Goal: Task Accomplishment & Management: Use online tool/utility

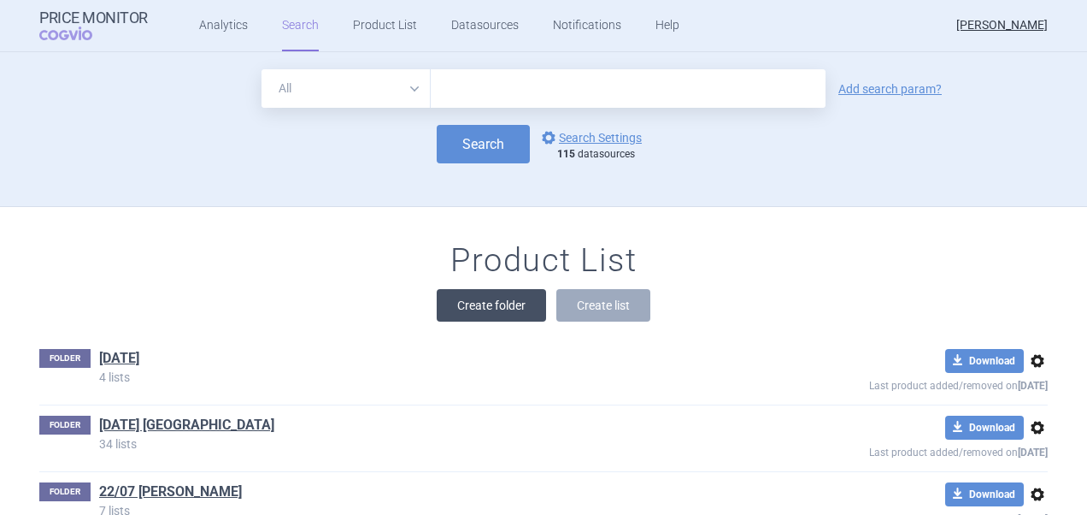
click at [517, 306] on button "Create folder" at bounding box center [491, 305] width 109 height 32
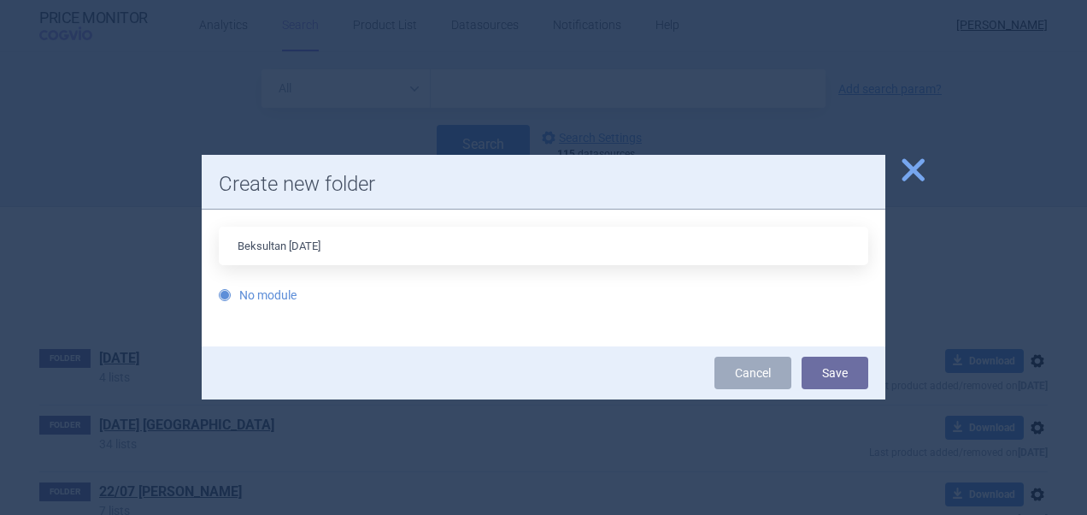
type input "Beksultan [DATE]"
click at [802, 356] on button "Save" at bounding box center [835, 372] width 67 height 32
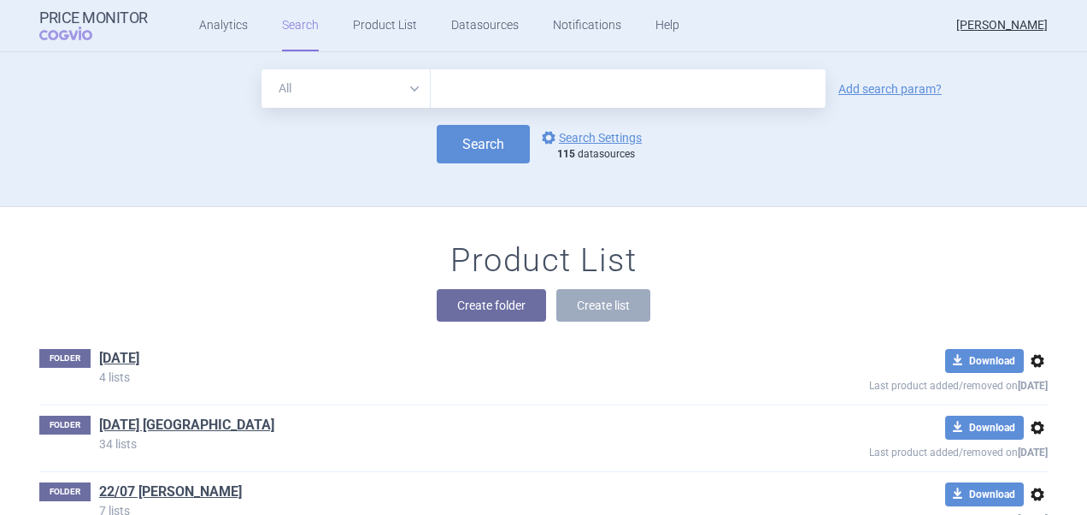
click at [487, 89] on input "text" at bounding box center [628, 88] width 395 height 38
paste input "[MEDICAL_DATA]"
type input "[MEDICAL_DATA]"
click at [474, 127] on button "Search" at bounding box center [483, 144] width 93 height 38
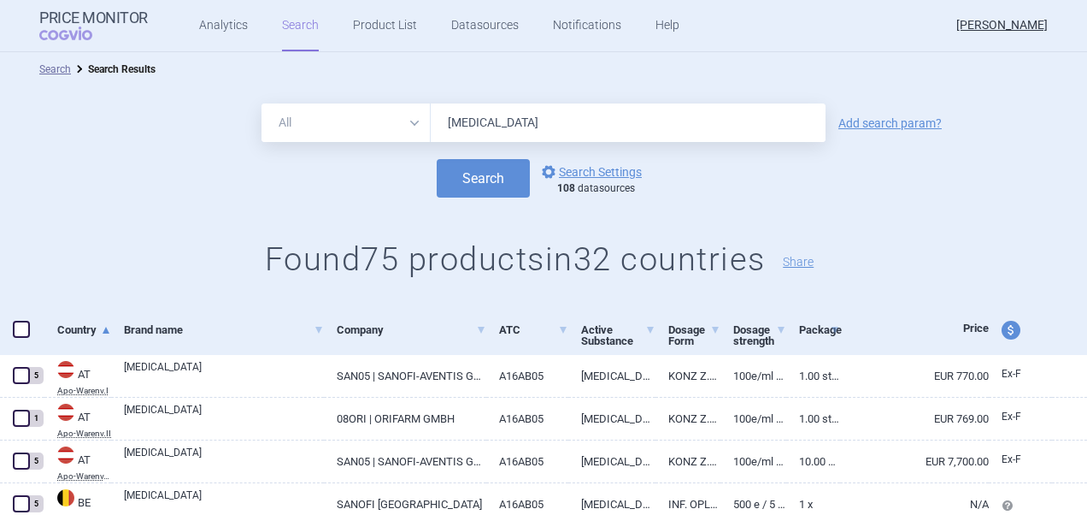
click at [18, 333] on span at bounding box center [21, 329] width 17 height 17
checkbox input "true"
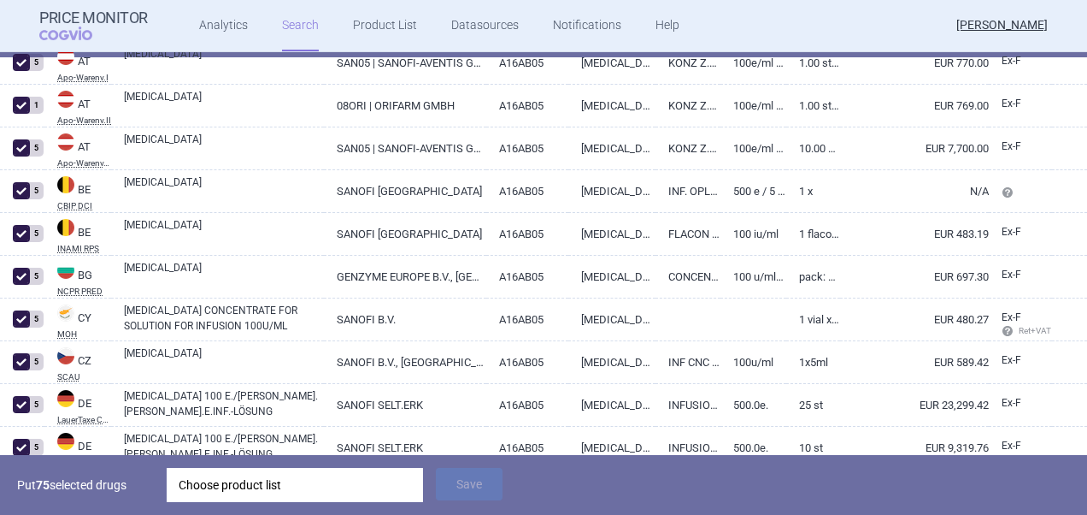
scroll to position [342, 0]
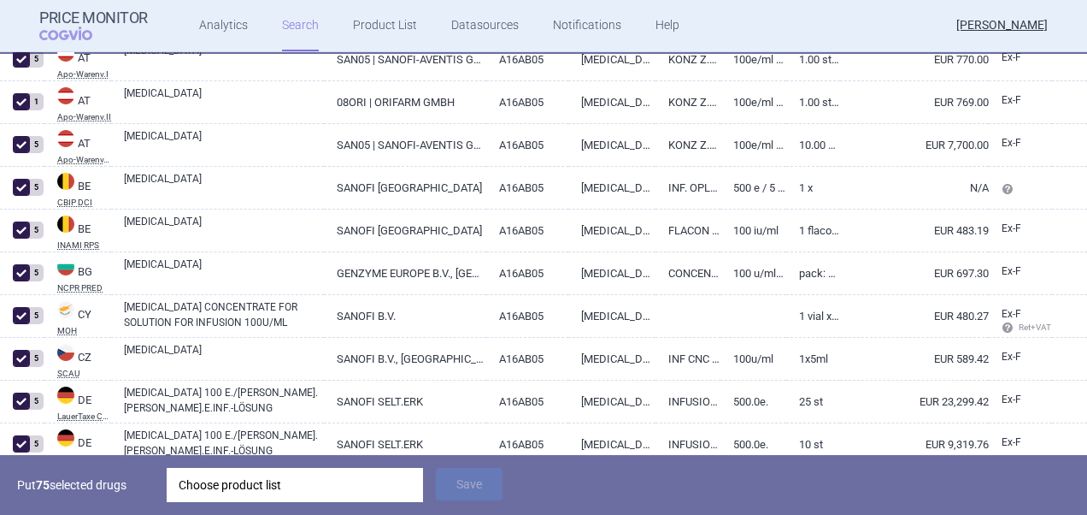
click at [343, 486] on div "Choose product list" at bounding box center [295, 485] width 233 height 34
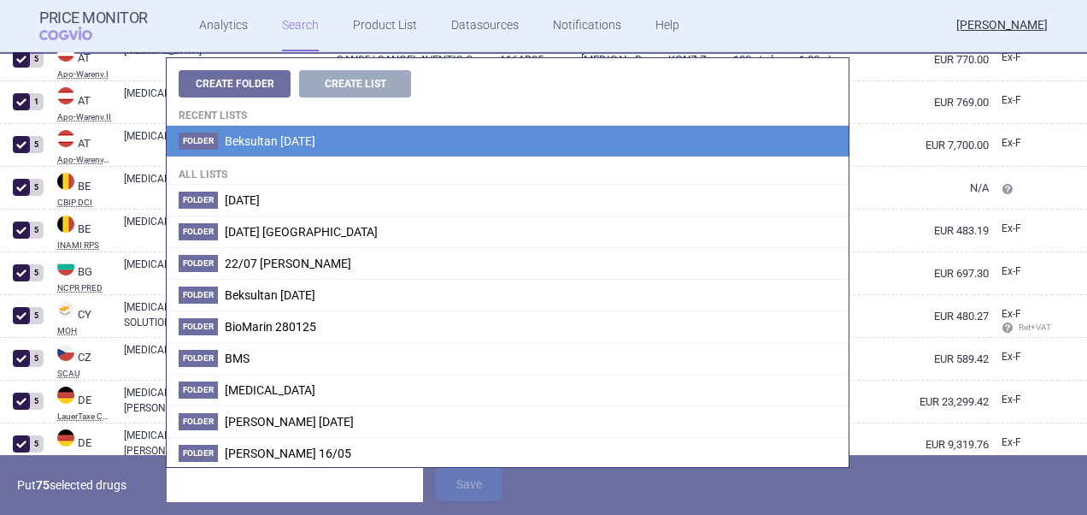
click at [275, 150] on li "Folder Beksultan [DATE]" at bounding box center [508, 141] width 682 height 31
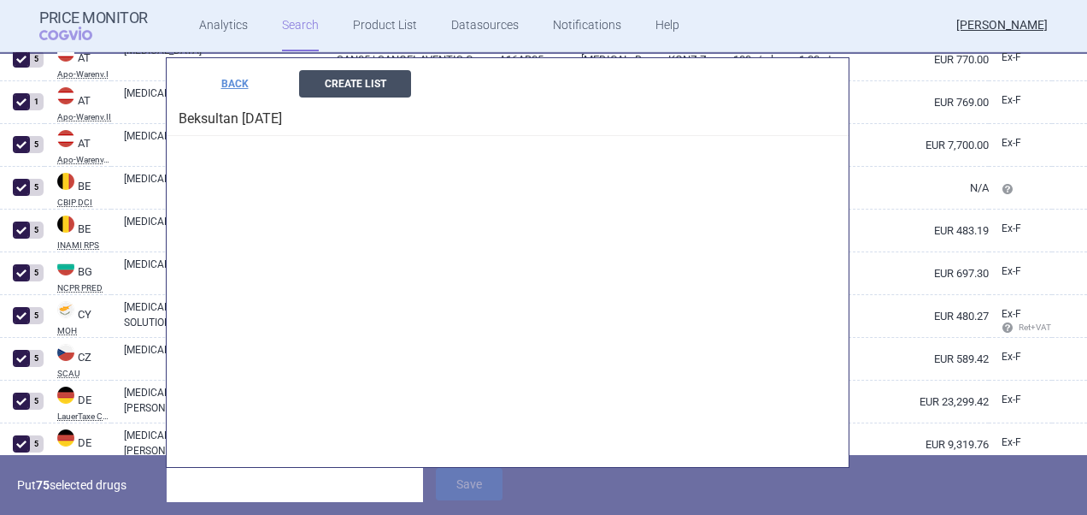
click at [350, 81] on button "Create List" at bounding box center [355, 83] width 112 height 27
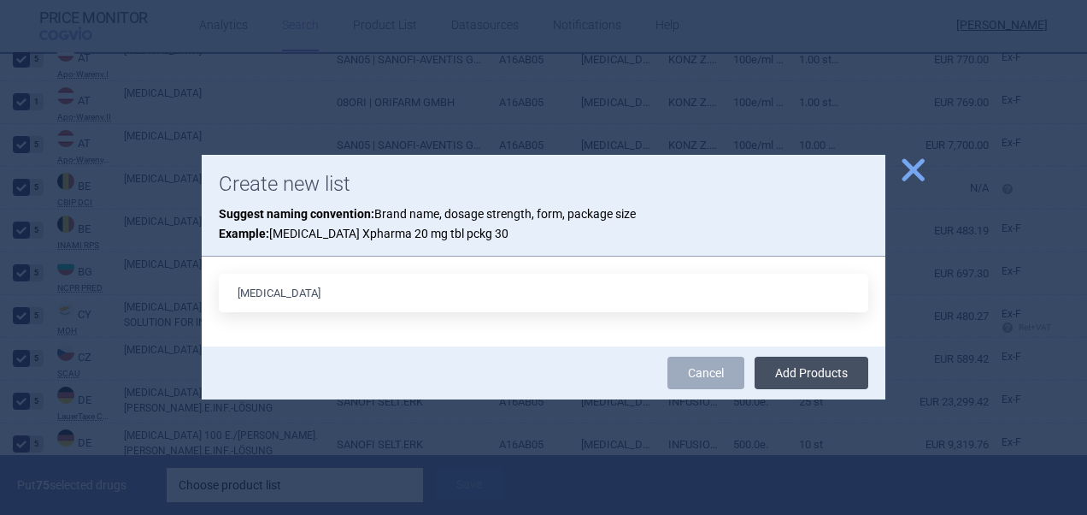
type input "[MEDICAL_DATA]"
click at [798, 372] on button "Add Products" at bounding box center [812, 372] width 114 height 32
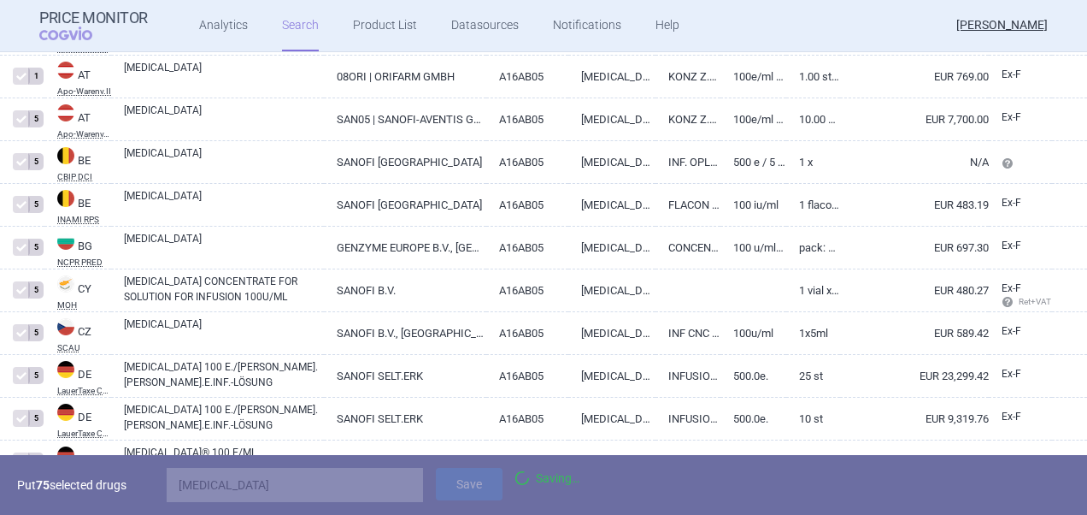
checkbox input "false"
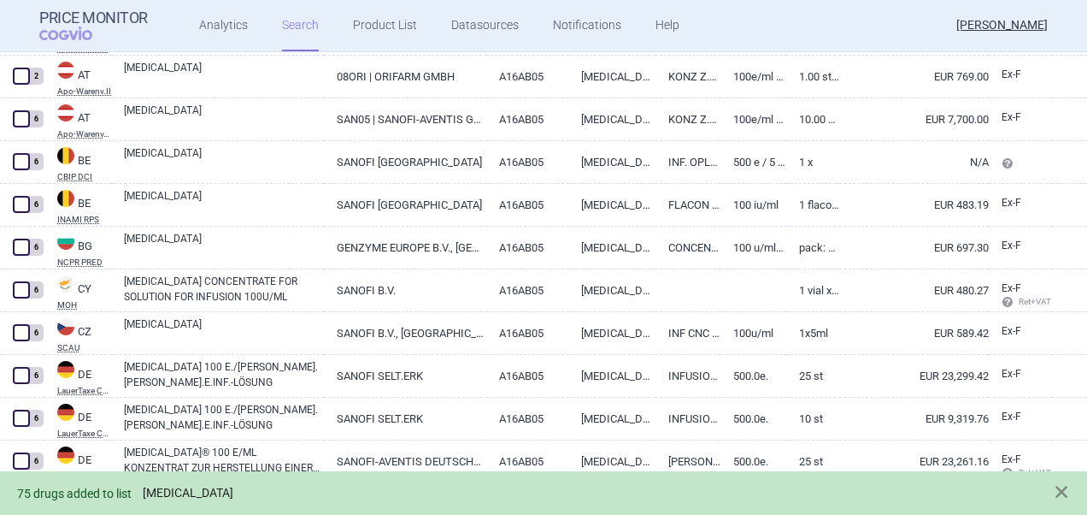
click at [168, 494] on link "[MEDICAL_DATA]" at bounding box center [188, 493] width 91 height 15
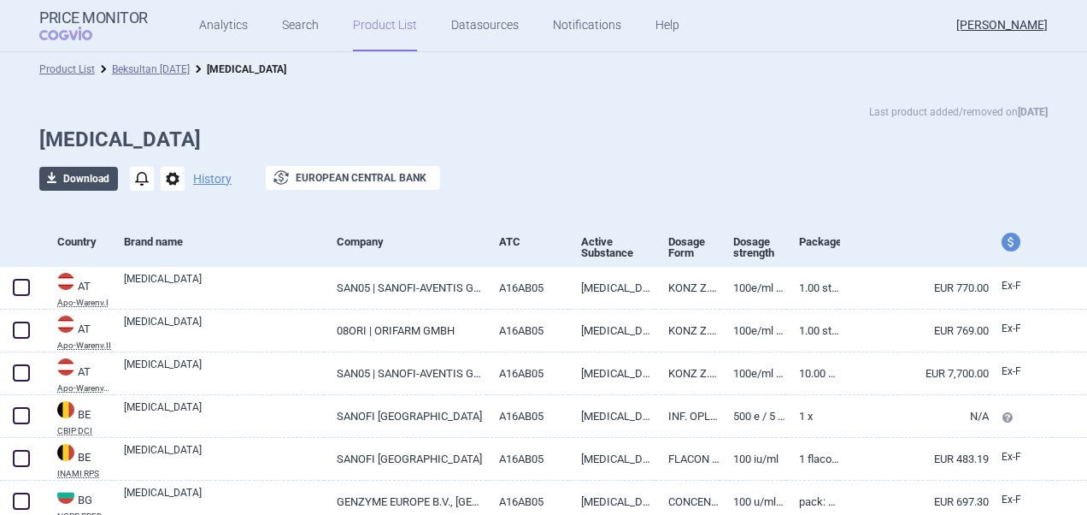
click at [79, 179] on button "download Download" at bounding box center [78, 179] width 79 height 24
select select "EUR"
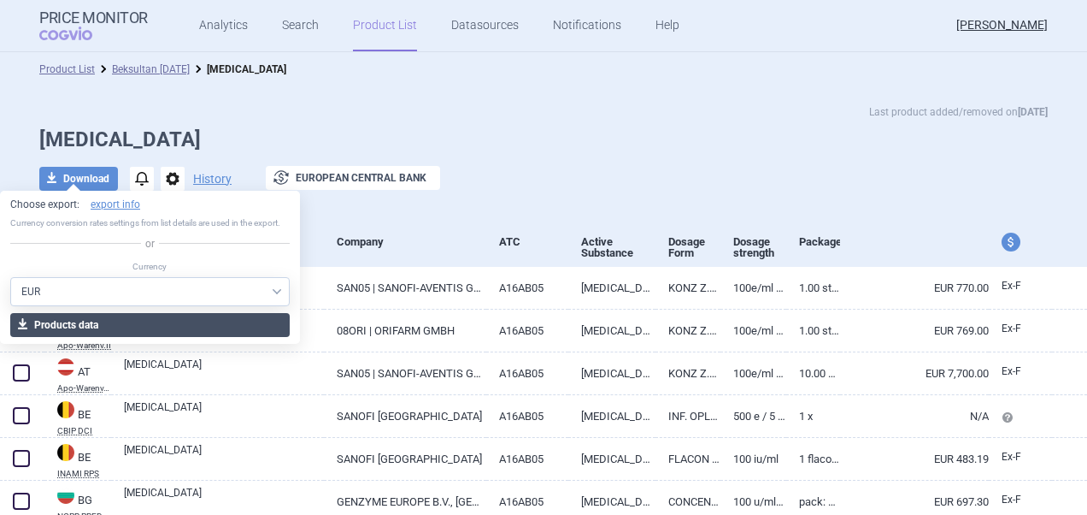
click at [104, 324] on button "download Products data" at bounding box center [150, 325] width 280 height 24
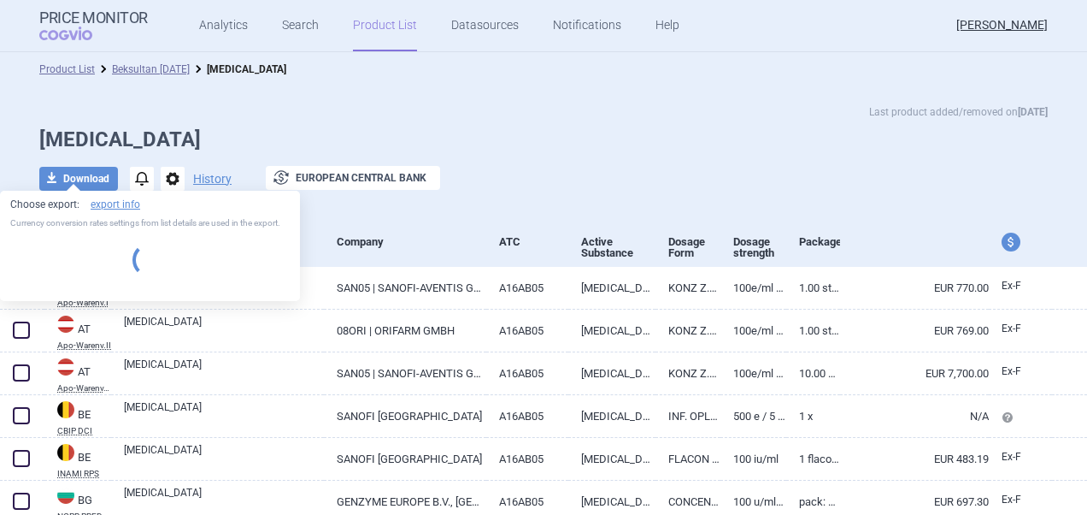
select select "EUR"
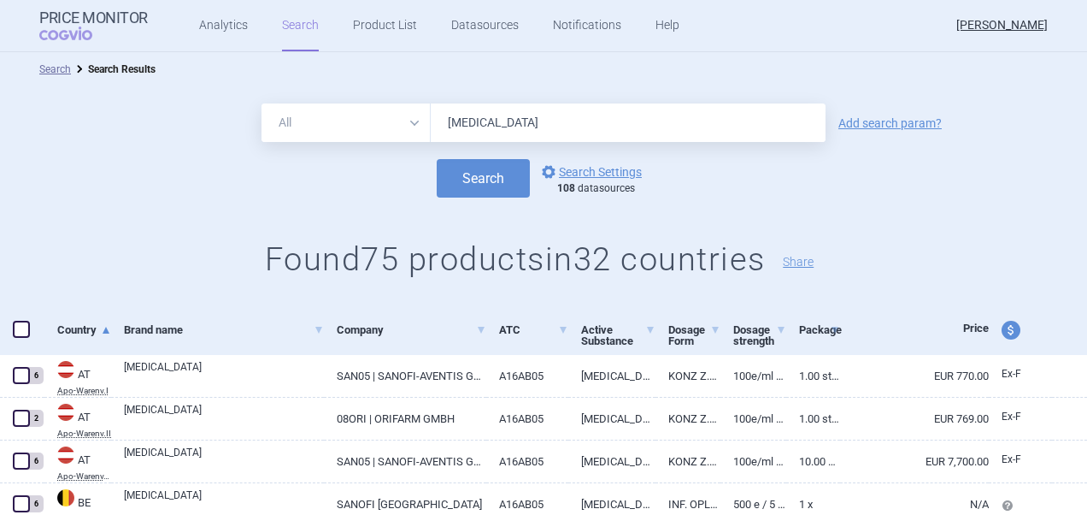
drag, startPoint x: 489, startPoint y: 121, endPoint x: 418, endPoint y: 118, distance: 71.0
click at [417, 117] on div "All Brand Name ATC Company Active Substance Country Newer than [MEDICAL_DATA]" at bounding box center [544, 122] width 564 height 38
paste input "[MEDICAL_DATA] glulisin"
type input "[MEDICAL_DATA]"
click at [474, 173] on button "Search" at bounding box center [483, 178] width 93 height 38
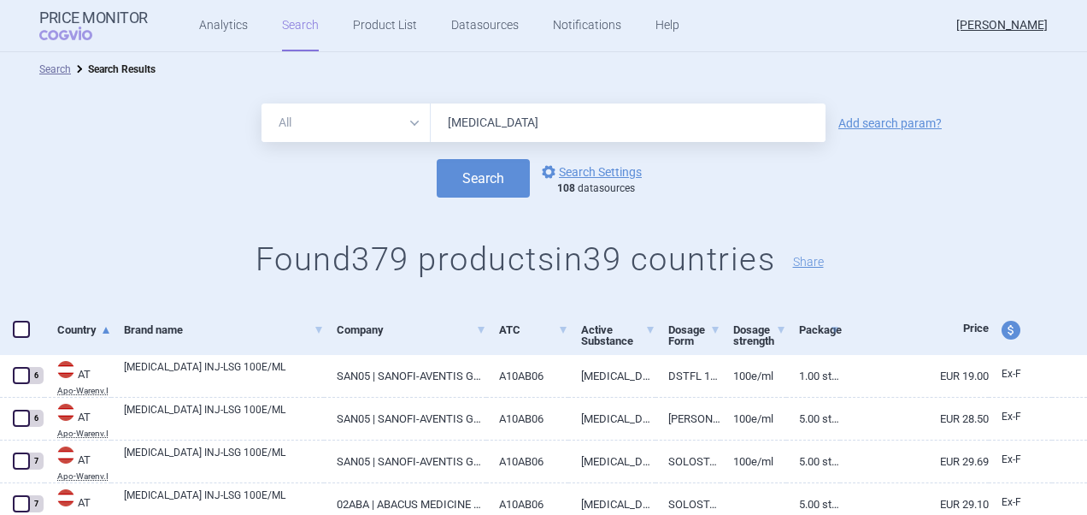
click at [29, 331] on span at bounding box center [21, 329] width 17 height 17
checkbox input "true"
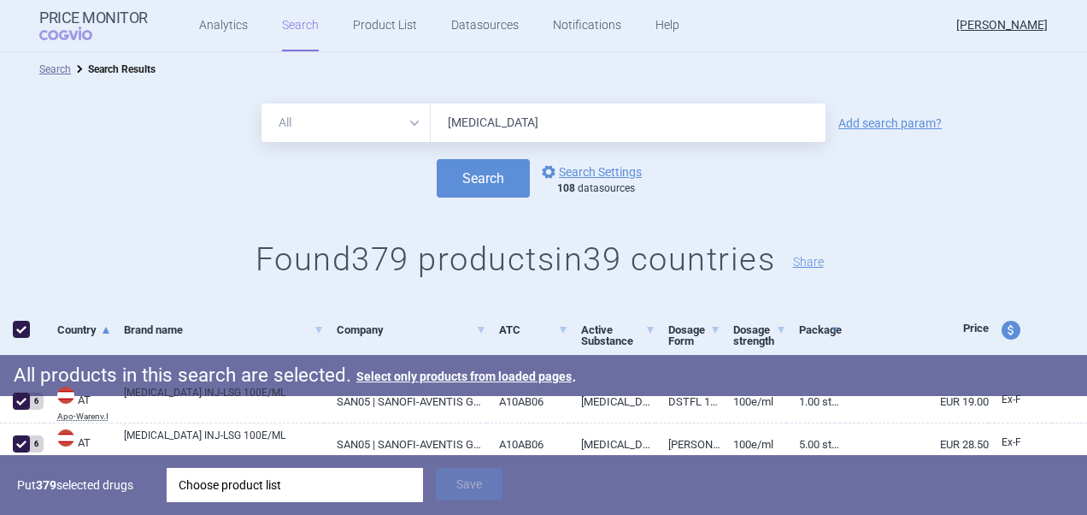
click at [277, 476] on div "Choose product list" at bounding box center [295, 485] width 233 height 34
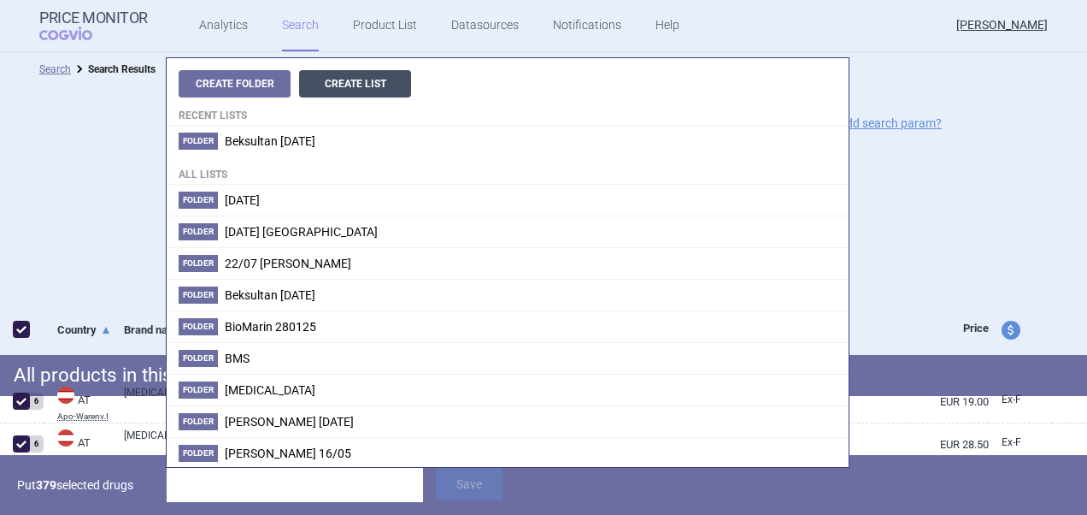
click at [386, 79] on button "Create List" at bounding box center [355, 83] width 112 height 27
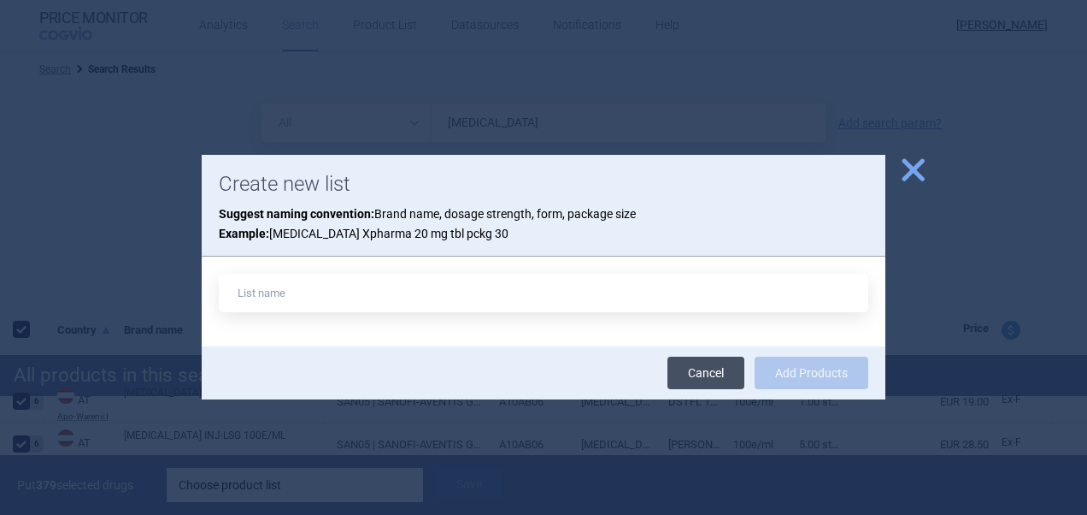
click at [715, 381] on link "Cancel" at bounding box center [706, 372] width 77 height 32
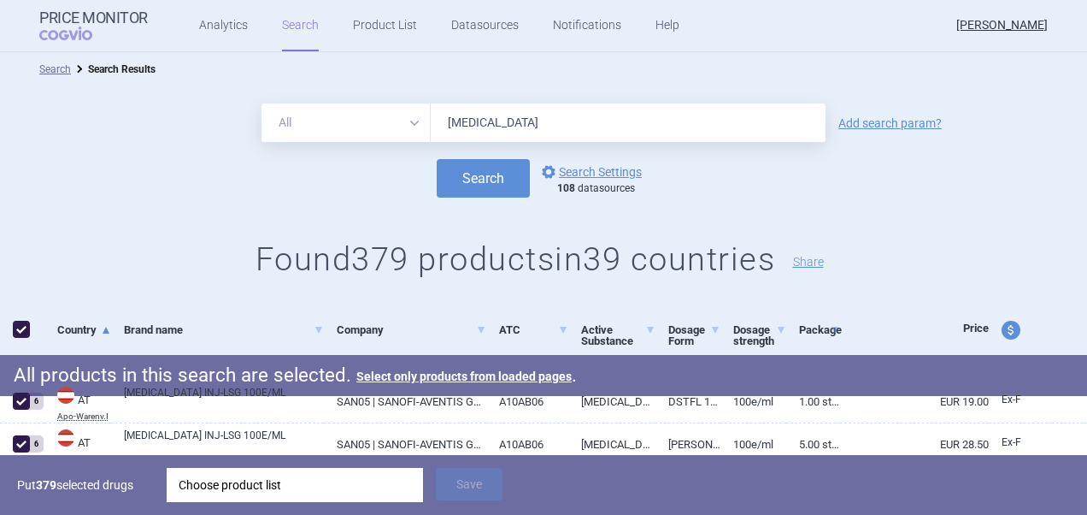
click at [338, 491] on div "Choose product list" at bounding box center [295, 485] width 233 height 34
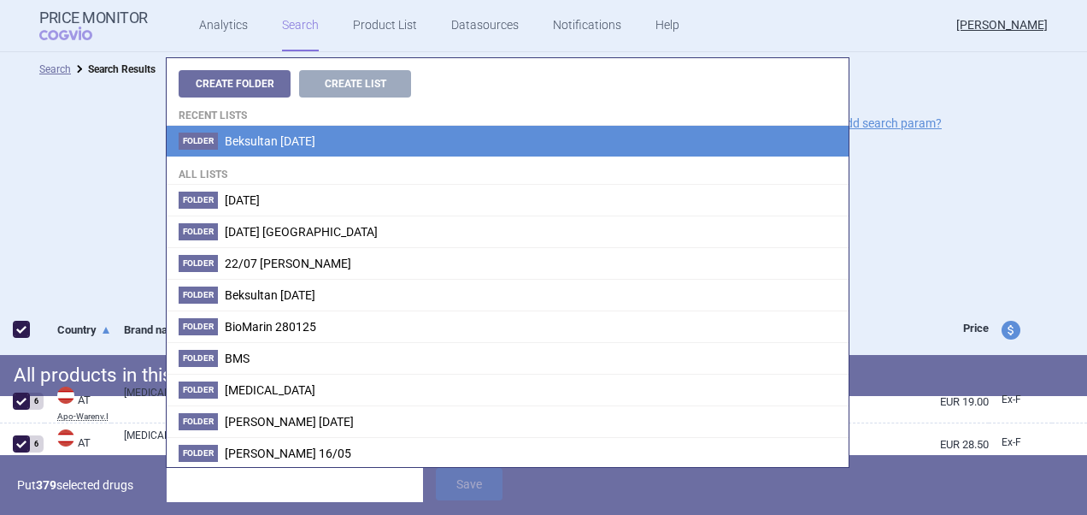
click at [311, 149] on li "Folder Beksultan [DATE]" at bounding box center [508, 141] width 682 height 31
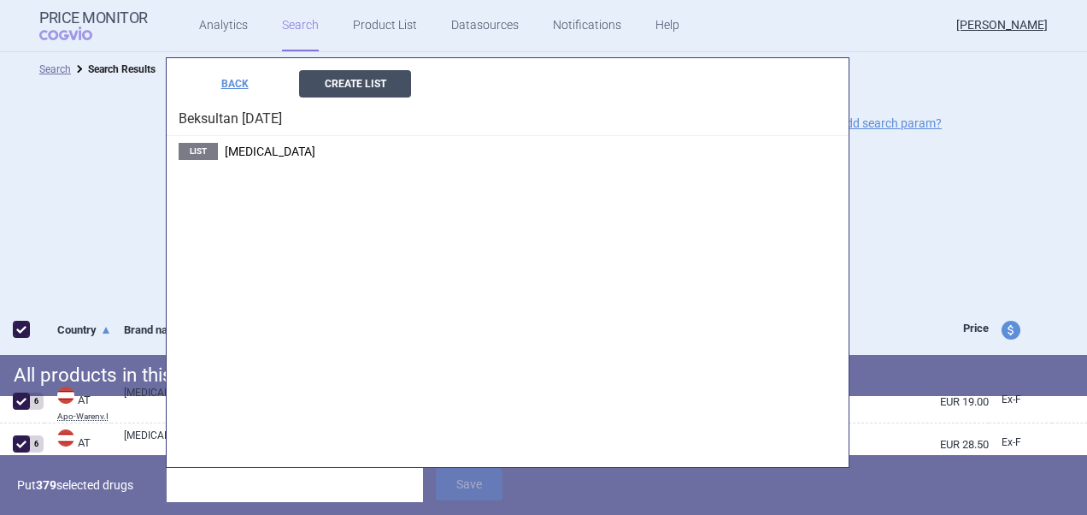
click at [371, 74] on button "Create List" at bounding box center [355, 83] width 112 height 27
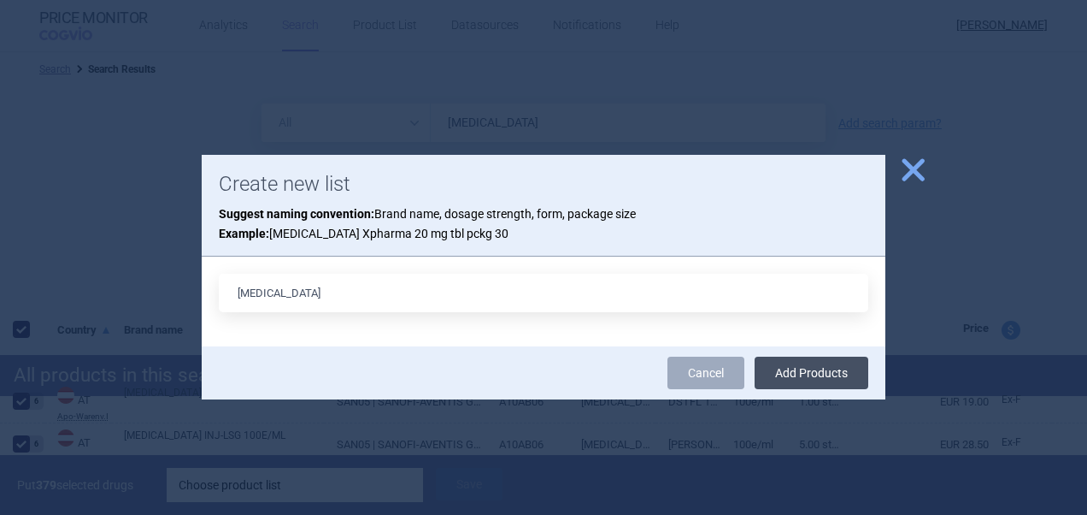
type input "[MEDICAL_DATA]"
click at [840, 373] on button "Add Products" at bounding box center [812, 372] width 114 height 32
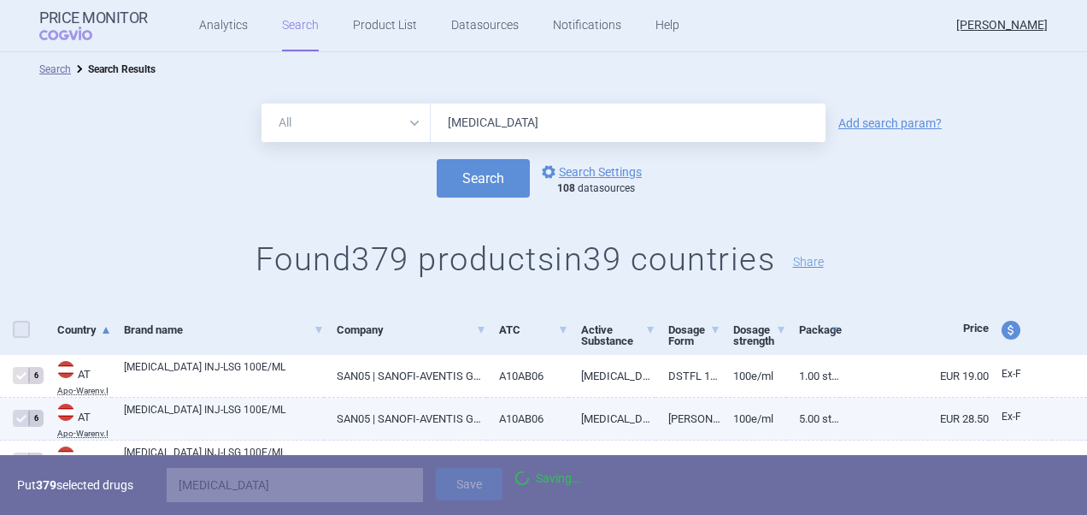
checkbox input "false"
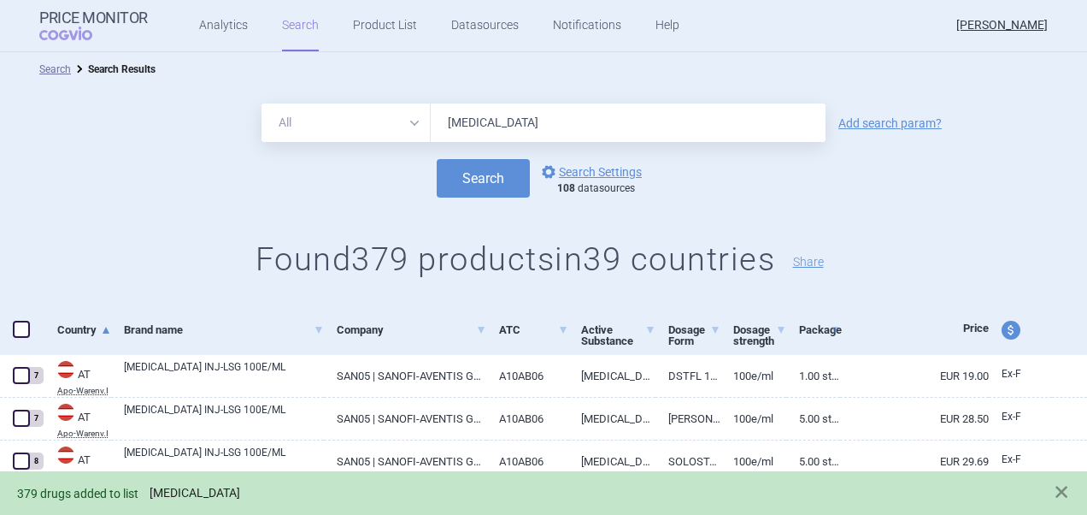
click at [199, 495] on link "[MEDICAL_DATA]" at bounding box center [195, 493] width 91 height 15
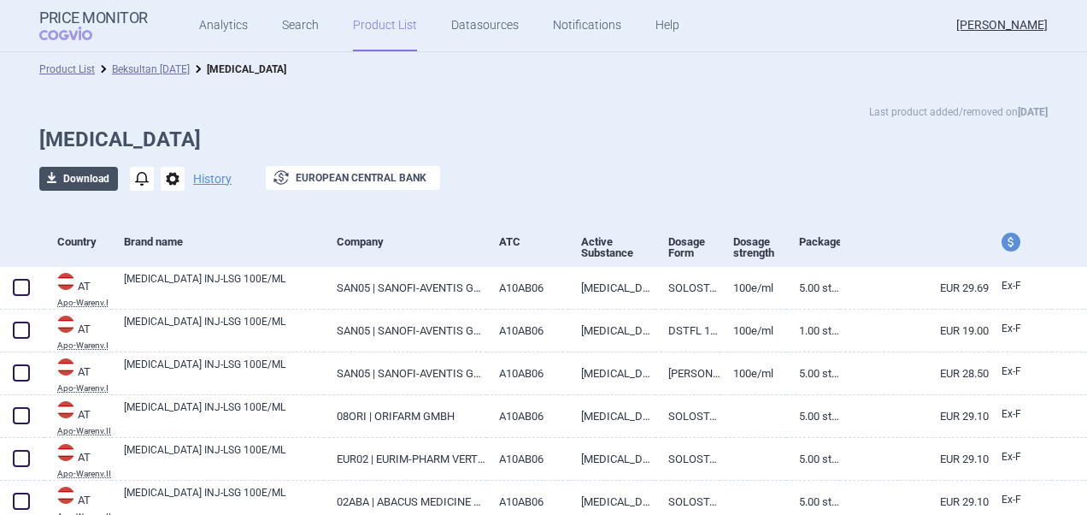
click at [84, 188] on button "download Download" at bounding box center [78, 179] width 79 height 24
select select "EUR"
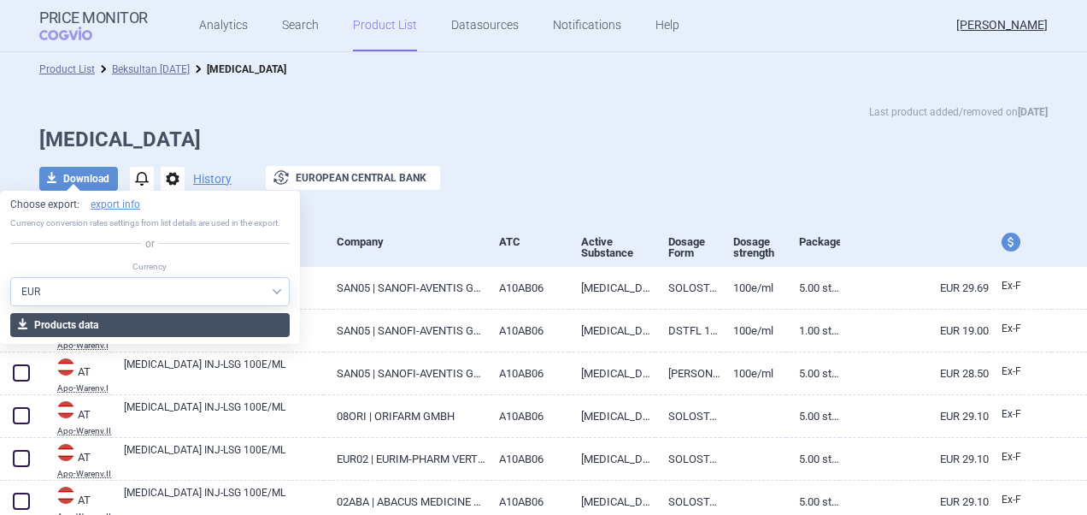
click at [150, 318] on button "download Products data" at bounding box center [150, 325] width 280 height 24
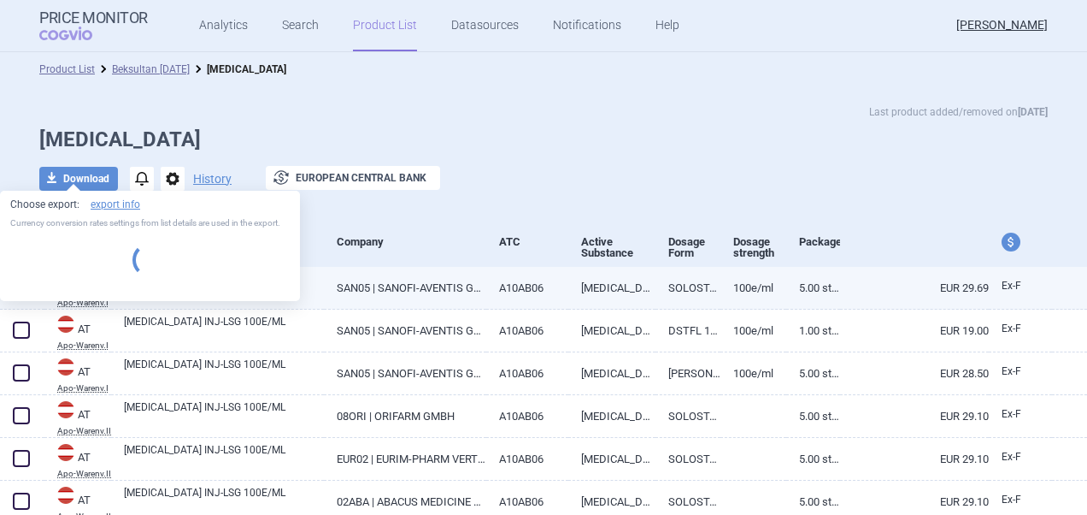
select select "EUR"
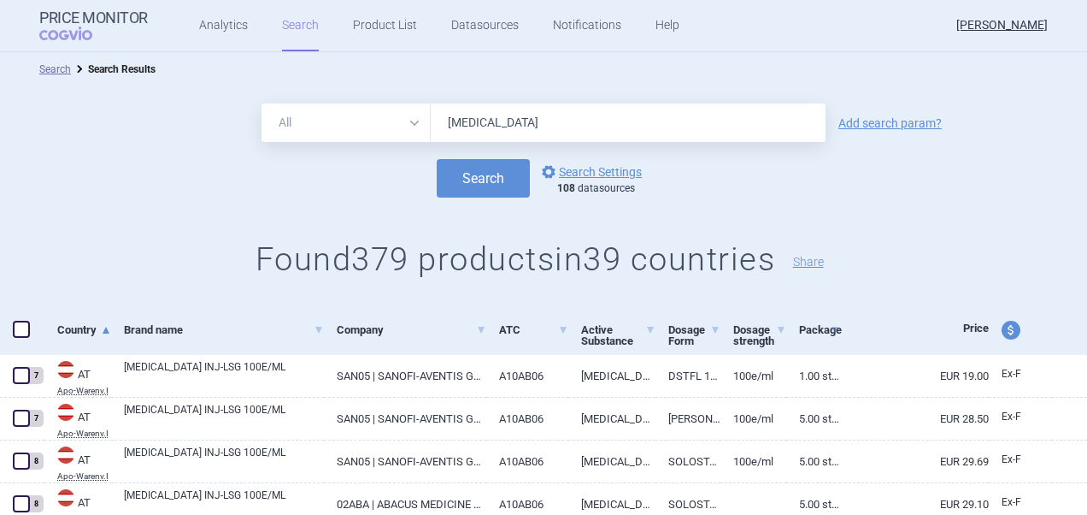
drag, startPoint x: 537, startPoint y: 121, endPoint x: 433, endPoint y: 111, distance: 103.9
click at [433, 111] on input "[MEDICAL_DATA]" at bounding box center [628, 122] width 395 height 38
paste input "[MEDICAL_DATA]"
type input "[MEDICAL_DATA]"
click at [485, 174] on button "Search" at bounding box center [483, 178] width 93 height 38
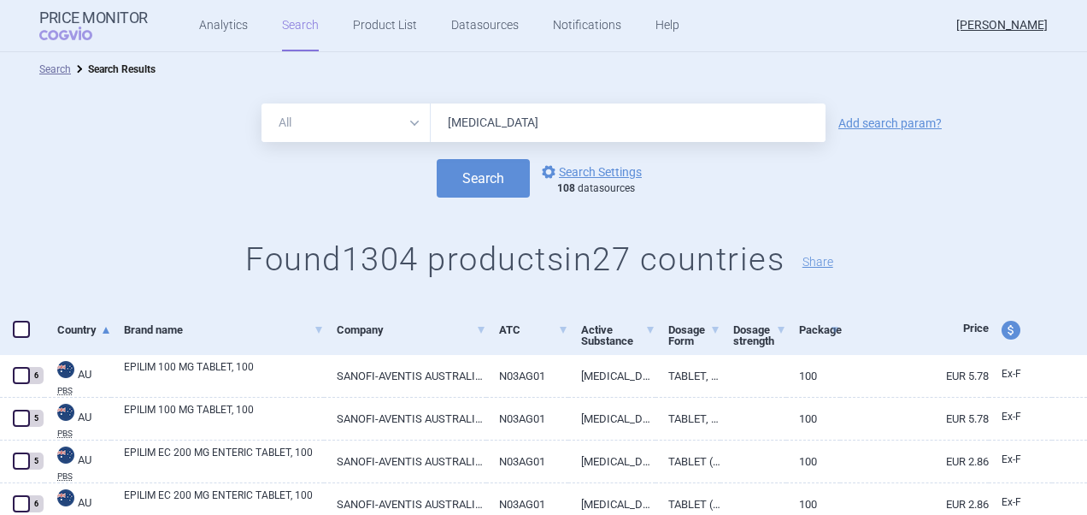
click at [22, 327] on span at bounding box center [21, 329] width 17 height 17
checkbox input "true"
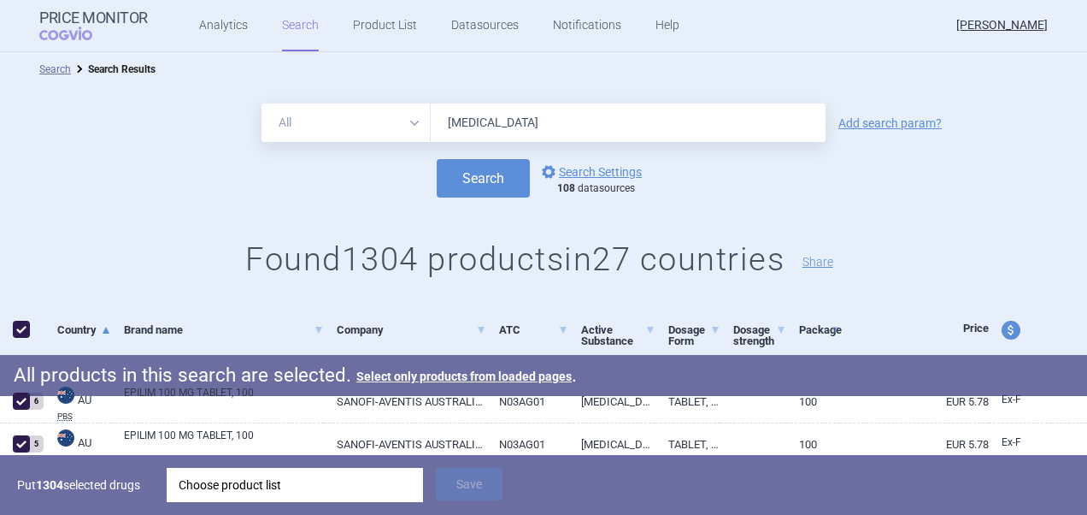
click at [352, 497] on div "Choose product list" at bounding box center [295, 485] width 233 height 34
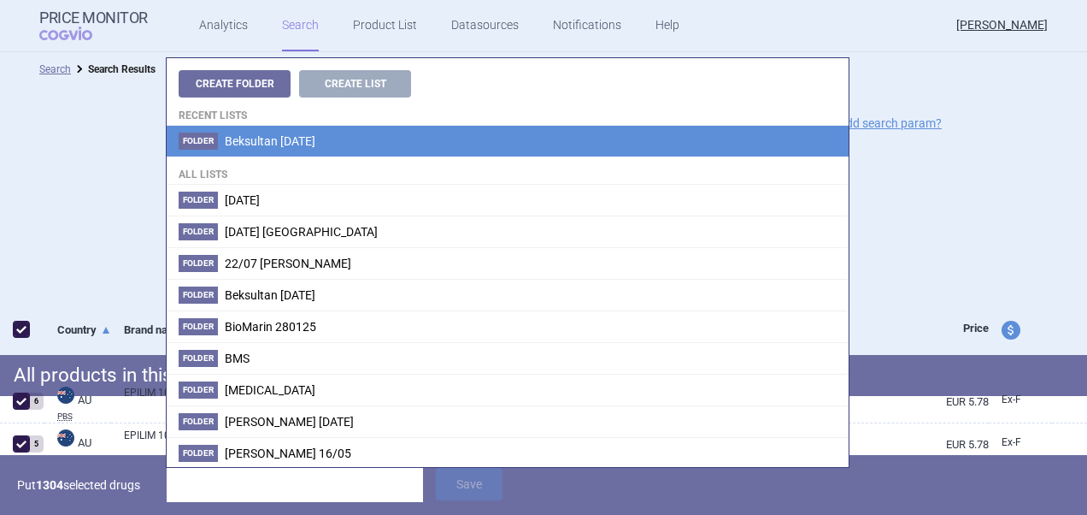
click at [289, 134] on span "Beksultan [DATE]" at bounding box center [270, 141] width 91 height 14
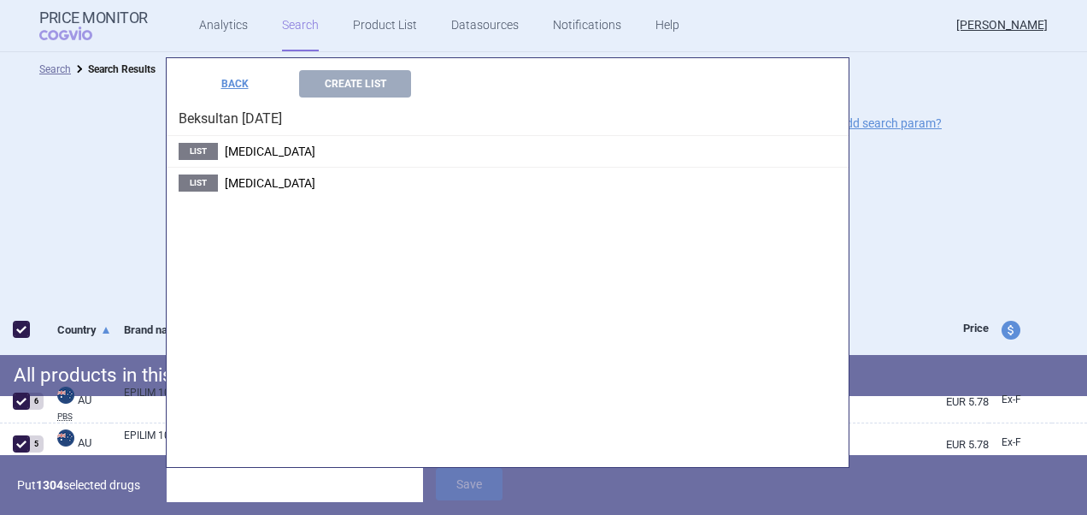
click at [369, 99] on h4 "Beksultan [DATE]" at bounding box center [508, 116] width 682 height 38
click at [374, 85] on button "Create List" at bounding box center [355, 83] width 112 height 27
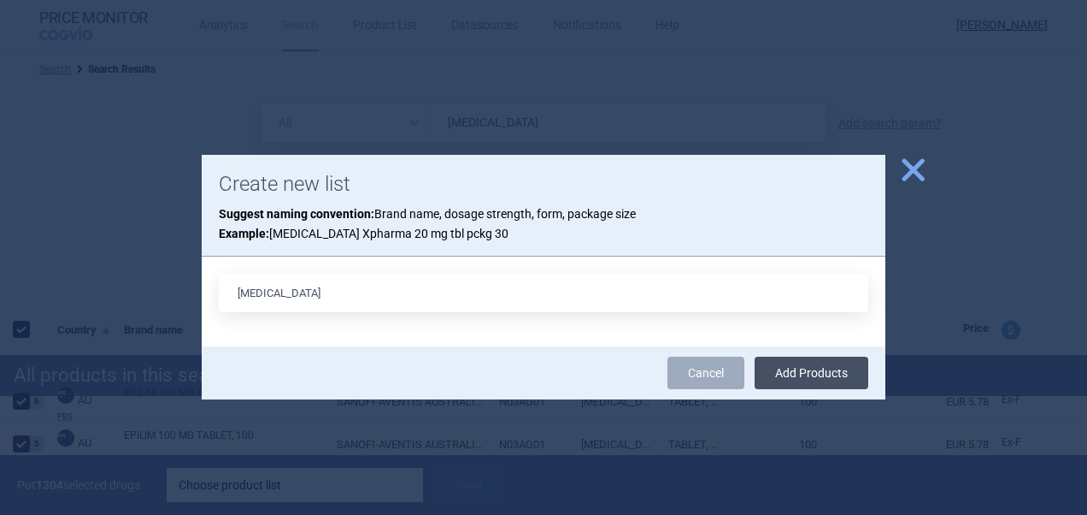
type input "[MEDICAL_DATA]"
click at [821, 370] on button "Add Products" at bounding box center [812, 372] width 114 height 32
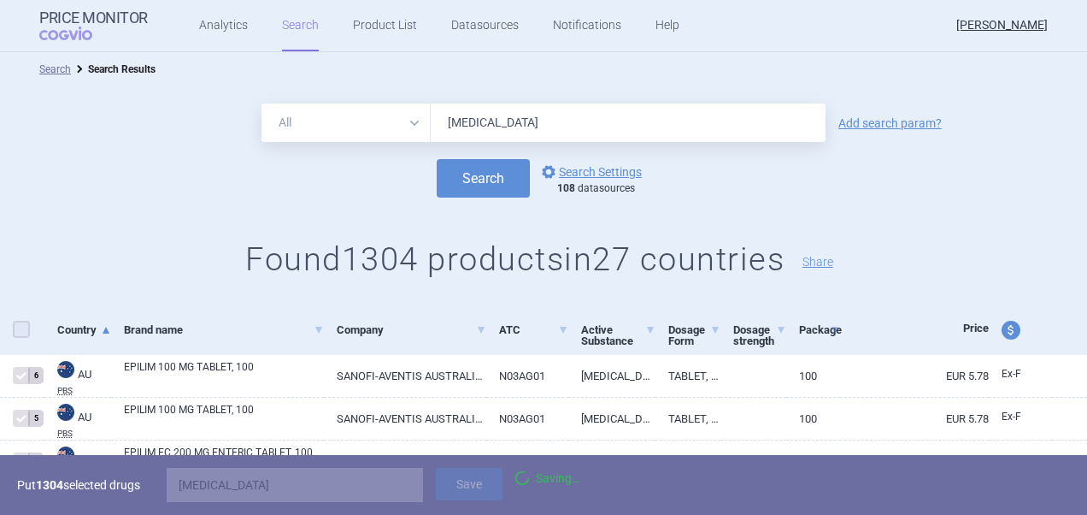
checkbox input "false"
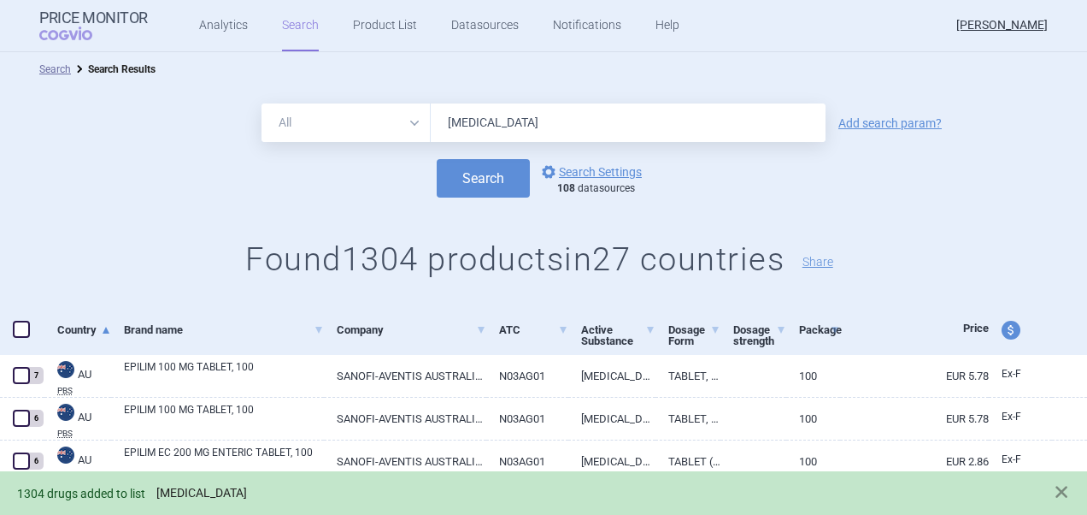
click at [209, 498] on link "[MEDICAL_DATA]" at bounding box center [201, 493] width 91 height 15
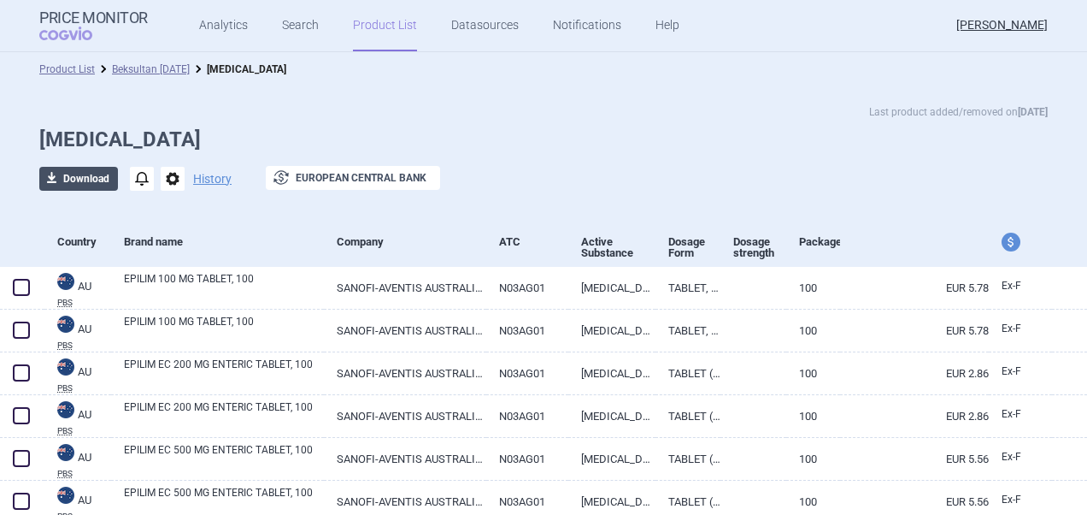
click at [83, 178] on button "download Download" at bounding box center [78, 179] width 79 height 24
select select "EUR"
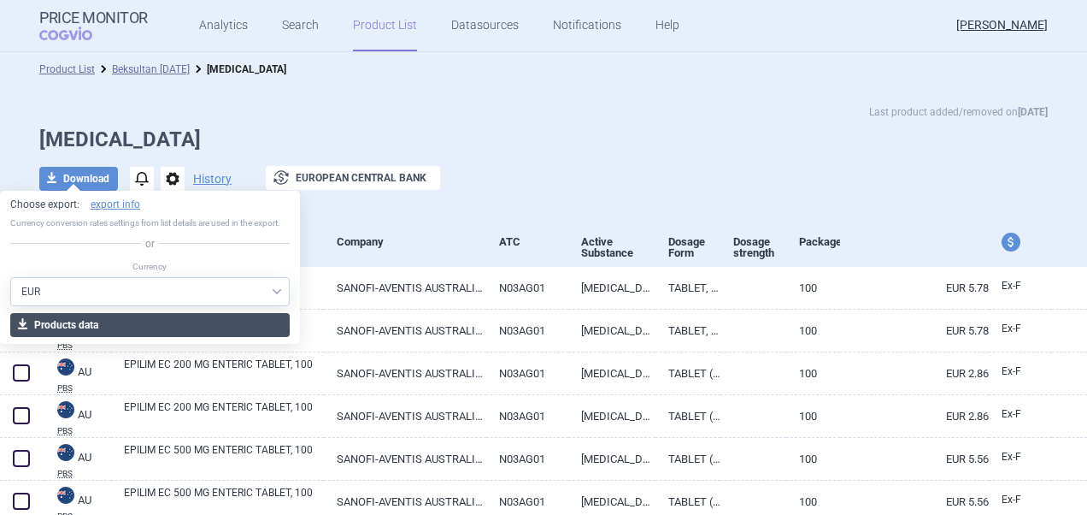
click at [144, 324] on button "download Products data" at bounding box center [150, 325] width 280 height 24
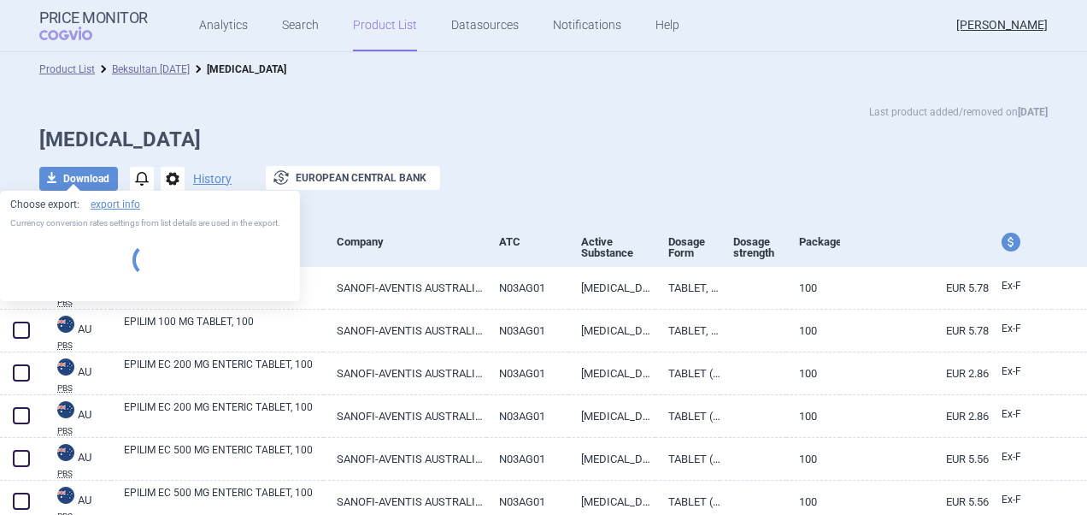
select select "EUR"
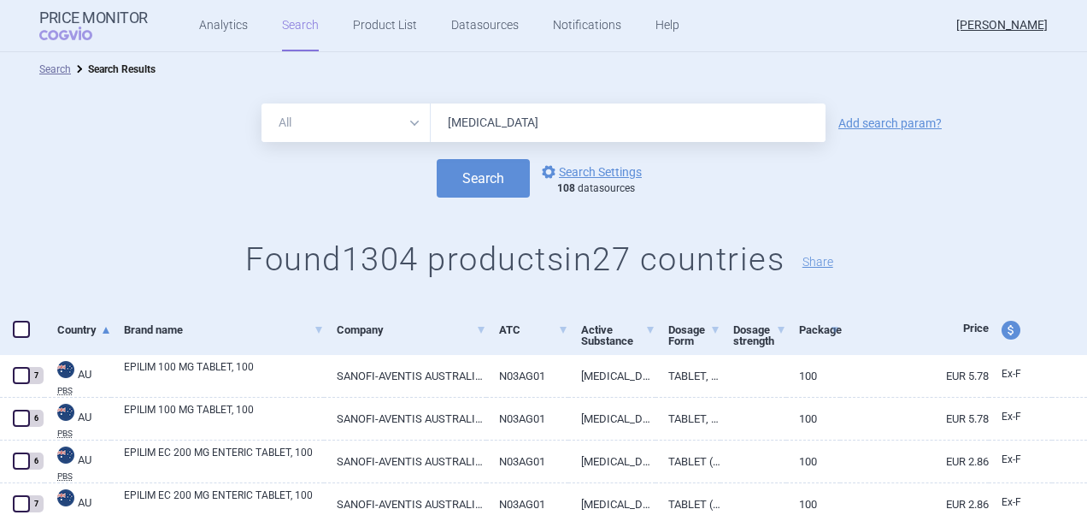
drag, startPoint x: 576, startPoint y: 138, endPoint x: 427, endPoint y: 130, distance: 148.9
click at [431, 131] on input "[MEDICAL_DATA]" at bounding box center [628, 122] width 395 height 38
paste input "[MEDICAL_DATA]"
type input "[MEDICAL_DATA]"
click at [474, 180] on button "Search" at bounding box center [483, 178] width 93 height 38
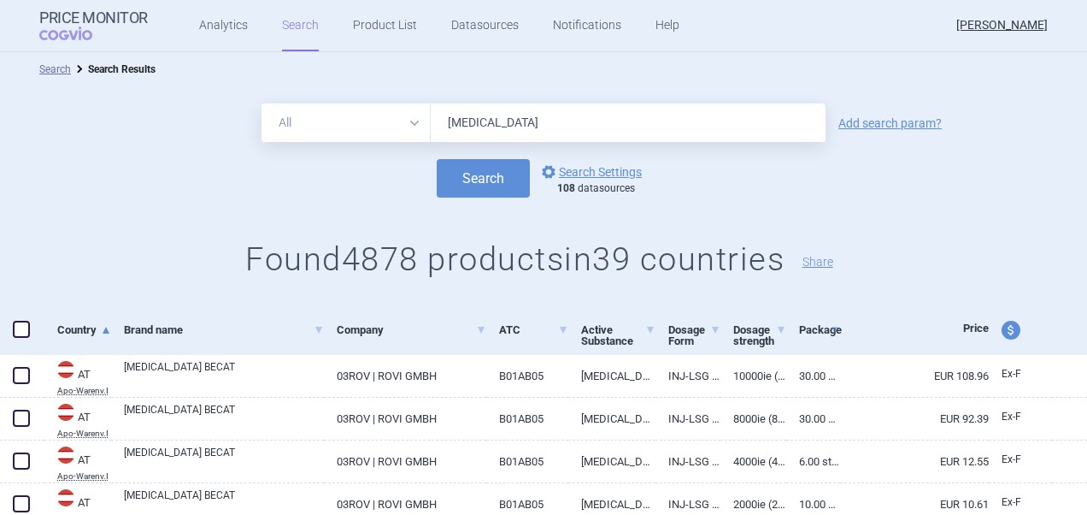
click at [21, 342] on div at bounding box center [22, 330] width 44 height 50
click at [24, 335] on span at bounding box center [21, 329] width 17 height 17
checkbox input "true"
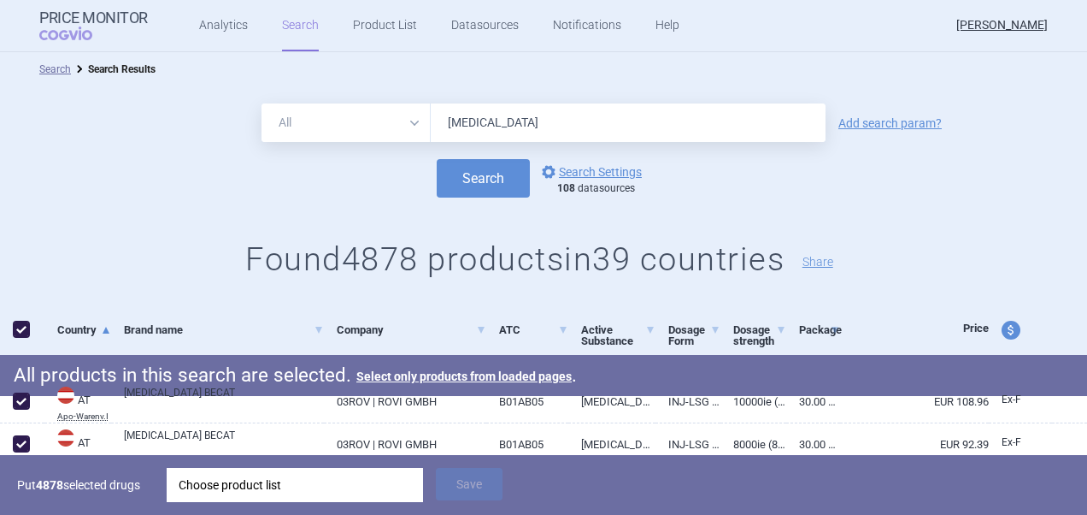
click at [295, 484] on div "Choose product list" at bounding box center [295, 485] width 233 height 34
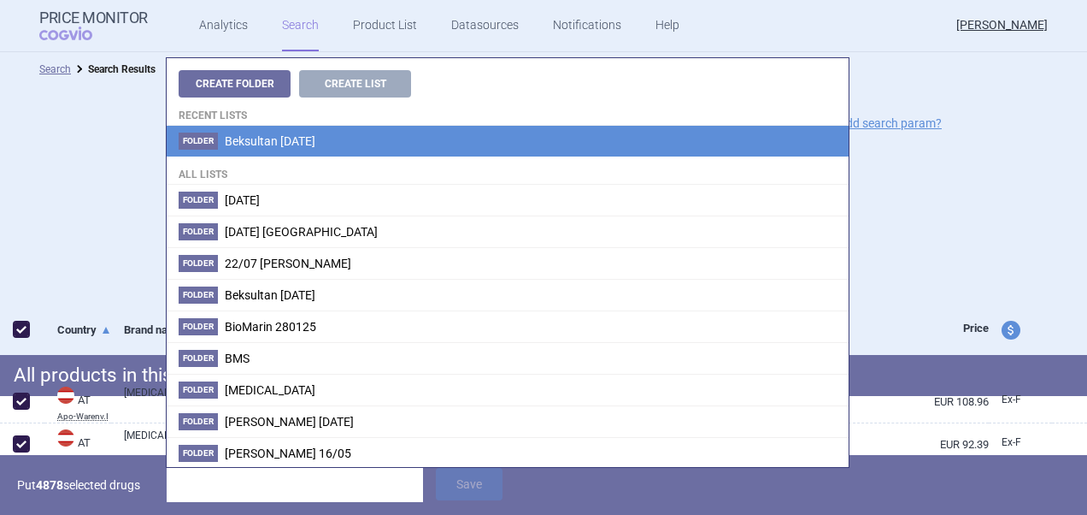
click at [315, 145] on span "Beksultan [DATE]" at bounding box center [270, 141] width 91 height 14
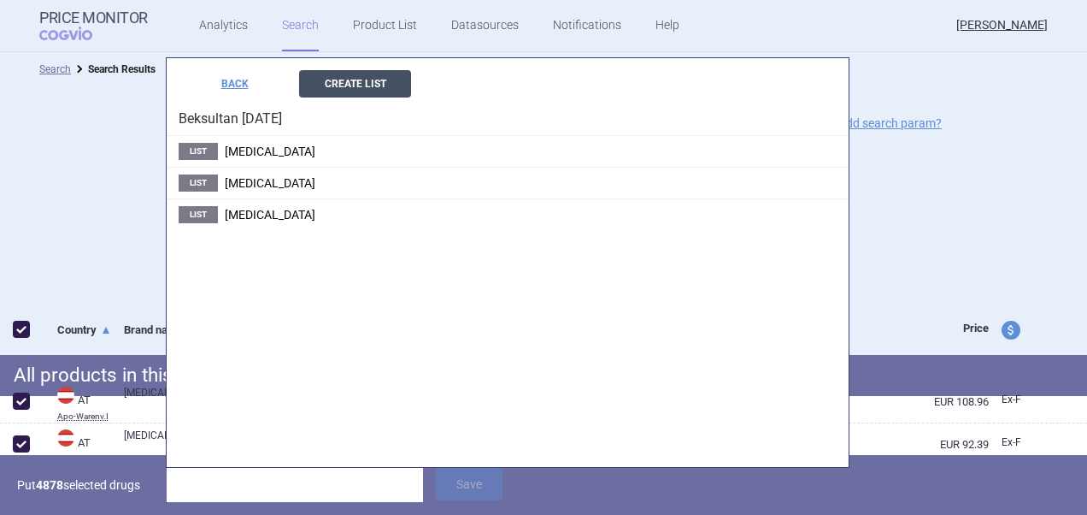
click at [368, 75] on button "Create List" at bounding box center [355, 83] width 112 height 27
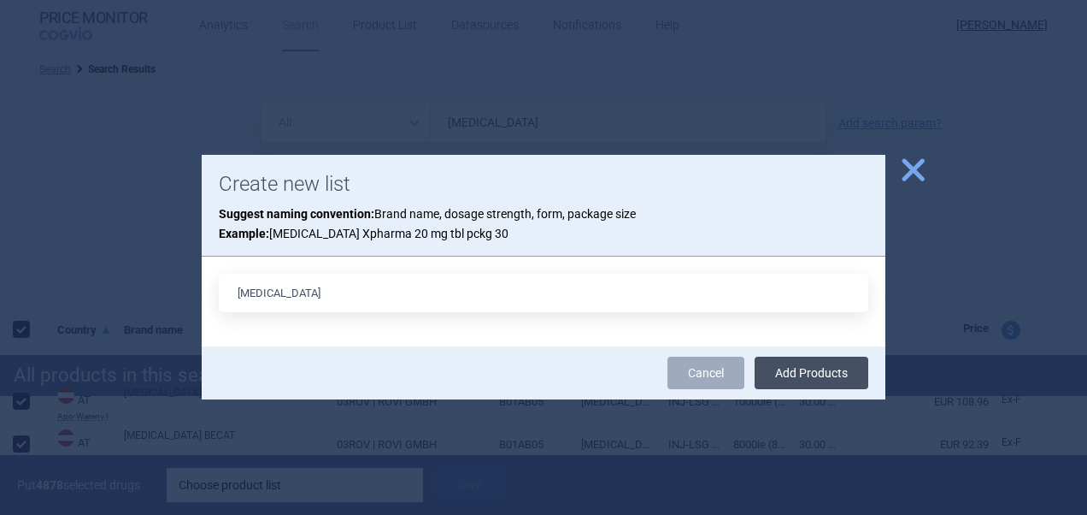
type input "[MEDICAL_DATA]"
click at [816, 380] on button "Add Products" at bounding box center [812, 372] width 114 height 32
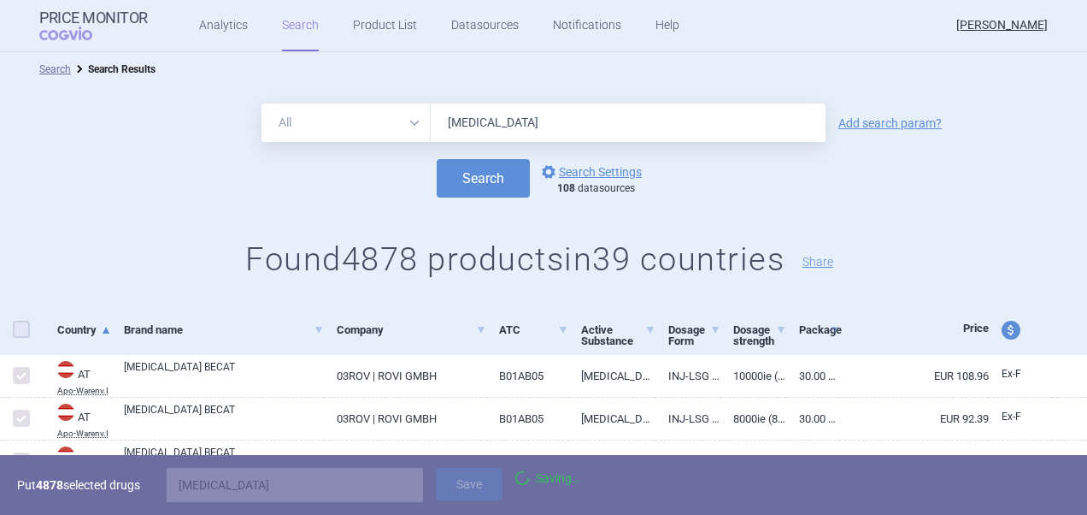
checkbox input "false"
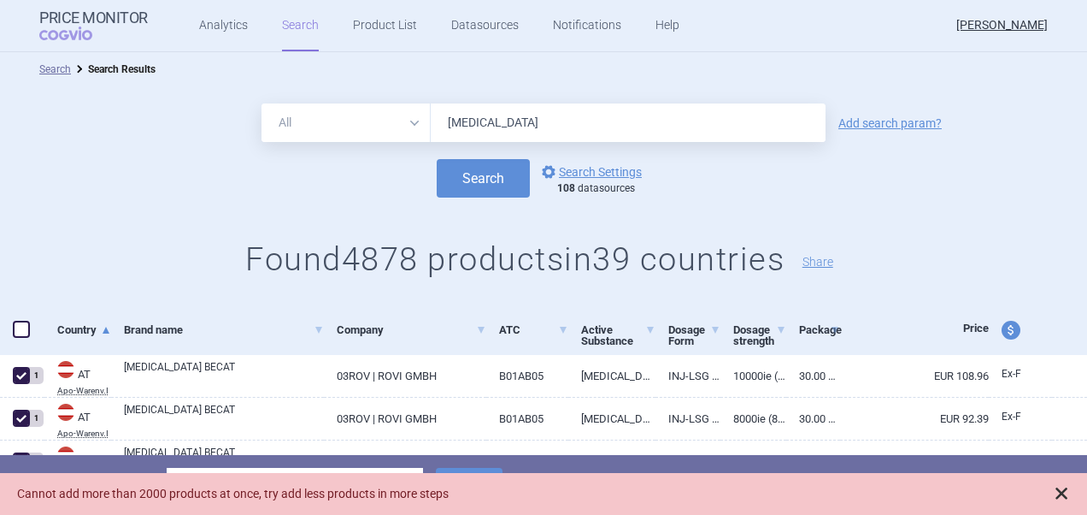
click at [1069, 496] on span at bounding box center [1061, 493] width 17 height 17
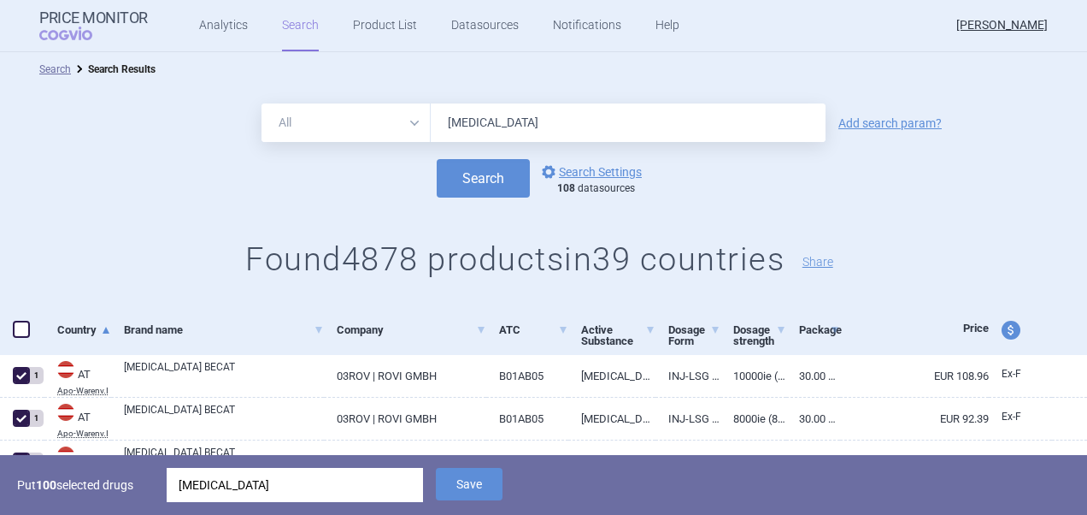
click at [580, 133] on input "[MEDICAL_DATA]" at bounding box center [628, 122] width 395 height 38
type input "[MEDICAL_DATA] 4000"
click at [437, 159] on button "Search" at bounding box center [483, 178] width 93 height 38
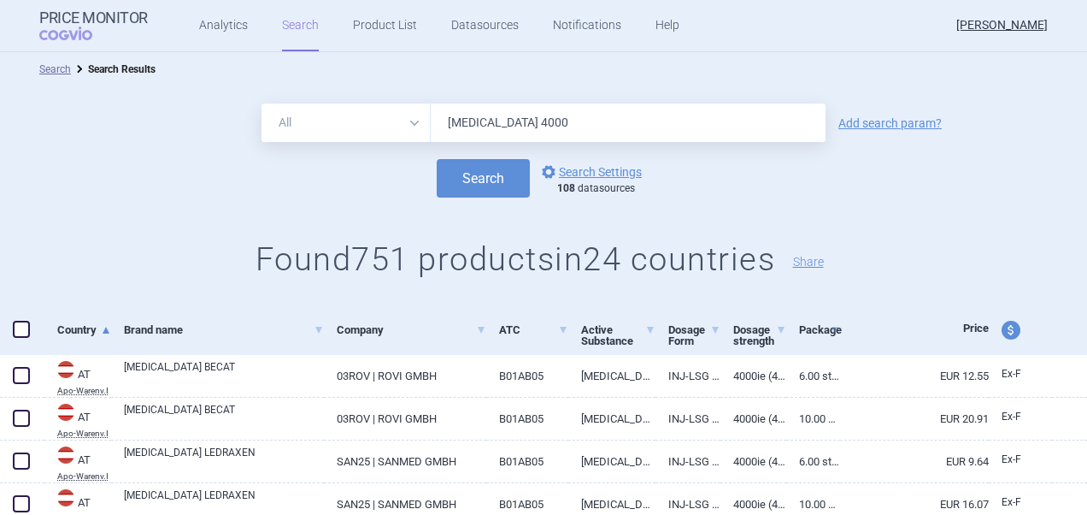
click at [22, 331] on span at bounding box center [21, 329] width 17 height 17
checkbox input "true"
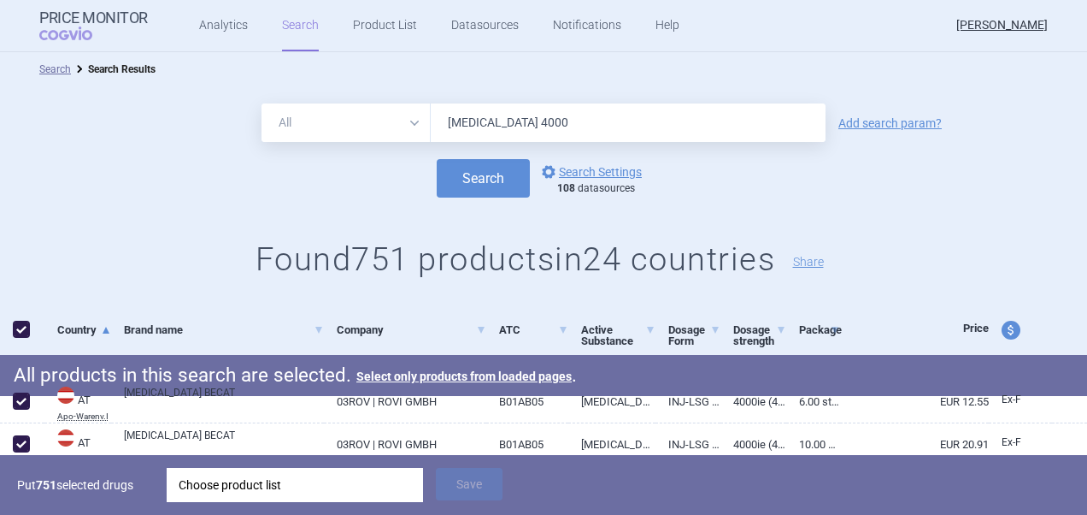
click at [317, 480] on div "Choose product list" at bounding box center [295, 485] width 233 height 34
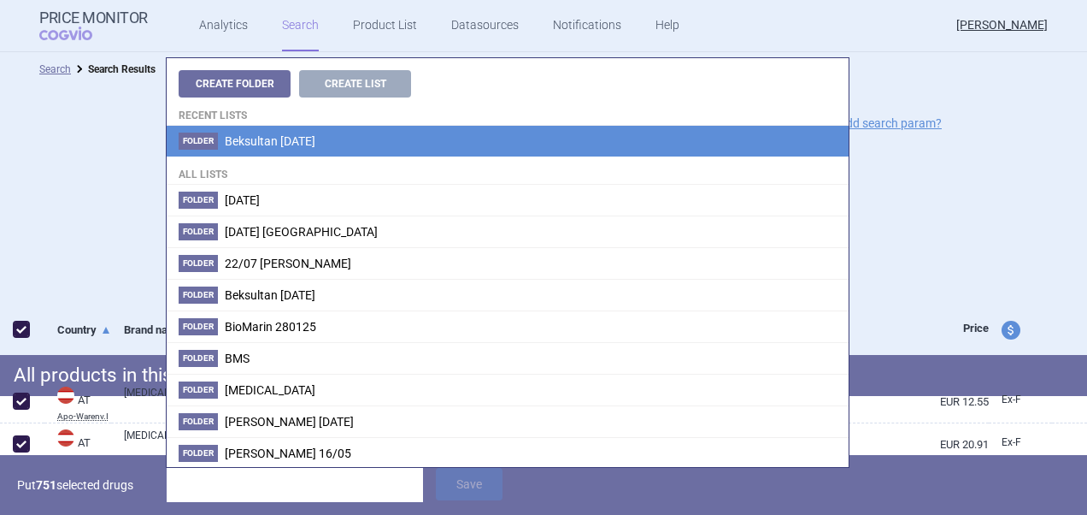
click at [255, 138] on span "Beksultan [DATE]" at bounding box center [270, 141] width 91 height 14
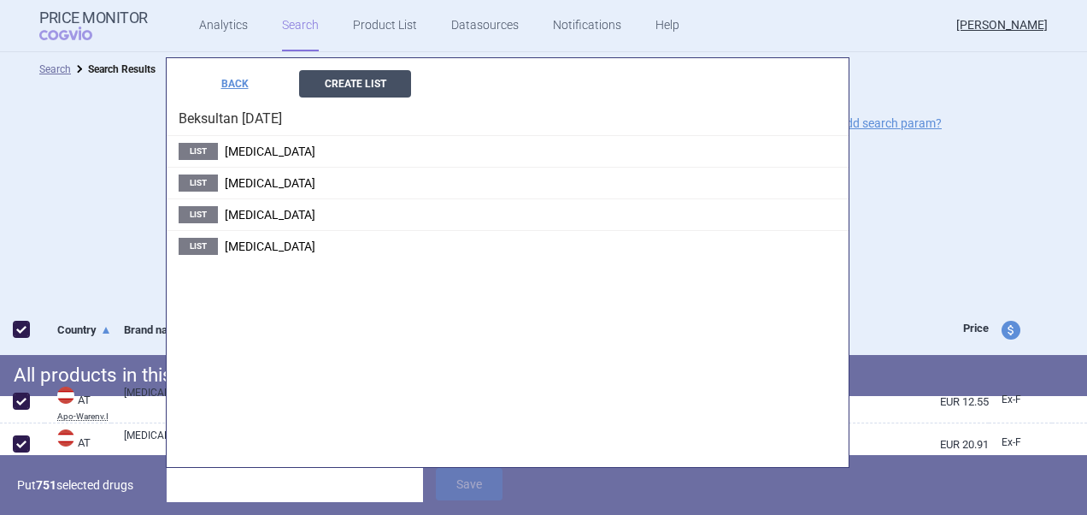
click at [398, 90] on button "Create List" at bounding box center [355, 83] width 112 height 27
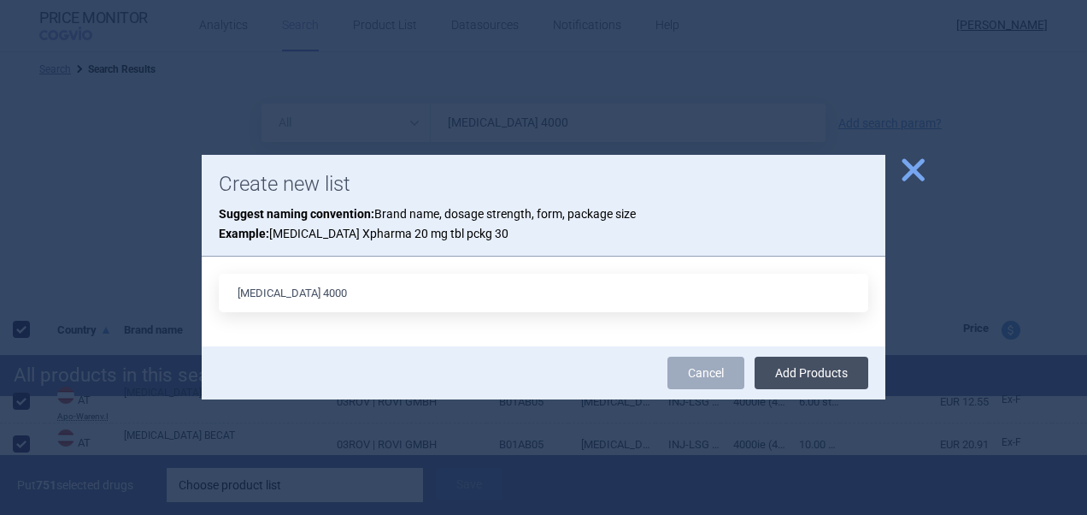
type input "[MEDICAL_DATA] 4000"
click at [853, 383] on button "Add Products" at bounding box center [812, 372] width 114 height 32
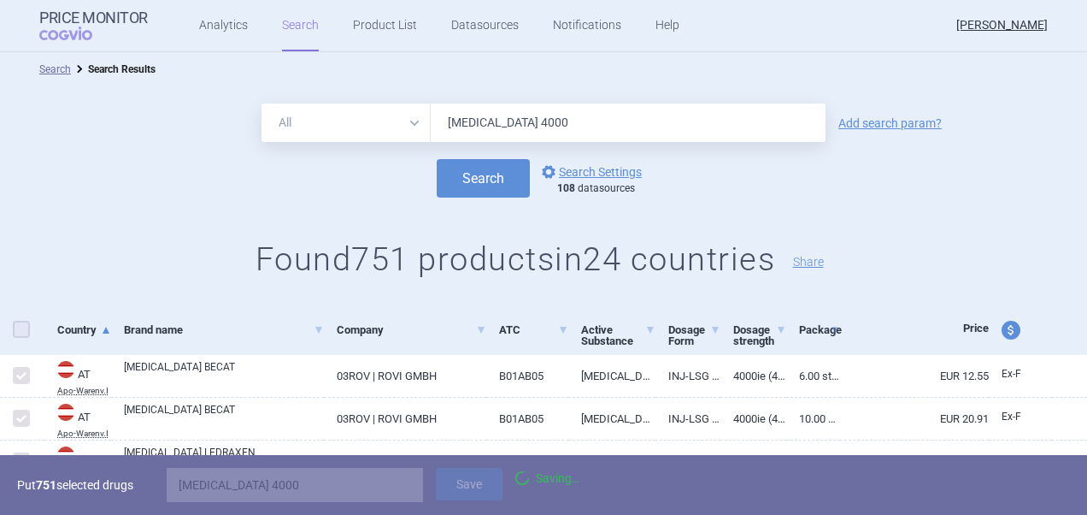
checkbox input "false"
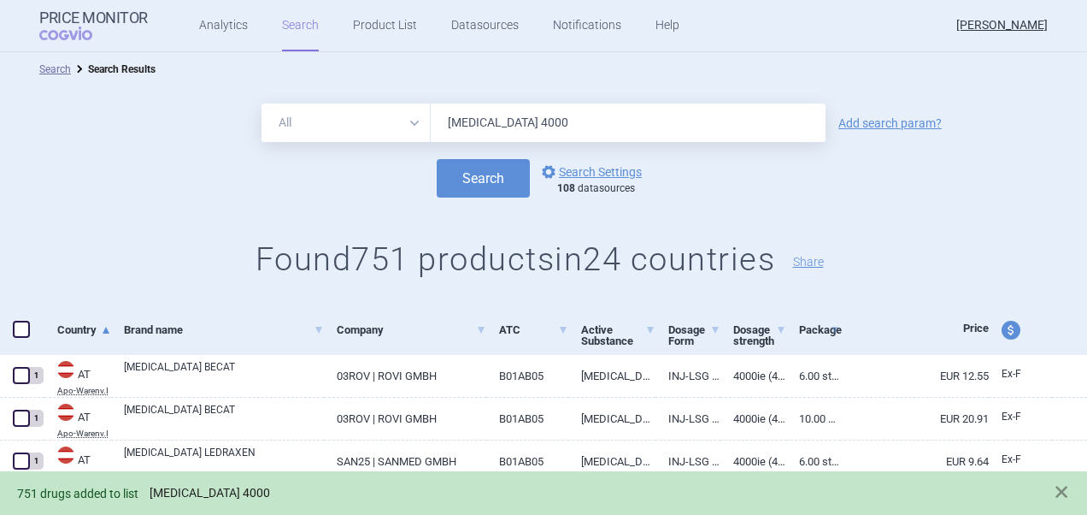
click at [219, 494] on link "[MEDICAL_DATA] 4000" at bounding box center [210, 493] width 121 height 15
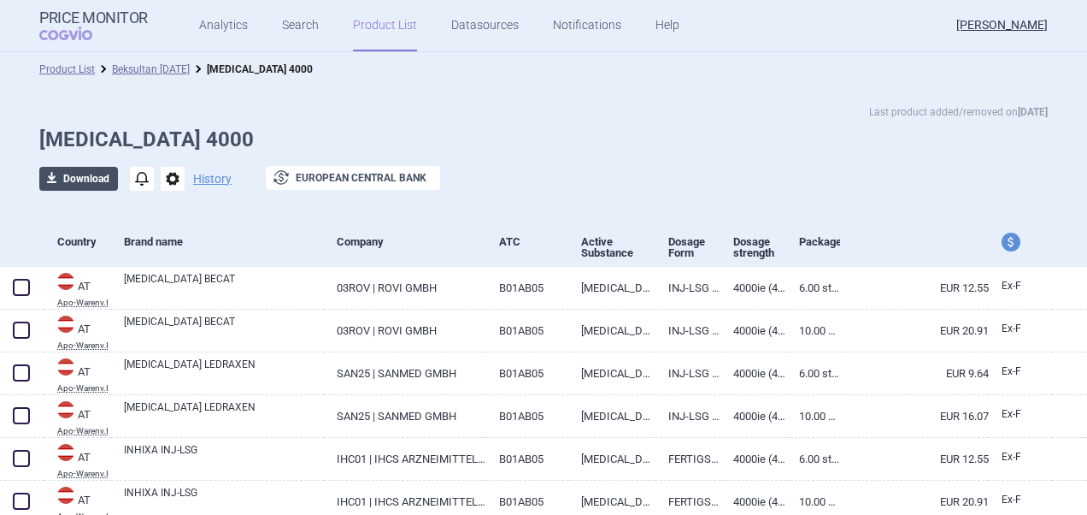
click at [67, 180] on button "download Download" at bounding box center [78, 179] width 79 height 24
select select "EUR"
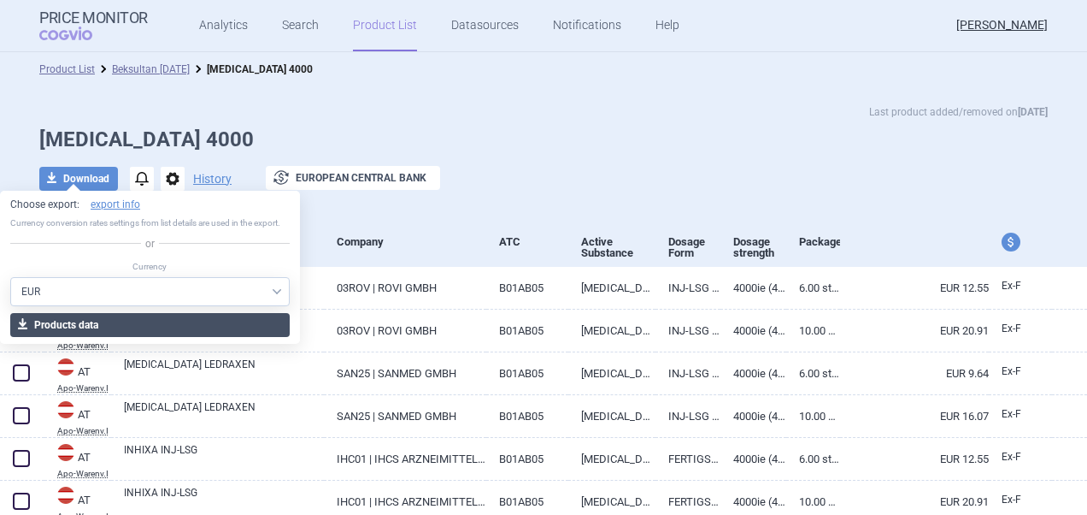
click at [231, 328] on button "download Products data" at bounding box center [150, 325] width 280 height 24
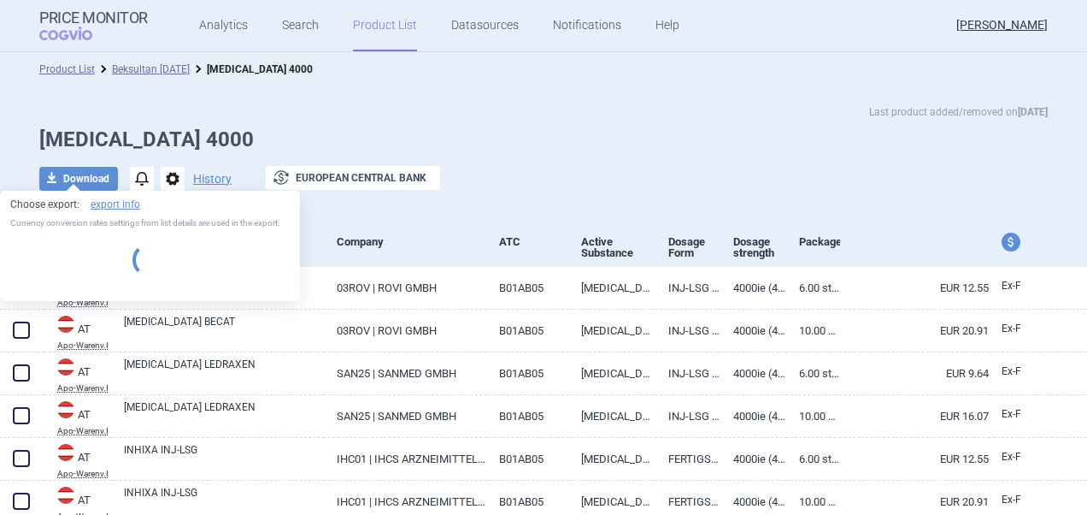
select select "EUR"
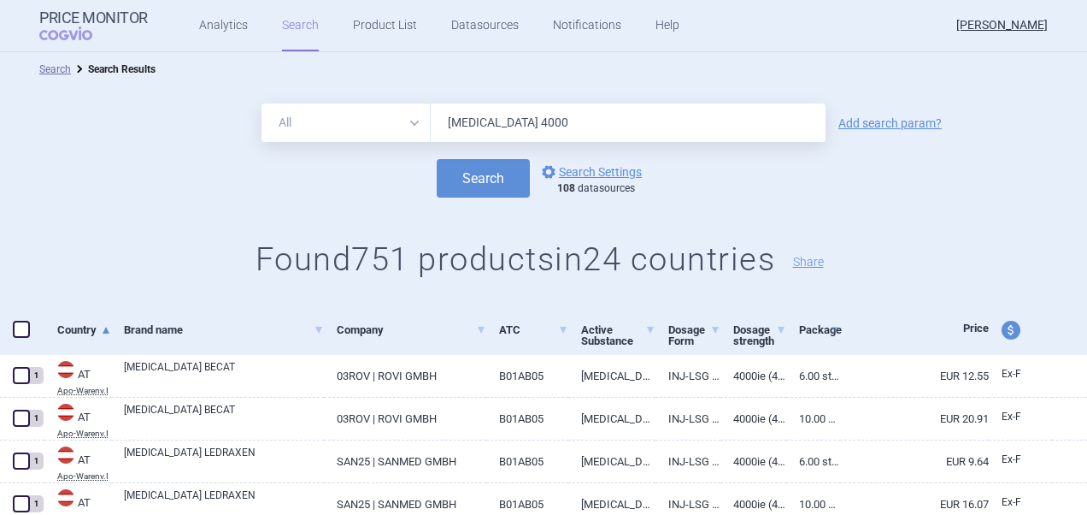
click at [504, 120] on input "[MEDICAL_DATA] 4000" at bounding box center [628, 122] width 395 height 38
type input "[MEDICAL_DATA] 6000"
click at [504, 176] on button "Search" at bounding box center [483, 178] width 93 height 38
click at [21, 325] on span at bounding box center [21, 329] width 17 height 17
checkbox input "true"
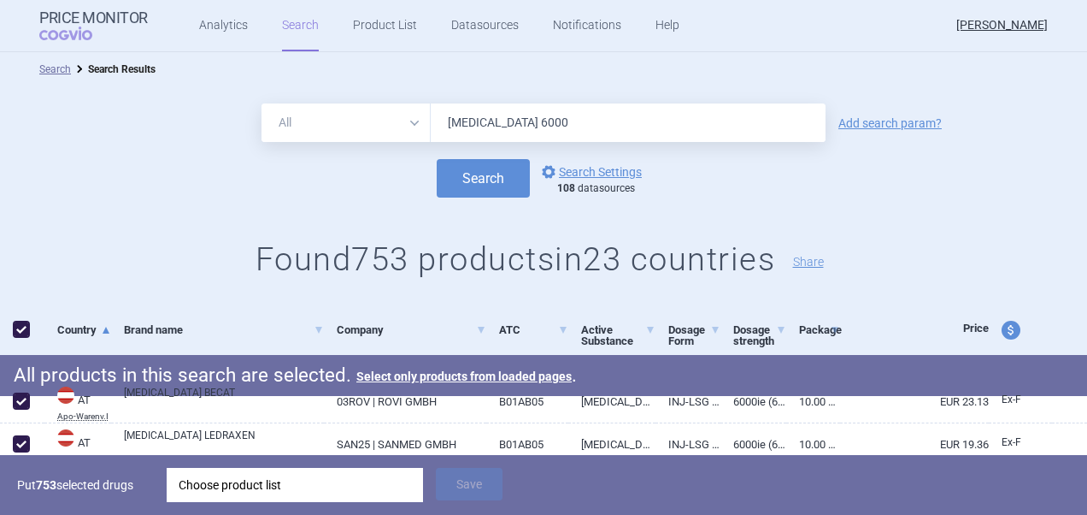
click at [301, 492] on div "Choose product list" at bounding box center [295, 485] width 233 height 34
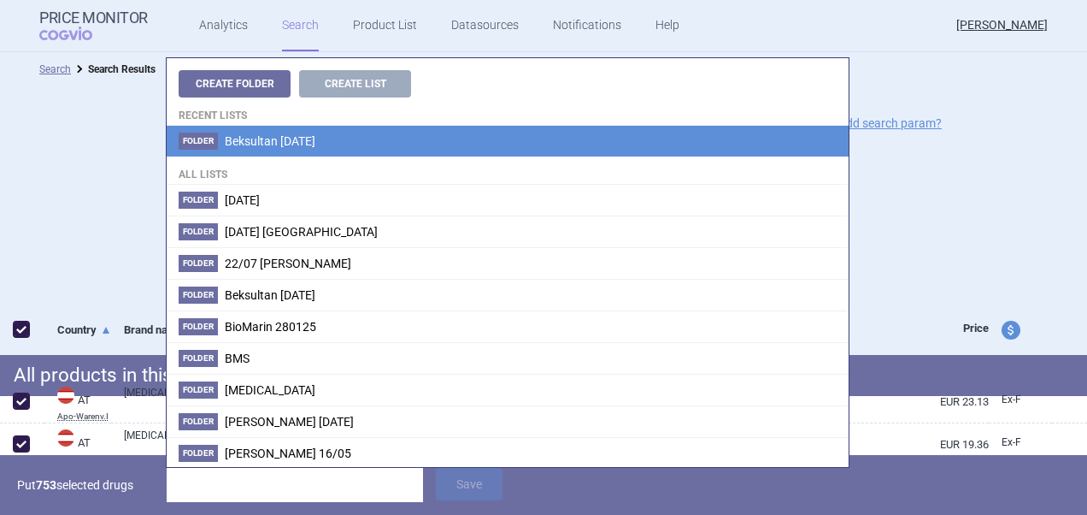
click at [315, 134] on span "Beksultan [DATE]" at bounding box center [270, 141] width 91 height 14
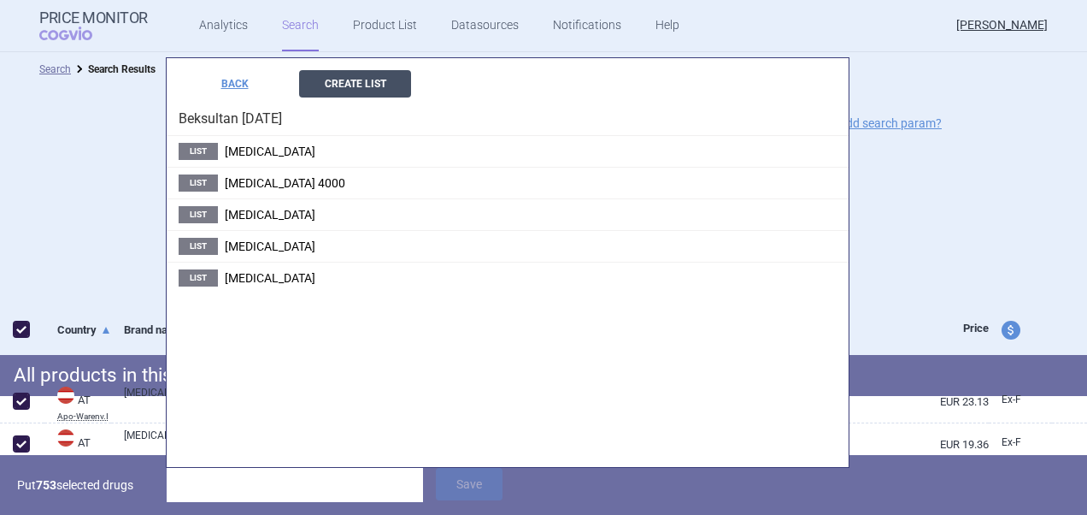
click at [366, 94] on button "Create List" at bounding box center [355, 83] width 112 height 27
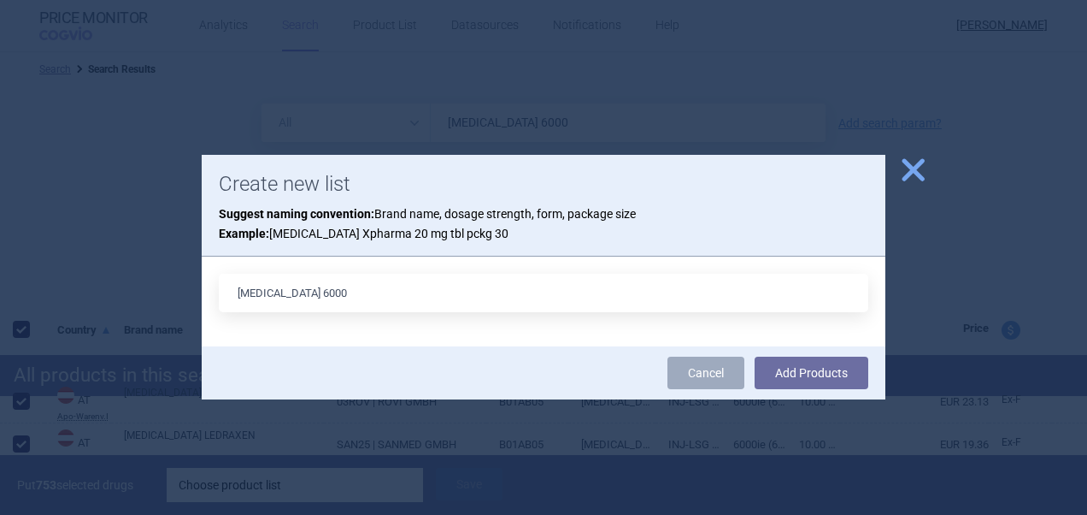
type input "[MEDICAL_DATA] 6000"
click at [755, 356] on button "Add Products" at bounding box center [812, 372] width 114 height 32
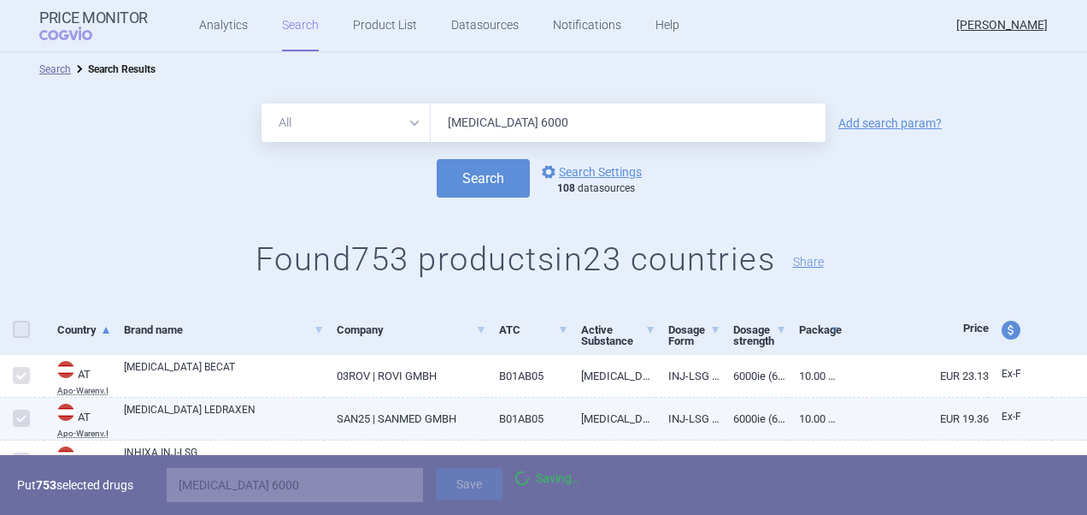
checkbox input "false"
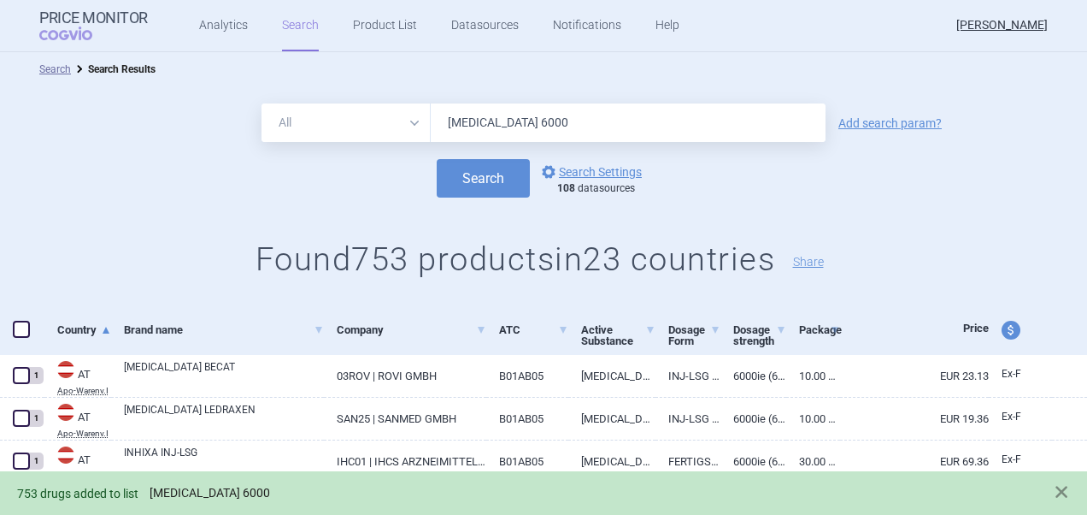
click at [223, 493] on link "[MEDICAL_DATA] 6000" at bounding box center [210, 493] width 121 height 15
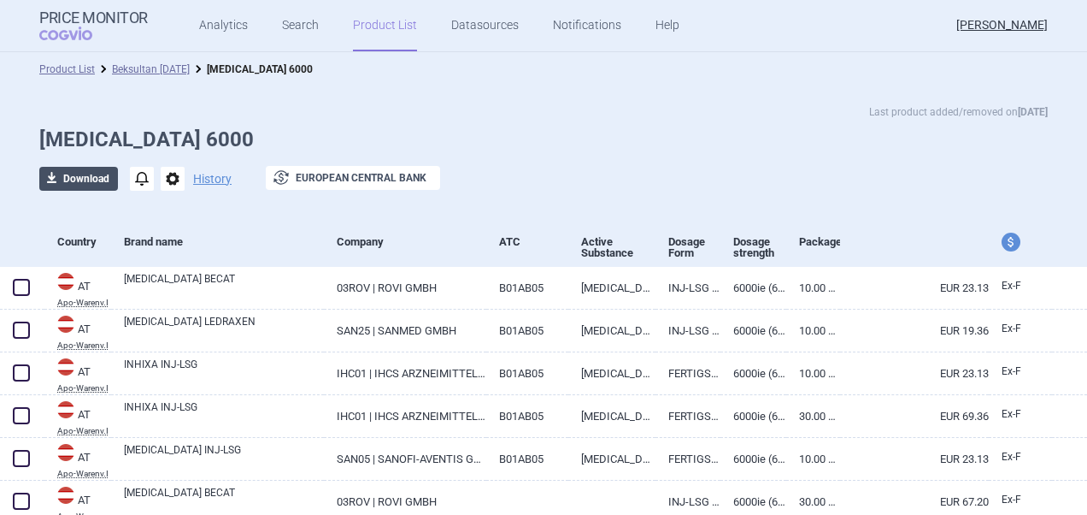
click at [87, 188] on button "download Download" at bounding box center [78, 179] width 79 height 24
select select "EUR"
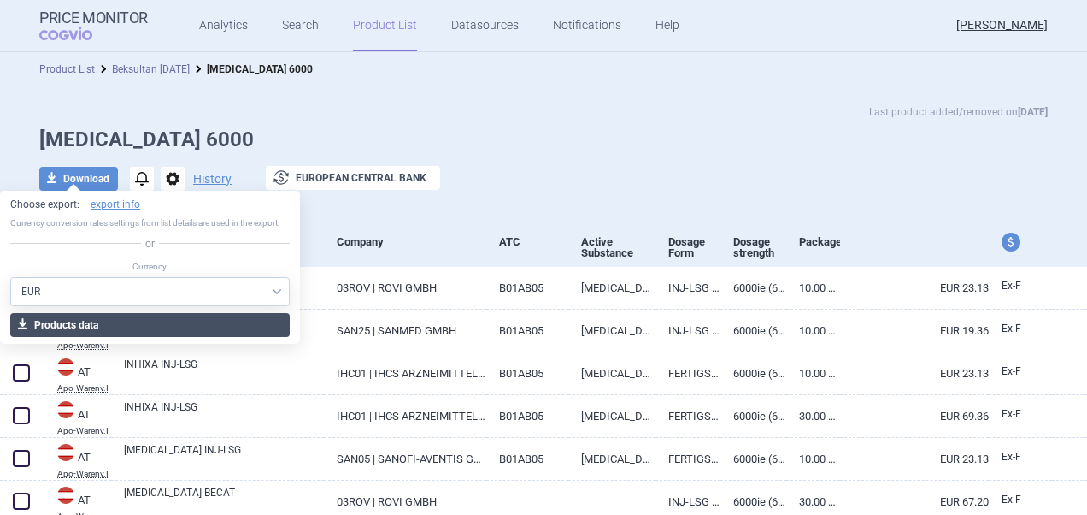
click at [129, 318] on button "download Products data" at bounding box center [150, 325] width 280 height 24
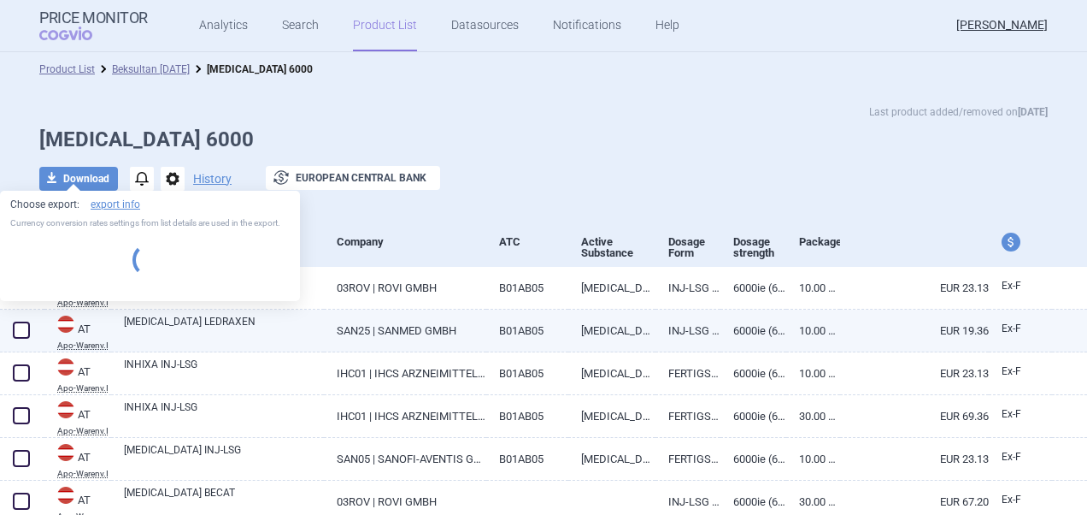
select select "EUR"
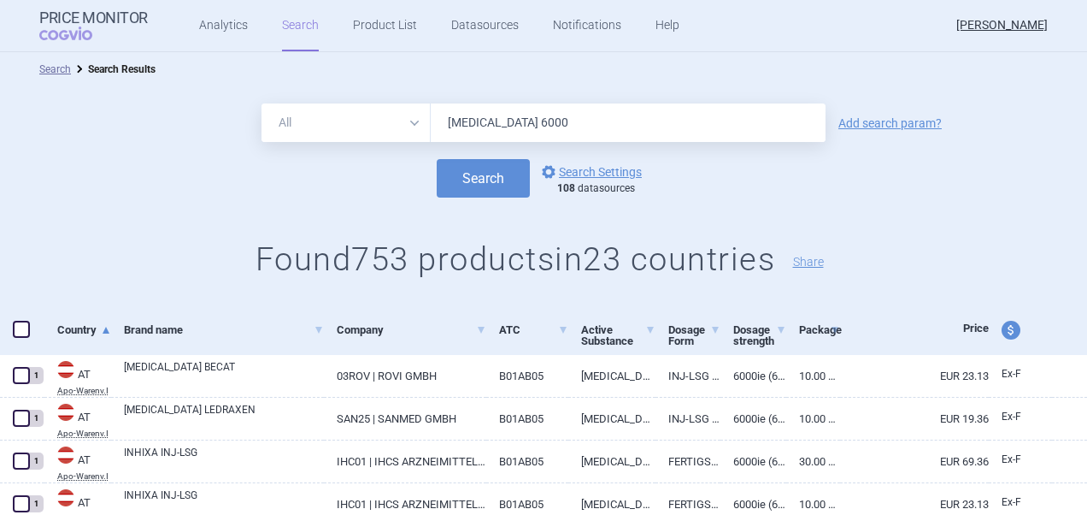
click at [506, 126] on input "[MEDICAL_DATA] 6000" at bounding box center [628, 122] width 395 height 38
type input "[MEDICAL_DATA] 8000"
click at [437, 159] on button "Search" at bounding box center [483, 178] width 93 height 38
click at [23, 335] on span at bounding box center [21, 329] width 17 height 17
checkbox input "true"
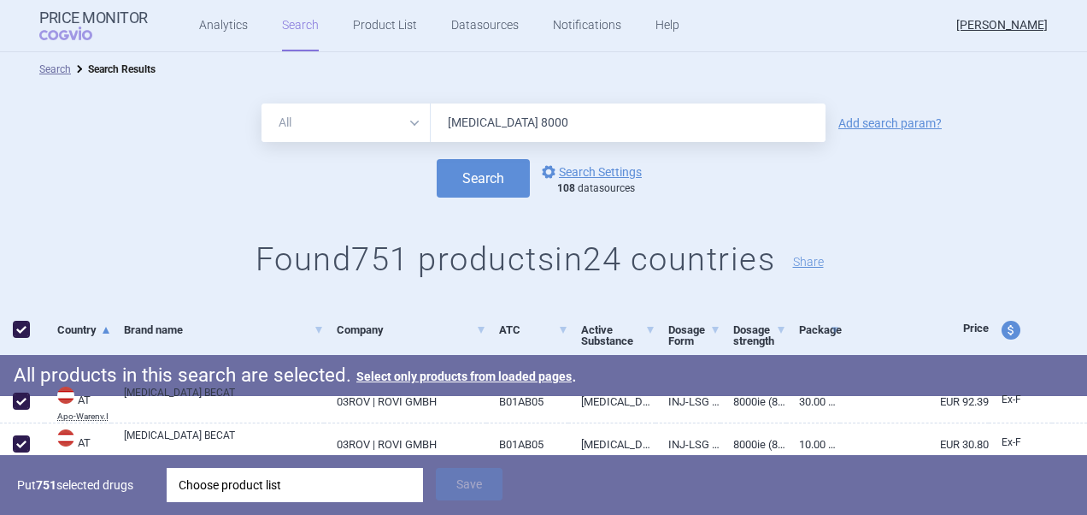
click at [280, 486] on div "Choose product list" at bounding box center [295, 485] width 233 height 34
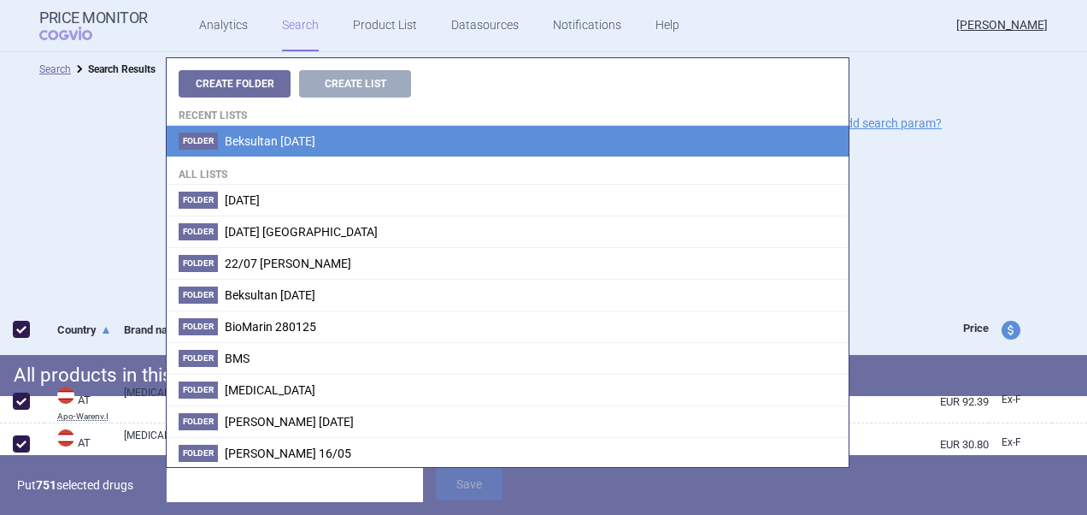
click at [315, 141] on span "Beksultan [DATE]" at bounding box center [270, 141] width 91 height 14
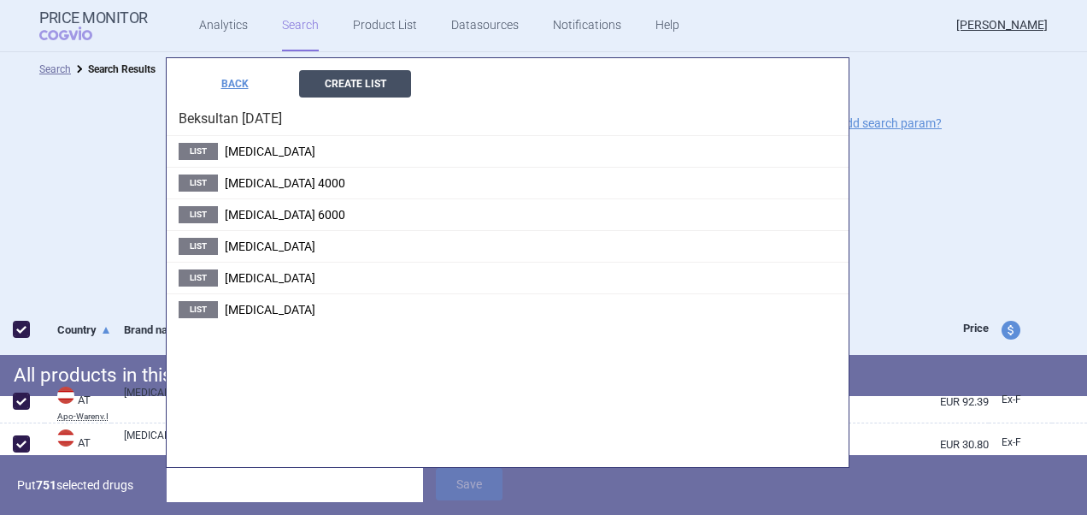
drag, startPoint x: 334, startPoint y: 140, endPoint x: 334, endPoint y: 87, distance: 53.0
click at [334, 87] on button "Create List" at bounding box center [355, 83] width 112 height 27
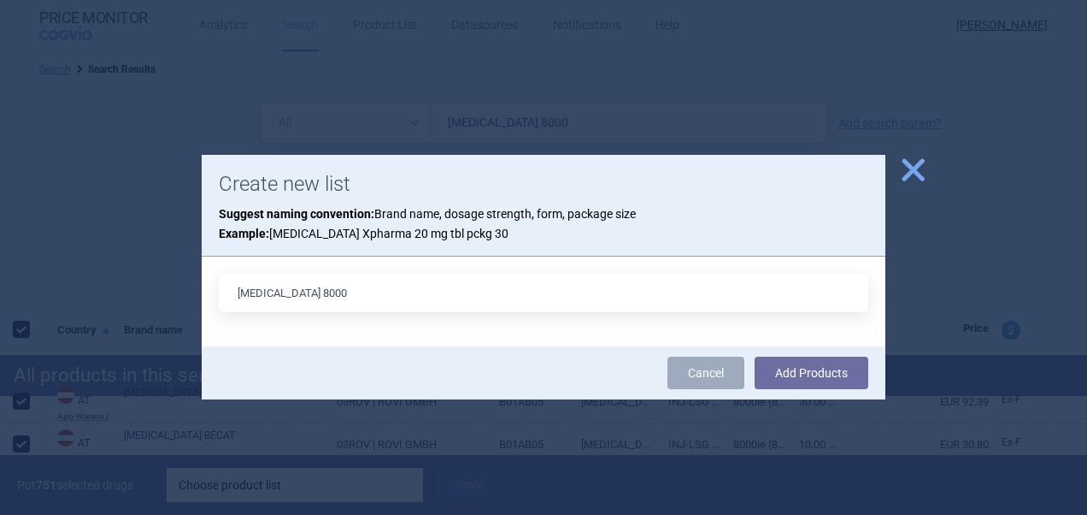
type input "[MEDICAL_DATA] 8000"
click at [755, 356] on button "Add Products" at bounding box center [812, 372] width 114 height 32
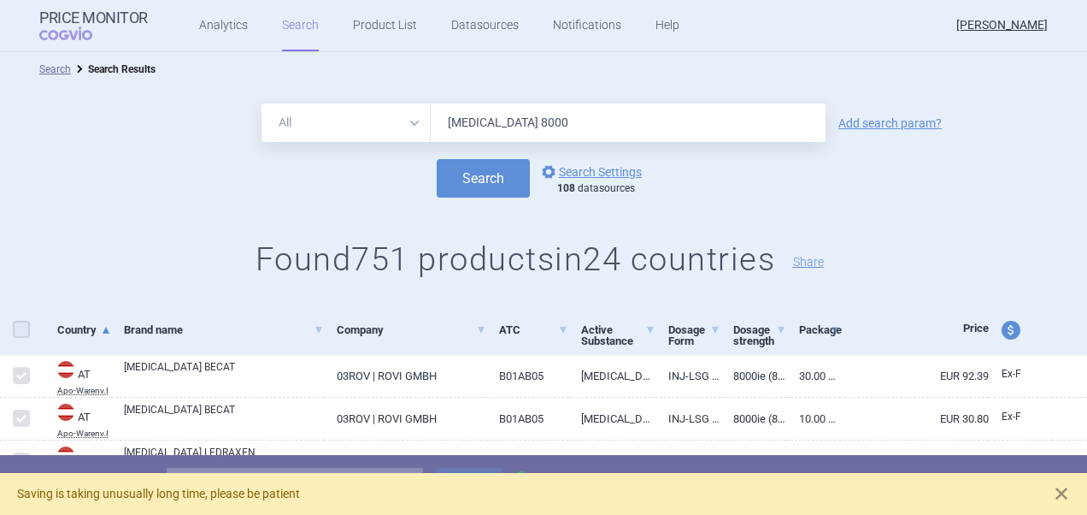
checkbox input "false"
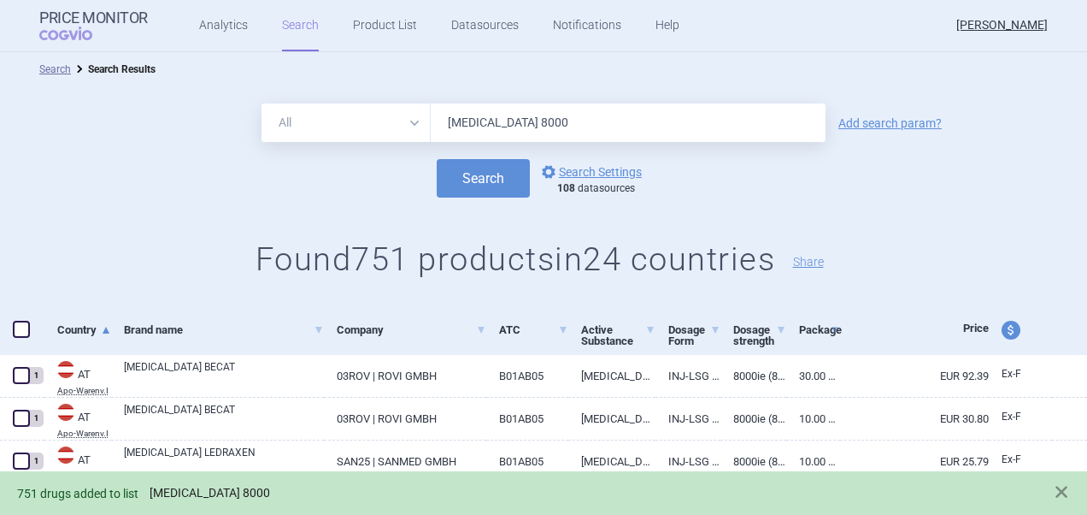
click at [219, 493] on link "[MEDICAL_DATA] 8000" at bounding box center [210, 493] width 121 height 15
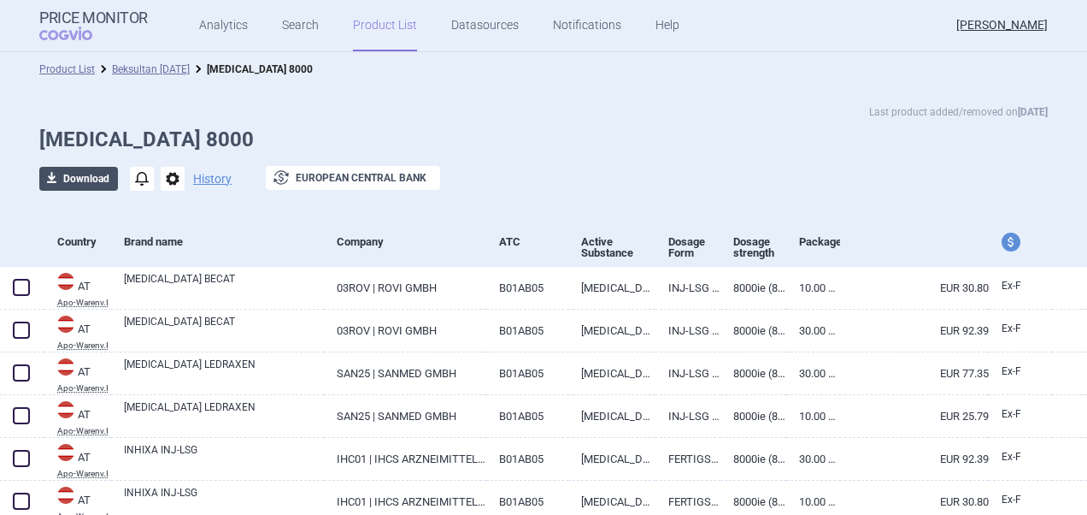
click at [83, 180] on button "download Download" at bounding box center [78, 179] width 79 height 24
select select "EUR"
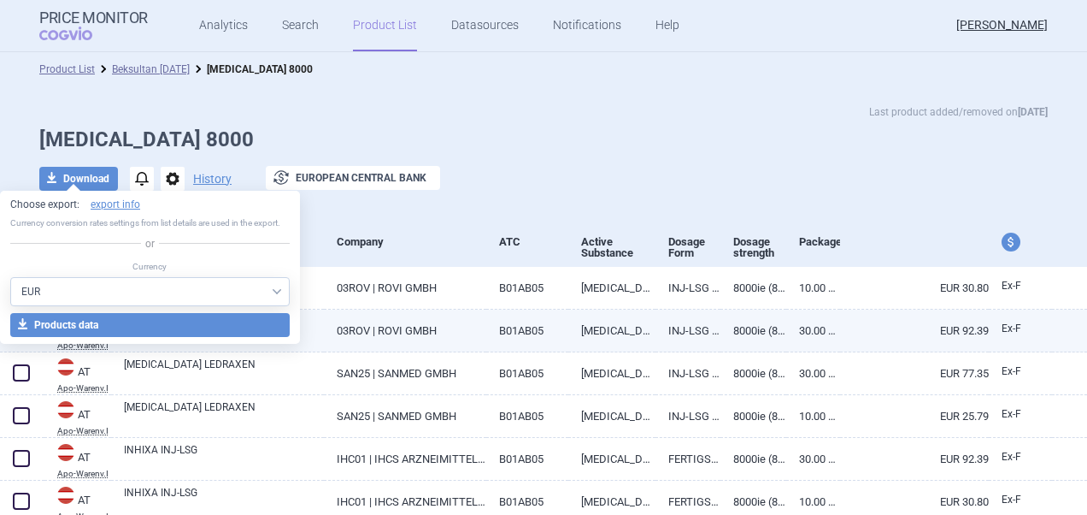
click at [190, 330] on button "download Products data" at bounding box center [150, 325] width 280 height 24
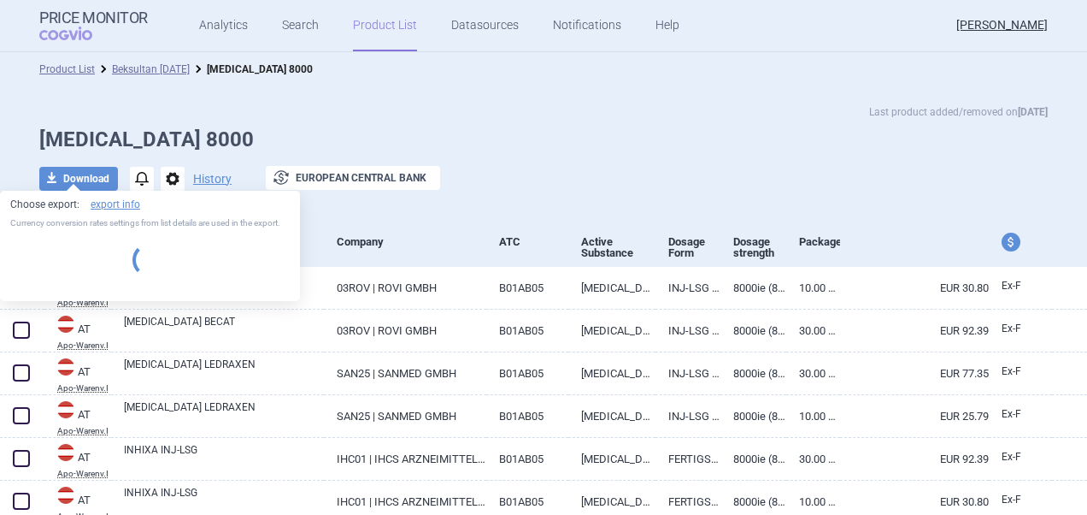
select select "EUR"
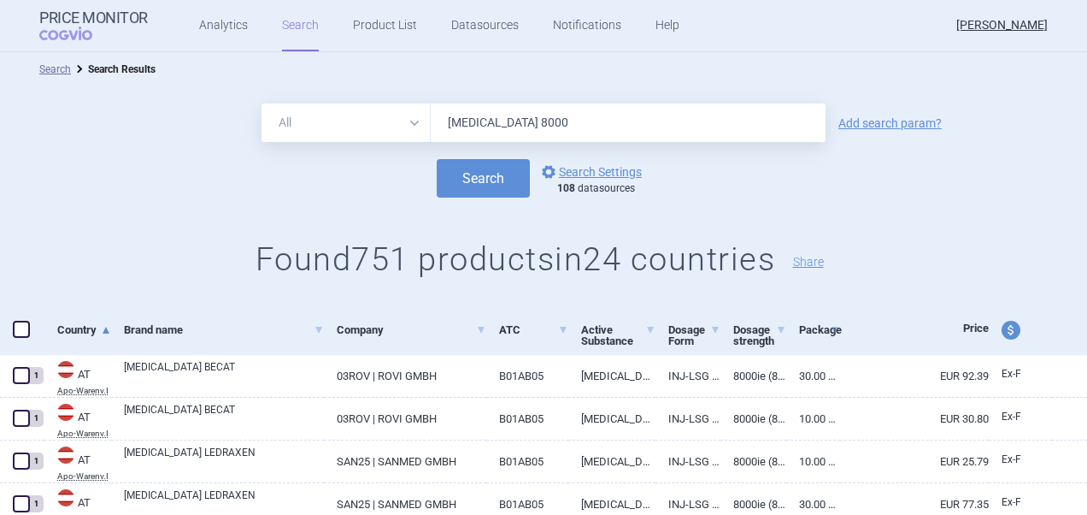
drag, startPoint x: 592, startPoint y: 135, endPoint x: 429, endPoint y: 127, distance: 162.6
click at [431, 133] on input "[MEDICAL_DATA] 8000" at bounding box center [628, 122] width 395 height 38
paste input "[MEDICAL_DATA]"
type input "[MEDICAL_DATA]"
click at [448, 172] on button "Search" at bounding box center [483, 178] width 93 height 38
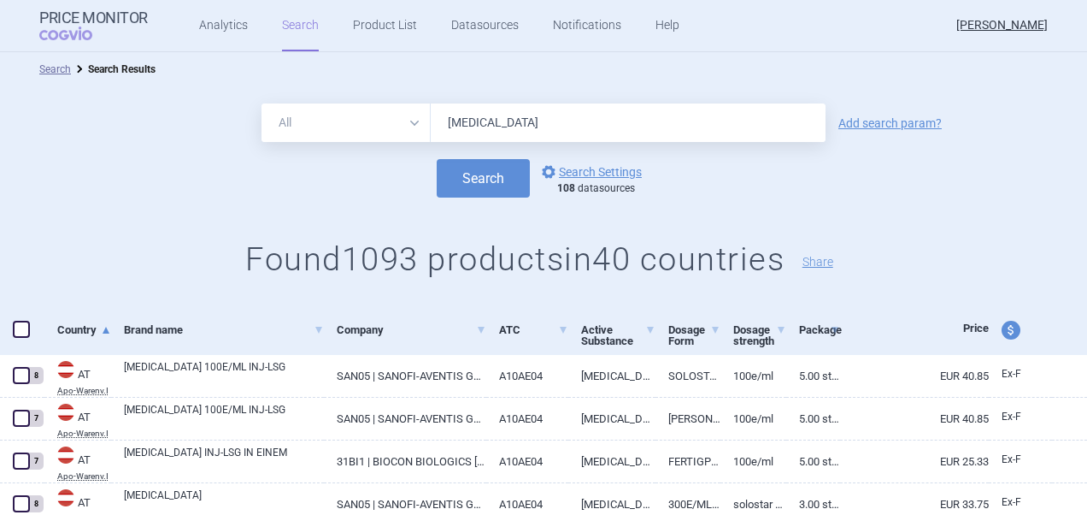
click at [32, 327] on span at bounding box center [22, 329] width 26 height 26
checkbox input "true"
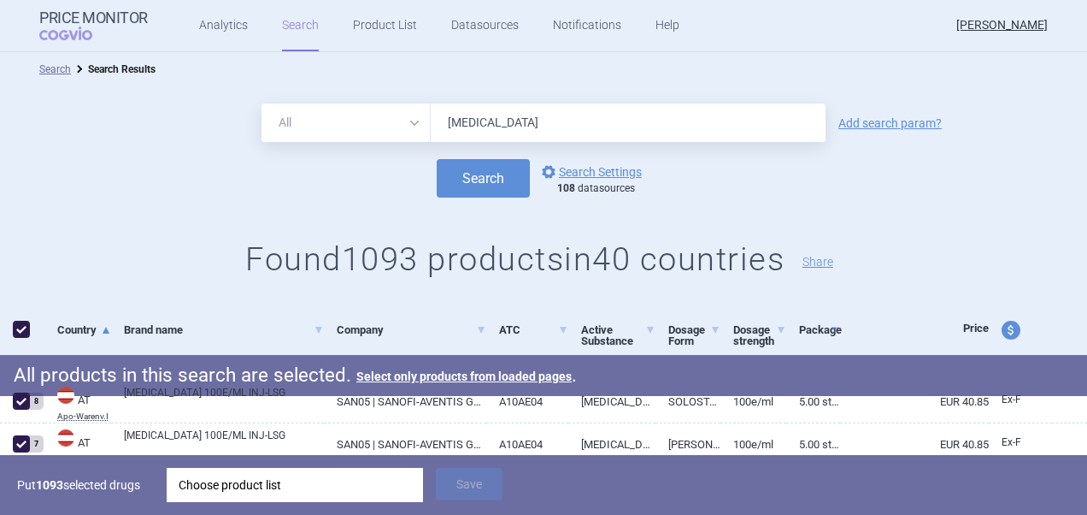
click at [315, 486] on div "Choose product list" at bounding box center [295, 485] width 233 height 34
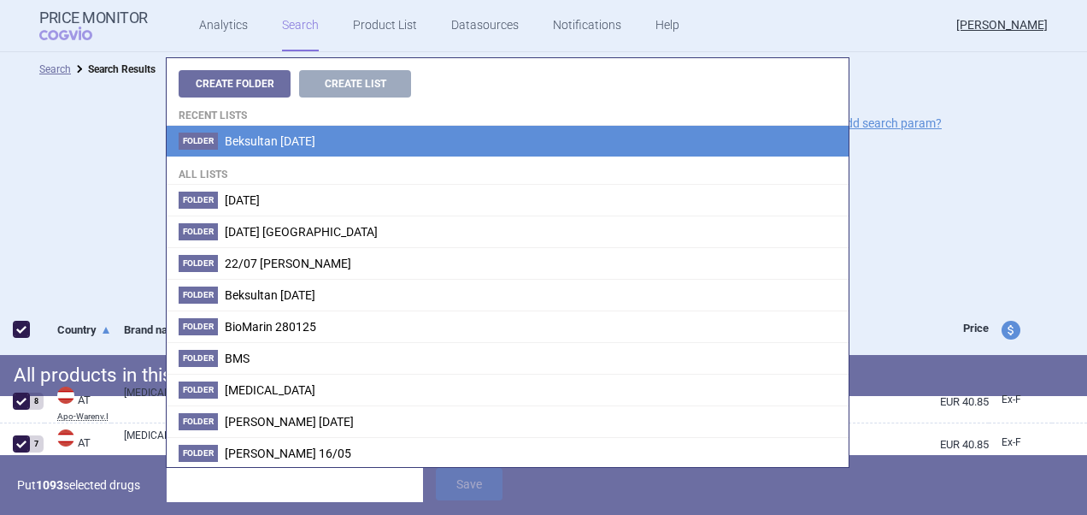
click at [313, 140] on span "Beksultan [DATE]" at bounding box center [270, 141] width 91 height 14
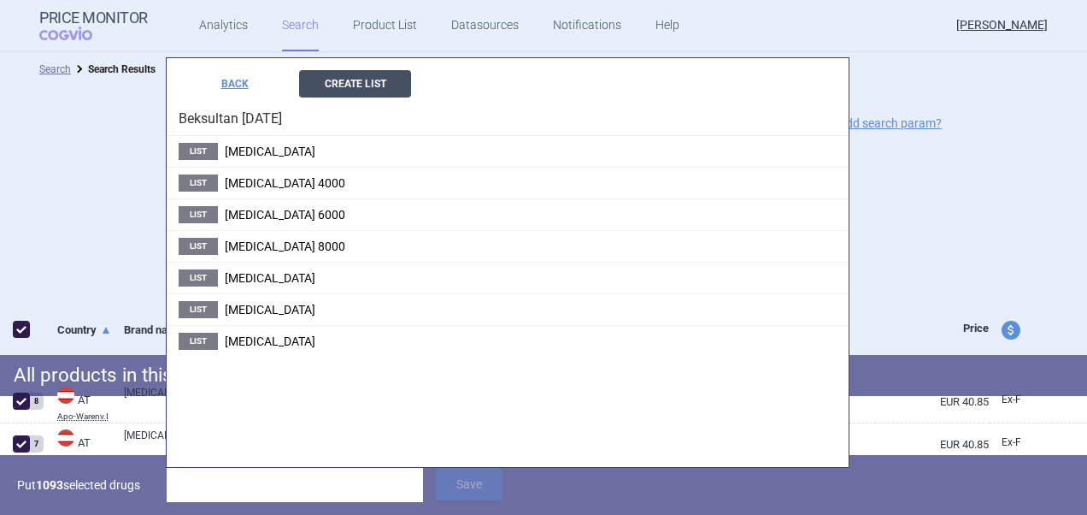
click at [350, 87] on button "Create List" at bounding box center [355, 83] width 112 height 27
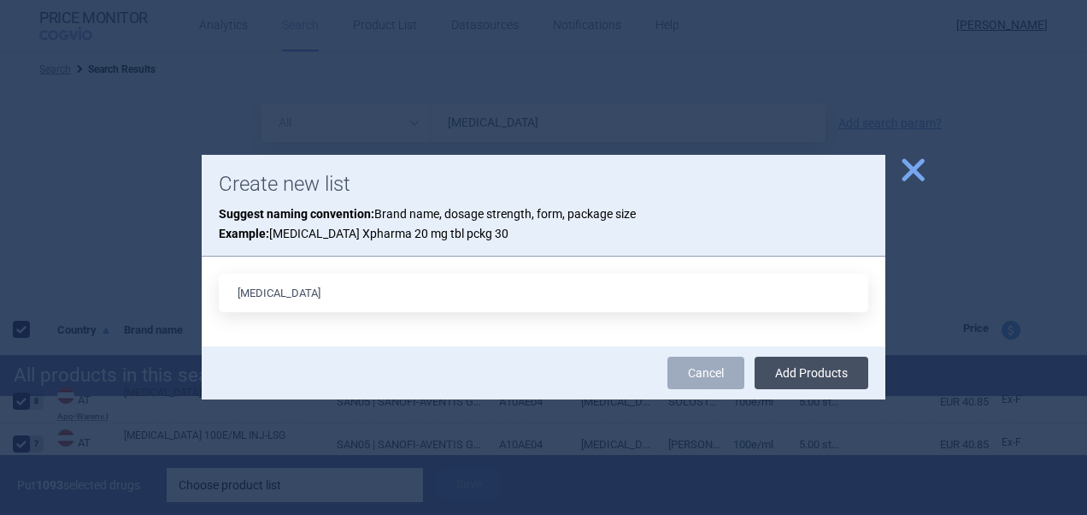
type input "[MEDICAL_DATA]"
click at [840, 378] on button "Add Products" at bounding box center [812, 372] width 114 height 32
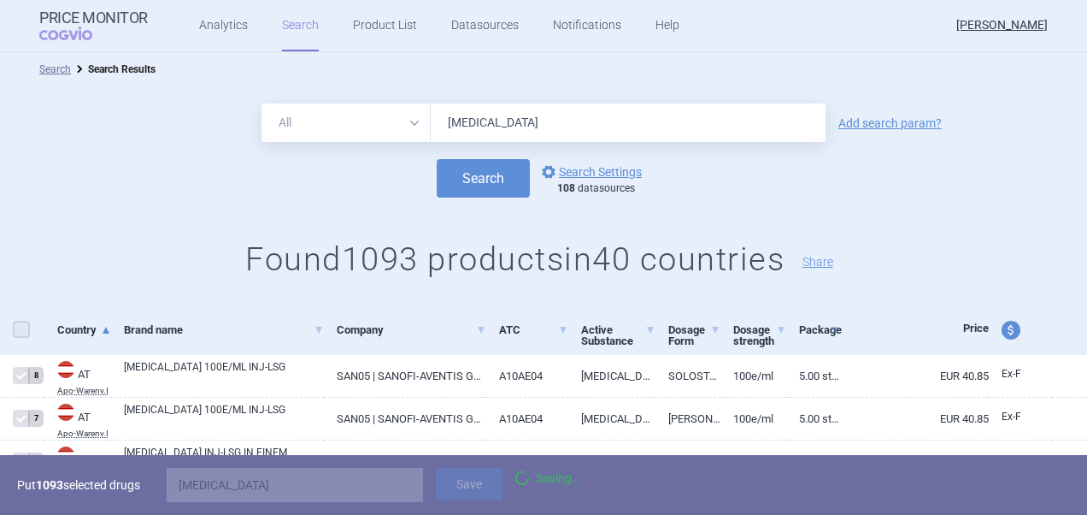
checkbox input "false"
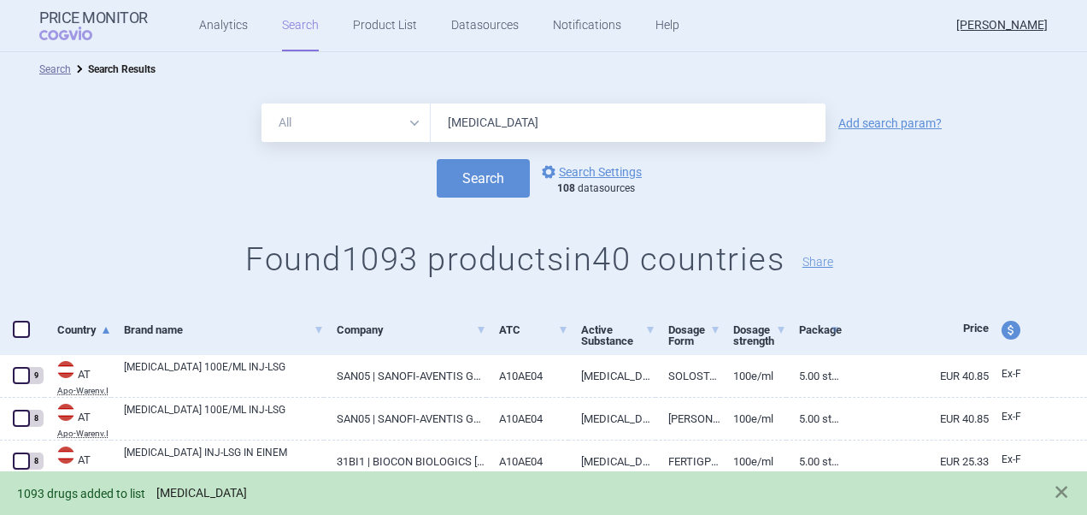
click at [186, 492] on link "[MEDICAL_DATA]" at bounding box center [201, 493] width 91 height 15
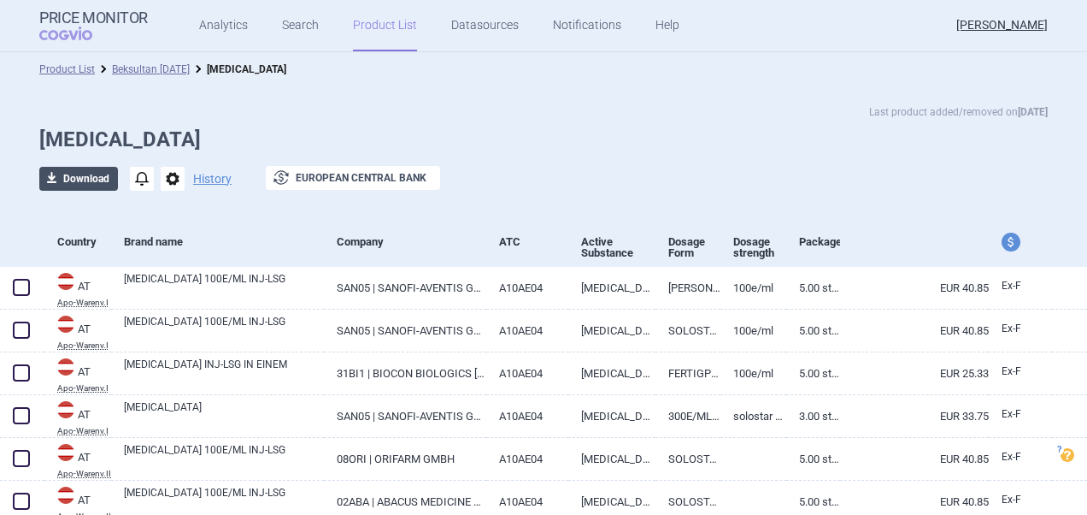
click at [91, 182] on button "download Download" at bounding box center [78, 179] width 79 height 24
select select "EUR"
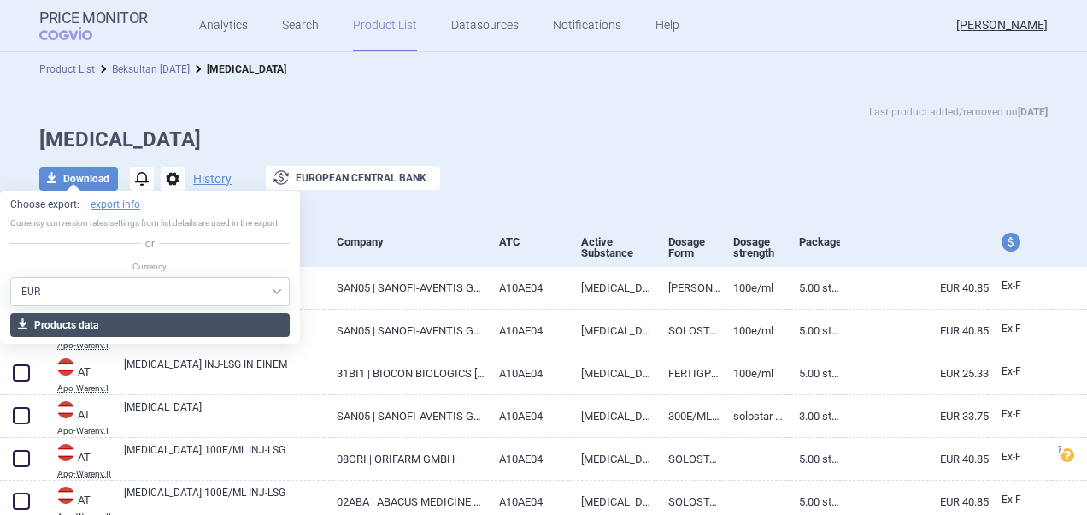
click at [149, 328] on button "download Products data" at bounding box center [150, 325] width 280 height 24
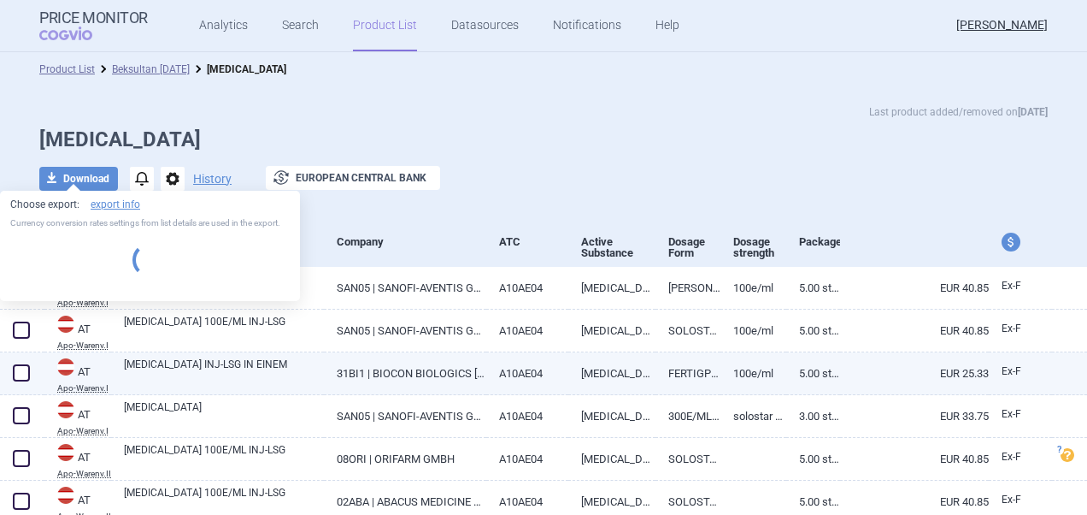
select select "EUR"
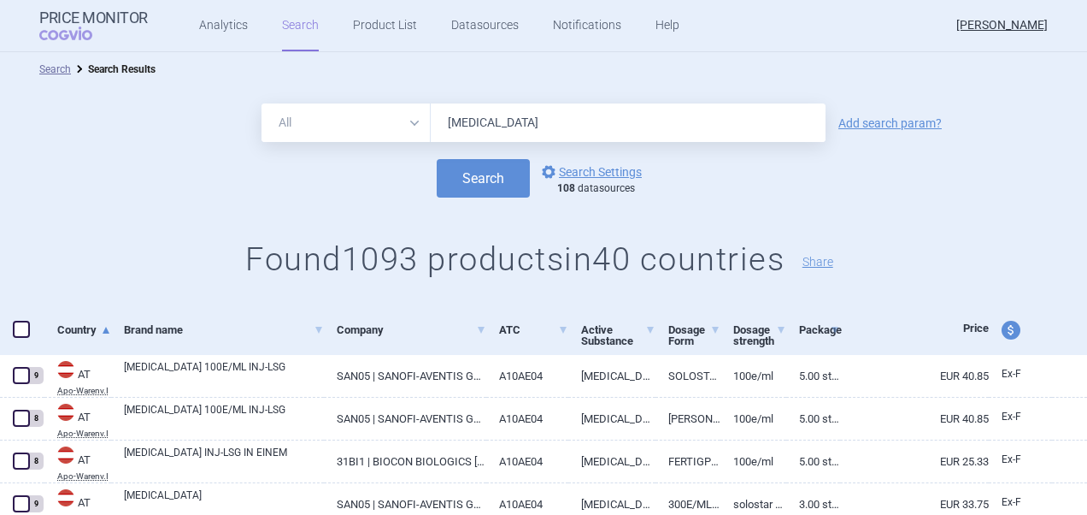
drag, startPoint x: 604, startPoint y: 124, endPoint x: 434, endPoint y: 120, distance: 170.2
click at [434, 120] on input "[MEDICAL_DATA]" at bounding box center [628, 122] width 395 height 38
paste input "[MEDICAL_DATA]"
type input "[MEDICAL_DATA]"
click at [479, 180] on button "Search" at bounding box center [483, 178] width 93 height 38
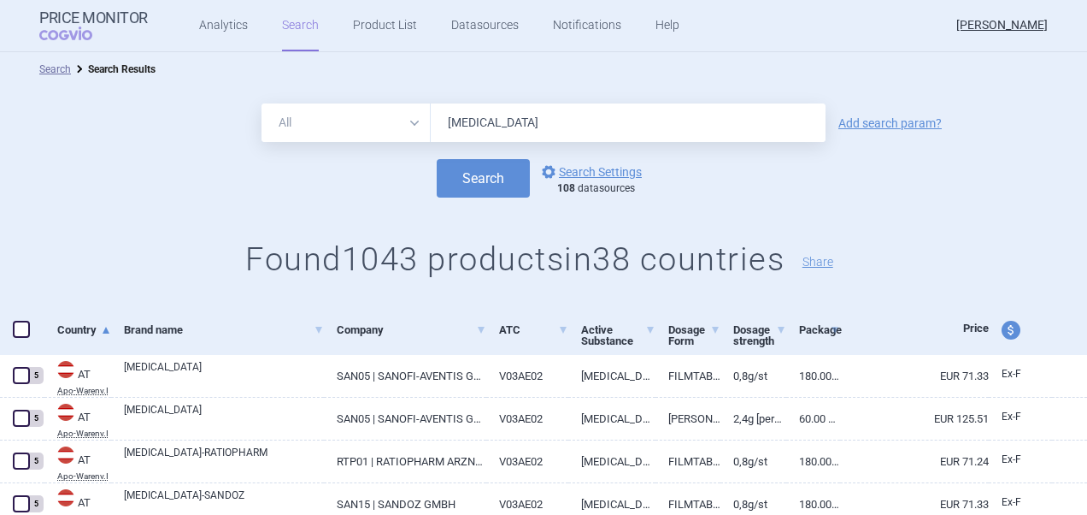
click at [27, 329] on span at bounding box center [21, 329] width 17 height 17
checkbox input "true"
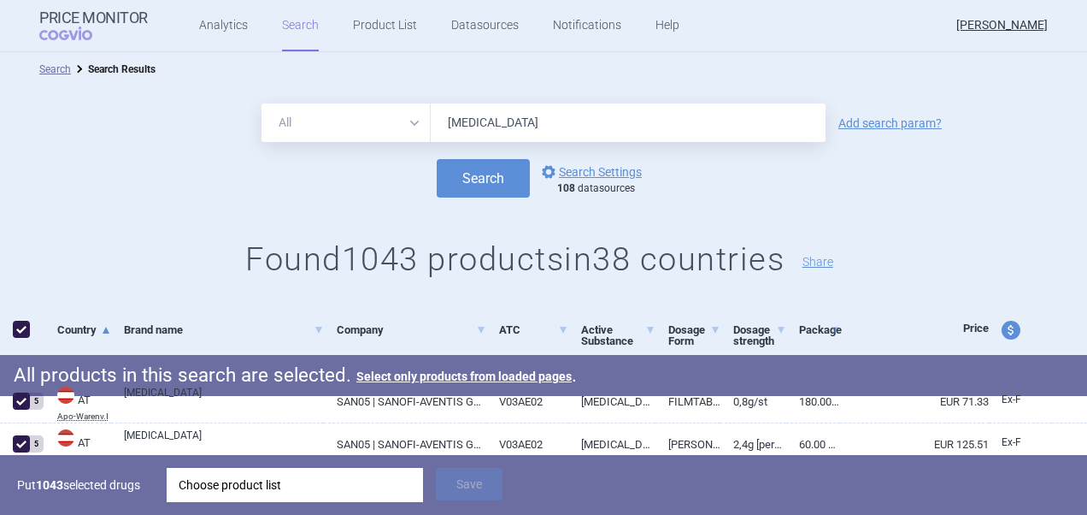
click at [342, 481] on div "Choose product list" at bounding box center [295, 485] width 233 height 34
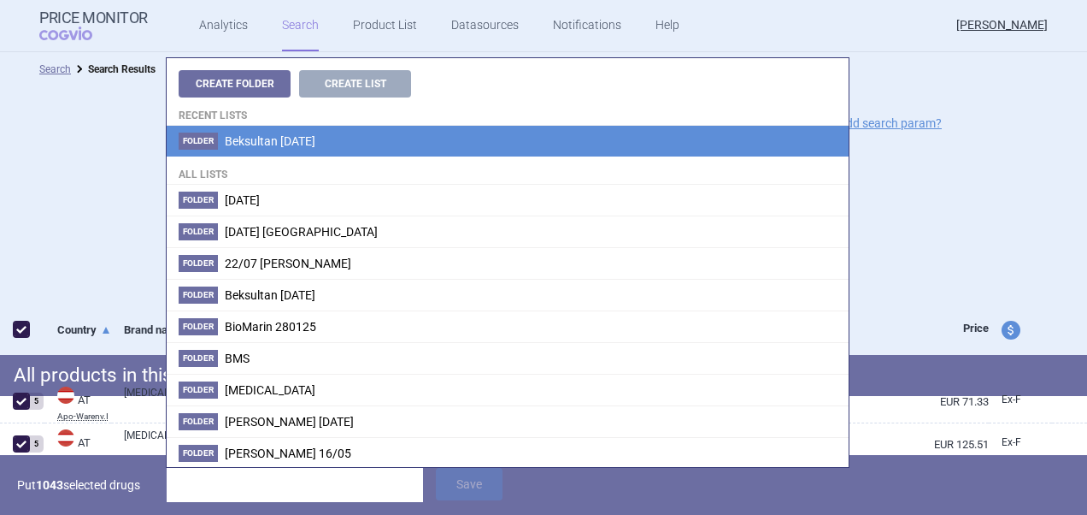
click at [315, 134] on span "Beksultan [DATE]" at bounding box center [270, 141] width 91 height 14
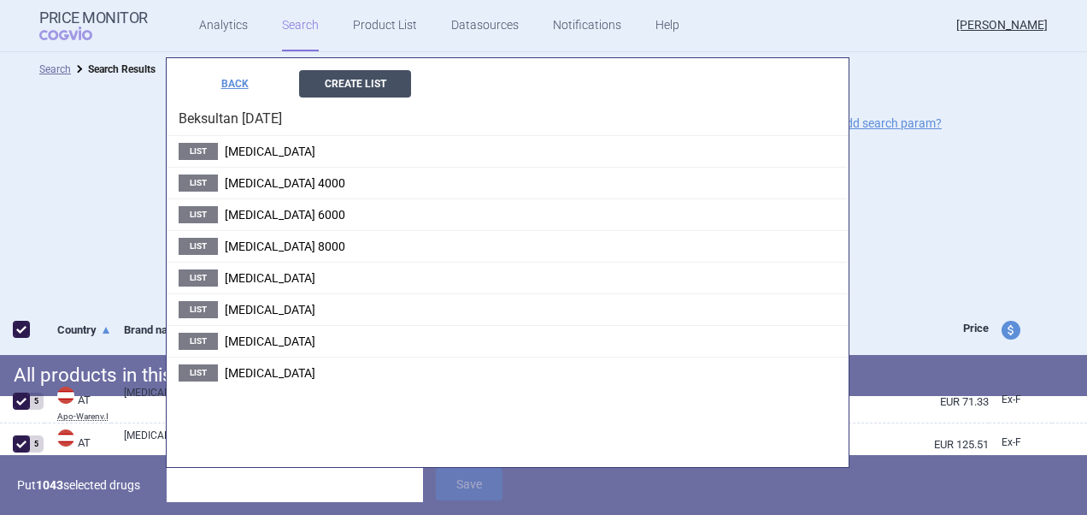
click at [360, 90] on button "Create List" at bounding box center [355, 83] width 112 height 27
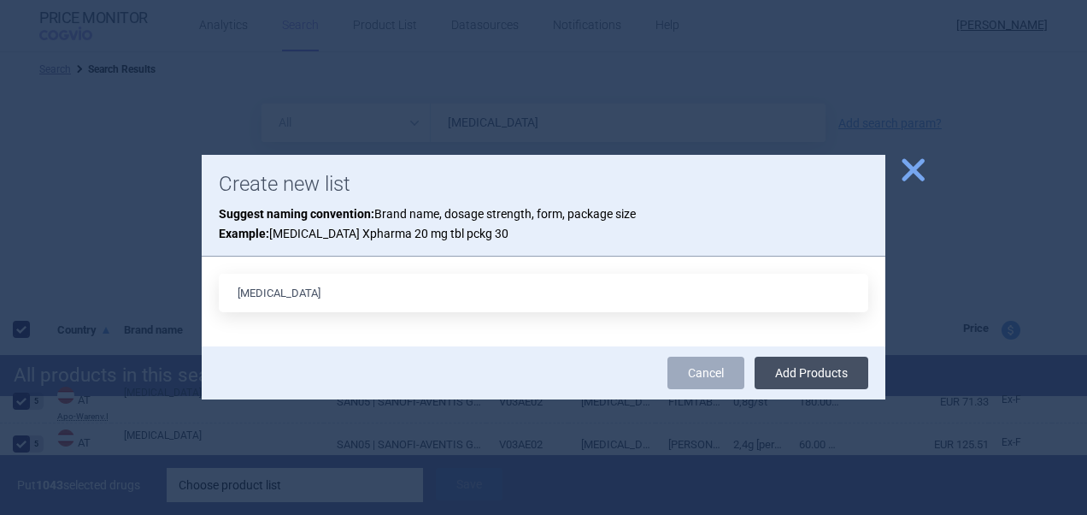
type input "[MEDICAL_DATA]"
click at [795, 372] on button "Add Products" at bounding box center [812, 372] width 114 height 32
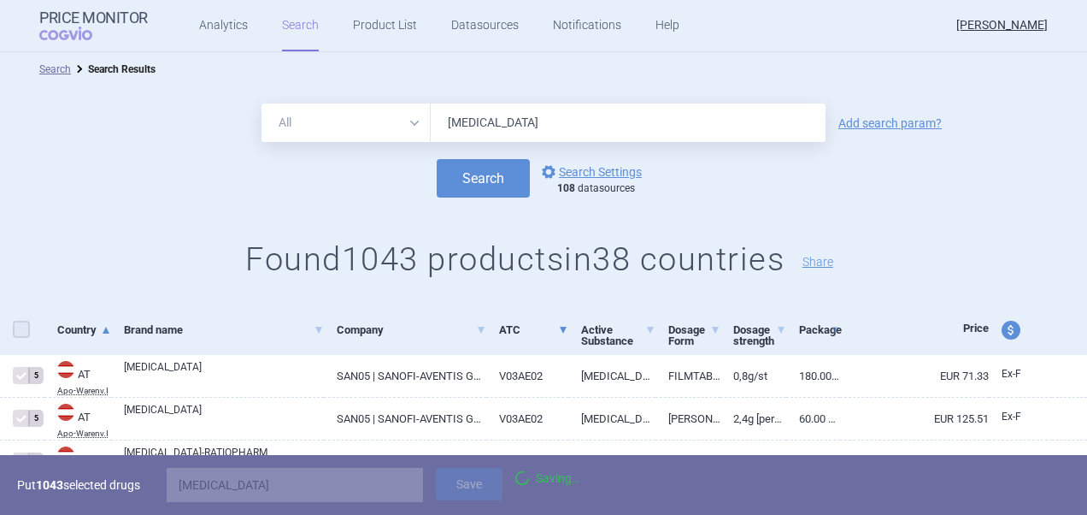
checkbox input "false"
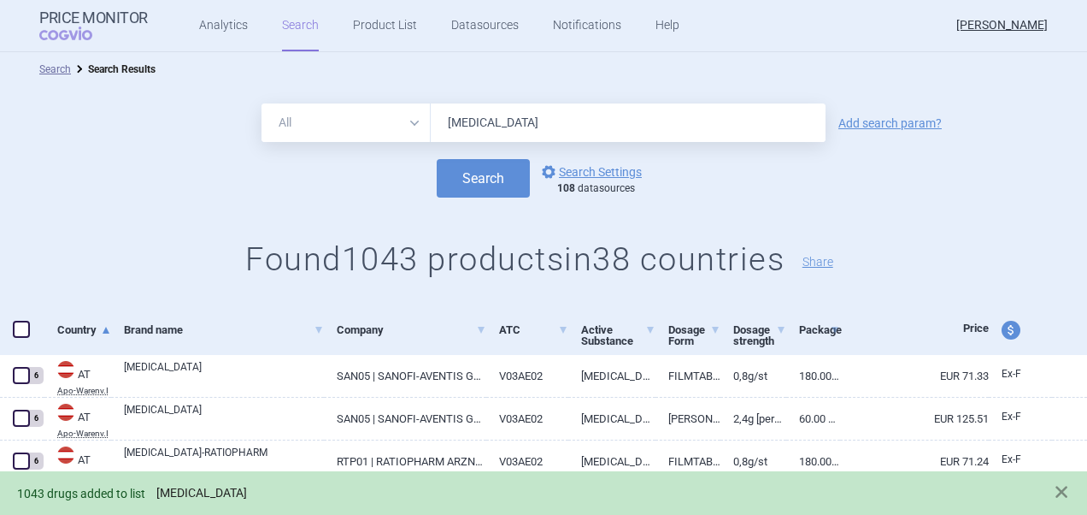
click at [186, 496] on link "[MEDICAL_DATA]" at bounding box center [201, 493] width 91 height 15
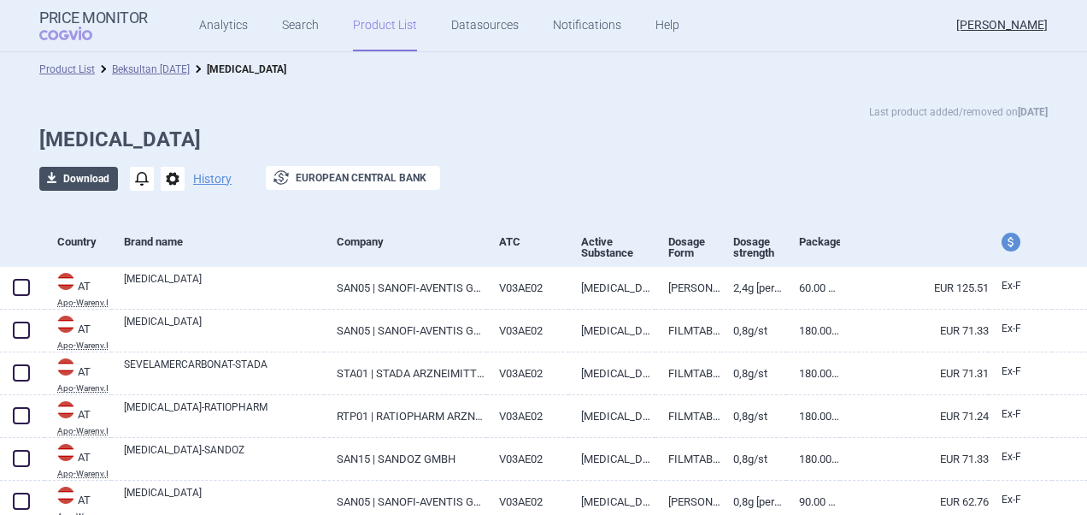
click at [70, 177] on button "download Download" at bounding box center [78, 179] width 79 height 24
select select "EUR"
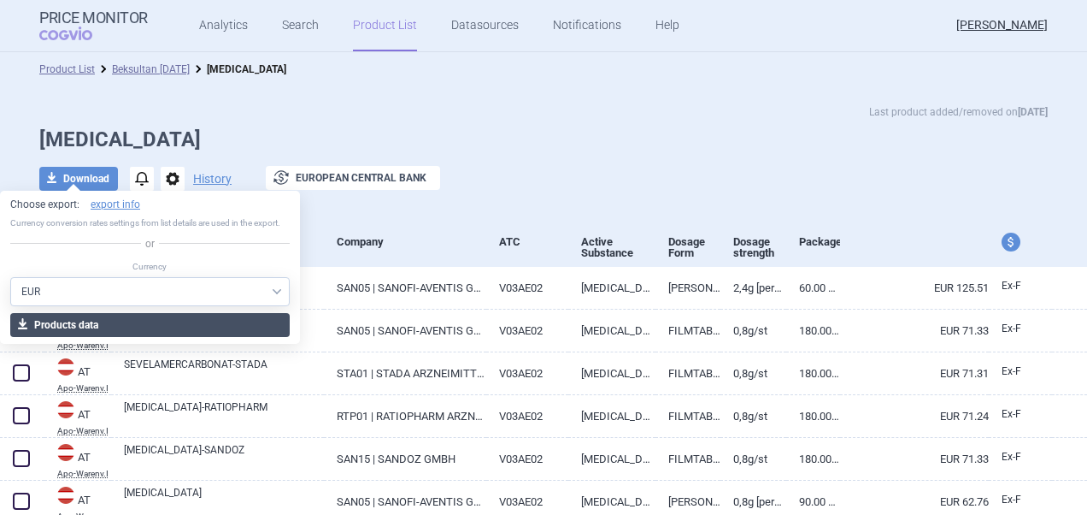
click at [169, 333] on button "download Products data" at bounding box center [150, 325] width 280 height 24
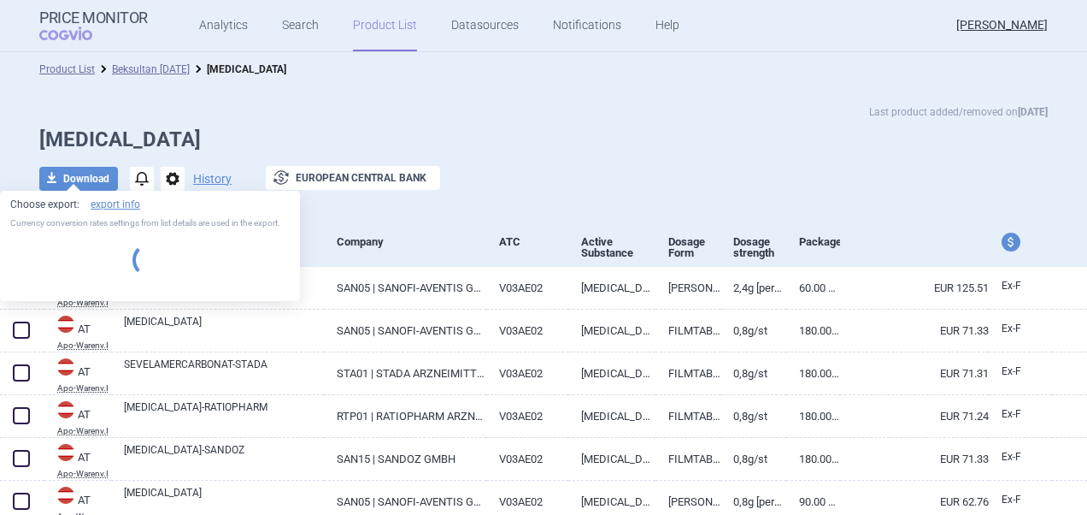
select select "EUR"
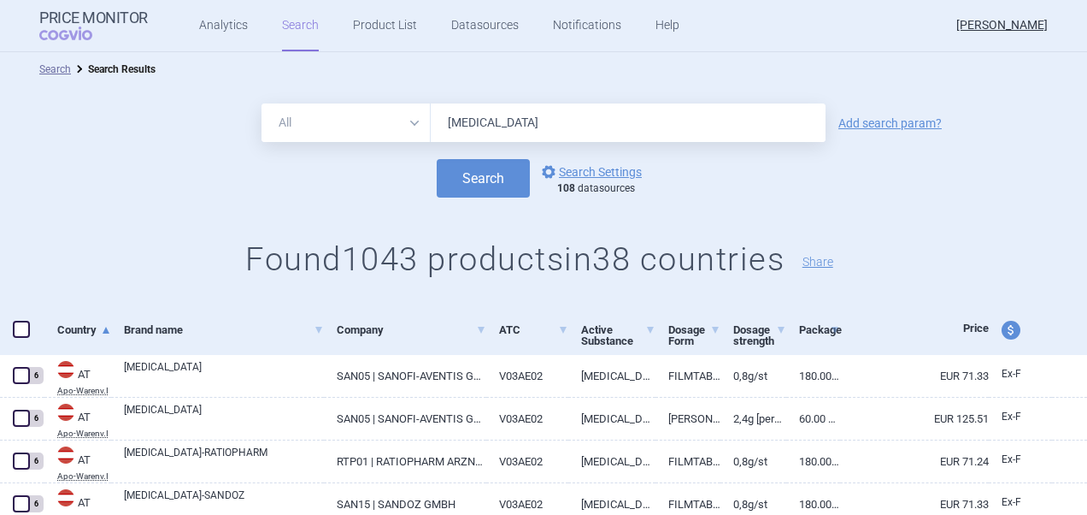
drag, startPoint x: 530, startPoint y: 125, endPoint x: 441, endPoint y: 121, distance: 89.0
click at [440, 122] on input "[MEDICAL_DATA]" at bounding box center [628, 122] width 395 height 38
paste input "[MEDICAL_DATA] and [MEDICAL_DATA]"
type input "[MEDICAL_DATA] and [MEDICAL_DATA]"
click at [437, 159] on button "Search" at bounding box center [483, 178] width 93 height 38
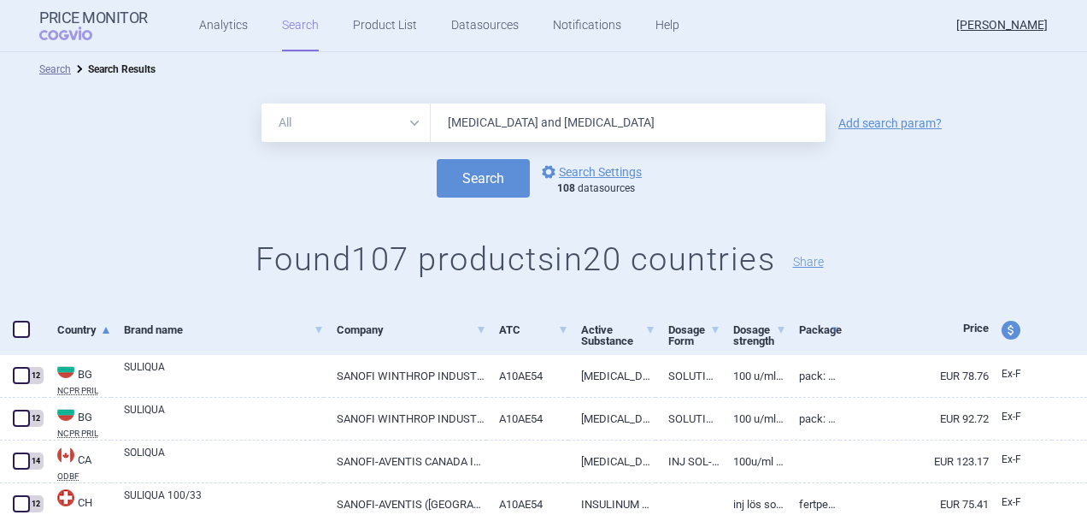
click at [28, 335] on span at bounding box center [21, 329] width 17 height 17
checkbox input "true"
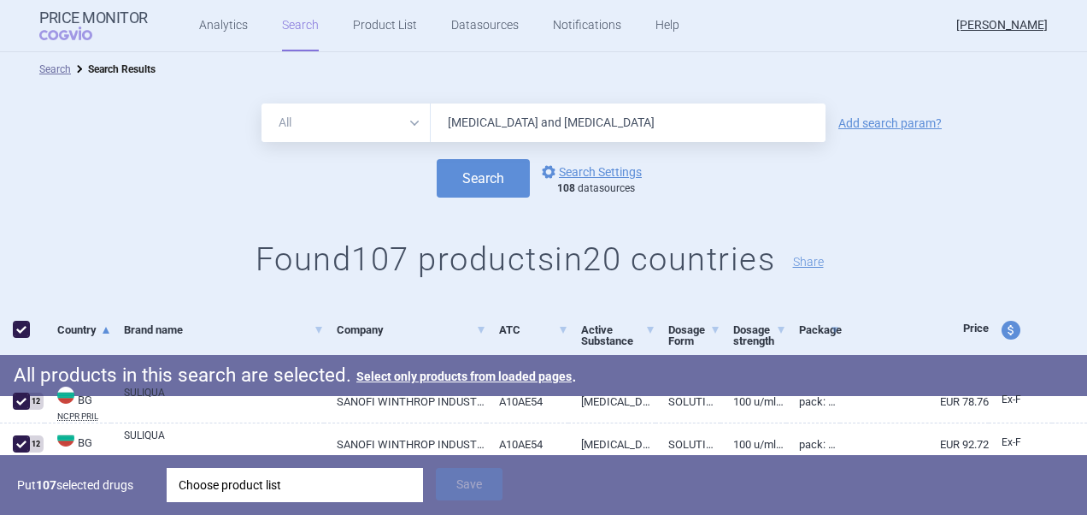
click at [357, 487] on div "Choose product list" at bounding box center [295, 485] width 233 height 34
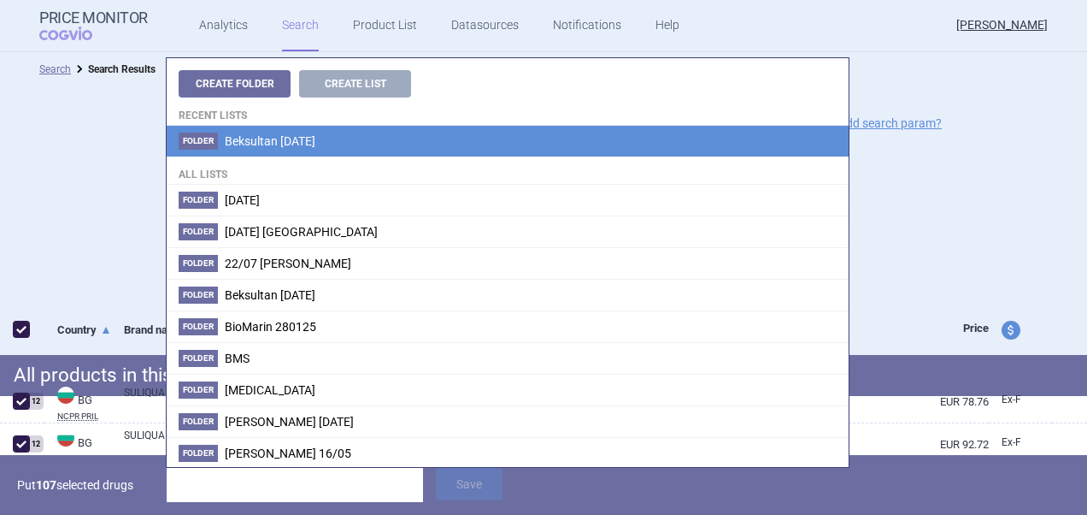
click at [364, 142] on li "Folder Beksultan [DATE]" at bounding box center [508, 141] width 682 height 31
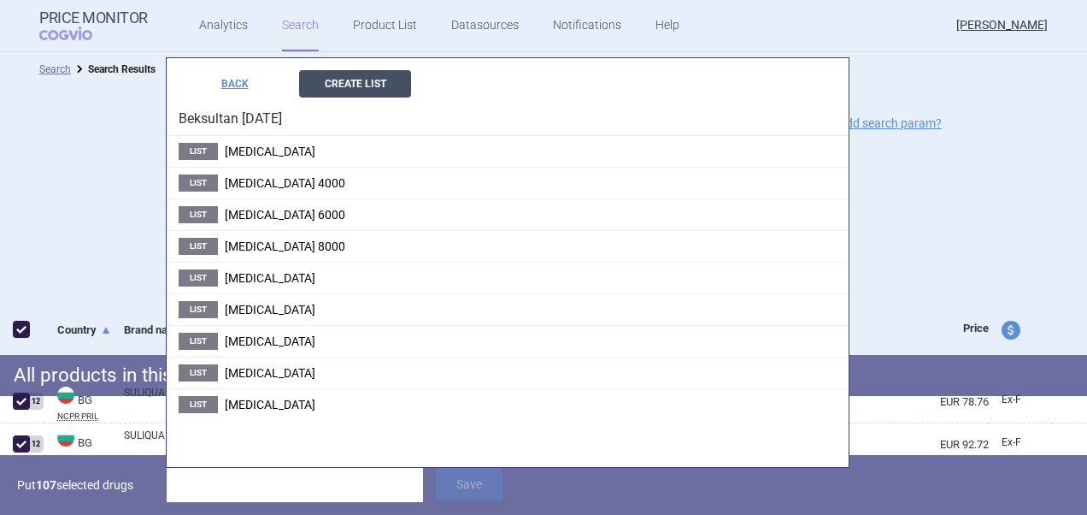
click at [378, 80] on button "Create List" at bounding box center [355, 83] width 112 height 27
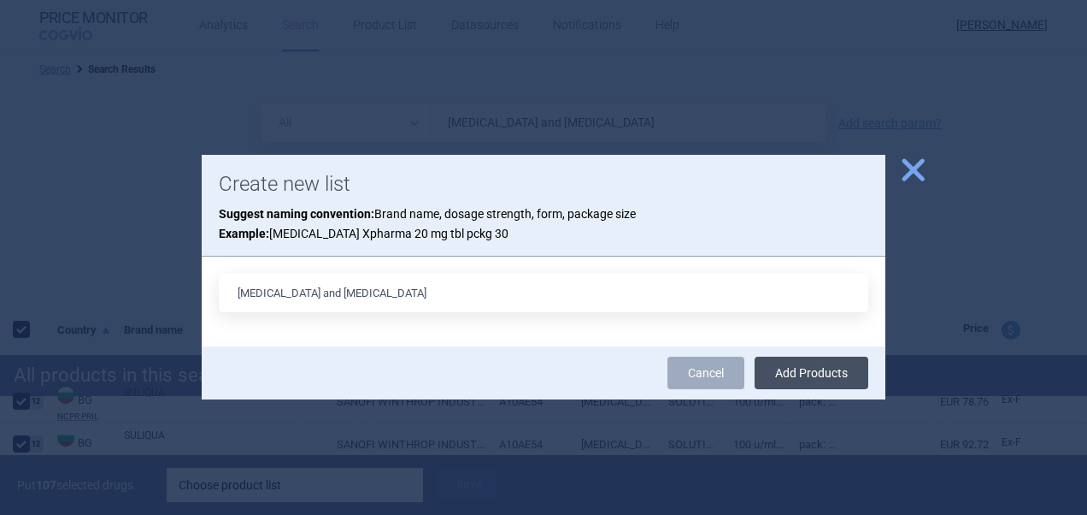
type input "[MEDICAL_DATA] and [MEDICAL_DATA]"
click at [822, 375] on button "Add Products" at bounding box center [812, 372] width 114 height 32
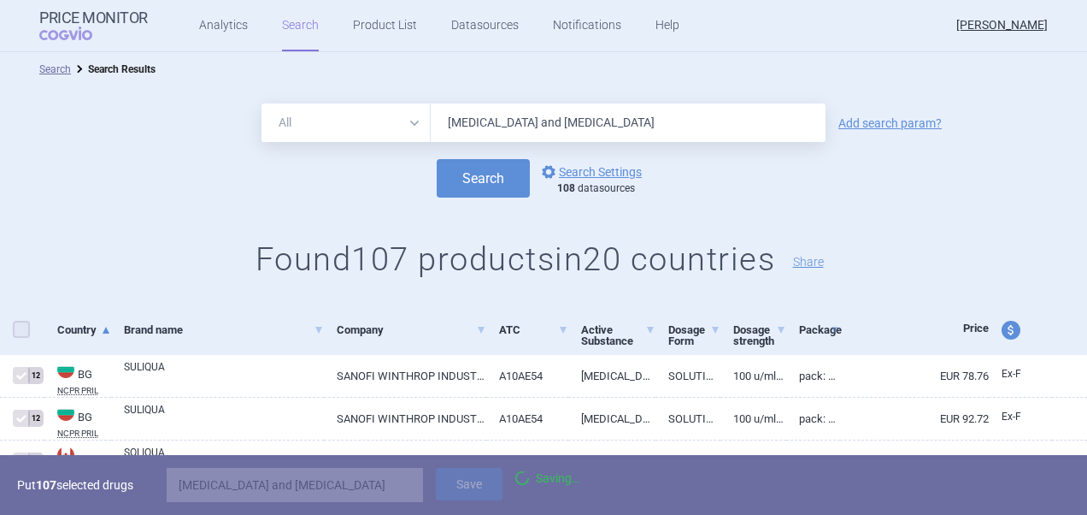
checkbox input "false"
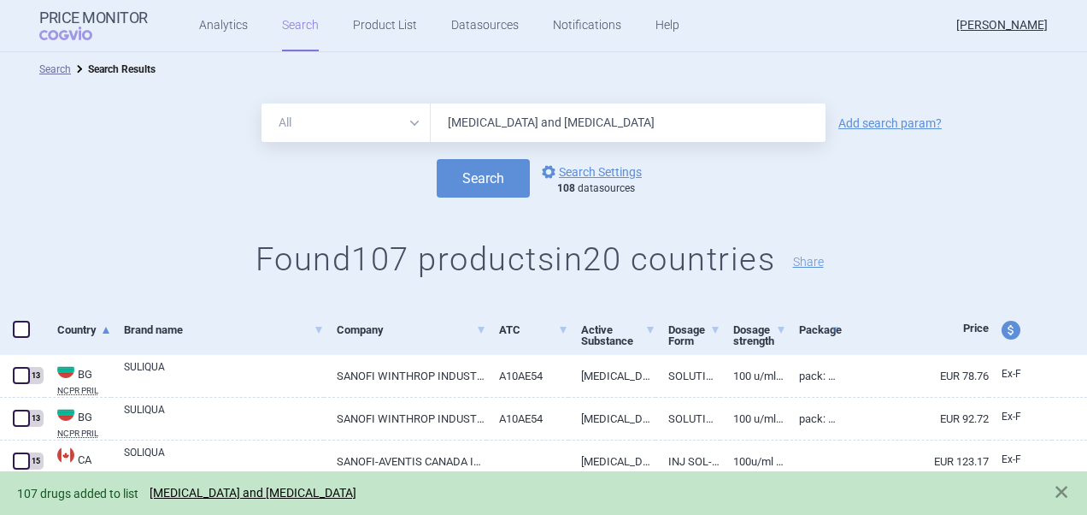
click at [263, 500] on span "107 drugs added to list [MEDICAL_DATA] and [MEDICAL_DATA]" at bounding box center [191, 493] width 348 height 14
click at [267, 496] on link "[MEDICAL_DATA] and [MEDICAL_DATA]" at bounding box center [253, 493] width 207 height 15
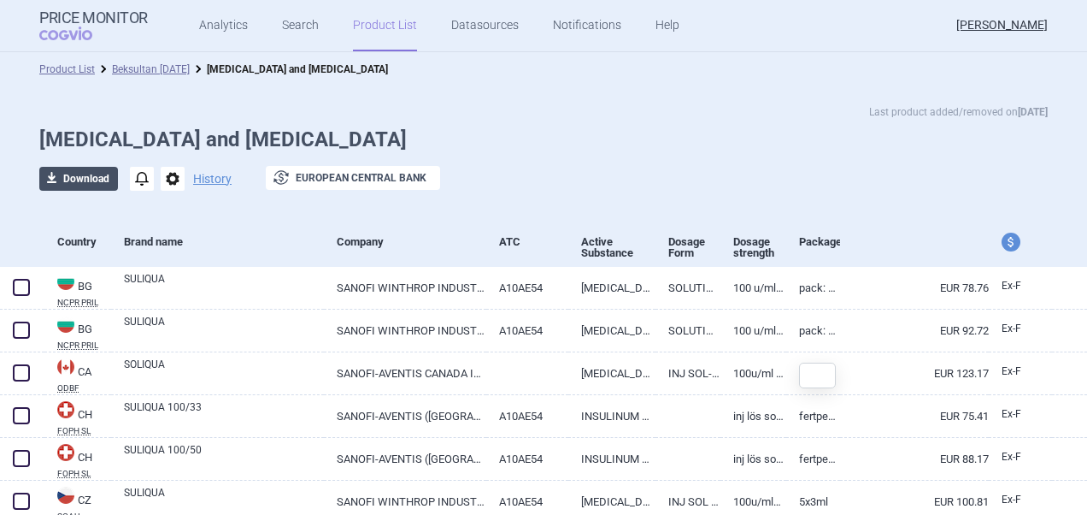
click at [88, 180] on button "download Download" at bounding box center [78, 179] width 79 height 24
select select "EUR"
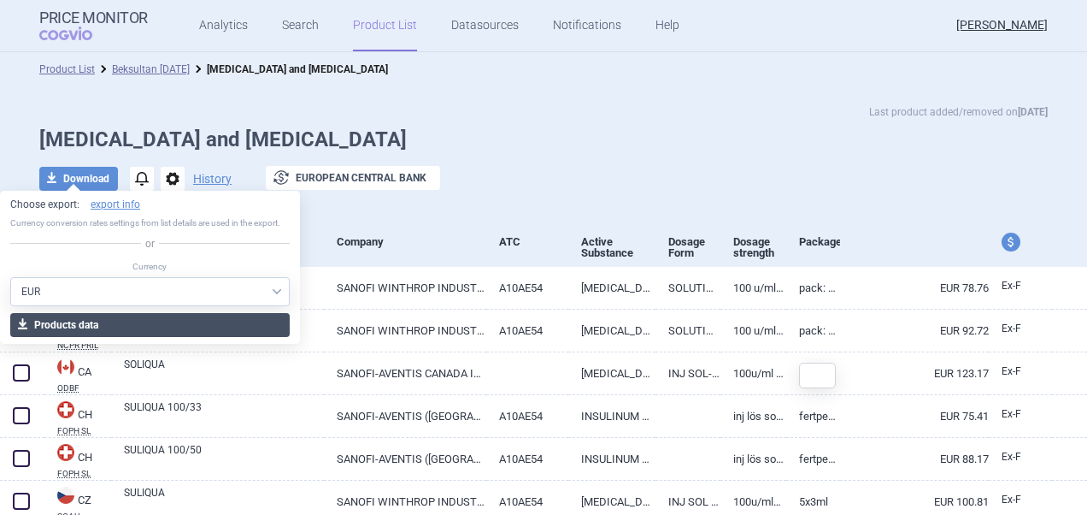
click at [229, 330] on button "download Products data" at bounding box center [150, 325] width 280 height 24
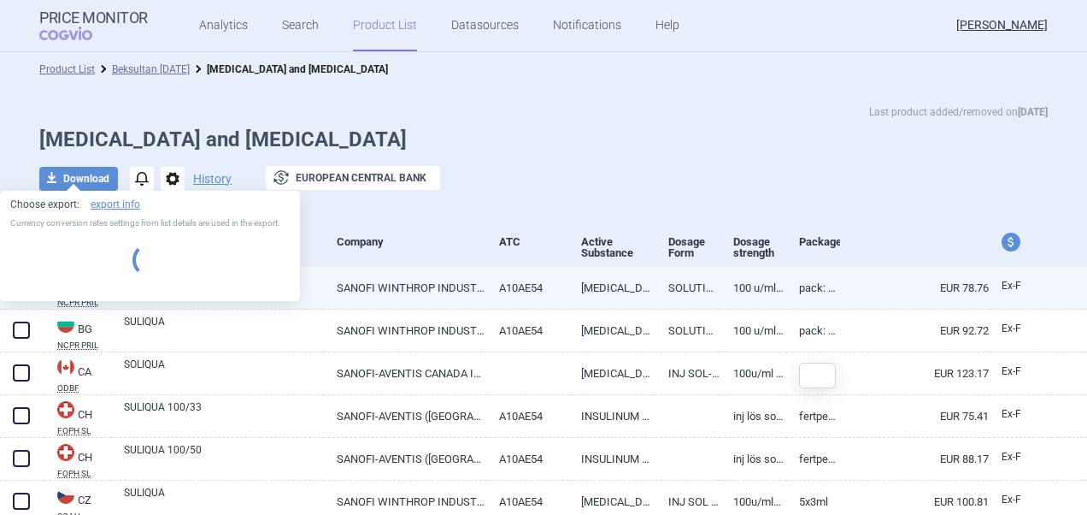
select select "EUR"
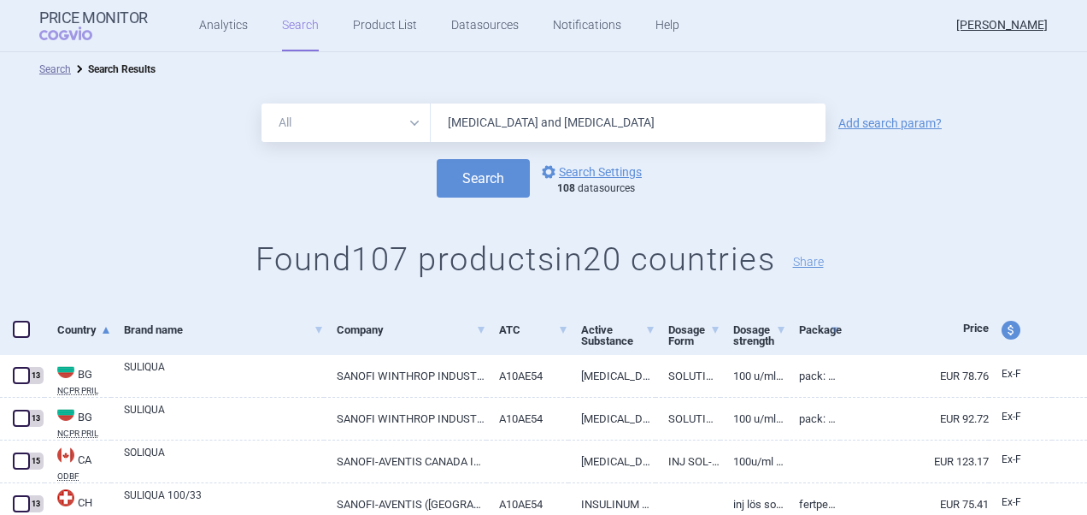
drag, startPoint x: 658, startPoint y: 138, endPoint x: 402, endPoint y: 138, distance: 256.5
click at [401, 138] on div "All Brand Name ATC Company Active Substance Country Newer than [MEDICAL_DATA] a…" at bounding box center [544, 122] width 564 height 38
paste input "[MEDICAL_DATA]"
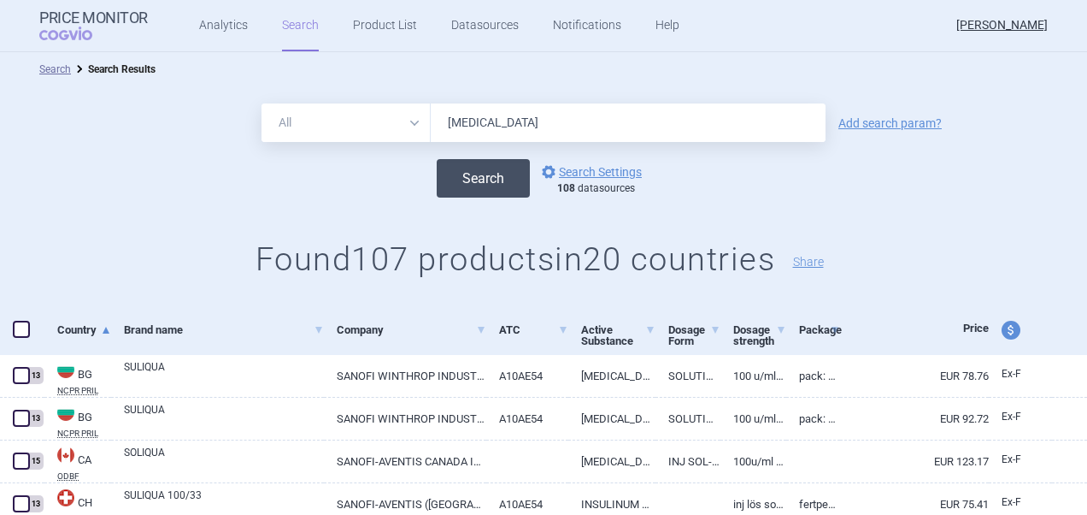
type input "[MEDICAL_DATA]"
click at [485, 181] on button "Search" at bounding box center [483, 178] width 93 height 38
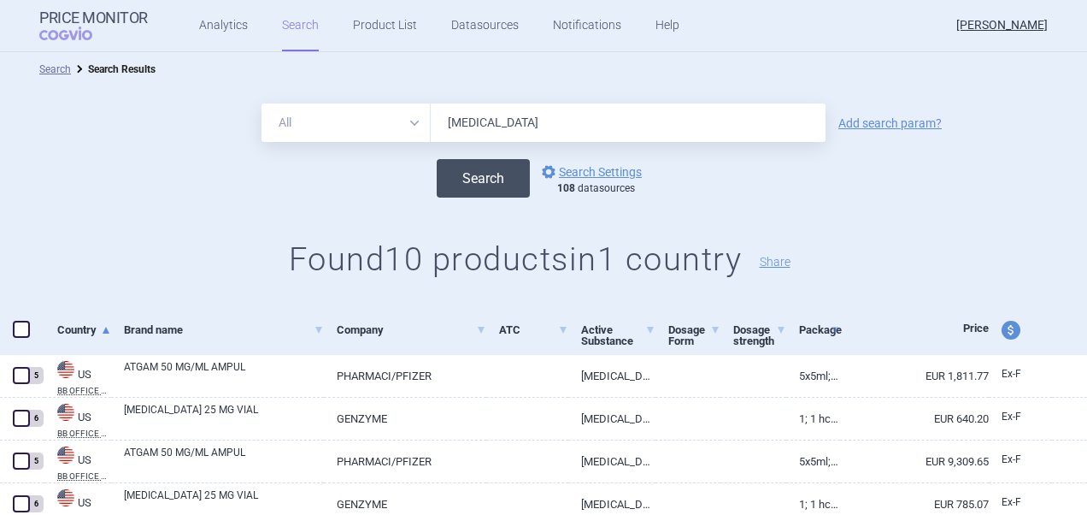
click at [504, 170] on button "Search" at bounding box center [483, 178] width 93 height 38
drag, startPoint x: 466, startPoint y: 121, endPoint x: 426, endPoint y: 120, distance: 40.2
click at [422, 120] on div "All Brand Name ATC Company Active Substance Country Newer than [MEDICAL_DATA]" at bounding box center [544, 122] width 564 height 38
type input "thymocyte globulin"
click at [437, 159] on button "Search" at bounding box center [483, 178] width 93 height 38
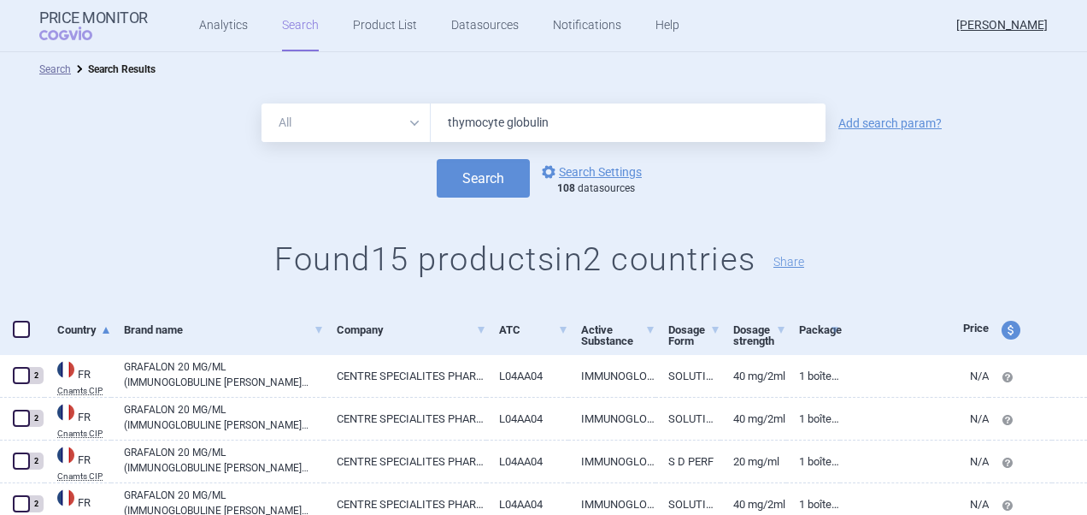
click at [29, 327] on span at bounding box center [21, 329] width 17 height 17
checkbox input "true"
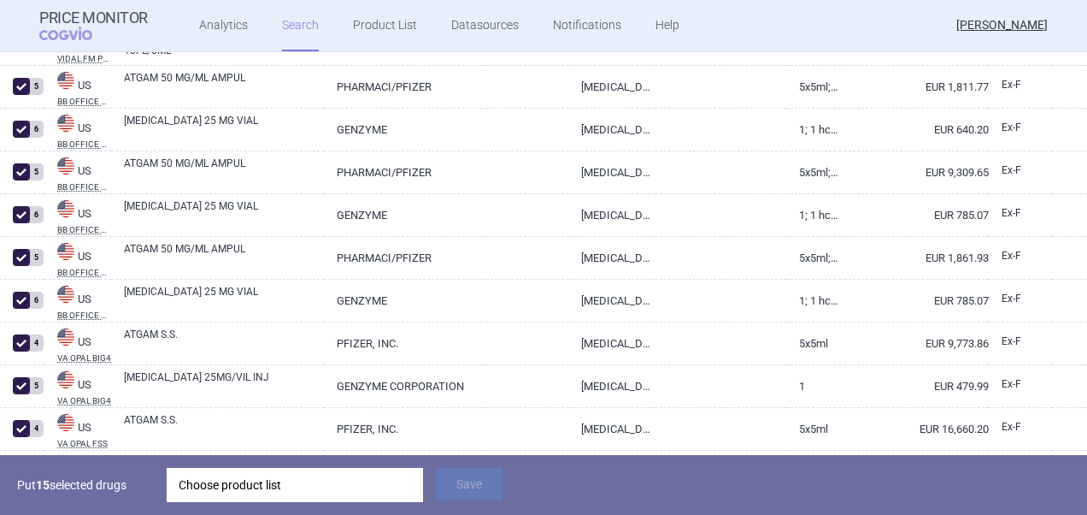
scroll to position [609, 0]
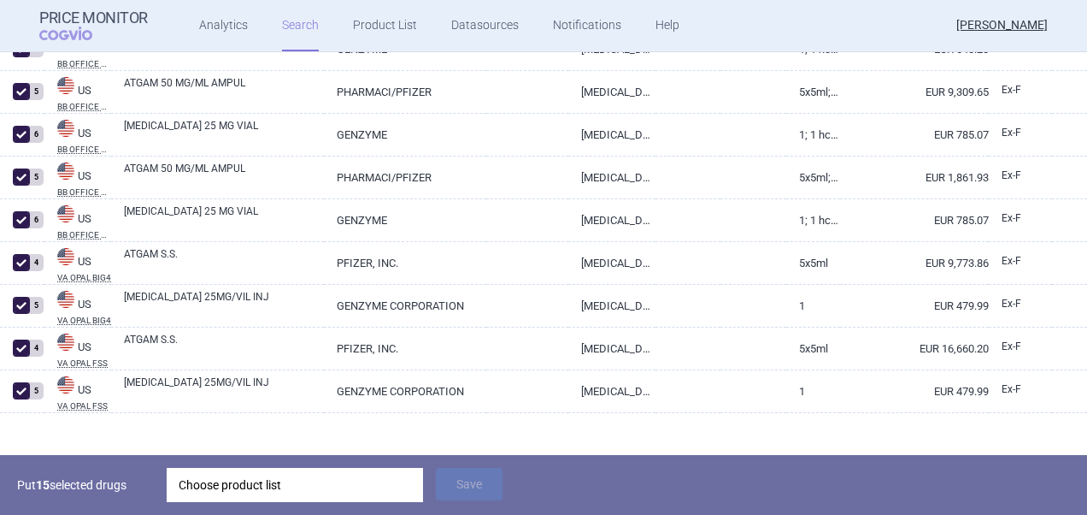
click at [397, 483] on div "Choose product list" at bounding box center [295, 485] width 233 height 34
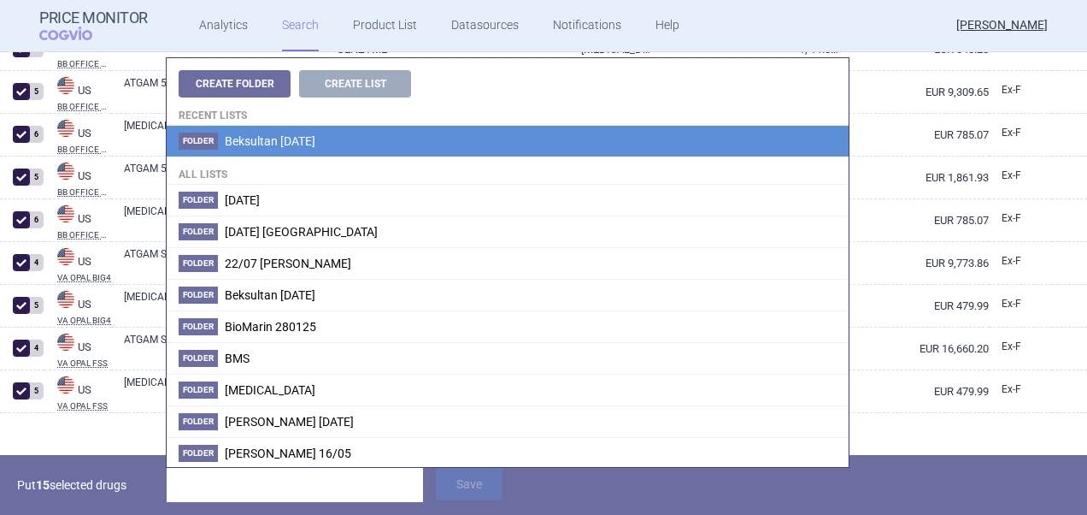
click at [400, 149] on li "Folder Beksultan [DATE]" at bounding box center [508, 141] width 682 height 31
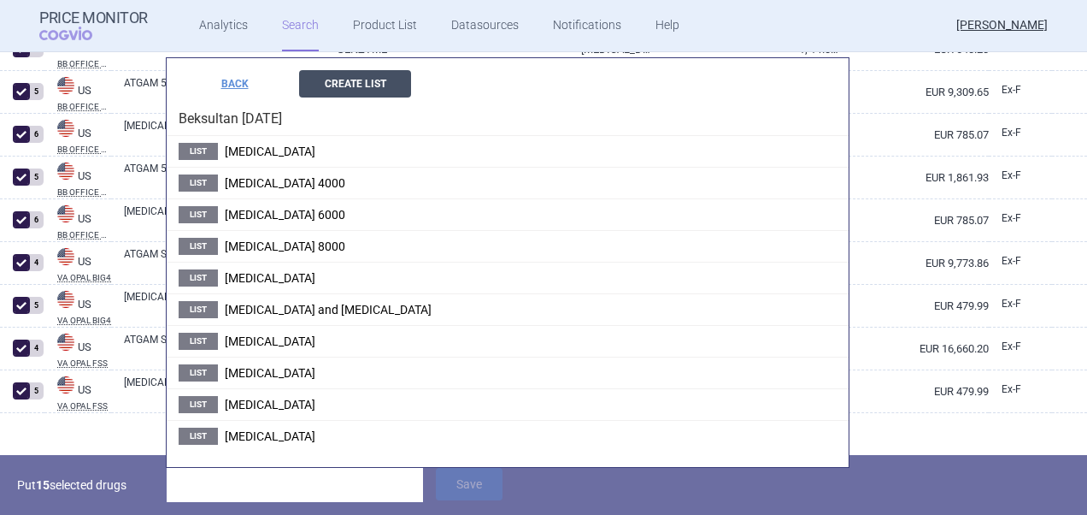
click at [387, 91] on button "Create List" at bounding box center [355, 83] width 112 height 27
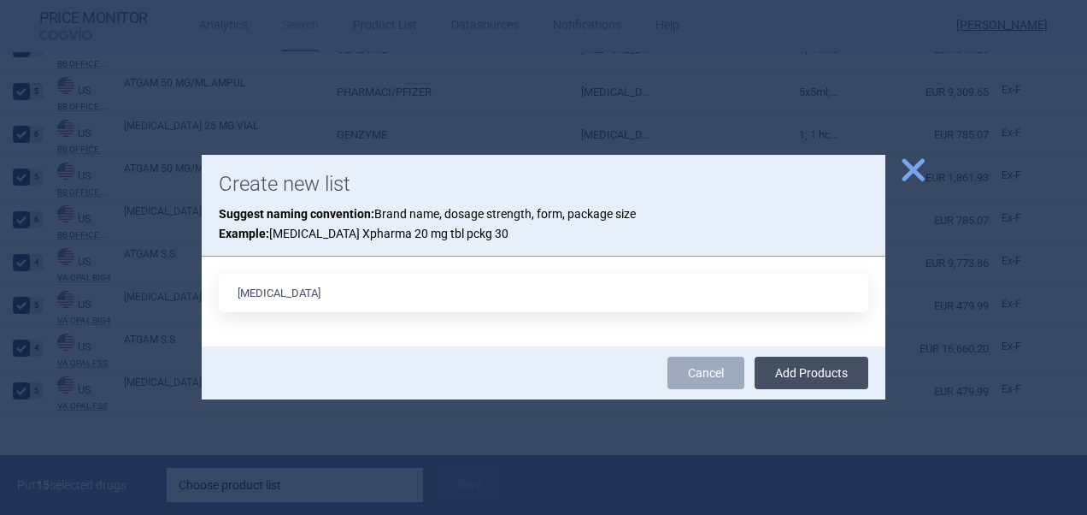
type input "[MEDICAL_DATA]"
click at [798, 369] on button "Add Products" at bounding box center [812, 372] width 114 height 32
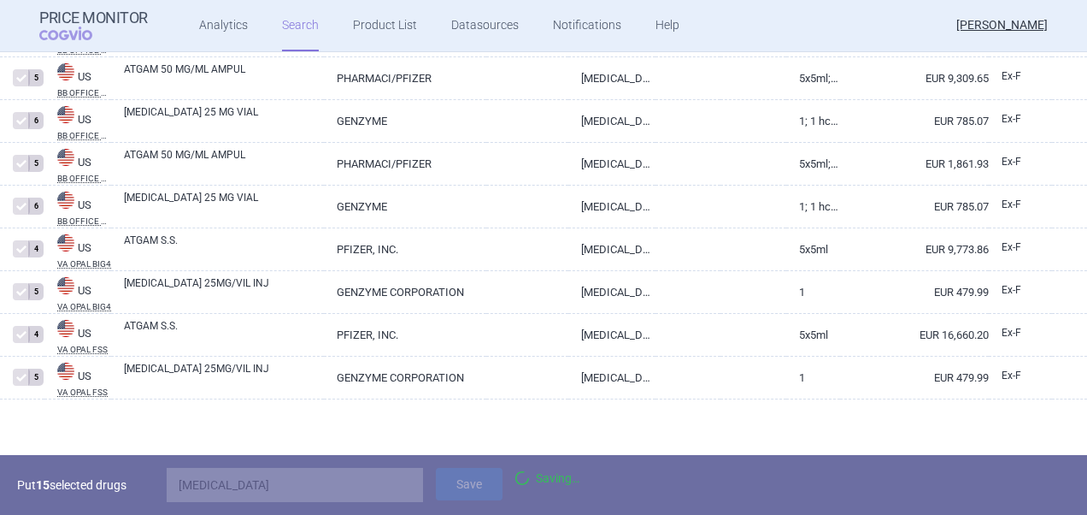
scroll to position [537, 0]
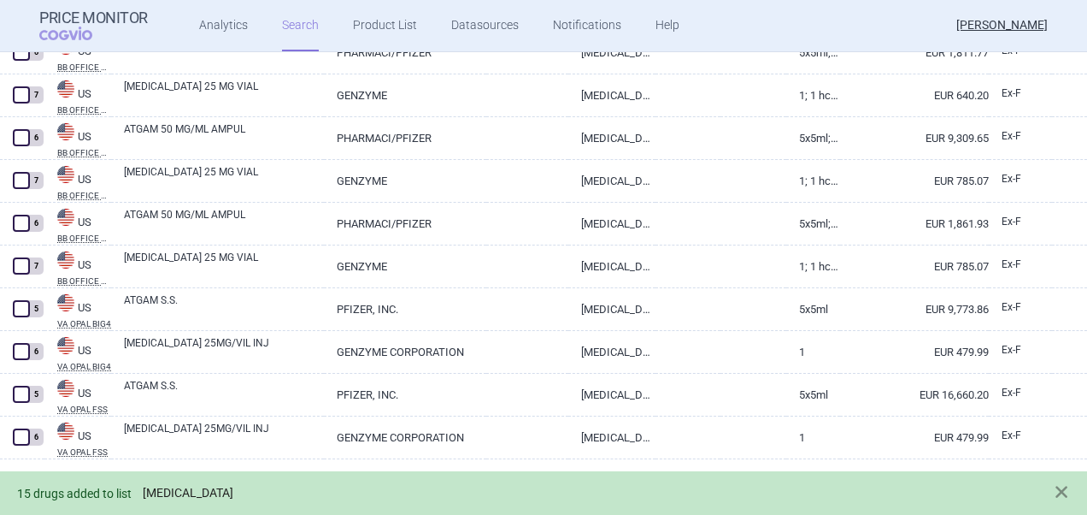
click at [221, 492] on link "[MEDICAL_DATA]" at bounding box center [188, 493] width 91 height 15
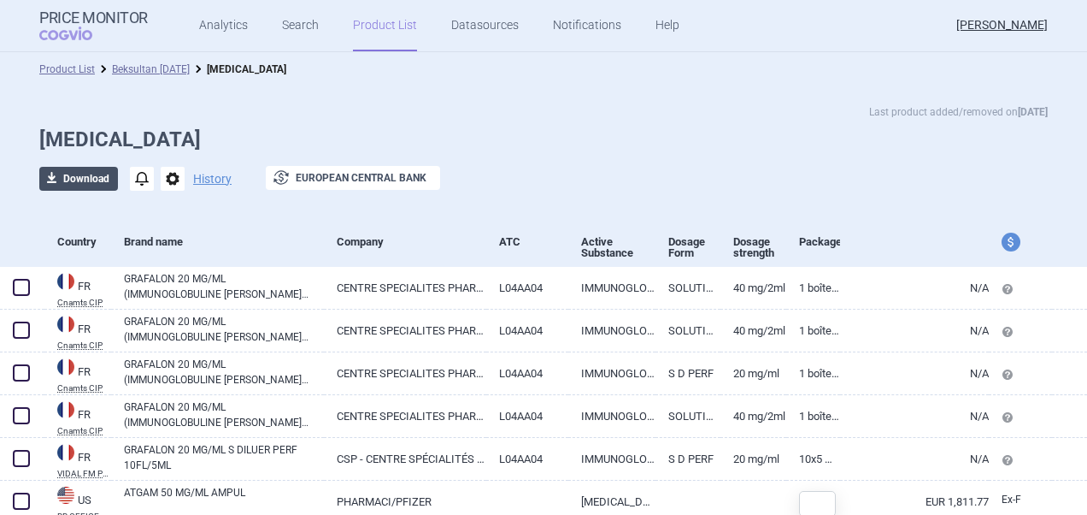
click at [72, 179] on button "download Download" at bounding box center [78, 179] width 79 height 24
select select "EUR"
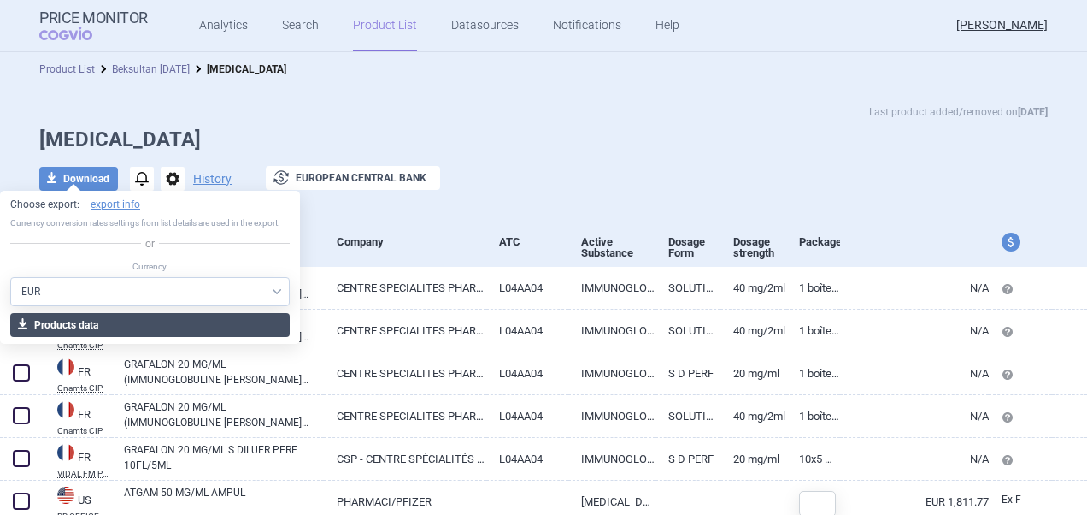
click at [85, 321] on button "download Products data" at bounding box center [150, 325] width 280 height 24
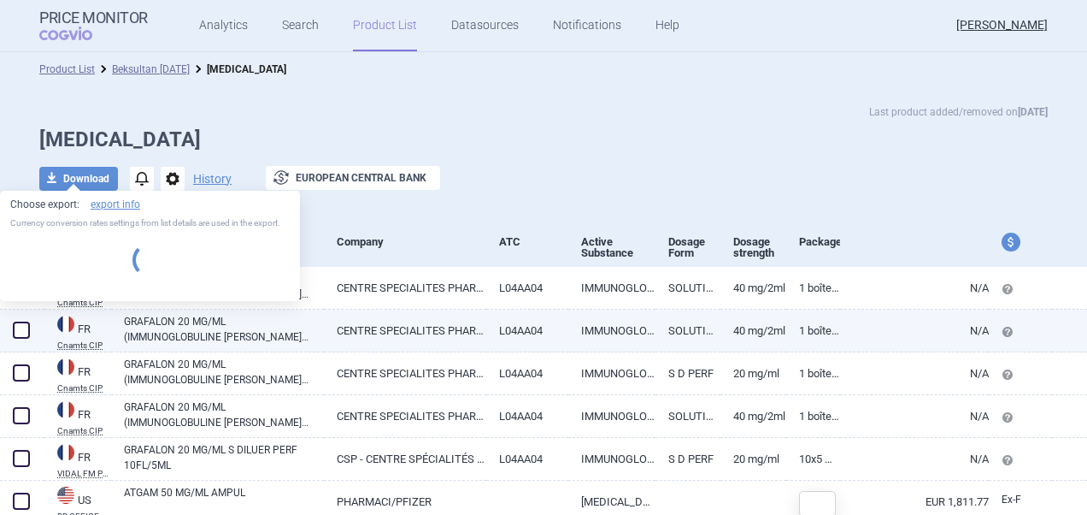
select select "EUR"
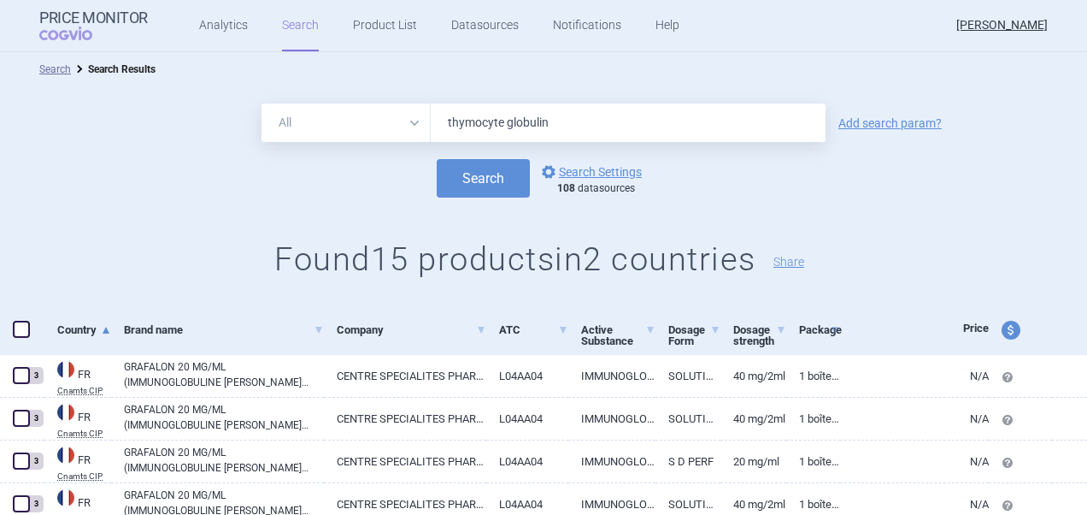
drag, startPoint x: 498, startPoint y: 135, endPoint x: 424, endPoint y: 131, distance: 73.6
click at [431, 133] on input "thymocyte globulin" at bounding box center [628, 122] width 395 height 38
paste input "[MEDICAL_DATA]"
type input "[MEDICAL_DATA]"
click at [469, 171] on button "Search" at bounding box center [483, 178] width 93 height 38
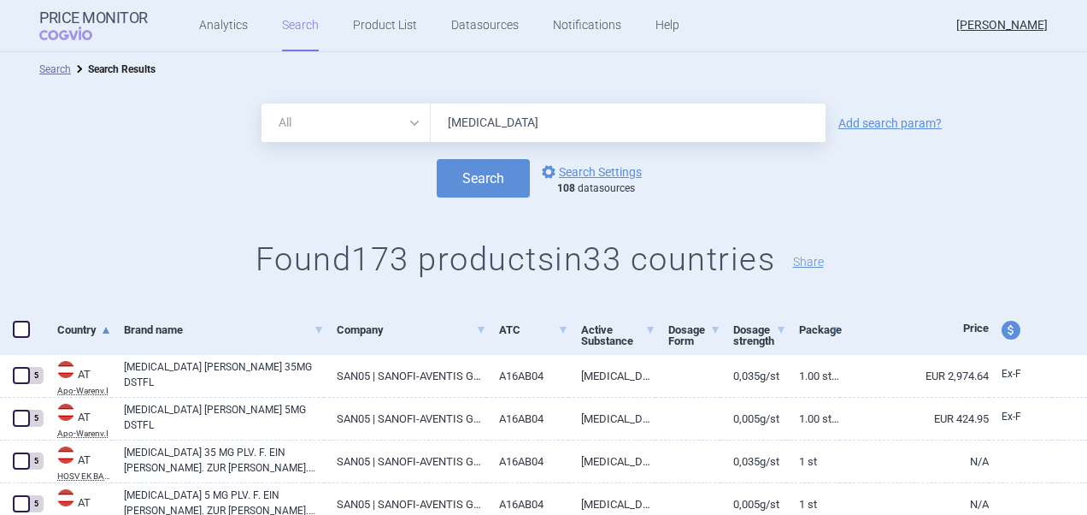
click at [27, 336] on span at bounding box center [21, 329] width 17 height 17
checkbox input "true"
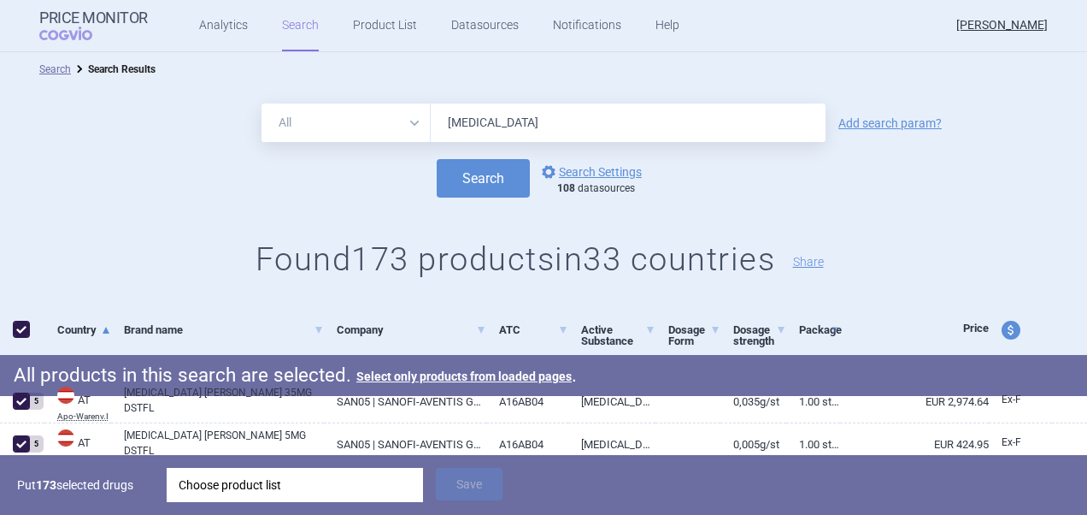
click at [342, 484] on div "Choose product list" at bounding box center [295, 485] width 233 height 34
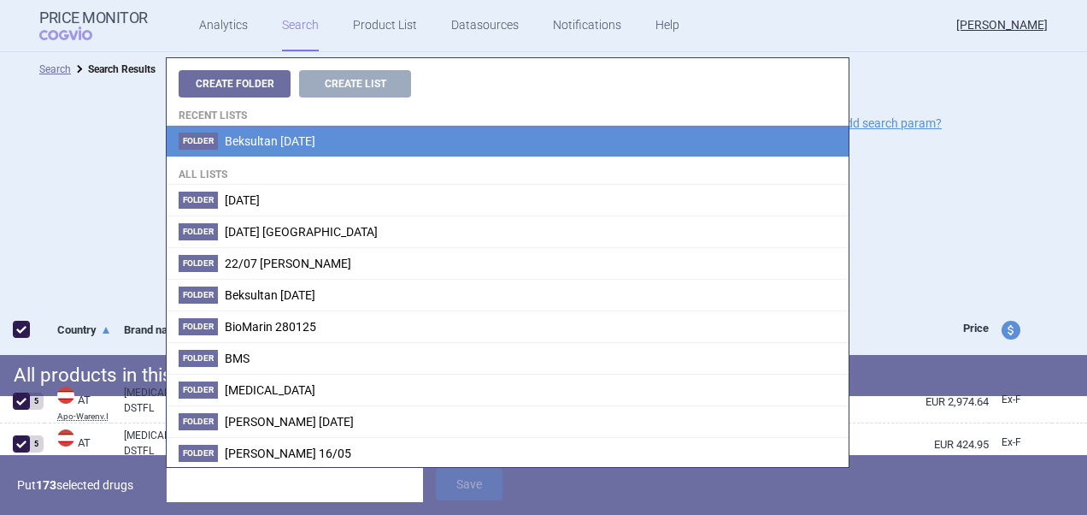
click at [315, 145] on span "Beksultan [DATE]" at bounding box center [270, 141] width 91 height 14
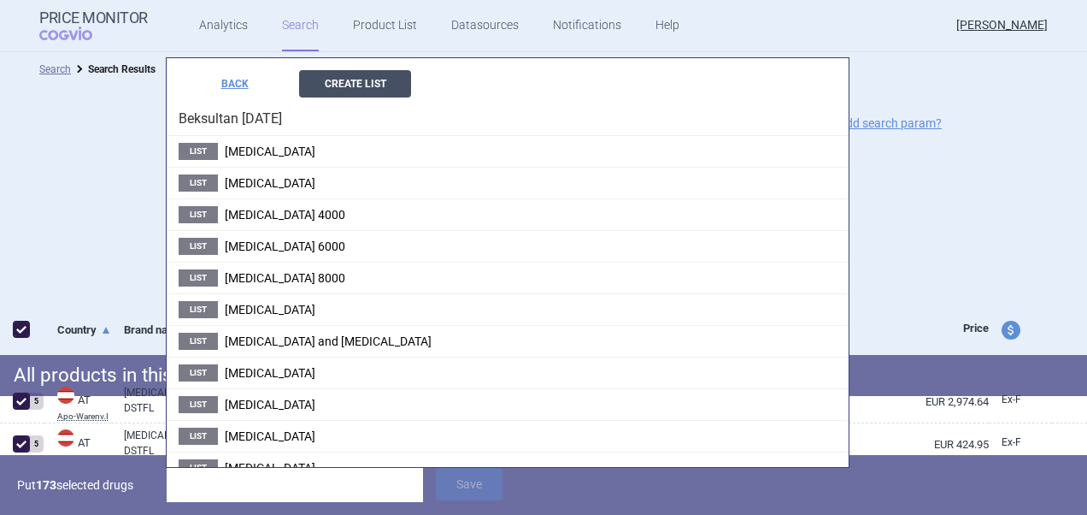
click at [378, 92] on button "Create List" at bounding box center [355, 83] width 112 height 27
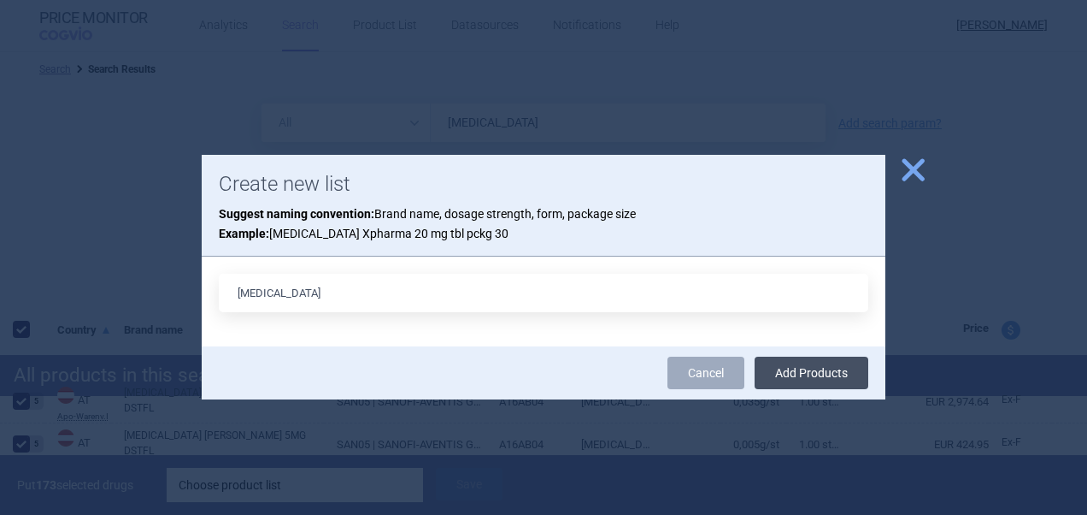
type input "[MEDICAL_DATA]"
click at [817, 378] on button "Add Products" at bounding box center [812, 372] width 114 height 32
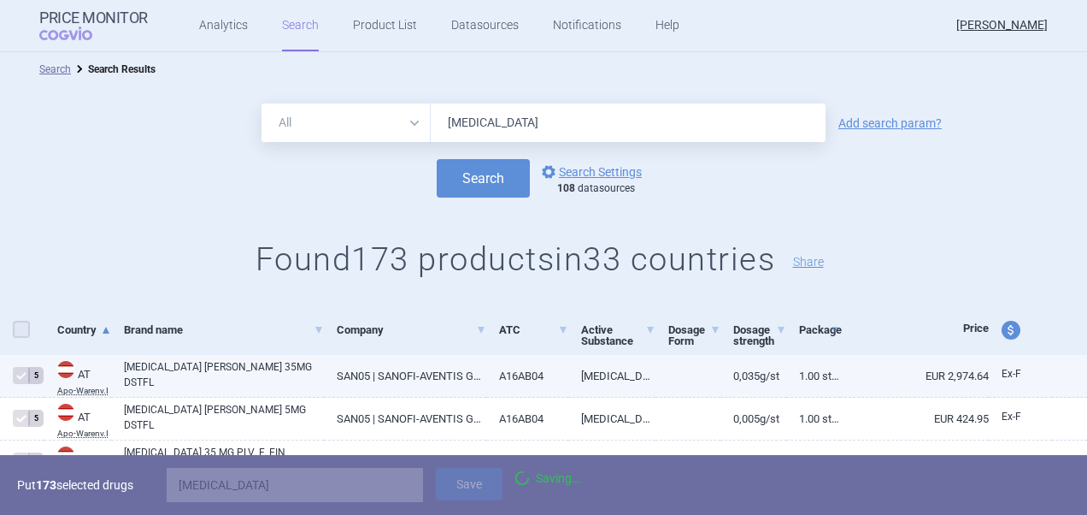
checkbox input "false"
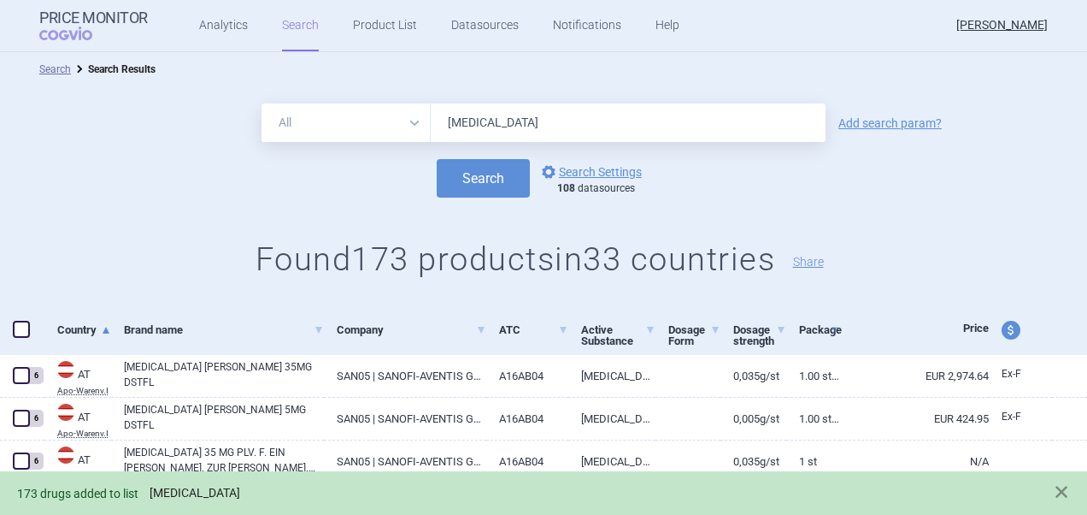
click at [215, 501] on div "173 drugs added to list [MEDICAL_DATA]" at bounding box center [526, 493] width 1019 height 20
click at [218, 499] on link "[MEDICAL_DATA]" at bounding box center [195, 493] width 91 height 15
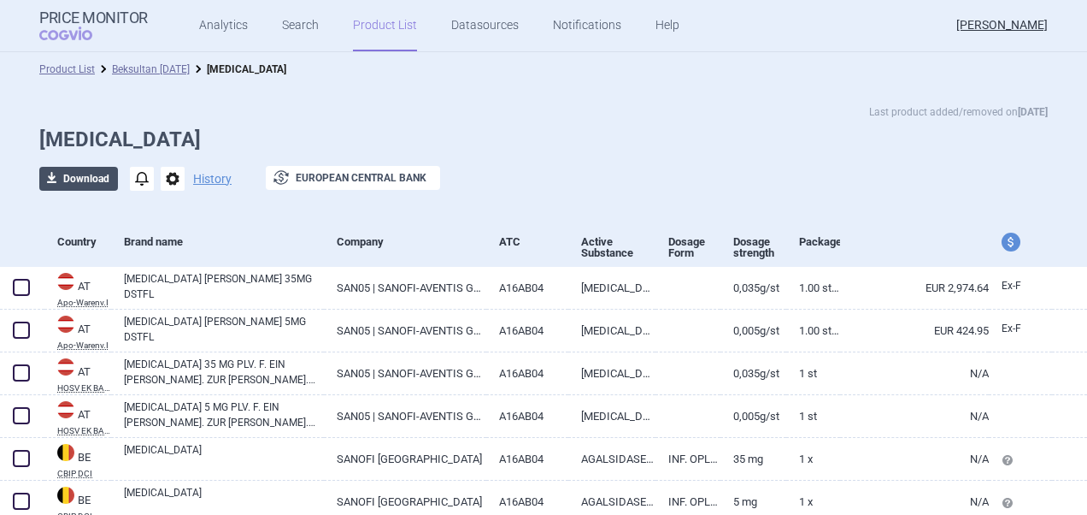
click at [97, 170] on button "download Download" at bounding box center [78, 179] width 79 height 24
select select "EUR"
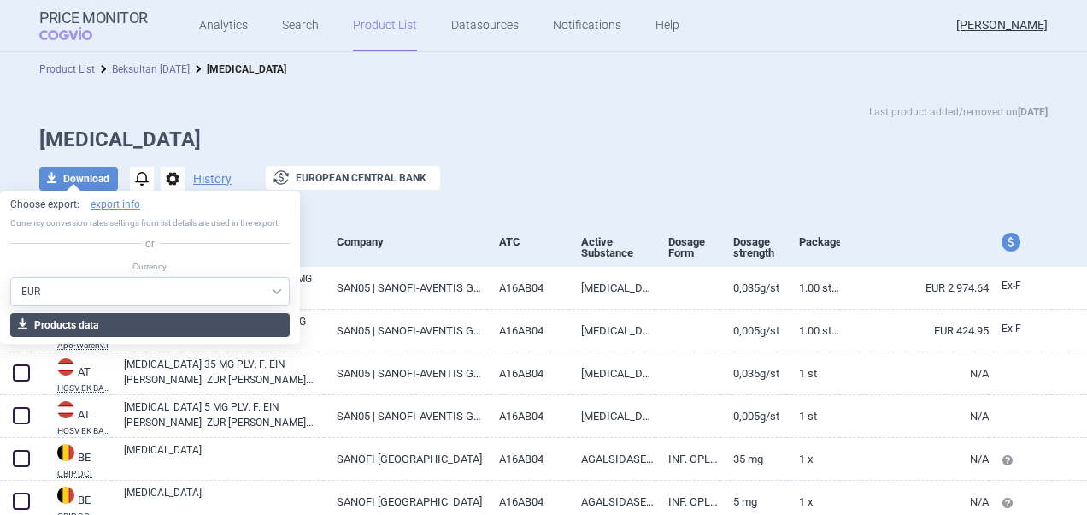
click at [121, 325] on button "download Products data" at bounding box center [150, 325] width 280 height 24
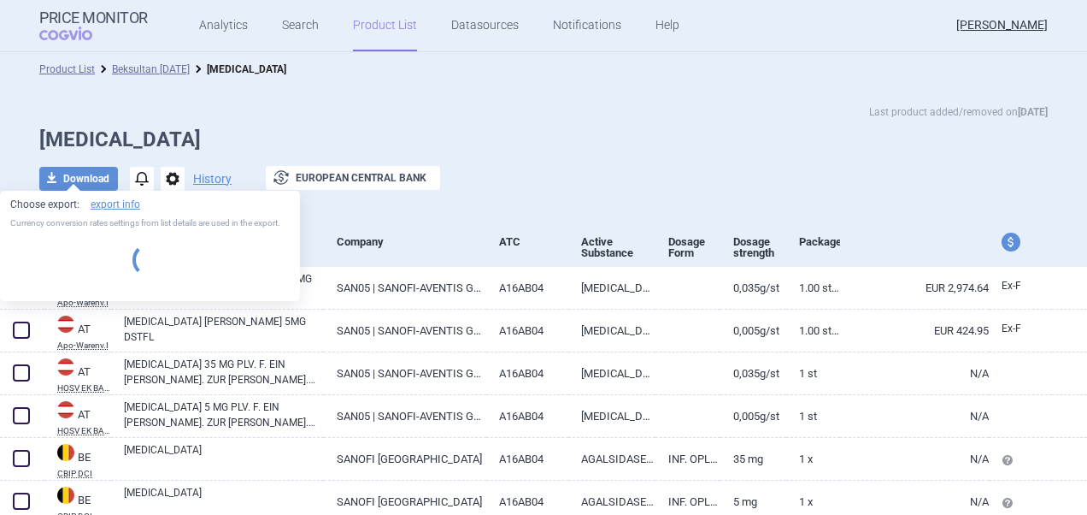
select select "EUR"
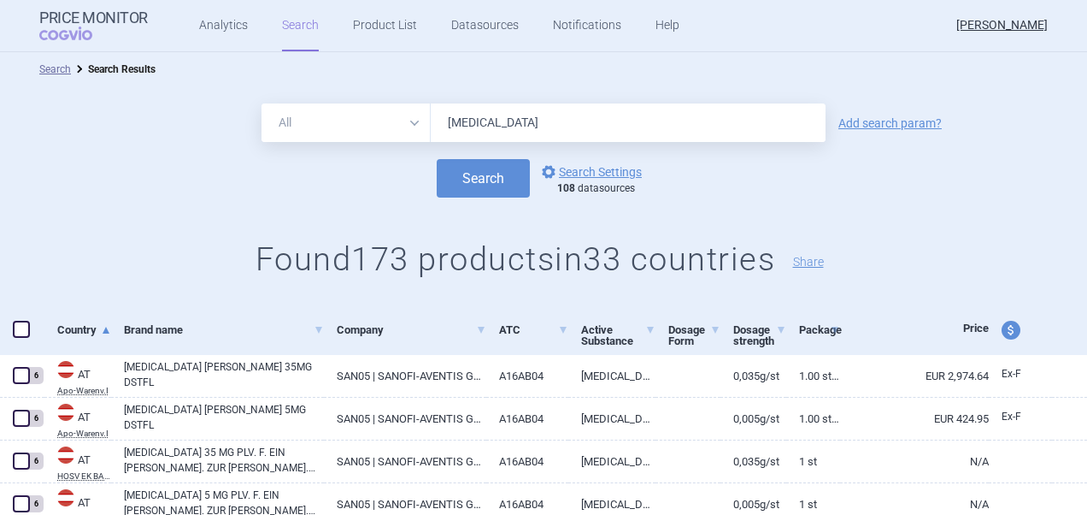
drag, startPoint x: 610, startPoint y: 133, endPoint x: 325, endPoint y: 126, distance: 285.6
click at [328, 127] on div "All Brand Name ATC Company Active Substance Country Newer than [MEDICAL_DATA]" at bounding box center [544, 122] width 564 height 38
paste input "[MEDICAL_DATA]"
type input "[MEDICAL_DATA]"
click at [437, 159] on button "Search" at bounding box center [483, 178] width 93 height 38
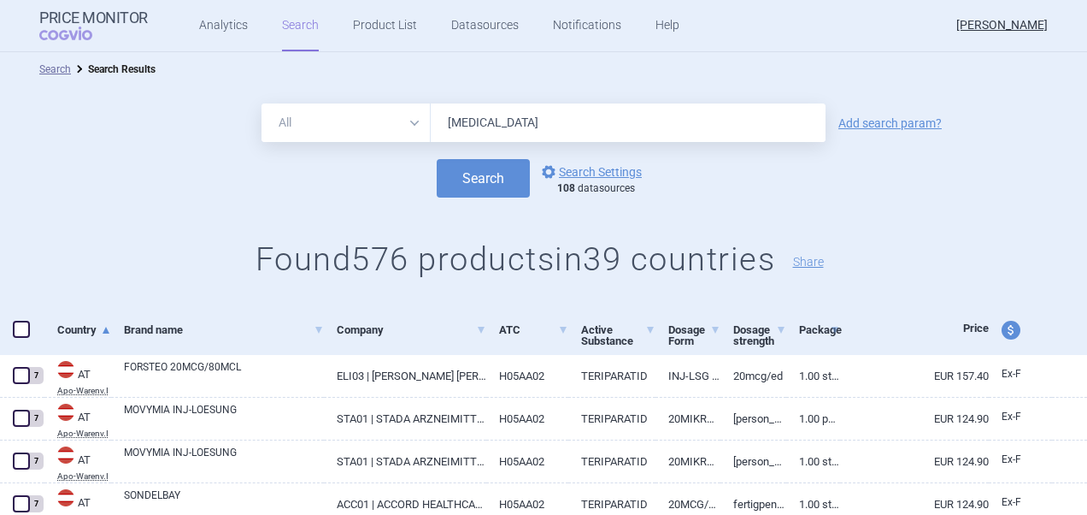
click at [27, 333] on span at bounding box center [21, 329] width 17 height 17
checkbox input "true"
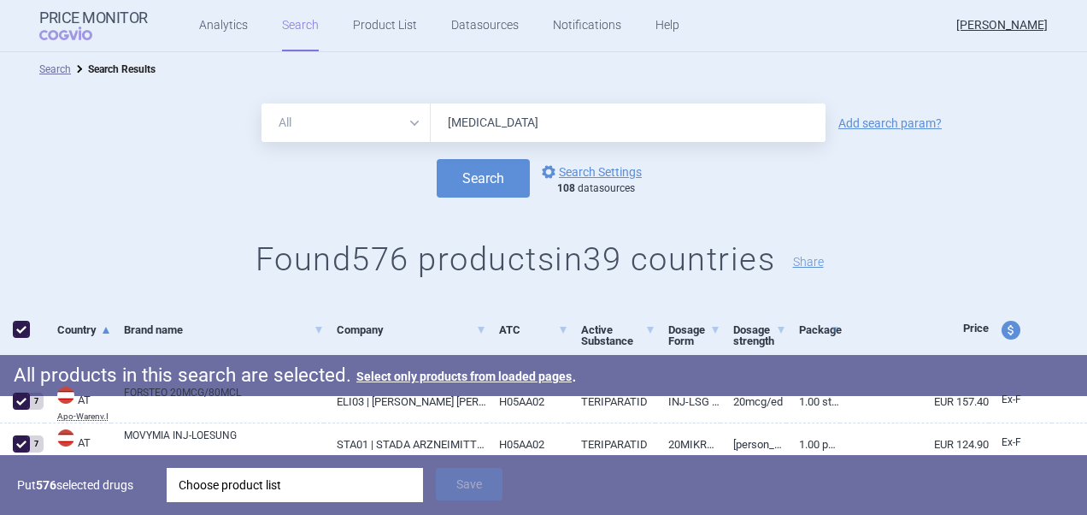
click at [333, 479] on div "Choose product list" at bounding box center [295, 485] width 233 height 34
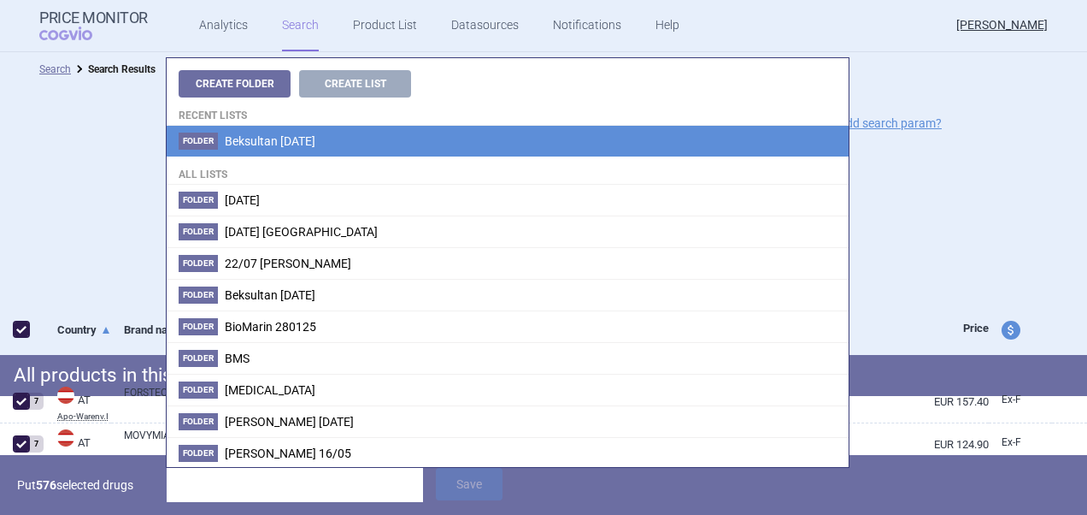
click at [356, 146] on li "Folder Beksultan [DATE]" at bounding box center [508, 141] width 682 height 31
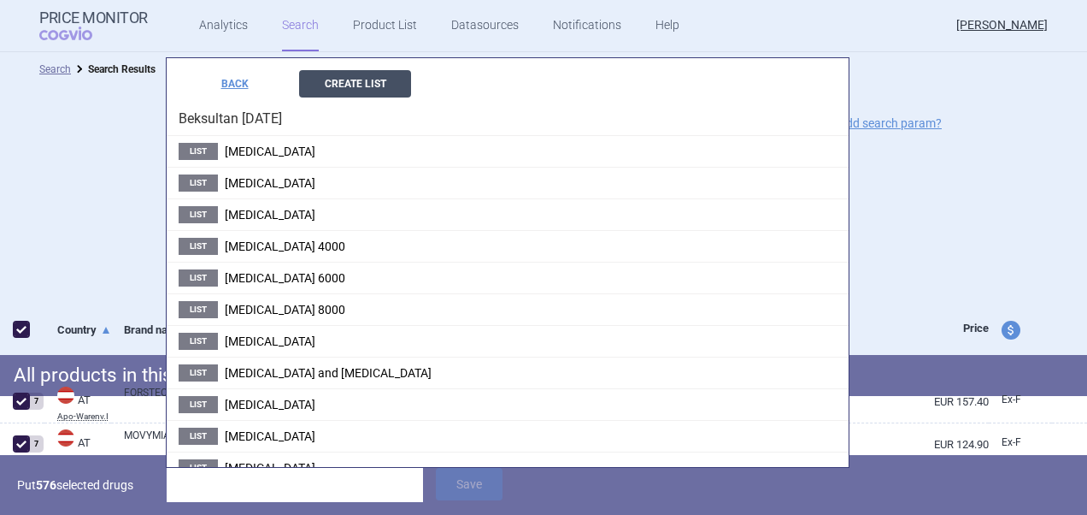
click at [378, 79] on button "Create List" at bounding box center [355, 83] width 112 height 27
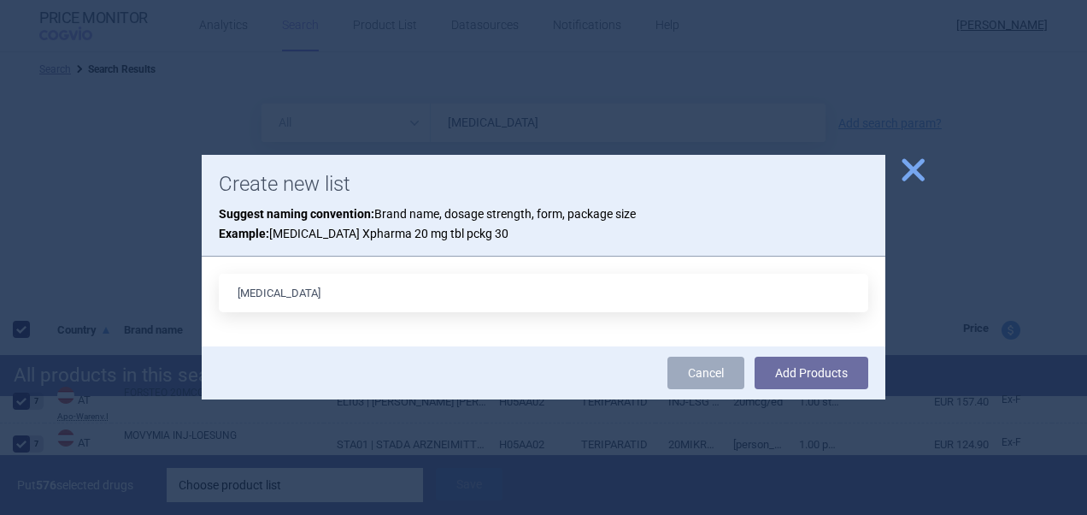
type input "[MEDICAL_DATA]"
click at [755, 356] on button "Add Products" at bounding box center [812, 372] width 114 height 32
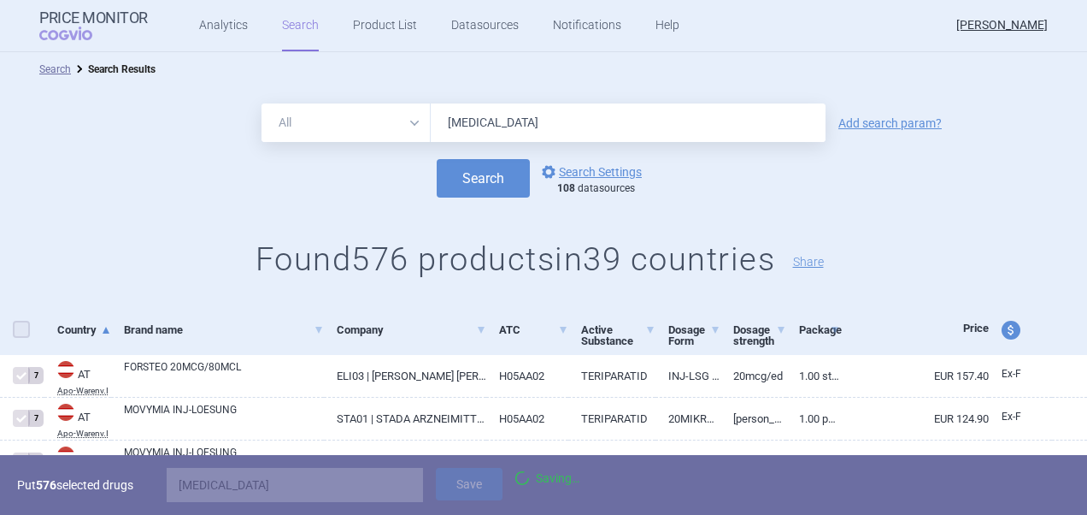
checkbox input "false"
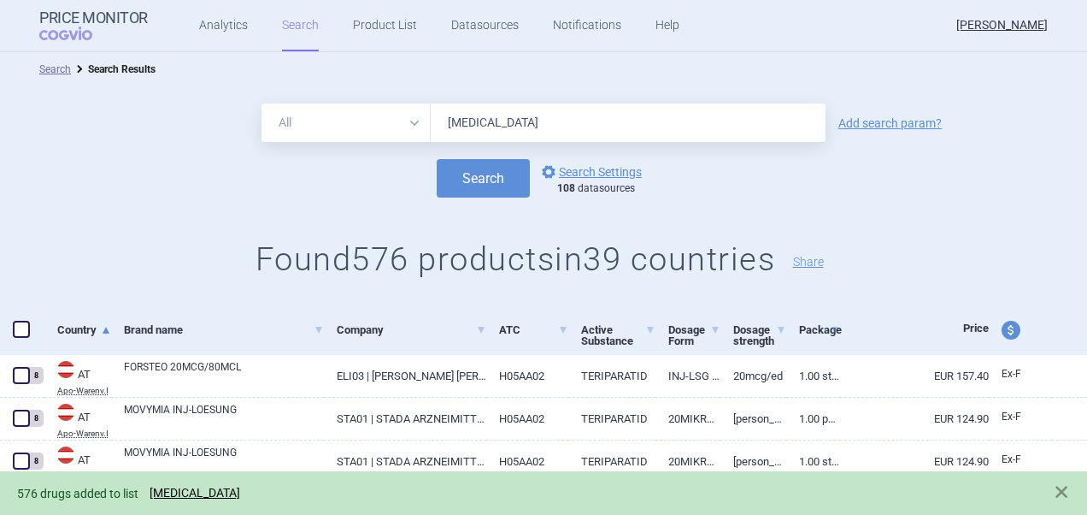
click at [185, 500] on span "576 drugs added to list [MEDICAL_DATA]" at bounding box center [133, 493] width 232 height 14
click at [191, 494] on link "[MEDICAL_DATA]" at bounding box center [195, 493] width 91 height 15
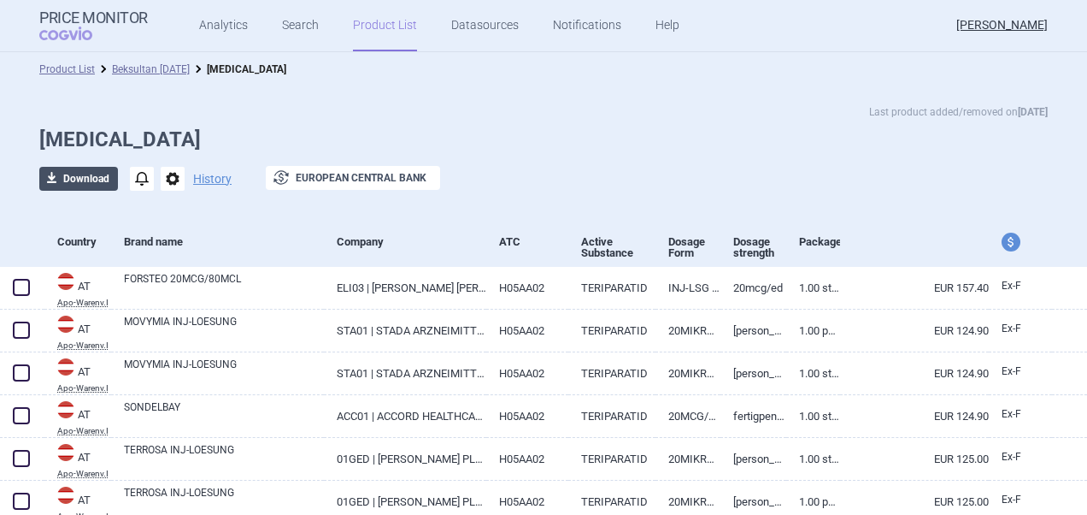
click at [50, 183] on span "download" at bounding box center [51, 179] width 24 height 24
select select "EUR"
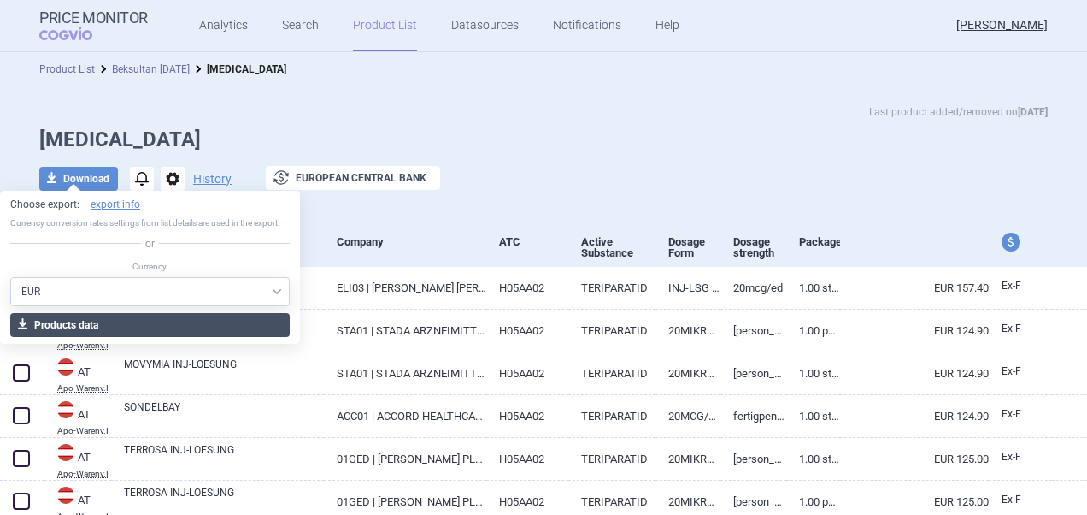
click at [212, 327] on button "download Products data" at bounding box center [150, 325] width 280 height 24
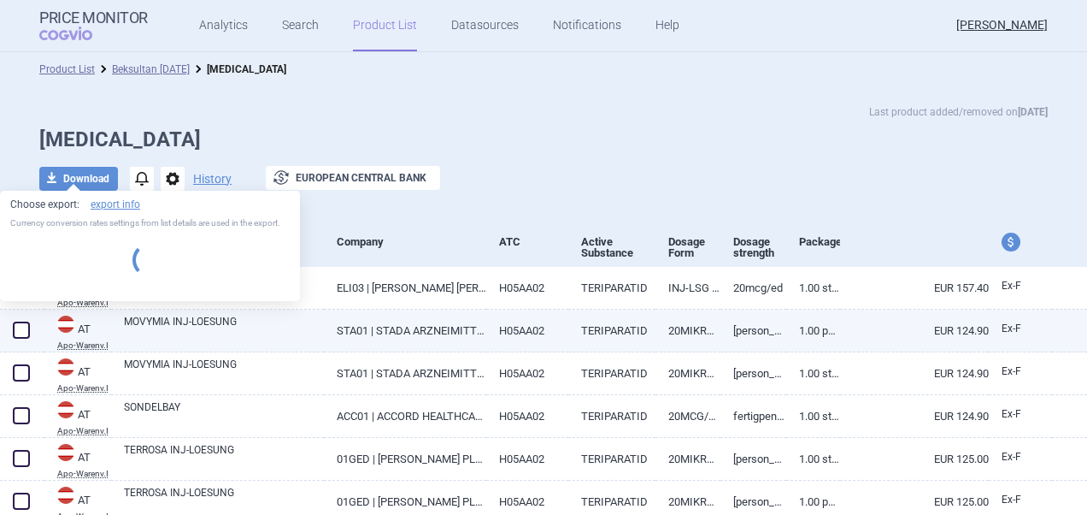
select select "EUR"
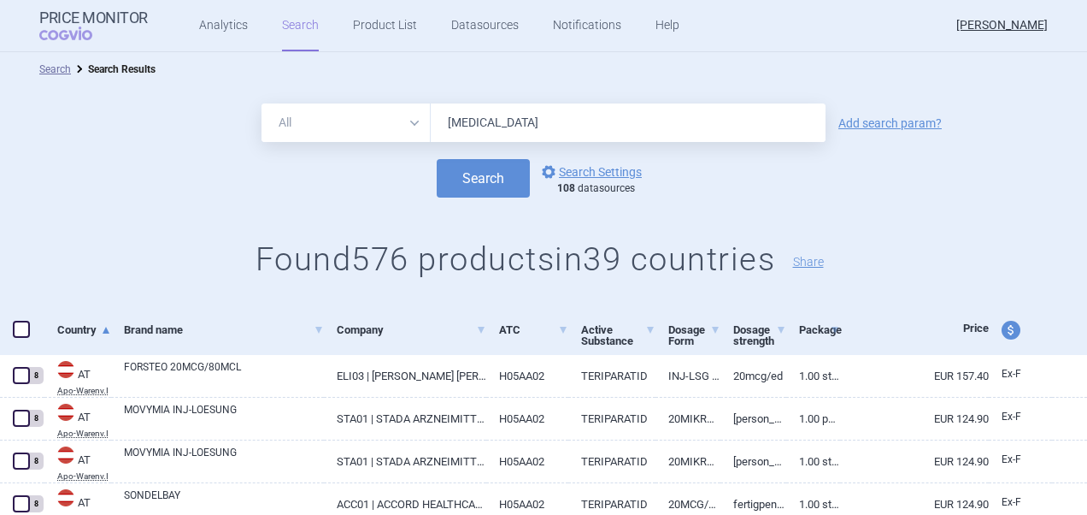
drag, startPoint x: 511, startPoint y: 128, endPoint x: 387, endPoint y: 123, distance: 124.1
click at [387, 123] on div "All Brand Name ATC Company Active Substance Country Newer than [MEDICAL_DATA]" at bounding box center [544, 122] width 564 height 38
paste input "Glimepir"
click at [437, 159] on button "Search" at bounding box center [483, 178] width 93 height 38
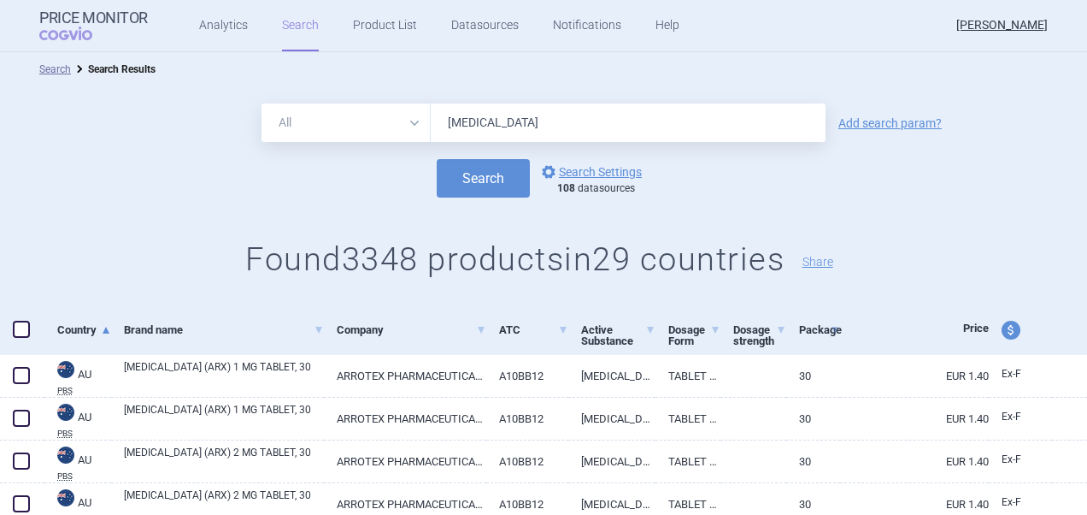
click at [555, 133] on input "[MEDICAL_DATA]" at bounding box center [628, 122] width 395 height 38
type input "[MEDICAL_DATA] 2 mg"
click at [437, 159] on button "Search" at bounding box center [483, 178] width 93 height 38
click at [27, 331] on span at bounding box center [21, 329] width 17 height 17
checkbox input "true"
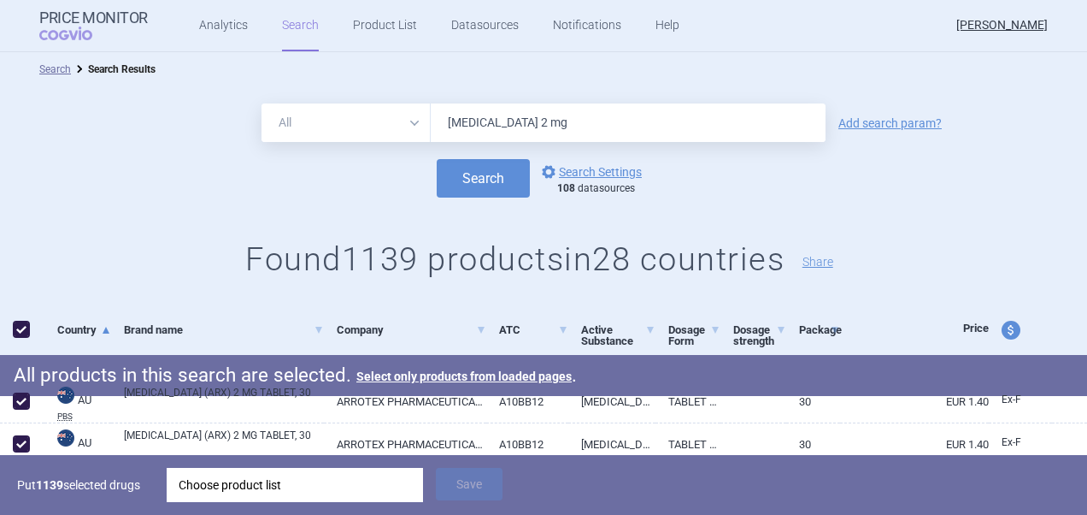
click at [335, 495] on div "Choose product list" at bounding box center [295, 485] width 233 height 34
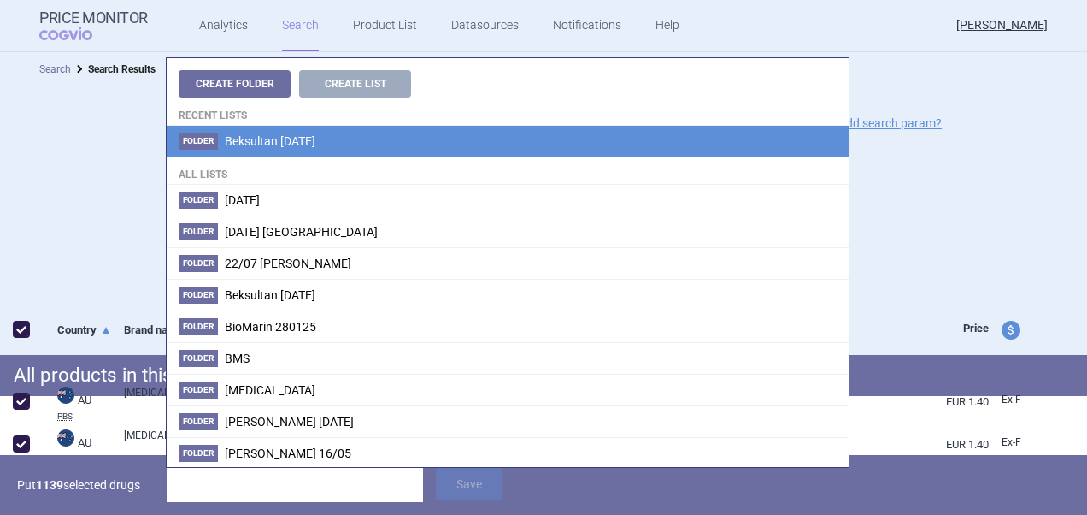
click at [295, 149] on li "Folder Beksultan [DATE]" at bounding box center [508, 141] width 682 height 31
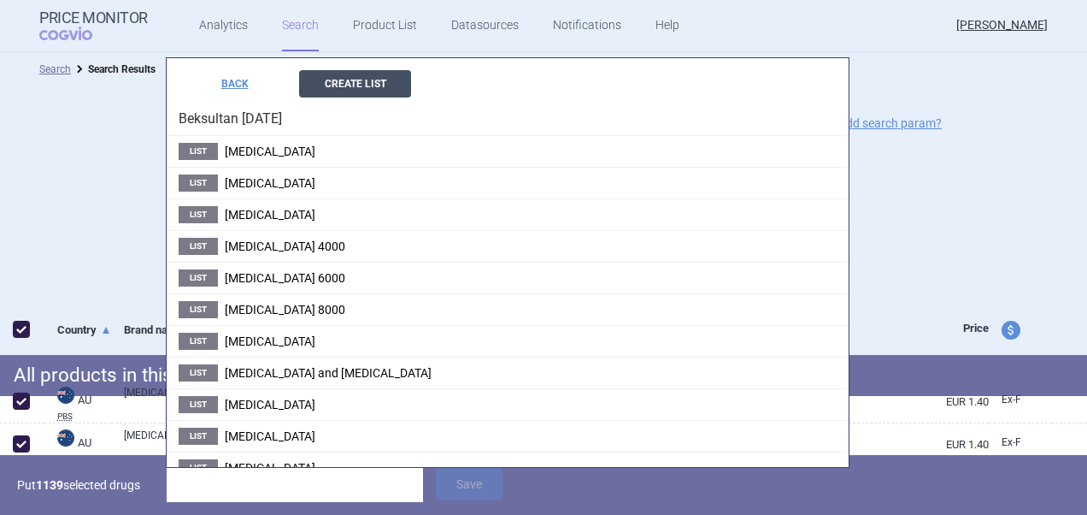
click at [369, 91] on button "Create List" at bounding box center [355, 83] width 112 height 27
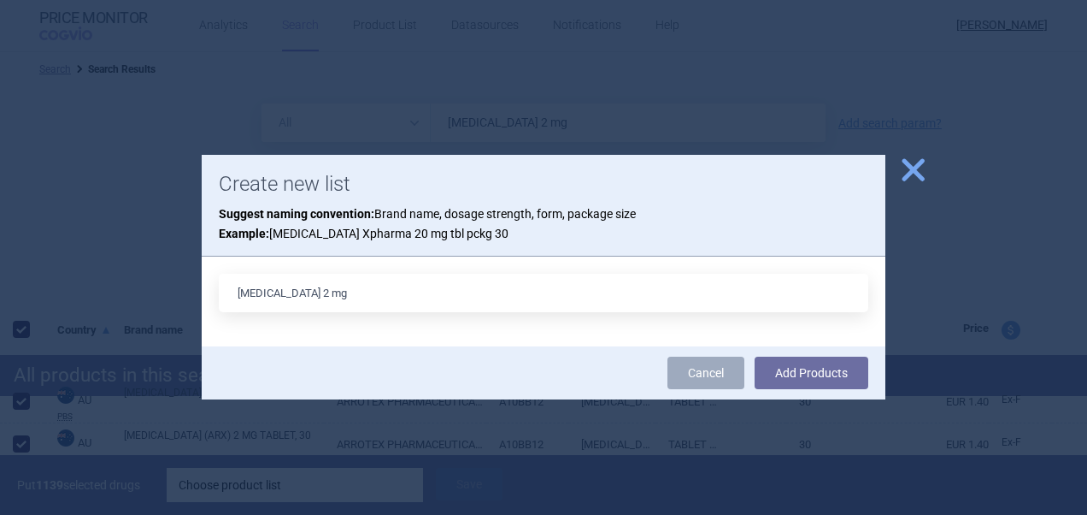
type input "[MEDICAL_DATA] 2 mg"
click at [755, 356] on button "Add Products" at bounding box center [812, 372] width 114 height 32
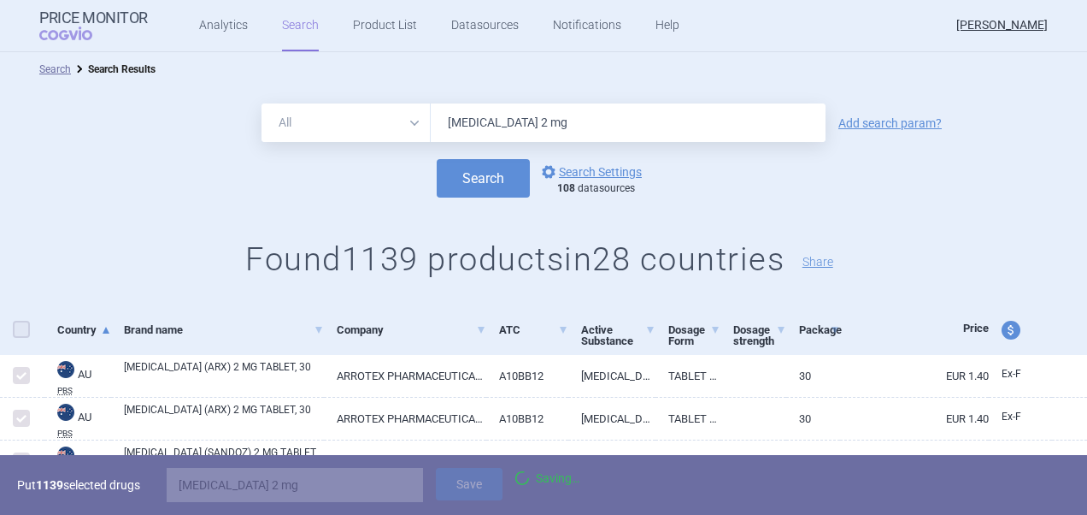
checkbox input "false"
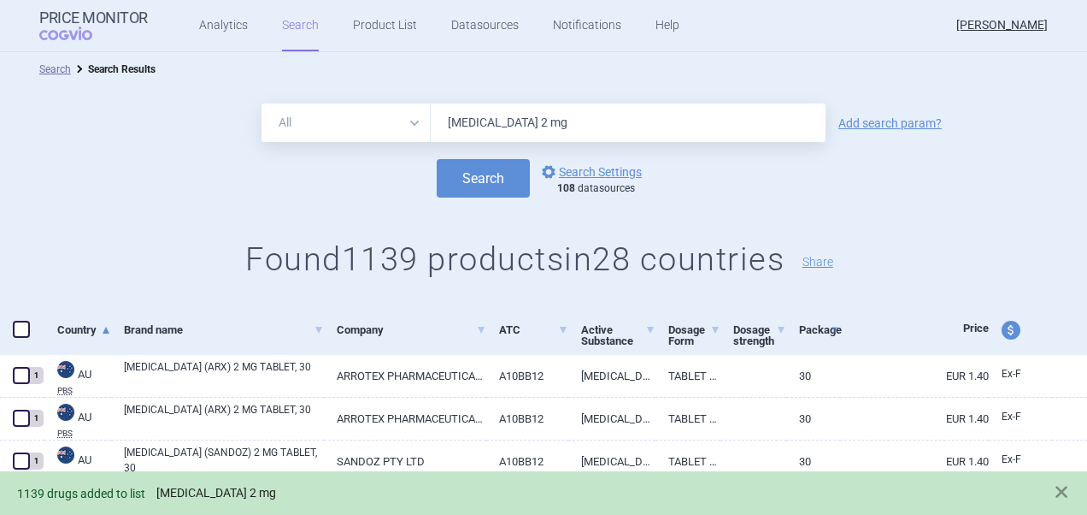
click at [199, 496] on link "[MEDICAL_DATA] 2 mg" at bounding box center [216, 493] width 120 height 15
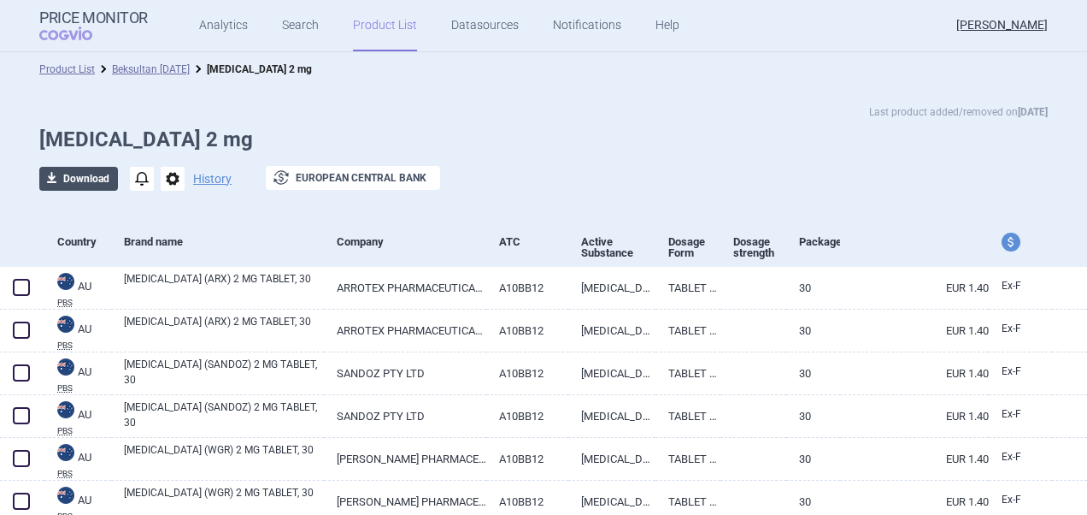
click at [54, 181] on span "download" at bounding box center [51, 179] width 24 height 24
select select "EUR"
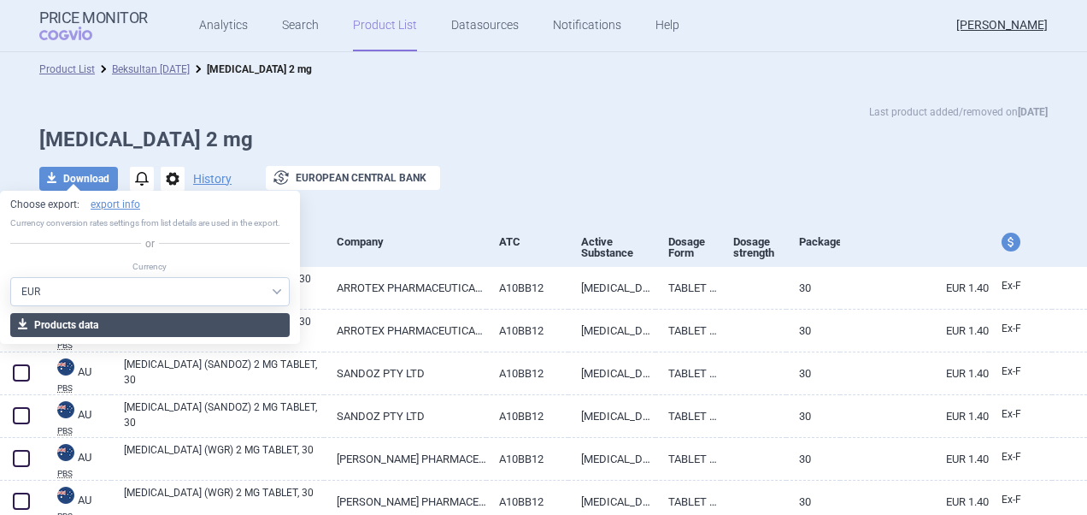
click at [231, 327] on button "download Products data" at bounding box center [150, 325] width 280 height 24
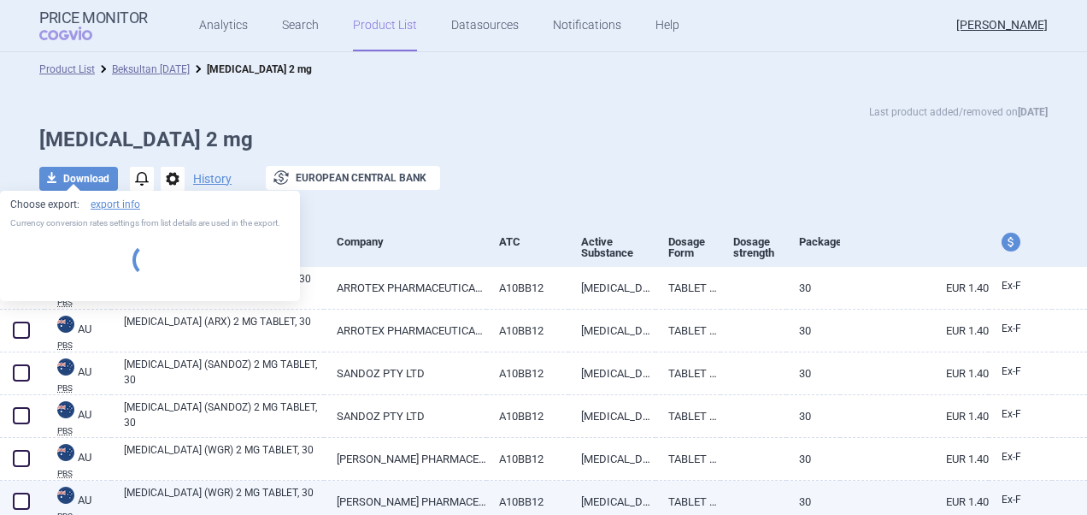
select select "EUR"
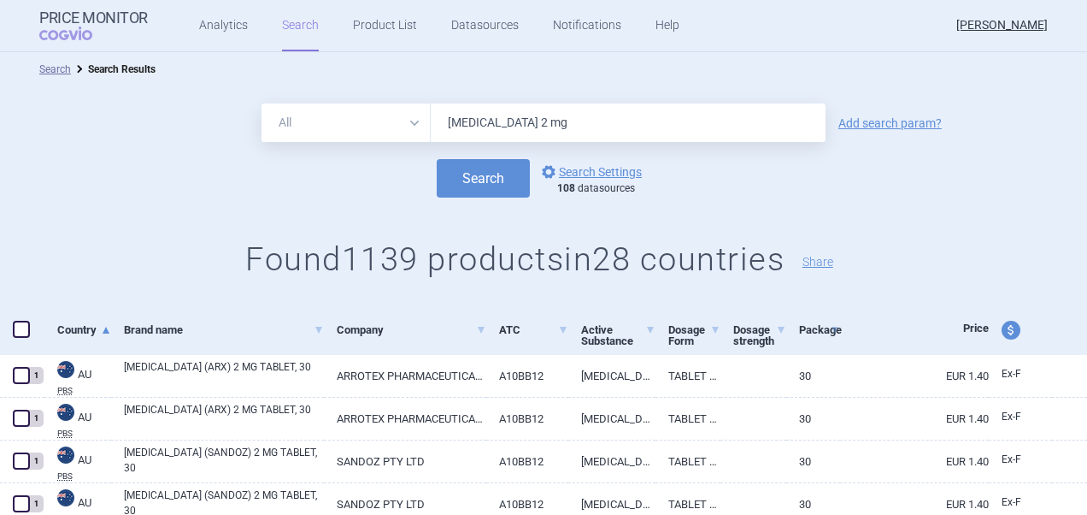
click at [506, 127] on input "[MEDICAL_DATA] 2 mg" at bounding box center [628, 122] width 395 height 38
type input "[MEDICAL_DATA] 3 mg"
click at [495, 175] on button "Search" at bounding box center [483, 178] width 93 height 38
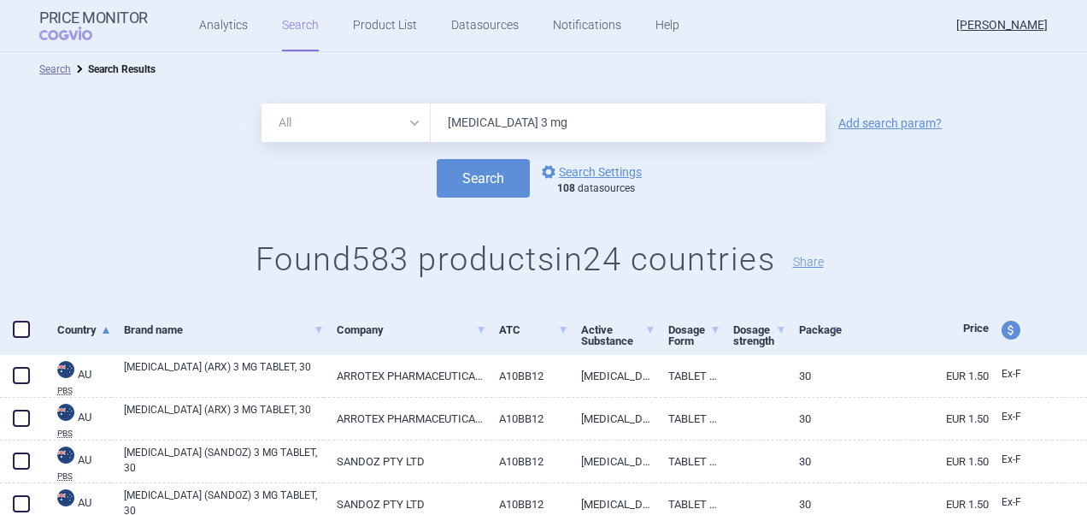
click at [27, 335] on span at bounding box center [21, 329] width 17 height 17
checkbox input "true"
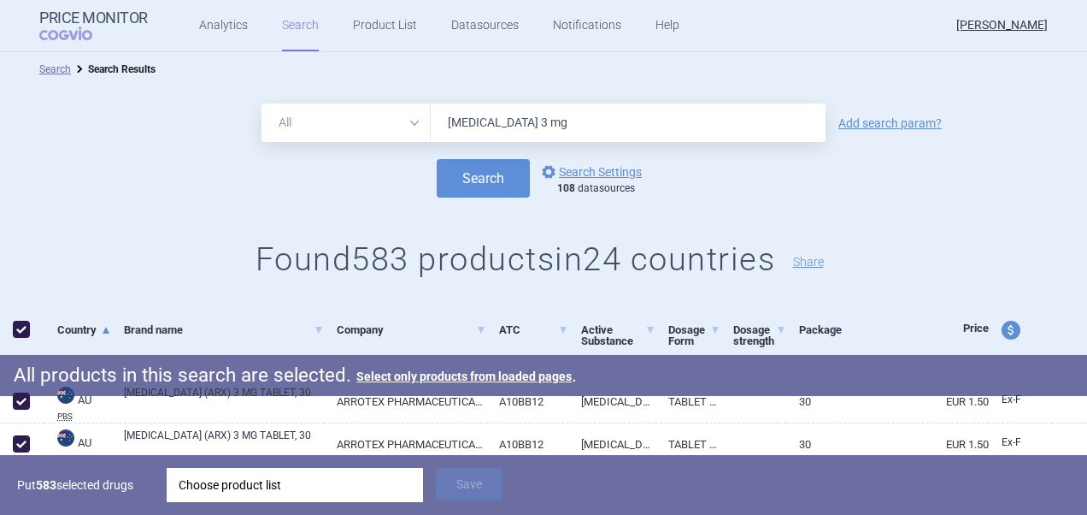
click at [303, 480] on div "Choose product list" at bounding box center [295, 485] width 233 height 34
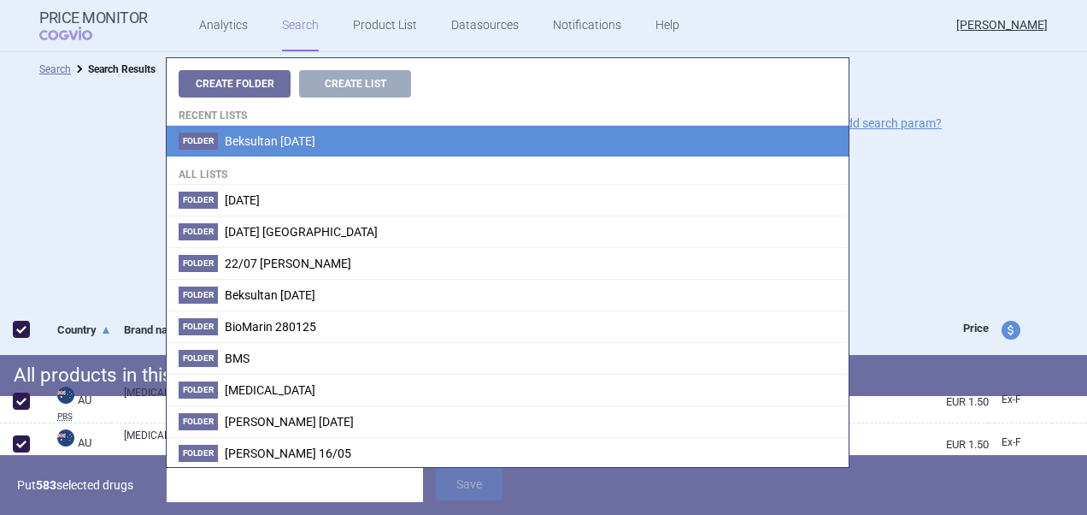
click at [311, 137] on span "Beksultan [DATE]" at bounding box center [270, 141] width 91 height 14
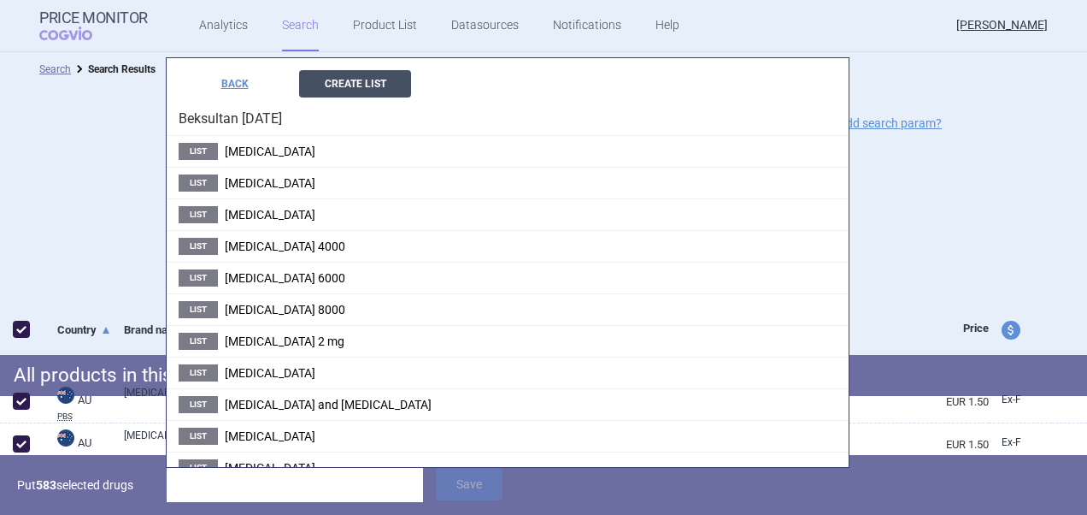
click at [362, 86] on button "Create List" at bounding box center [355, 83] width 112 height 27
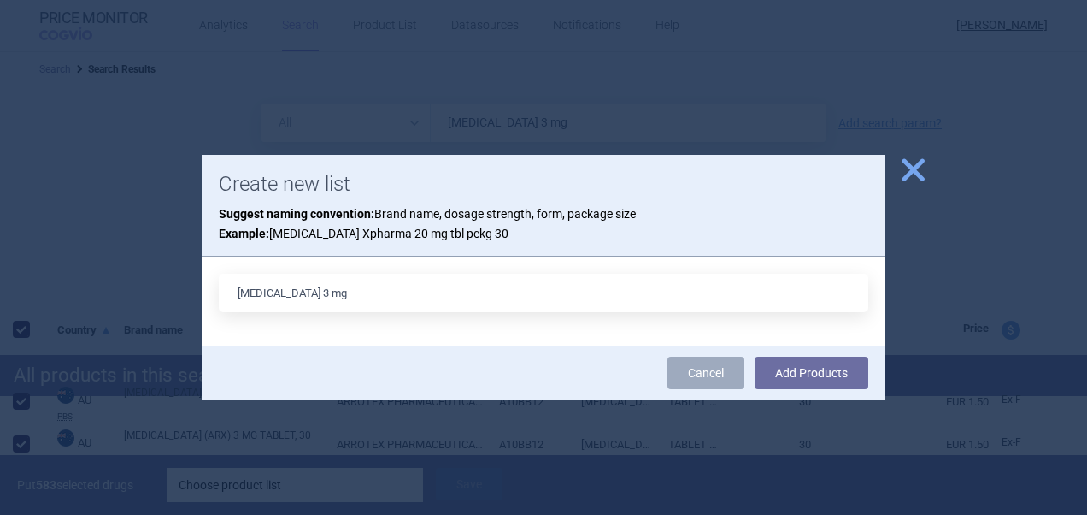
type input "[MEDICAL_DATA] 3 mg"
click at [755, 356] on button "Add Products" at bounding box center [812, 372] width 114 height 32
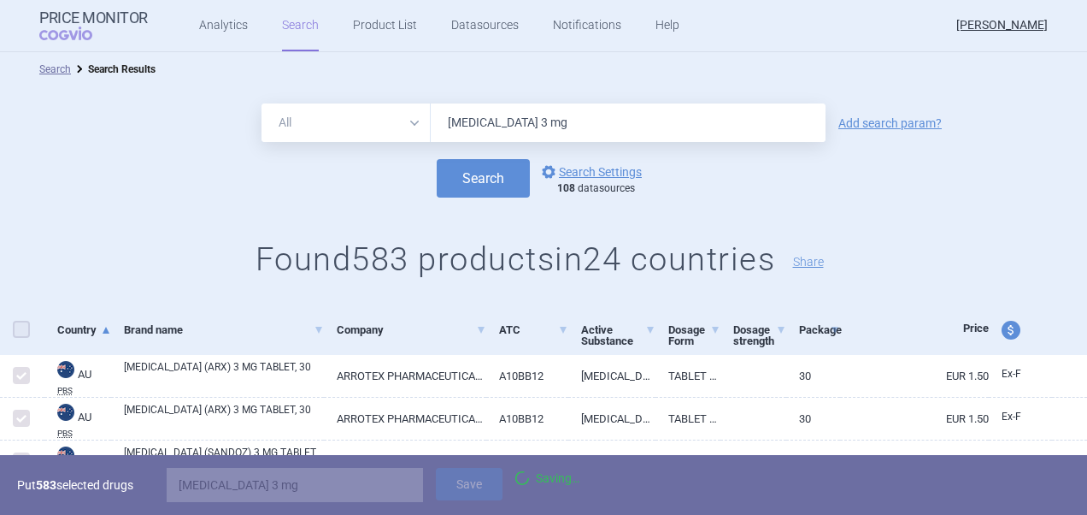
checkbox input "false"
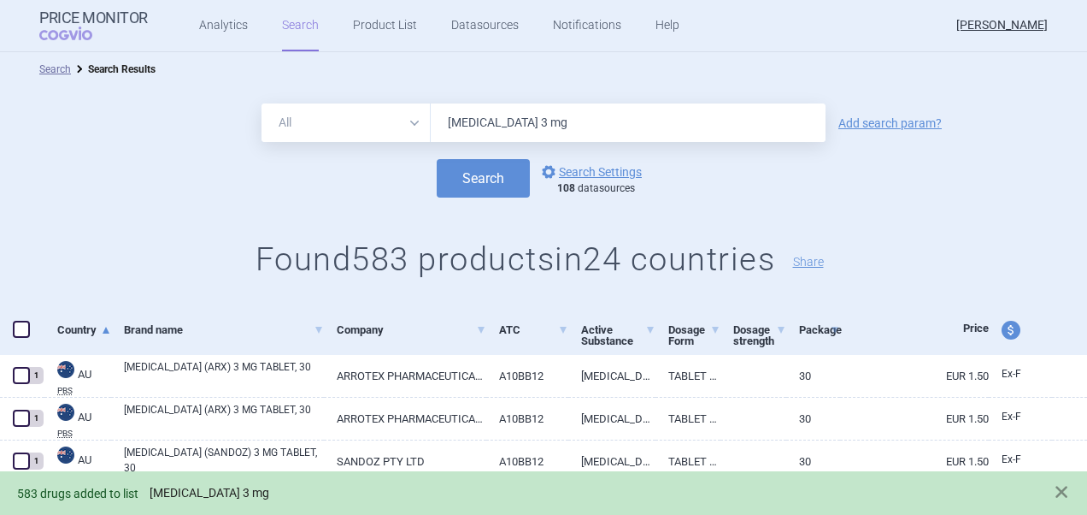
click at [209, 498] on link "[MEDICAL_DATA] 3 mg" at bounding box center [210, 493] width 120 height 15
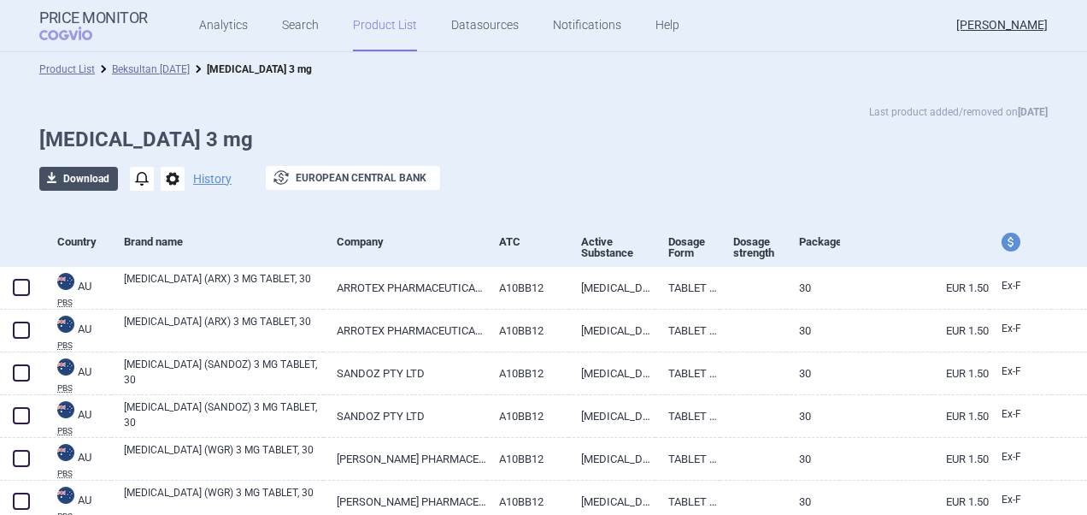
click at [74, 183] on button "download Download" at bounding box center [78, 179] width 79 height 24
select select "EUR"
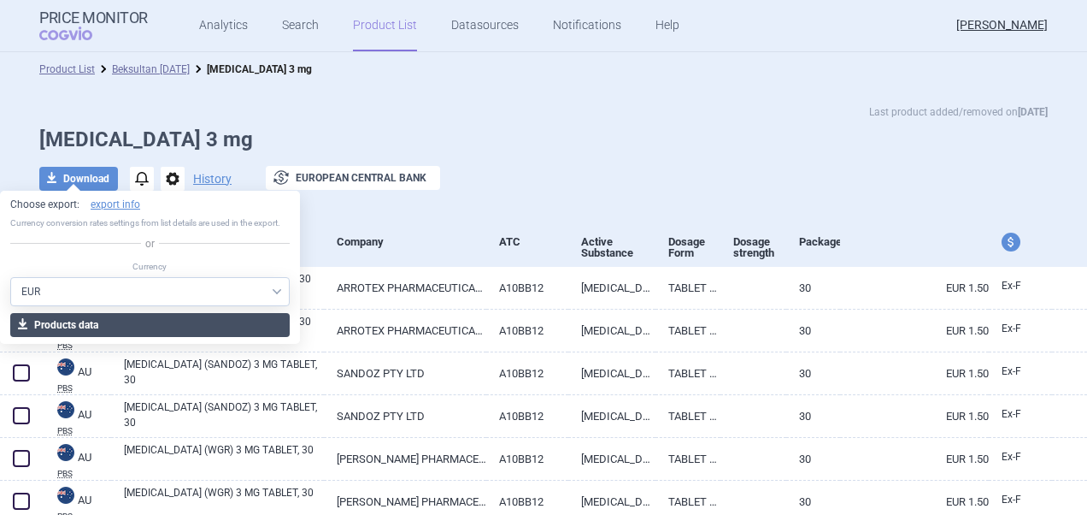
click at [217, 315] on button "download Products data" at bounding box center [150, 325] width 280 height 24
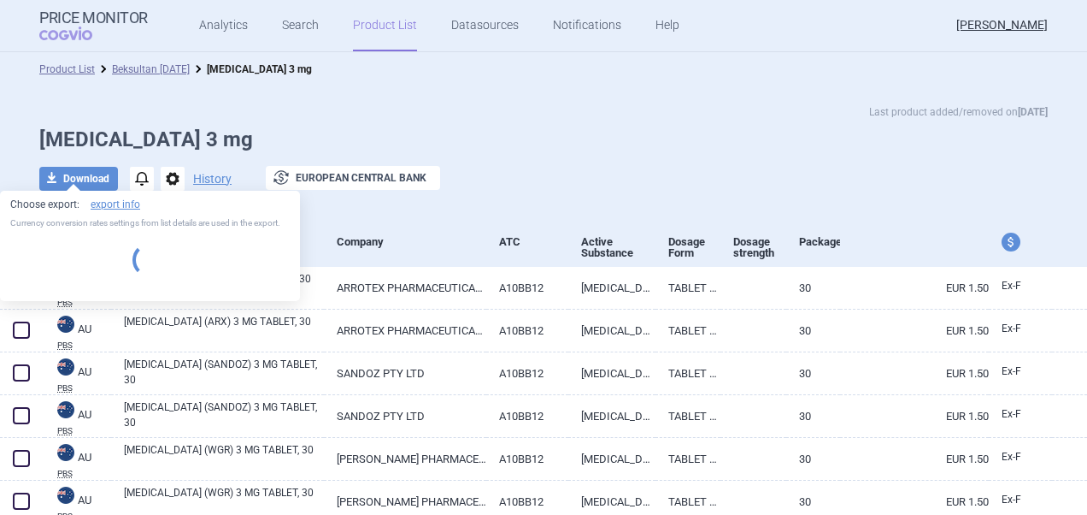
select select "EUR"
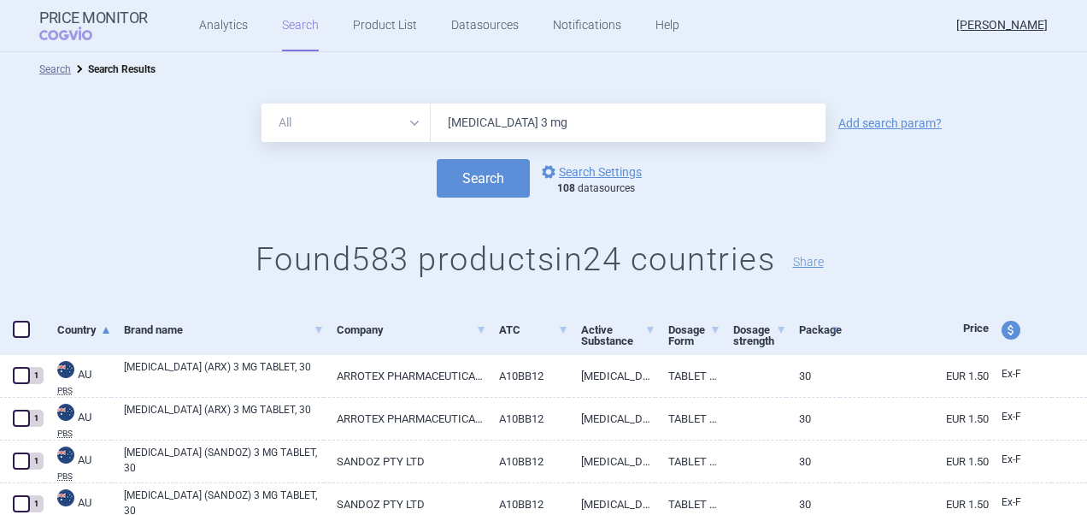
click at [505, 121] on input "[MEDICAL_DATA] 3 mg" at bounding box center [628, 122] width 395 height 38
type input "[MEDICAL_DATA] 4 mg"
click at [437, 159] on button "Search" at bounding box center [483, 178] width 93 height 38
click at [508, 184] on button "Search" at bounding box center [483, 178] width 93 height 38
click at [22, 330] on span at bounding box center [21, 329] width 17 height 17
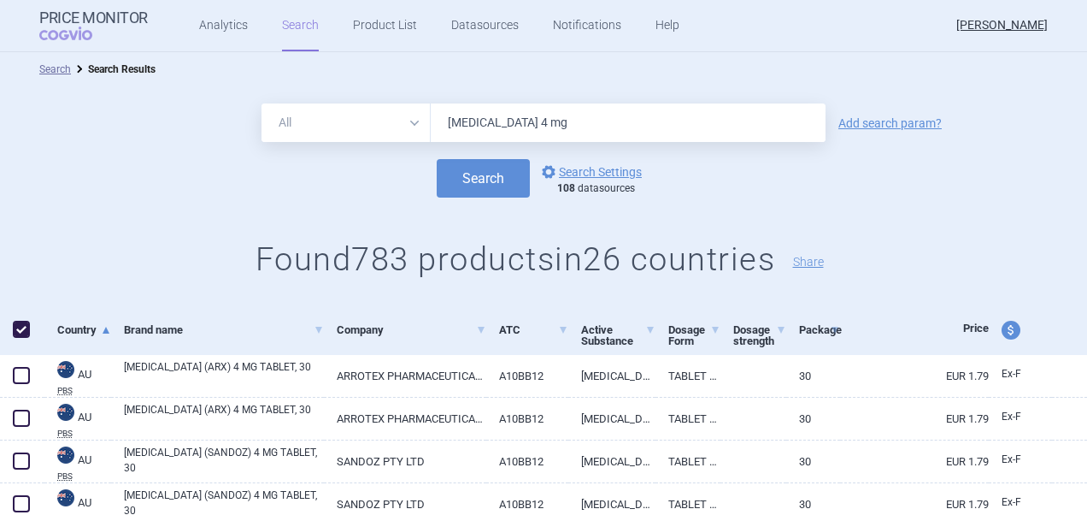
checkbox input "true"
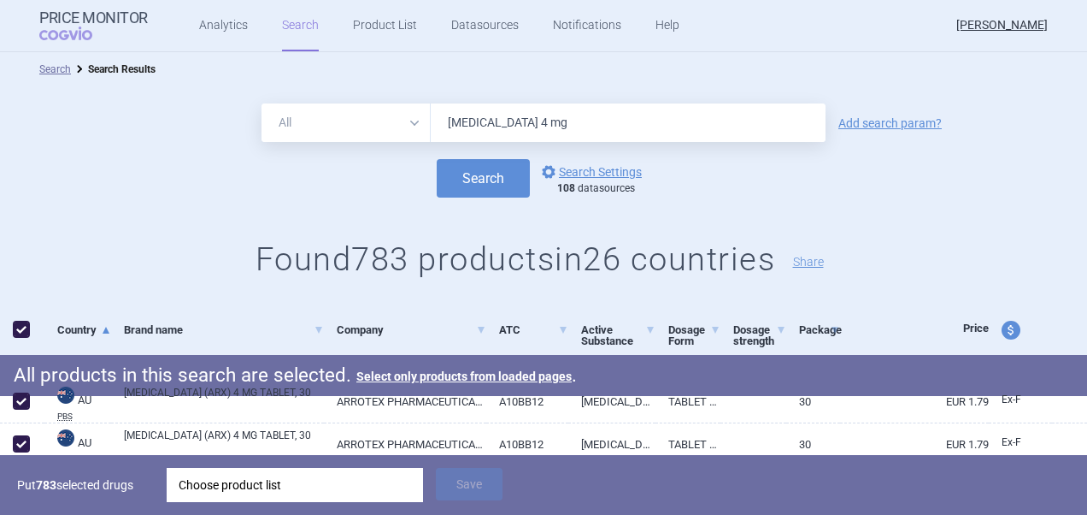
click at [323, 489] on div "Choose product list" at bounding box center [295, 485] width 233 height 34
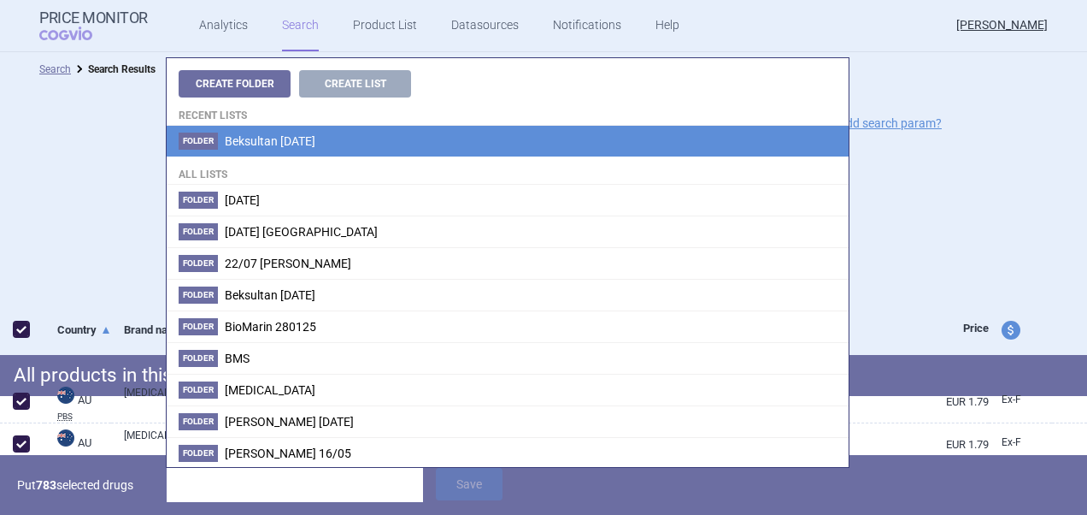
click at [315, 143] on span "Beksultan [DATE]" at bounding box center [270, 141] width 91 height 14
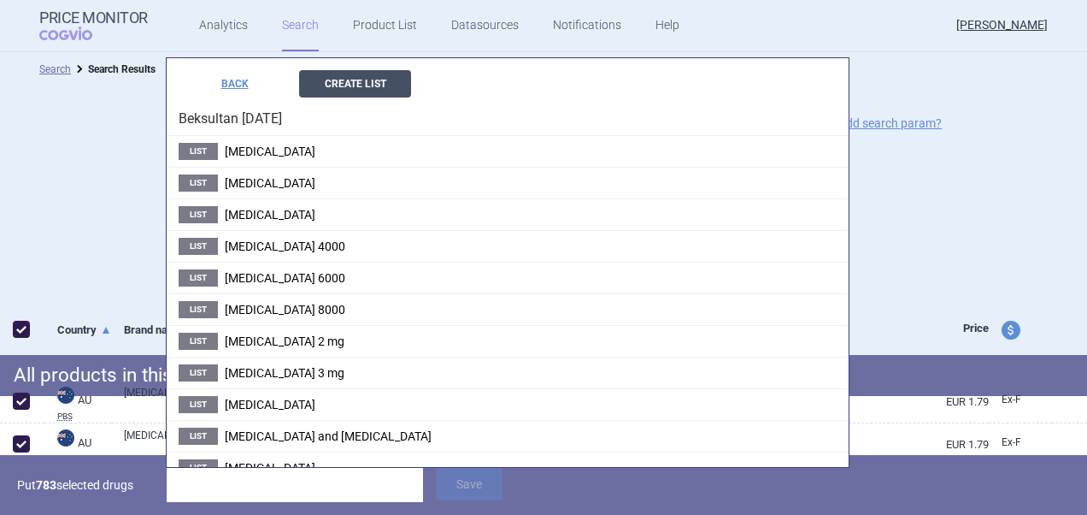
click at [368, 92] on button "Create List" at bounding box center [355, 83] width 112 height 27
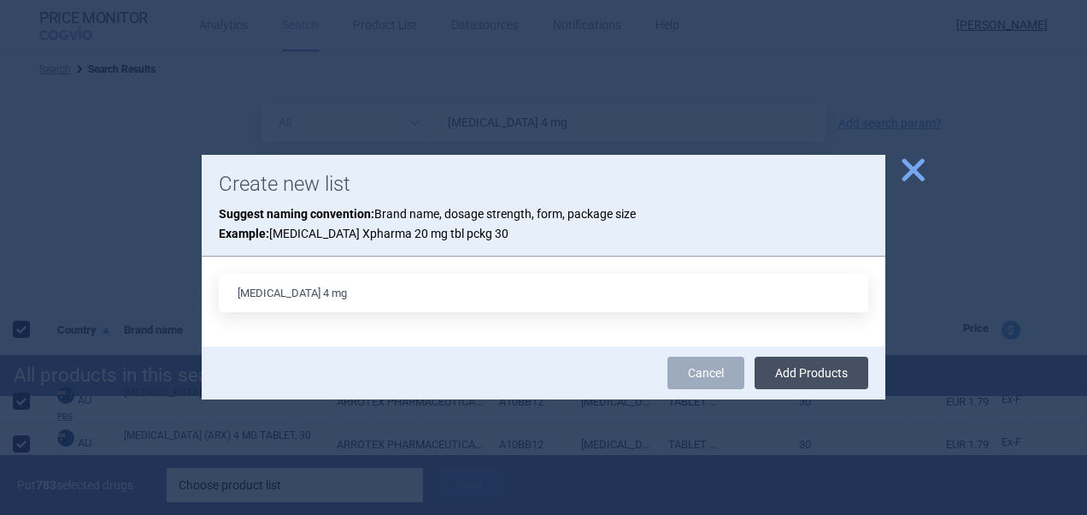
type input "[MEDICAL_DATA] 4 mg"
click at [791, 374] on button "Add Products" at bounding box center [812, 372] width 114 height 32
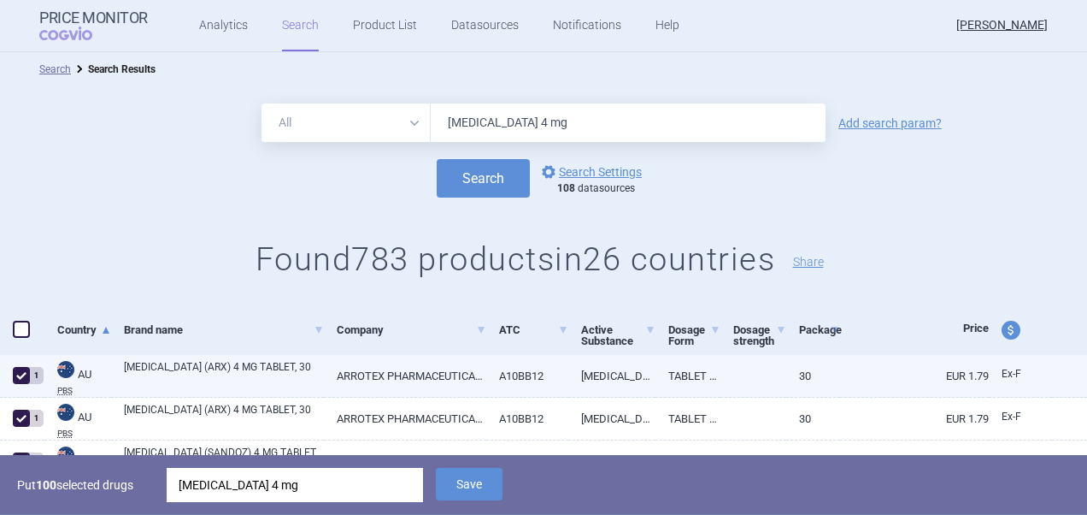
checkbox input "false"
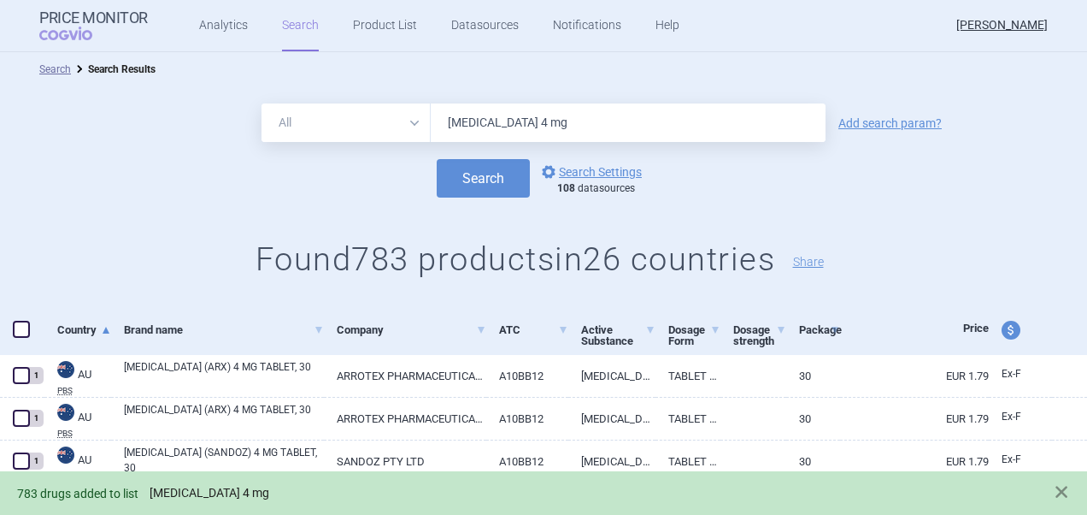
click at [203, 496] on link "[MEDICAL_DATA] 4 mg" at bounding box center [210, 493] width 120 height 15
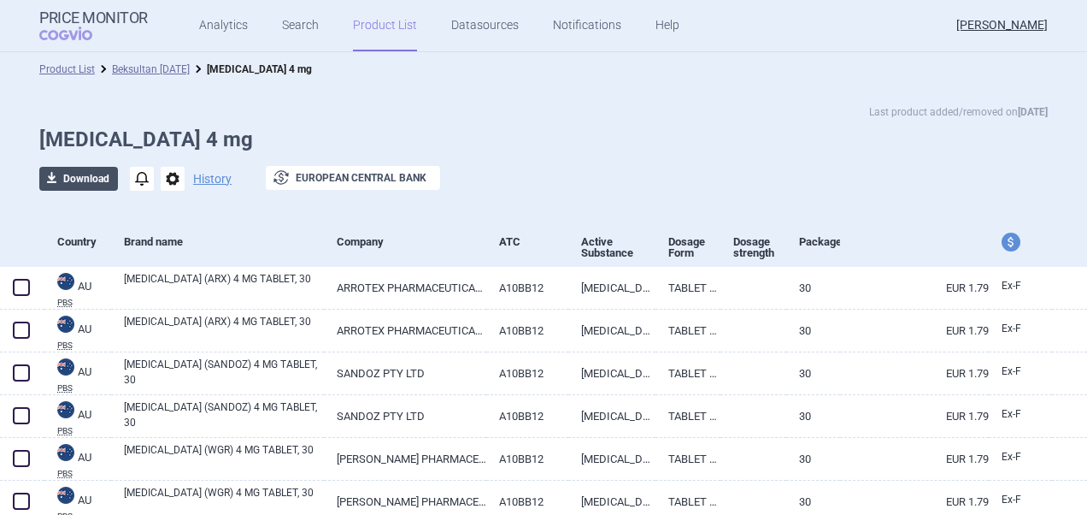
click at [67, 184] on button "download Download" at bounding box center [78, 179] width 79 height 24
select select "EUR"
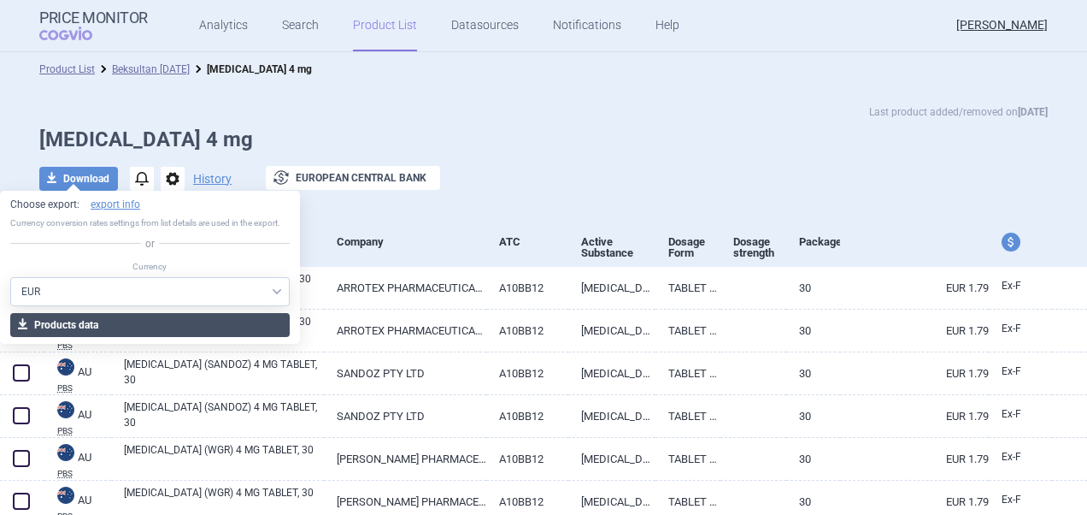
click at [203, 327] on button "download Products data" at bounding box center [150, 325] width 280 height 24
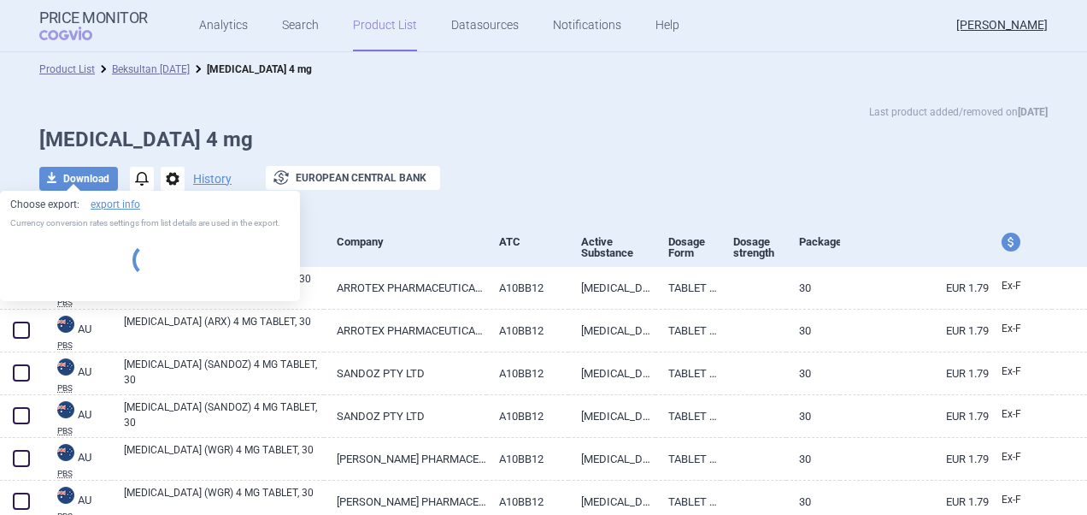
select select "EUR"
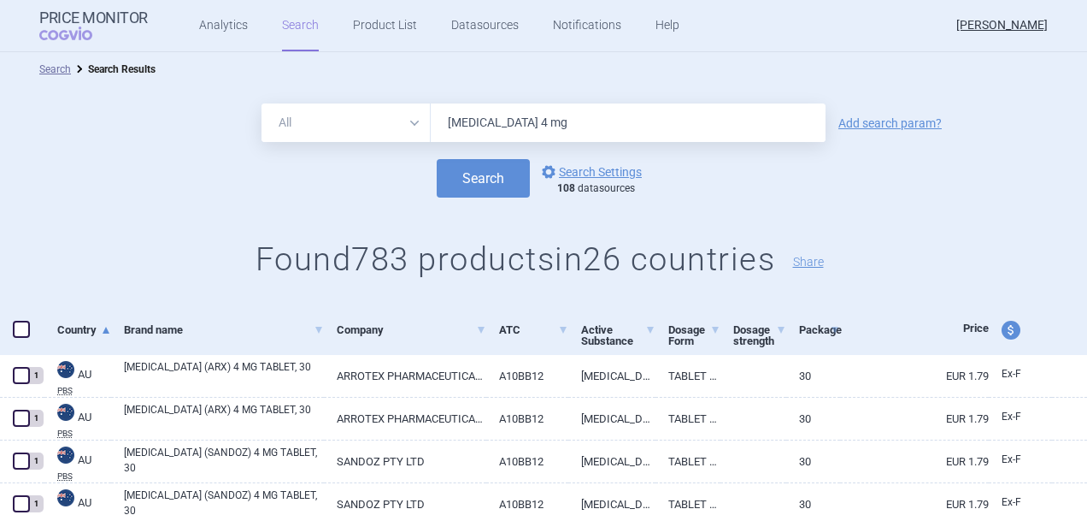
drag, startPoint x: 576, startPoint y: 127, endPoint x: 385, endPoint y: 120, distance: 191.6
click at [385, 120] on div "All Brand Name ATC Company Active Substance Country Newer than [MEDICAL_DATA] 4…" at bounding box center [544, 122] width 564 height 38
paste input "[MEDICAL_DATA] + [MEDICAL_DATA]"
type input "[MEDICAL_DATA] + [MEDICAL_DATA]"
click at [480, 173] on button "Search" at bounding box center [483, 178] width 93 height 38
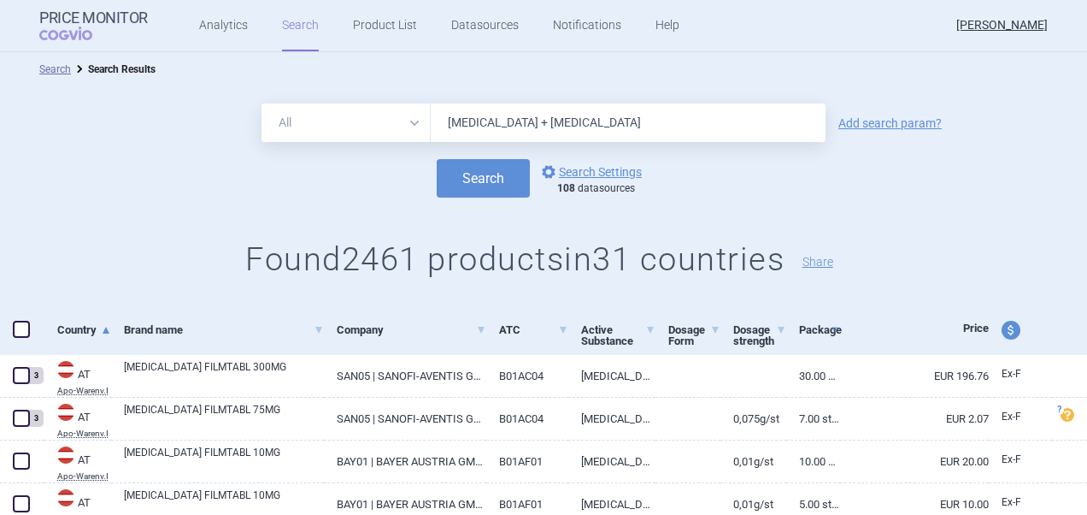
click at [25, 330] on span at bounding box center [21, 329] width 17 height 17
checkbox input "true"
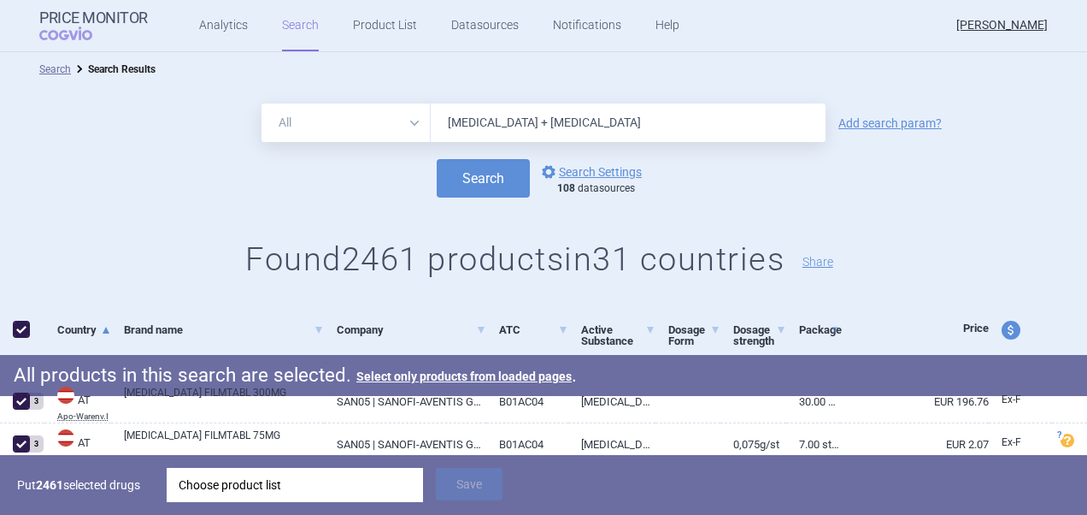
click at [345, 496] on div "Choose product list" at bounding box center [295, 485] width 233 height 34
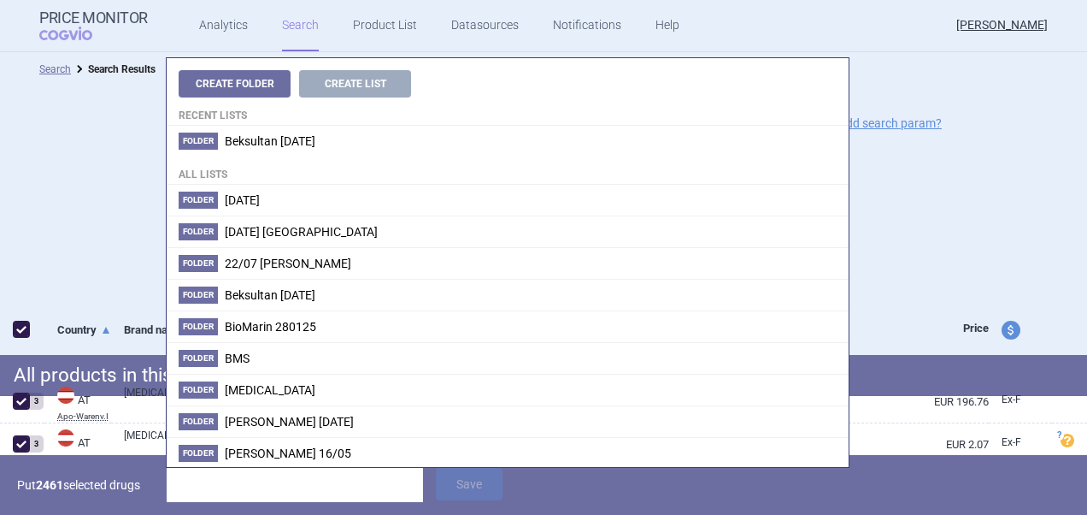
click at [953, 286] on div "All Brand Name ATC Company Active Substance Country Newer than [MEDICAL_DATA] +…" at bounding box center [543, 196] width 1087 height 220
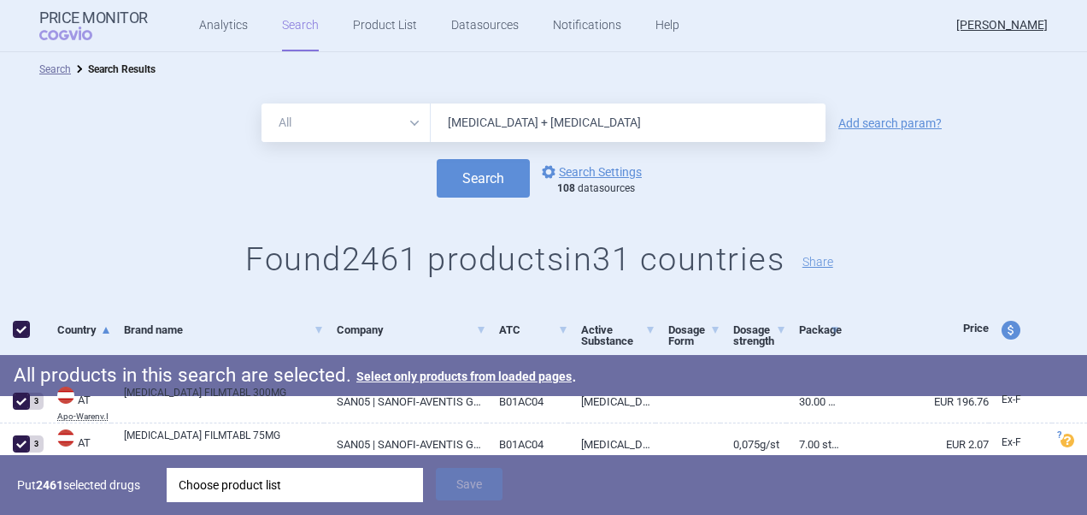
drag, startPoint x: 639, startPoint y: 130, endPoint x: 631, endPoint y: 133, distance: 9.2
click at [639, 131] on input "[MEDICAL_DATA] + [MEDICAL_DATA]" at bounding box center [628, 122] width 395 height 38
type input "[MEDICAL_DATA] + [MEDICAL_DATA] 75"
click at [437, 159] on button "Search" at bounding box center [483, 178] width 93 height 38
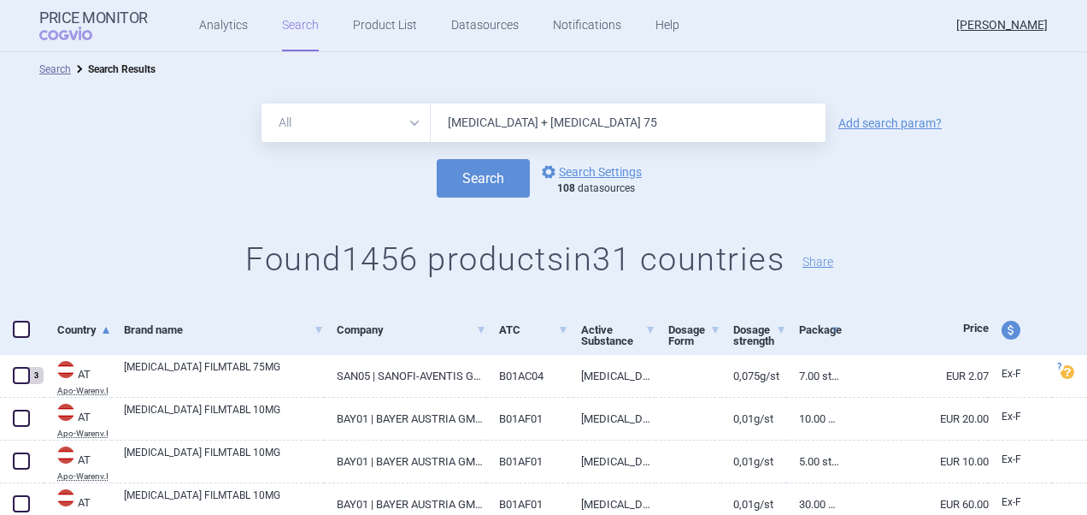
click at [26, 329] on span at bounding box center [21, 329] width 17 height 17
checkbox input "true"
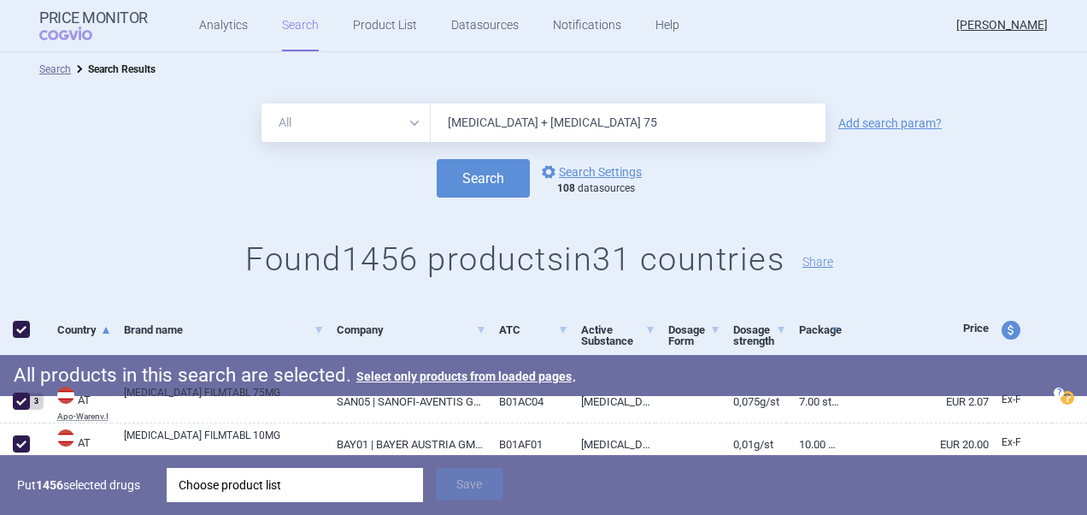
click at [374, 486] on div "Choose product list" at bounding box center [295, 485] width 233 height 34
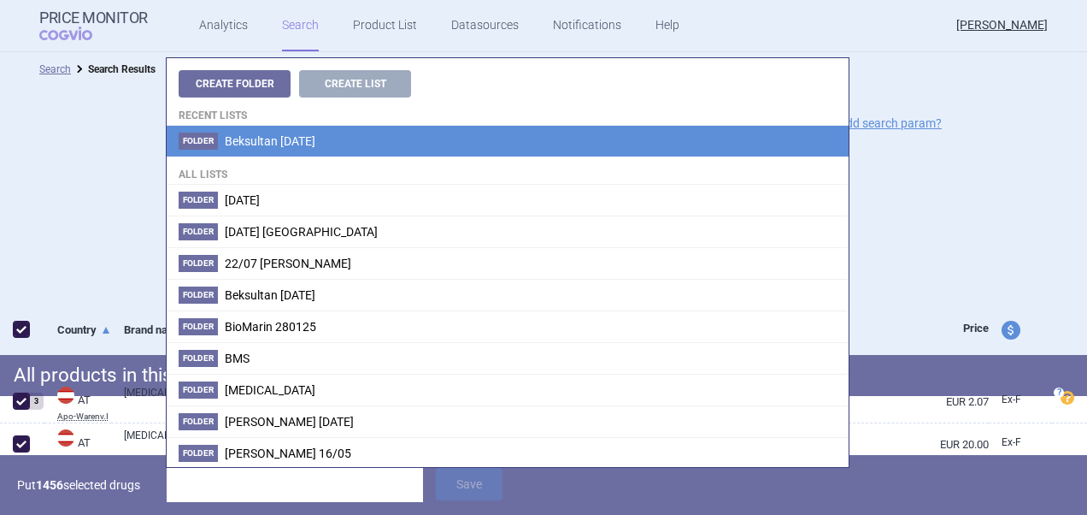
click at [339, 148] on li "Folder Beksultan [DATE]" at bounding box center [508, 141] width 682 height 31
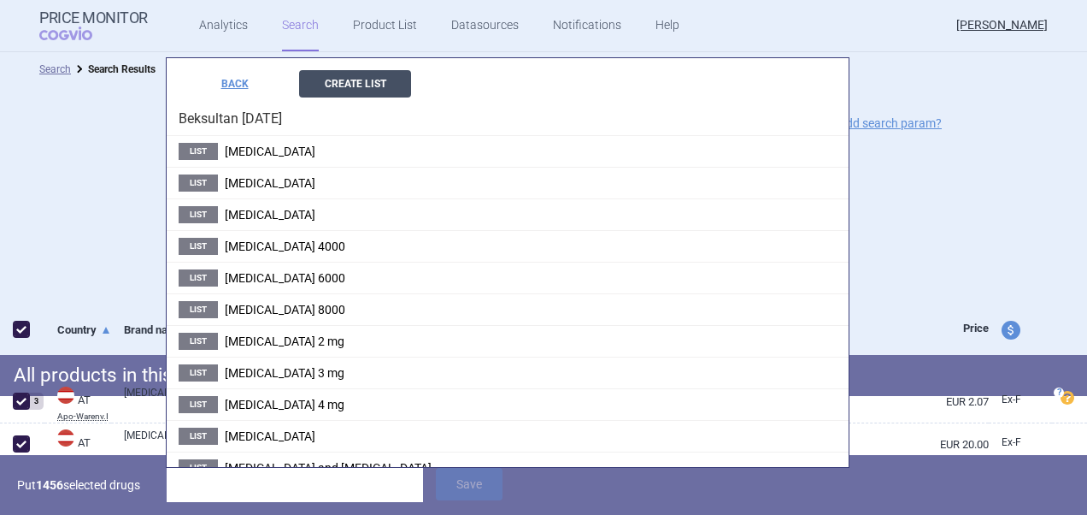
click at [374, 91] on button "Create List" at bounding box center [355, 83] width 112 height 27
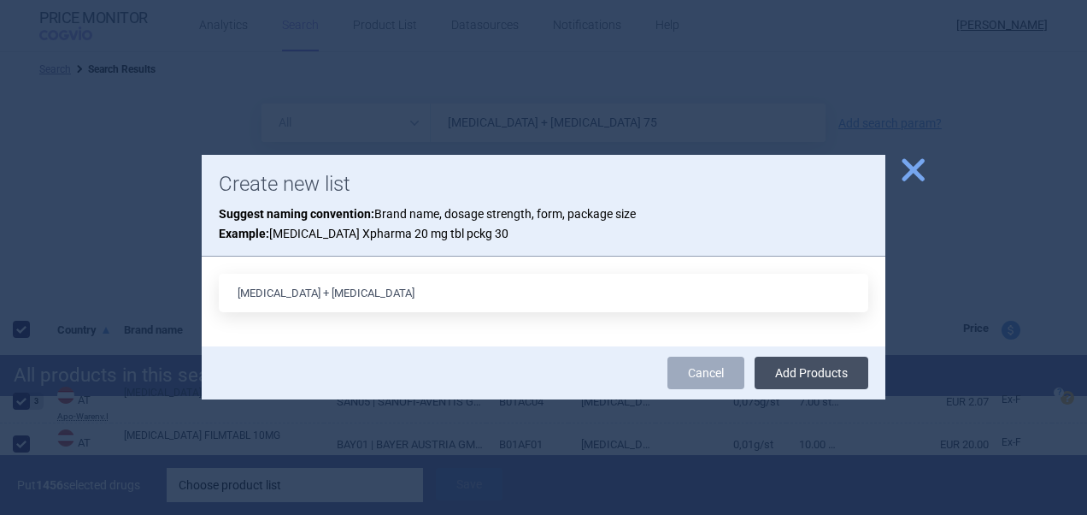
type input "[MEDICAL_DATA] + [MEDICAL_DATA]"
click at [846, 375] on button "Add Products" at bounding box center [812, 372] width 114 height 32
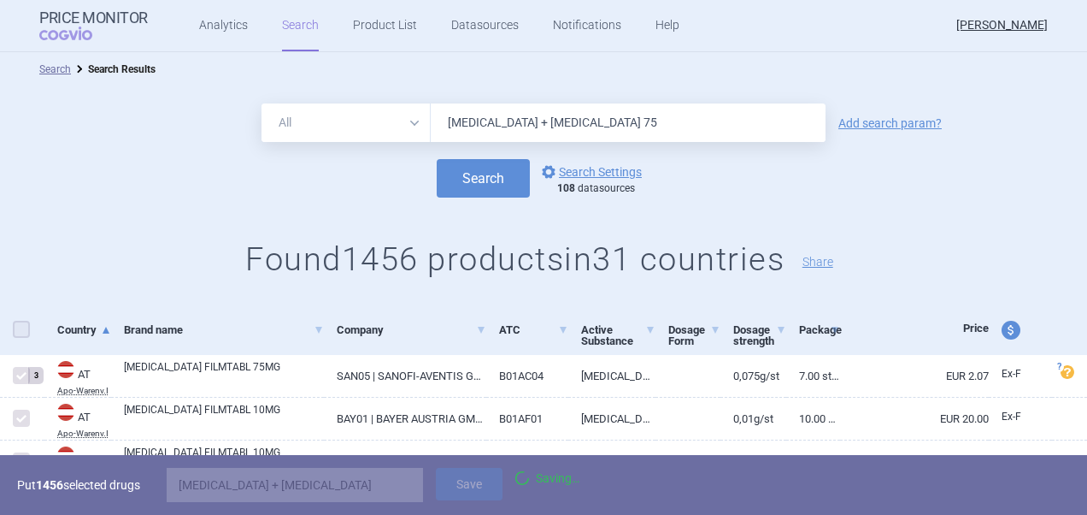
checkbox input "false"
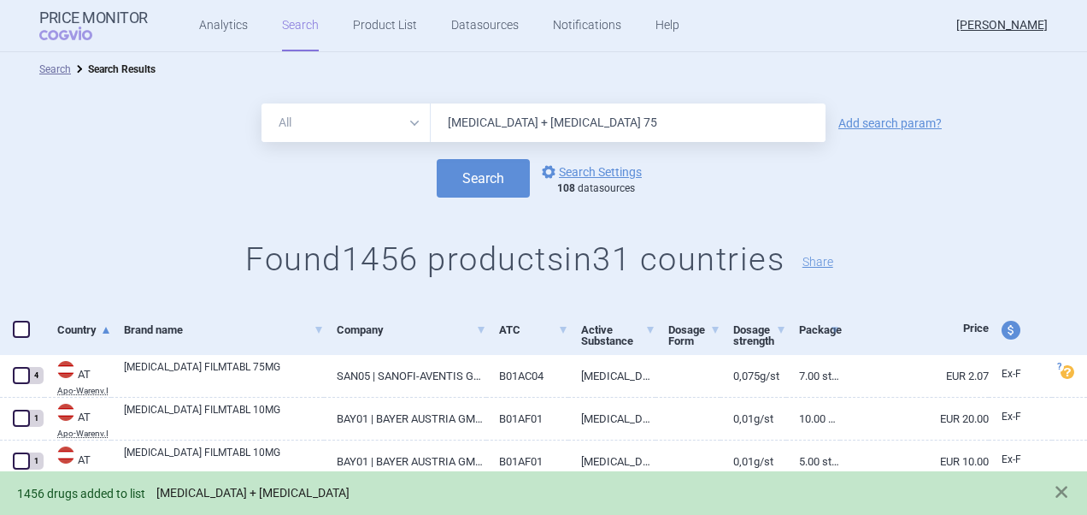
click at [297, 497] on link "[MEDICAL_DATA] + [MEDICAL_DATA]" at bounding box center [252, 493] width 193 height 15
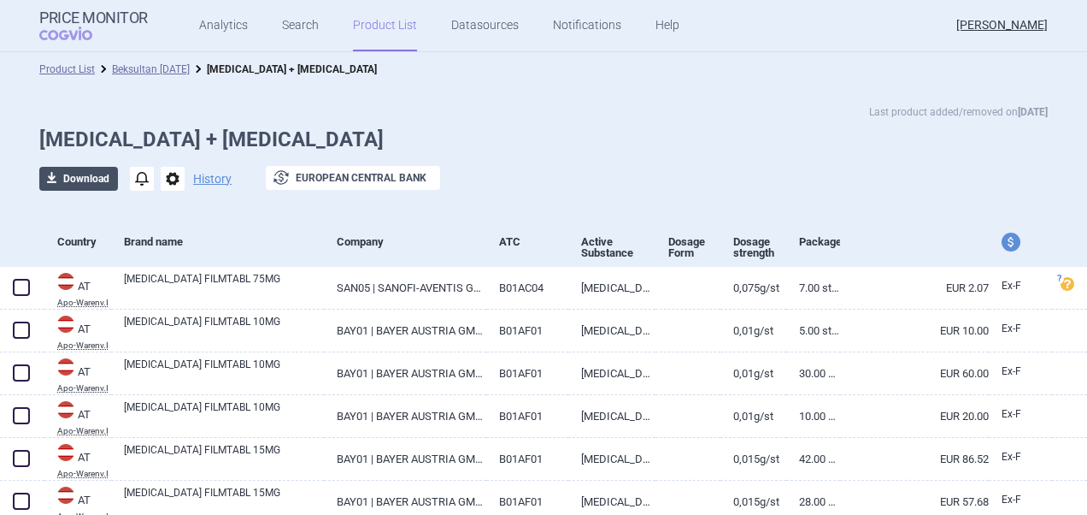
click at [67, 178] on button "download Download" at bounding box center [78, 179] width 79 height 24
select select "EUR"
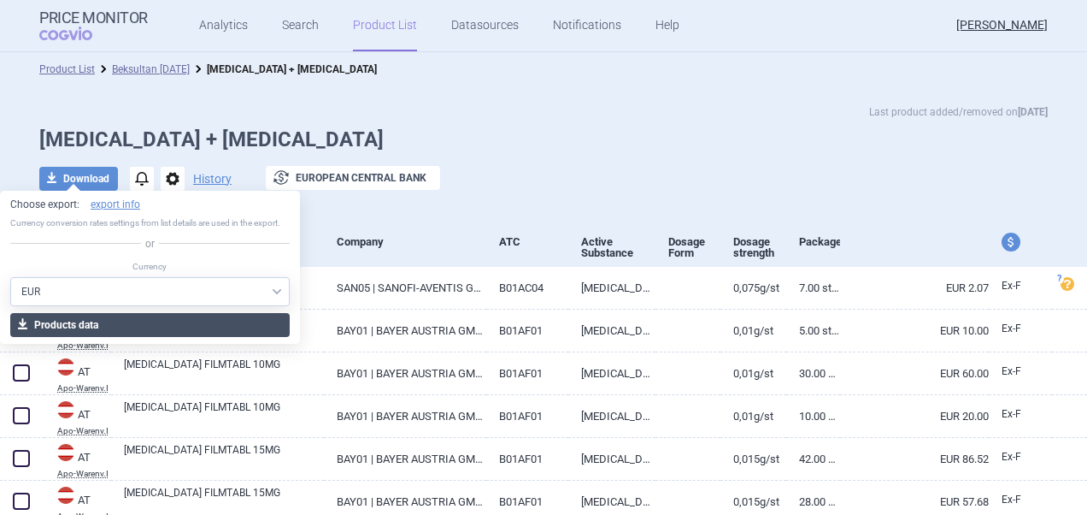
click at [115, 325] on button "download Products data" at bounding box center [150, 325] width 280 height 24
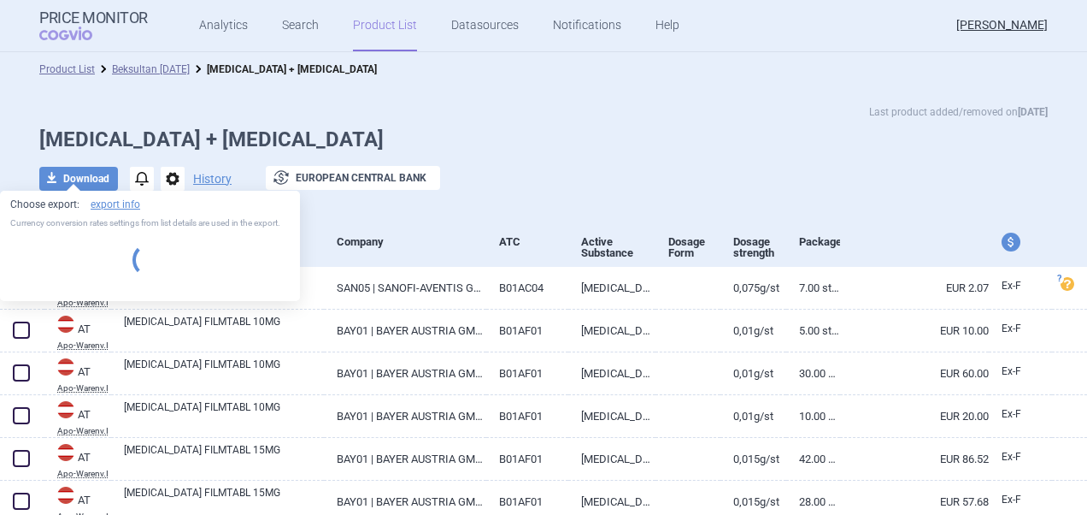
select select "EUR"
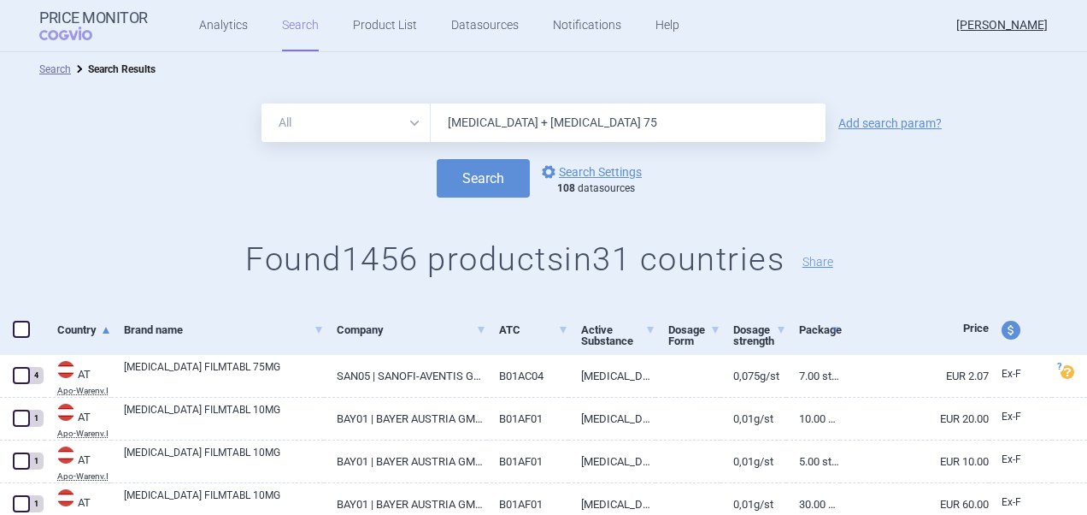
drag, startPoint x: 539, startPoint y: 124, endPoint x: 408, endPoint y: 121, distance: 130.8
click at [408, 121] on div "All Brand Name ATC Company Active Substance Country Newer than [MEDICAL_DATA] +…" at bounding box center [544, 122] width 564 height 38
paste input "miodarone"
type input "[MEDICAL_DATA]"
click at [491, 174] on button "Search" at bounding box center [483, 178] width 93 height 38
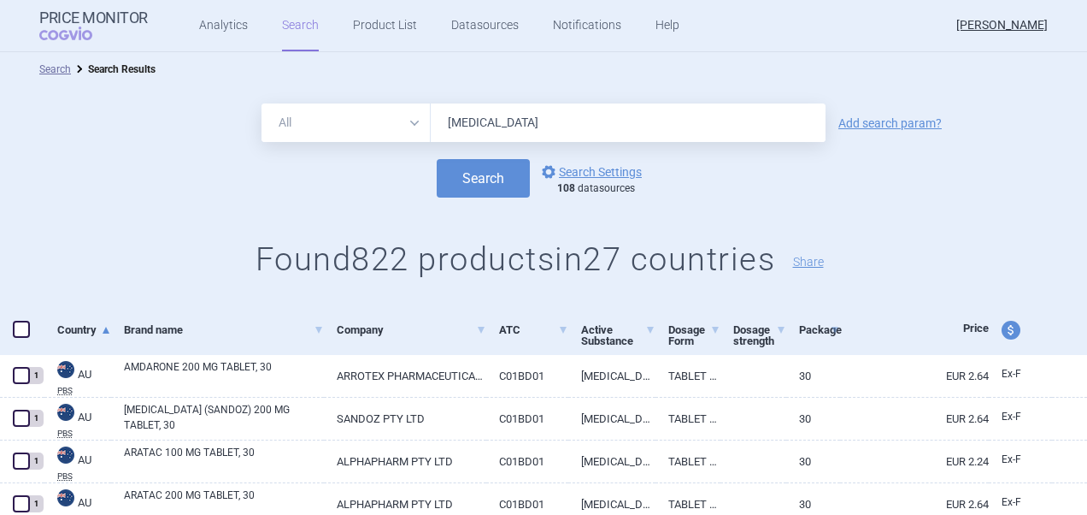
click at [28, 332] on span at bounding box center [21, 329] width 17 height 17
checkbox input "true"
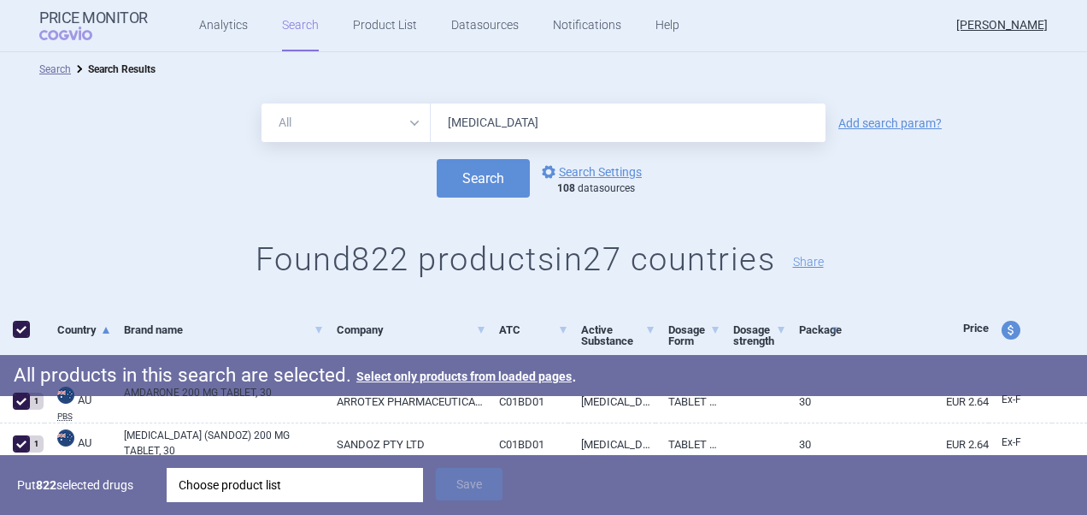
click at [296, 492] on div "Choose product list" at bounding box center [295, 485] width 233 height 34
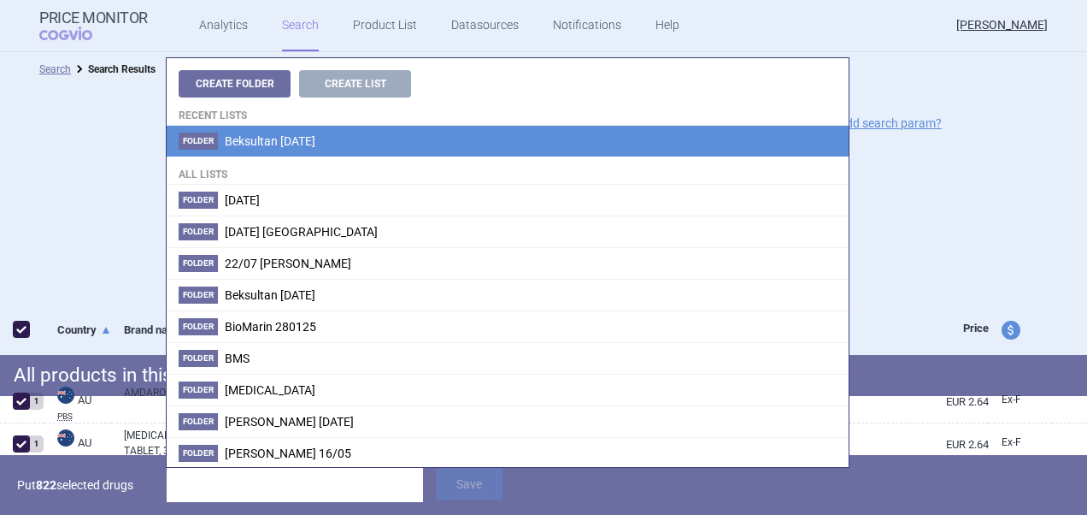
click at [300, 138] on span "Beksultan [DATE]" at bounding box center [270, 141] width 91 height 14
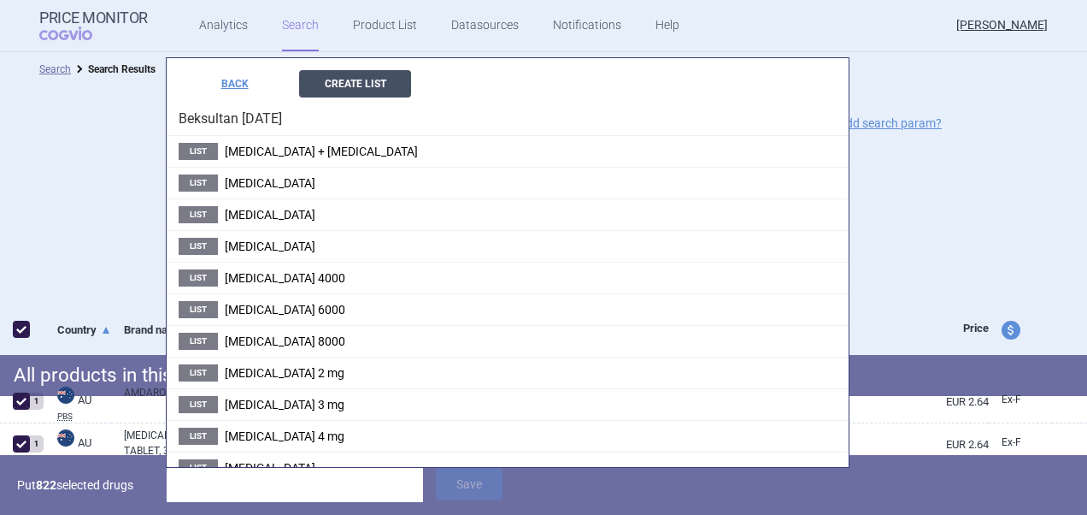
click at [368, 85] on button "Create List" at bounding box center [355, 83] width 112 height 27
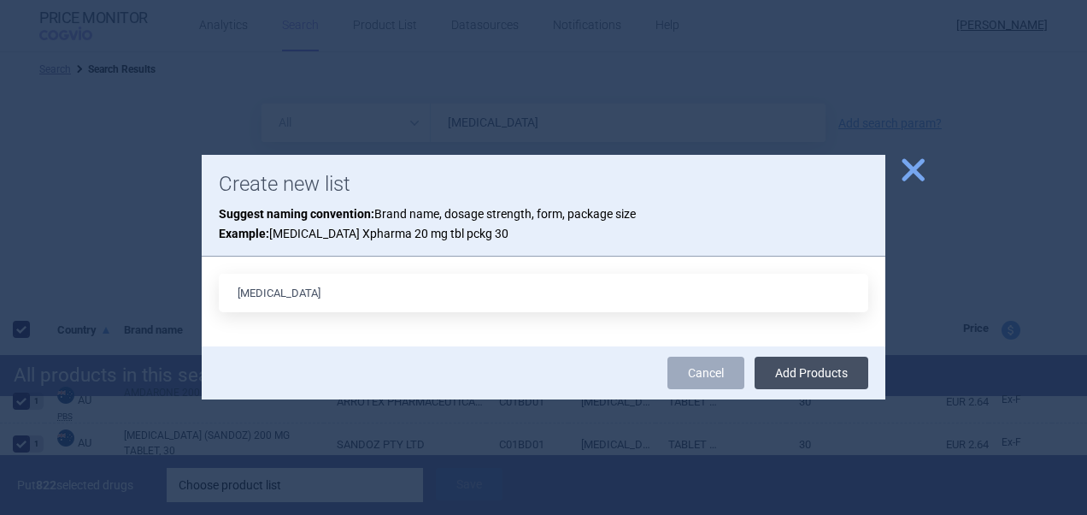
type input "[MEDICAL_DATA]"
click at [811, 375] on button "Add Products" at bounding box center [812, 372] width 114 height 32
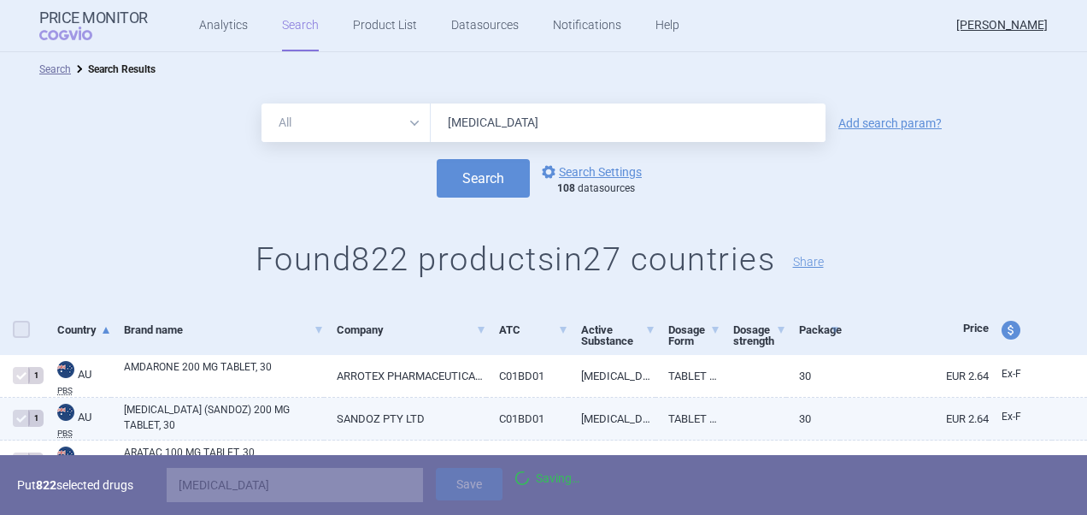
checkbox input "false"
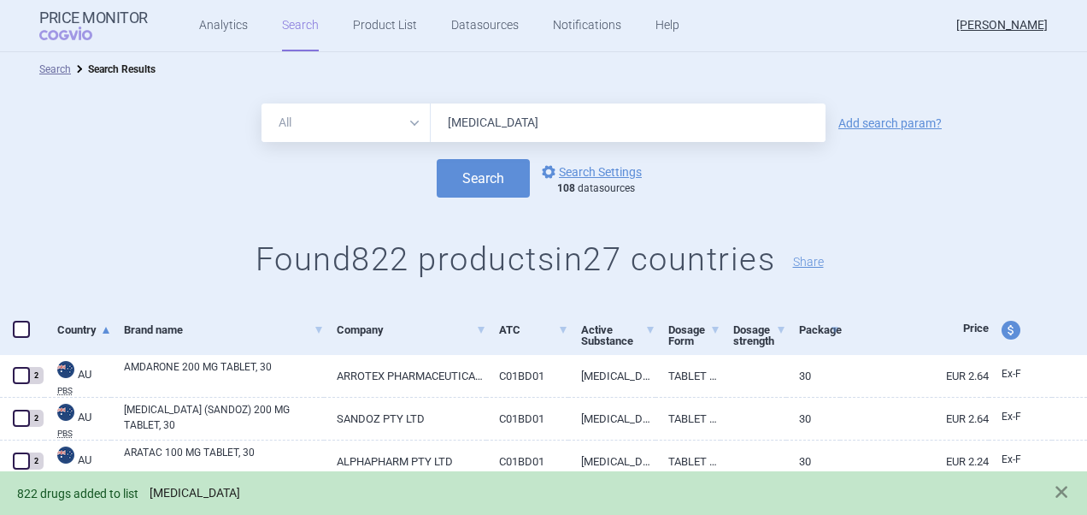
click at [176, 492] on link "[MEDICAL_DATA]" at bounding box center [195, 493] width 91 height 15
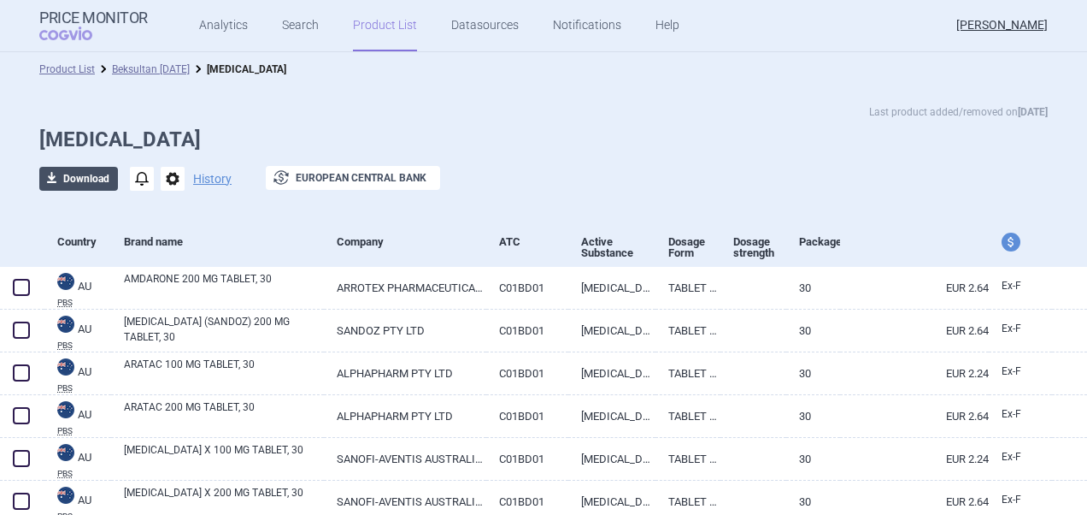
click at [70, 183] on button "download Download" at bounding box center [78, 179] width 79 height 24
select select "EUR"
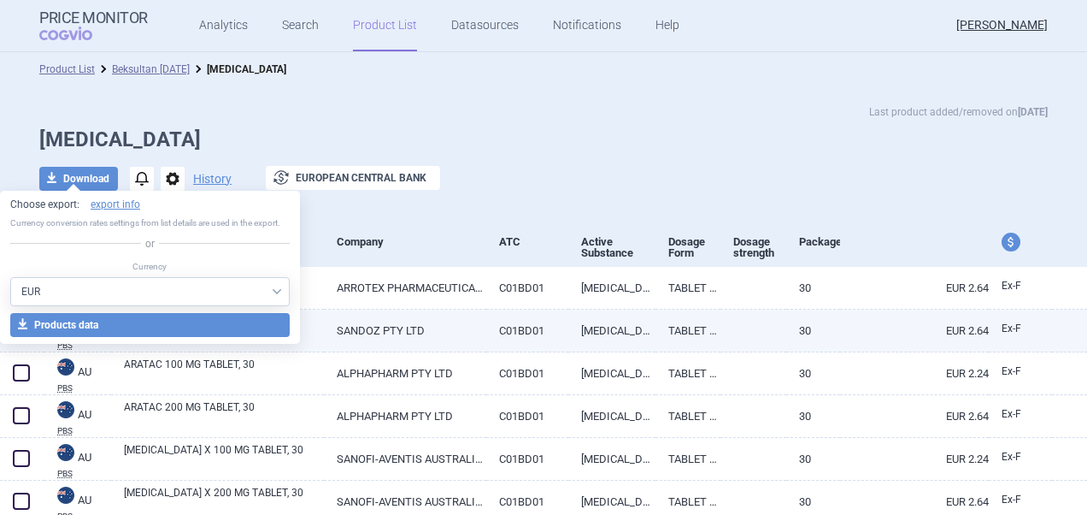
click at [84, 331] on button "download Products data" at bounding box center [150, 325] width 280 height 24
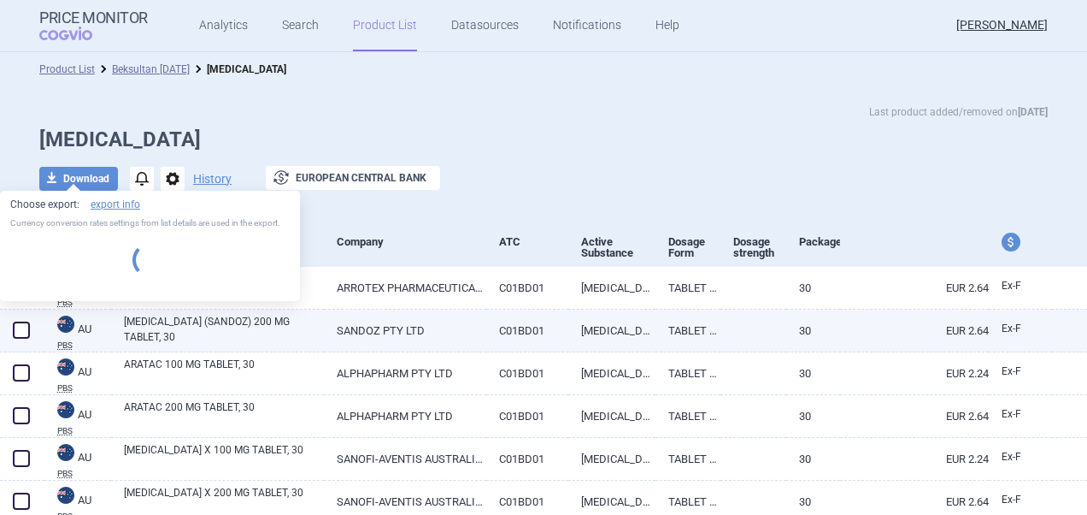
select select "EUR"
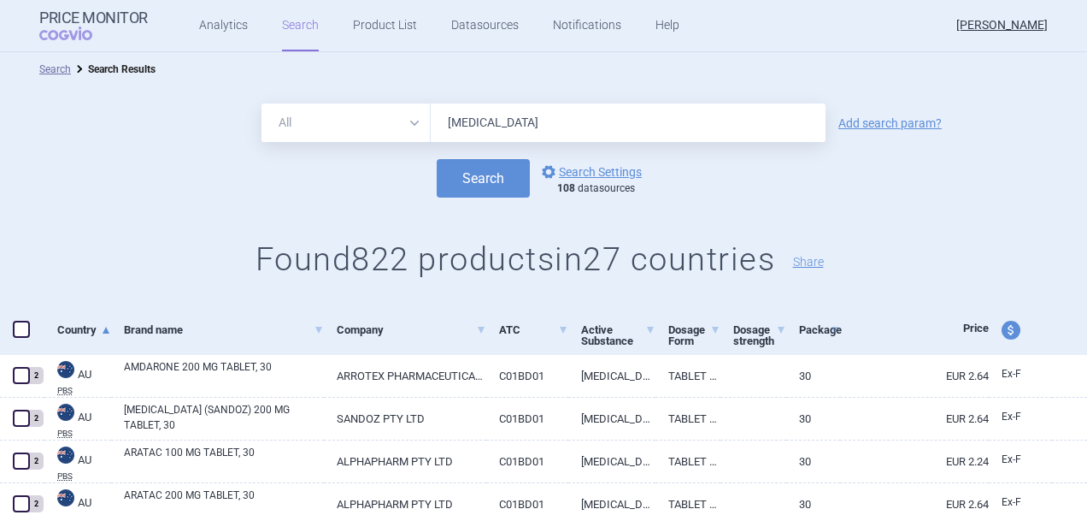
drag, startPoint x: 528, startPoint y: 111, endPoint x: 384, endPoint y: 126, distance: 145.2
click at [377, 123] on div "All Brand Name ATC Company Active Substance Country Newer than [MEDICAL_DATA]" at bounding box center [544, 122] width 564 height 38
paste input "[MEDICAL_DATA]"
click at [437, 159] on button "Search" at bounding box center [483, 178] width 93 height 38
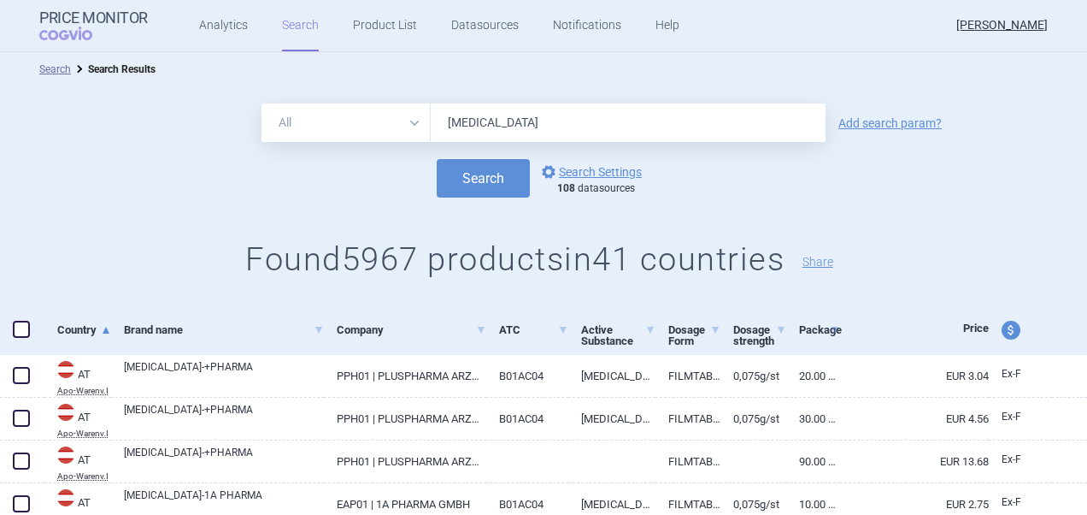
click at [539, 122] on input "[MEDICAL_DATA]" at bounding box center [628, 122] width 395 height 38
type input "[MEDICAL_DATA] 75"
click at [437, 159] on button "Search" at bounding box center [483, 178] width 93 height 38
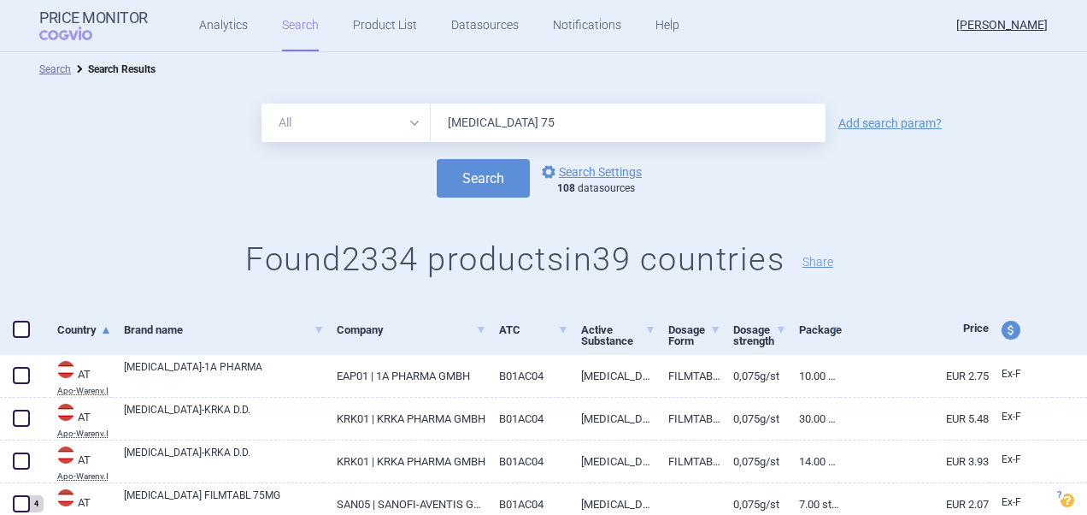
click at [25, 332] on span at bounding box center [21, 329] width 17 height 17
checkbox input "true"
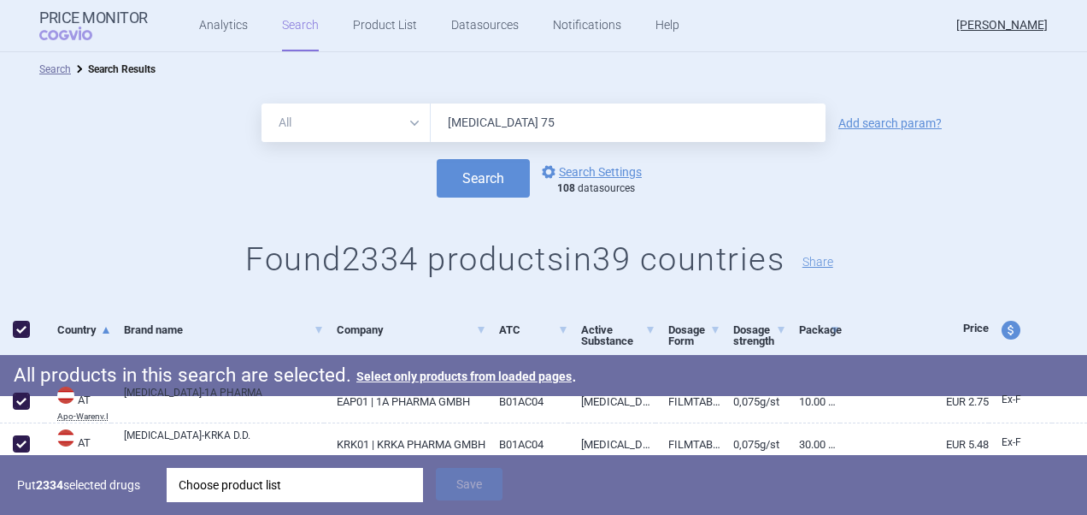
click at [374, 496] on div "Choose product list" at bounding box center [295, 485] width 233 height 34
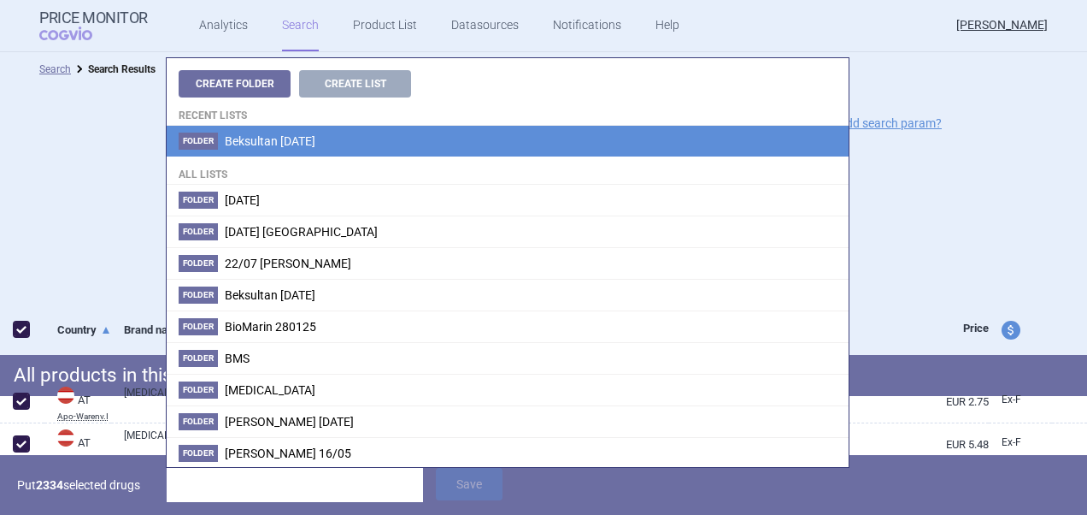
click at [315, 142] on span "Beksultan [DATE]" at bounding box center [270, 141] width 91 height 14
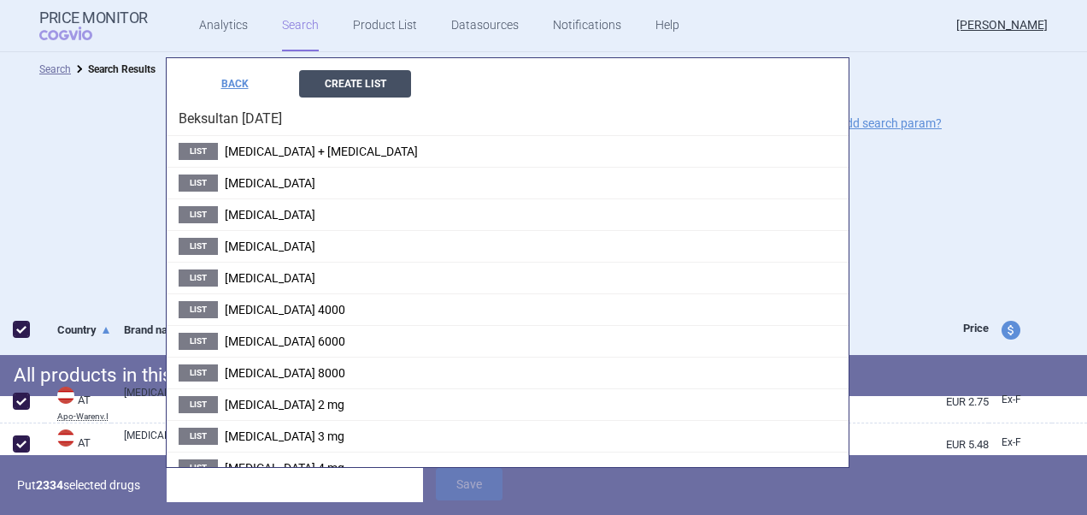
click at [389, 87] on button "Create List" at bounding box center [355, 83] width 112 height 27
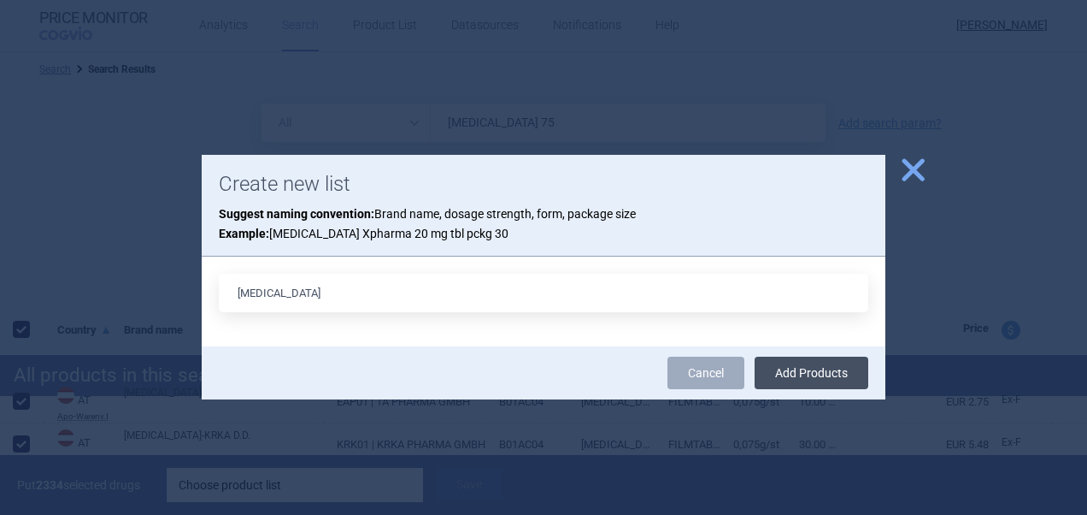
type input "[MEDICAL_DATA]"
click at [830, 376] on button "Add Products" at bounding box center [812, 372] width 114 height 32
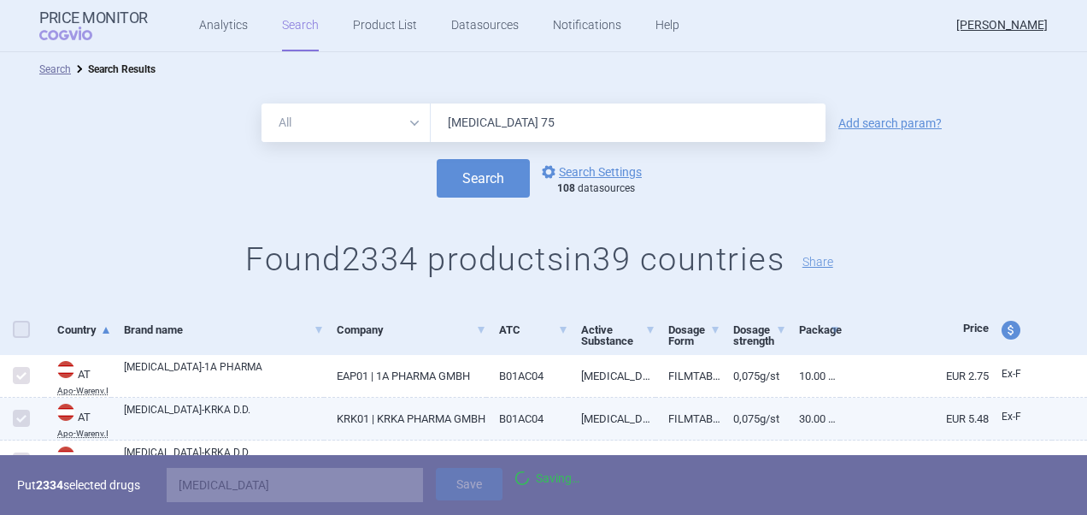
checkbox input "false"
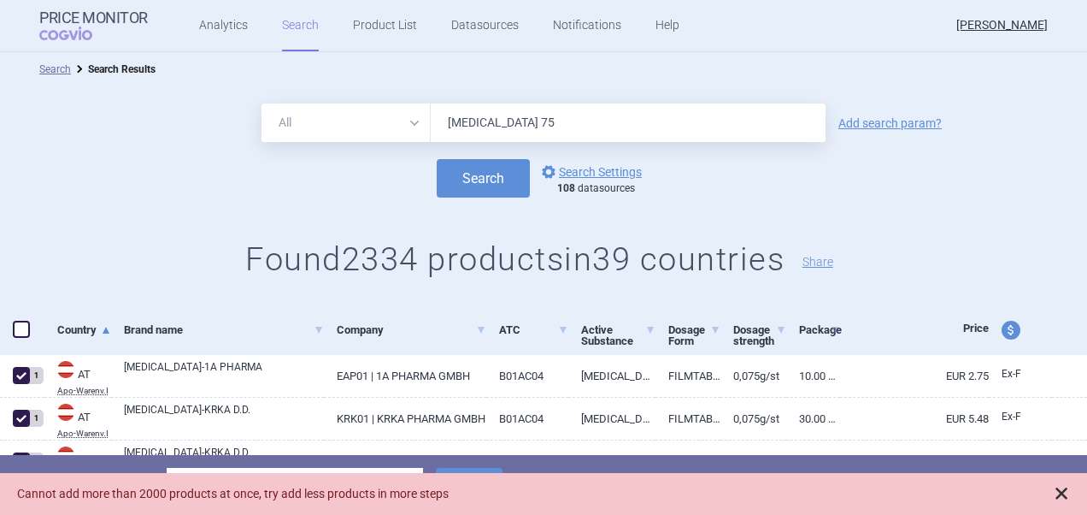
click at [1063, 494] on span at bounding box center [1061, 493] width 17 height 17
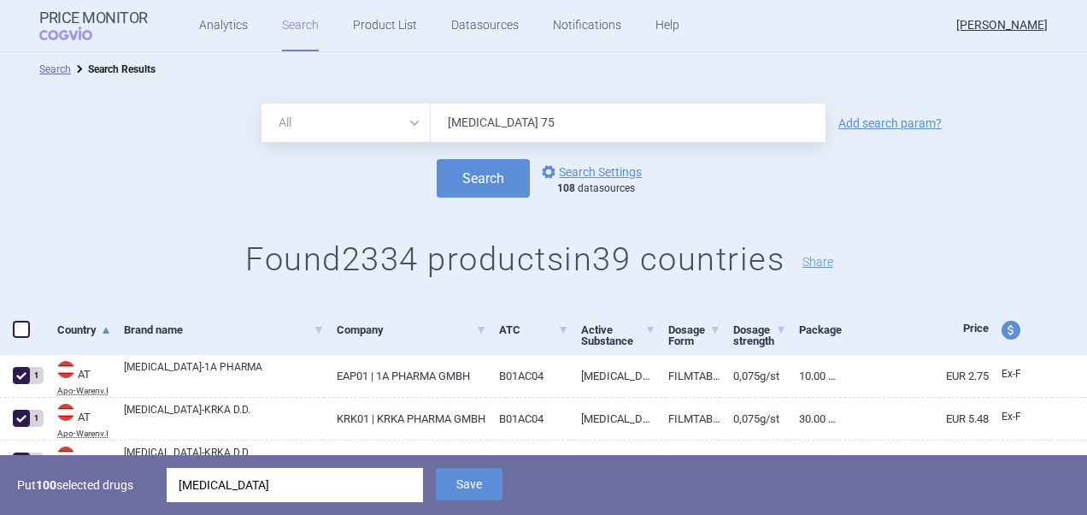
click at [562, 127] on input "[MEDICAL_DATA] 75" at bounding box center [628, 122] width 395 height 38
type input "[MEDICAL_DATA] 75 mg"
click at [437, 159] on button "Search" at bounding box center [483, 178] width 93 height 38
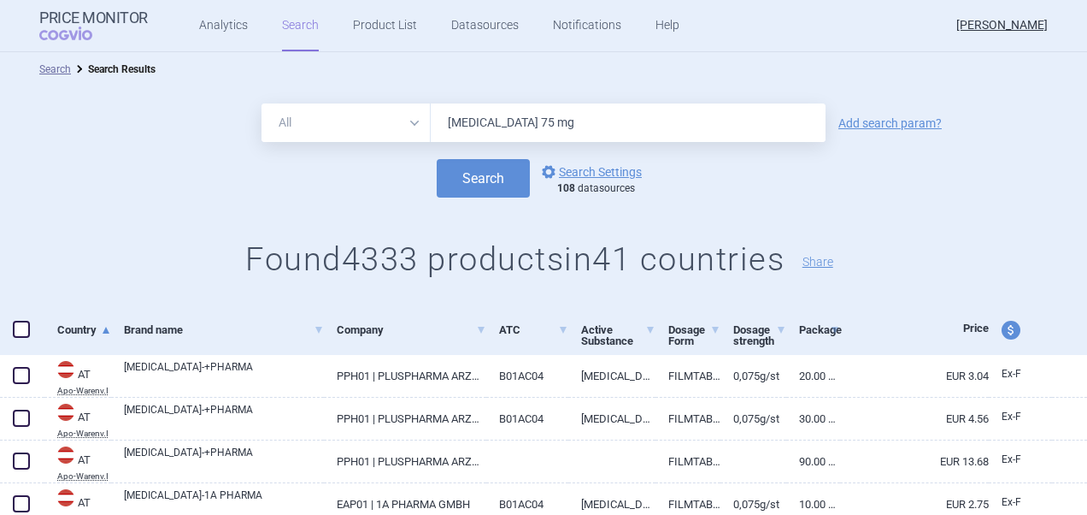
drag, startPoint x: 567, startPoint y: 128, endPoint x: 558, endPoint y: 133, distance: 10.0
click at [567, 128] on input "[MEDICAL_DATA] 75 mg" at bounding box center [628, 122] width 395 height 38
type input "[MEDICAL_DATA] 75"
click at [437, 159] on button "Search" at bounding box center [483, 178] width 93 height 38
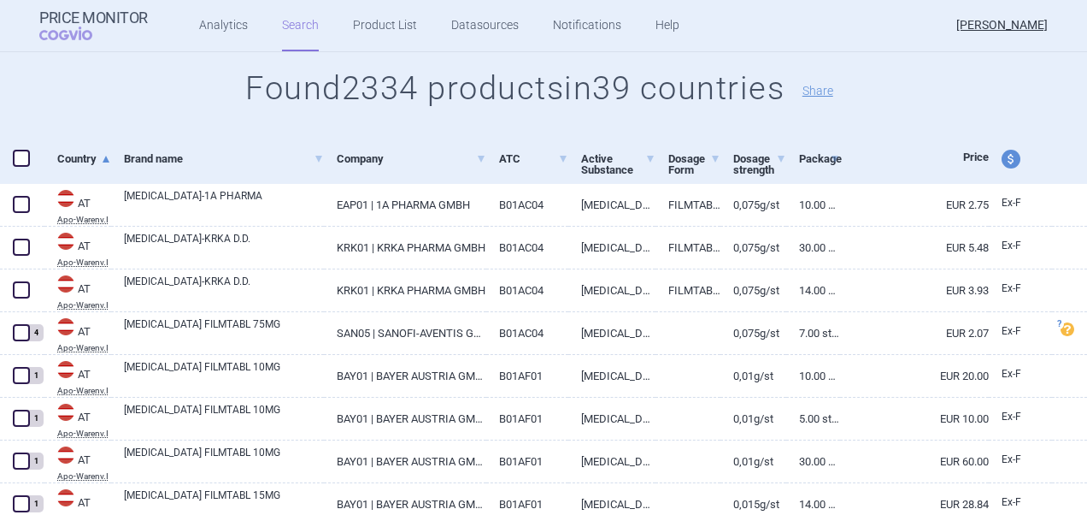
scroll to position [85, 0]
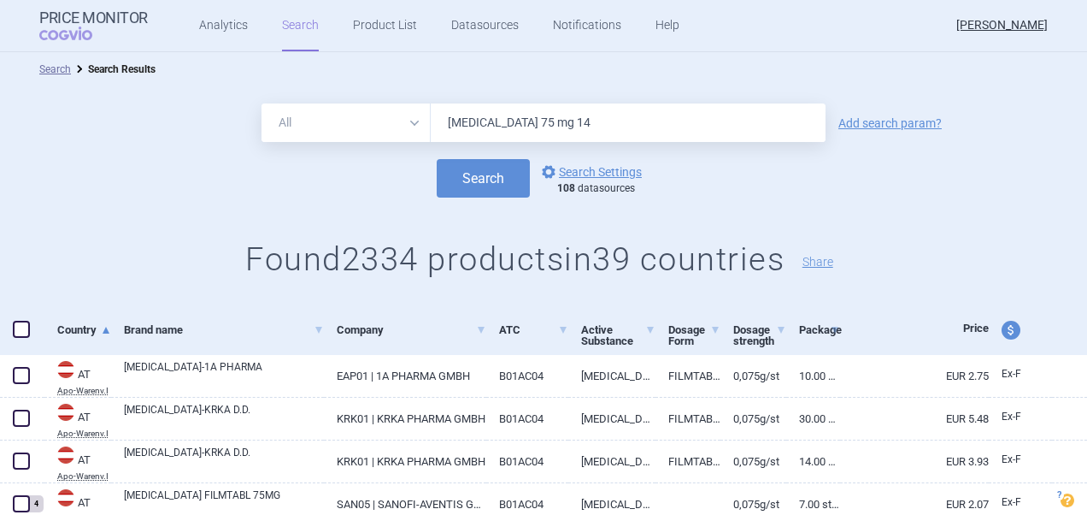
type input "Clopidogrel 75 mg 14"
click at [437, 159] on button "Search" at bounding box center [483, 178] width 93 height 38
click at [27, 329] on span at bounding box center [21, 329] width 17 height 17
checkbox input "true"
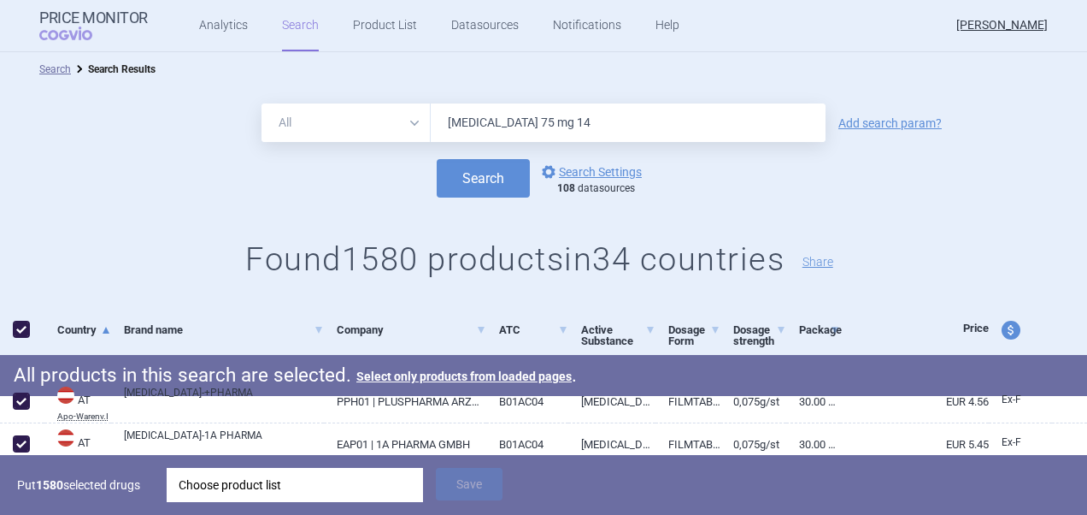
click at [349, 486] on div "Choose product list" at bounding box center [295, 485] width 233 height 34
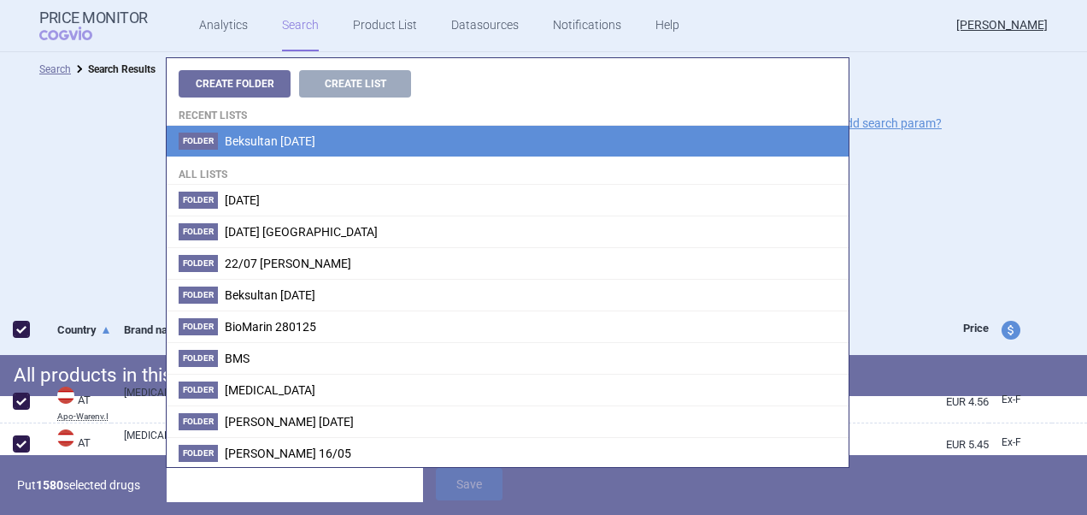
click at [315, 144] on span "Beksultan [DATE]" at bounding box center [270, 141] width 91 height 14
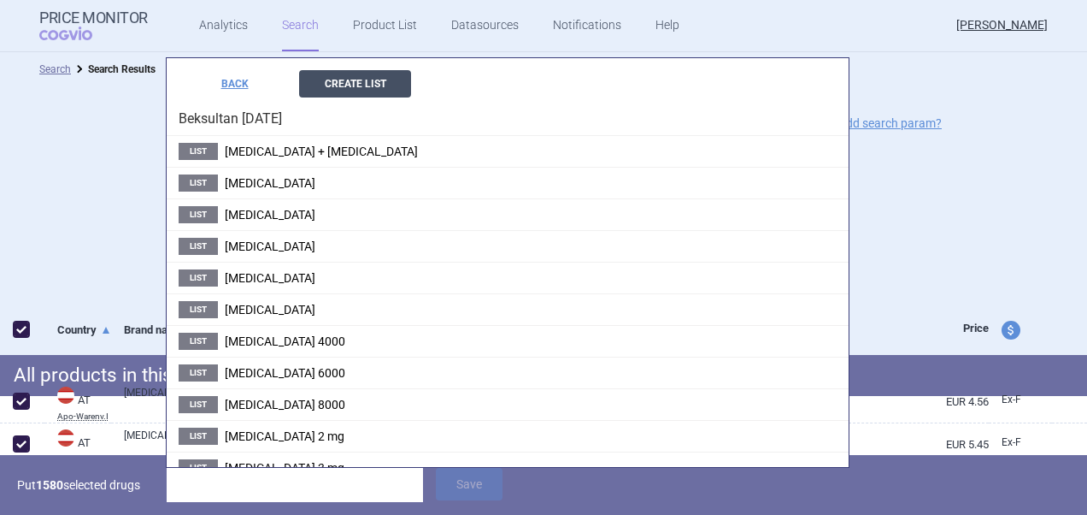
click at [364, 83] on button "Create List" at bounding box center [355, 83] width 112 height 27
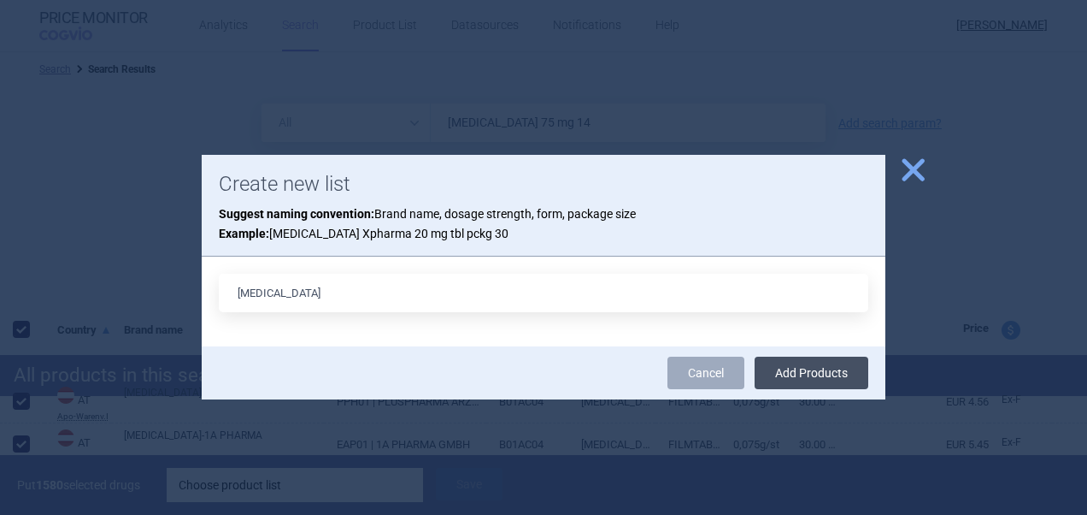
type input "[MEDICAL_DATA]"
click at [800, 372] on button "Add Products" at bounding box center [812, 372] width 114 height 32
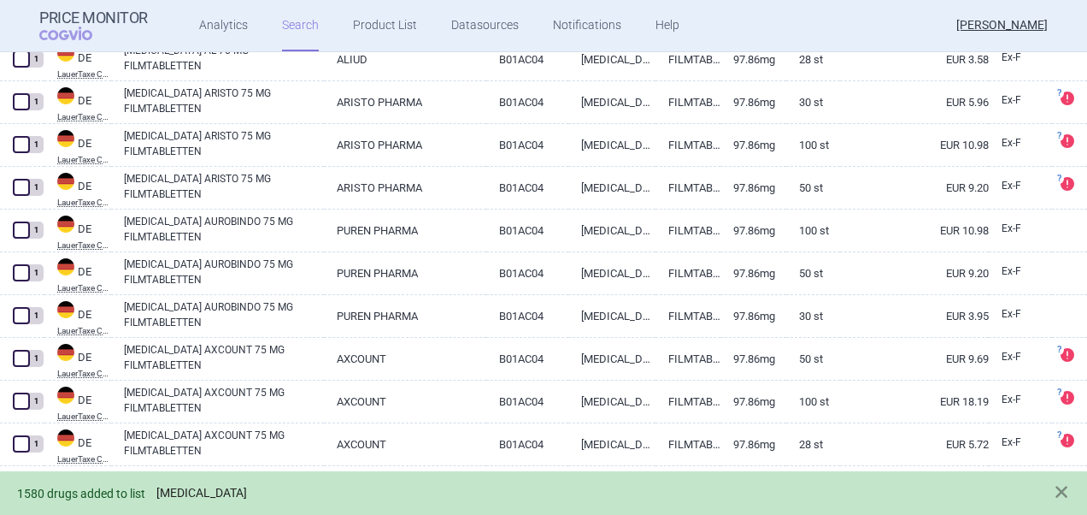
scroll to position [3248, 0]
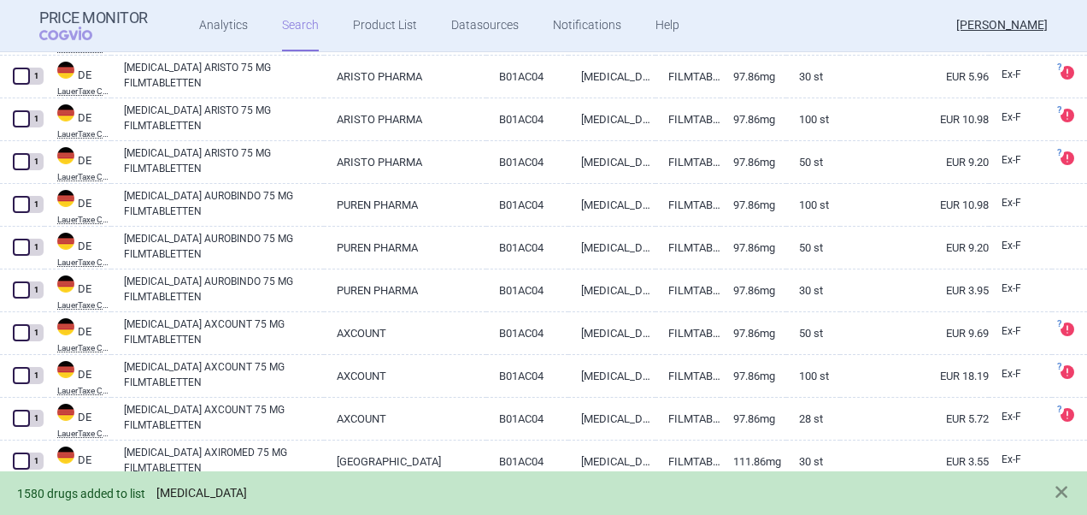
click at [188, 498] on link "[MEDICAL_DATA]" at bounding box center [201, 493] width 91 height 15
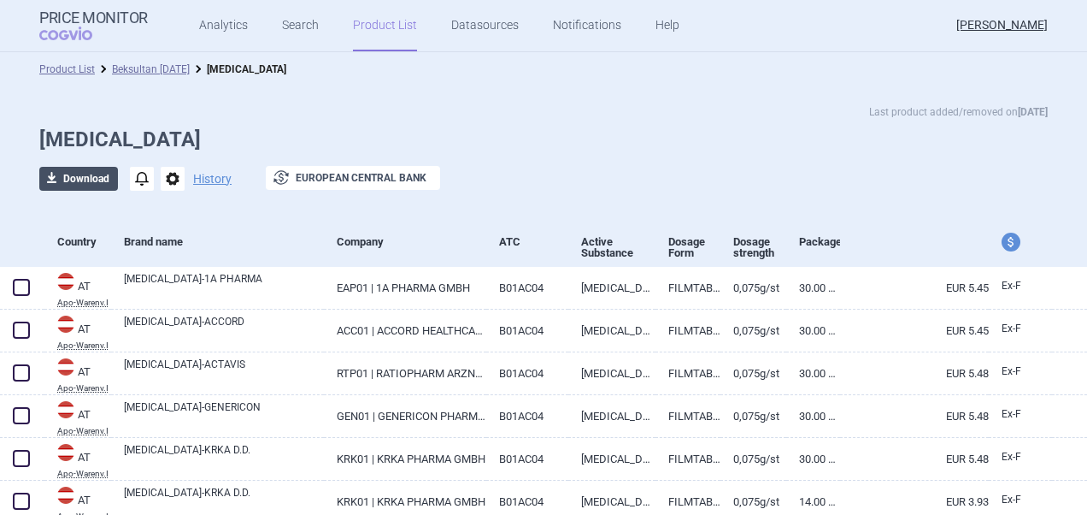
click at [82, 180] on button "download Download" at bounding box center [78, 179] width 79 height 24
select select "EUR"
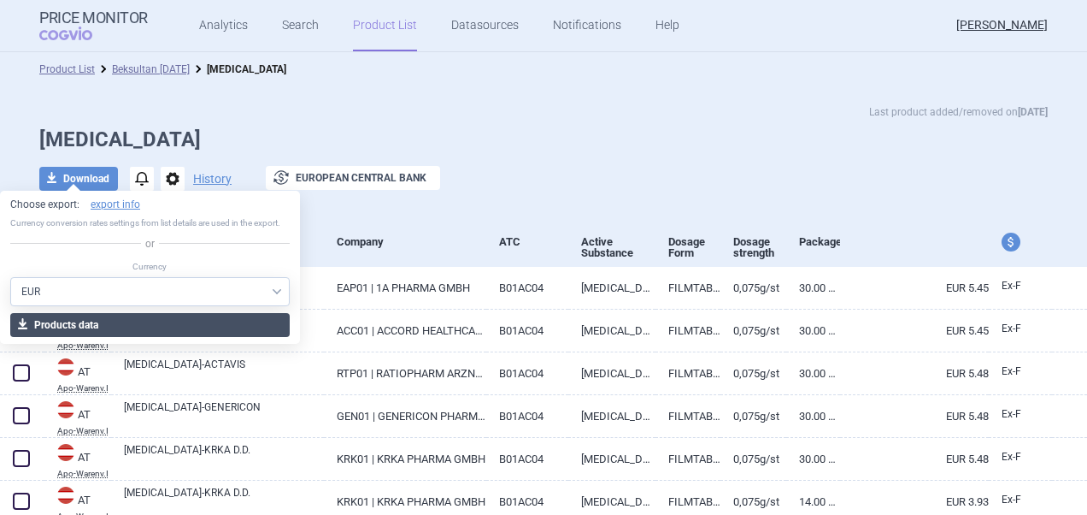
click at [176, 327] on button "download Products data" at bounding box center [150, 325] width 280 height 24
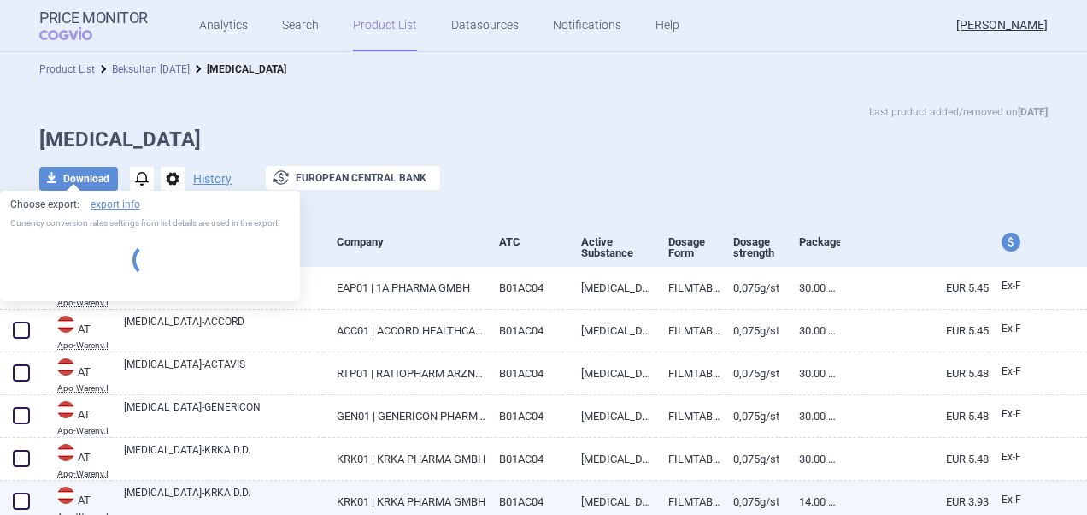
select select "EUR"
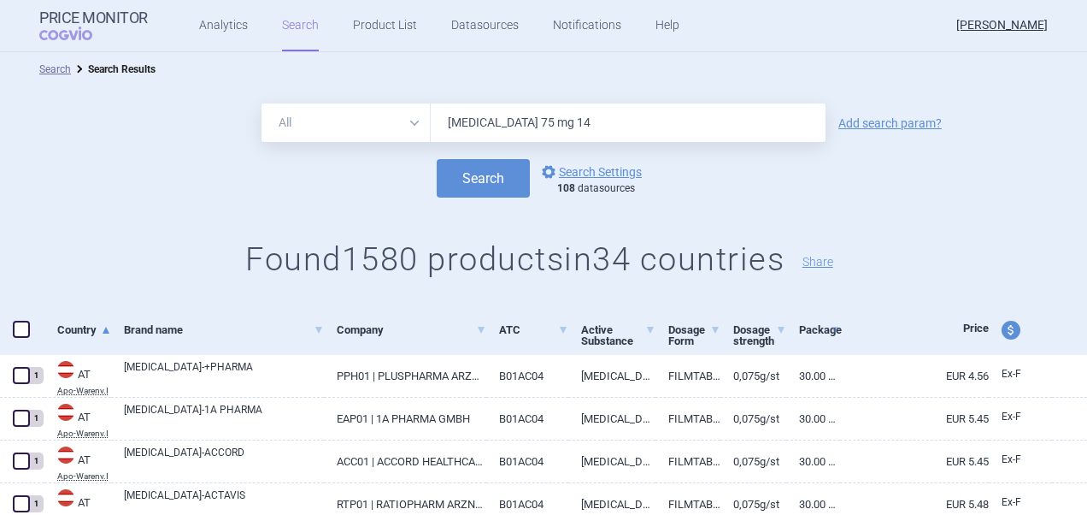
drag, startPoint x: 566, startPoint y: 121, endPoint x: 390, endPoint y: 108, distance: 176.6
click at [390, 108] on div "All Brand Name ATC Company Active Substance Country Newer than Clopidogrel 75 m…" at bounding box center [544, 122] width 564 height 38
paste input "Lozartan"
type input "Lozartan"
click at [446, 169] on button "Search" at bounding box center [483, 178] width 93 height 38
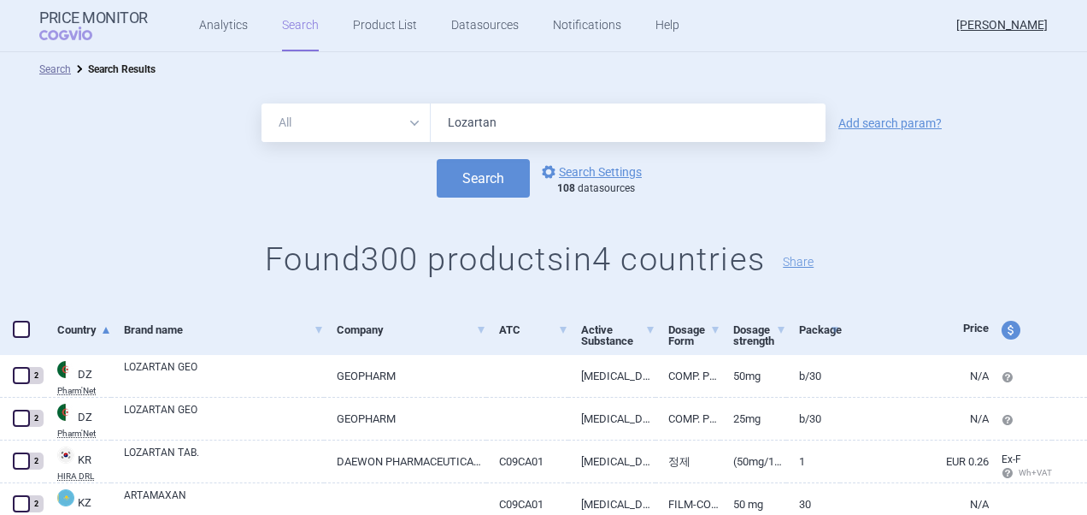
click at [19, 339] on span at bounding box center [22, 329] width 26 height 26
checkbox input "true"
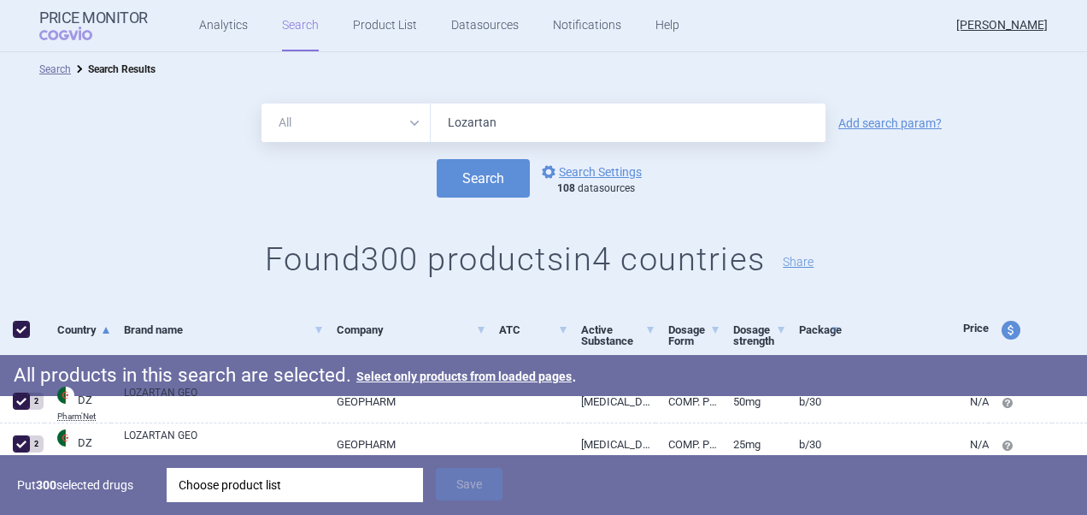
click at [361, 486] on div "Choose product list" at bounding box center [295, 485] width 233 height 34
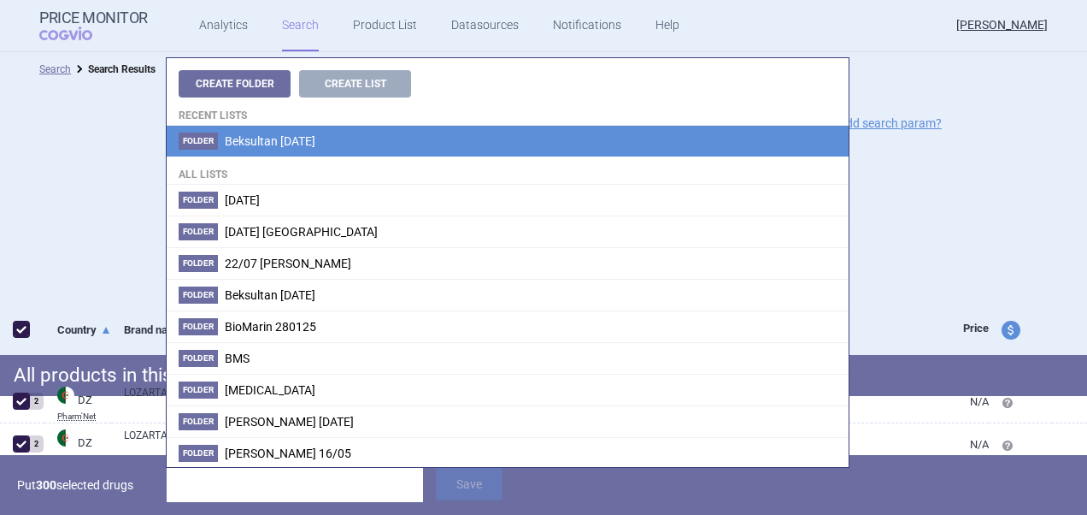
click at [315, 134] on span "Beksultan [DATE]" at bounding box center [270, 141] width 91 height 14
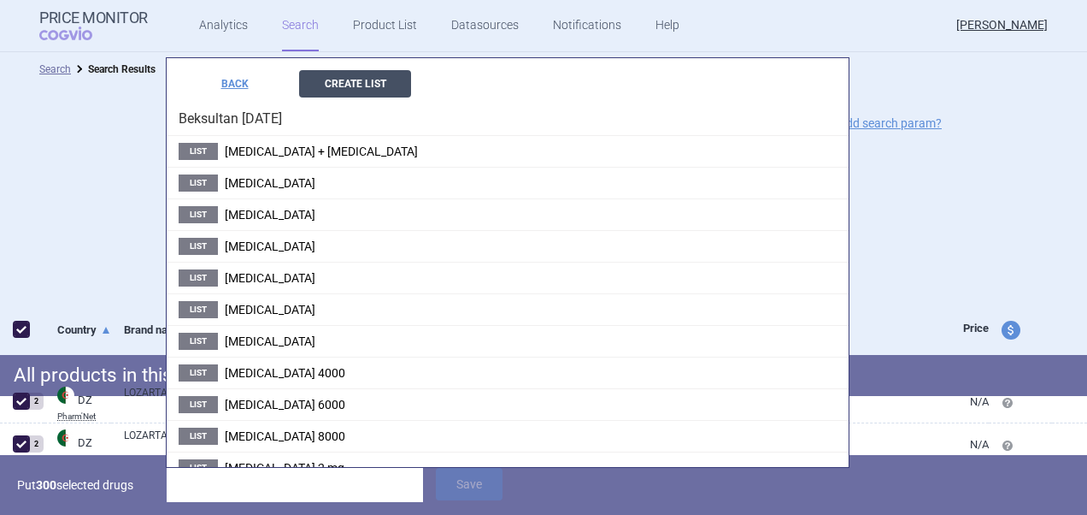
click at [374, 80] on button "Create List" at bounding box center [355, 83] width 112 height 27
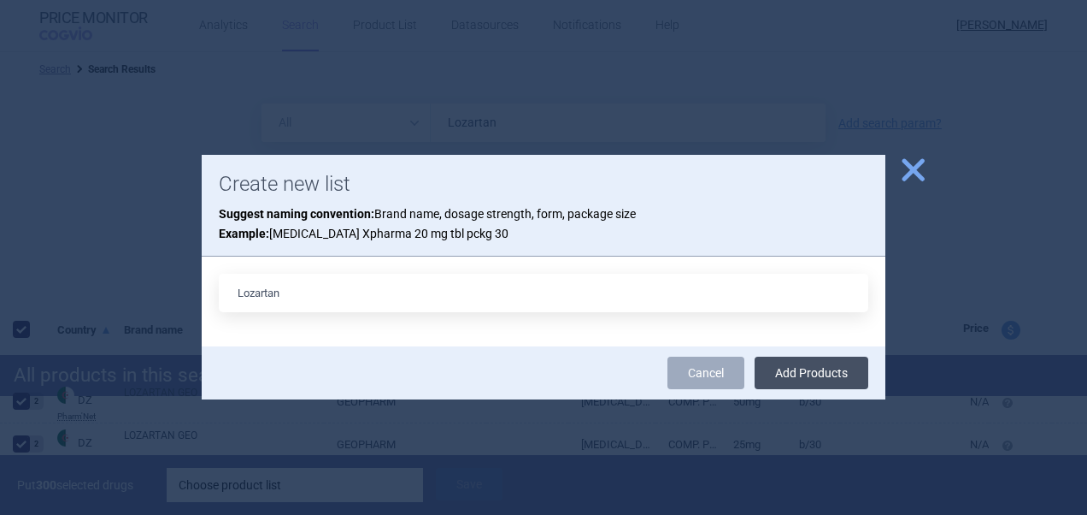
type input "Lozartan"
click at [804, 385] on button "Add Products" at bounding box center [812, 372] width 114 height 32
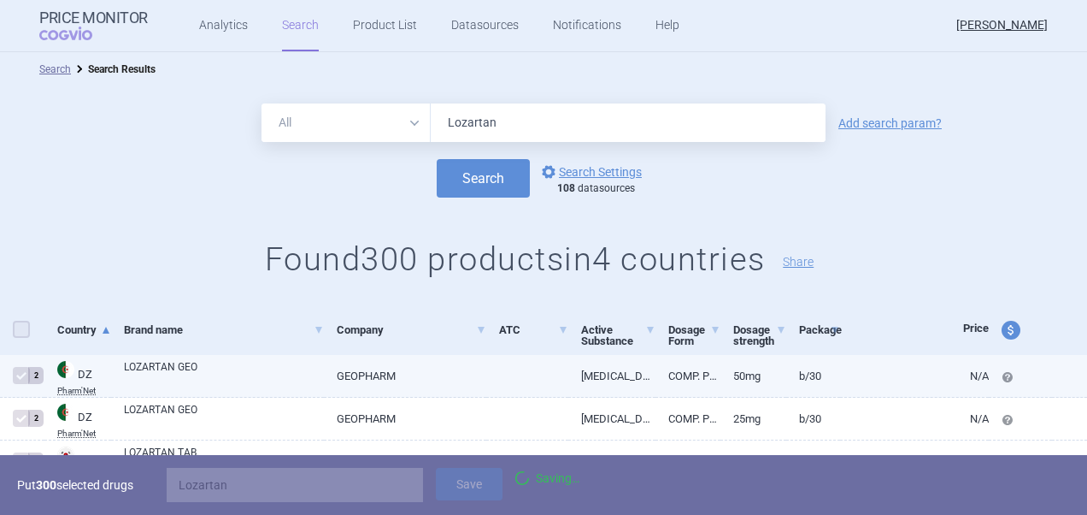
checkbox input "false"
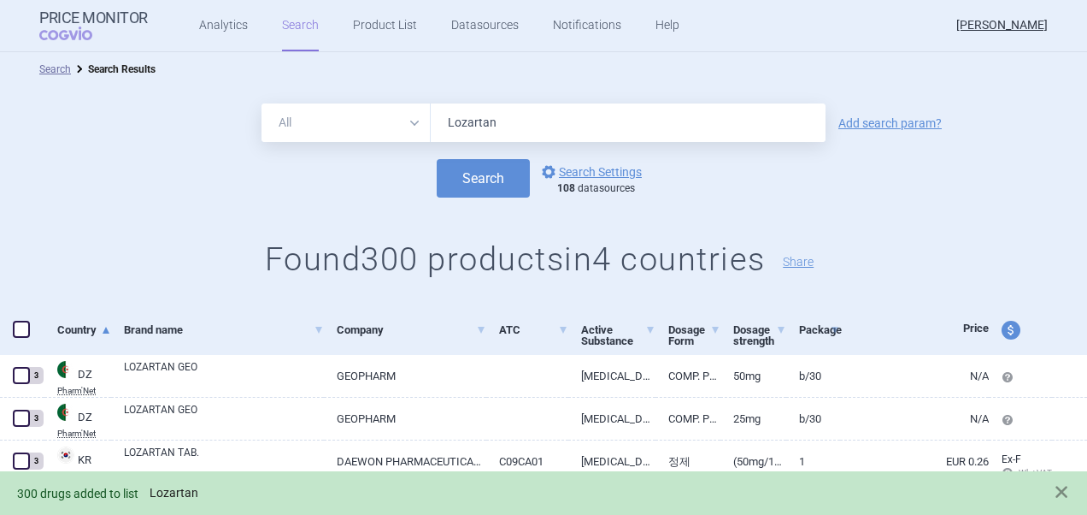
click at [173, 499] on link "Lozartan" at bounding box center [174, 493] width 49 height 15
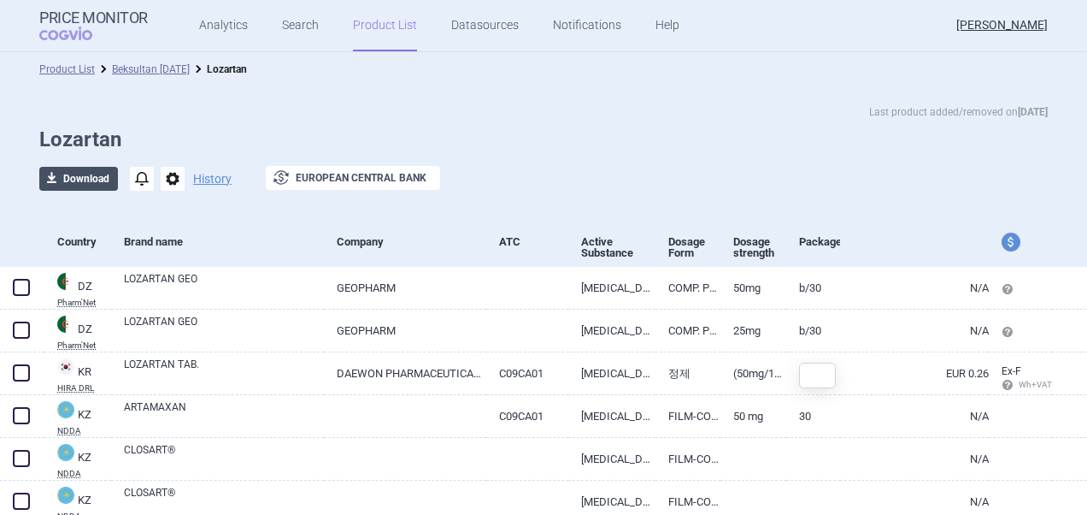
click at [75, 187] on button "download Download" at bounding box center [78, 179] width 79 height 24
select select "EUR"
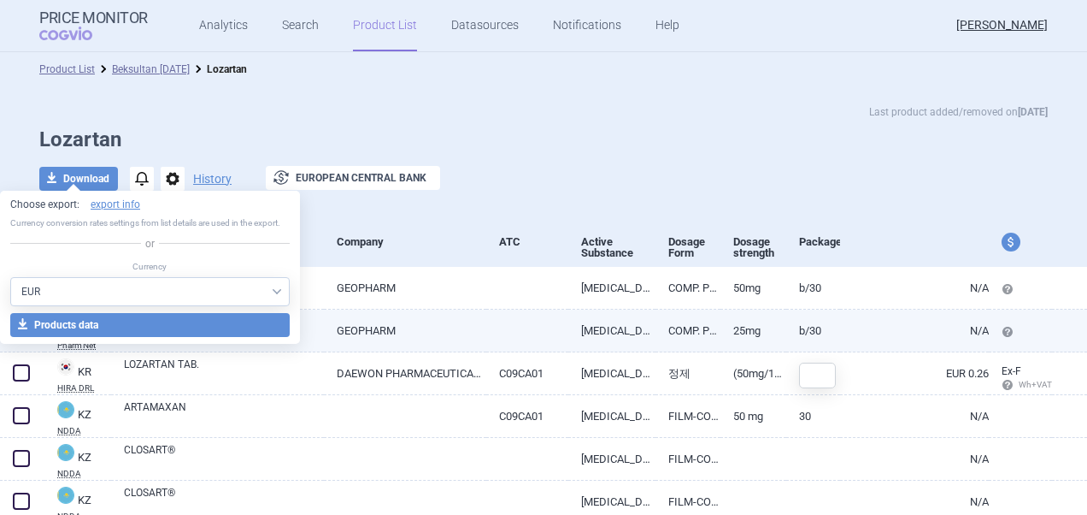
click at [191, 323] on button "download Products data" at bounding box center [150, 325] width 280 height 24
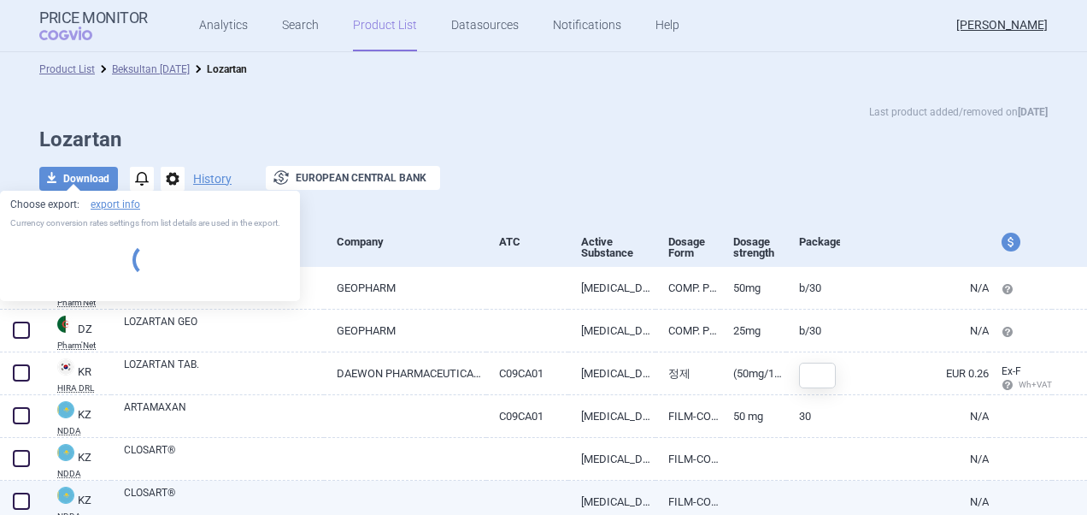
select select "EUR"
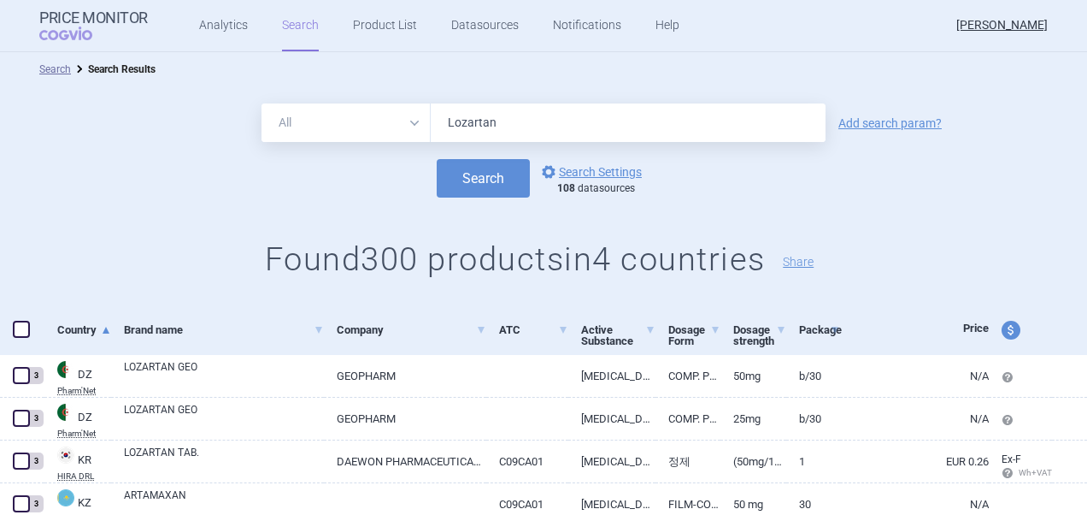
drag, startPoint x: 511, startPoint y: 121, endPoint x: 395, endPoint y: 121, distance: 116.3
click at [395, 121] on div "All Brand Name ATC Company Active Substance Country Newer than Lozartan" at bounding box center [544, 122] width 564 height 38
paste input "Famotidine"
type input "Famotidine"
click at [439, 188] on button "Search" at bounding box center [483, 178] width 93 height 38
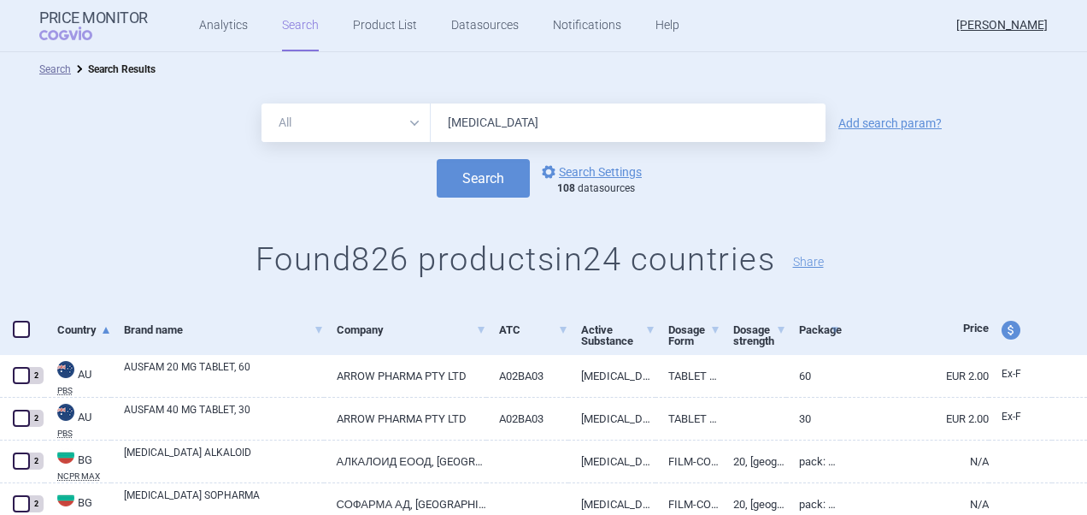
click at [24, 332] on span at bounding box center [21, 329] width 17 height 17
checkbox input "true"
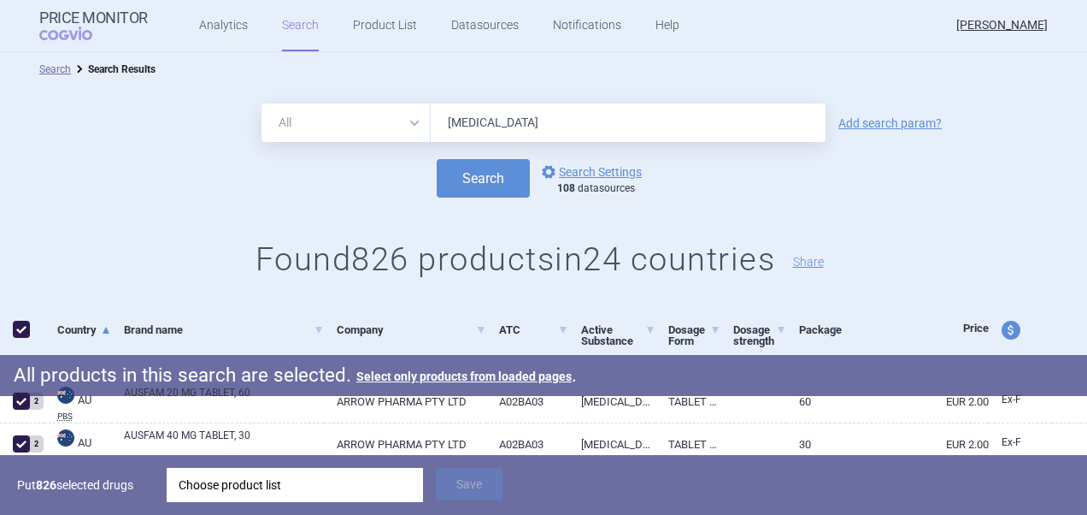
click at [282, 477] on div "Choose product list" at bounding box center [295, 485] width 233 height 34
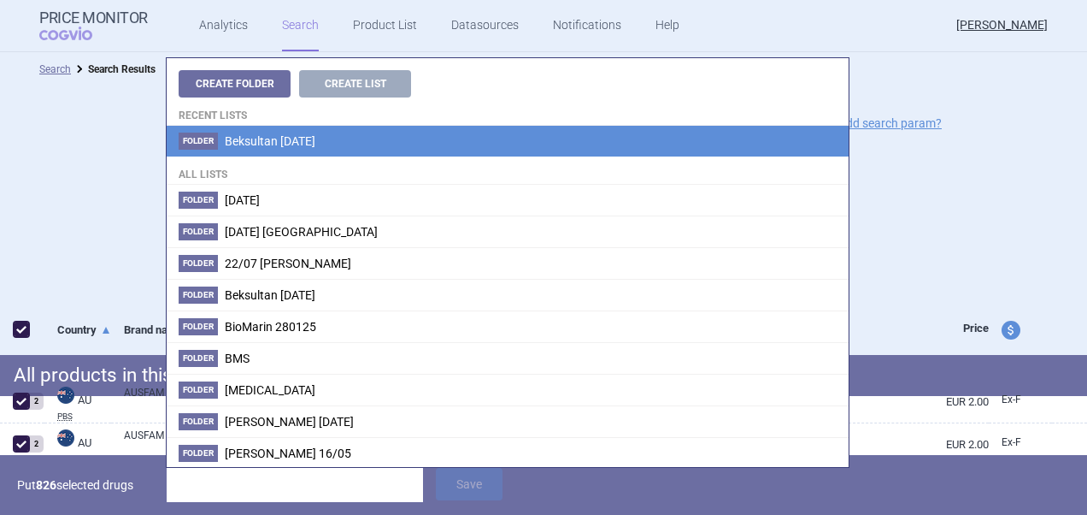
click at [315, 141] on span "Beksultan [DATE]" at bounding box center [270, 141] width 91 height 14
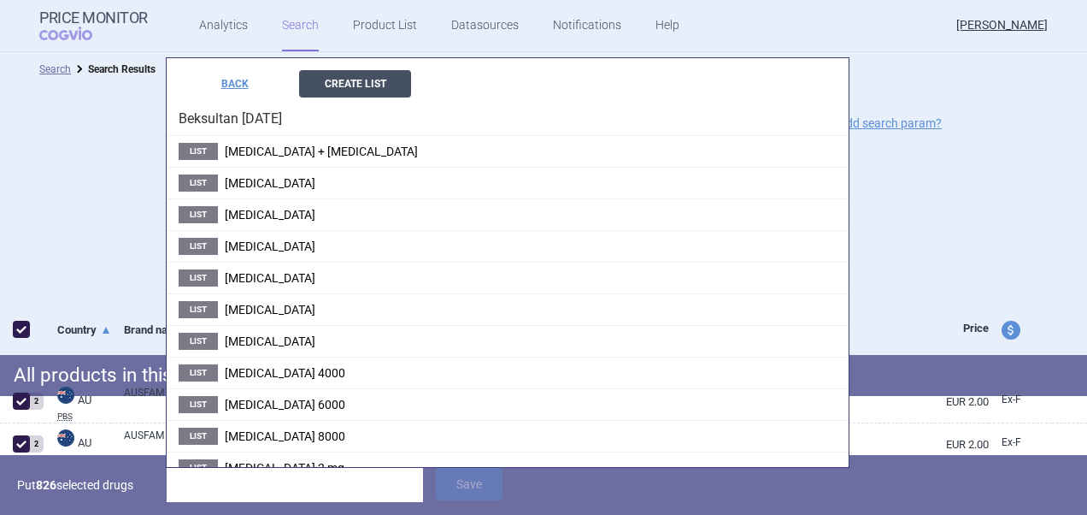
click at [345, 80] on button "Create List" at bounding box center [355, 83] width 112 height 27
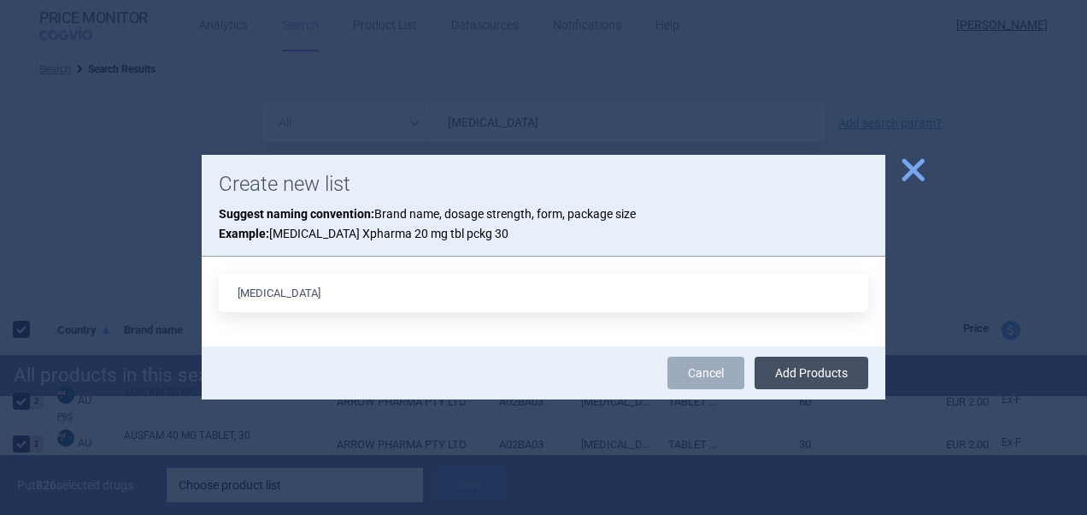
type input "Famotidine"
click at [812, 364] on button "Add Products" at bounding box center [812, 372] width 114 height 32
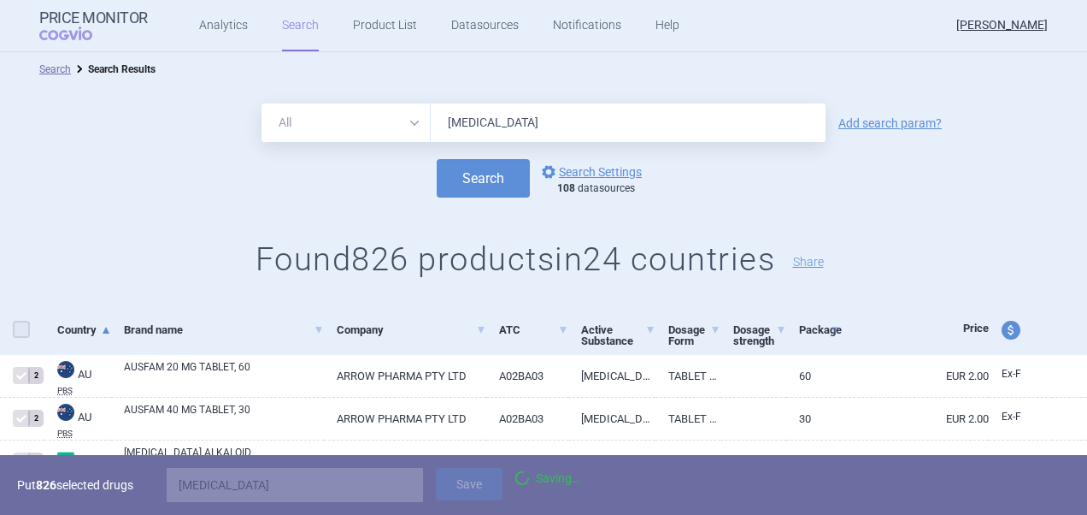
checkbox input "false"
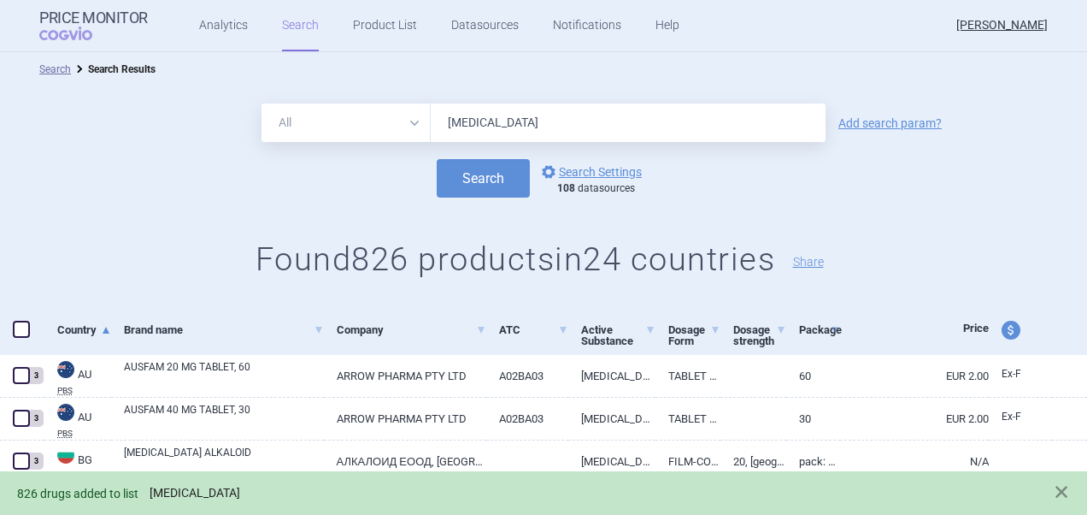
click at [191, 486] on link "Famotidine" at bounding box center [195, 493] width 91 height 15
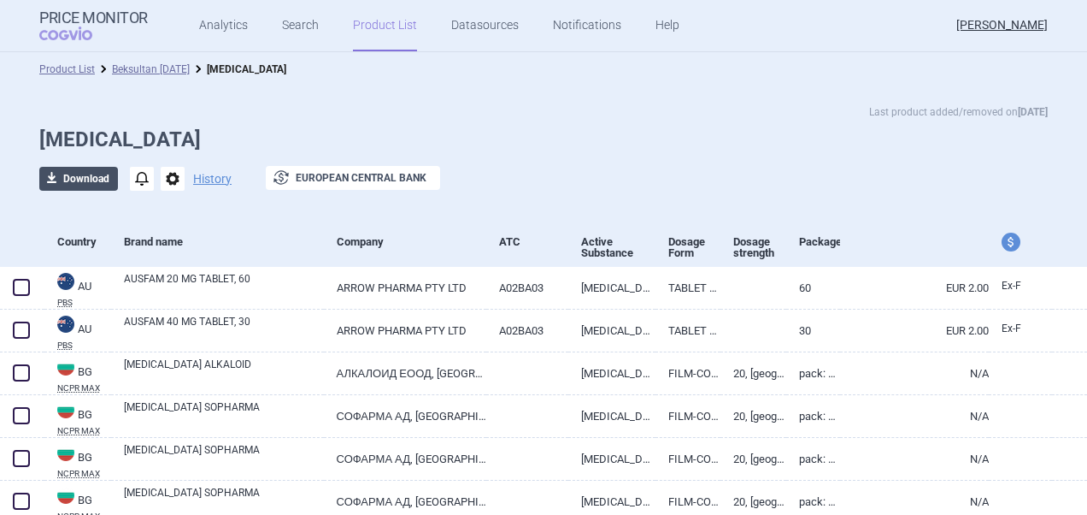
click at [101, 176] on button "download Download" at bounding box center [78, 179] width 79 height 24
select select "EUR"
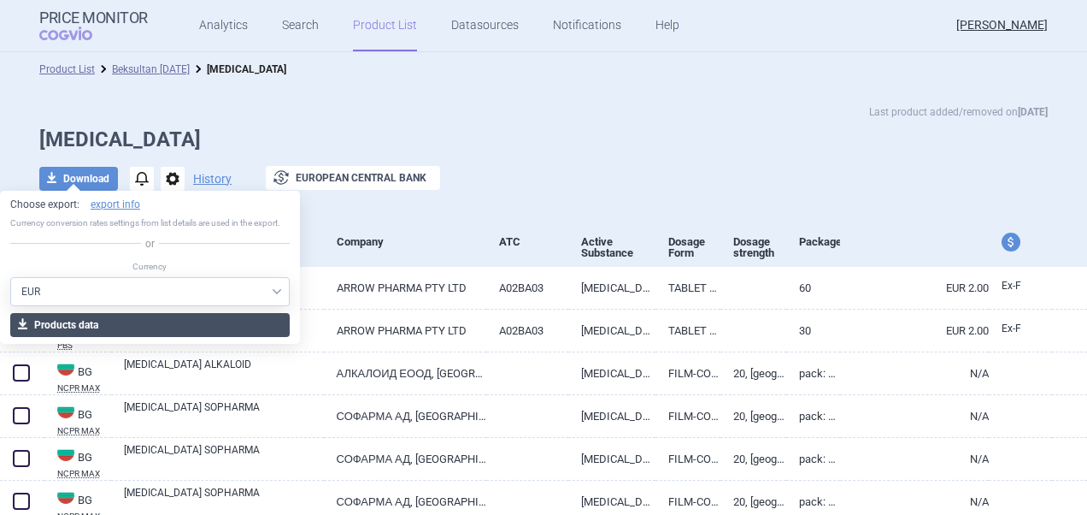
click at [159, 318] on button "download Products data" at bounding box center [150, 325] width 280 height 24
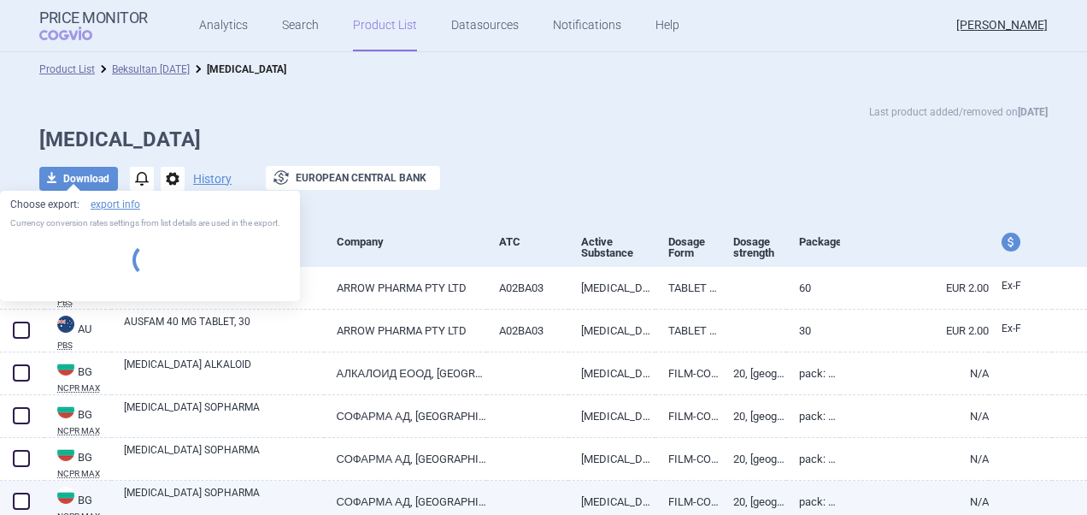
select select "EUR"
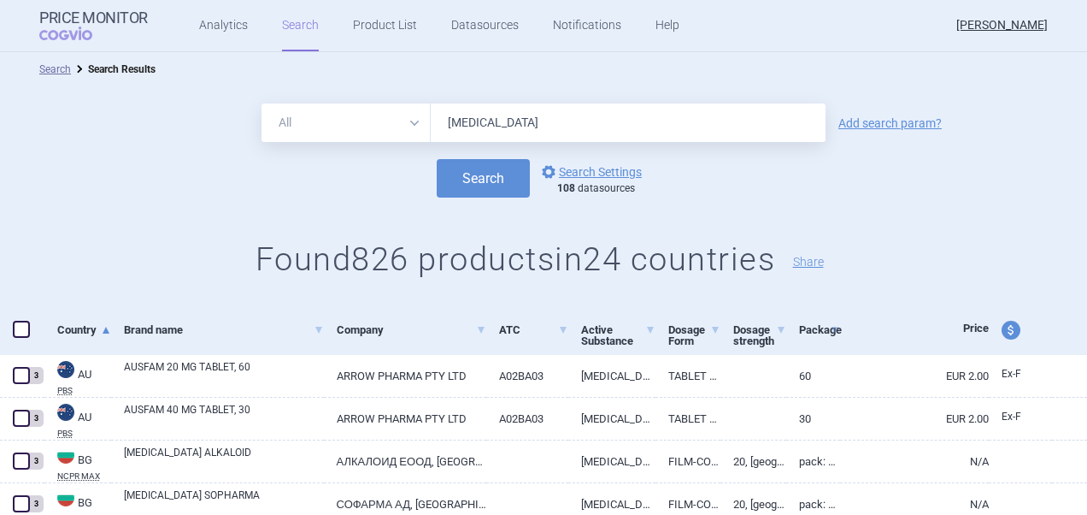
drag, startPoint x: 549, startPoint y: 127, endPoint x: 396, endPoint y: 120, distance: 153.2
click at [396, 120] on div "All Brand Name ATC Company Active Substance Country Newer than Famotidine" at bounding box center [544, 122] width 564 height 38
paste input "Pentoxifyll"
type input "Pentoxifylline"
click at [456, 174] on button "Search" at bounding box center [483, 178] width 93 height 38
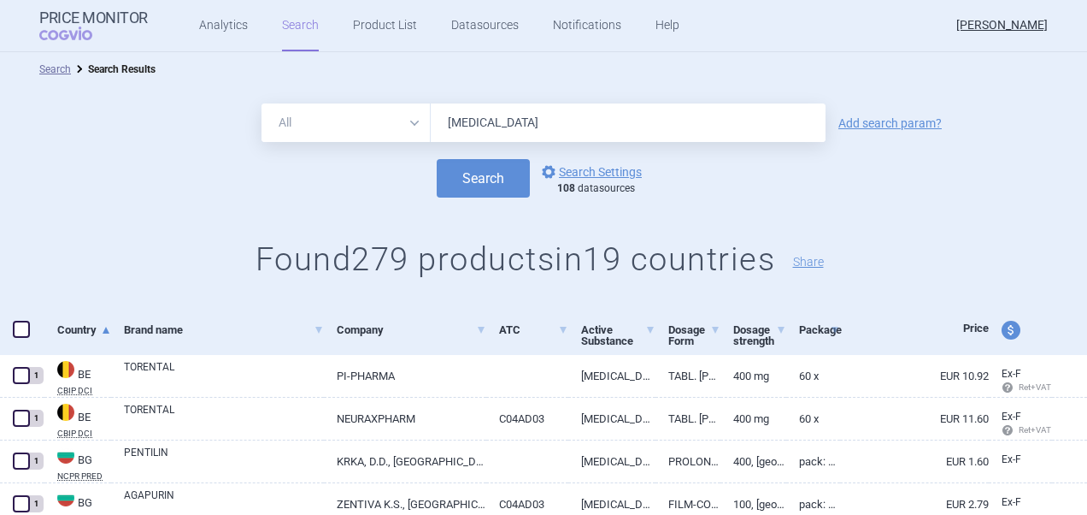
click at [17, 336] on span at bounding box center [21, 329] width 17 height 17
checkbox input "true"
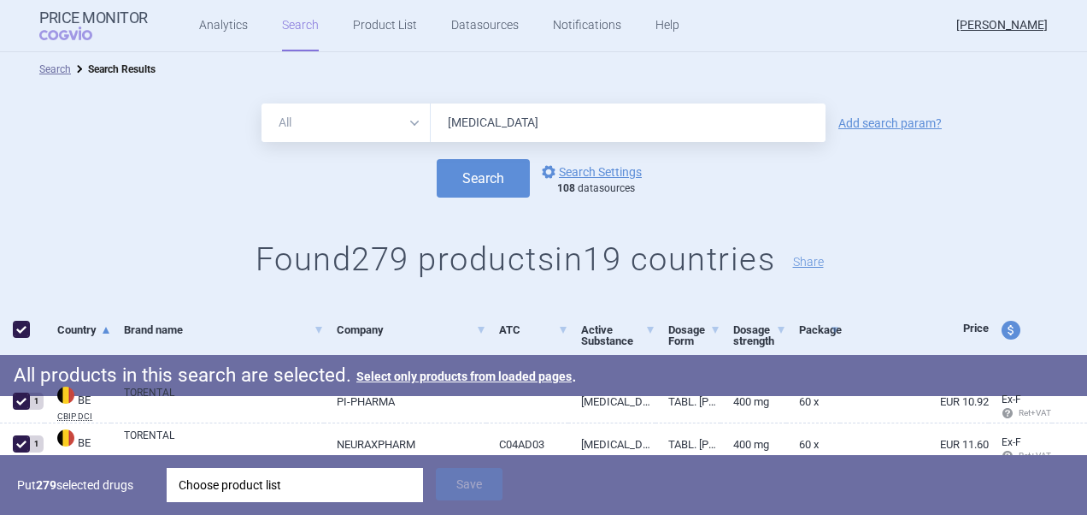
click at [323, 496] on div "Choose product list" at bounding box center [295, 485] width 233 height 34
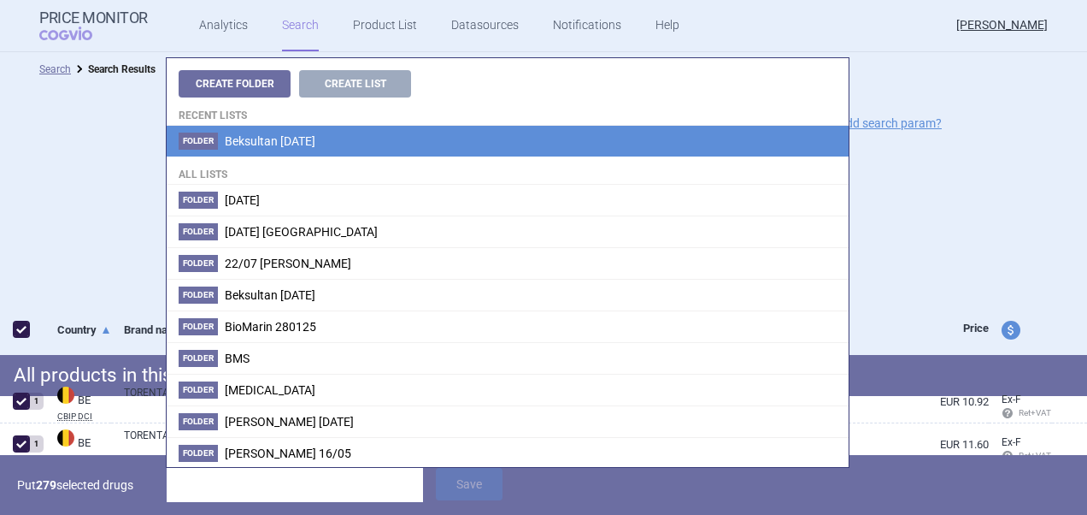
click at [344, 147] on li "Folder Beksultan [DATE]" at bounding box center [508, 141] width 682 height 31
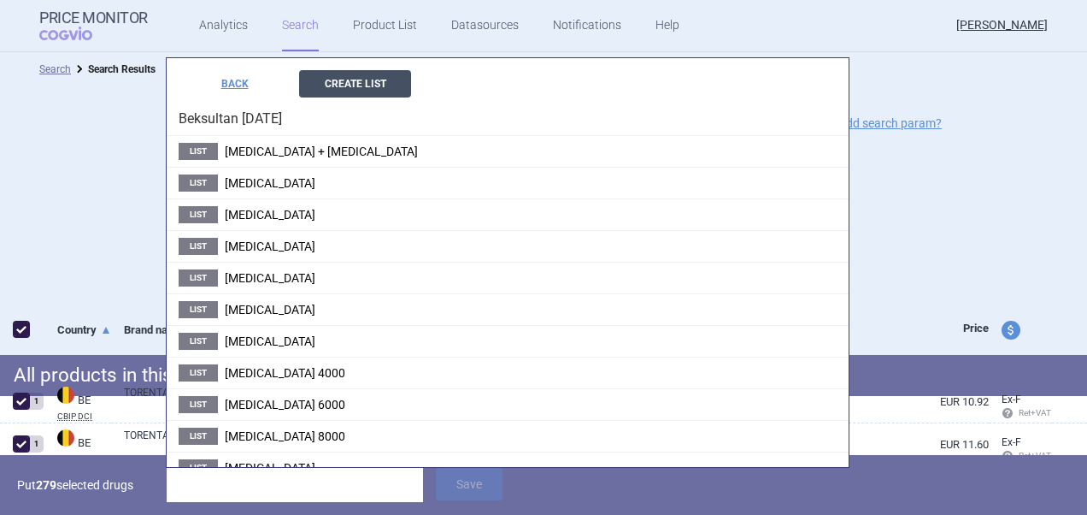
click at [374, 80] on button "Create List" at bounding box center [355, 83] width 112 height 27
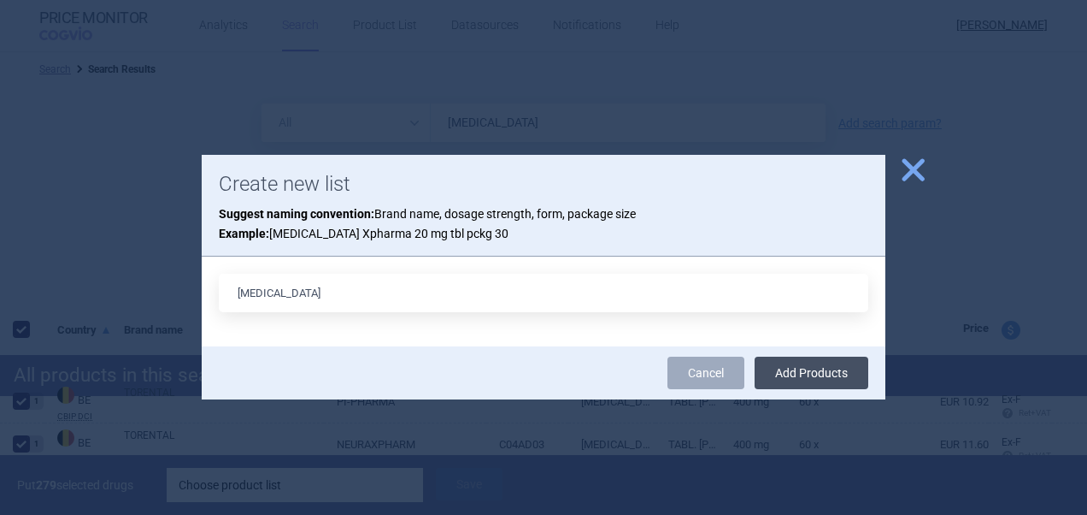
type input "Pentoxifylline"
click at [809, 378] on button "Add Products" at bounding box center [812, 372] width 114 height 32
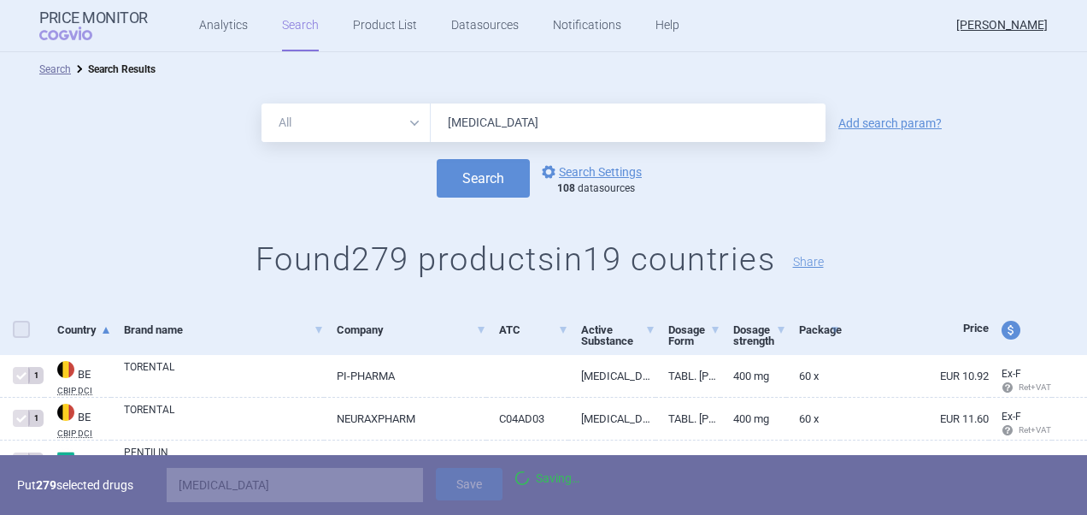
checkbox input "false"
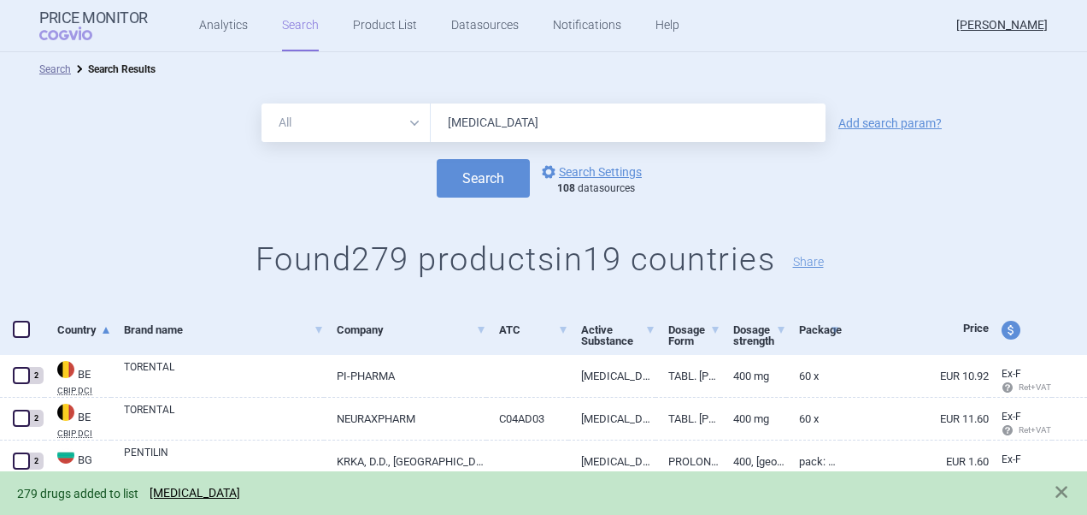
click at [186, 500] on span "279 drugs added to list Pentoxifylline" at bounding box center [133, 493] width 232 height 14
click at [186, 491] on link "Pentoxifylline" at bounding box center [195, 493] width 91 height 15
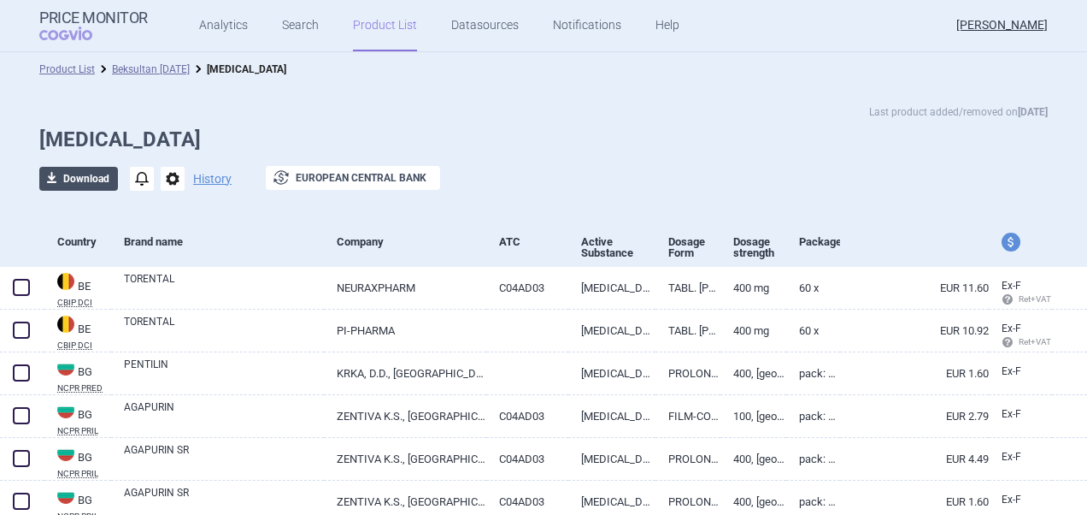
click at [87, 172] on button "download Download" at bounding box center [78, 179] width 79 height 24
select select "EUR"
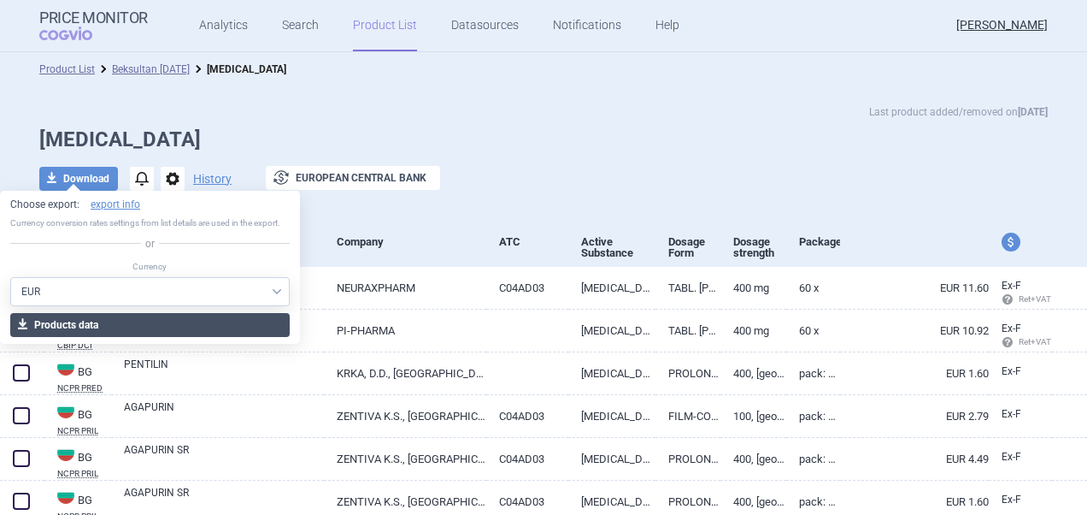
click at [106, 333] on button "download Products data" at bounding box center [150, 325] width 280 height 24
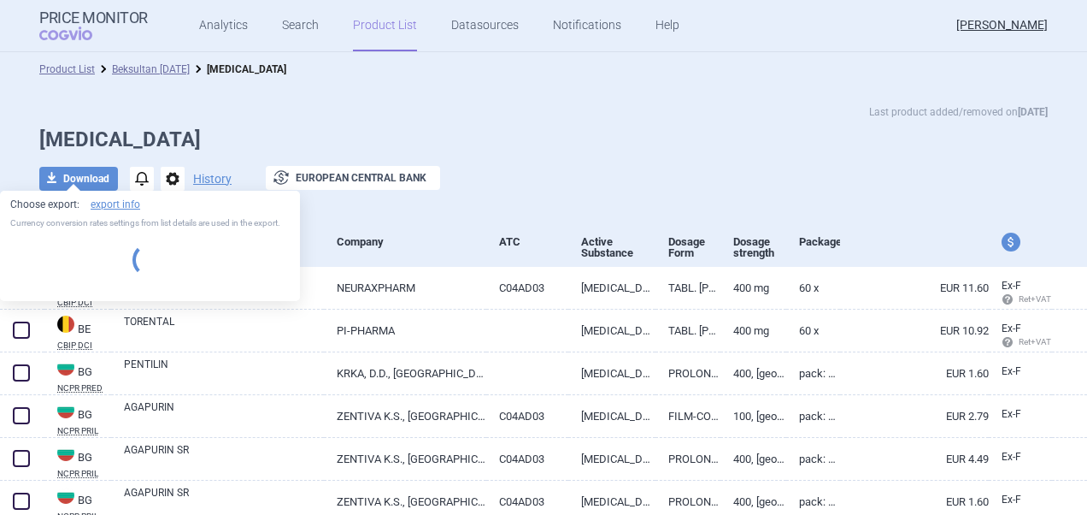
select select "EUR"
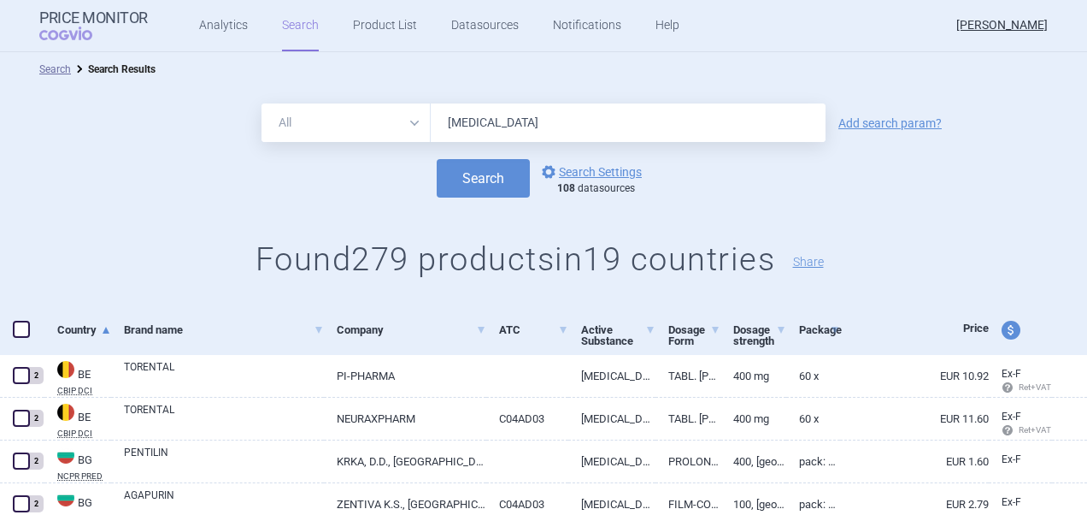
drag, startPoint x: 540, startPoint y: 116, endPoint x: 418, endPoint y: 106, distance: 122.7
click at [418, 106] on div "All Brand Name ATC Company Active Substance Country Newer than Pentoxifylline" at bounding box center [544, 122] width 564 height 38
paste input "Telmisartan"
click at [446, 183] on button "Search" at bounding box center [483, 178] width 93 height 38
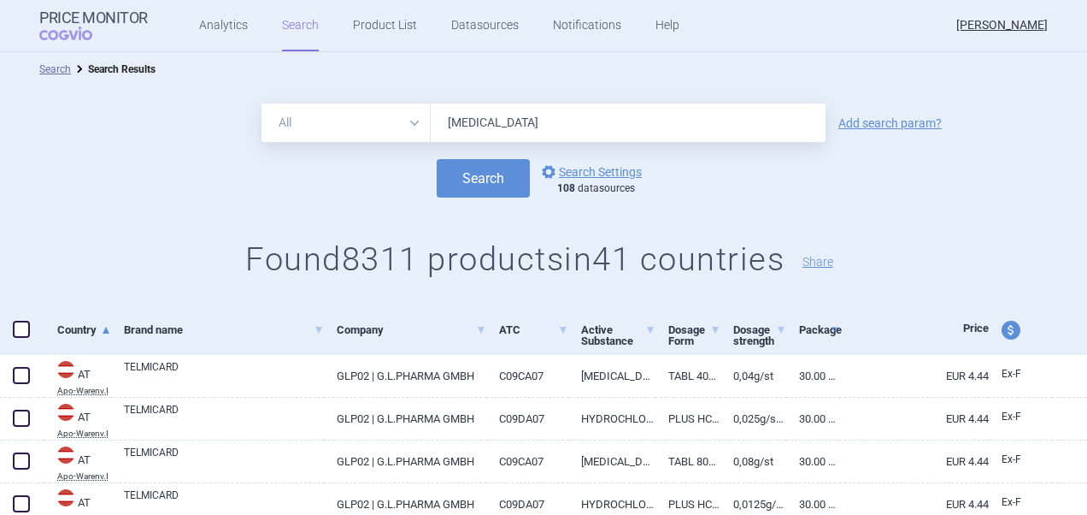
click at [550, 121] on input "Telmisartan" at bounding box center [628, 122] width 395 height 38
type input "Telmisartan 40 mg"
click at [437, 159] on button "Search" at bounding box center [483, 178] width 93 height 38
click at [17, 326] on span at bounding box center [21, 329] width 17 height 17
checkbox input "true"
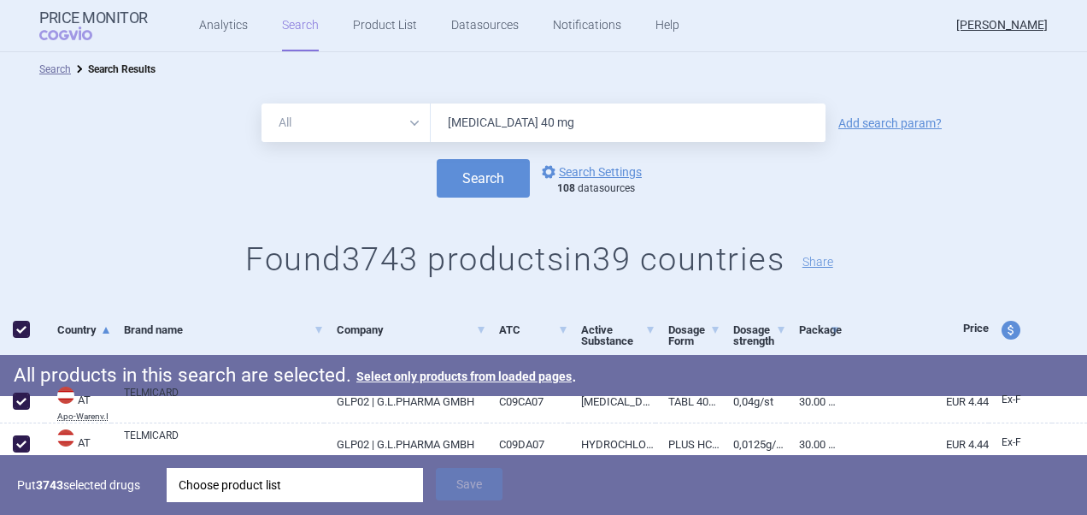
click at [514, 127] on input "Telmisartan 40 mg" at bounding box center [628, 122] width 395 height 38
click at [437, 159] on button "Search" at bounding box center [483, 178] width 93 height 38
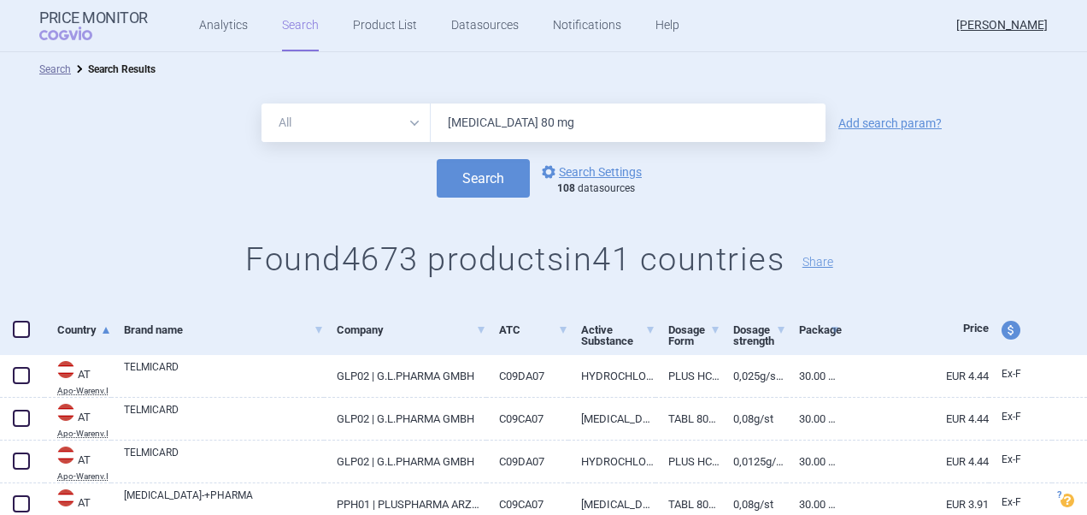
click at [568, 118] on input "Telmisartan 80 mg" at bounding box center [628, 122] width 395 height 38
type input "Telmisartan"
click at [437, 159] on button "Search" at bounding box center [483, 178] width 93 height 38
click at [574, 174] on link "options Search Settings" at bounding box center [590, 172] width 103 height 21
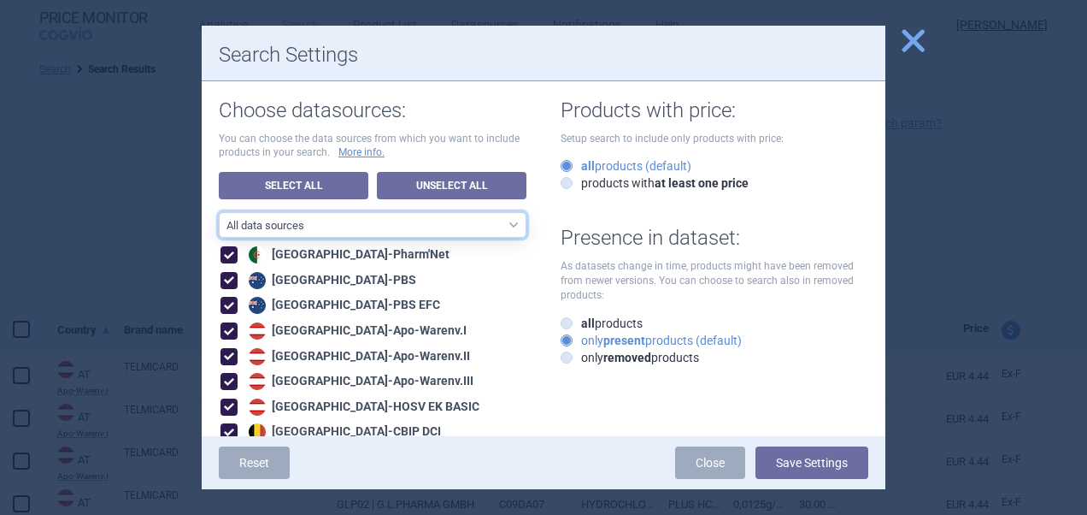
click at [462, 217] on select "All data sources CZ reference sources - Reimbursement CZ reference sources - Ma…" at bounding box center [373, 225] width 308 height 26
click at [462, 224] on select "All data sources CZ reference sources - Reimbursement CZ reference sources - Ma…" at bounding box center [373, 225] width 308 height 26
click at [219, 212] on select "All data sources CZ reference sources - Reimbursement CZ reference sources - Ma…" at bounding box center [373, 225] width 308 height 26
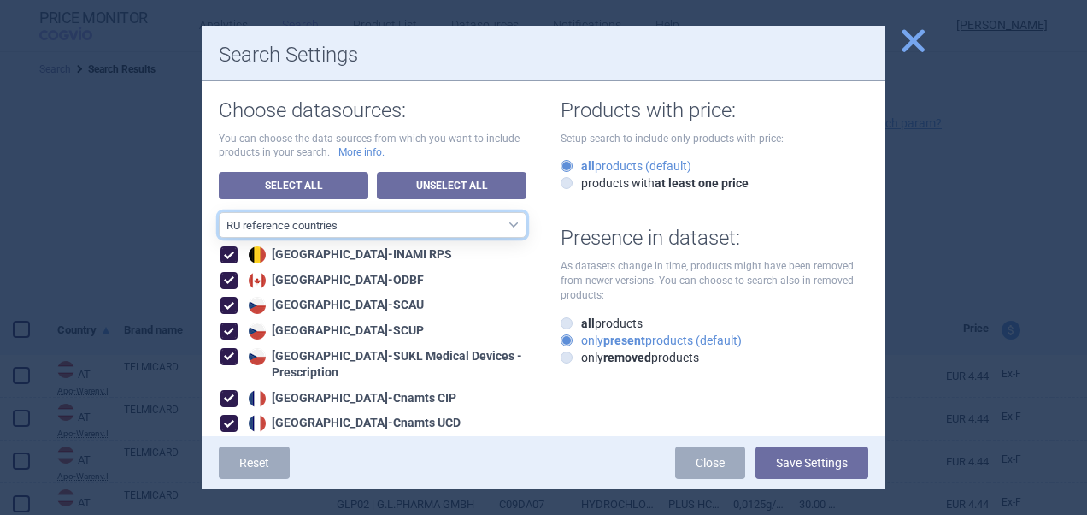
click at [468, 224] on select "All data sources CZ reference sources - Reimbursement CZ reference sources - Ma…" at bounding box center [373, 225] width 308 height 26
select select "ALL_DATA_SOURCES_ID"
click at [219, 212] on select "All data sources CZ reference sources - Reimbursement CZ reference sources - Ma…" at bounding box center [373, 225] width 308 height 26
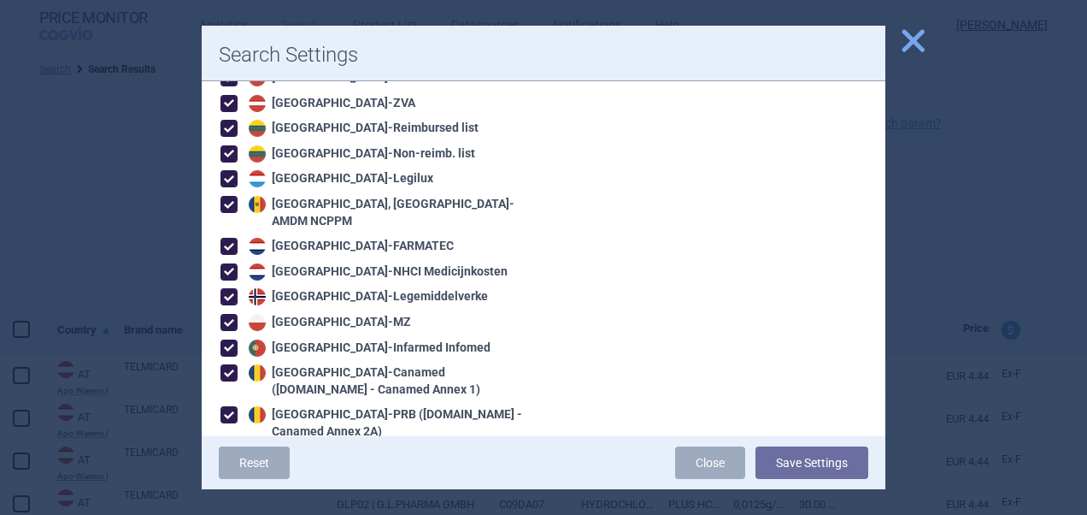
scroll to position [1663, 0]
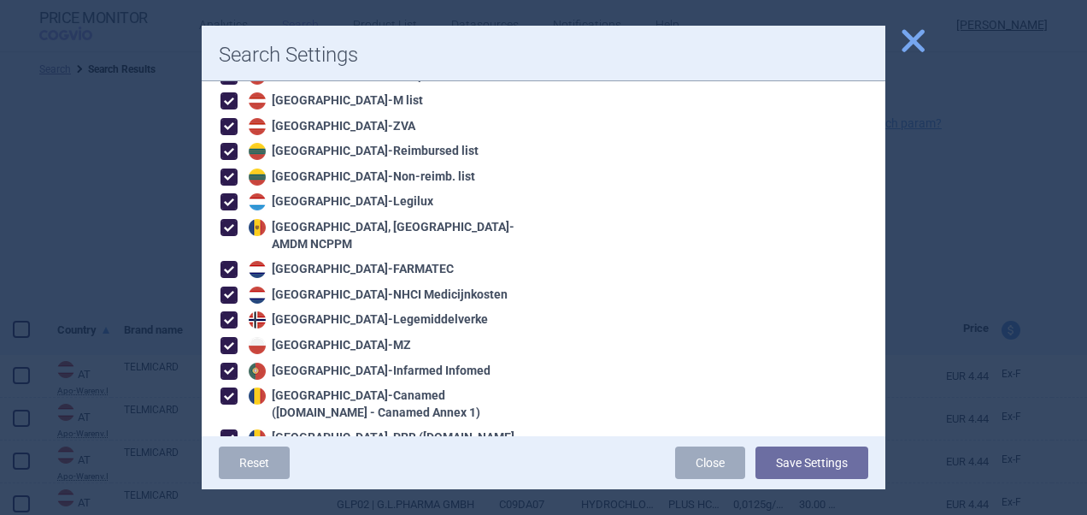
click at [226, 219] on span at bounding box center [229, 227] width 17 height 17
checkbox input "false"
click at [233, 261] on span at bounding box center [229, 269] width 17 height 17
checkbox input "false"
click at [233, 286] on span at bounding box center [229, 294] width 17 height 17
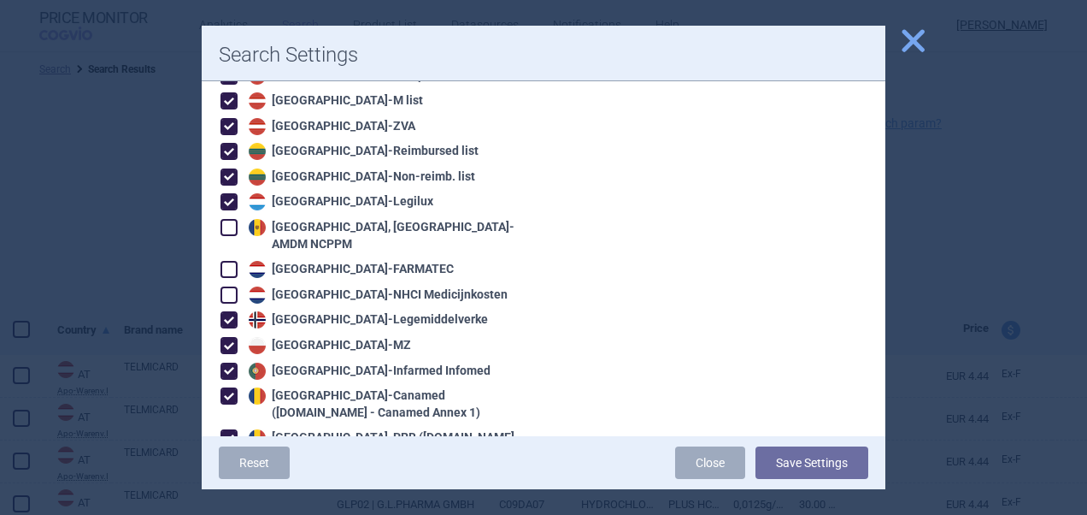
checkbox input "false"
click at [233, 311] on span at bounding box center [229, 319] width 17 height 17
checkbox input "false"
click at [233, 337] on span at bounding box center [229, 345] width 17 height 17
checkbox input "false"
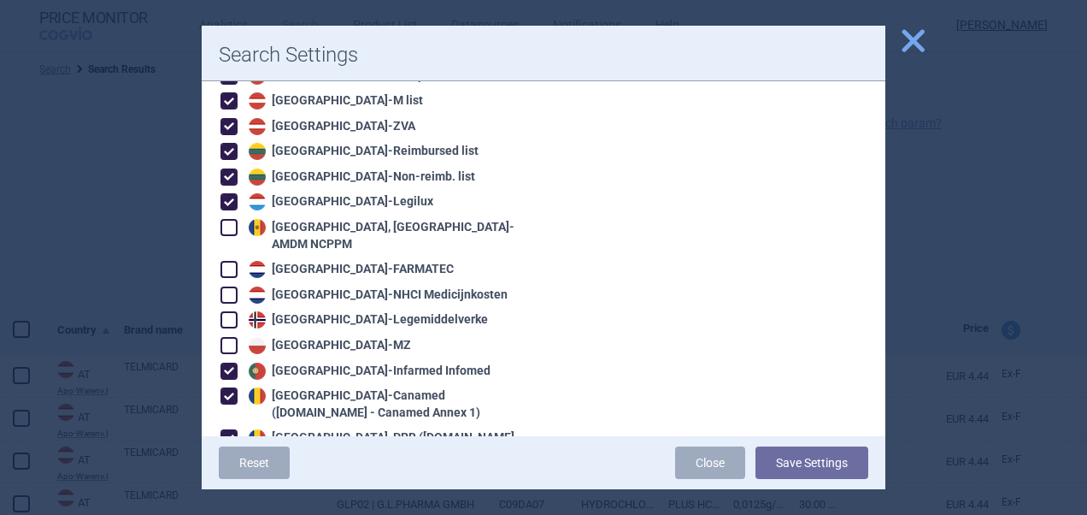
click at [233, 362] on span at bounding box center [229, 370] width 17 height 17
checkbox input "false"
click at [233, 387] on span at bounding box center [229, 395] width 17 height 17
checkbox input "false"
click at [243, 429] on label "Romania - PRB (Legislatie.just.ro - Canamed Annex 2A)" at bounding box center [374, 445] width 306 height 33
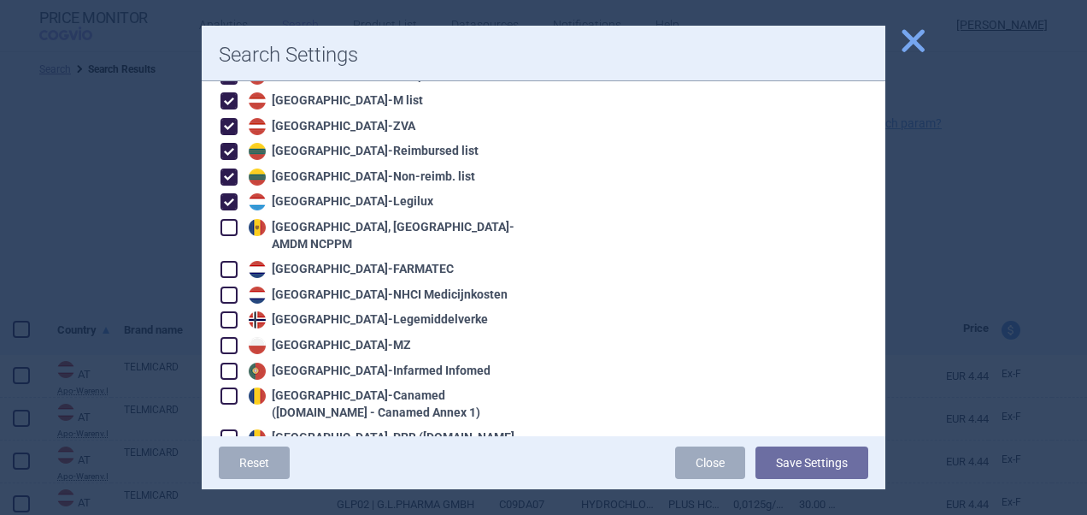
checkbox input "false"
click at [886, 286] on div at bounding box center [543, 257] width 1087 height 515
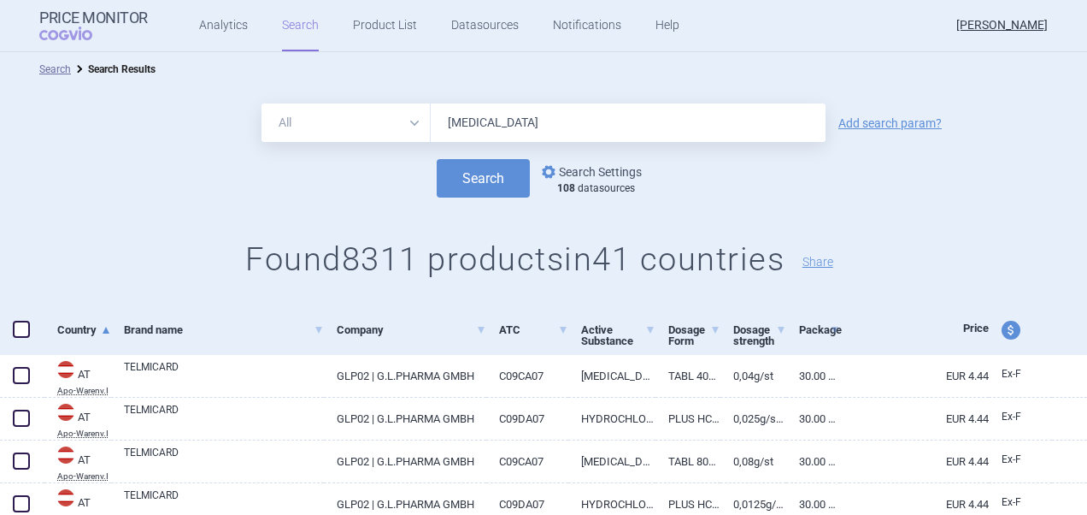
click at [566, 168] on link "options Search Settings" at bounding box center [590, 172] width 103 height 21
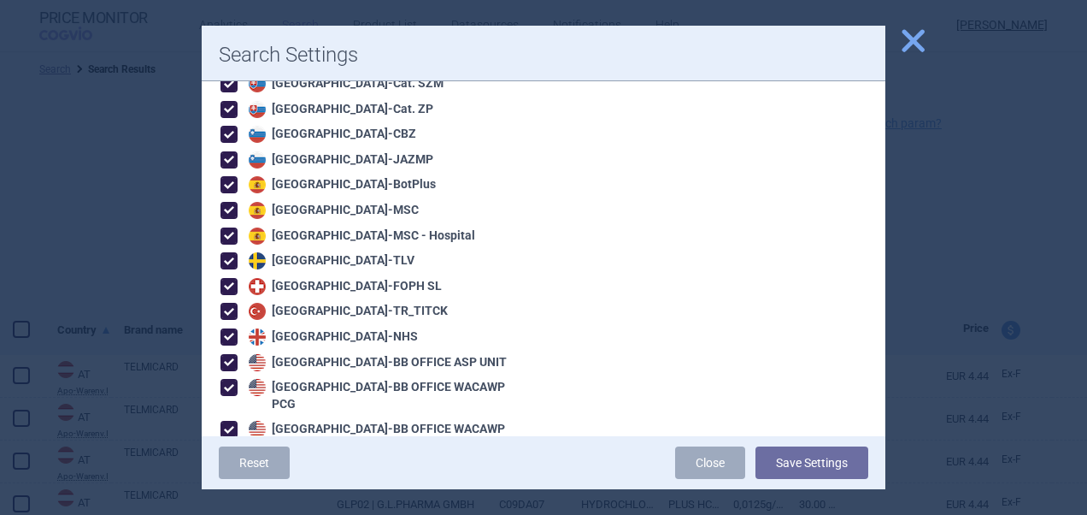
scroll to position [2787, 0]
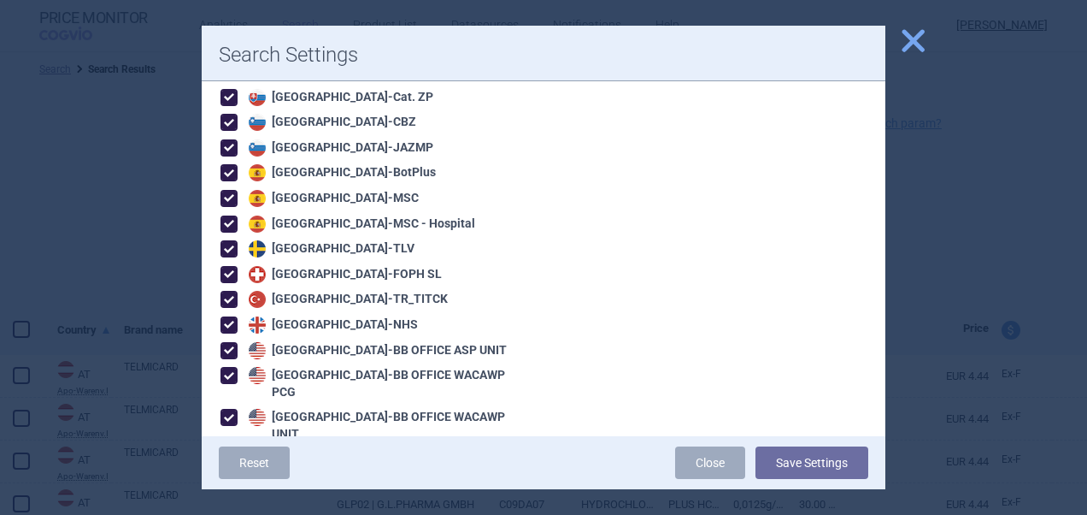
click at [226, 342] on span at bounding box center [229, 350] width 17 height 17
checkbox input "false"
click at [229, 367] on span at bounding box center [229, 375] width 17 height 17
checkbox input "false"
click at [230, 409] on span at bounding box center [229, 417] width 17 height 17
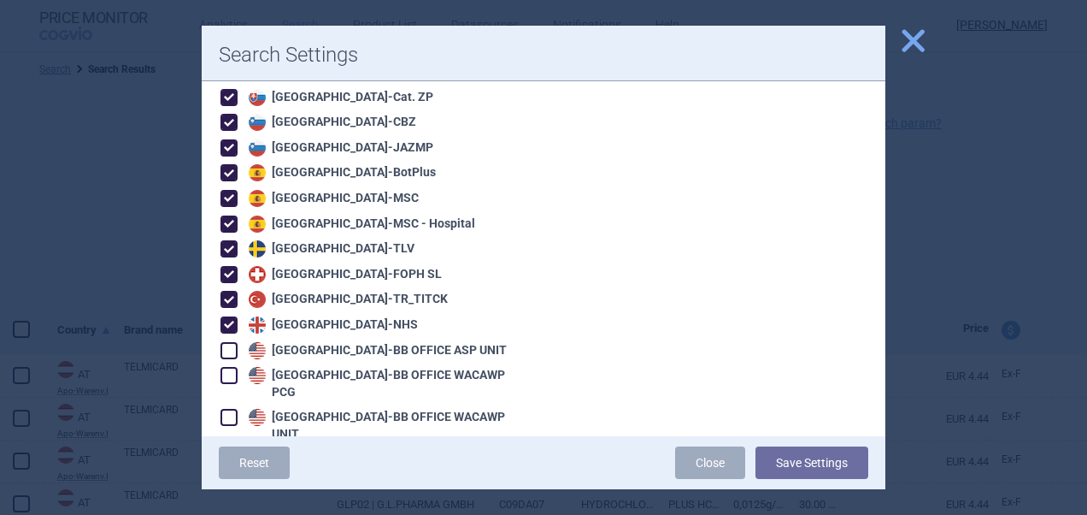
checkbox input "false"
click at [233, 451] on span at bounding box center [229, 459] width 17 height 17
checkbox input "false"
click at [233, 476] on span at bounding box center [229, 484] width 17 height 17
checkbox input "false"
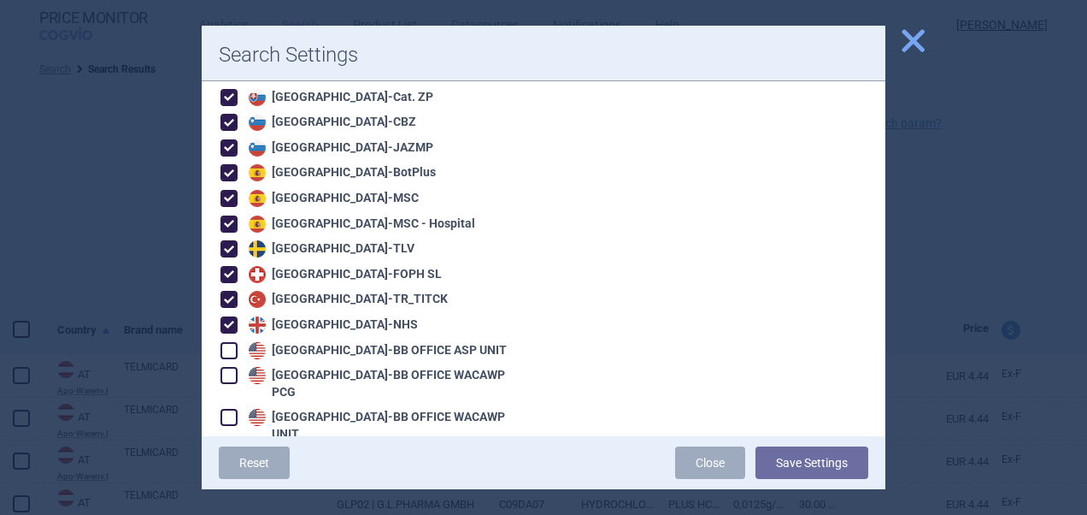
click at [234, 502] on span at bounding box center [229, 510] width 17 height 17
checkbox input "false"
drag, startPoint x: 233, startPoint y: 93, endPoint x: 229, endPoint y: 125, distance: 31.9
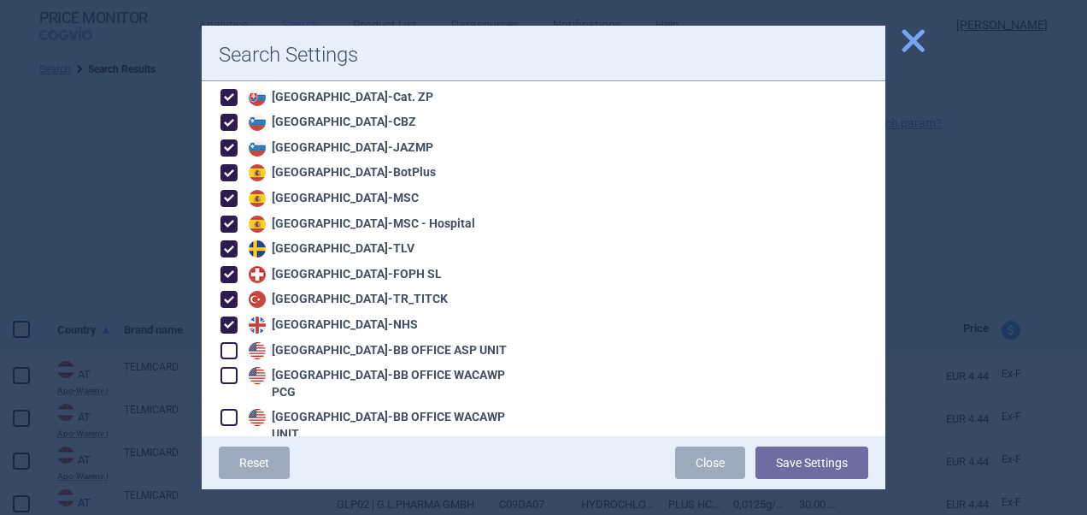
click at [229, 215] on span at bounding box center [229, 223] width 17 height 17
checkbox input "false"
click at [233, 240] on span at bounding box center [229, 248] width 17 height 17
checkbox input "false"
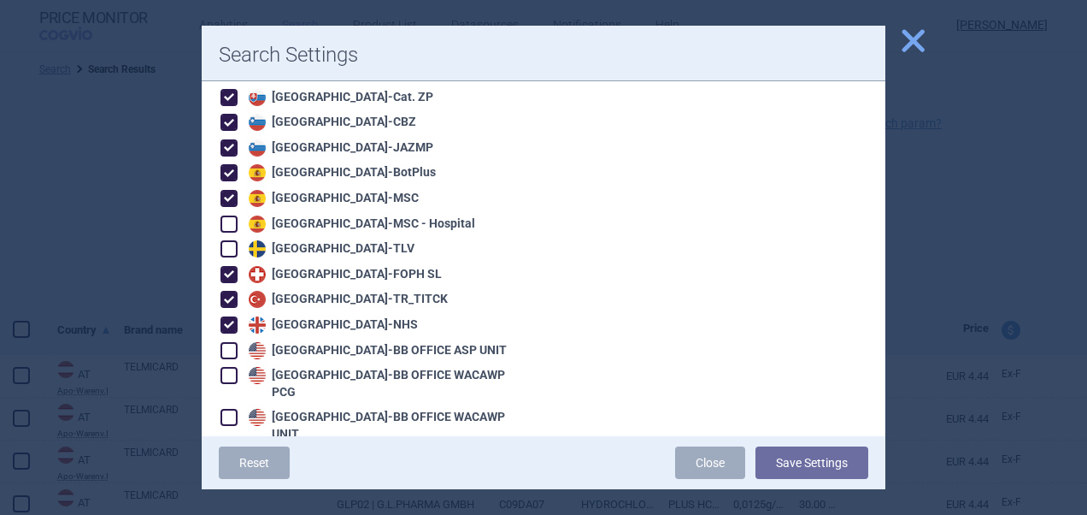
click at [231, 266] on span at bounding box center [229, 274] width 17 height 17
checkbox input "false"
click at [231, 291] on span at bounding box center [229, 299] width 17 height 17
checkbox input "false"
click at [229, 316] on span at bounding box center [229, 324] width 17 height 17
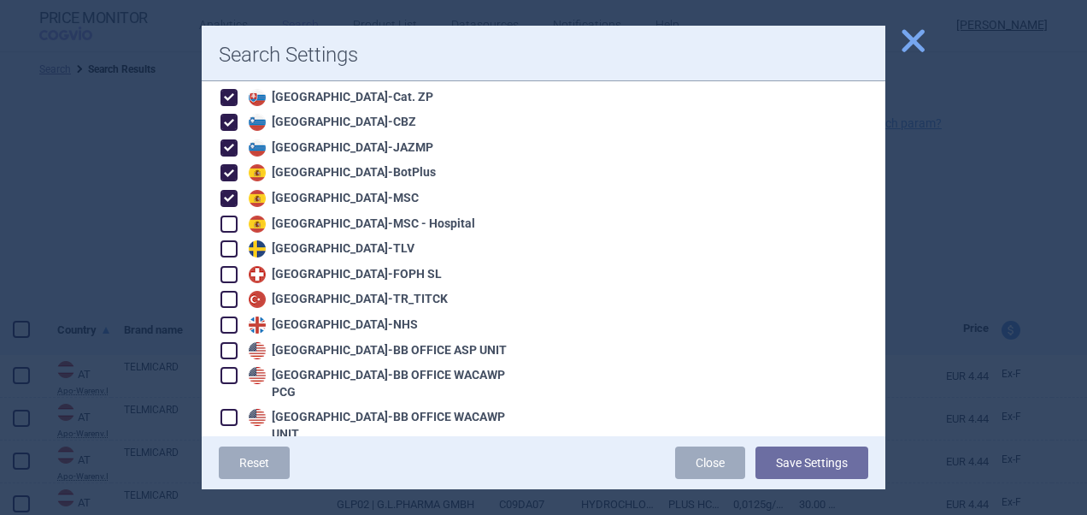
checkbox input "false"
click at [226, 190] on span at bounding box center [229, 198] width 17 height 17
checkbox input "false"
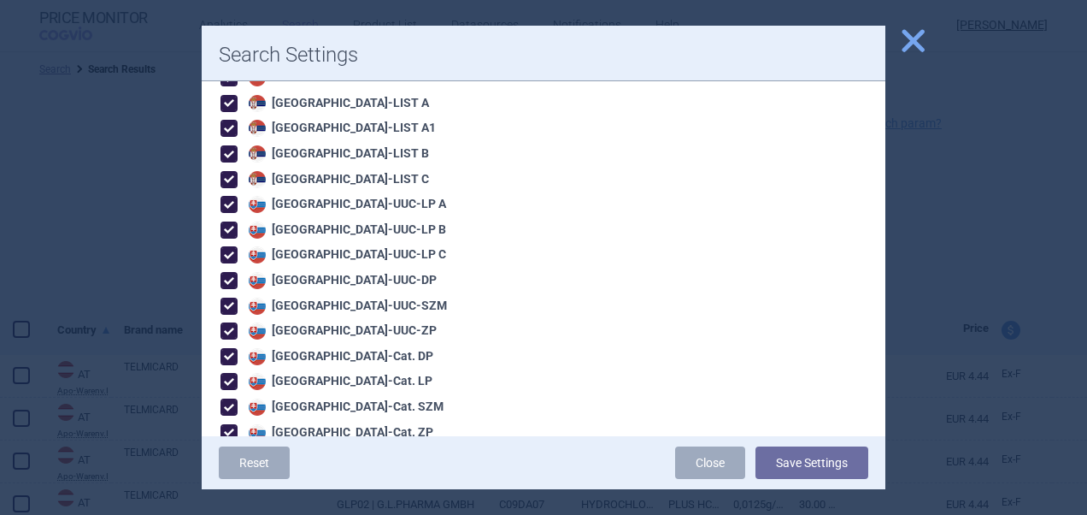
scroll to position [2412, 0]
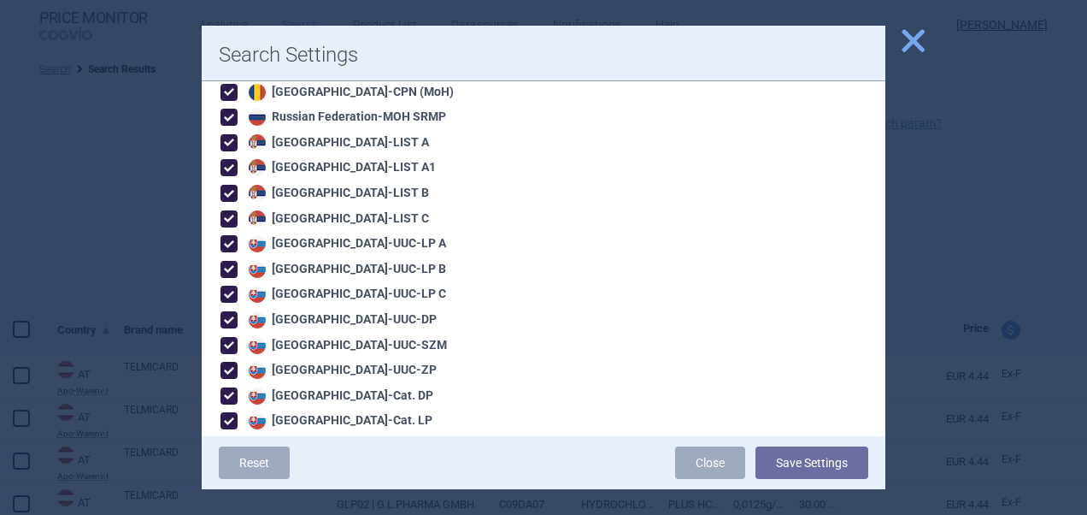
click at [225, 235] on span at bounding box center [229, 243] width 17 height 17
checkbox input "false"
click at [230, 261] on span at bounding box center [229, 269] width 17 height 17
checkbox input "false"
click at [230, 286] on span at bounding box center [229, 294] width 17 height 17
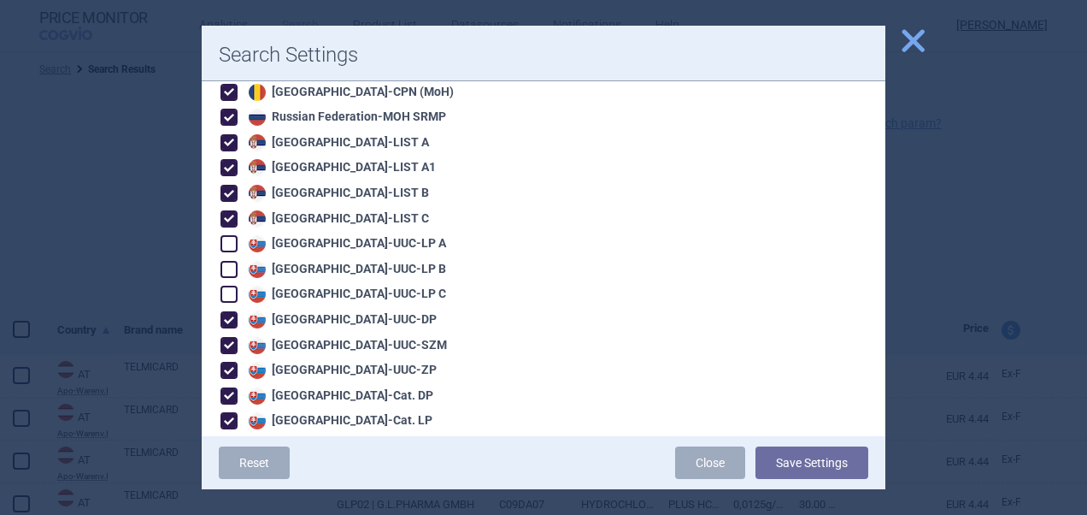
checkbox input "false"
click at [231, 311] on span at bounding box center [229, 319] width 17 height 17
checkbox input "false"
click at [233, 337] on span at bounding box center [229, 345] width 17 height 17
checkbox input "false"
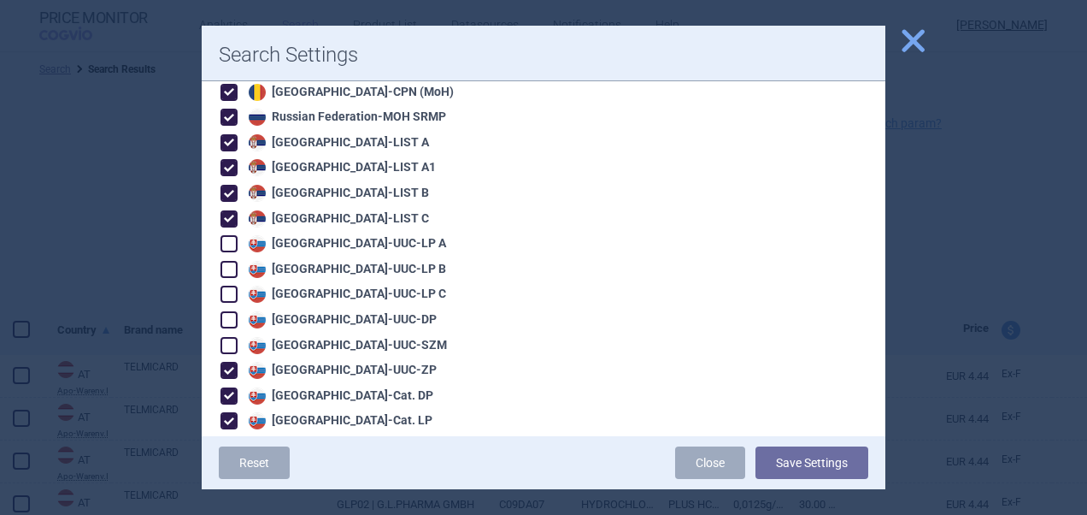
click at [233, 362] on span at bounding box center [229, 370] width 17 height 17
checkbox input "false"
click at [231, 387] on span at bounding box center [229, 395] width 17 height 17
checkbox input "false"
click at [232, 412] on span at bounding box center [229, 420] width 17 height 17
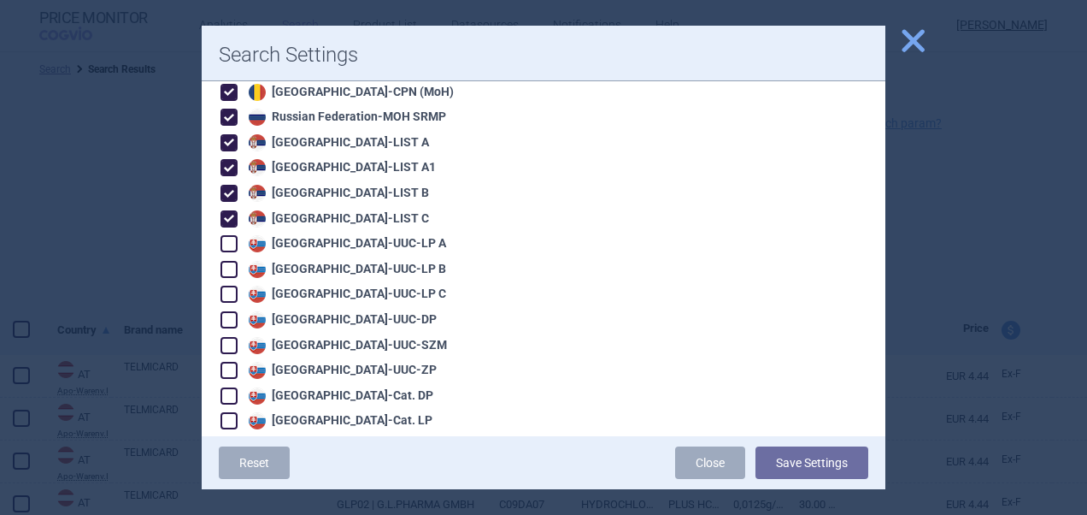
checkbox input "false"
click at [232, 438] on span at bounding box center [229, 446] width 17 height 17
checkbox input "false"
click at [232, 463] on span at bounding box center [229, 471] width 17 height 17
checkbox input "false"
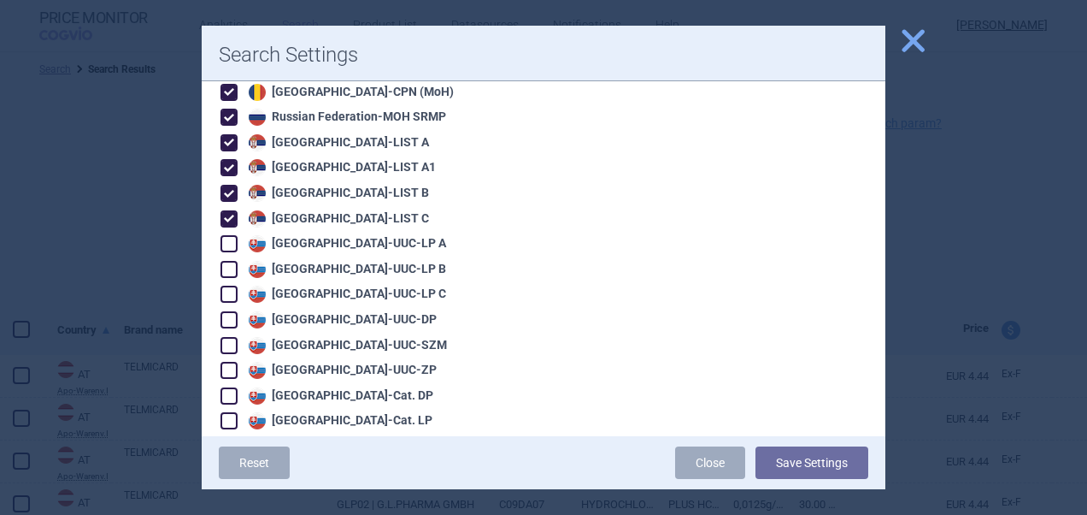
click at [233, 488] on span at bounding box center [229, 496] width 17 height 17
checkbox input "false"
click at [236, 514] on span at bounding box center [229, 522] width 17 height 17
checkbox input "false"
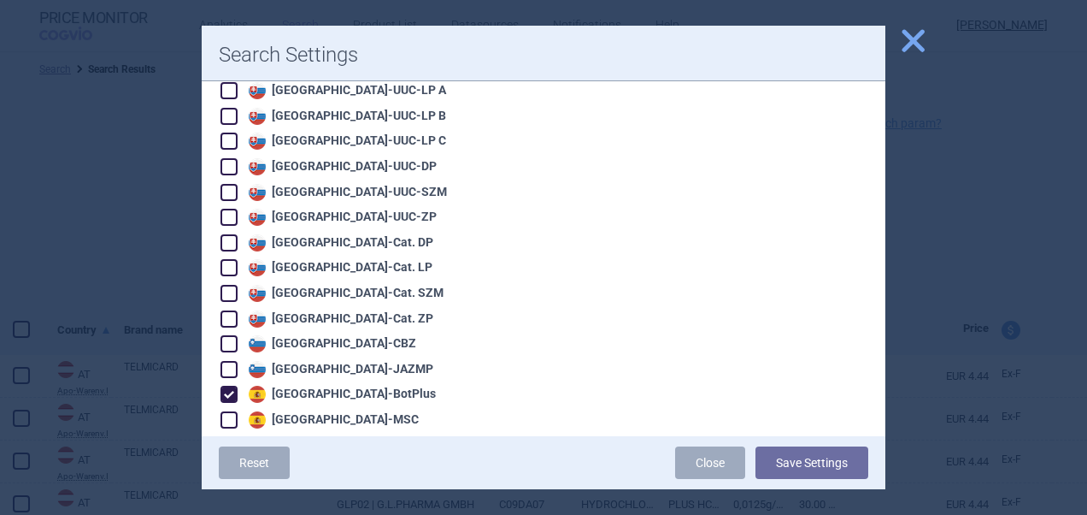
scroll to position [2571, 0]
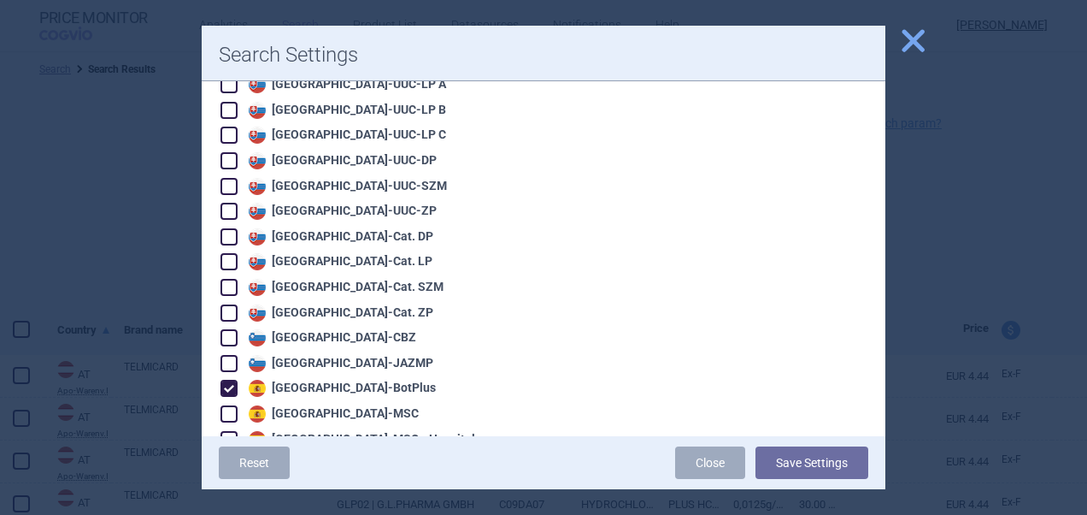
click at [226, 380] on span at bounding box center [229, 388] width 17 height 17
checkbox input "false"
click at [809, 459] on button "Save Settings" at bounding box center [812, 462] width 113 height 32
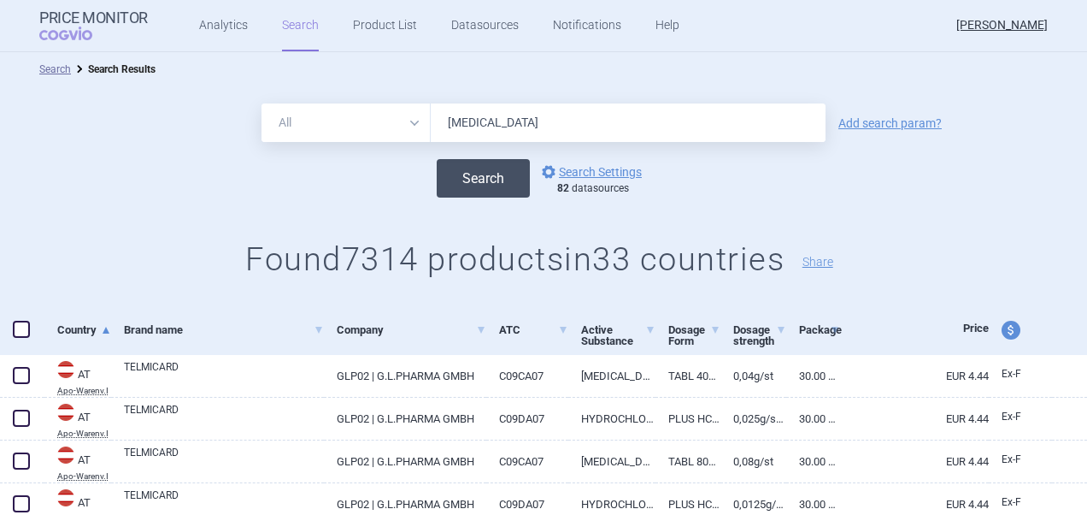
click at [457, 180] on button "Search" at bounding box center [483, 178] width 93 height 38
click at [582, 173] on link "options Search Settings" at bounding box center [590, 172] width 103 height 21
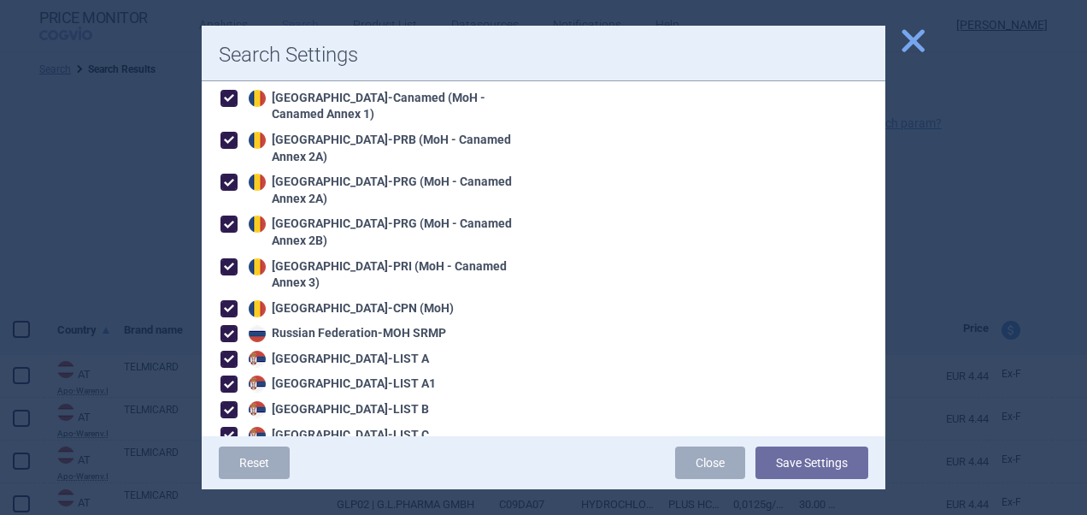
scroll to position [2162, 0]
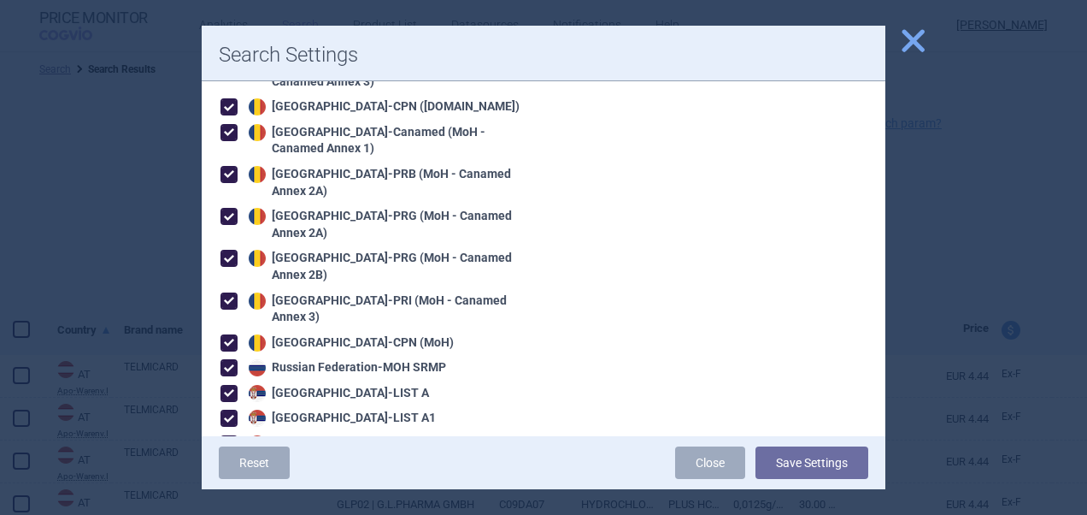
click at [226, 385] on span at bounding box center [229, 393] width 17 height 17
checkbox input "false"
click at [227, 409] on span at bounding box center [229, 417] width 17 height 17
checkbox input "false"
click at [229, 435] on span at bounding box center [229, 443] width 17 height 17
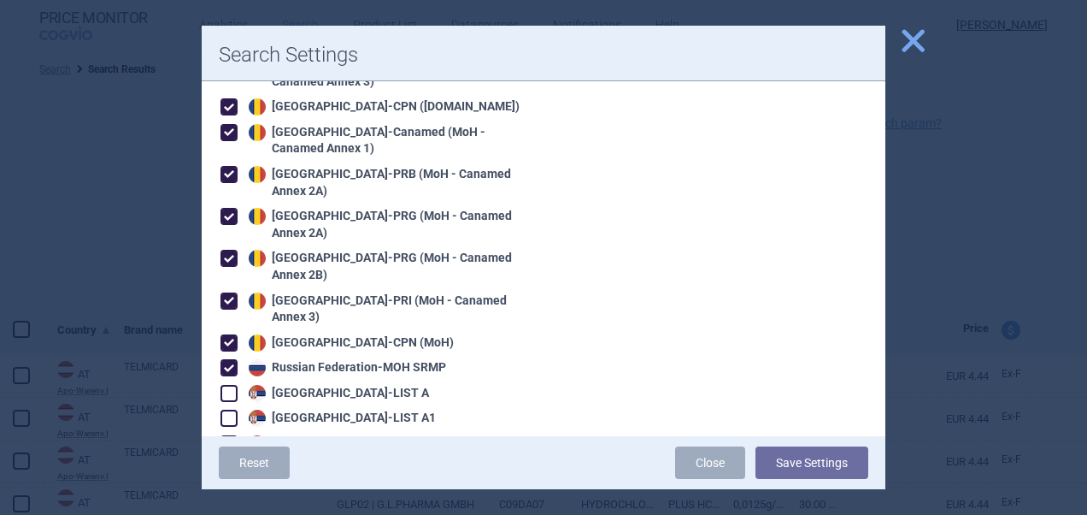
checkbox input "false"
click at [229, 461] on span at bounding box center [229, 469] width 17 height 17
checkbox input "false"
click at [234, 166] on span at bounding box center [229, 174] width 17 height 17
checkbox input "false"
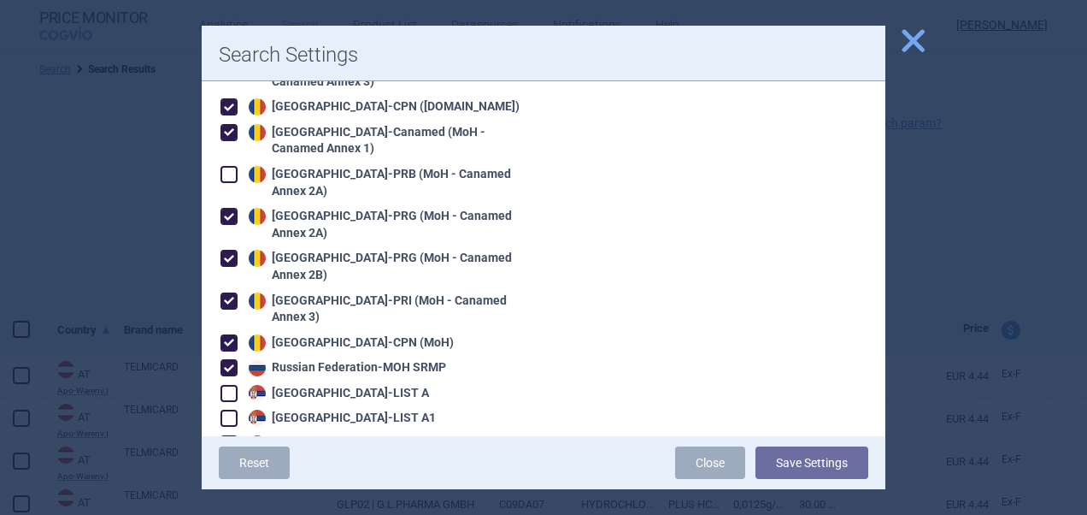
click at [232, 208] on span at bounding box center [229, 216] width 17 height 17
checkbox input "false"
click at [233, 245] on span at bounding box center [229, 258] width 26 height 26
checkbox input "false"
click at [233, 292] on span at bounding box center [229, 300] width 17 height 17
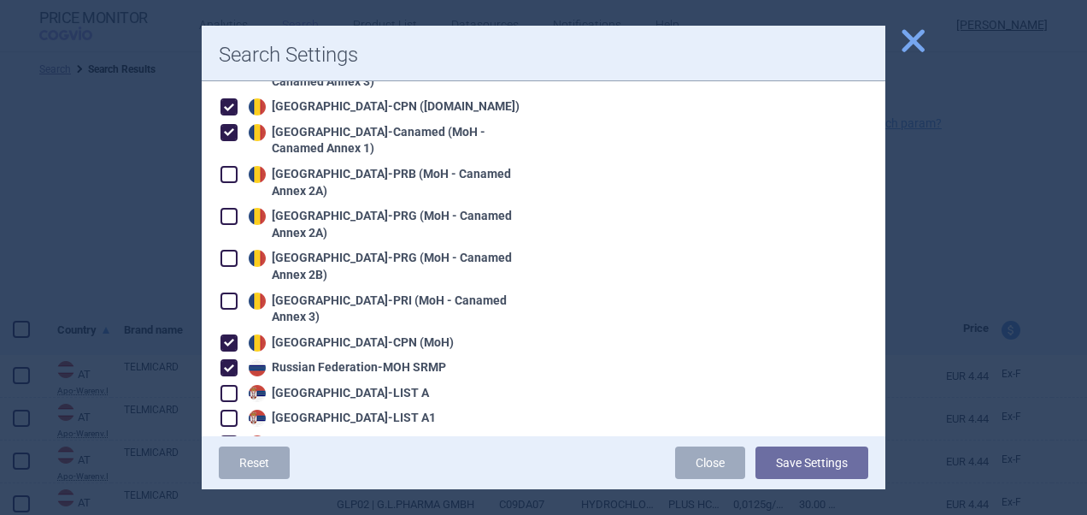
checkbox input "false"
click at [234, 334] on span at bounding box center [229, 342] width 17 height 17
checkbox input "false"
click at [235, 359] on span at bounding box center [229, 367] width 17 height 17
checkbox input "false"
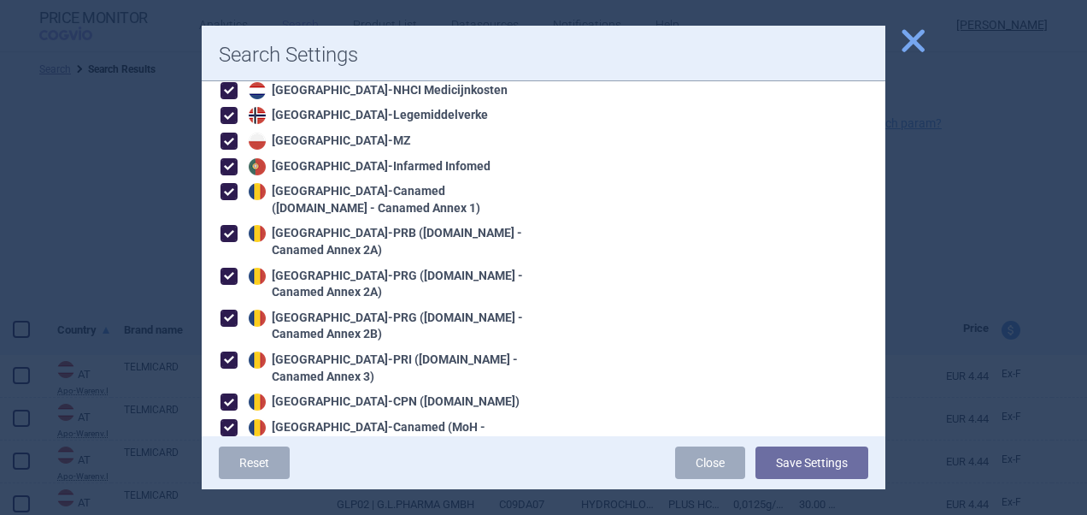
scroll to position [1873, 0]
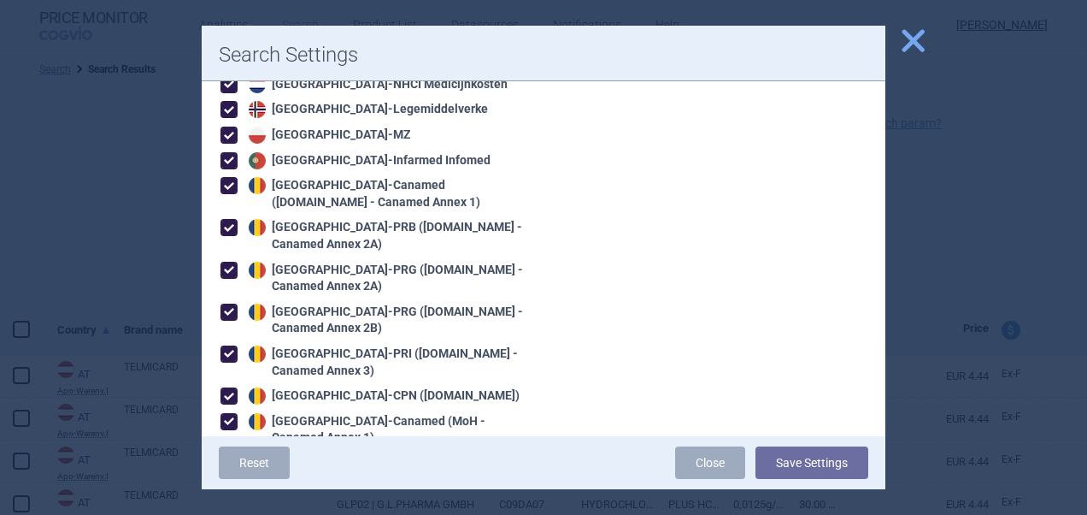
click at [229, 177] on span at bounding box center [229, 185] width 17 height 17
checkbox input "false"
click at [234, 219] on span at bounding box center [229, 227] width 17 height 17
checkbox input "false"
click at [231, 257] on span at bounding box center [229, 270] width 26 height 26
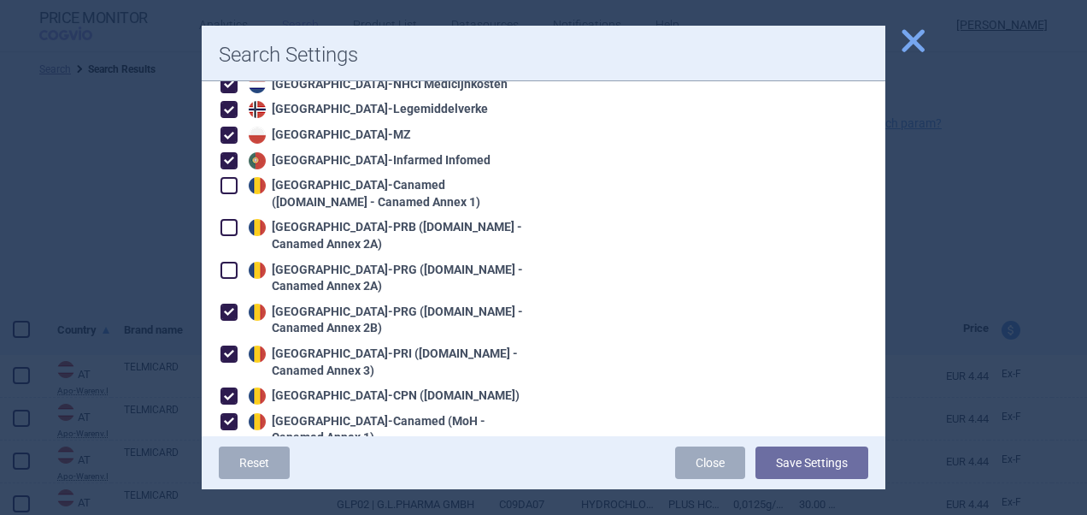
checkbox input "false"
click at [234, 303] on span at bounding box center [229, 311] width 17 height 17
checkbox input "false"
click at [229, 345] on span at bounding box center [229, 353] width 17 height 17
checkbox input "false"
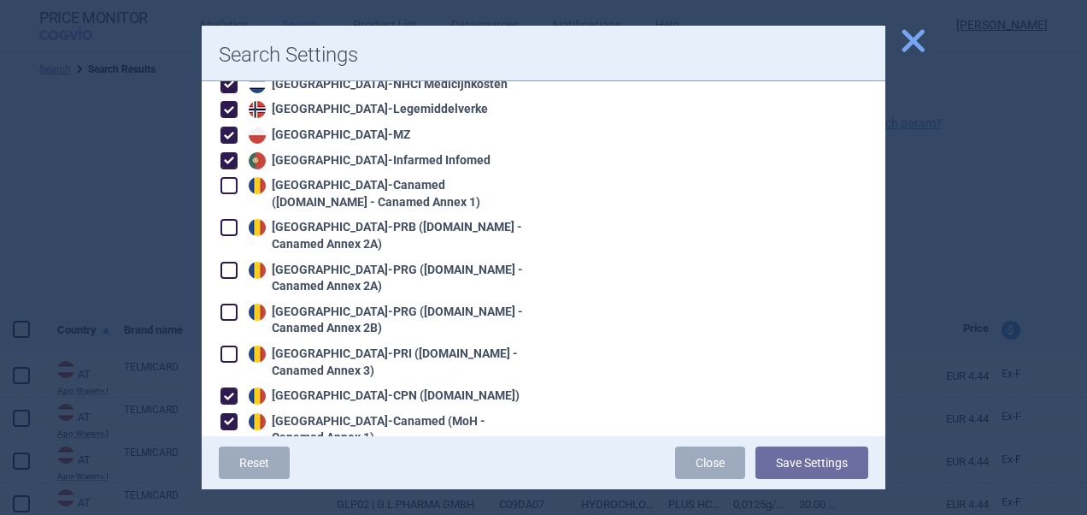
click at [229, 387] on span at bounding box center [229, 395] width 17 height 17
checkbox input "false"
click at [232, 413] on span at bounding box center [229, 421] width 17 height 17
checkbox input "false"
click at [817, 461] on button "Save Settings" at bounding box center [812, 462] width 113 height 32
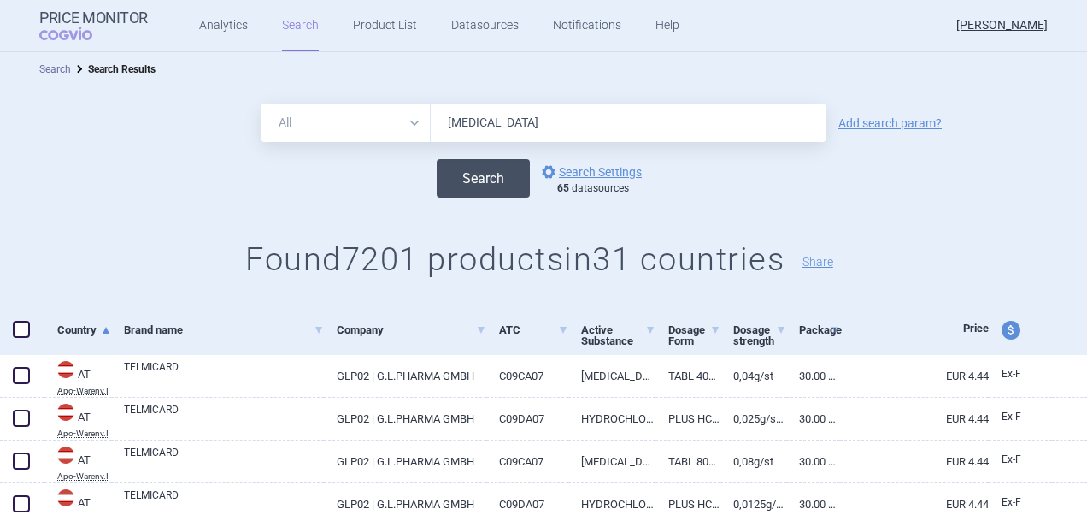
click at [487, 181] on button "Search" at bounding box center [483, 178] width 93 height 38
click at [590, 177] on link "options Search Settings" at bounding box center [590, 172] width 103 height 21
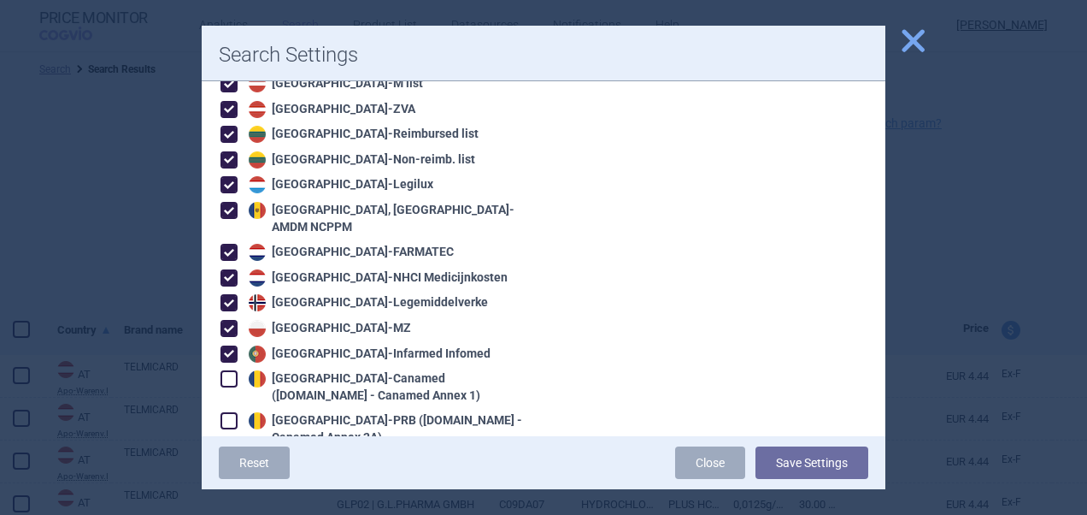
scroll to position [1674, 0]
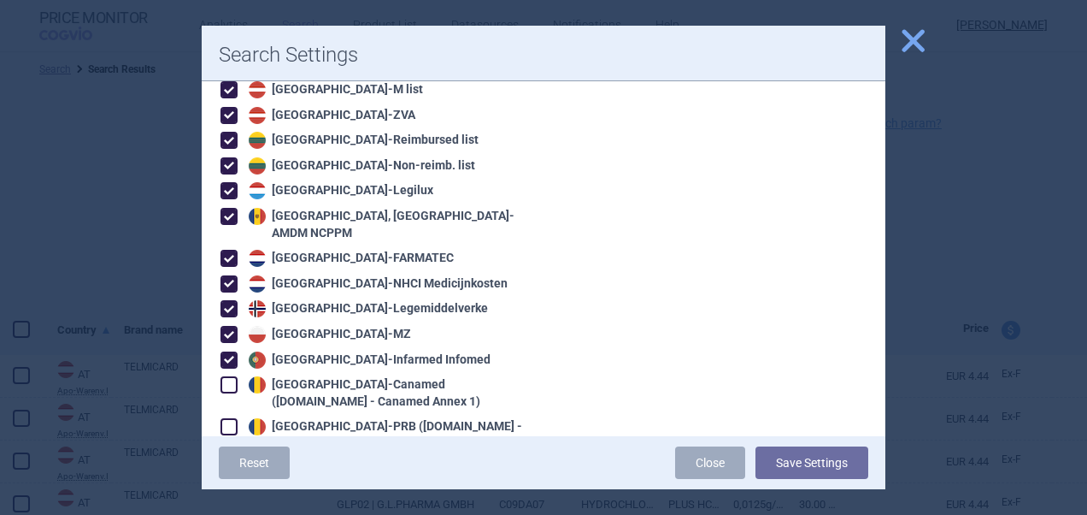
click at [228, 182] on span at bounding box center [229, 190] width 17 height 17
checkbox input "false"
click at [228, 208] on span at bounding box center [229, 216] width 17 height 17
checkbox input "false"
click at [228, 245] on span at bounding box center [229, 258] width 26 height 26
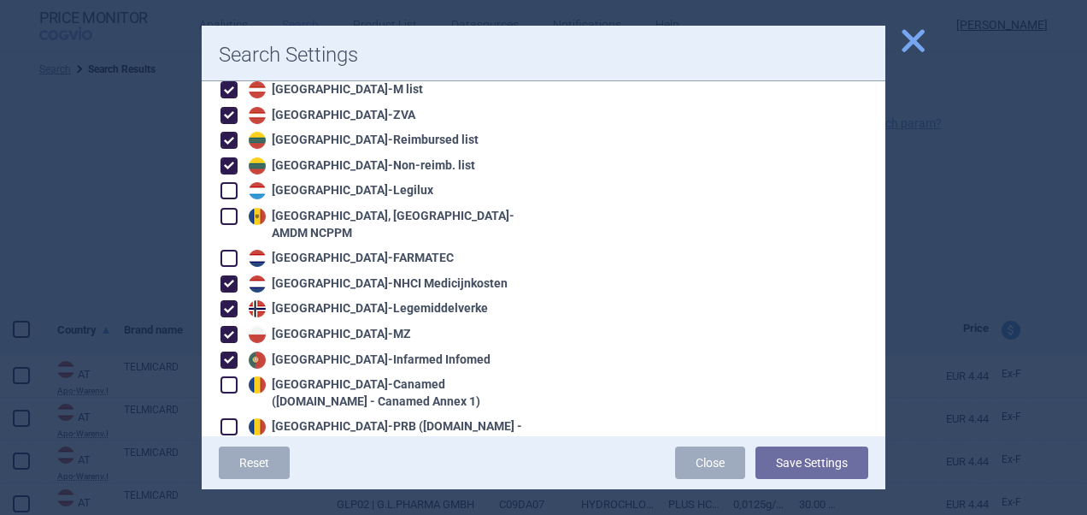
checkbox input "false"
click at [228, 275] on span at bounding box center [229, 283] width 17 height 17
checkbox input "false"
click at [228, 300] on span at bounding box center [229, 308] width 17 height 17
checkbox input "false"
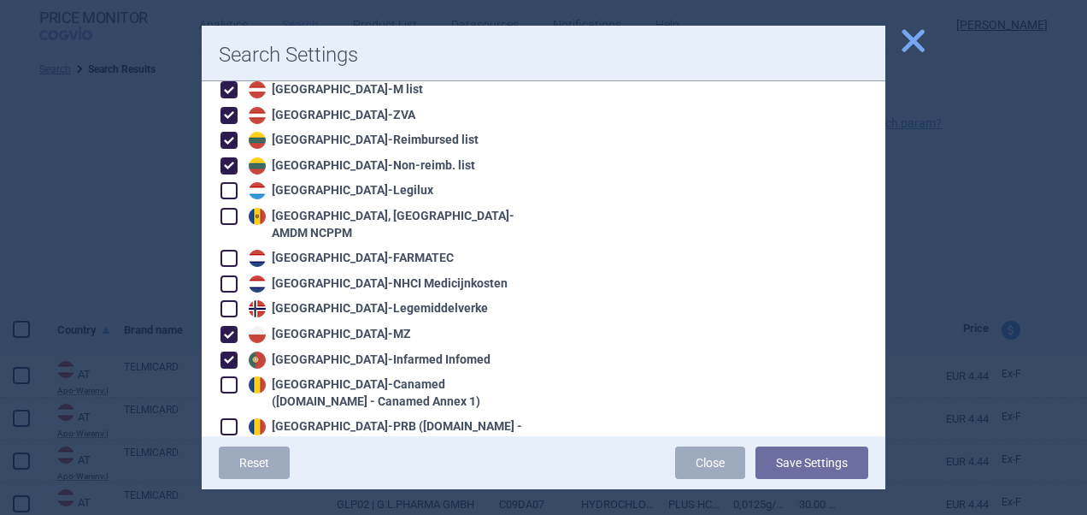
click at [237, 326] on span at bounding box center [229, 334] width 17 height 17
checkbox input "false"
click at [226, 351] on span at bounding box center [229, 359] width 17 height 17
checkbox input "false"
click at [223, 132] on span at bounding box center [229, 140] width 17 height 17
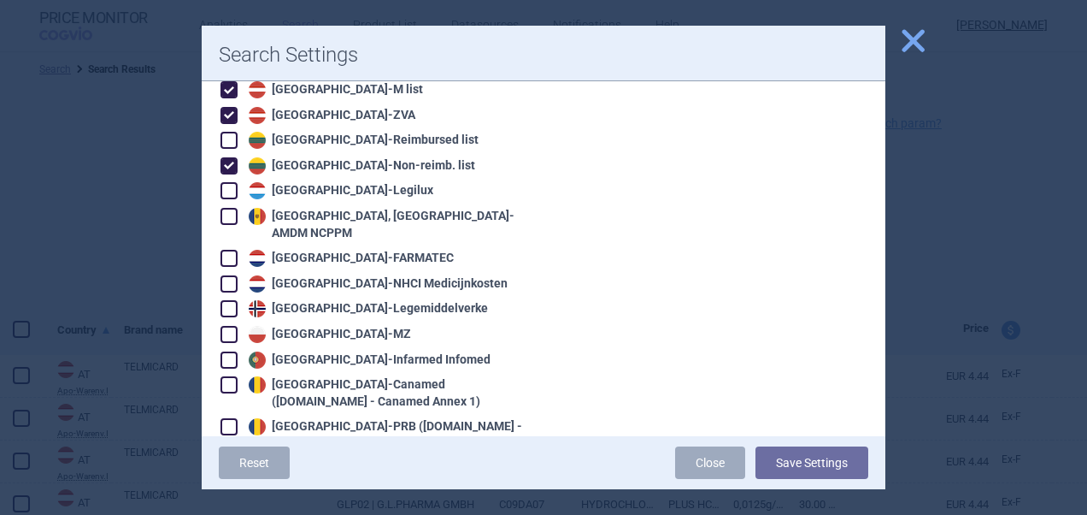
checkbox input "false"
click at [225, 157] on span at bounding box center [229, 165] width 17 height 17
checkbox input "false"
click at [236, 107] on span at bounding box center [229, 115] width 17 height 17
checkbox input "false"
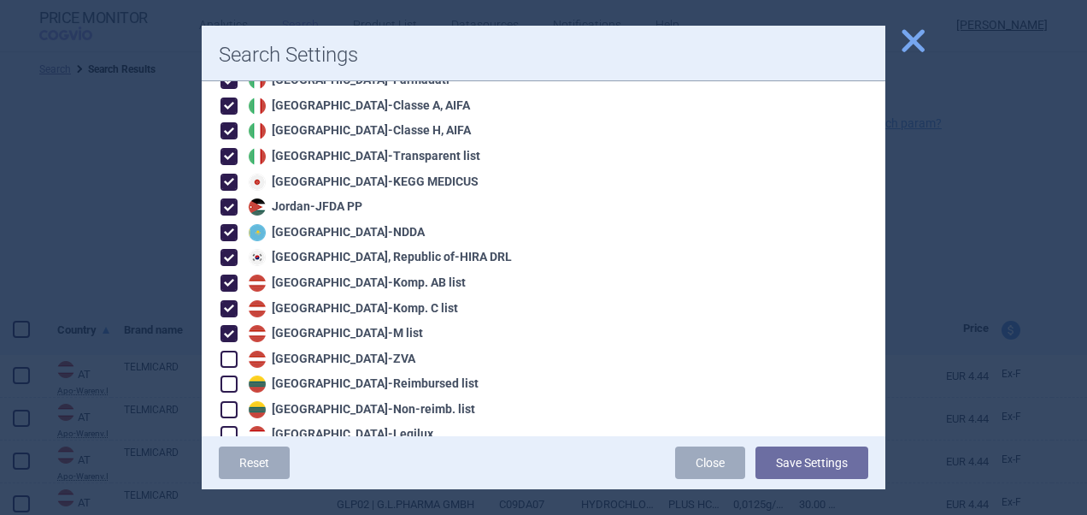
scroll to position [1413, 0]
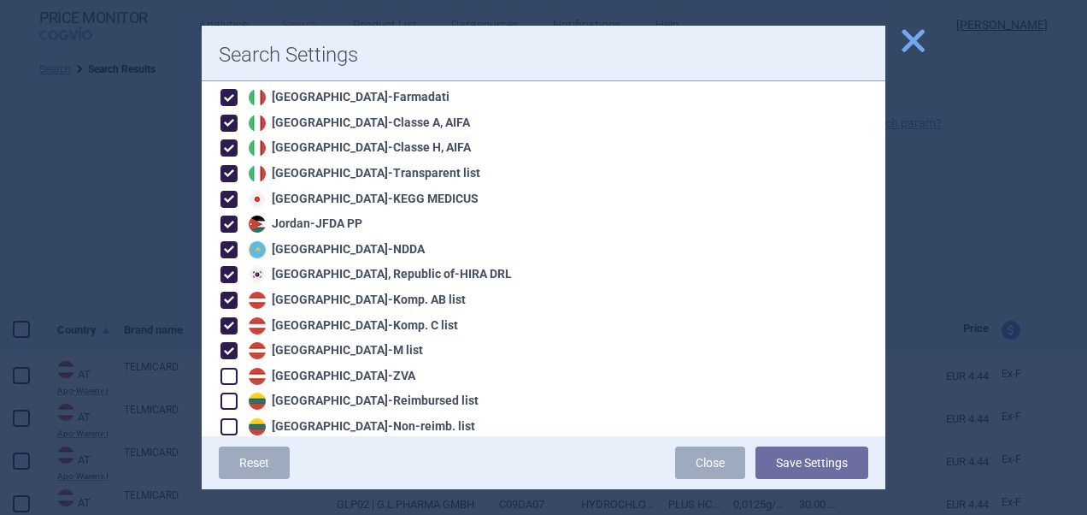
click at [226, 191] on span at bounding box center [229, 199] width 17 height 17
checkbox input "false"
click at [227, 215] on span at bounding box center [229, 223] width 17 height 17
checkbox input "false"
click at [231, 241] on span at bounding box center [229, 249] width 17 height 17
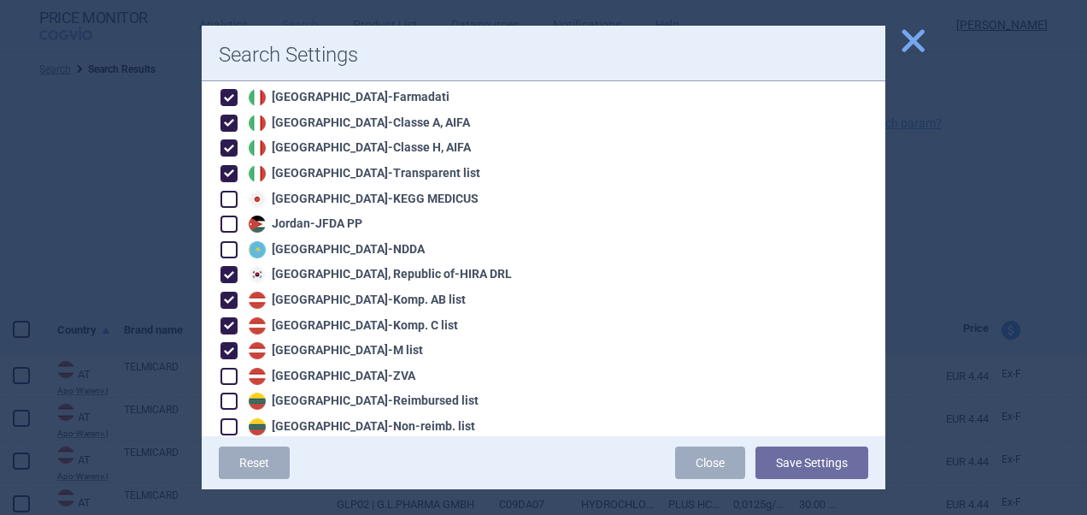
checkbox input "false"
click at [231, 266] on span at bounding box center [229, 274] width 17 height 17
checkbox input "false"
click at [226, 292] on span at bounding box center [229, 300] width 17 height 17
checkbox input "false"
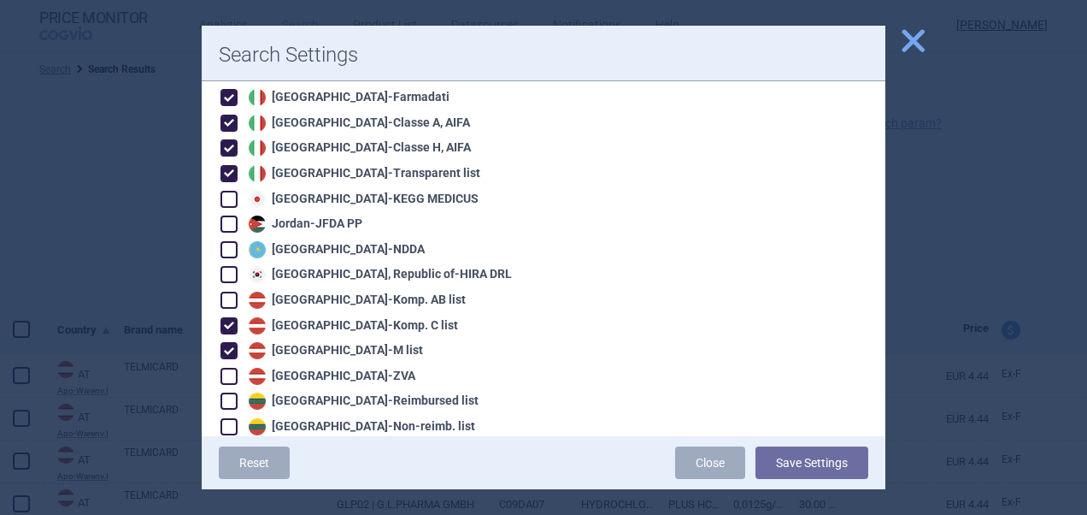
click at [227, 317] on span at bounding box center [229, 325] width 17 height 17
checkbox input "false"
click at [227, 342] on span at bounding box center [229, 350] width 17 height 17
checkbox input "false"
click at [811, 472] on button "Save Settings" at bounding box center [812, 462] width 113 height 32
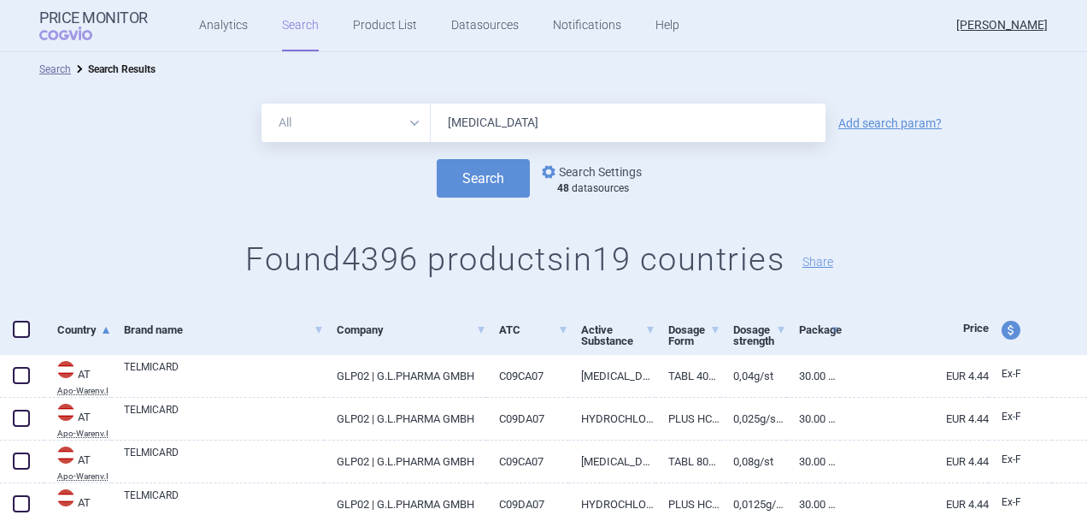
click at [585, 173] on link "options Search Settings" at bounding box center [590, 172] width 103 height 21
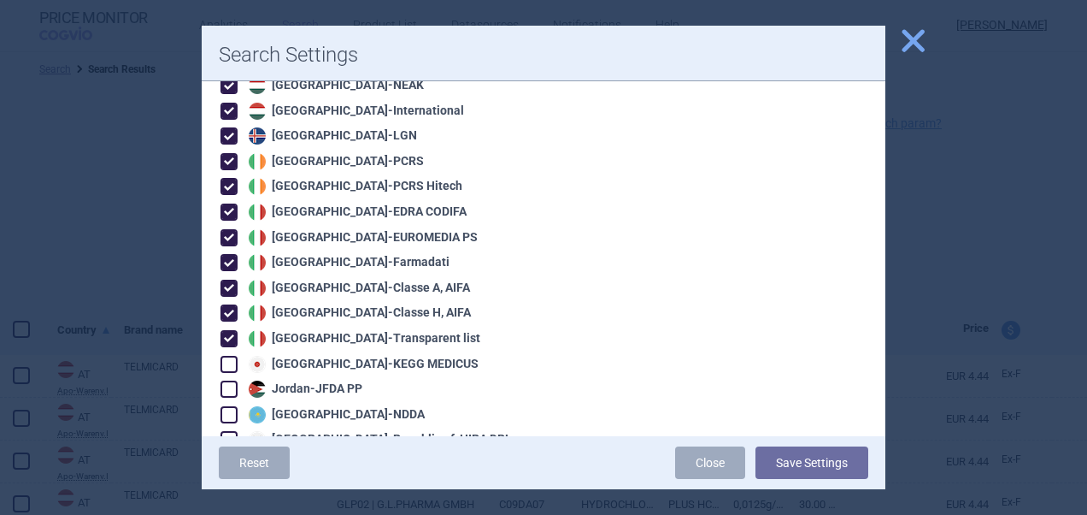
scroll to position [1260, 0]
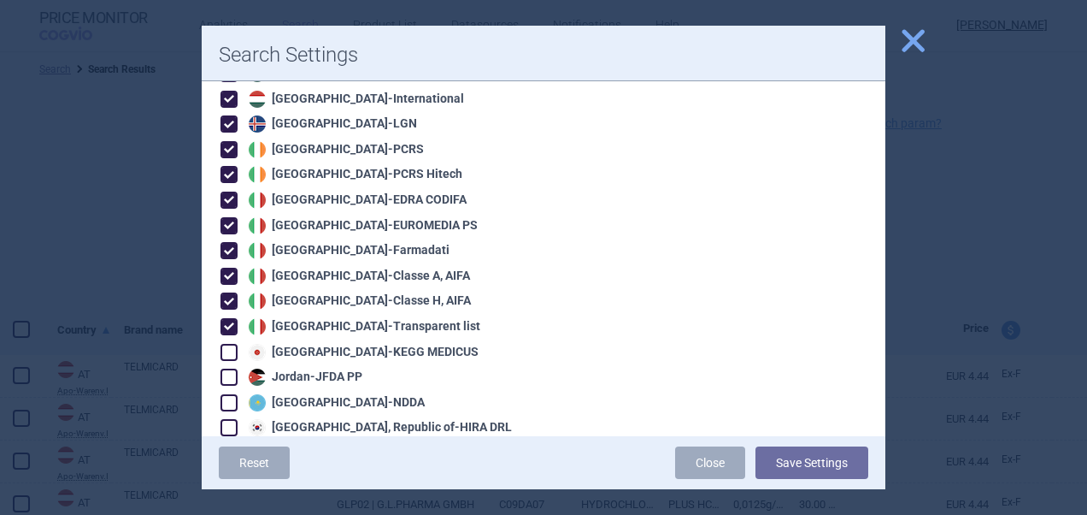
click at [231, 115] on span at bounding box center [229, 123] width 17 height 17
checkbox input "false"
click at [232, 142] on span at bounding box center [229, 150] width 26 height 26
checkbox input "false"
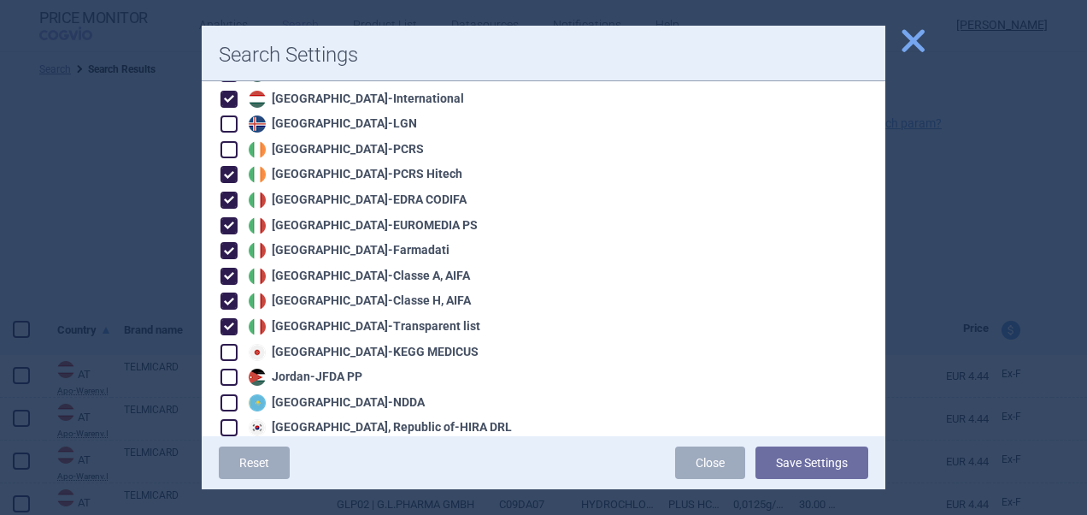
click at [233, 166] on span at bounding box center [229, 174] width 17 height 17
checkbox input "false"
click at [230, 191] on span at bounding box center [229, 199] width 17 height 17
checkbox input "false"
click at [230, 217] on span at bounding box center [229, 225] width 17 height 17
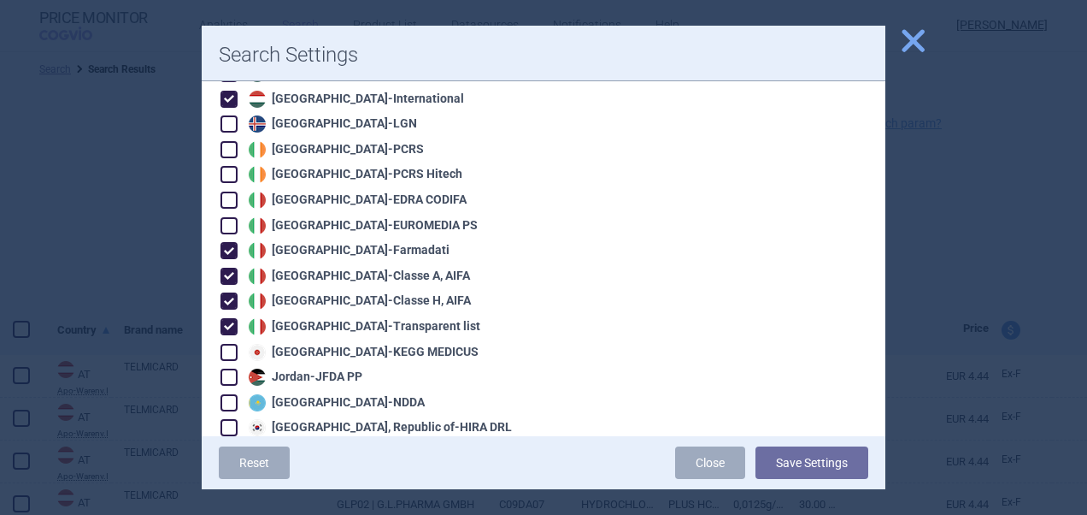
checkbox input "false"
click at [230, 242] on span at bounding box center [229, 250] width 17 height 17
checkbox input "false"
click at [230, 263] on span at bounding box center [229, 276] width 26 height 26
checkbox input "false"
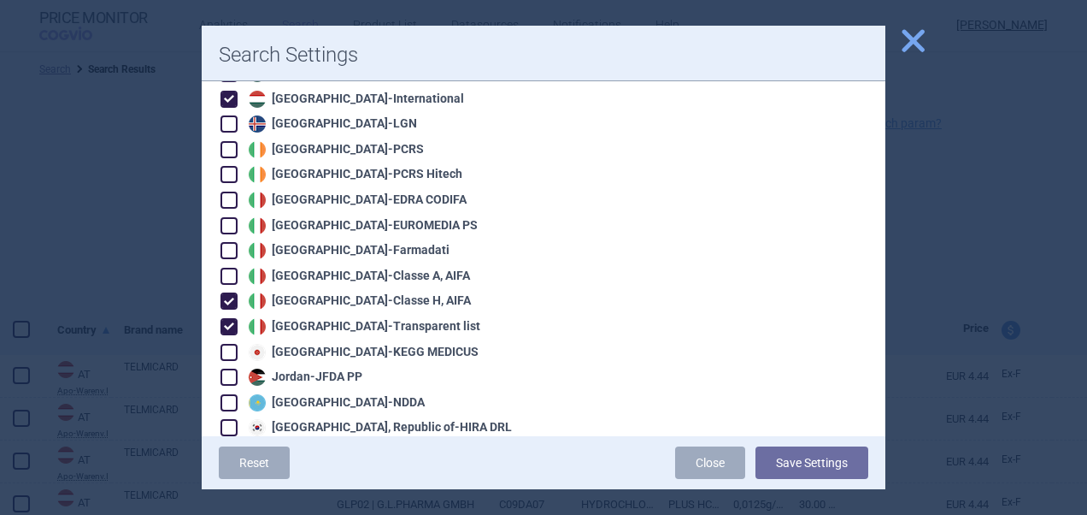
click at [230, 292] on span at bounding box center [229, 300] width 17 height 17
checkbox input "false"
click at [229, 318] on span at bounding box center [229, 326] width 17 height 17
checkbox input "false"
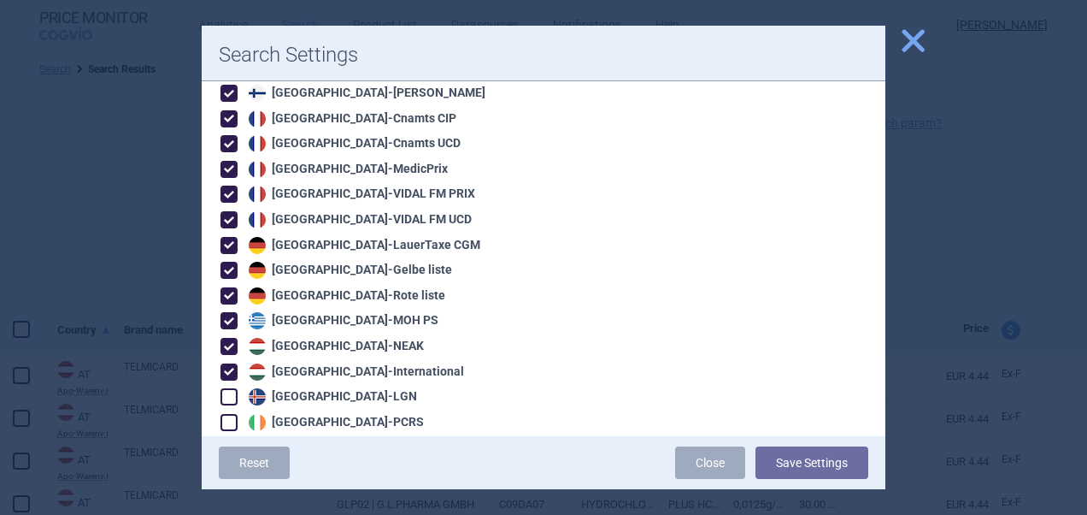
scroll to position [1010, 0]
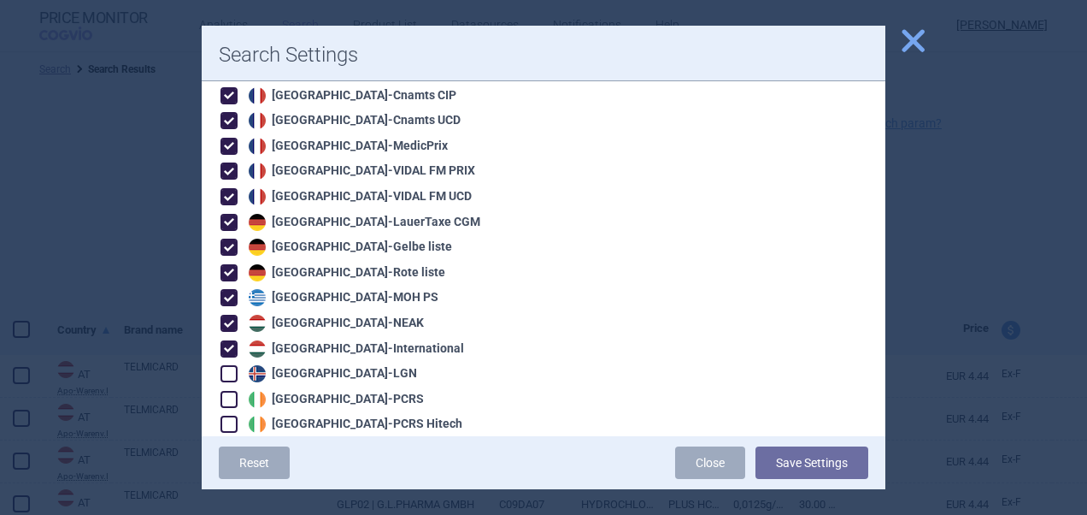
click at [228, 214] on span at bounding box center [229, 222] width 17 height 17
checkbox input "false"
click at [230, 239] on span at bounding box center [229, 247] width 17 height 17
checkbox input "false"
click at [233, 264] on span at bounding box center [229, 272] width 17 height 17
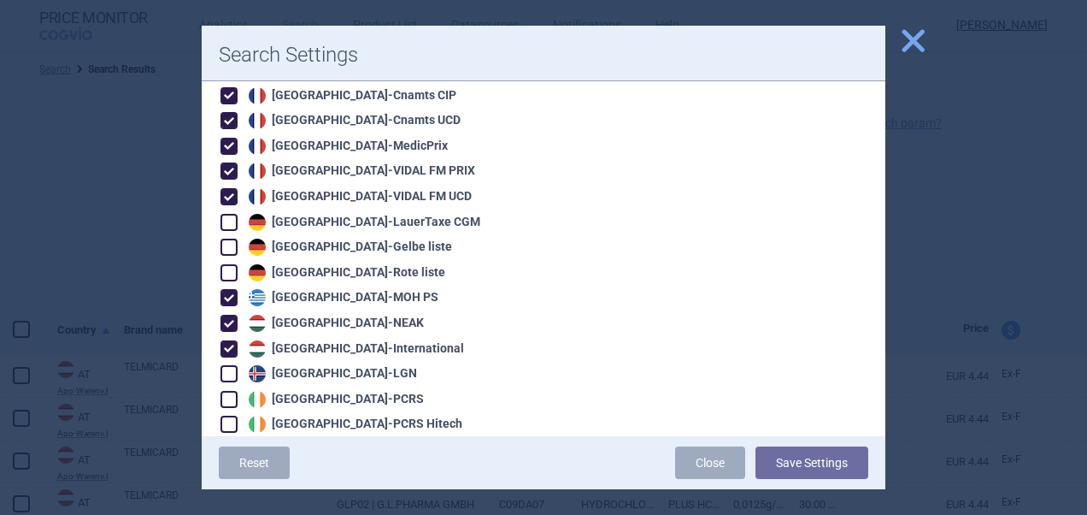
checkbox input "false"
click at [227, 289] on span at bounding box center [229, 297] width 17 height 17
checkbox input "false"
click at [229, 315] on span at bounding box center [229, 323] width 17 height 17
checkbox input "false"
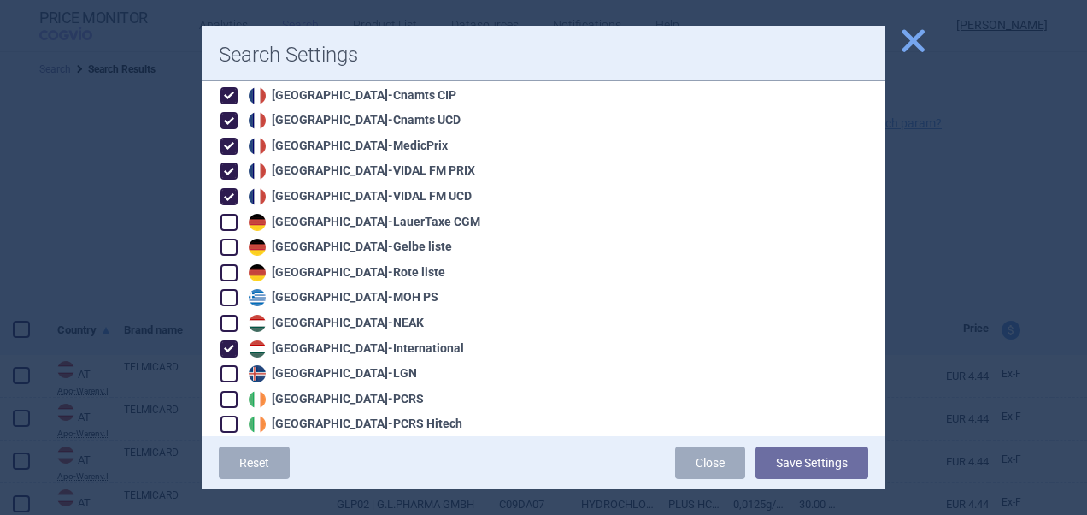
click at [232, 340] on span at bounding box center [229, 348] width 17 height 17
checkbox input "false"
click at [832, 455] on button "Save Settings" at bounding box center [812, 462] width 113 height 32
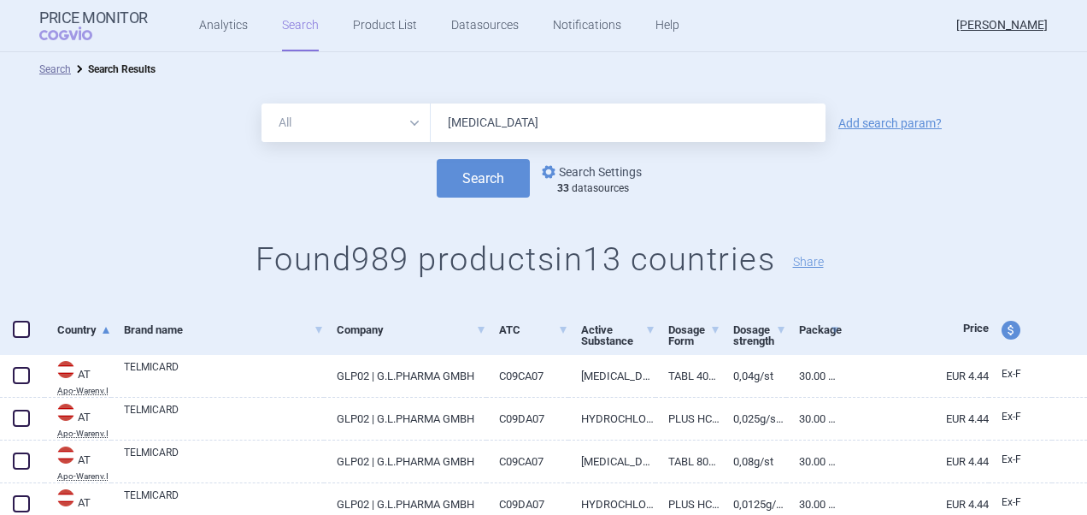
click at [610, 173] on link "options Search Settings" at bounding box center [590, 172] width 103 height 21
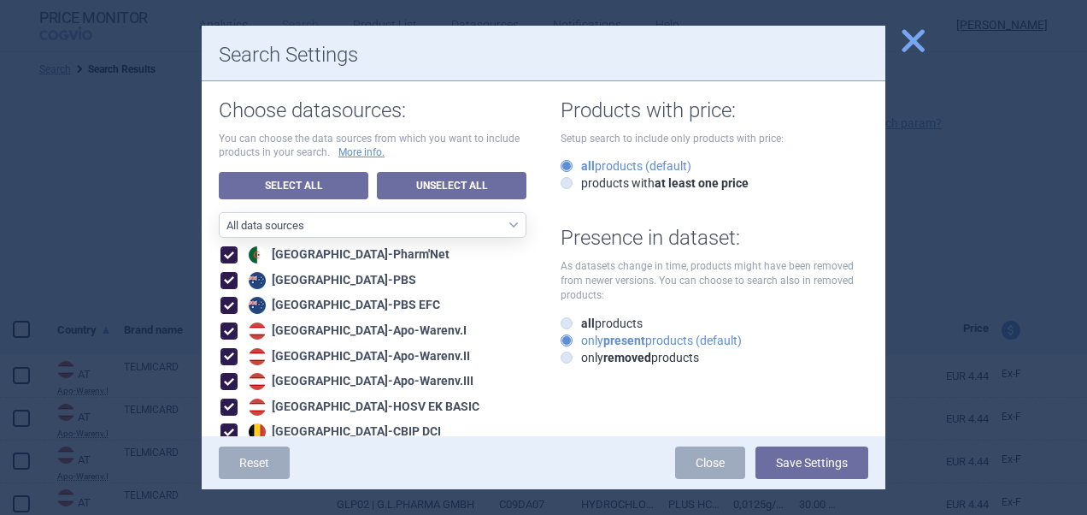
click at [886, 124] on div at bounding box center [543, 257] width 1087 height 515
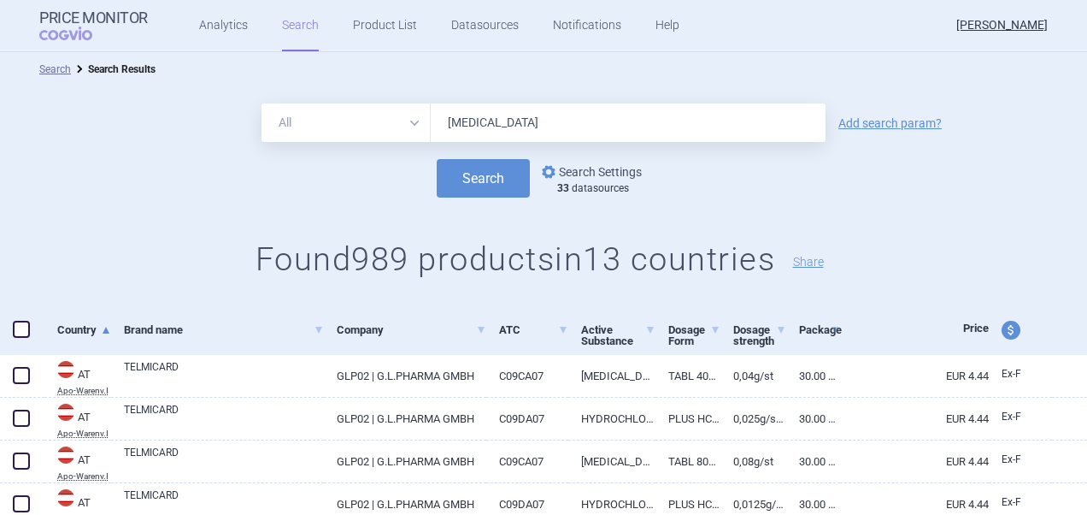
click at [626, 173] on link "options Search Settings" at bounding box center [590, 172] width 103 height 21
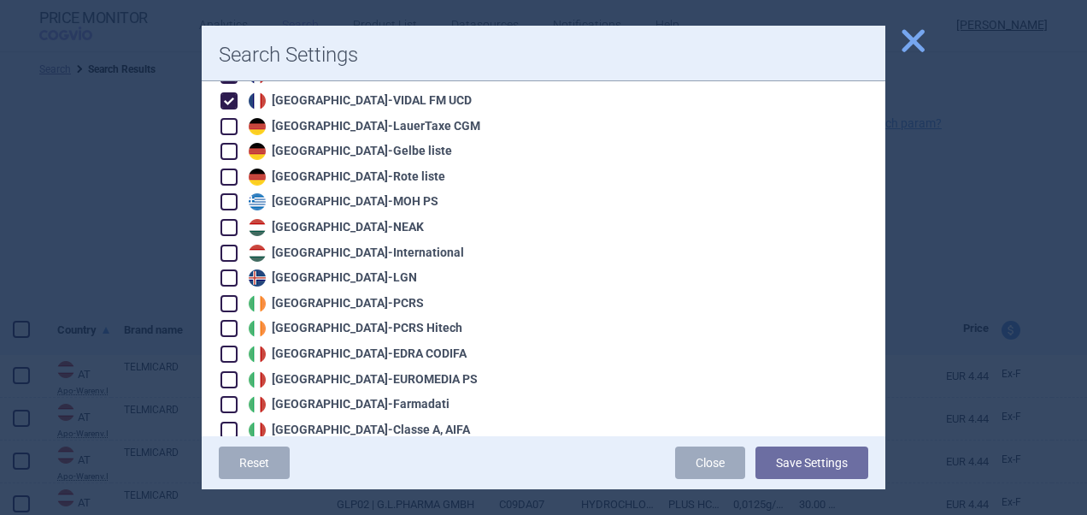
scroll to position [1072, 0]
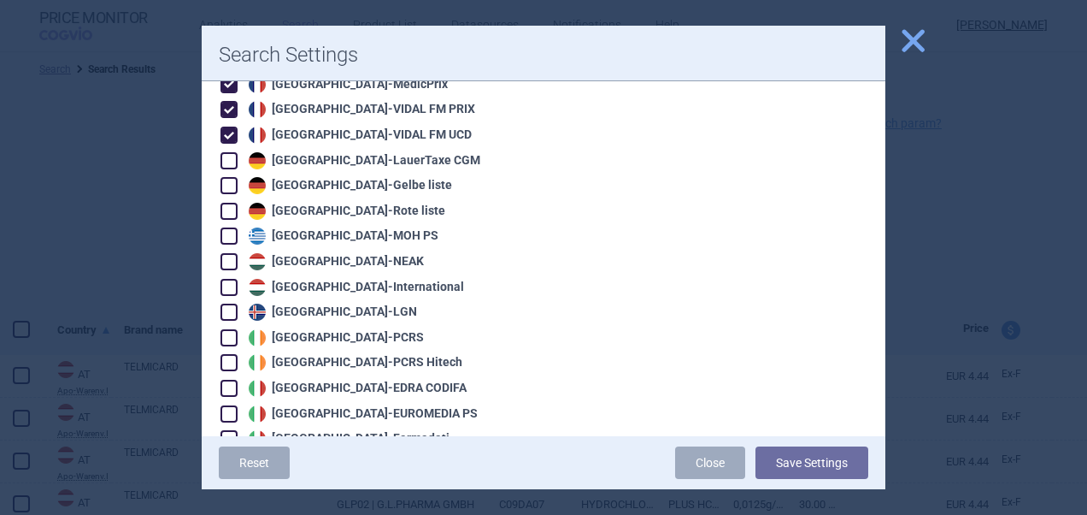
click at [227, 152] on span at bounding box center [229, 160] width 17 height 17
checkbox input "true"
click at [231, 177] on span at bounding box center [229, 185] width 17 height 17
checkbox input "true"
click at [232, 203] on span at bounding box center [229, 211] width 17 height 17
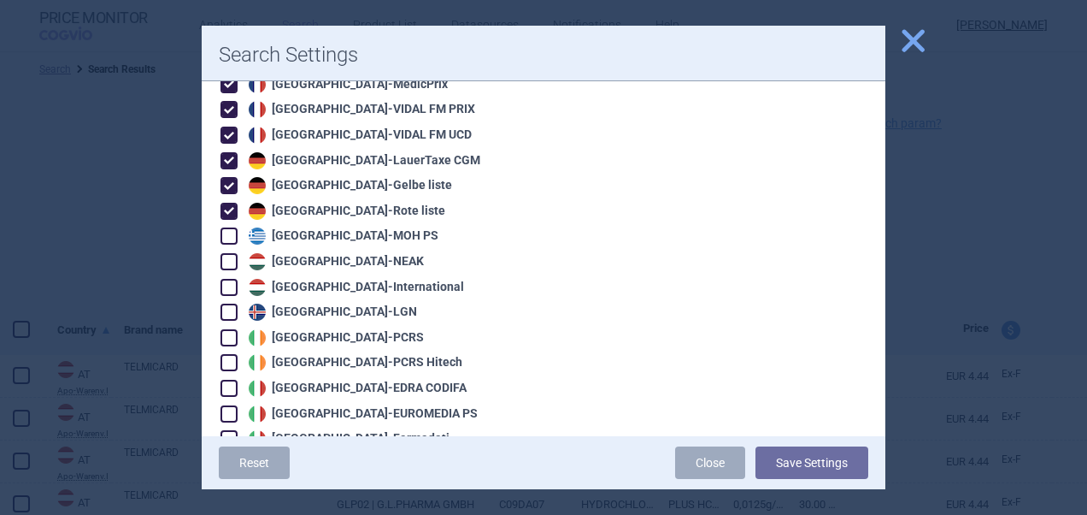
checkbox input "true"
click at [233, 227] on span at bounding box center [229, 235] width 17 height 17
checkbox input "true"
click at [815, 462] on button "Save Settings" at bounding box center [812, 462] width 113 height 32
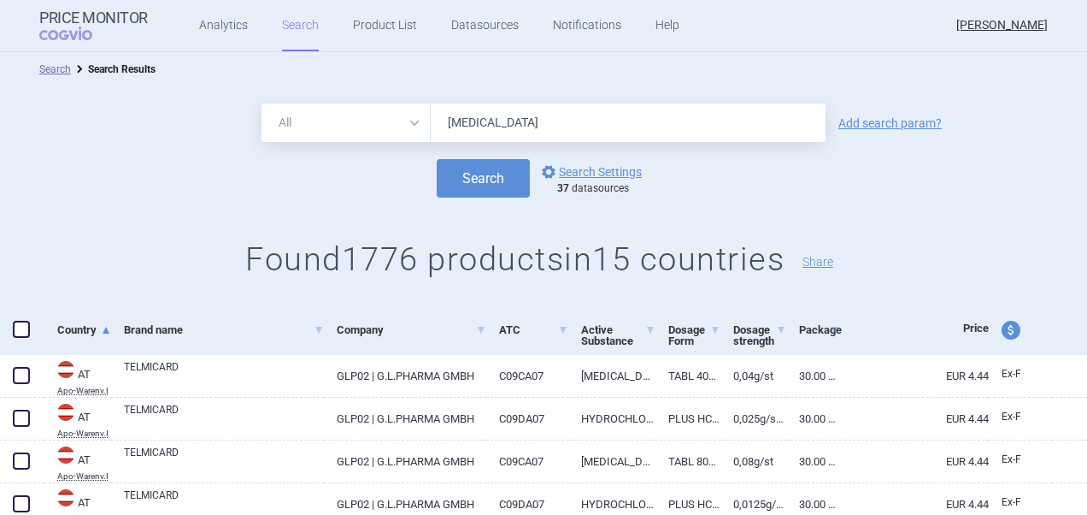
click at [18, 331] on span at bounding box center [21, 329] width 17 height 17
checkbox input "true"
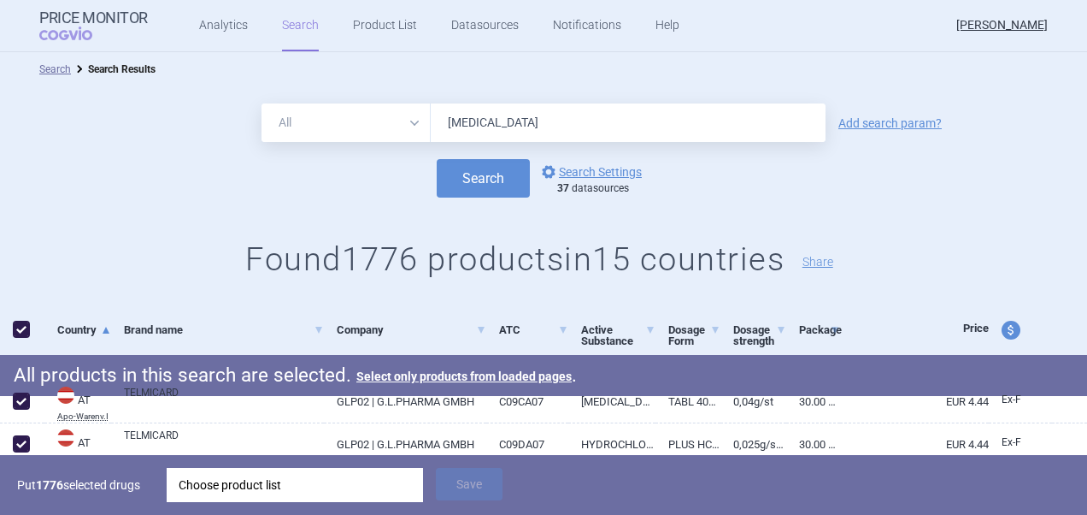
click at [375, 479] on div "Choose product list" at bounding box center [295, 485] width 233 height 34
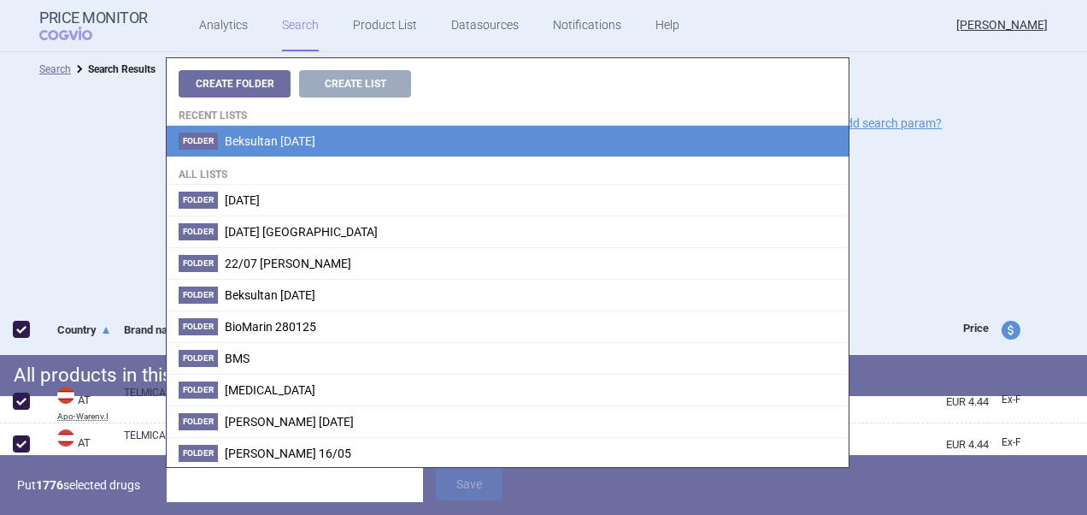
click at [315, 140] on span "Beksultan [DATE]" at bounding box center [270, 141] width 91 height 14
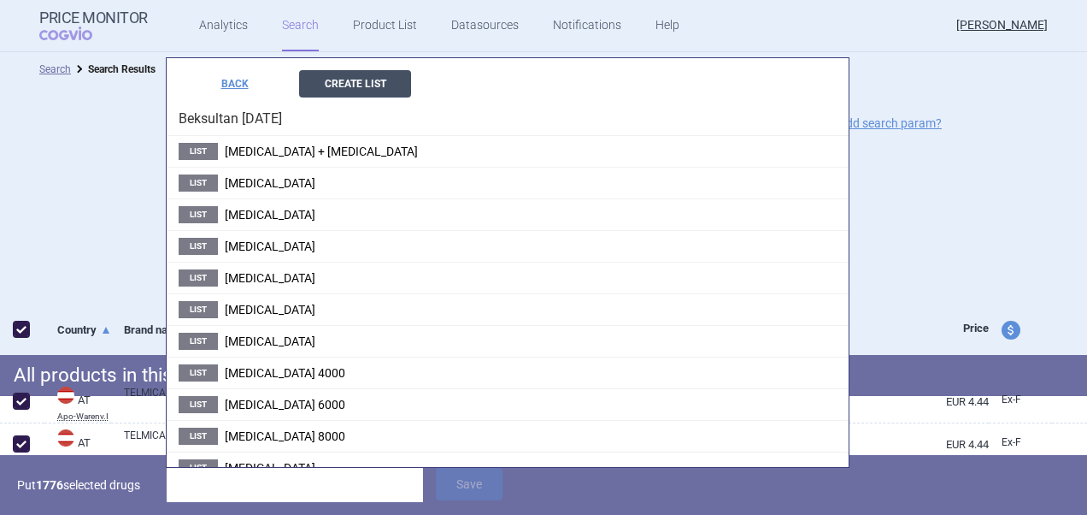
click at [356, 85] on button "Create List" at bounding box center [355, 83] width 112 height 27
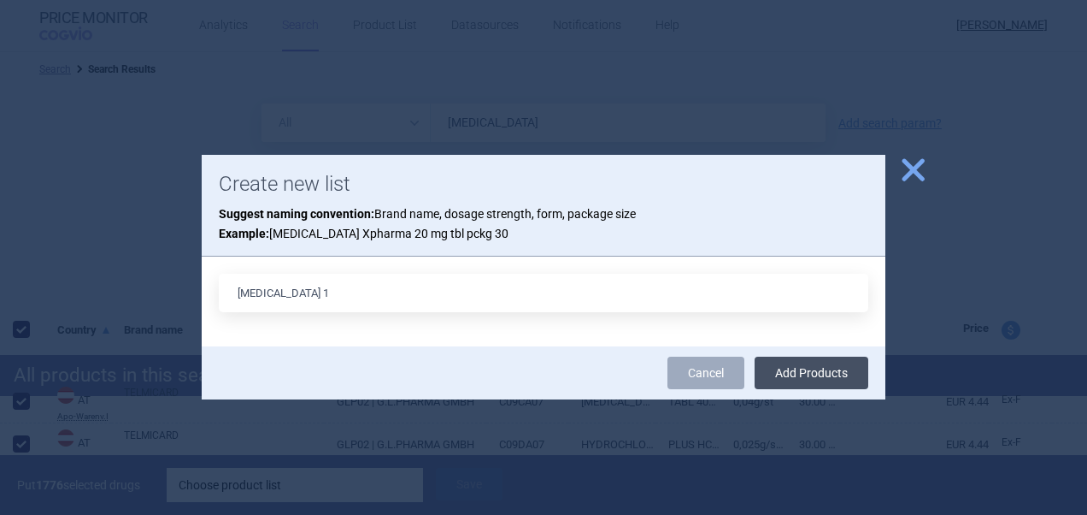
type input "Telmisartan 1"
click at [822, 364] on button "Add Products" at bounding box center [812, 372] width 114 height 32
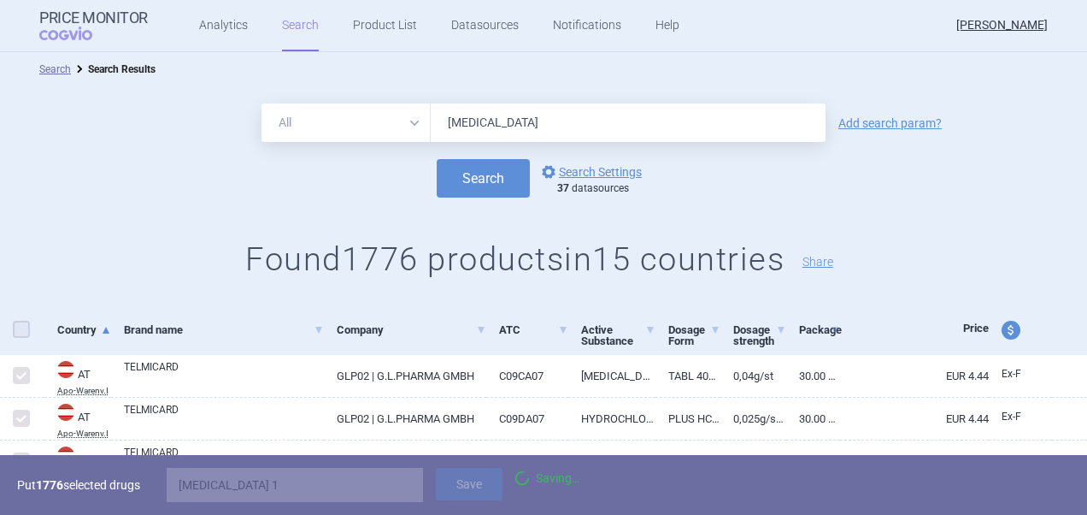
checkbox input "false"
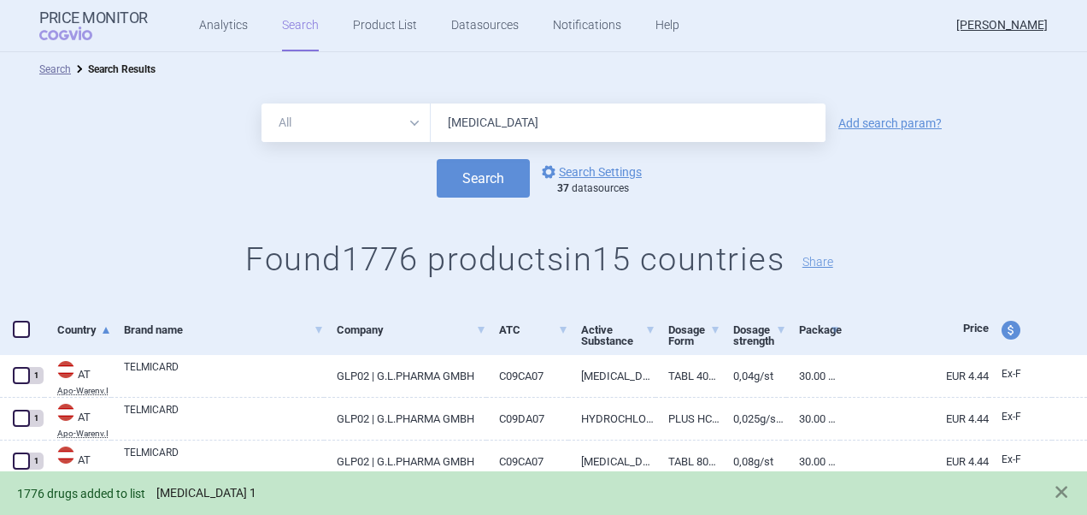
click at [217, 498] on link "Telmisartan 1" at bounding box center [206, 493] width 100 height 15
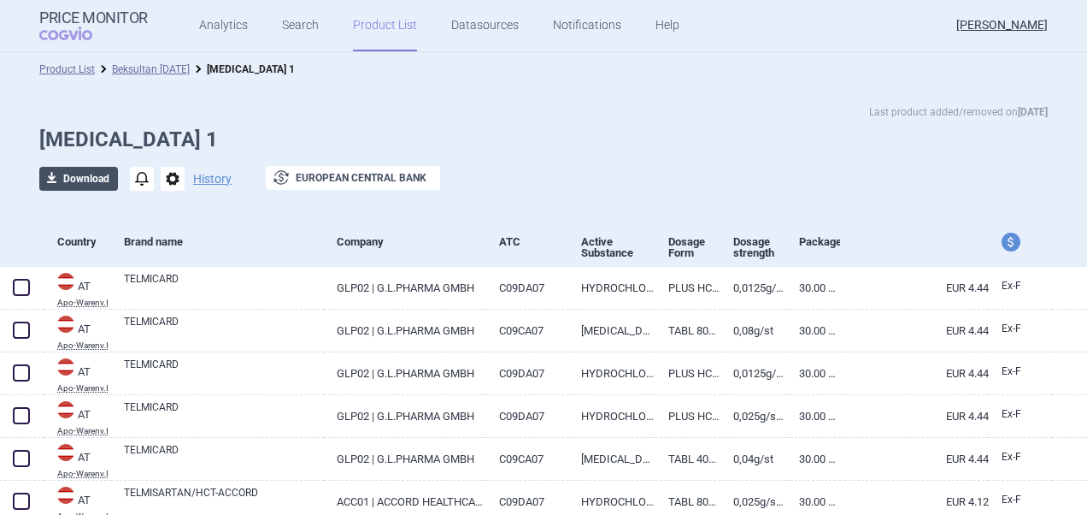
click at [78, 171] on button "download Download" at bounding box center [78, 179] width 79 height 24
select select "EUR"
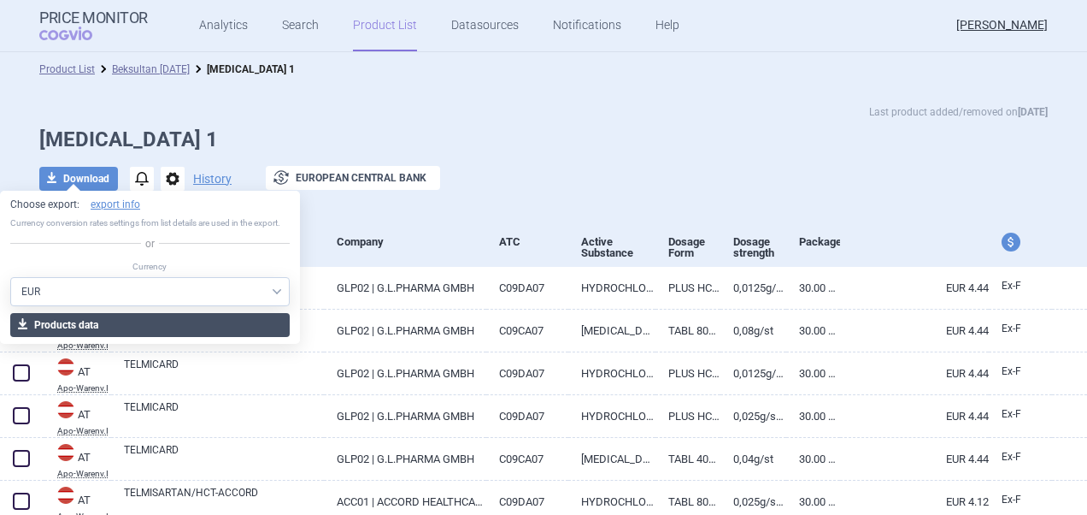
click at [108, 325] on button "download Products data" at bounding box center [150, 325] width 280 height 24
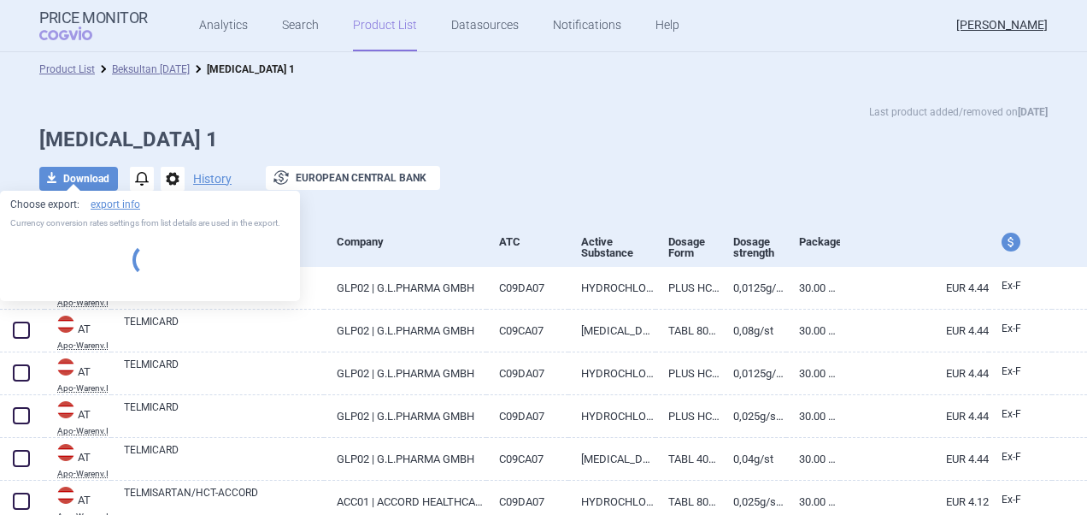
select select "EUR"
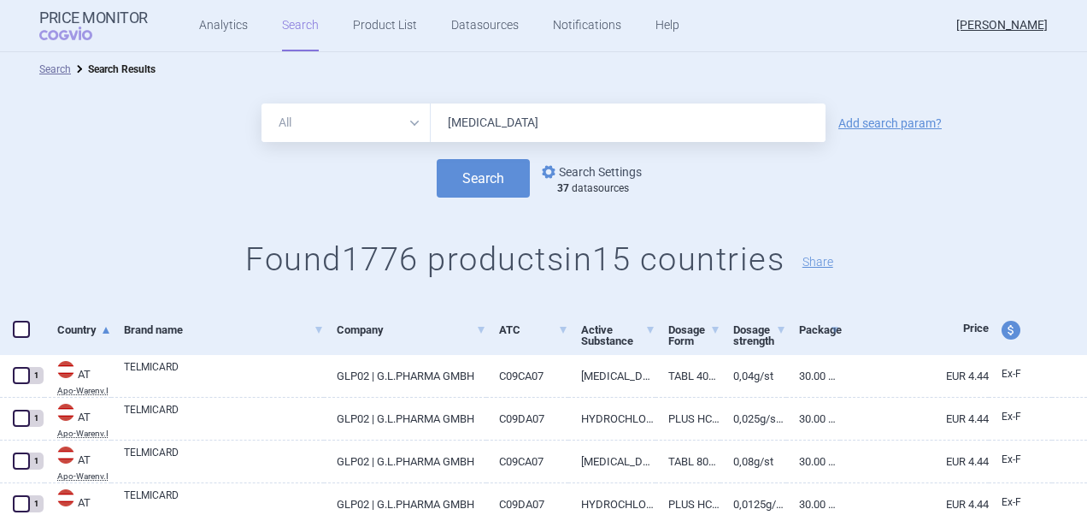
click at [595, 169] on link "options Search Settings" at bounding box center [590, 172] width 103 height 21
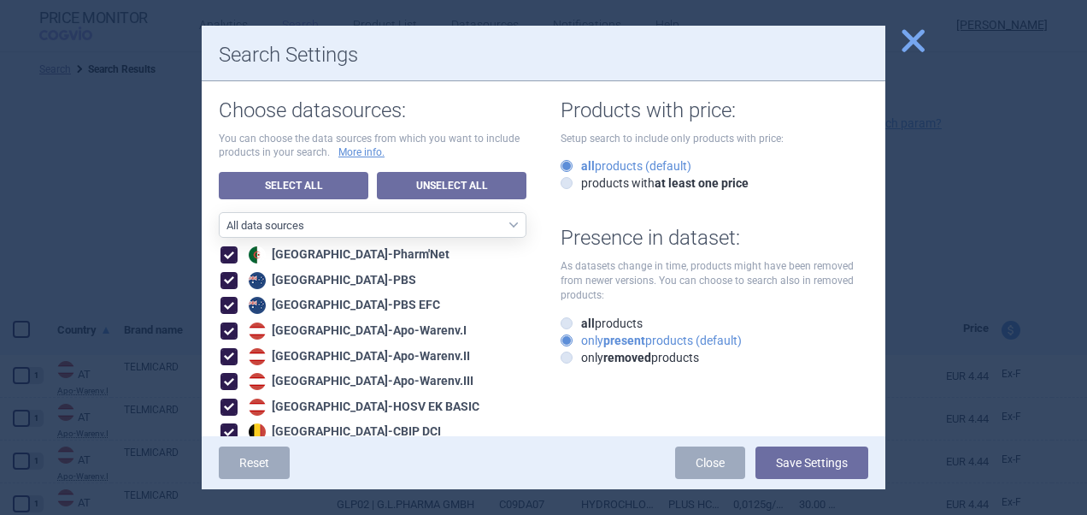
click at [233, 256] on span at bounding box center [229, 254] width 17 height 17
checkbox input "false"
click at [233, 280] on span at bounding box center [229, 280] width 17 height 17
checkbox input "false"
click at [233, 297] on span at bounding box center [229, 305] width 17 height 17
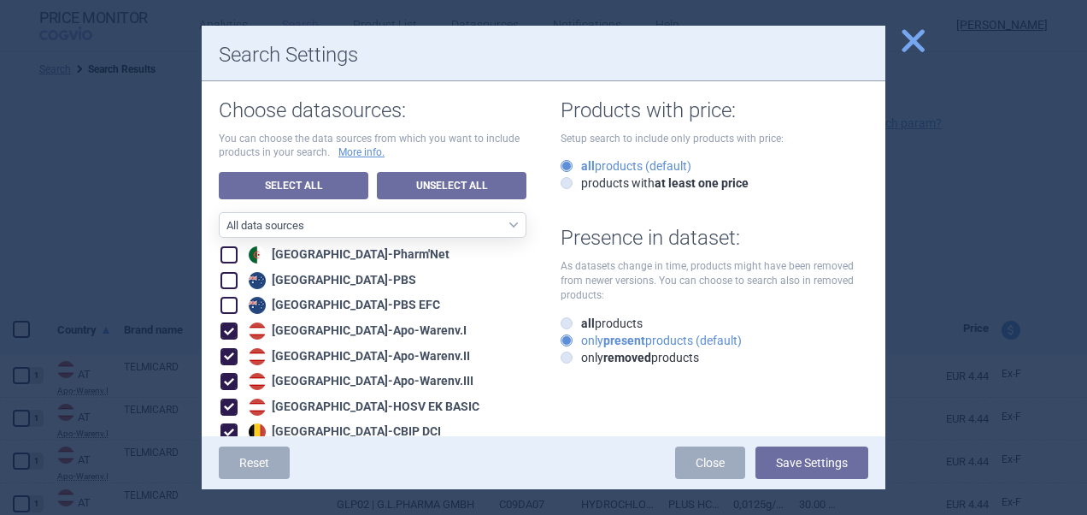
checkbox input "false"
click at [232, 334] on span at bounding box center [229, 330] width 17 height 17
checkbox input "false"
click at [231, 358] on span at bounding box center [229, 356] width 17 height 17
checkbox input "false"
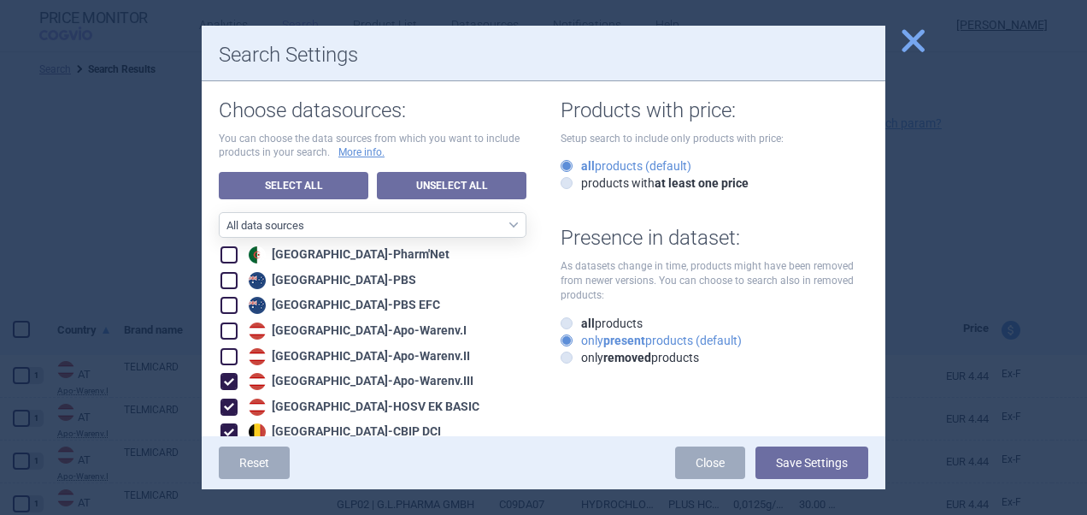
click at [231, 380] on span at bounding box center [229, 381] width 17 height 17
checkbox input "false"
click at [231, 405] on span at bounding box center [229, 406] width 17 height 17
checkbox input "false"
click at [231, 427] on span at bounding box center [229, 431] width 17 height 17
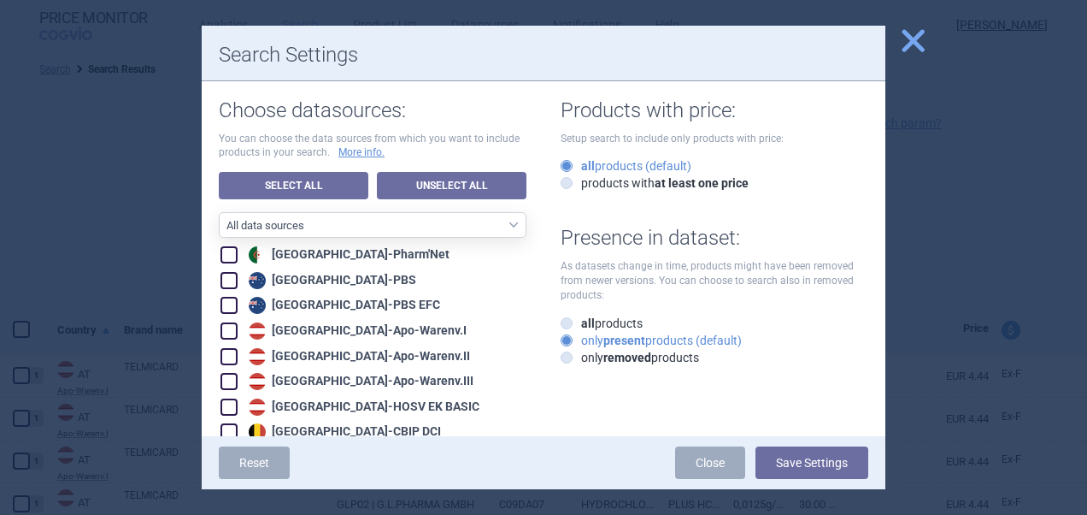
checkbox input "false"
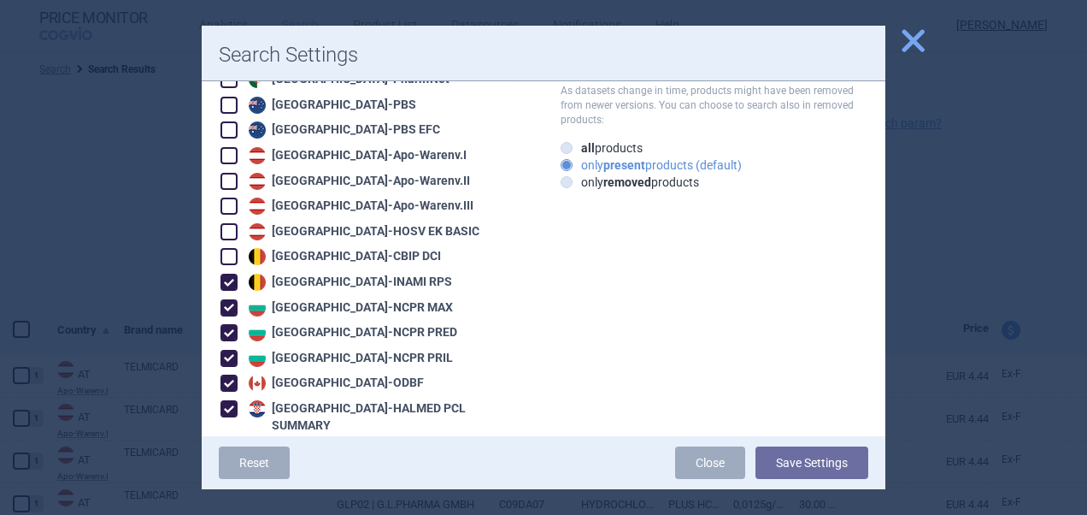
scroll to position [205, 0]
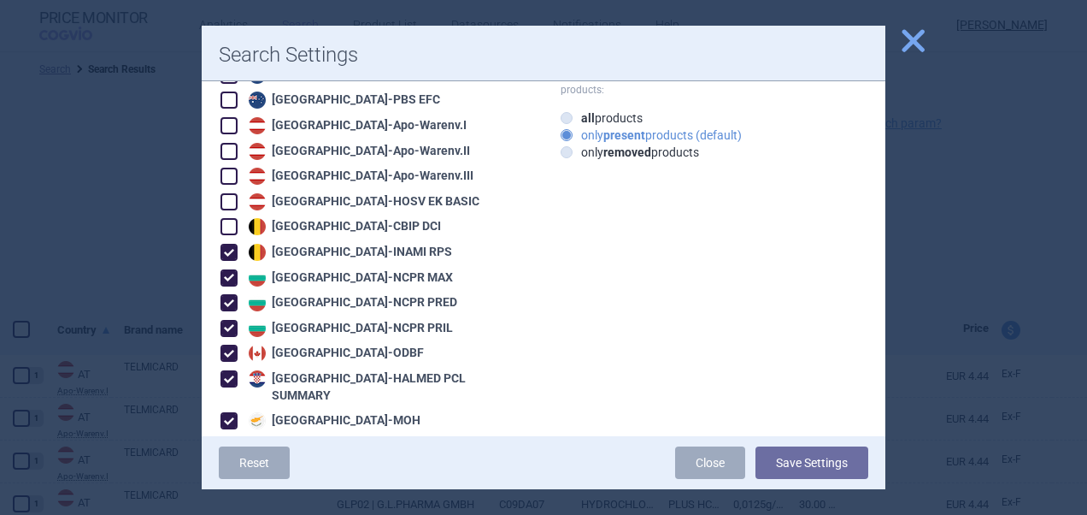
click at [244, 354] on label "Canada - ODBF" at bounding box center [322, 353] width 203 height 17
checkbox input "false"
click at [229, 326] on span at bounding box center [229, 328] width 17 height 17
checkbox input "false"
click at [231, 292] on span at bounding box center [229, 303] width 26 height 26
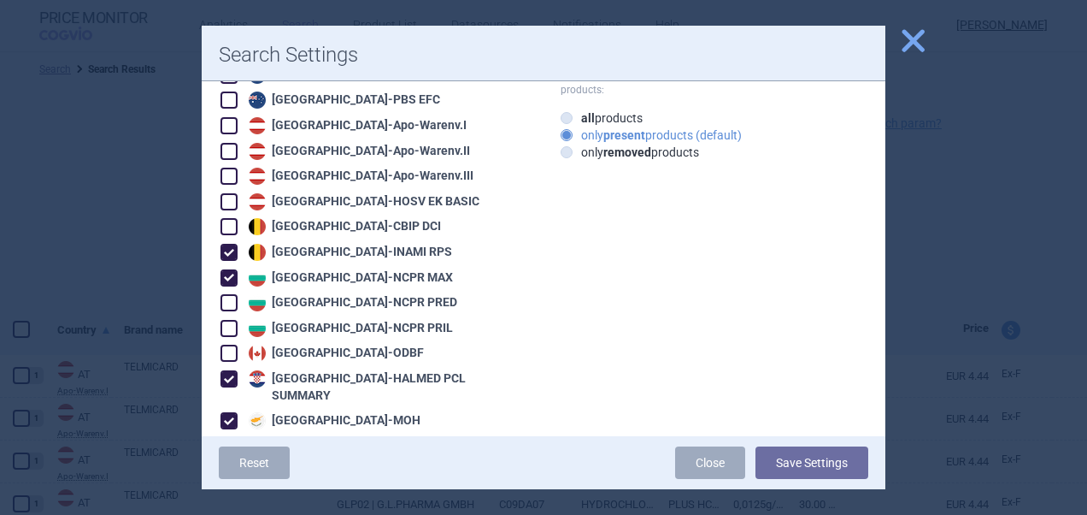
checkbox input "false"
click at [231, 265] on span at bounding box center [229, 278] width 26 height 26
checkbox input "false"
click at [229, 244] on span at bounding box center [229, 252] width 17 height 17
checkbox input "false"
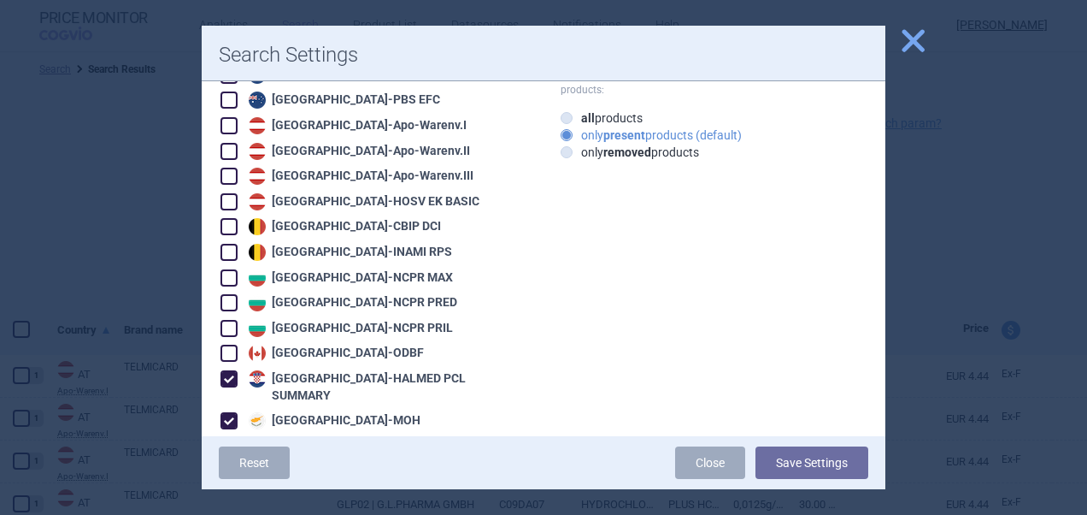
click at [235, 379] on span at bounding box center [229, 378] width 17 height 17
checkbox input "false"
click at [234, 412] on span at bounding box center [229, 420] width 17 height 17
checkbox input "false"
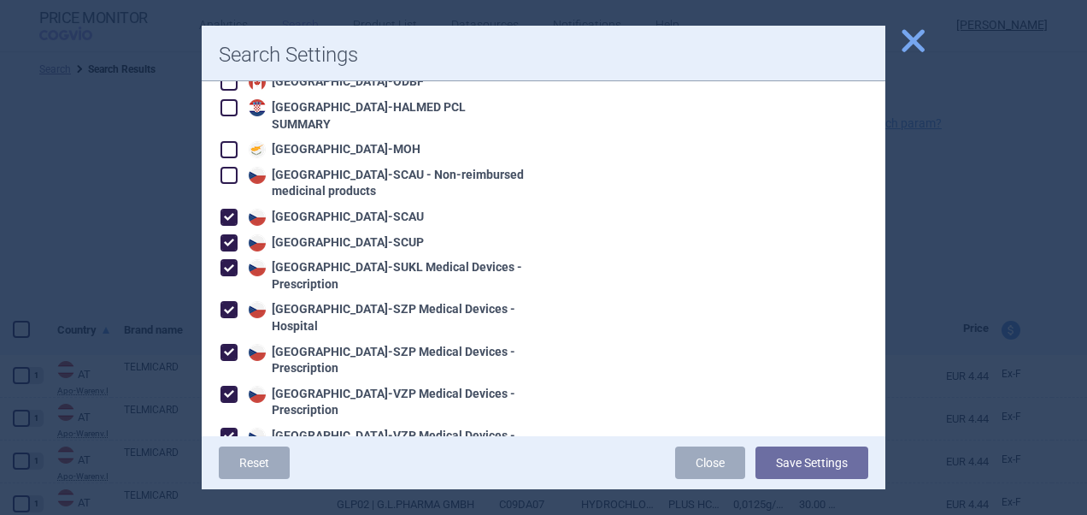
scroll to position [479, 0]
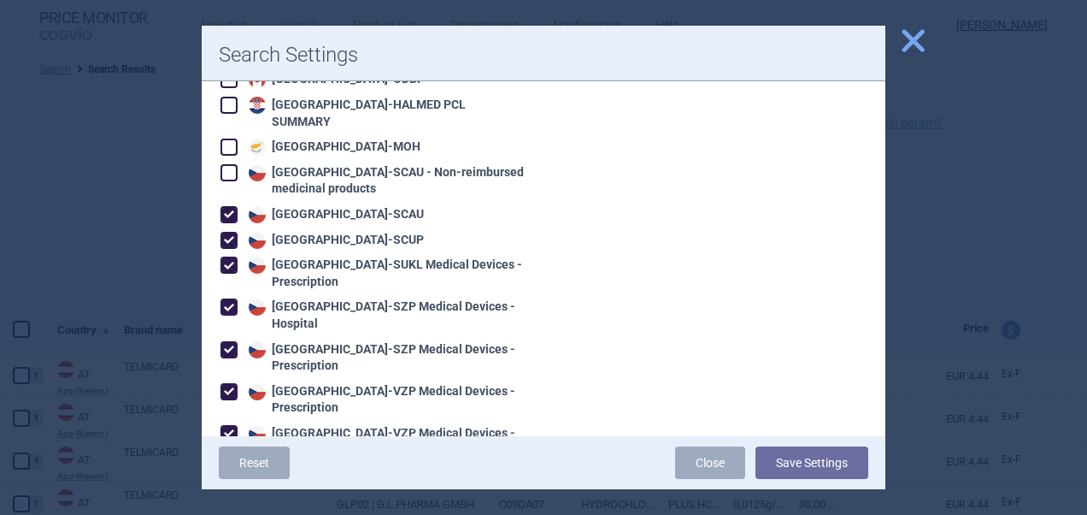
click at [231, 206] on span at bounding box center [229, 214] width 17 height 17
checkbox input "false"
click at [231, 232] on span at bounding box center [229, 240] width 17 height 17
checkbox input "false"
click at [231, 256] on span at bounding box center [229, 264] width 17 height 17
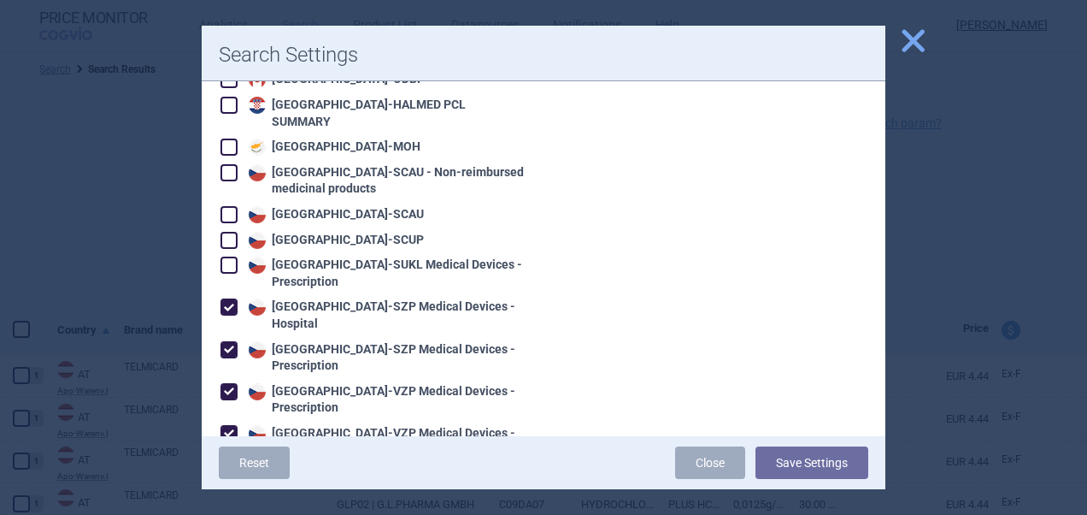
checkbox input "false"
click at [231, 298] on span at bounding box center [229, 306] width 17 height 17
checkbox input "false"
drag, startPoint x: 231, startPoint y: 334, endPoint x: 229, endPoint y: 378, distance: 43.6
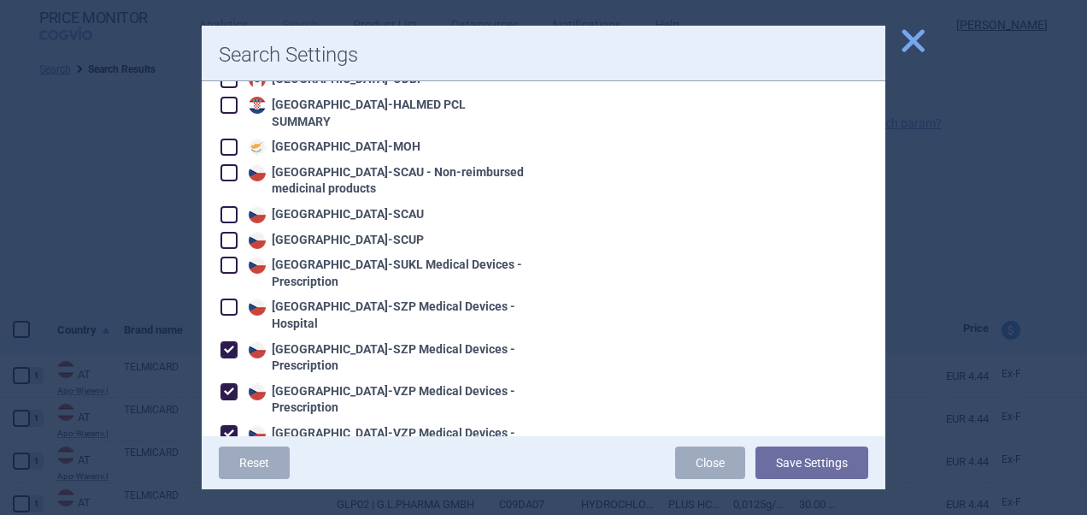
click at [229, 383] on span at bounding box center [229, 391] width 17 height 17
checkbox input "true"
click at [229, 337] on span at bounding box center [229, 350] width 26 height 26
checkbox input "false"
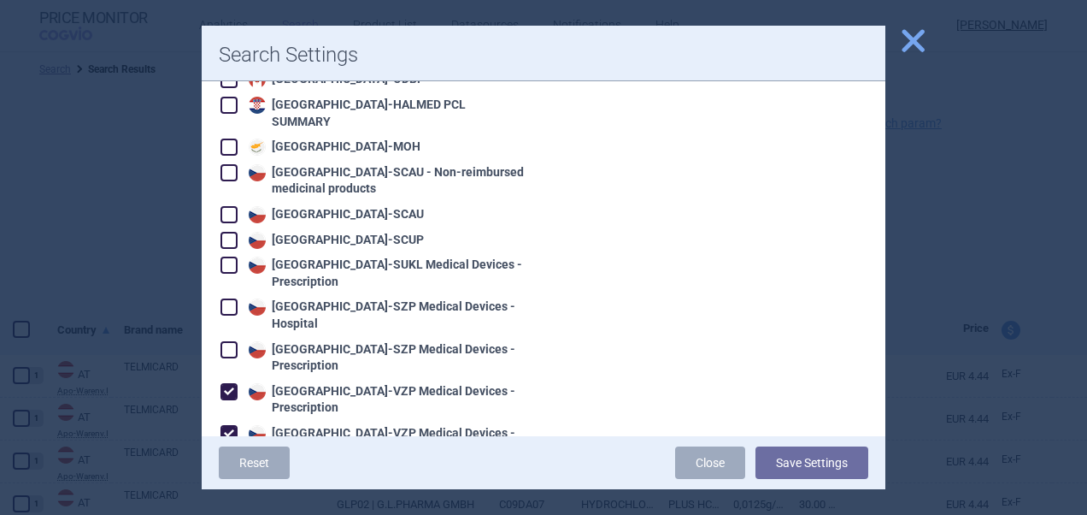
click at [229, 383] on span at bounding box center [229, 391] width 17 height 17
checkbox input "false"
click at [230, 425] on span at bounding box center [229, 433] width 17 height 17
checkbox input "false"
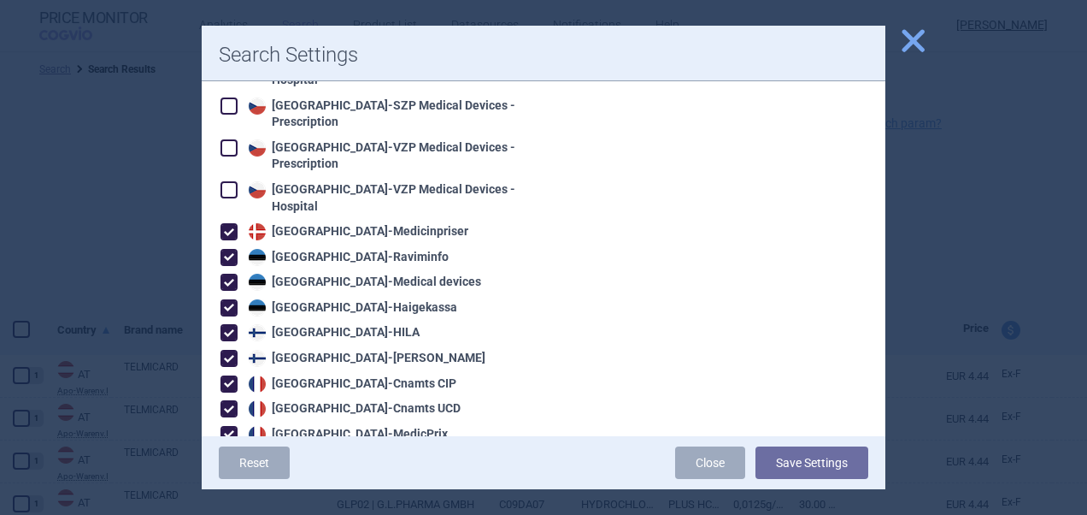
scroll to position [752, 0]
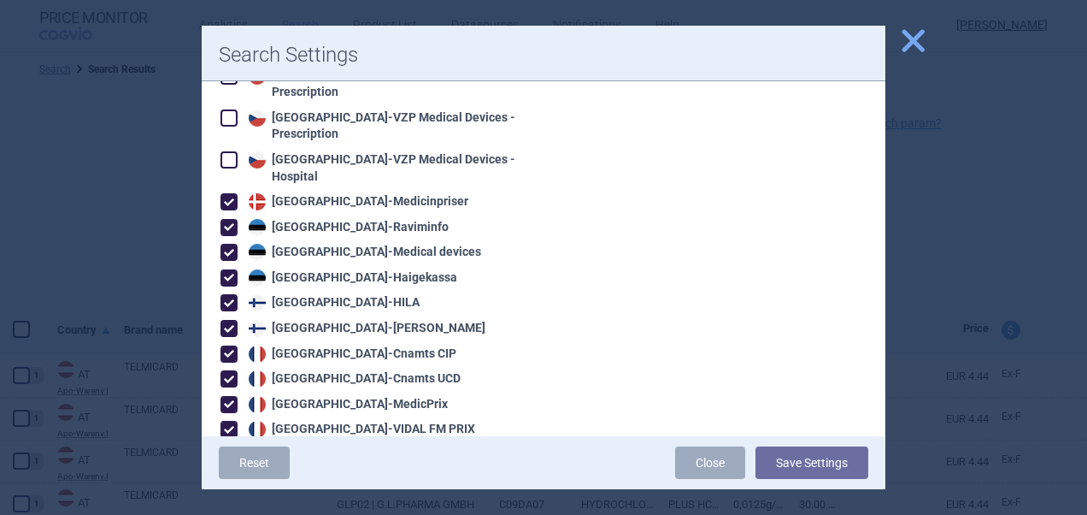
click at [222, 193] on span at bounding box center [229, 201] width 17 height 17
checkbox input "false"
click at [224, 219] on span at bounding box center [229, 227] width 17 height 17
checkbox input "false"
click at [227, 246] on span at bounding box center [229, 252] width 26 height 26
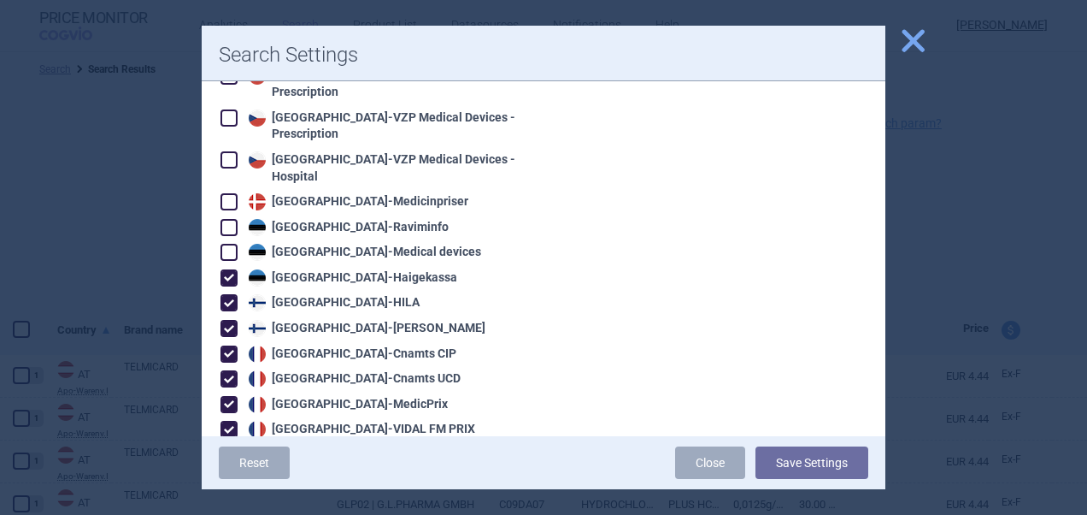
checkbox input "false"
click at [227, 269] on span at bounding box center [229, 277] width 17 height 17
checkbox input "false"
click at [227, 294] on span at bounding box center [229, 302] width 17 height 17
checkbox input "false"
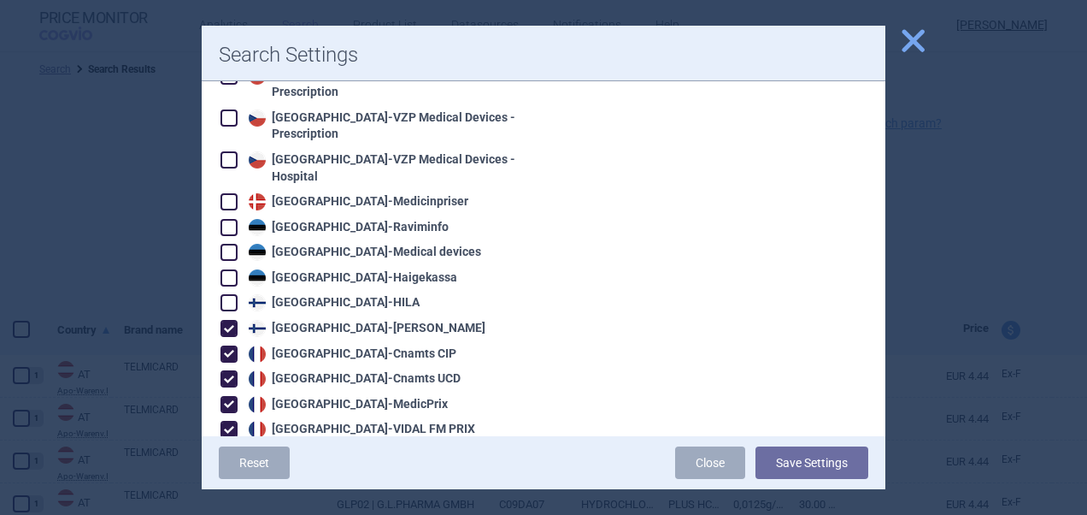
click at [228, 320] on span at bounding box center [229, 328] width 17 height 17
checkbox input "false"
click at [228, 345] on span at bounding box center [229, 353] width 17 height 17
checkbox input "false"
click at [228, 370] on span at bounding box center [229, 378] width 17 height 17
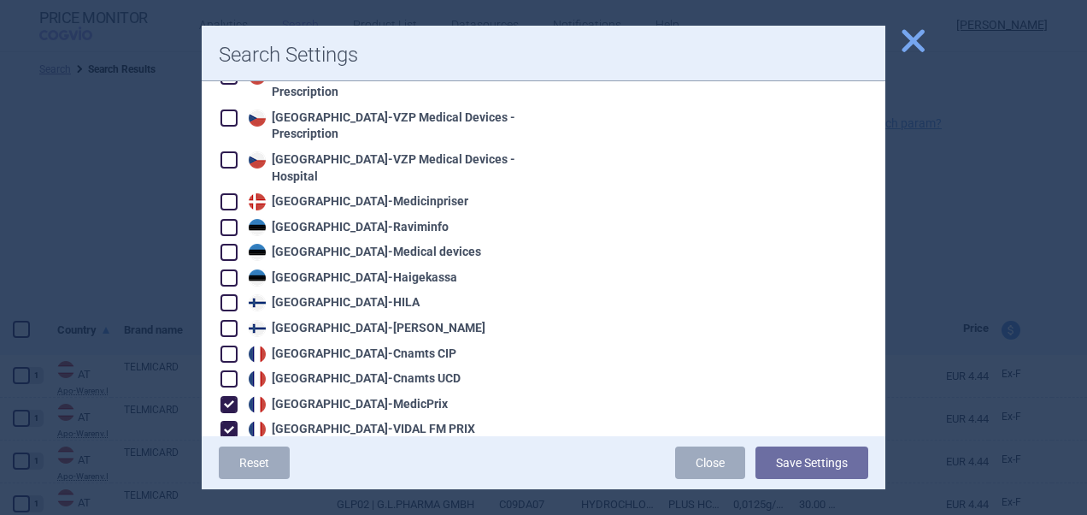
checkbox input "false"
click at [228, 396] on span at bounding box center [229, 404] width 17 height 17
checkbox input "false"
click at [228, 421] on span at bounding box center [229, 429] width 17 height 17
checkbox input "false"
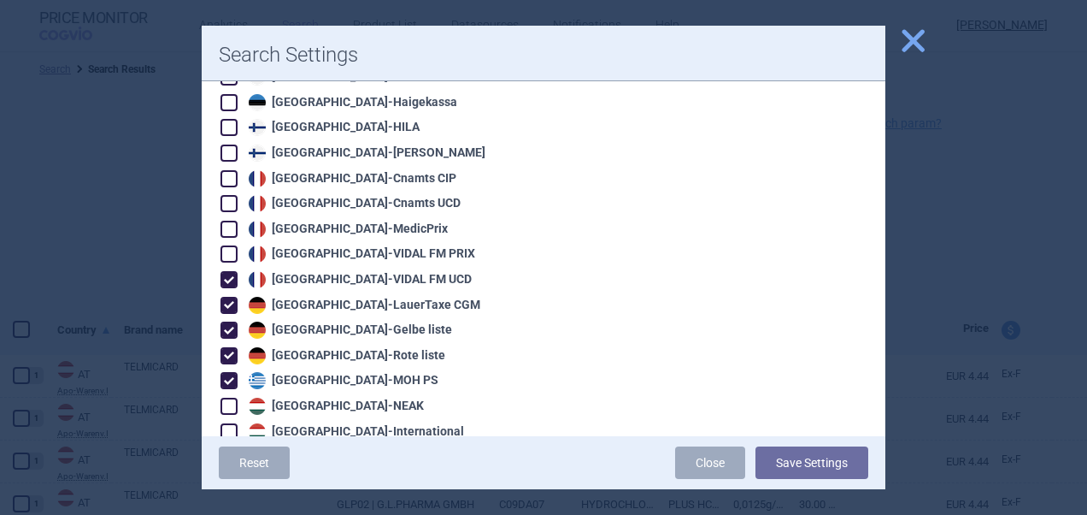
scroll to position [957, 0]
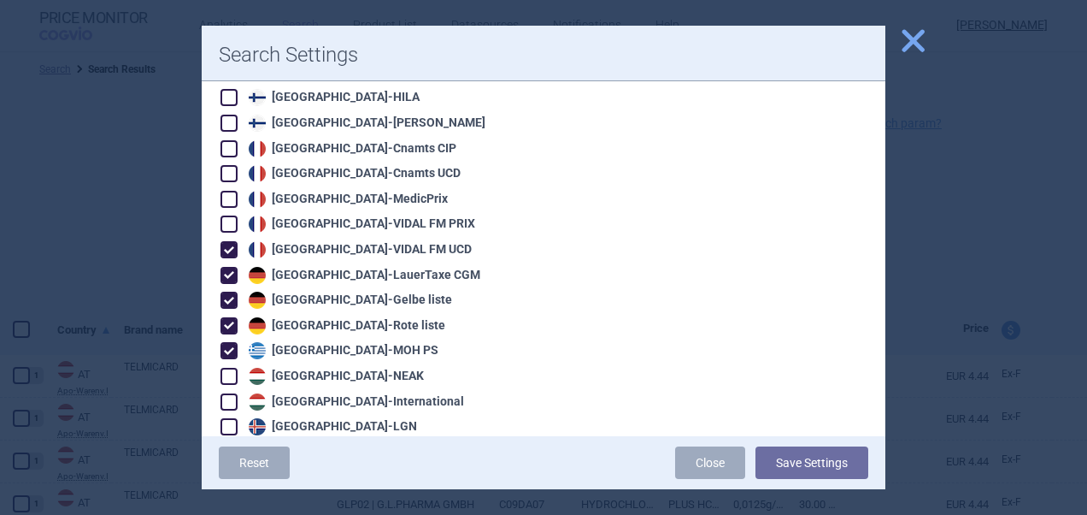
click at [231, 368] on span at bounding box center [229, 376] width 17 height 17
checkbox input "true"
click at [228, 338] on span at bounding box center [229, 351] width 26 height 26
checkbox input "false"
click at [231, 313] on span at bounding box center [229, 326] width 26 height 26
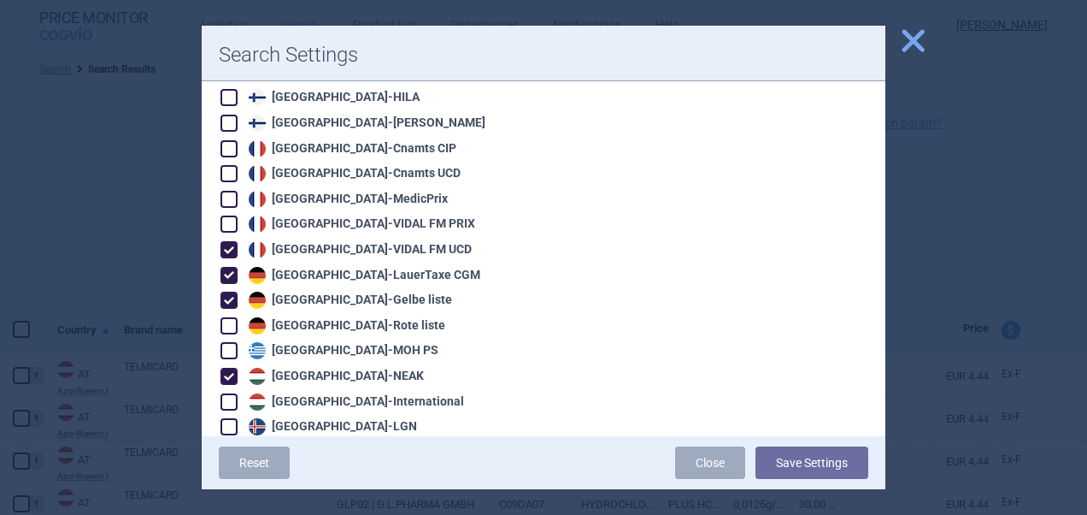
checkbox input "false"
click at [231, 292] on span at bounding box center [229, 300] width 17 height 17
checkbox input "false"
click at [230, 267] on span at bounding box center [229, 275] width 17 height 17
checkbox input "false"
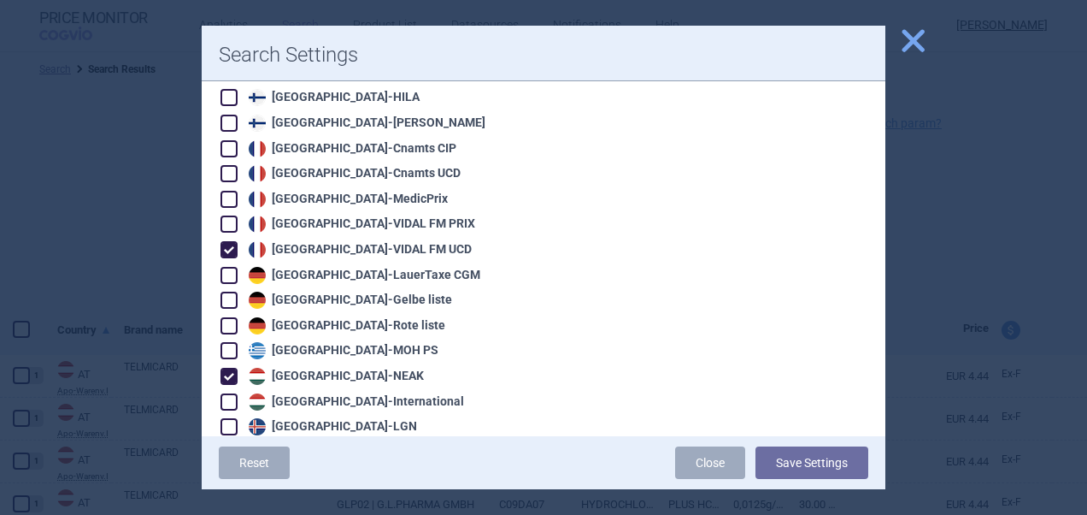
click at [227, 241] on span at bounding box center [229, 249] width 17 height 17
checkbox input "false"
click at [231, 393] on span at bounding box center [229, 401] width 17 height 17
checkbox input "true"
click at [231, 418] on span at bounding box center [229, 426] width 17 height 17
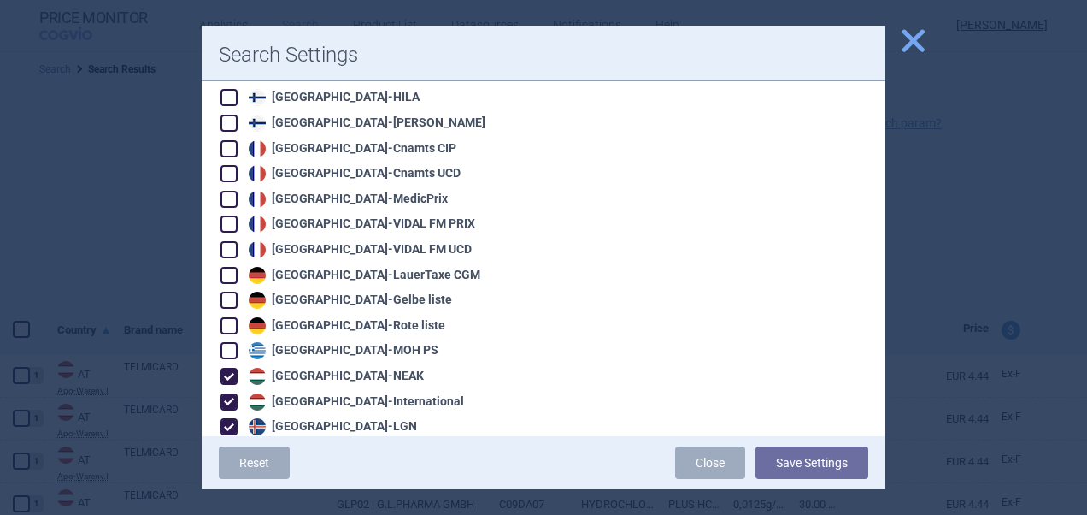
checkbox input "true"
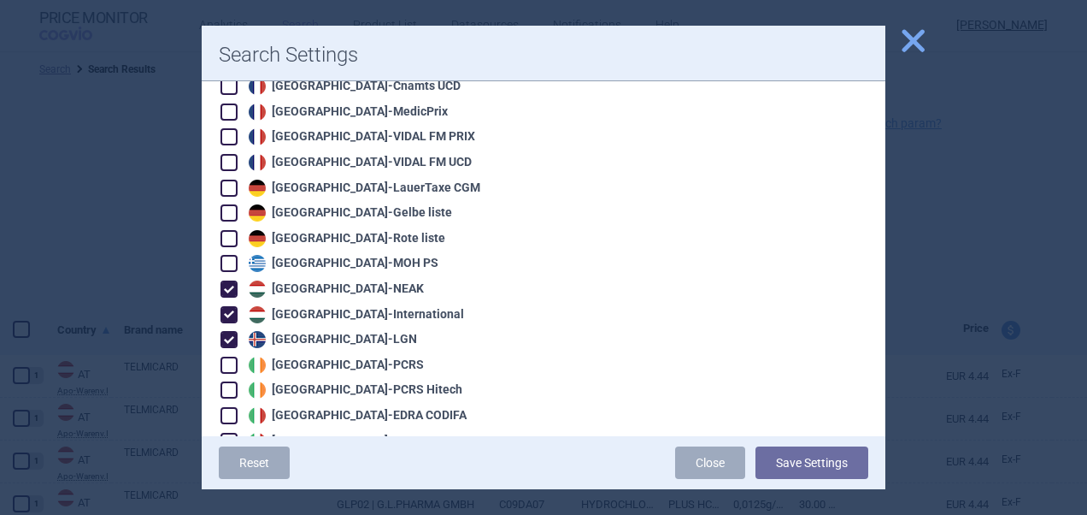
scroll to position [1060, 0]
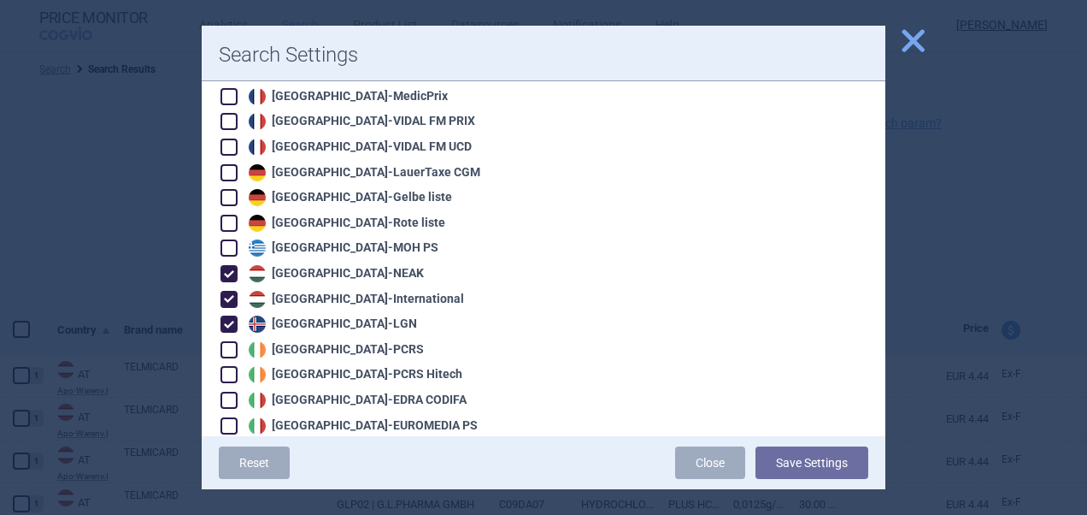
click at [232, 341] on span at bounding box center [229, 349] width 17 height 17
checkbox input "true"
click at [233, 366] on span at bounding box center [229, 374] width 17 height 17
checkbox input "true"
click at [233, 392] on span at bounding box center [229, 400] width 17 height 17
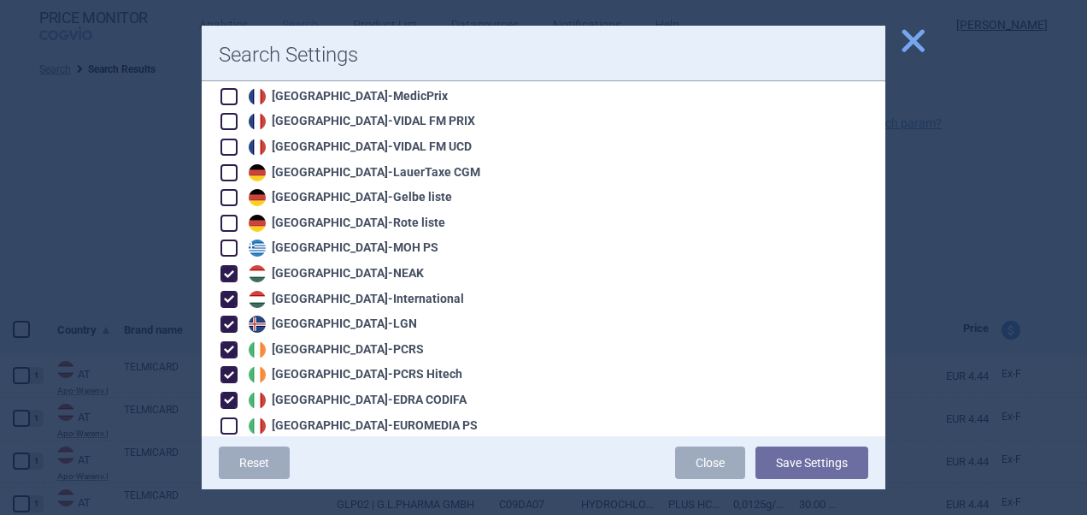
checkbox input "true"
click at [233, 417] on span at bounding box center [229, 425] width 17 height 17
checkbox input "true"
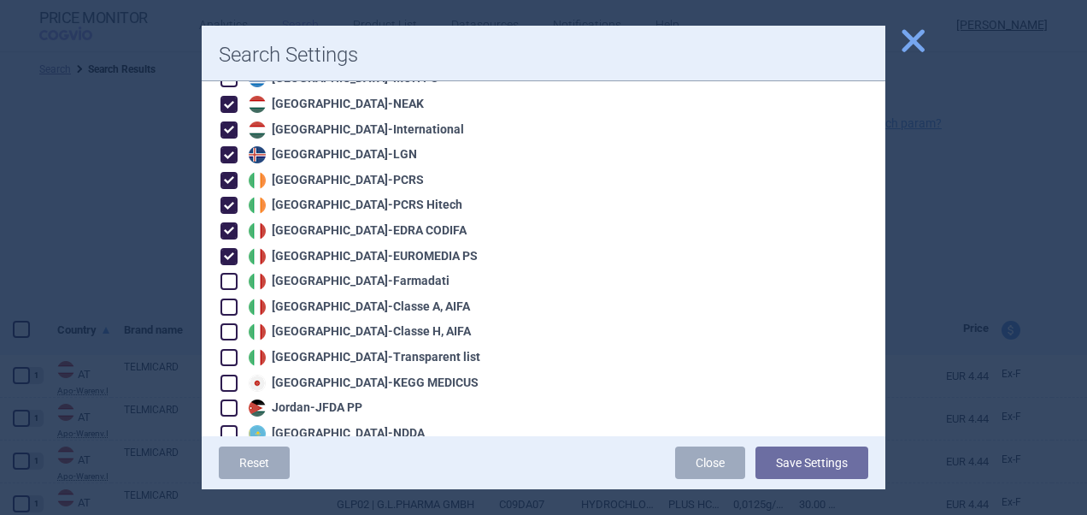
scroll to position [1231, 0]
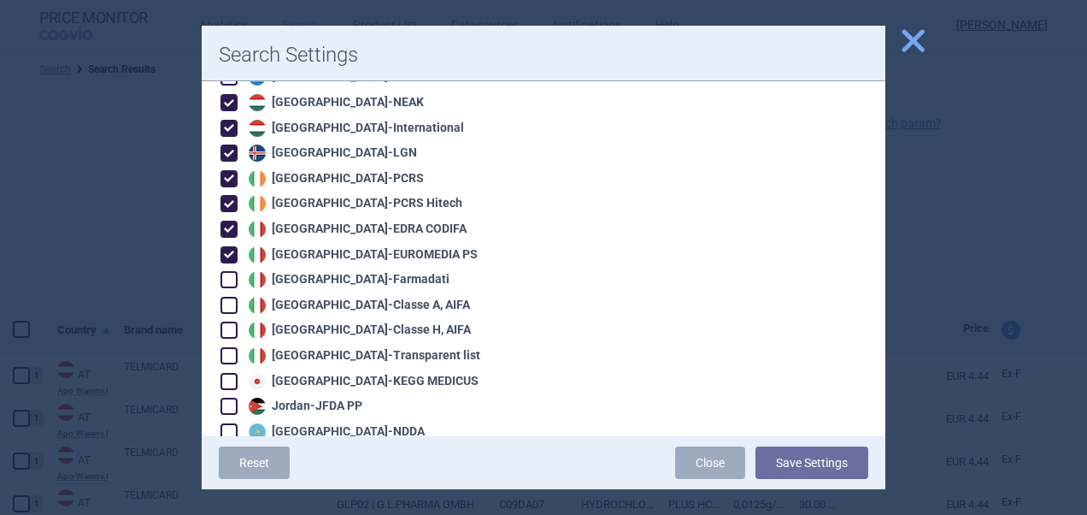
click at [228, 398] on span at bounding box center [229, 406] width 17 height 17
checkbox input "true"
click at [228, 373] on span at bounding box center [229, 381] width 17 height 17
checkbox input "true"
click at [228, 347] on span at bounding box center [229, 355] width 17 height 17
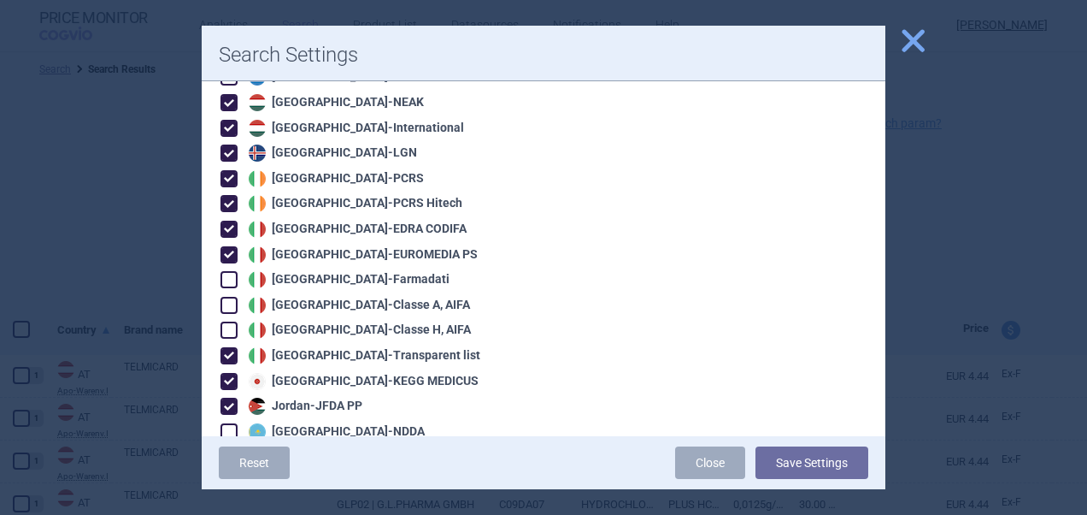
checkbox input "true"
click at [228, 321] on span at bounding box center [229, 329] width 17 height 17
checkbox input "true"
click at [228, 297] on span at bounding box center [229, 305] width 17 height 17
checkbox input "true"
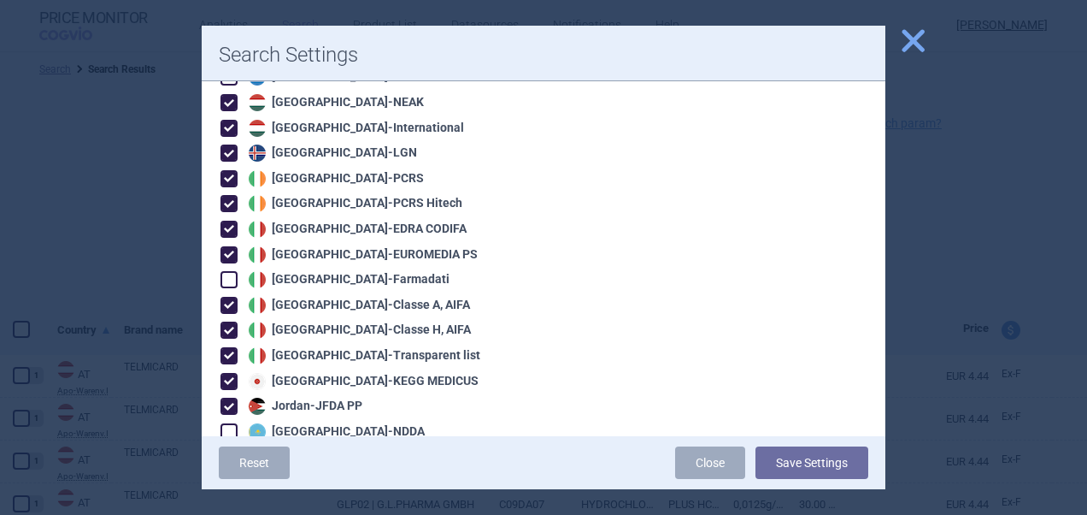
click at [228, 271] on span at bounding box center [229, 279] width 17 height 17
checkbox input "true"
click at [234, 423] on span at bounding box center [229, 431] width 17 height 17
checkbox input "true"
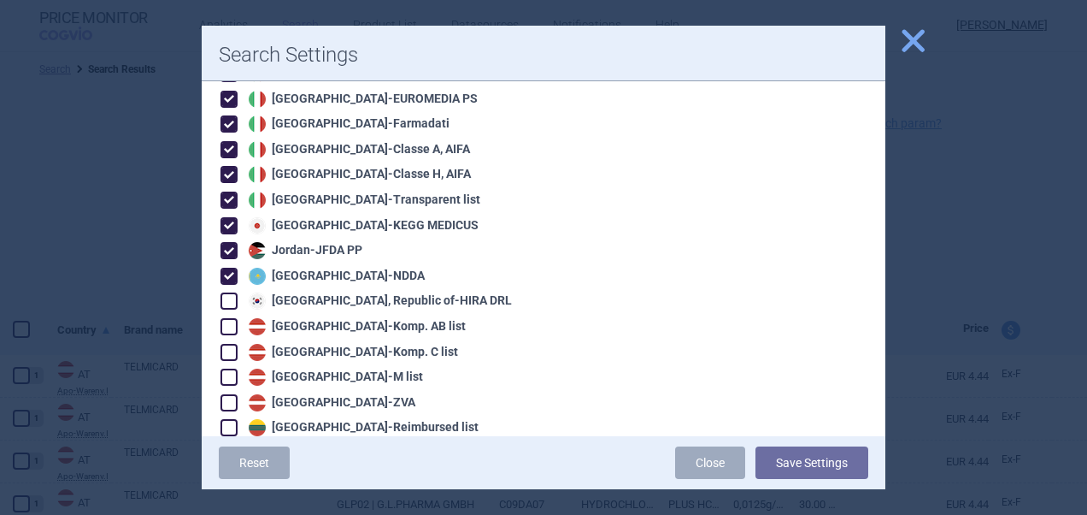
scroll to position [1402, 0]
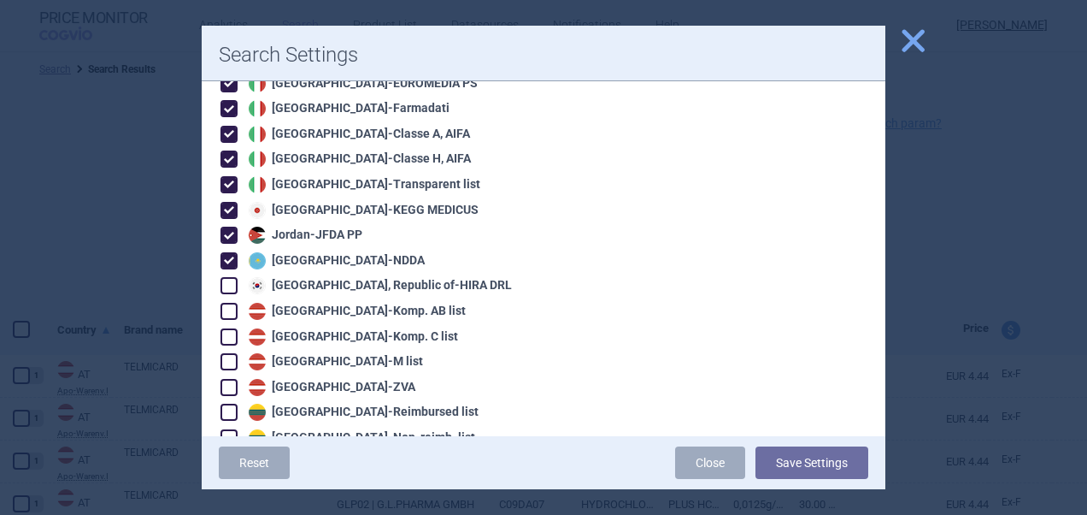
click at [223, 277] on span at bounding box center [229, 285] width 17 height 17
checkbox input "true"
click at [817, 457] on button "Save Settings" at bounding box center [812, 462] width 113 height 32
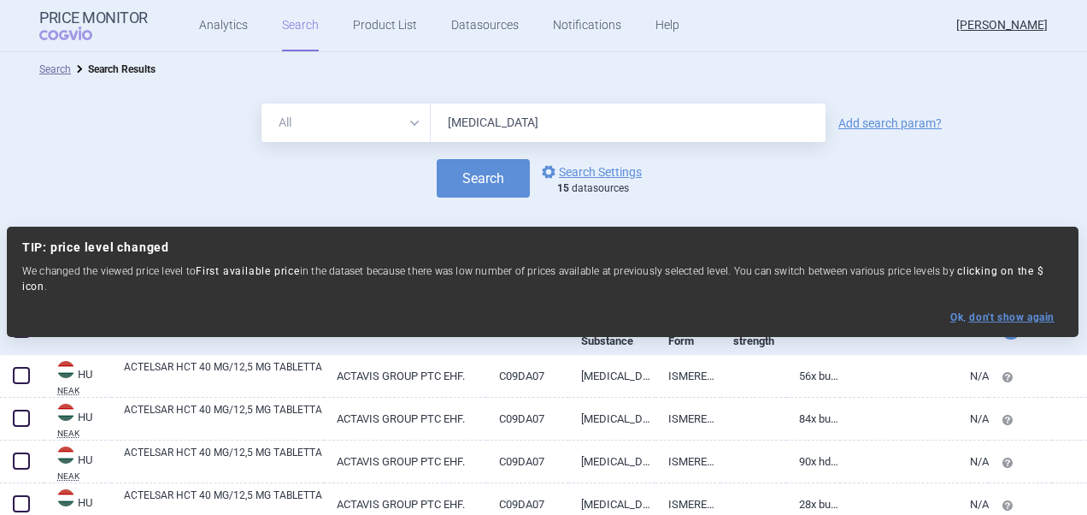
click at [1018, 311] on button "Ok, don ' t show again" at bounding box center [1003, 317] width 104 height 12
select select "ex-factory"
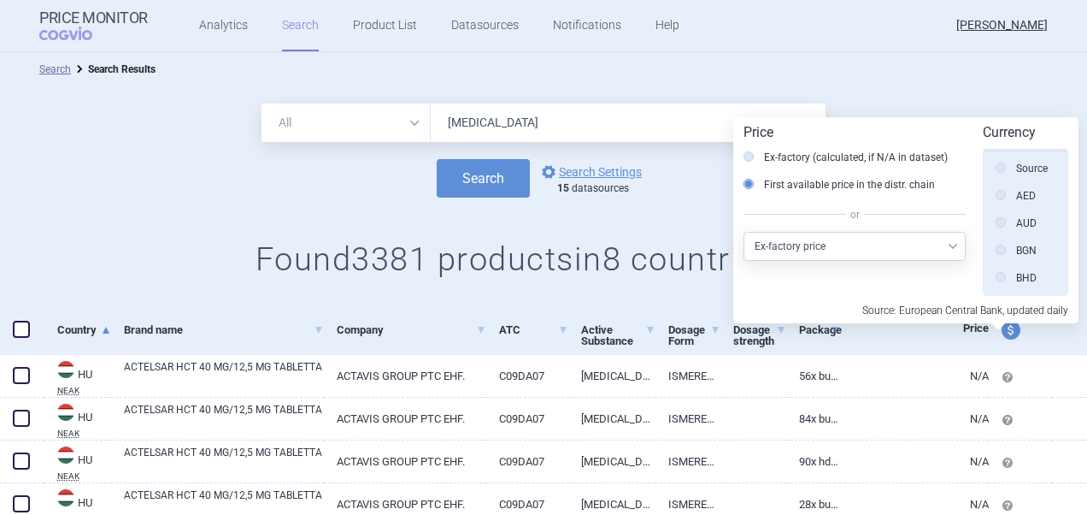
scroll to position [386, 0]
click at [631, 221] on div "All Brand Name ATC Company Active Substance Country Newer than Telmisartan Add …" at bounding box center [543, 196] width 1087 height 220
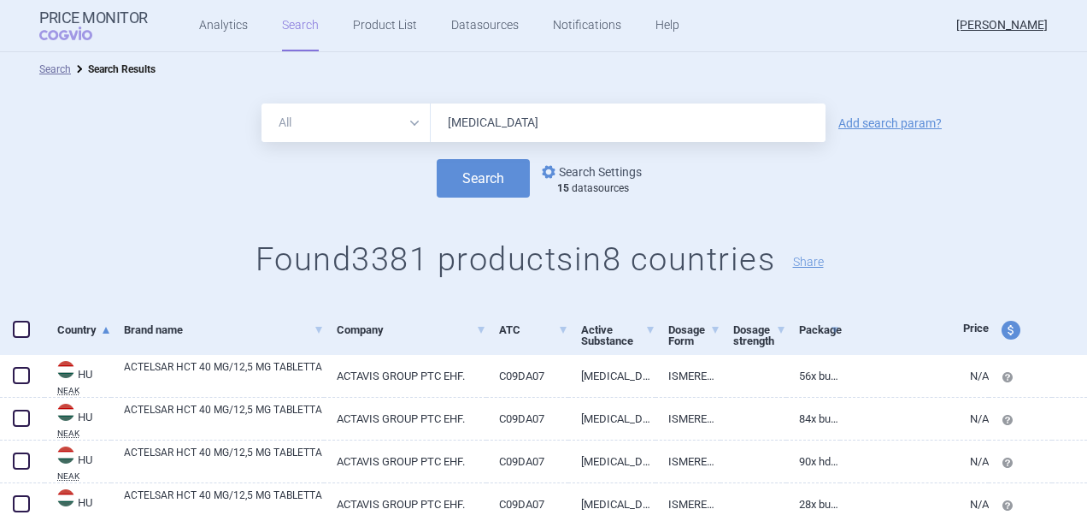
click at [582, 173] on link "options Search Settings" at bounding box center [590, 172] width 103 height 21
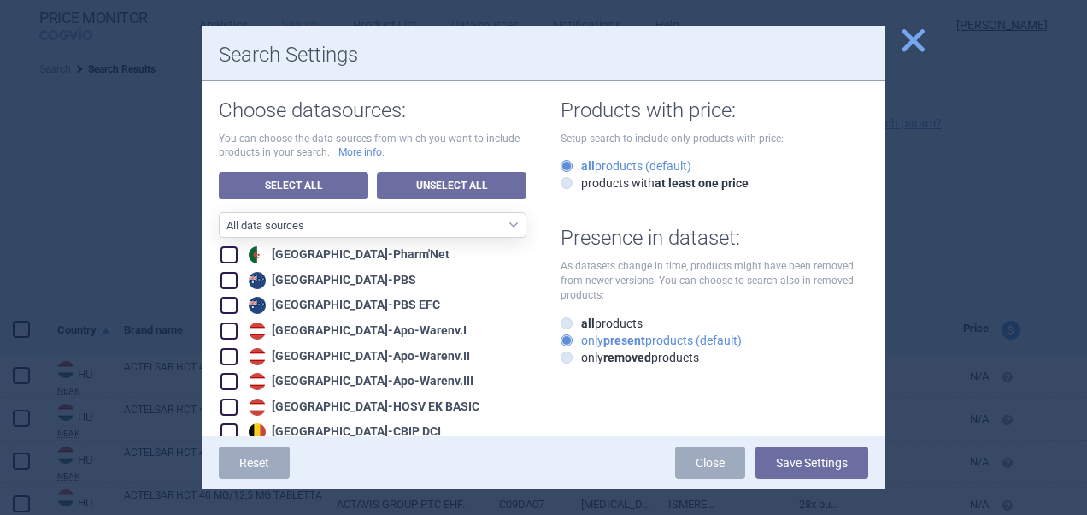
click at [922, 32] on span "close" at bounding box center [913, 41] width 30 height 30
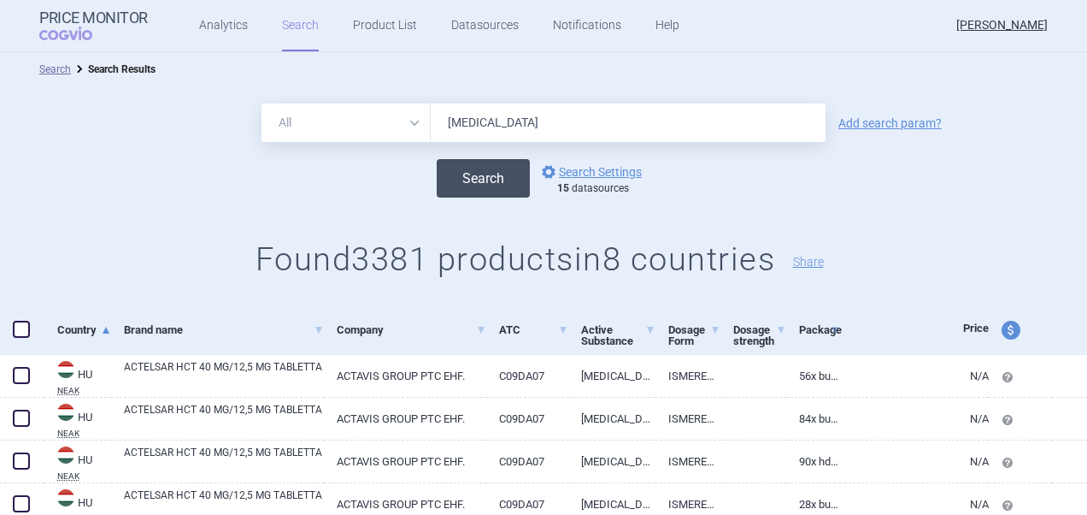
click at [475, 176] on button "Search" at bounding box center [483, 178] width 93 height 38
click at [580, 171] on link "options Search Settings" at bounding box center [590, 172] width 103 height 21
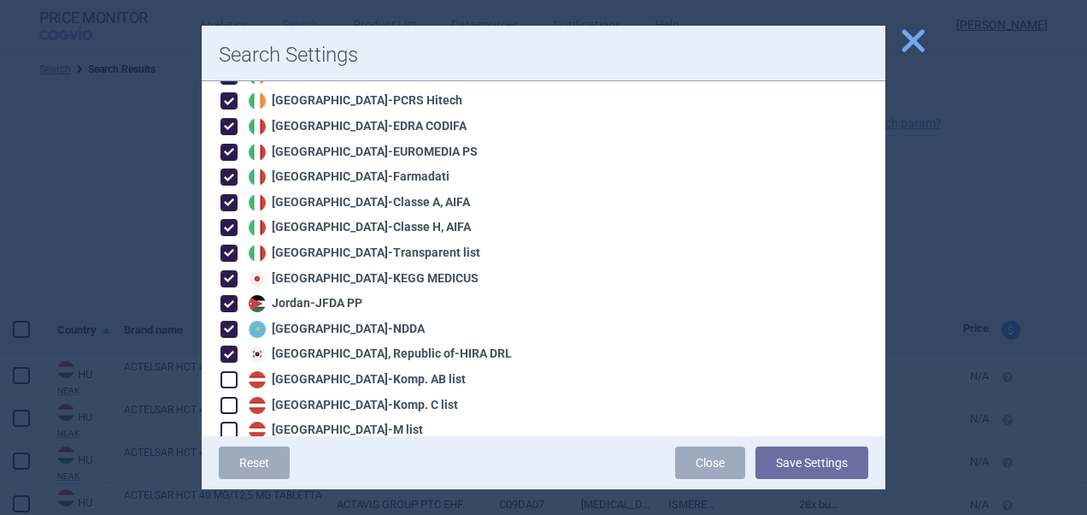
scroll to position [1288, 0]
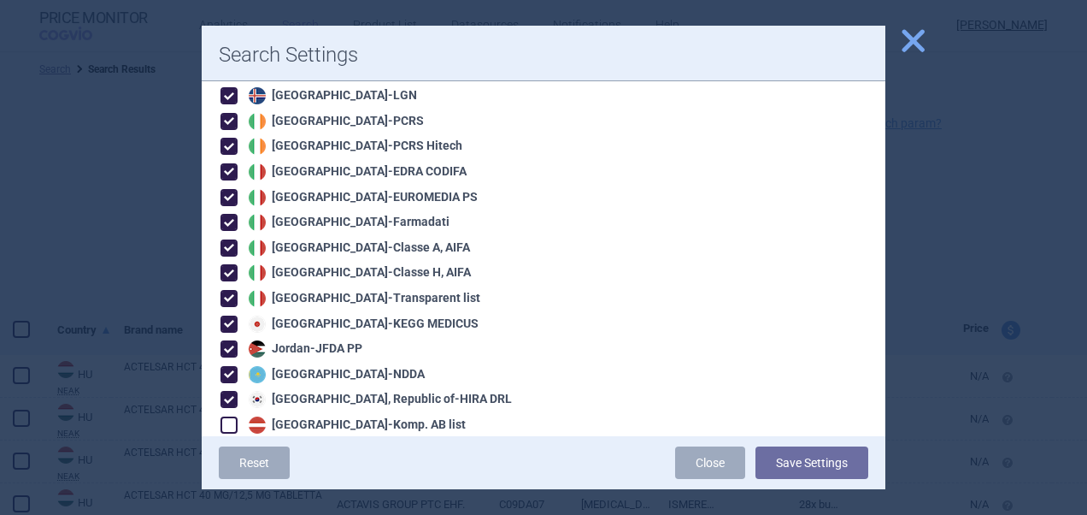
click at [229, 336] on span at bounding box center [229, 349] width 26 height 26
checkbox input "false"
click at [230, 366] on span at bounding box center [229, 374] width 17 height 17
checkbox input "false"
click at [230, 391] on span at bounding box center [229, 399] width 17 height 17
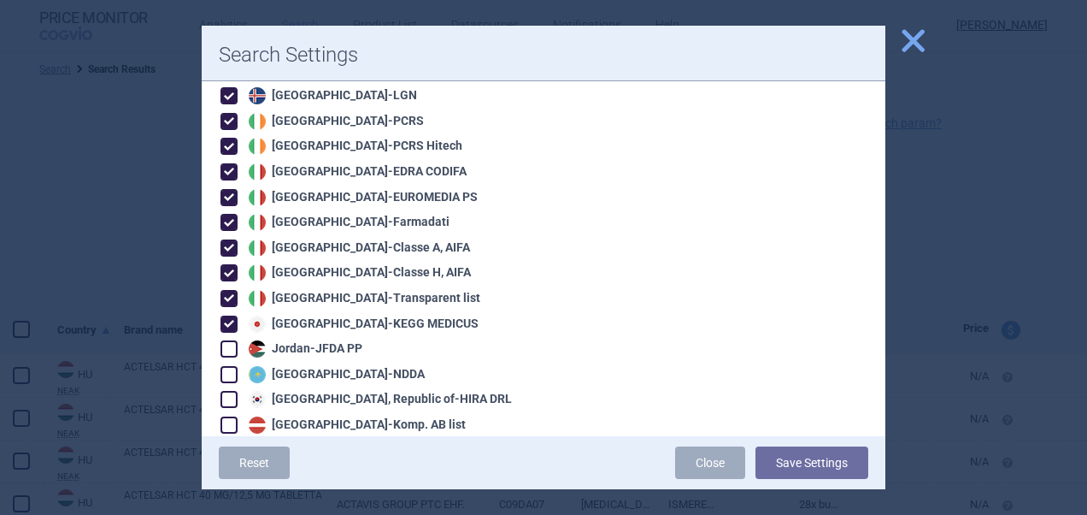
checkbox input "false"
click at [822, 459] on button "Save Settings" at bounding box center [812, 462] width 113 height 32
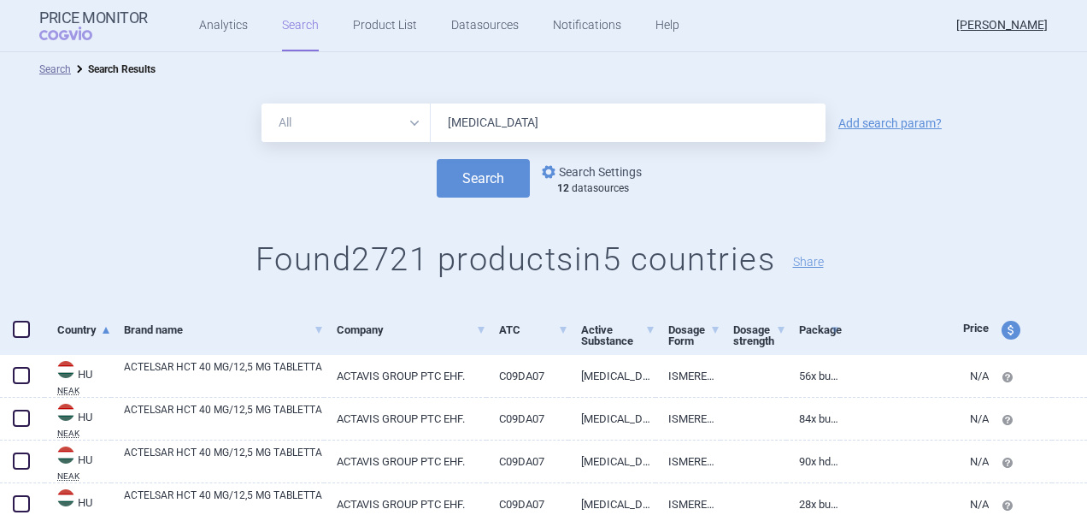
click at [582, 166] on link "options Search Settings" at bounding box center [590, 172] width 103 height 21
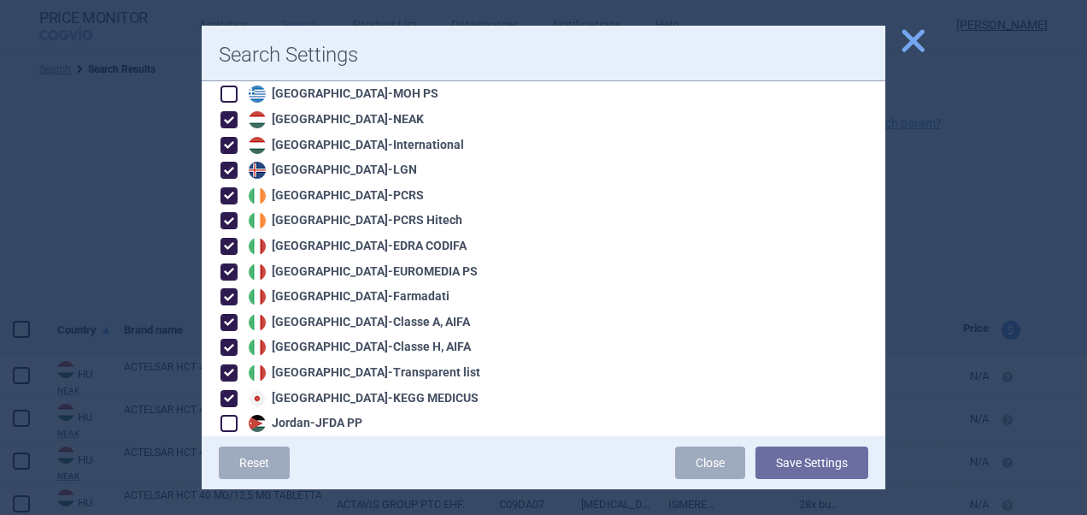
scroll to position [1203, 0]
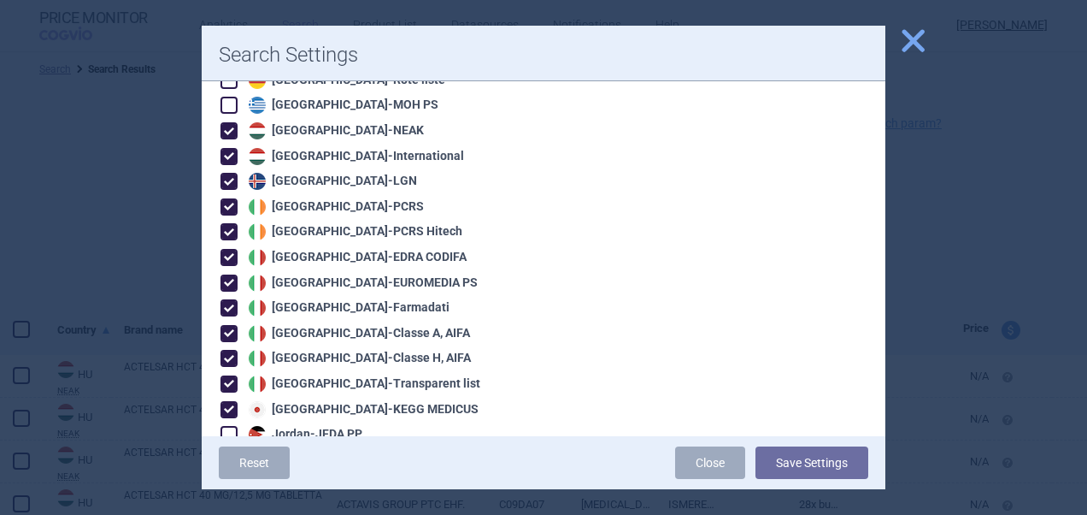
click at [235, 122] on span at bounding box center [229, 130] width 17 height 17
checkbox input "false"
click at [235, 148] on span at bounding box center [229, 156] width 17 height 17
checkbox input "false"
click at [814, 468] on button "Save Settings" at bounding box center [812, 462] width 113 height 32
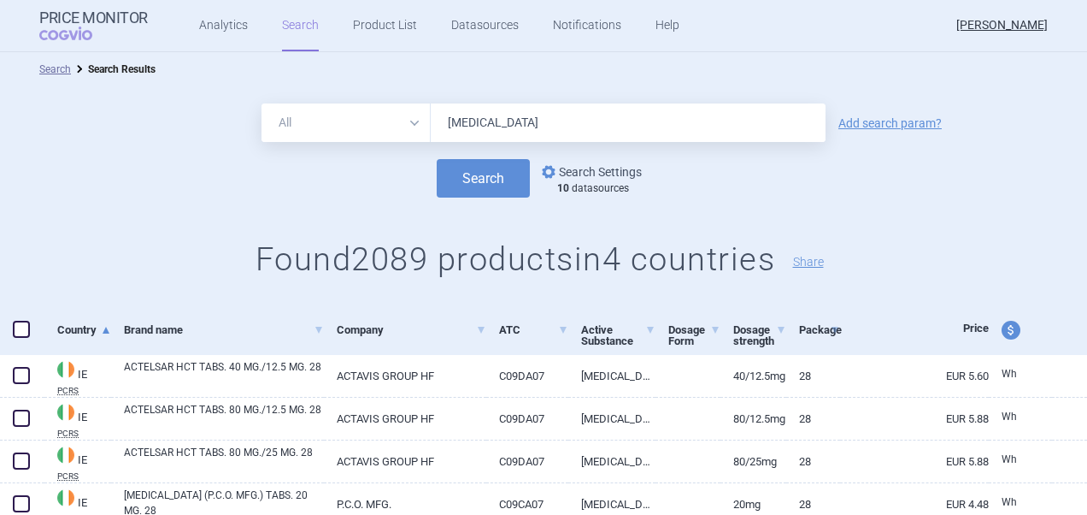
click at [619, 173] on link "options Search Settings" at bounding box center [590, 172] width 103 height 21
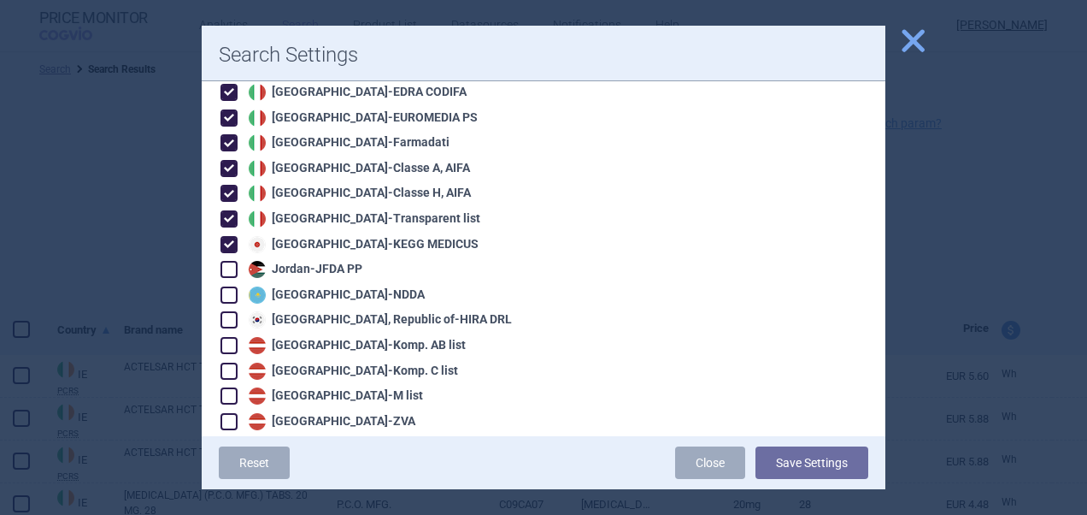
scroll to position [1328, 0]
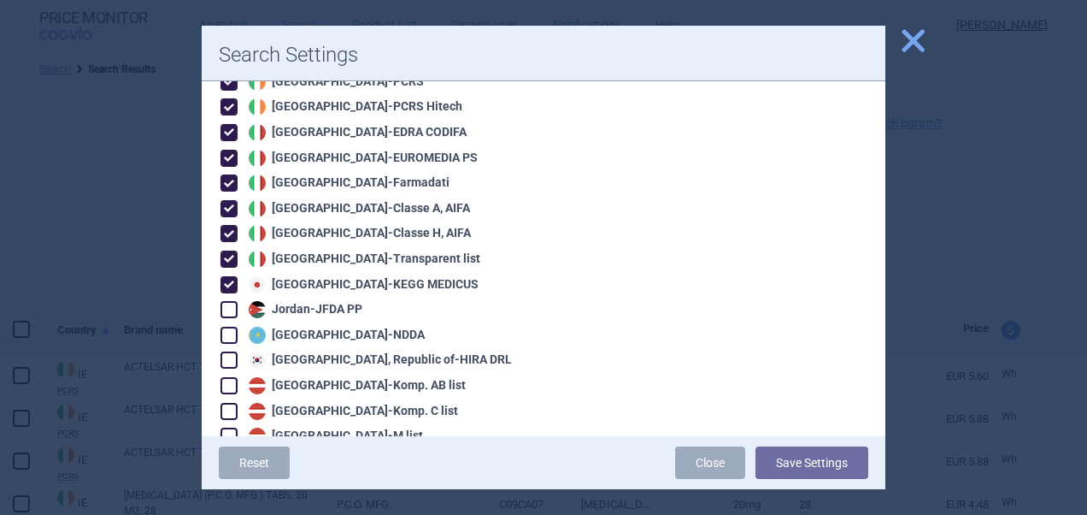
click at [229, 276] on span at bounding box center [229, 284] width 17 height 17
checkbox input "false"
click at [788, 468] on button "Save Settings" at bounding box center [812, 462] width 113 height 32
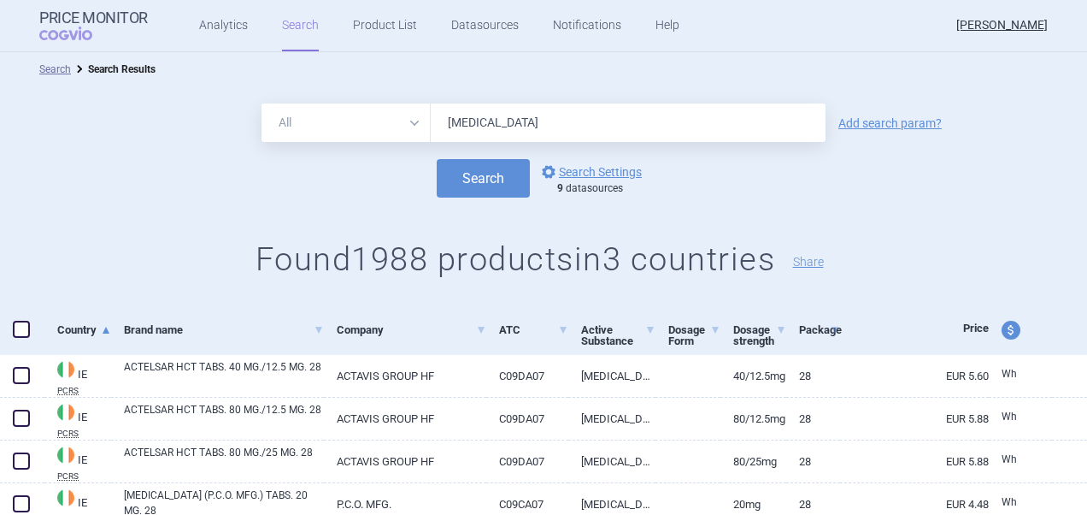
click at [30, 320] on div at bounding box center [22, 330] width 44 height 50
click at [21, 328] on span at bounding box center [21, 329] width 17 height 17
checkbox input "true"
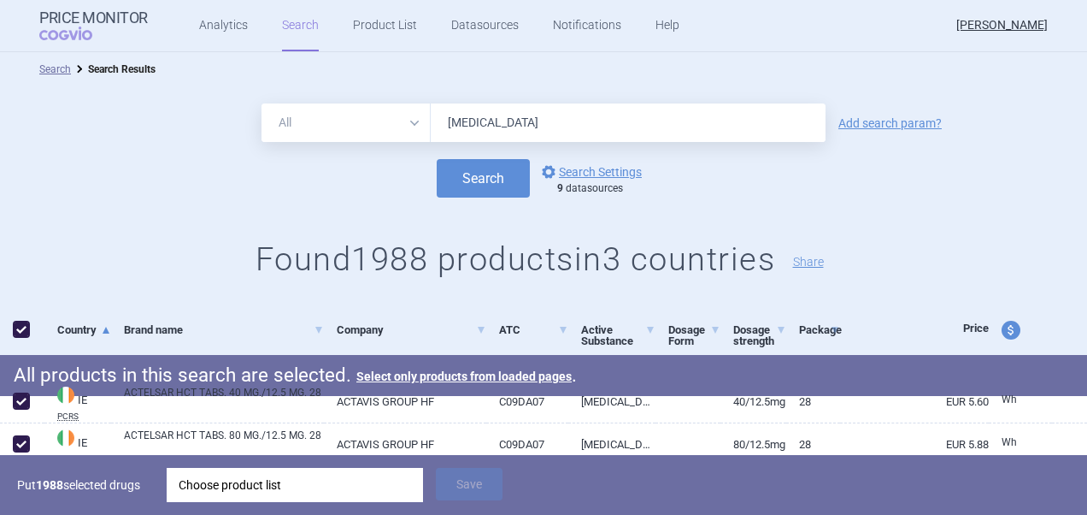
click at [389, 484] on div "Choose product list" at bounding box center [295, 485] width 233 height 34
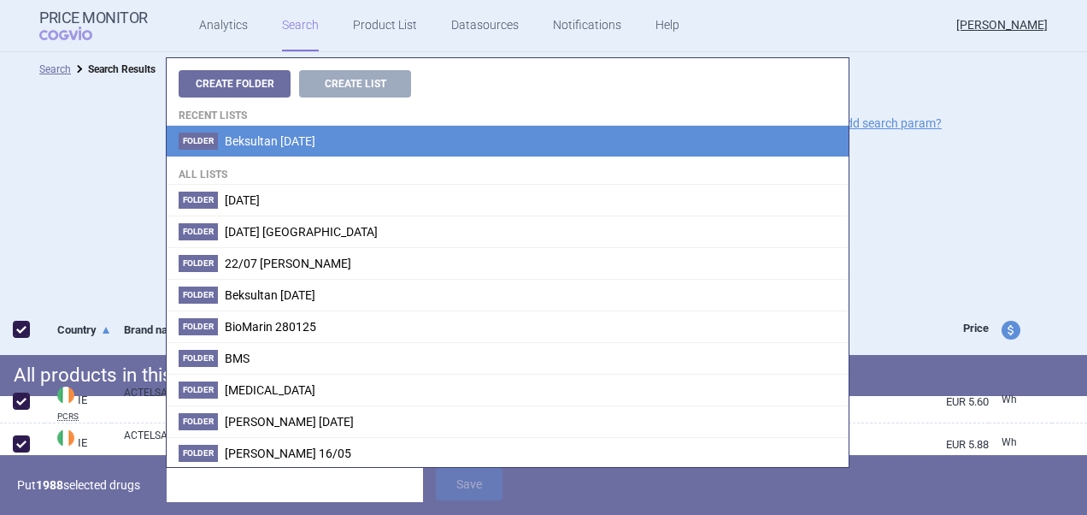
click at [399, 155] on li "Folder Beksultan [DATE]" at bounding box center [508, 141] width 682 height 31
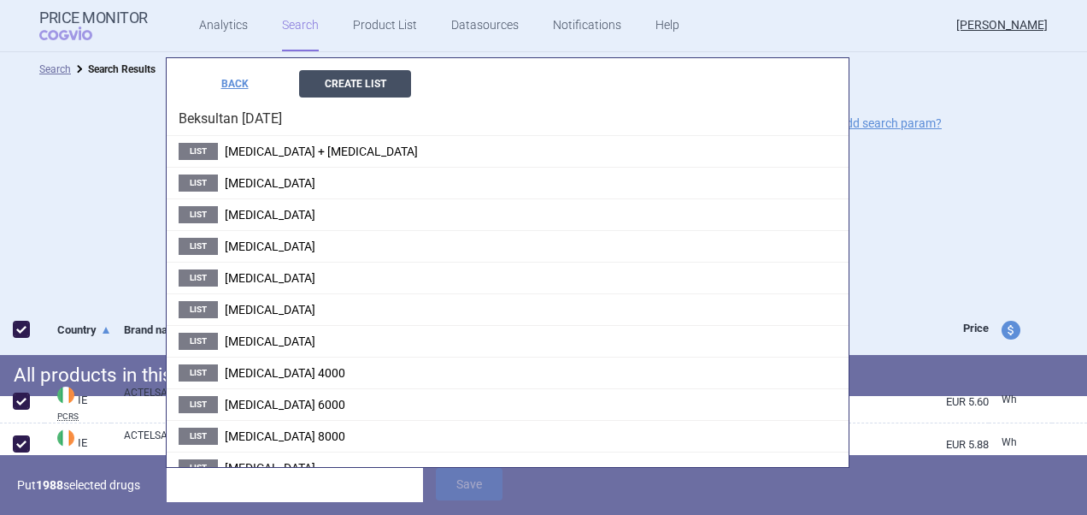
click at [373, 91] on button "Create List" at bounding box center [355, 83] width 112 height 27
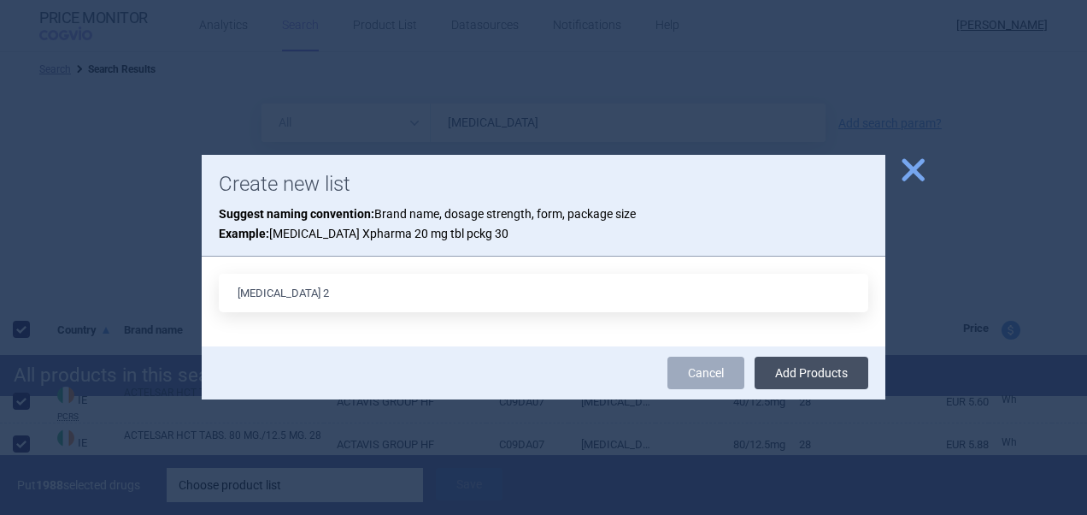
type input "Telmisartan 2"
click at [784, 366] on button "Add Products" at bounding box center [812, 372] width 114 height 32
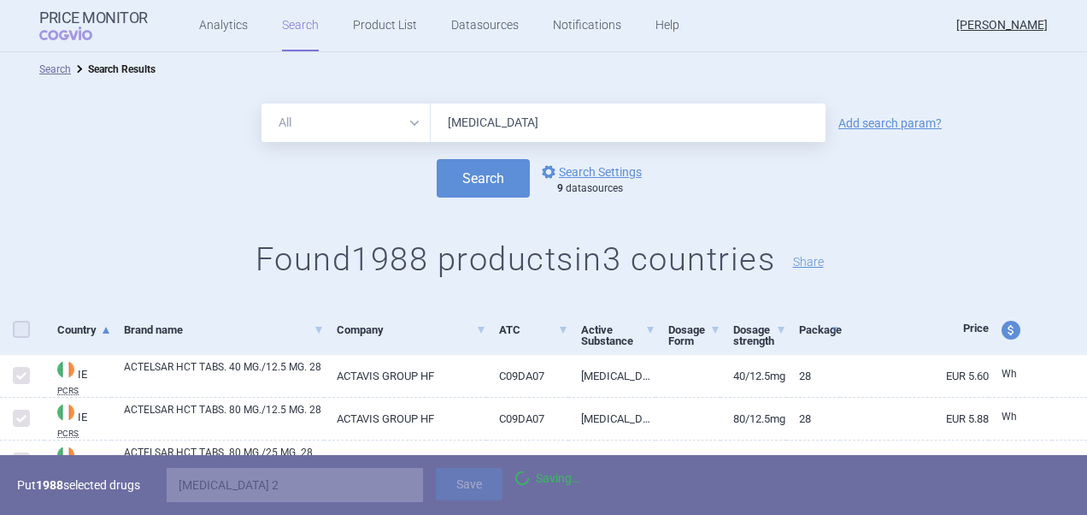
checkbox input "false"
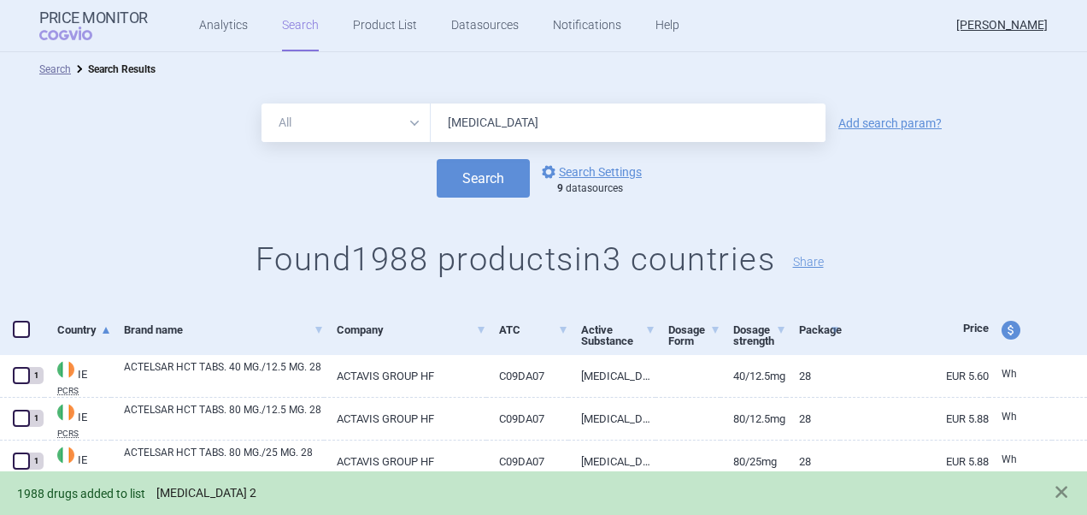
click at [202, 491] on link "Telmisartan 2" at bounding box center [206, 493] width 100 height 15
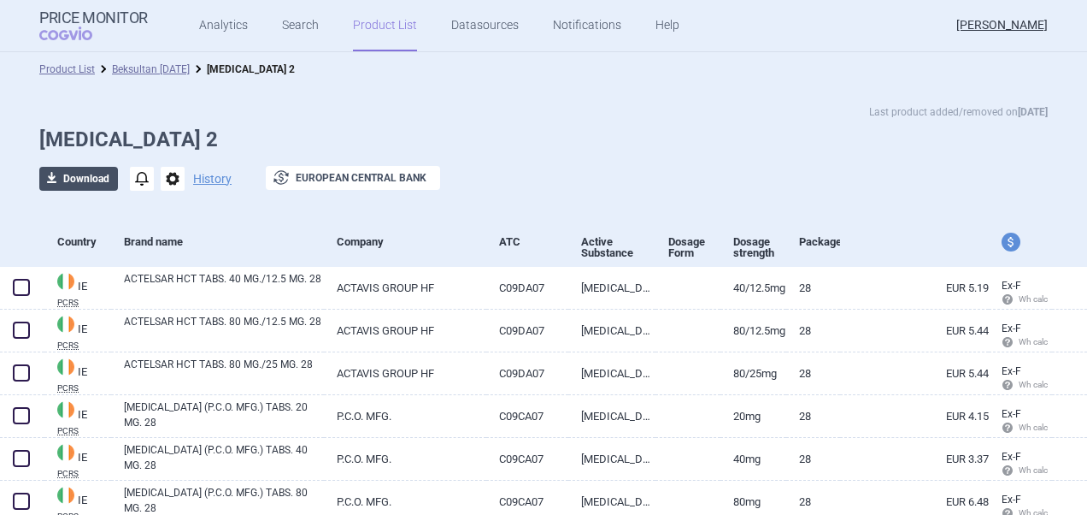
click at [79, 183] on button "download Download" at bounding box center [78, 179] width 79 height 24
select select "EUR"
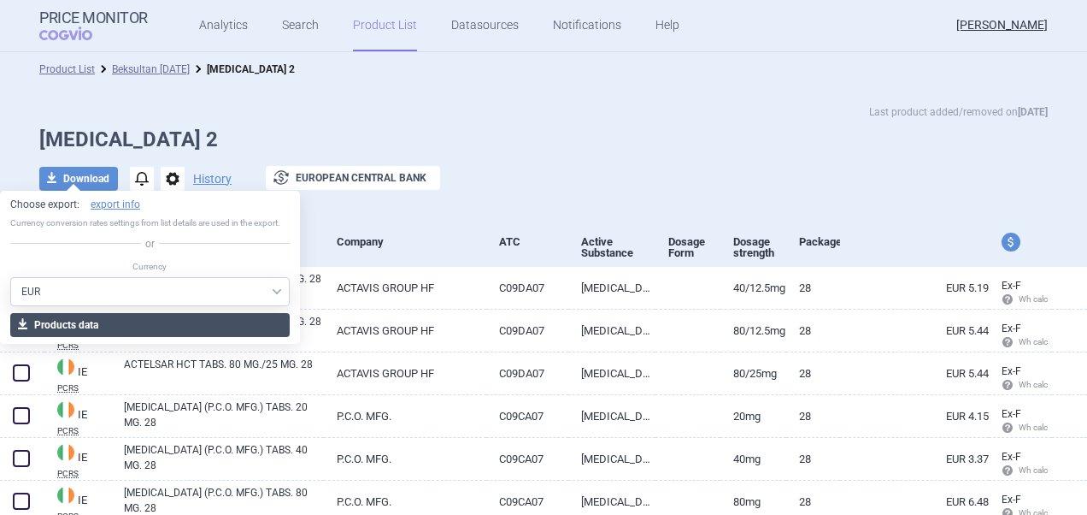
click at [92, 326] on button "download Products data" at bounding box center [150, 325] width 280 height 24
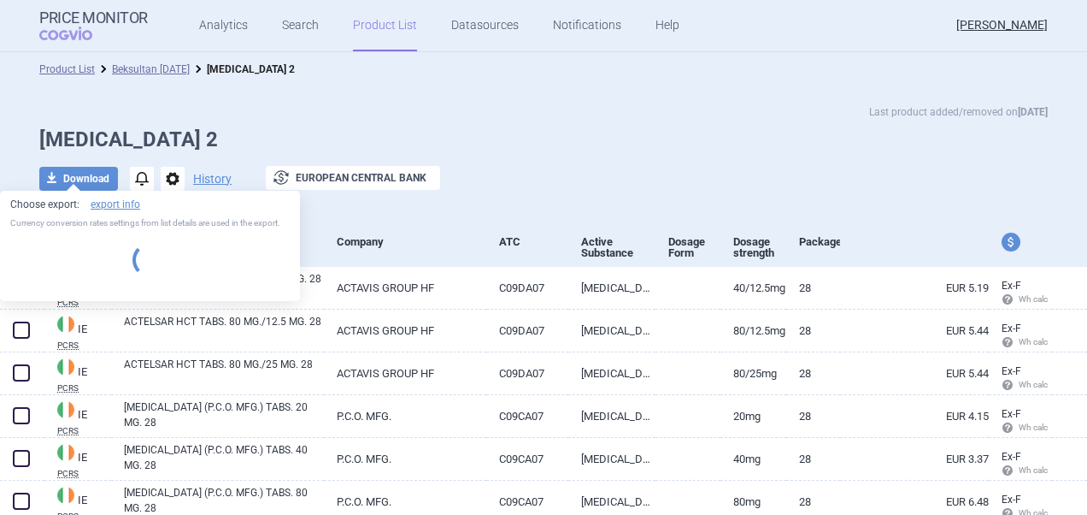
select select "EUR"
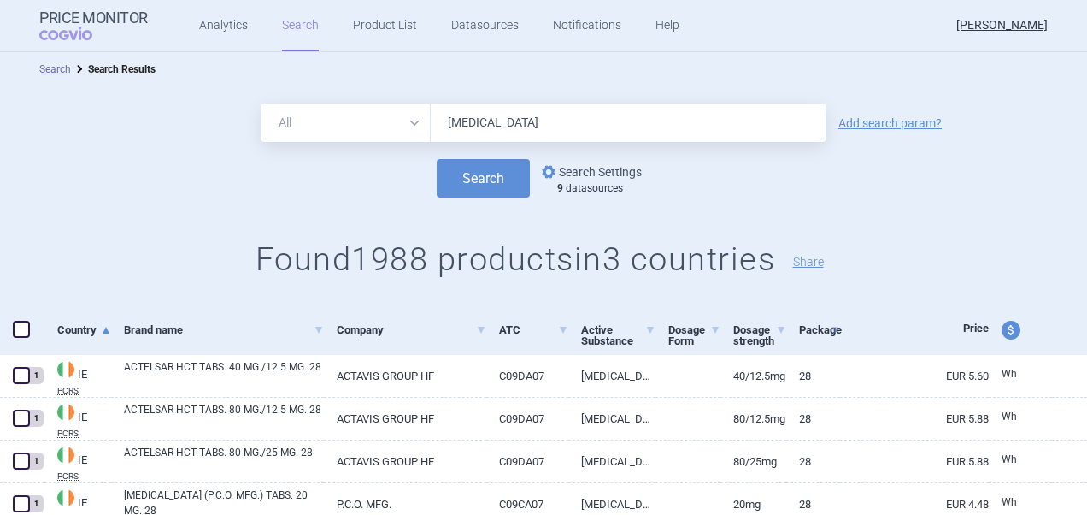
click at [590, 166] on link "options Search Settings" at bounding box center [590, 172] width 103 height 21
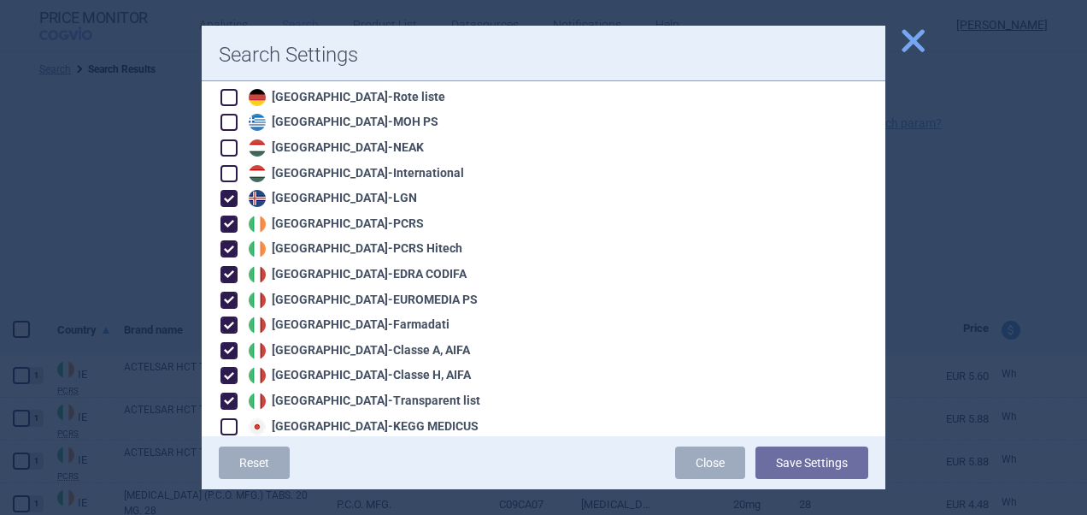
scroll to position [1231, 0]
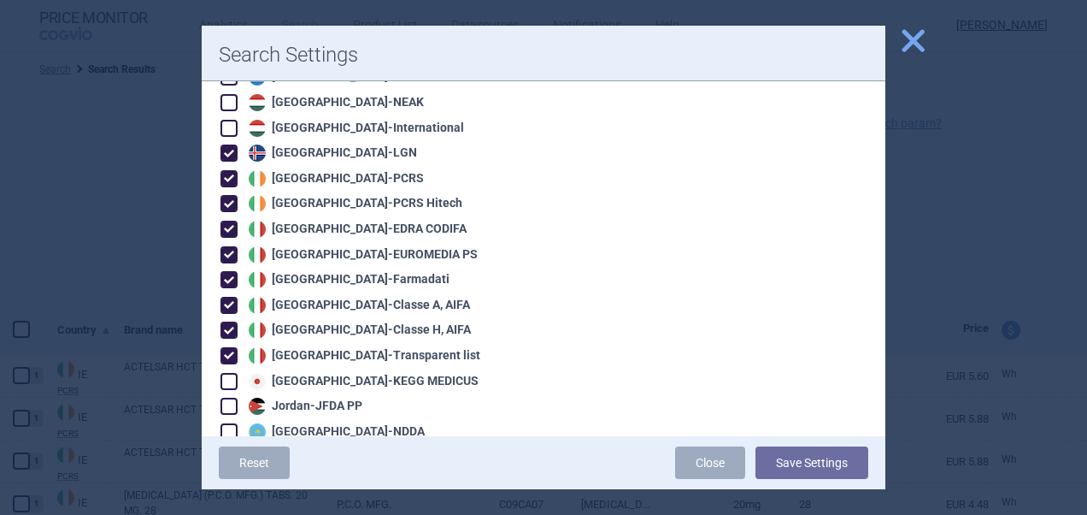
click at [233, 94] on span at bounding box center [229, 102] width 17 height 17
checkbox input "true"
click at [233, 120] on span at bounding box center [229, 128] width 17 height 17
checkbox input "true"
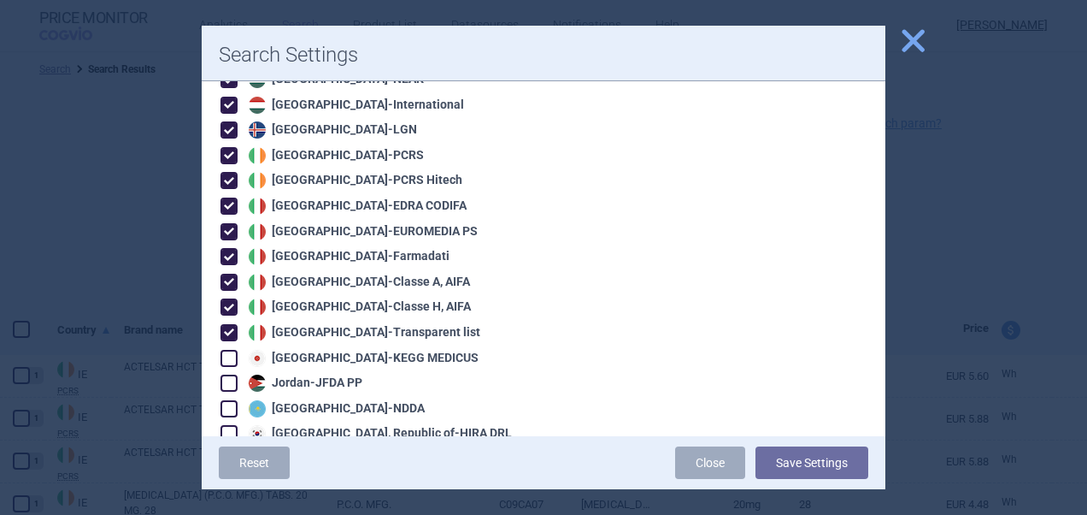
scroll to position [1243, 0]
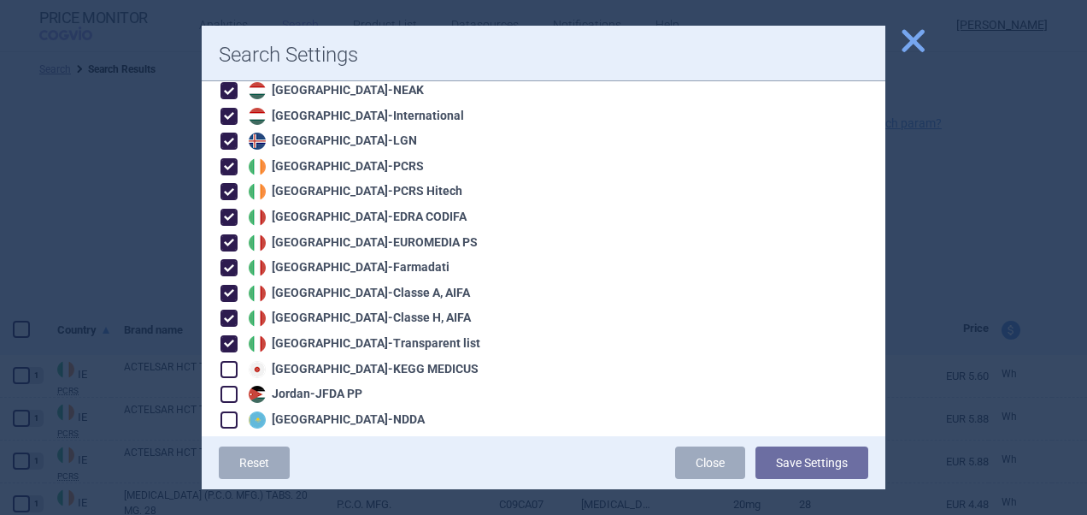
click at [229, 133] on span at bounding box center [229, 141] width 17 height 17
checkbox input "false"
click at [231, 158] on span at bounding box center [229, 166] width 17 height 17
checkbox input "false"
click at [231, 183] on span at bounding box center [229, 191] width 17 height 17
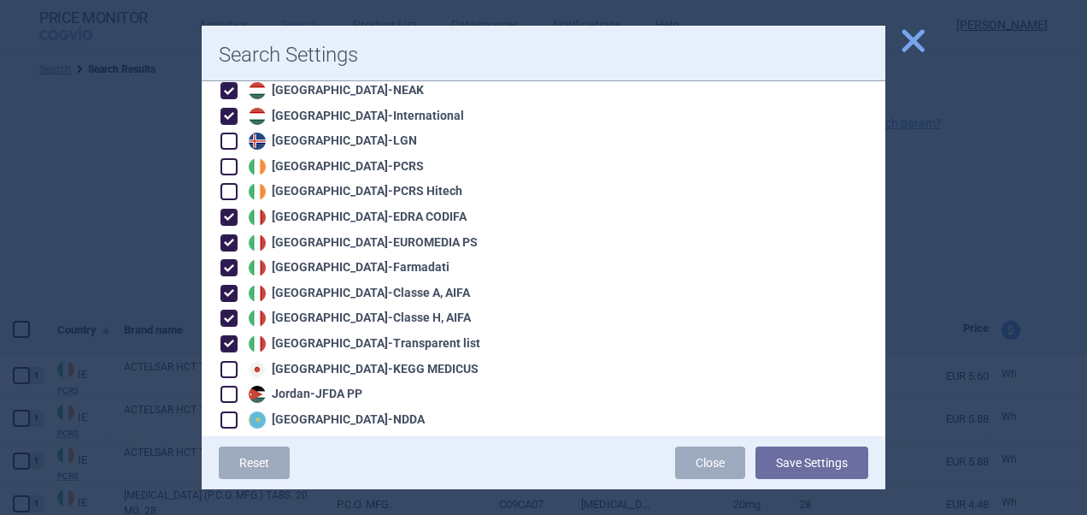
checkbox input "false"
click at [232, 209] on span at bounding box center [229, 217] width 17 height 17
checkbox input "false"
click at [233, 234] on span at bounding box center [229, 242] width 17 height 17
checkbox input "false"
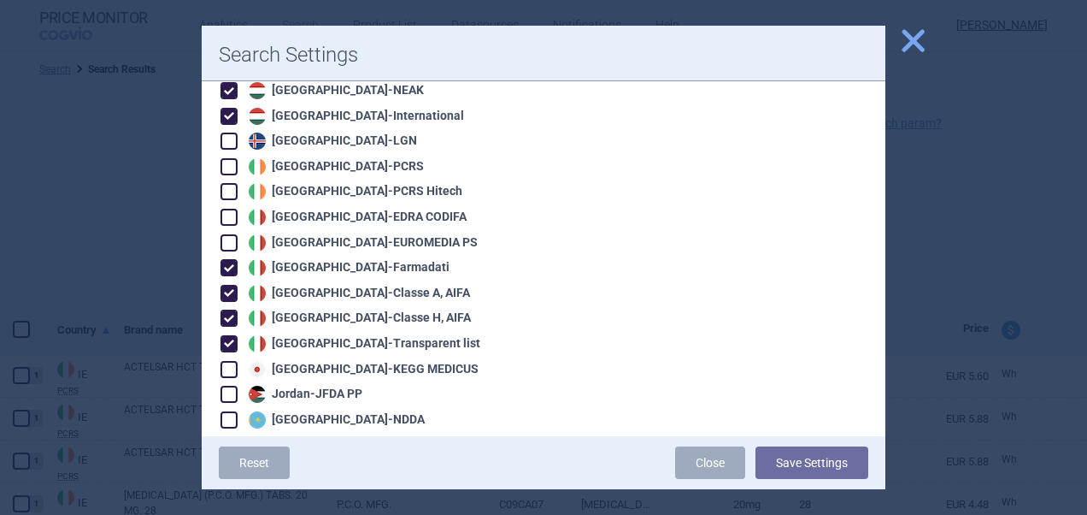
click at [231, 259] on span at bounding box center [229, 267] width 17 height 17
checkbox input "false"
click at [231, 285] on span at bounding box center [229, 293] width 17 height 17
checkbox input "false"
click at [231, 309] on span at bounding box center [229, 317] width 17 height 17
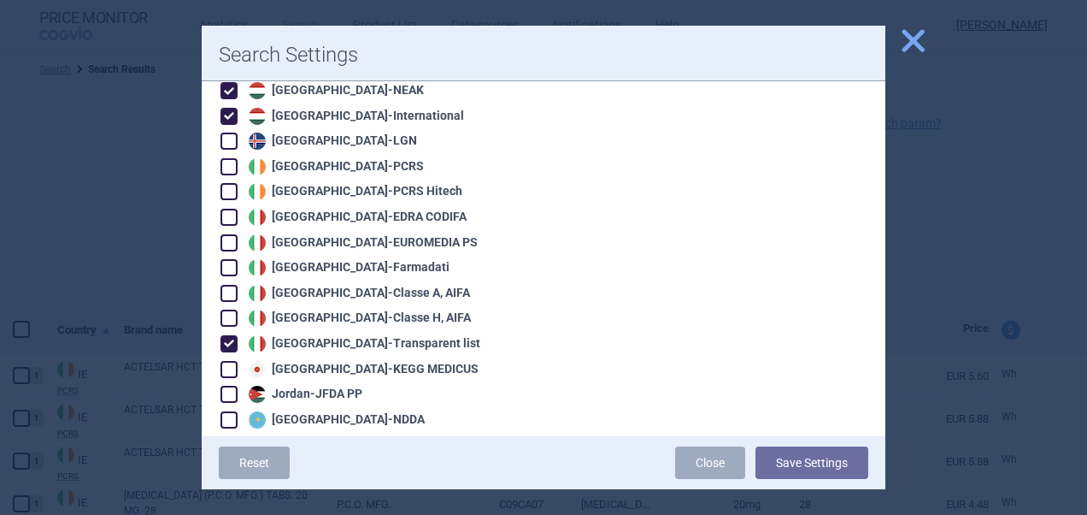
checkbox input "false"
click at [233, 335] on span at bounding box center [229, 343] width 17 height 17
checkbox input "false"
click at [233, 361] on span at bounding box center [229, 369] width 17 height 17
checkbox input "true"
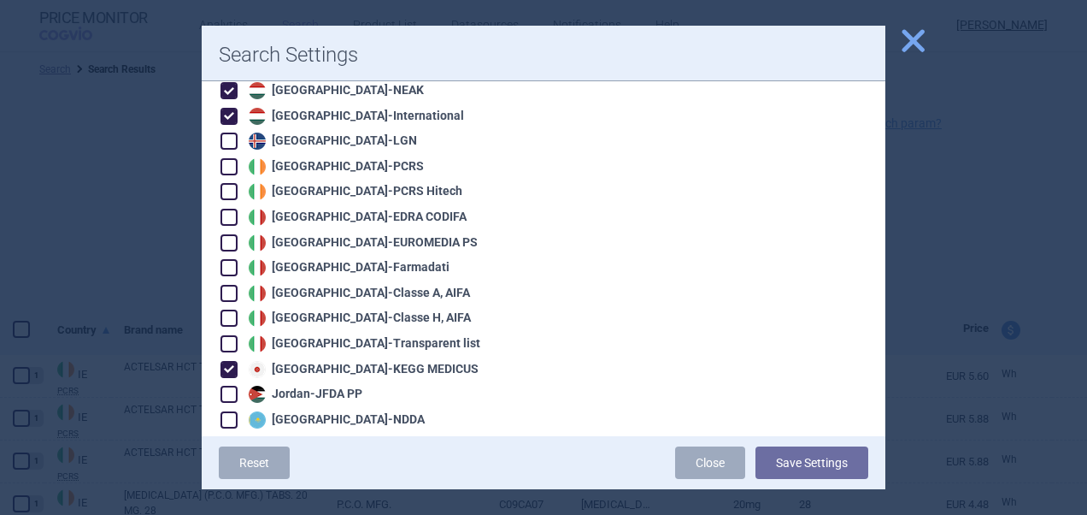
click at [231, 386] on span at bounding box center [229, 394] width 17 height 17
checkbox input "true"
click at [231, 412] on span at bounding box center [229, 420] width 26 height 26
checkbox input "true"
click at [231, 436] on span at bounding box center [229, 444] width 17 height 17
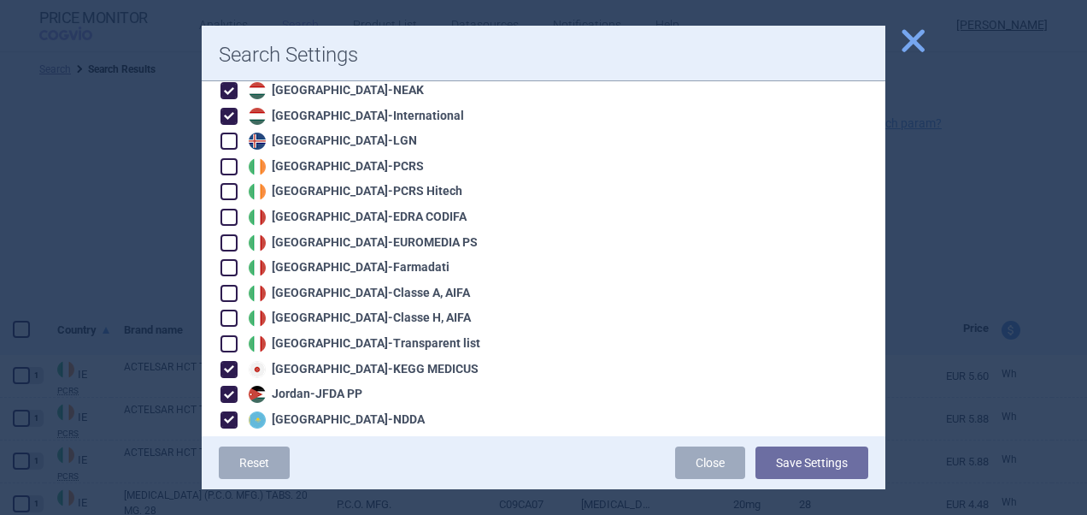
checkbox input "true"
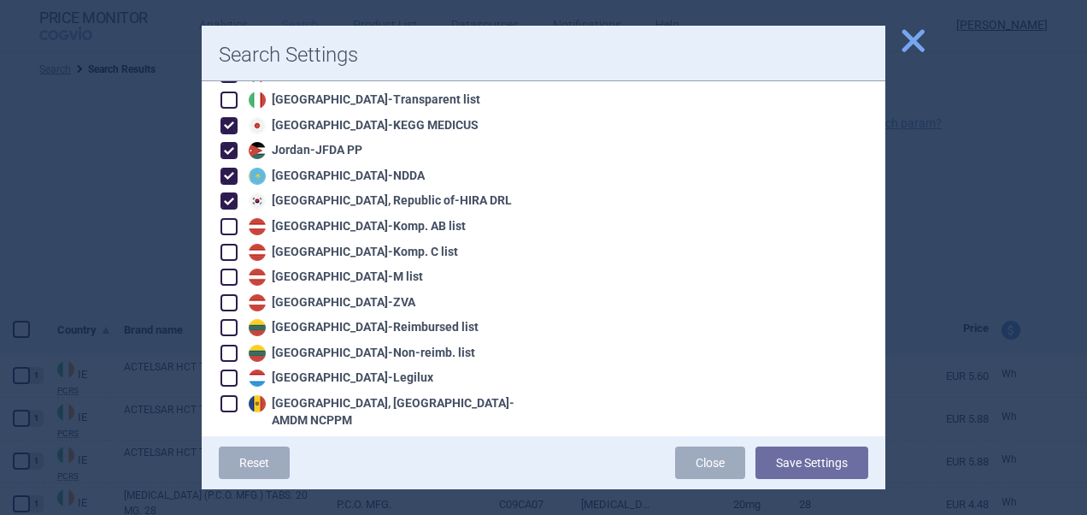
scroll to position [1527, 0]
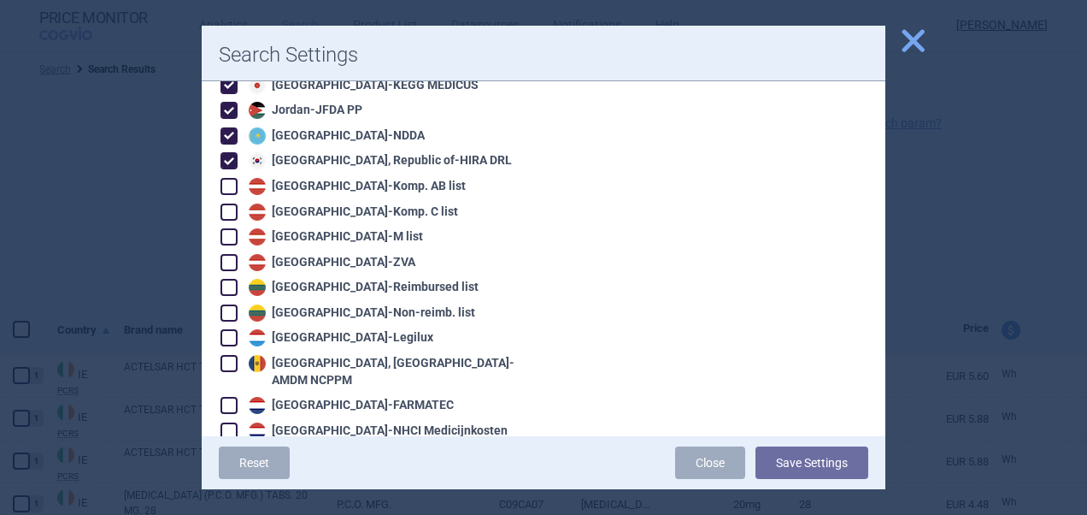
click at [229, 250] on span at bounding box center [229, 263] width 26 height 26
checkbox input "true"
click at [229, 228] on span at bounding box center [229, 236] width 17 height 17
click at [229, 203] on span at bounding box center [229, 211] width 17 height 17
click at [229, 178] on span at bounding box center [229, 186] width 17 height 17
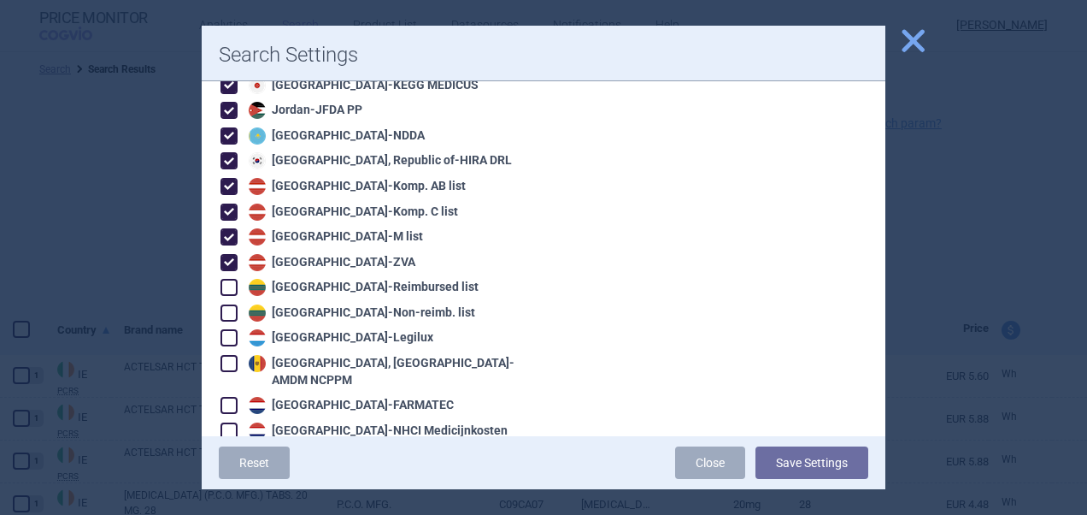
click at [231, 279] on span at bounding box center [229, 287] width 17 height 17
click at [231, 304] on span at bounding box center [229, 312] width 17 height 17
click at [231, 329] on span at bounding box center [229, 337] width 17 height 17
click at [233, 355] on span at bounding box center [229, 363] width 17 height 17
click at [233, 397] on span at bounding box center [229, 405] width 17 height 17
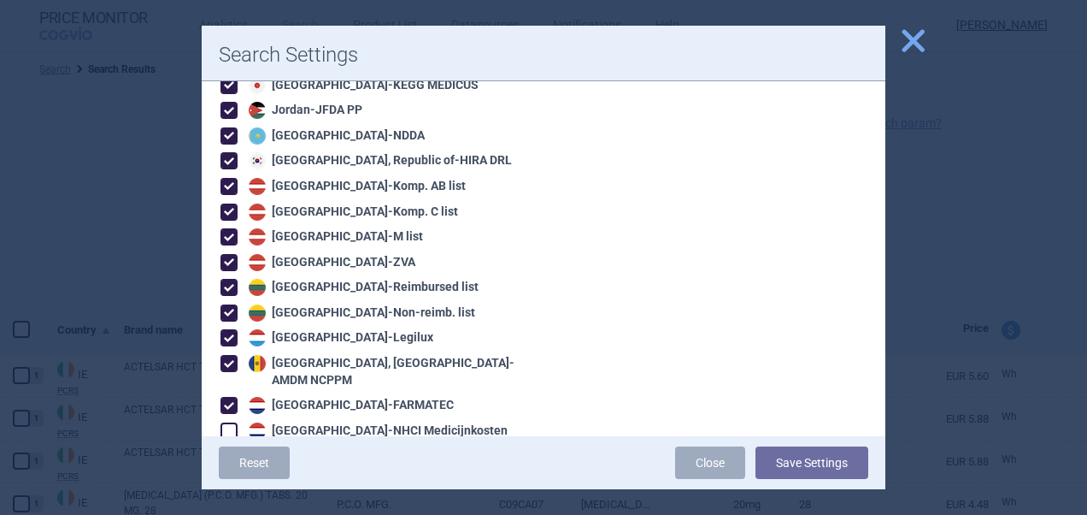
click at [230, 422] on span at bounding box center [229, 430] width 17 height 17
click at [230, 447] on span at bounding box center [229, 455] width 17 height 17
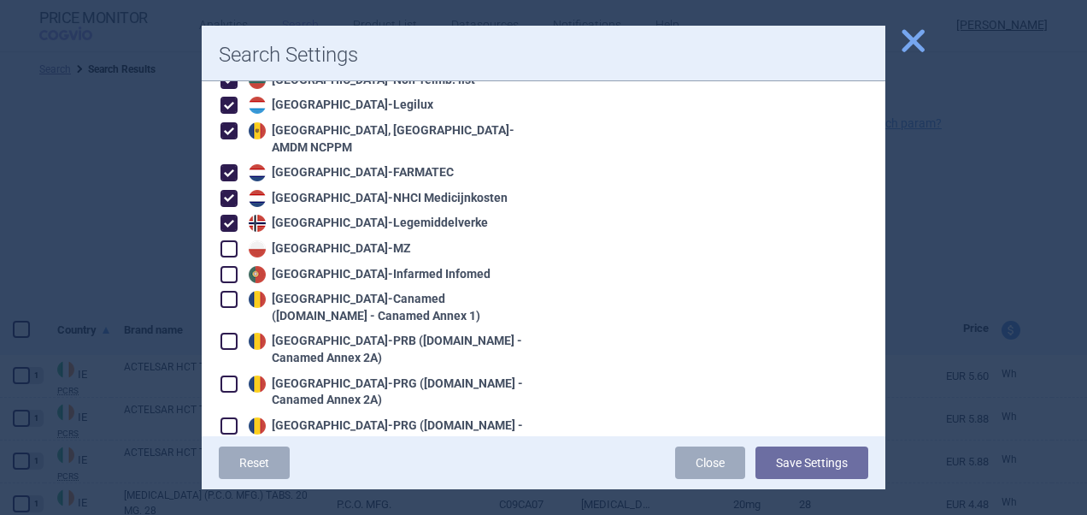
scroll to position [1764, 0]
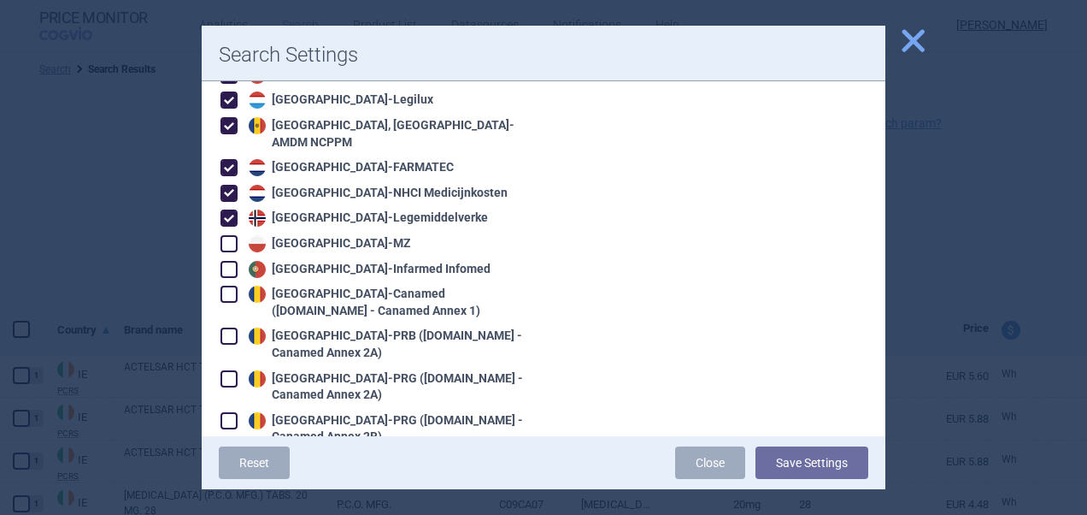
click at [227, 235] on span at bounding box center [229, 243] width 17 height 17
click at [227, 256] on span at bounding box center [229, 269] width 26 height 26
click at [227, 286] on span at bounding box center [229, 294] width 17 height 17
click at [231, 327] on span at bounding box center [229, 335] width 17 height 17
click at [227, 370] on span at bounding box center [229, 378] width 17 height 17
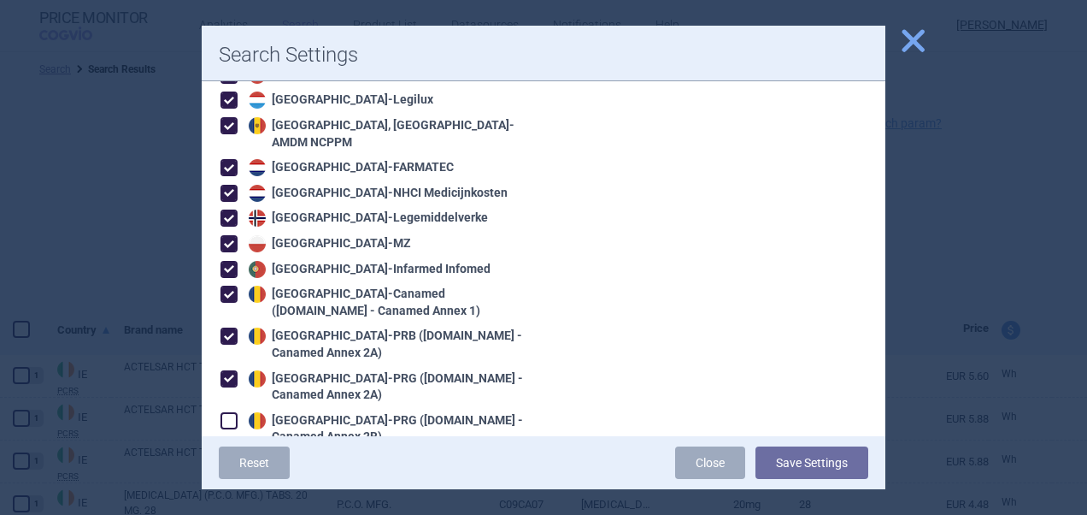
click at [230, 412] on span at bounding box center [229, 420] width 17 height 17
click at [234, 450] on span at bounding box center [229, 463] width 26 height 26
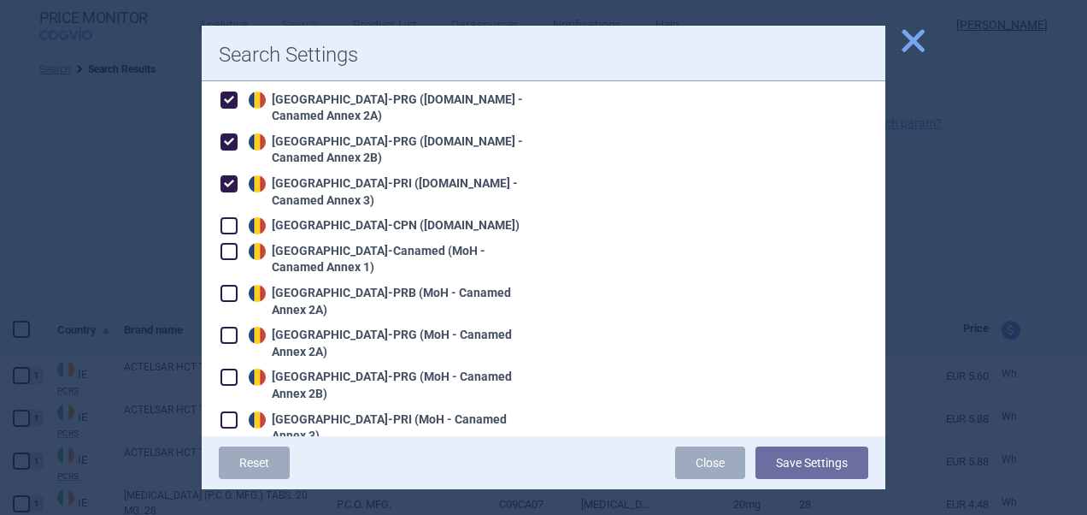
scroll to position [2054, 0]
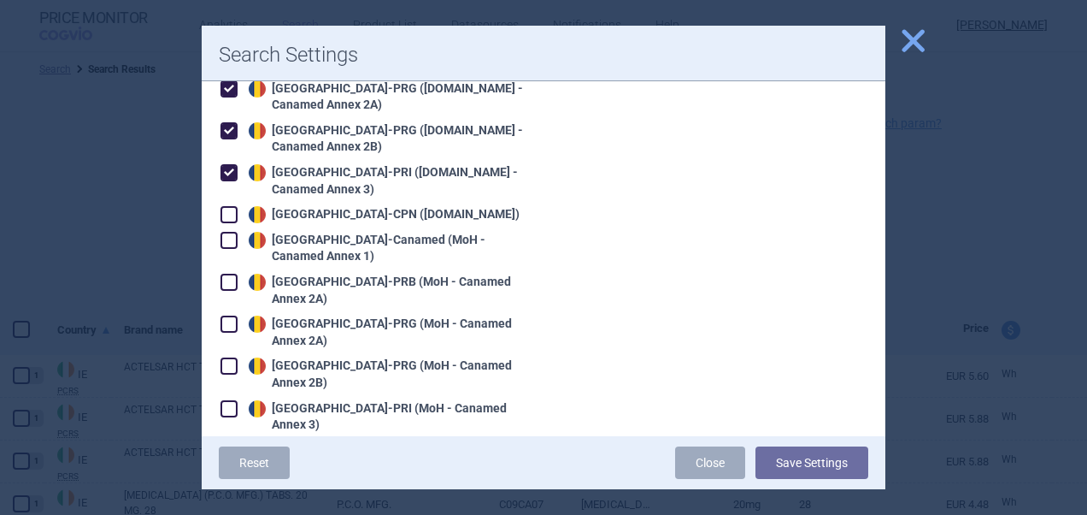
click at [228, 206] on span at bounding box center [229, 214] width 17 height 17
drag, startPoint x: 229, startPoint y: 191, endPoint x: 233, endPoint y: 210, distance: 20.1
click at [233, 232] on span at bounding box center [229, 240] width 17 height 17
click at [231, 274] on span at bounding box center [229, 282] width 17 height 17
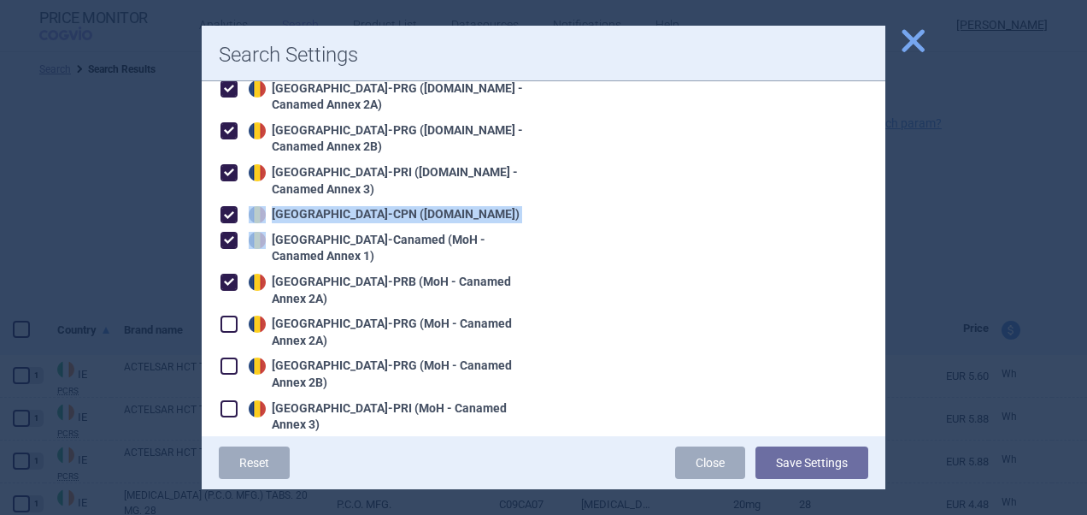
click at [233, 315] on span at bounding box center [229, 323] width 17 height 17
click at [233, 357] on span at bounding box center [229, 365] width 17 height 17
click at [233, 400] on span at bounding box center [229, 408] width 17 height 17
click at [233, 442] on span at bounding box center [229, 450] width 17 height 17
click at [233, 467] on span at bounding box center [229, 475] width 17 height 17
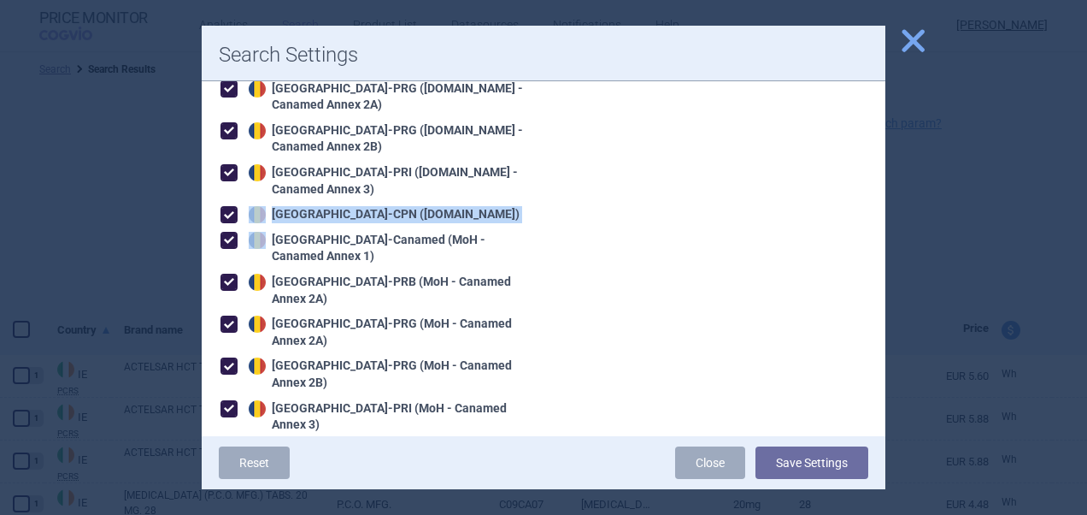
click at [233, 492] on span at bounding box center [229, 500] width 17 height 17
click at [862, 466] on button "Save Settings" at bounding box center [812, 462] width 113 height 32
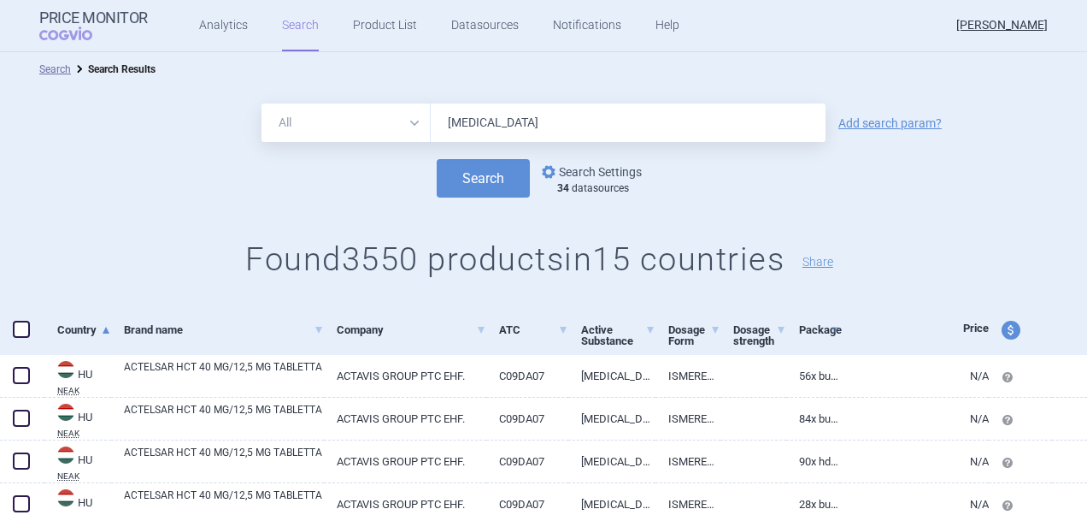
click at [598, 179] on link "options Search Settings" at bounding box center [590, 172] width 103 height 21
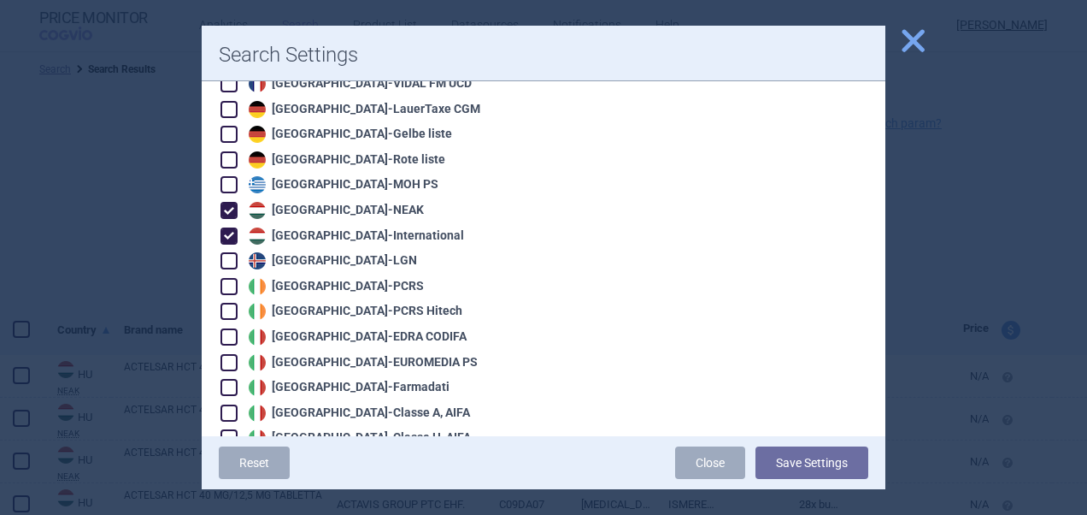
scroll to position [1067, 0]
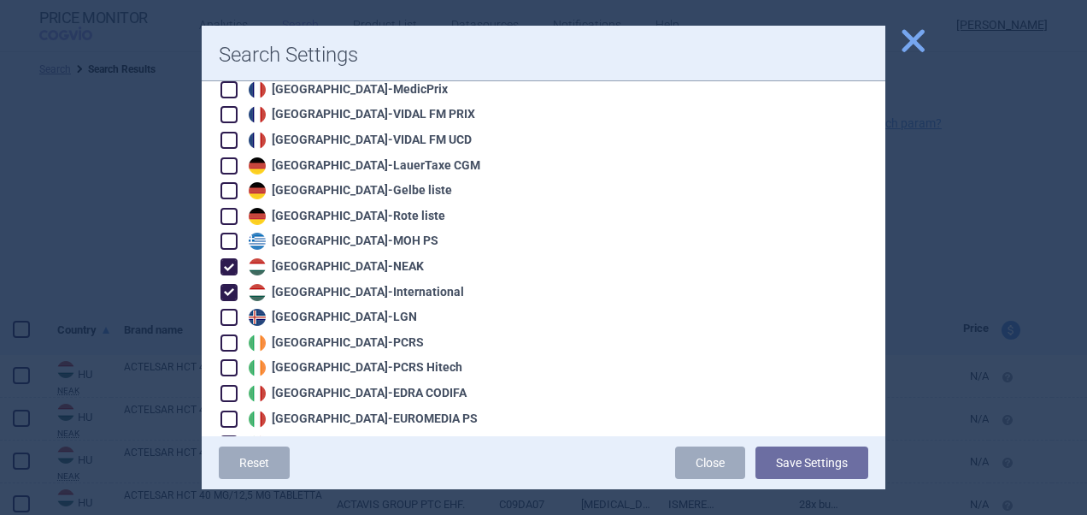
click at [227, 258] on span at bounding box center [229, 266] width 17 height 17
click at [227, 284] on span at bounding box center [229, 292] width 17 height 17
click at [839, 460] on button "Save Settings" at bounding box center [812, 462] width 113 height 32
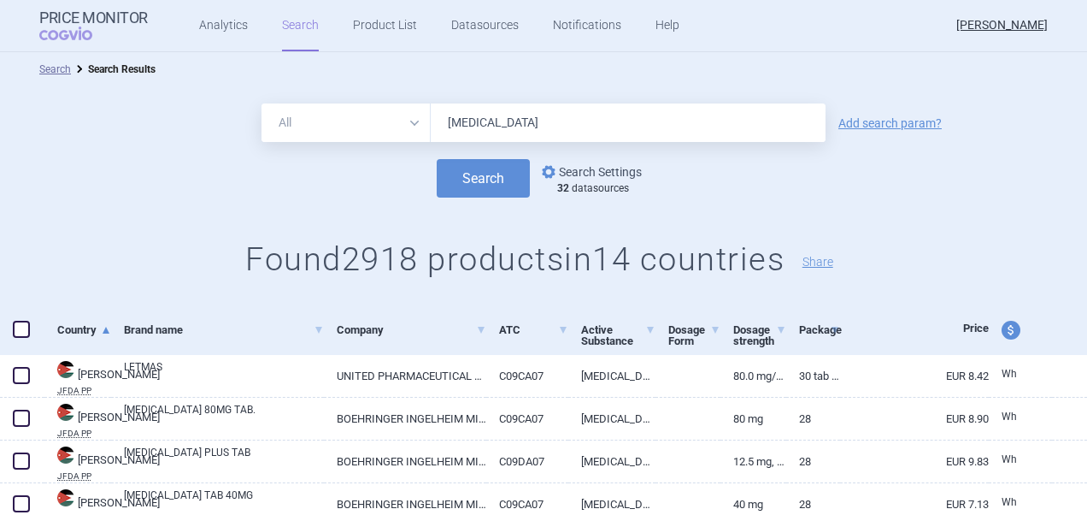
click at [609, 162] on link "options Search Settings" at bounding box center [590, 172] width 103 height 21
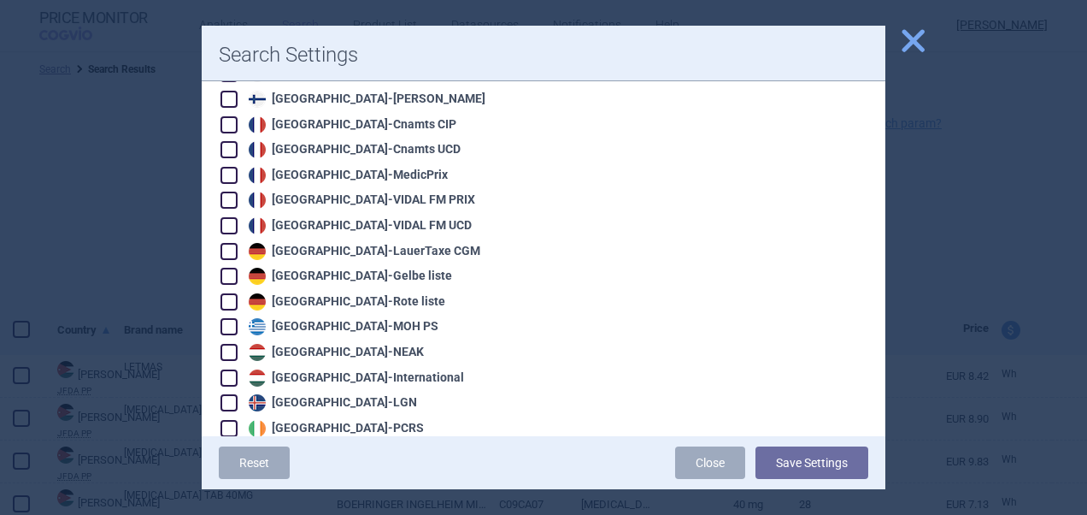
scroll to position [1016, 0]
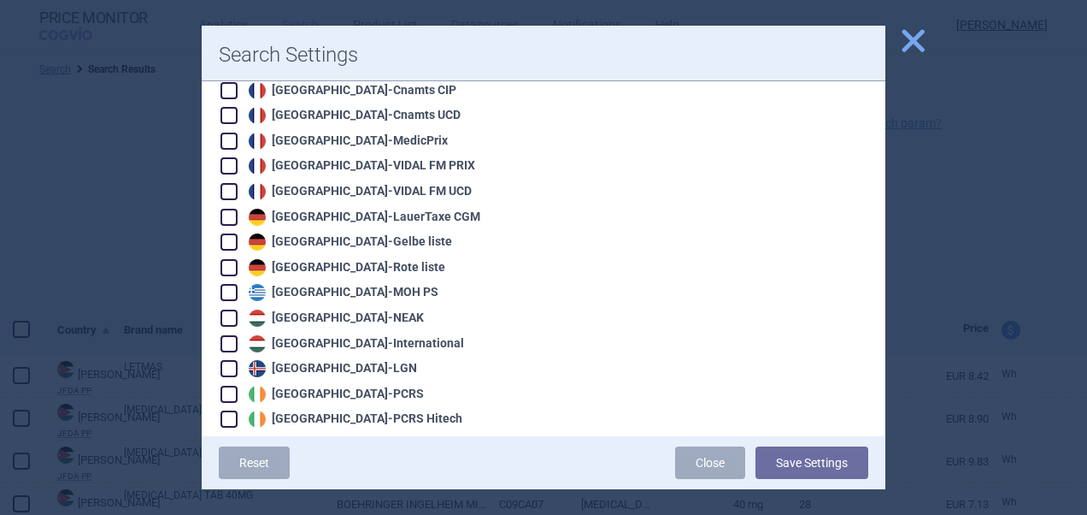
click at [238, 305] on span at bounding box center [229, 318] width 26 height 26
click at [234, 335] on span at bounding box center [229, 343] width 17 height 17
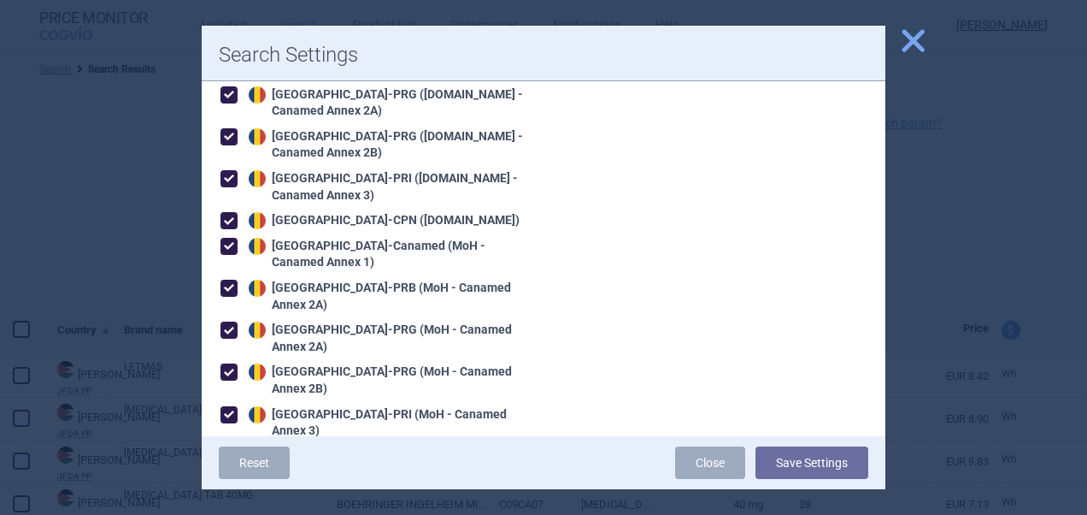
scroll to position [2082, 0]
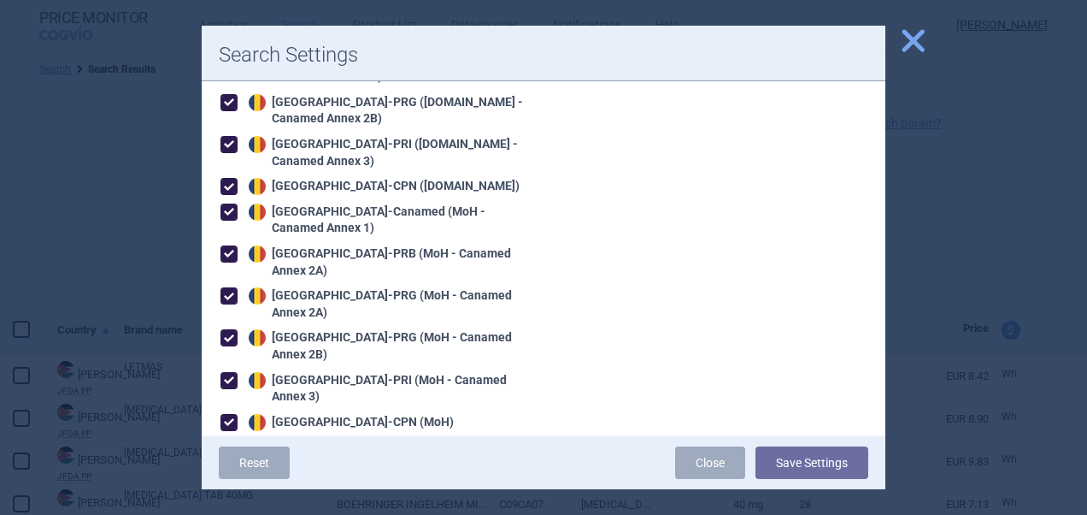
click at [231, 439] on span at bounding box center [229, 447] width 17 height 17
click at [231, 464] on span at bounding box center [229, 472] width 17 height 17
click at [234, 489] on span at bounding box center [229, 497] width 17 height 17
click at [816, 463] on button "Save Settings" at bounding box center [812, 462] width 113 height 32
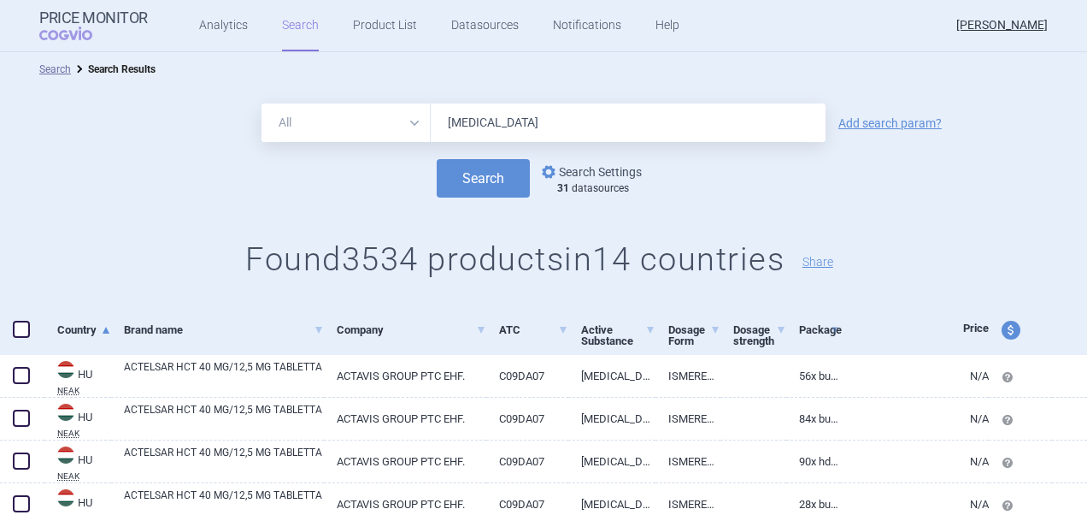
click at [614, 171] on link "options Search Settings" at bounding box center [590, 172] width 103 height 21
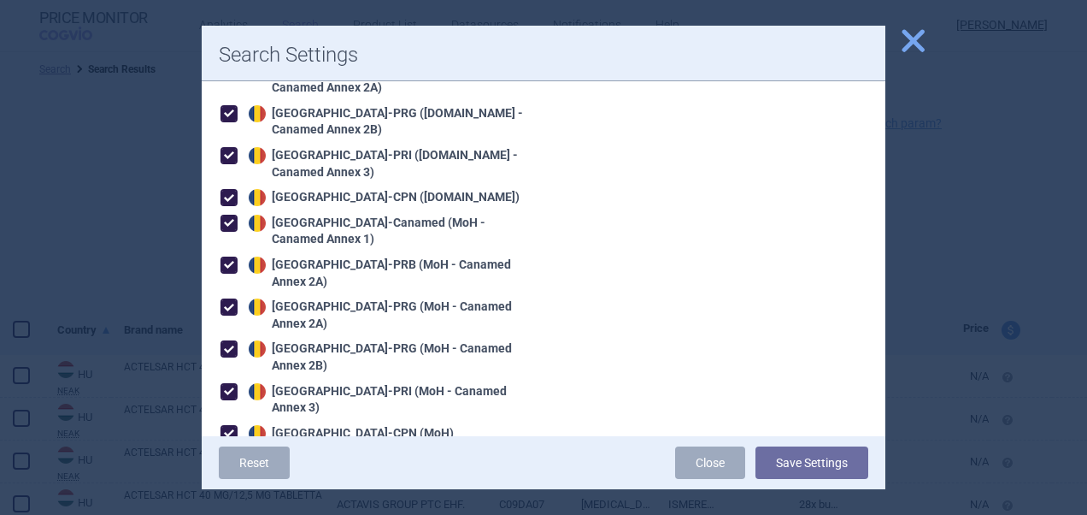
scroll to position [2111, 0]
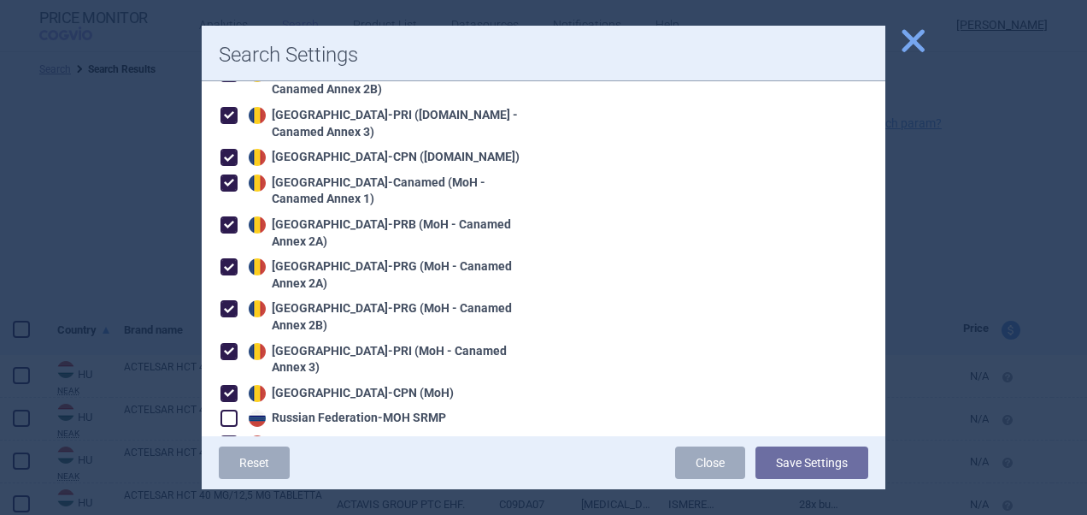
click at [227, 216] on span at bounding box center [229, 224] width 17 height 17
click at [230, 258] on span at bounding box center [229, 266] width 17 height 17
click at [230, 300] on span at bounding box center [229, 308] width 17 height 17
click at [231, 343] on span at bounding box center [229, 351] width 17 height 17
click at [231, 385] on span at bounding box center [229, 393] width 17 height 17
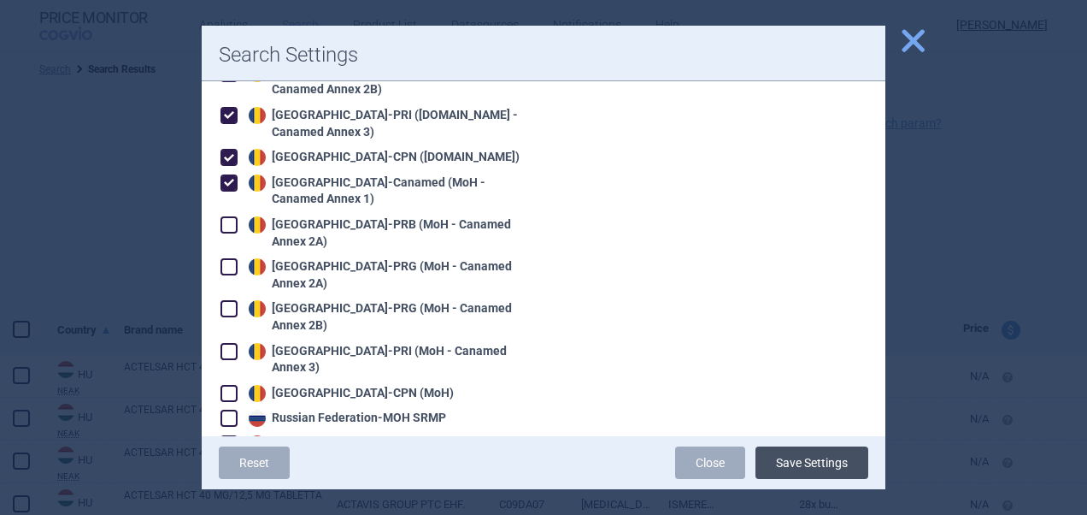
click at [858, 468] on button "Save Settings" at bounding box center [812, 462] width 113 height 32
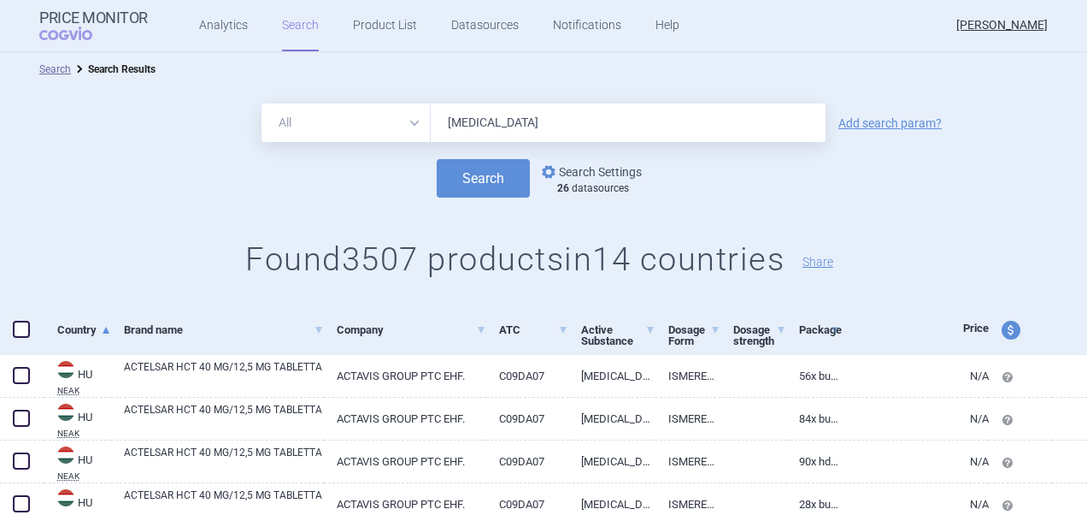
click at [600, 176] on link "options Search Settings" at bounding box center [590, 172] width 103 height 21
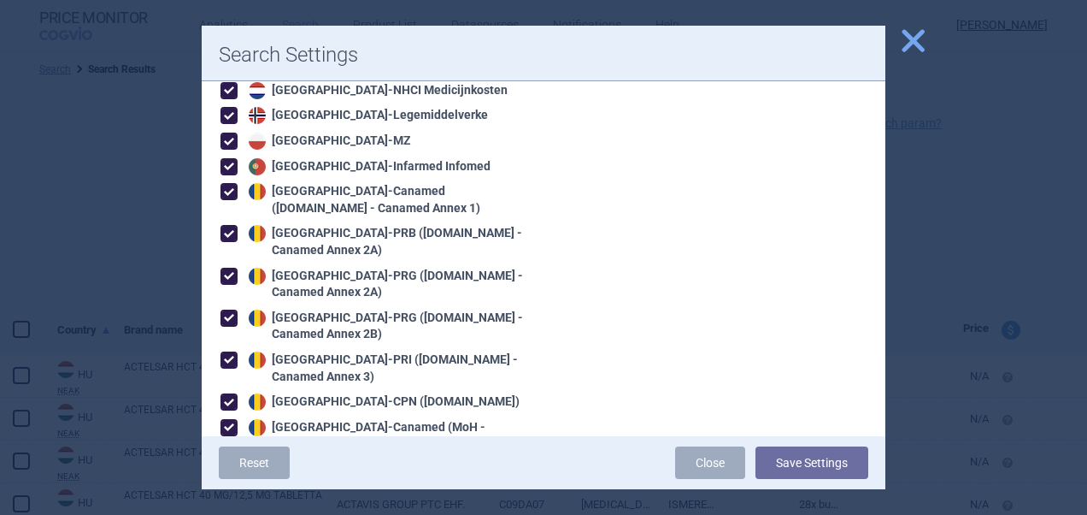
scroll to position [1856, 0]
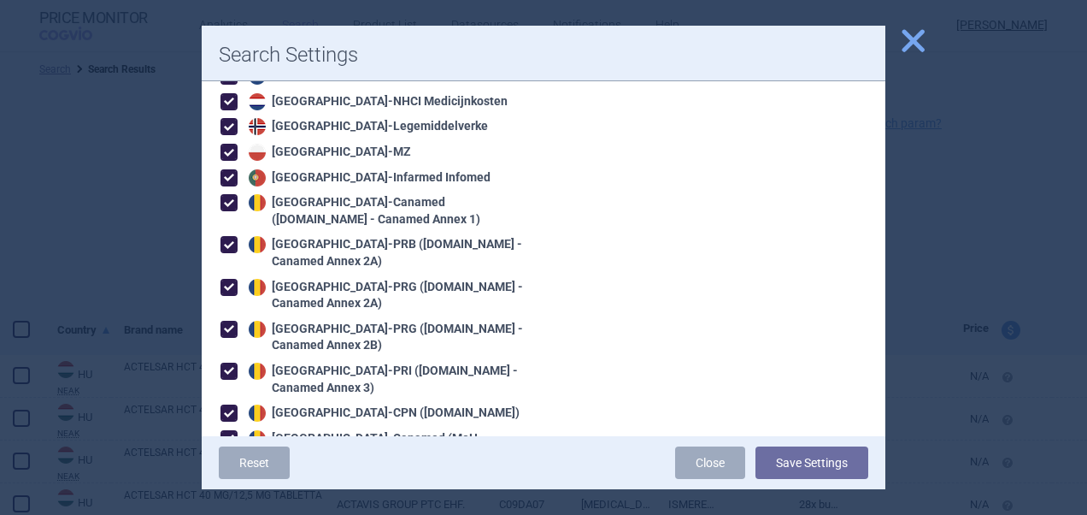
click at [227, 194] on span at bounding box center [229, 202] width 17 height 17
click at [231, 236] on span at bounding box center [229, 244] width 17 height 17
click at [231, 279] on span at bounding box center [229, 287] width 17 height 17
click at [231, 321] on span at bounding box center [229, 329] width 17 height 17
click at [233, 362] on span at bounding box center [229, 370] width 17 height 17
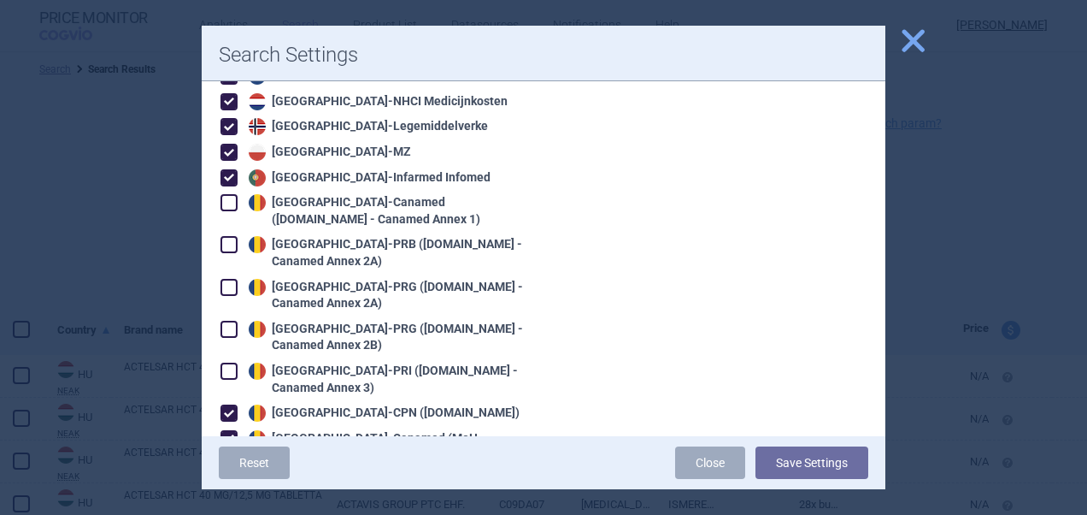
click at [233, 400] on span at bounding box center [229, 413] width 26 height 26
click at [233, 430] on span at bounding box center [229, 438] width 17 height 17
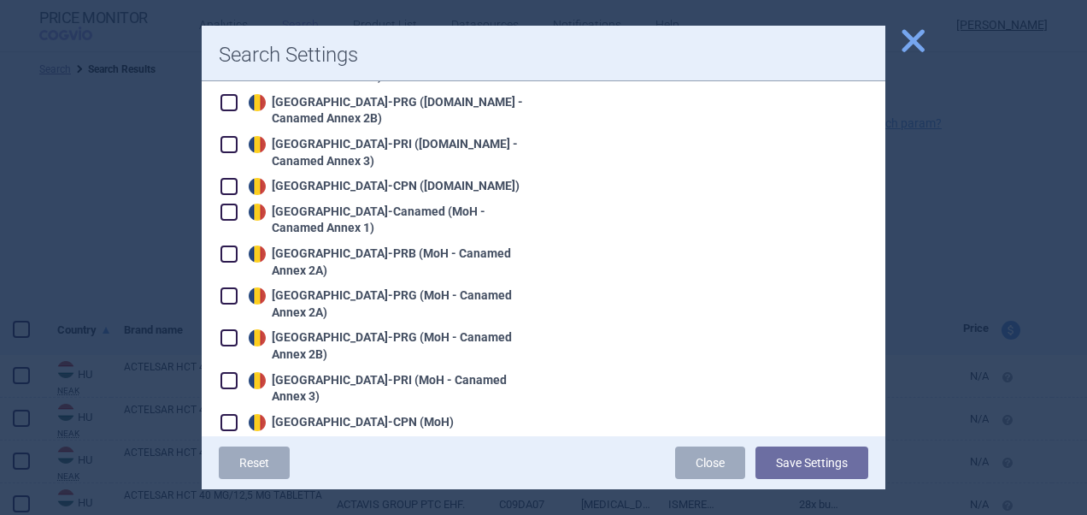
scroll to position [2100, 0]
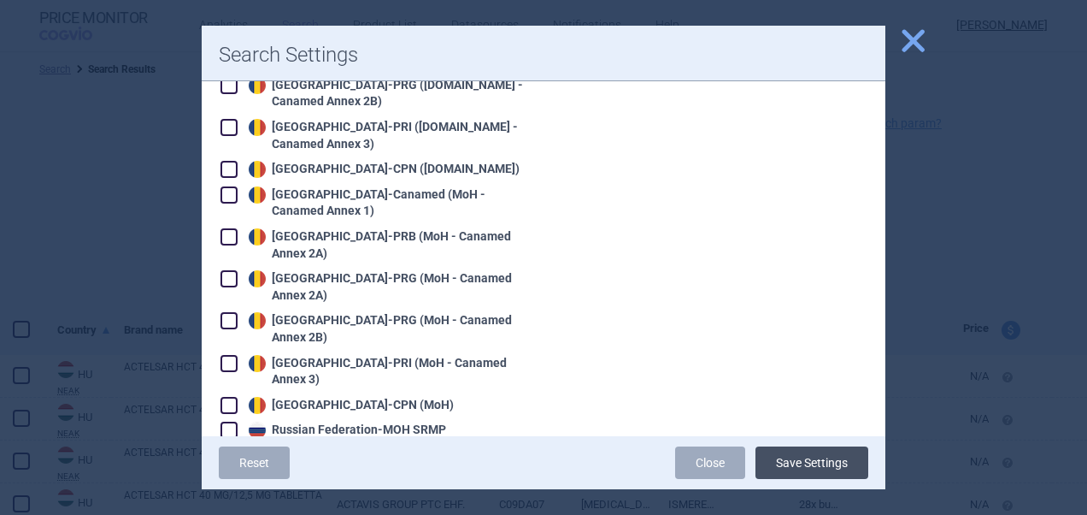
click at [798, 464] on button "Save Settings" at bounding box center [812, 462] width 113 height 32
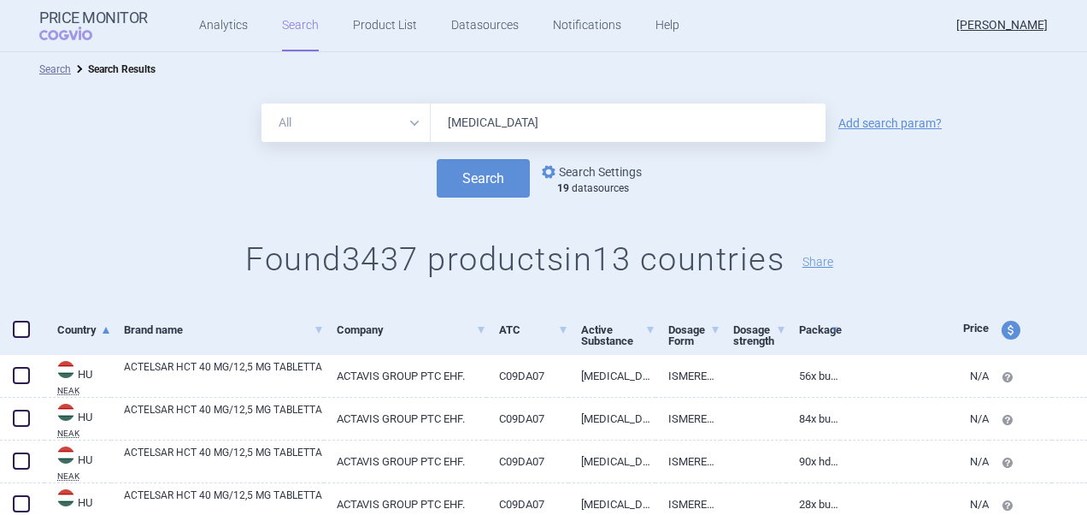
click at [624, 178] on link "options Search Settings" at bounding box center [590, 172] width 103 height 21
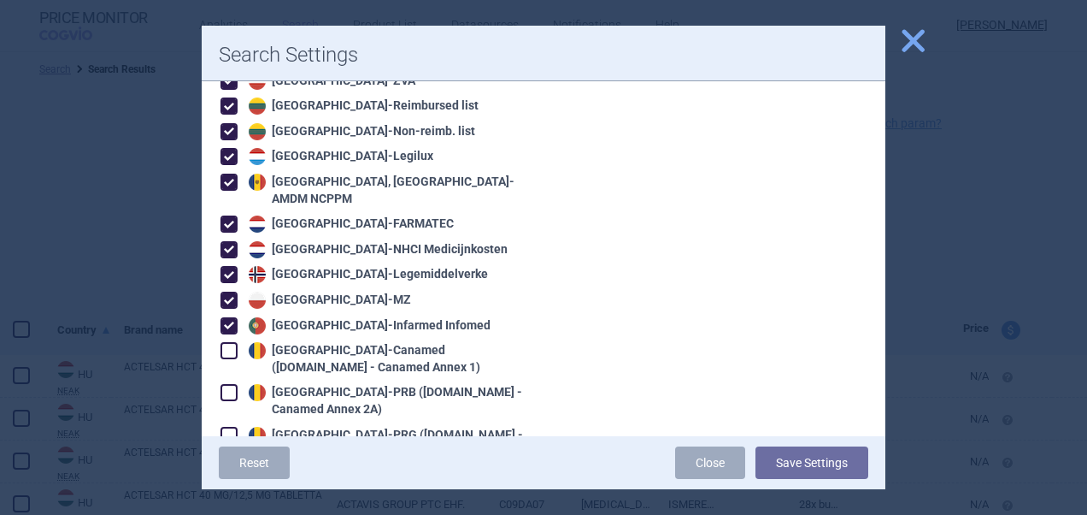
scroll to position [1691, 0]
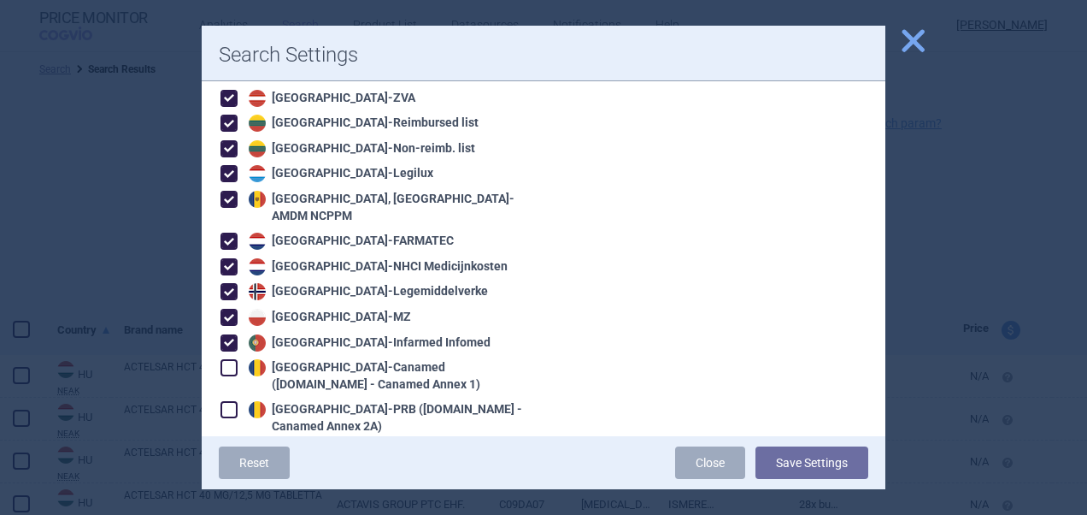
click at [236, 258] on span at bounding box center [229, 266] width 17 height 17
click at [229, 233] on span at bounding box center [229, 241] width 17 height 17
click at [230, 283] on span at bounding box center [229, 291] width 17 height 17
click at [230, 309] on span at bounding box center [229, 317] width 17 height 17
click at [233, 334] on span at bounding box center [229, 342] width 17 height 17
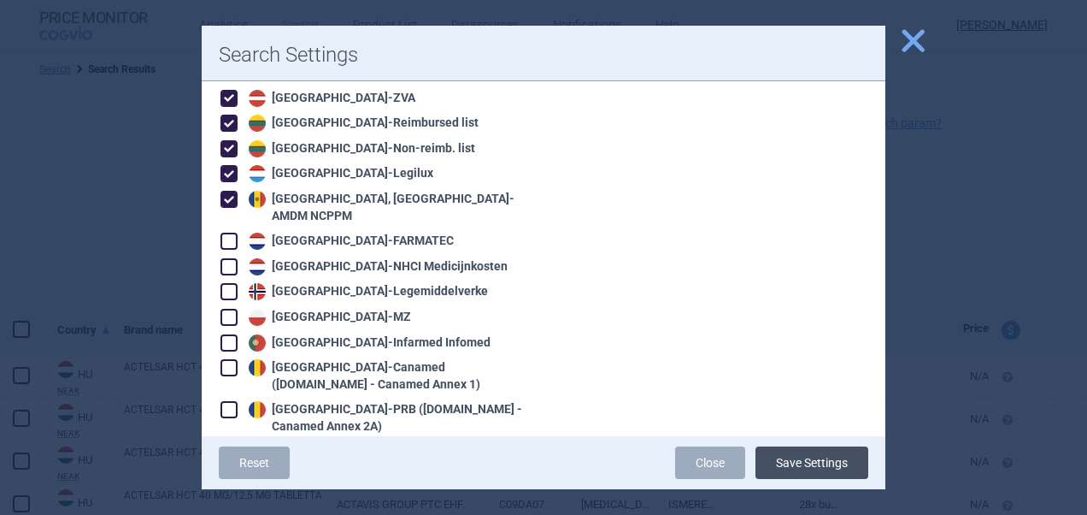
click at [789, 466] on button "Save Settings" at bounding box center [812, 462] width 113 height 32
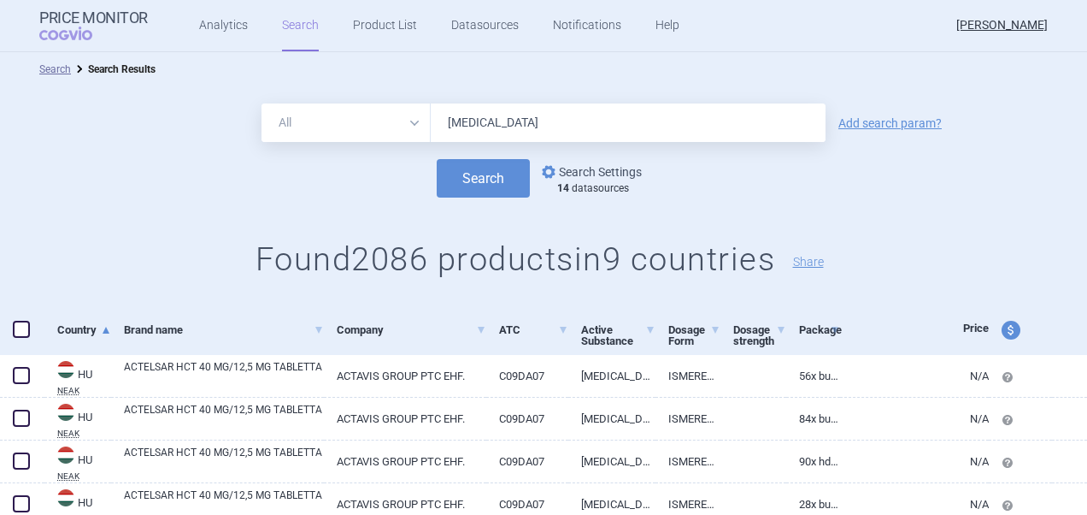
click at [613, 180] on link "options Search Settings" at bounding box center [590, 172] width 103 height 21
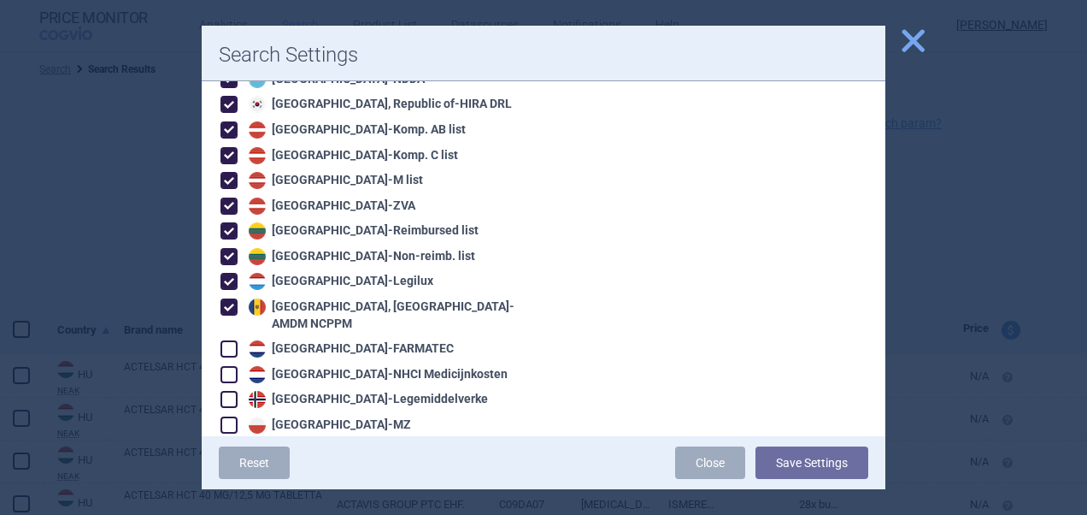
scroll to position [1578, 0]
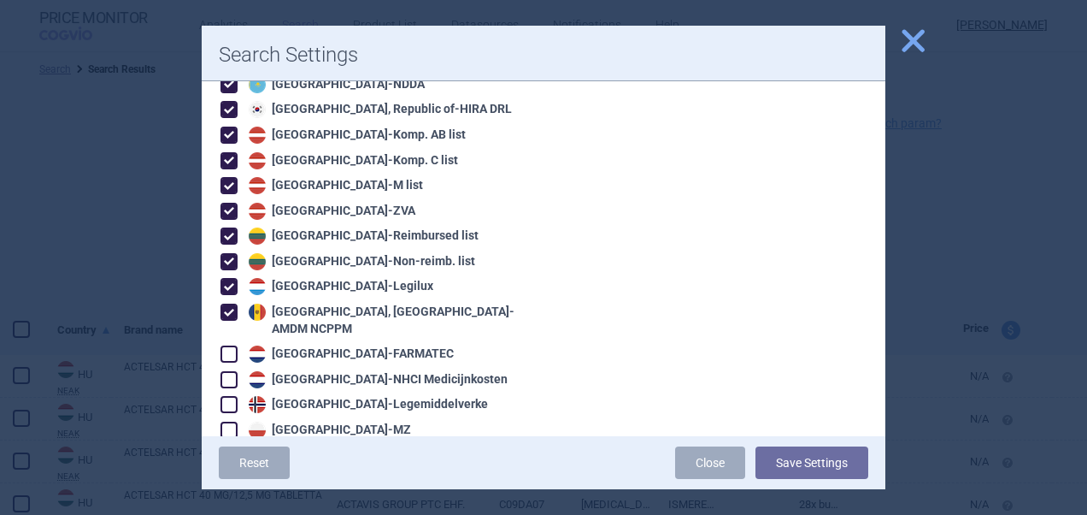
click at [237, 303] on span at bounding box center [229, 311] width 17 height 17
click at [807, 462] on button "Save Settings" at bounding box center [812, 462] width 113 height 32
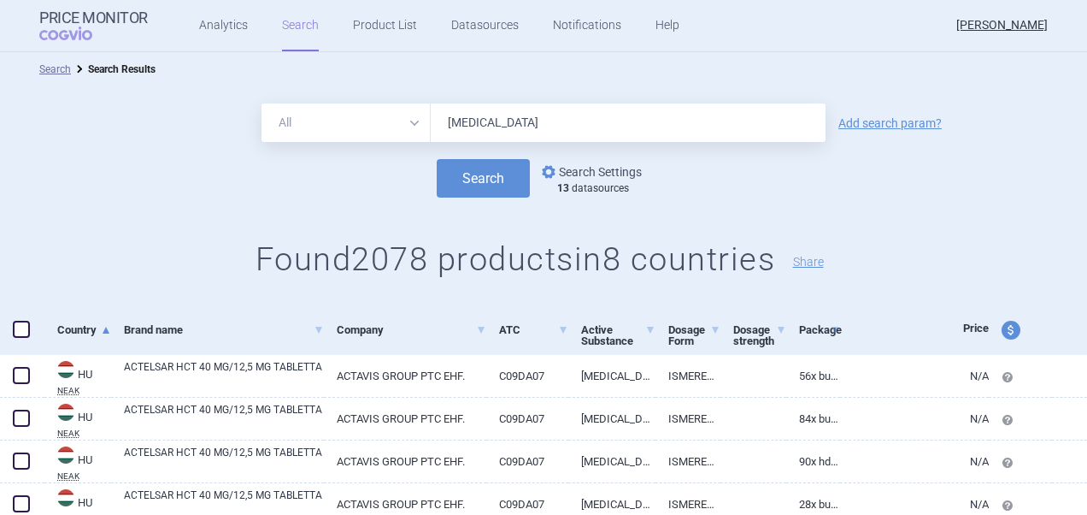
click at [610, 166] on link "options Search Settings" at bounding box center [590, 172] width 103 height 21
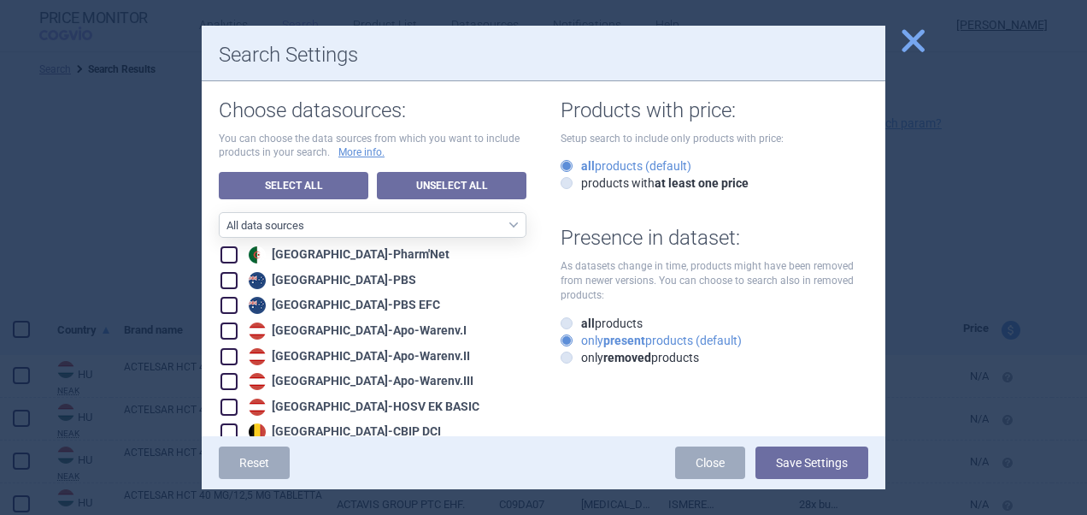
drag, startPoint x: 886, startPoint y: 113, endPoint x: 875, endPoint y: 203, distance: 91.3
click at [875, 514] on div "close Search Settings Choose datasources: You can choose the data sources from …" at bounding box center [543, 515] width 1087 height 0
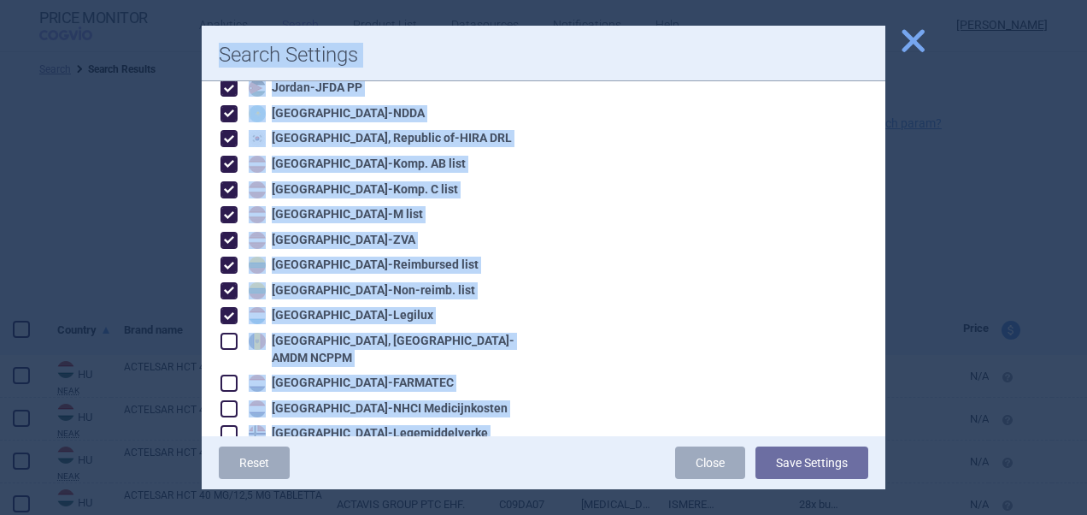
scroll to position [1600, 0]
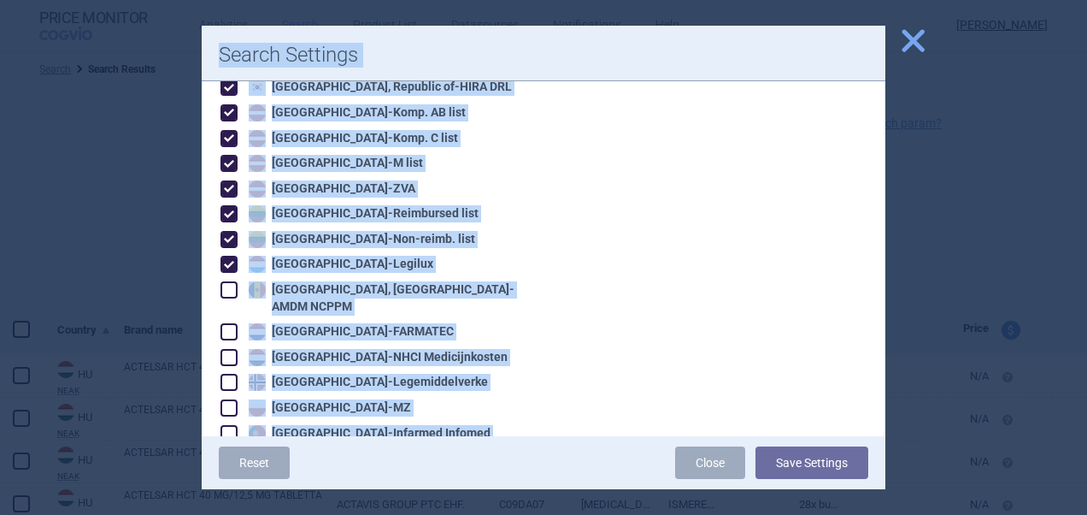
click at [763, 241] on div "Choose datasources: You can choose the data sources from which you want to incl…" at bounding box center [544, 118] width 684 height 3275
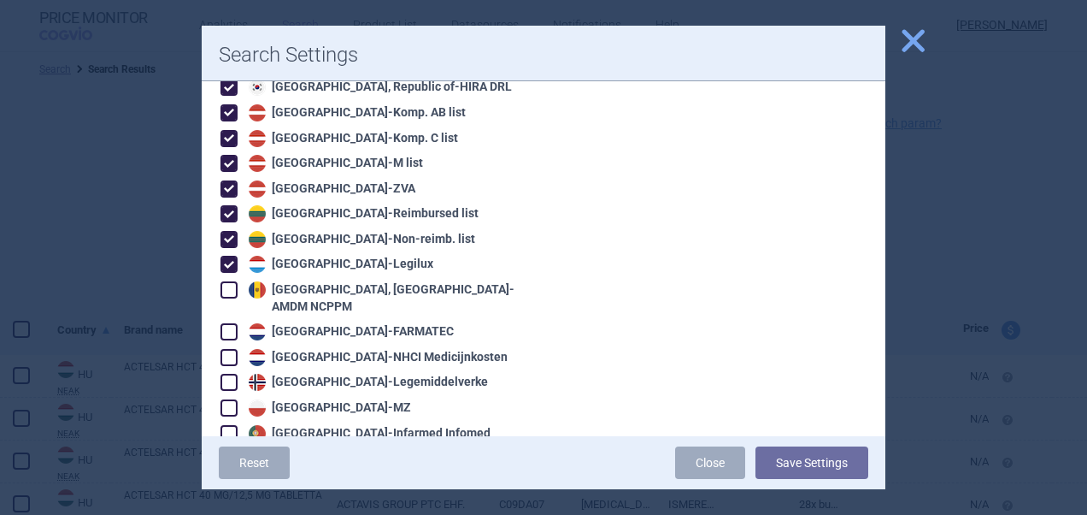
click at [329, 256] on div "Luxembourg - Legilux" at bounding box center [338, 264] width 189 height 17
click at [807, 462] on button "Save Settings" at bounding box center [812, 462] width 113 height 32
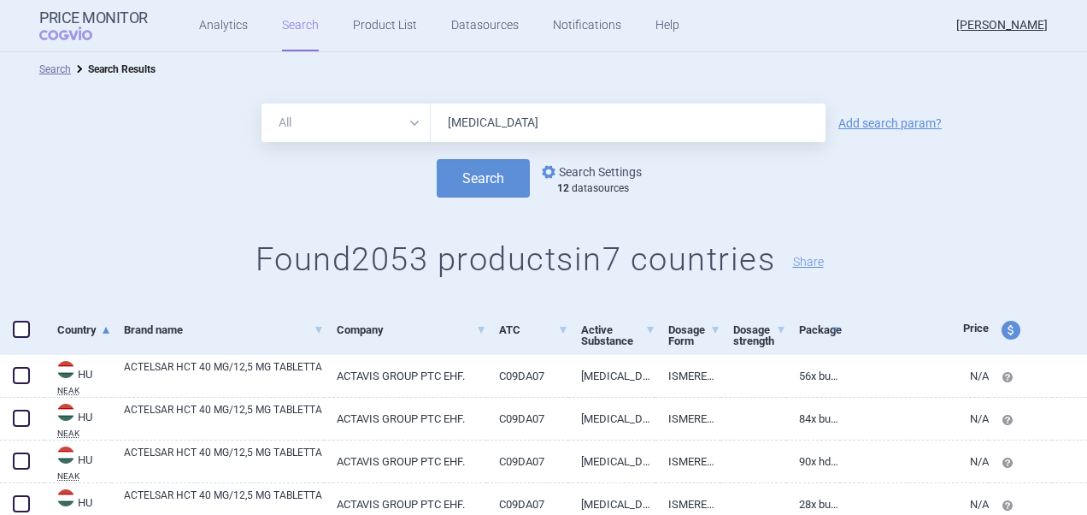
click at [593, 174] on link "options Search Settings" at bounding box center [590, 172] width 103 height 21
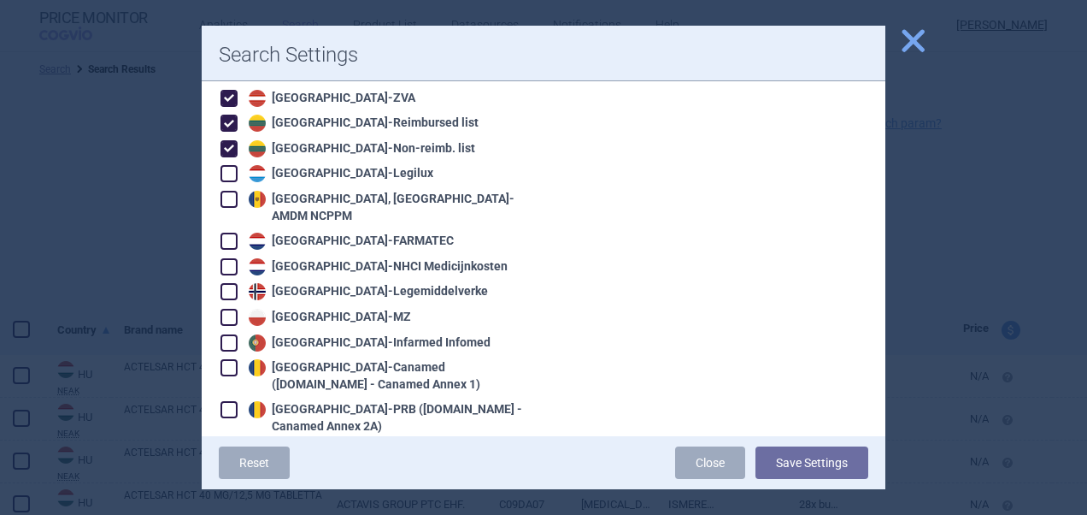
scroll to position [1566, 0]
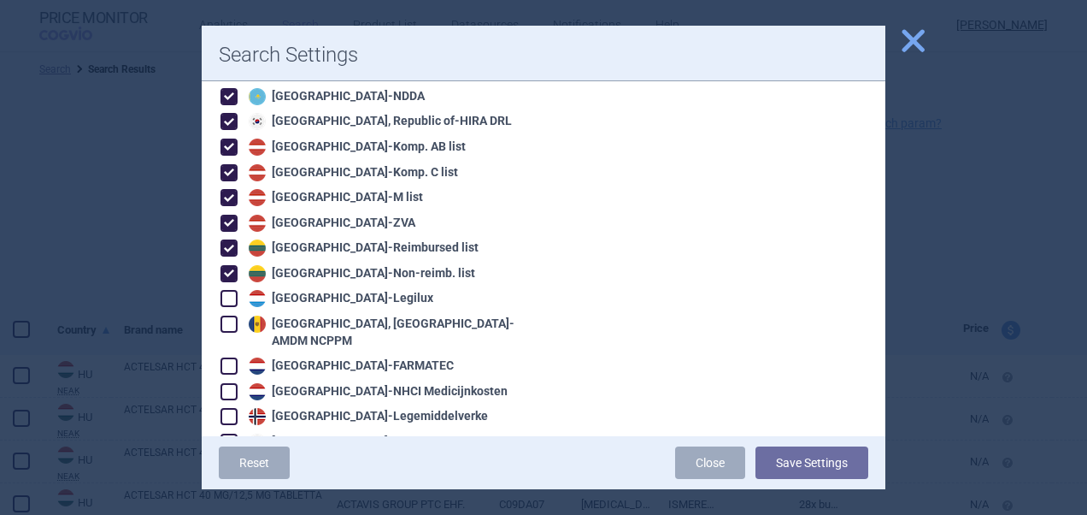
click at [246, 239] on div "Lithuania - Reimbursed list" at bounding box center [361, 247] width 234 height 17
click at [234, 265] on span at bounding box center [229, 273] width 17 height 17
click at [822, 473] on button "Save Settings" at bounding box center [812, 462] width 113 height 32
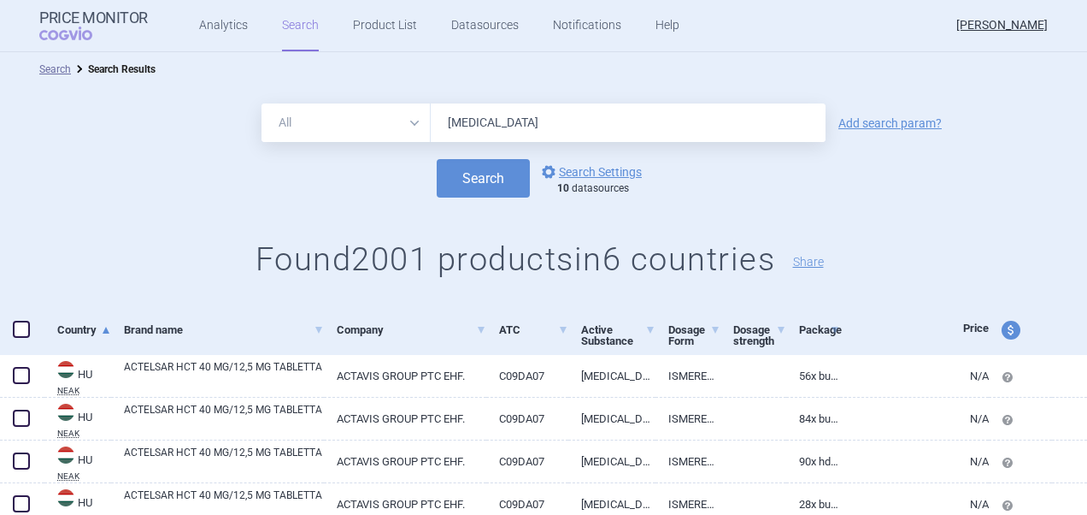
click at [26, 342] on div at bounding box center [22, 330] width 44 height 50
click at [24, 330] on span at bounding box center [21, 329] width 17 height 17
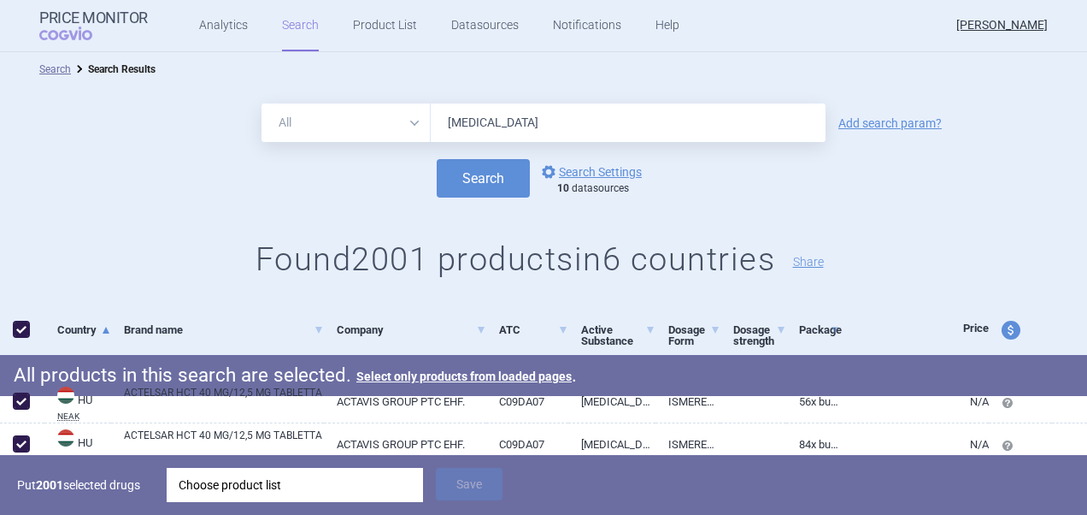
click at [404, 483] on div "Choose product list" at bounding box center [295, 485] width 233 height 34
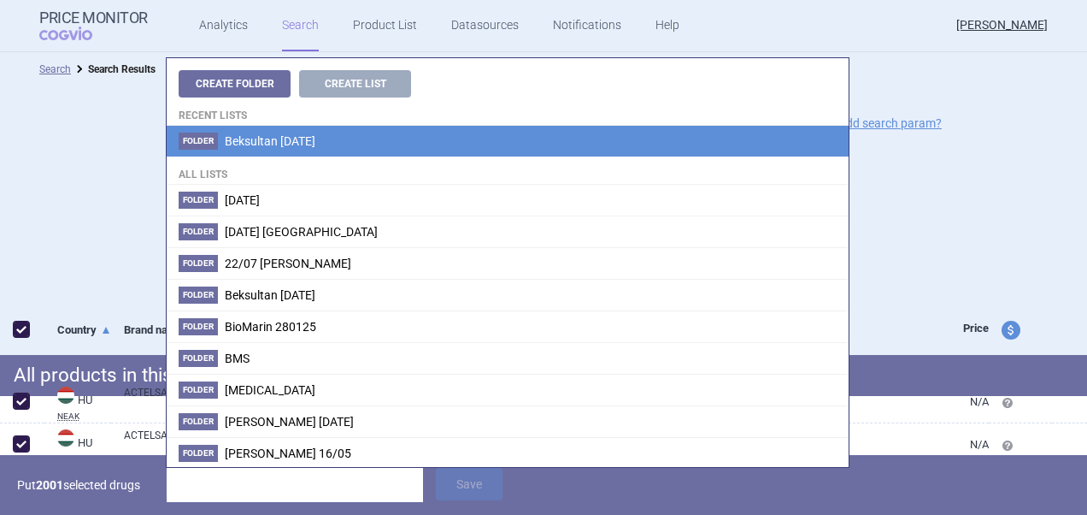
click at [458, 144] on li "Folder Beksultan [DATE]" at bounding box center [508, 141] width 682 height 31
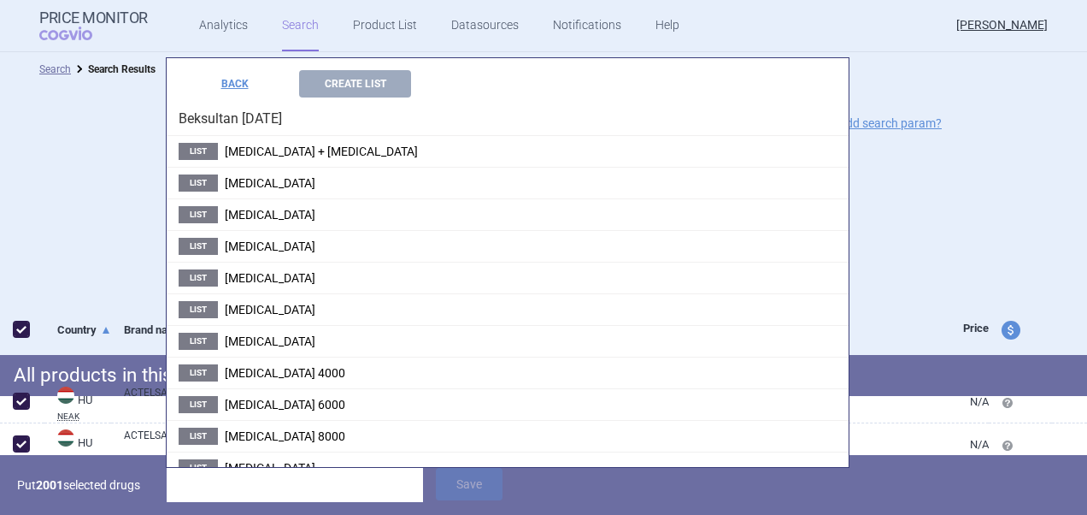
click at [388, 97] on h4 "Beksultan [DATE]" at bounding box center [508, 116] width 682 height 38
click at [388, 72] on button "Create List" at bounding box center [355, 83] width 112 height 27
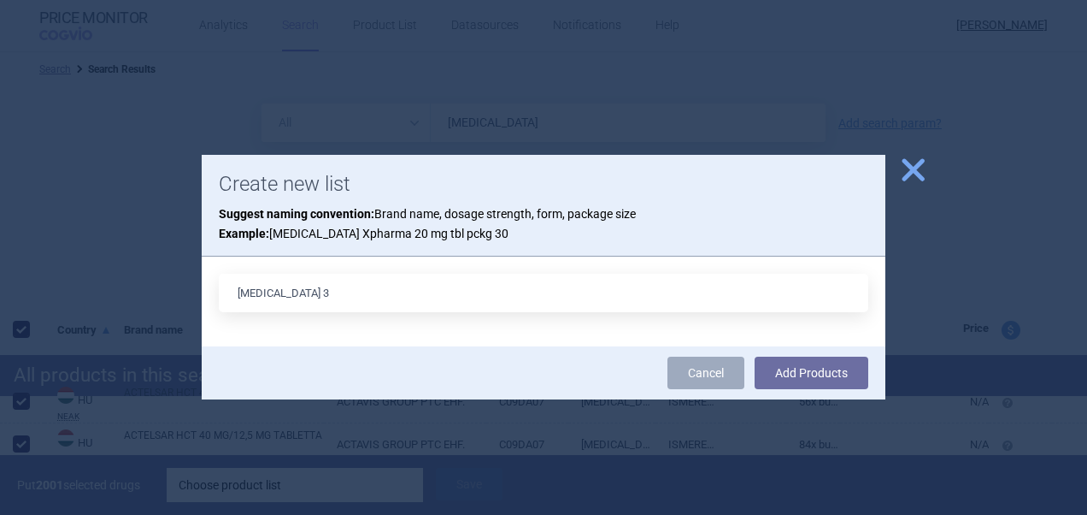
click at [755, 356] on button "Add Products" at bounding box center [812, 372] width 114 height 32
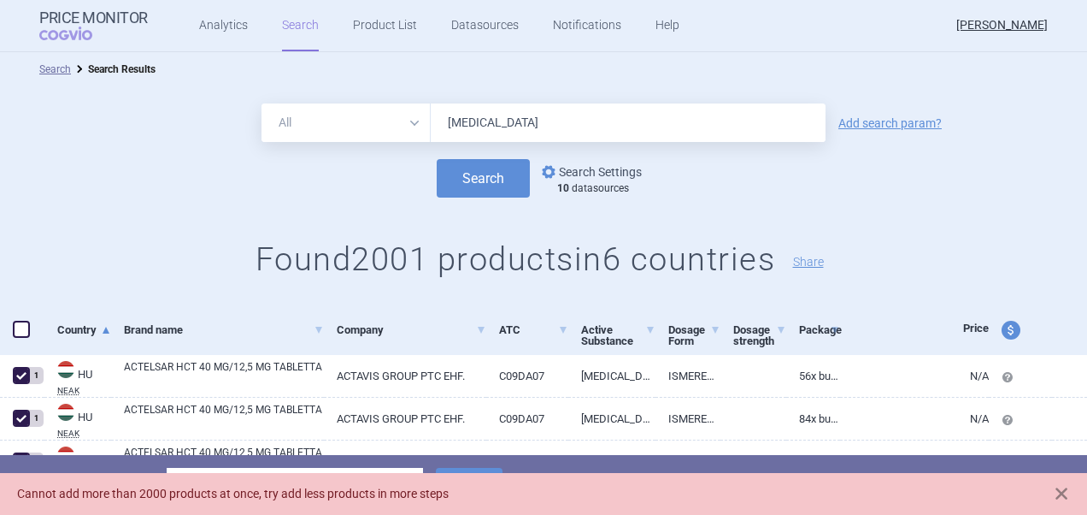
click at [588, 173] on link "options Search Settings" at bounding box center [590, 172] width 103 height 21
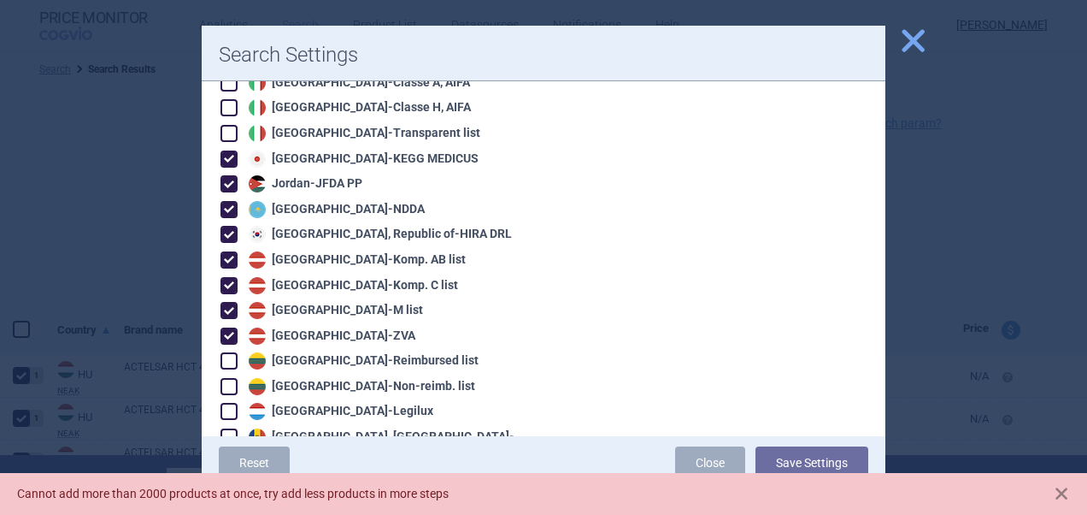
scroll to position [1510, 0]
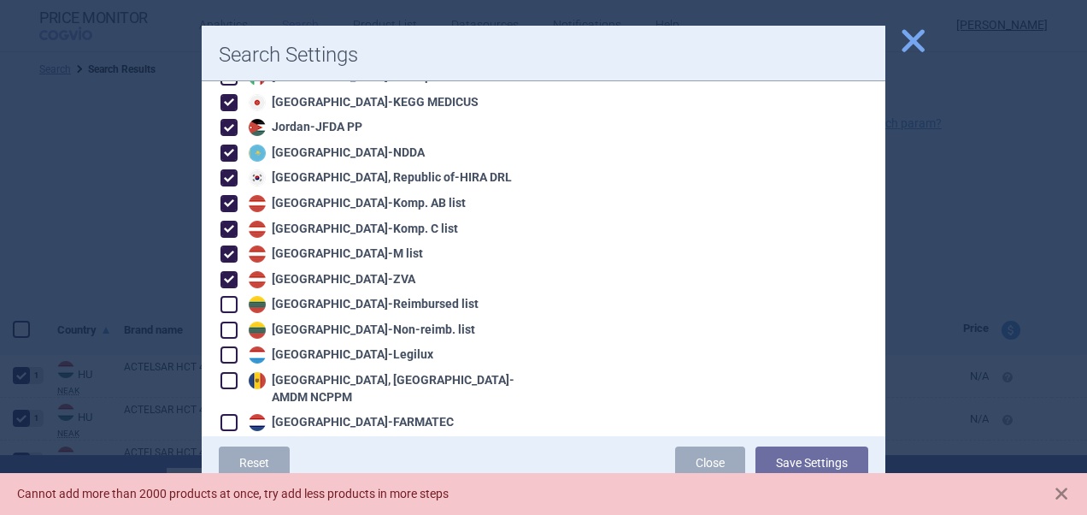
click at [388, 169] on div "Korea, Republic of - HIRA DRL" at bounding box center [378, 177] width 268 height 17
click at [808, 450] on button "Save Settings" at bounding box center [812, 462] width 113 height 32
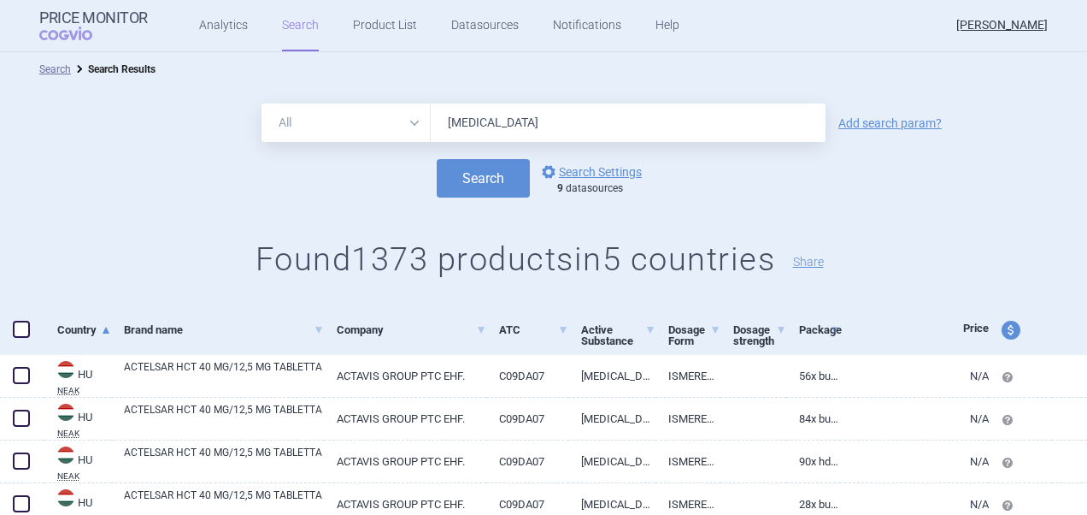
click at [22, 337] on span at bounding box center [21, 329] width 17 height 17
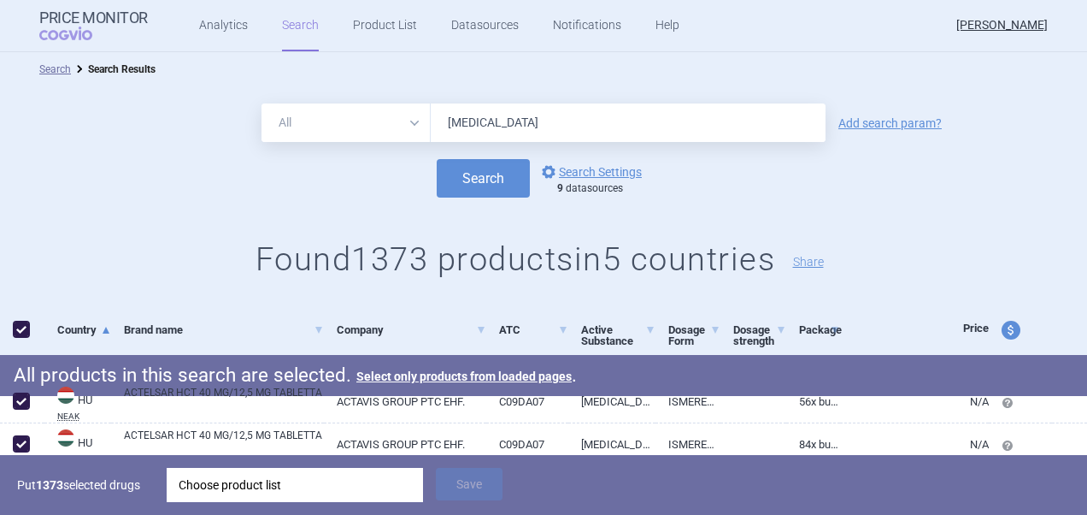
click at [403, 480] on div "Choose product list" at bounding box center [295, 485] width 233 height 34
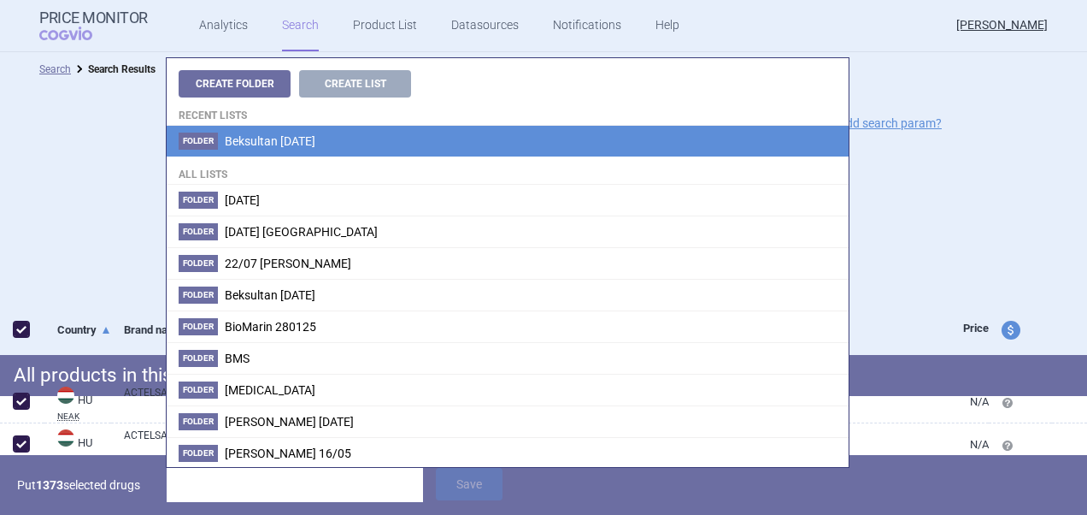
click at [380, 139] on li "Folder Beksultan [DATE]" at bounding box center [508, 141] width 682 height 31
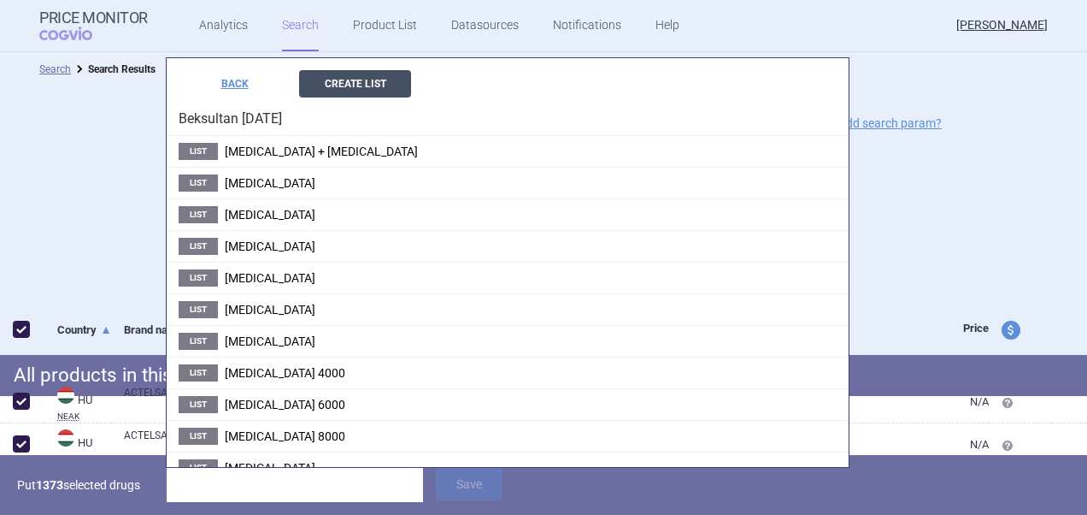
click at [397, 82] on button "Create List" at bounding box center [355, 83] width 112 height 27
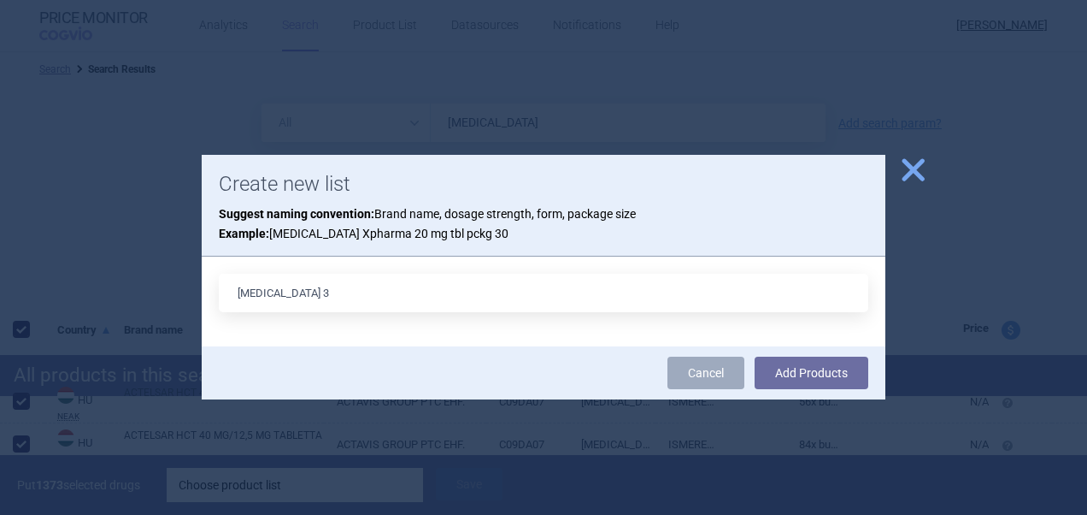
click at [755, 356] on button "Add Products" at bounding box center [812, 372] width 114 height 32
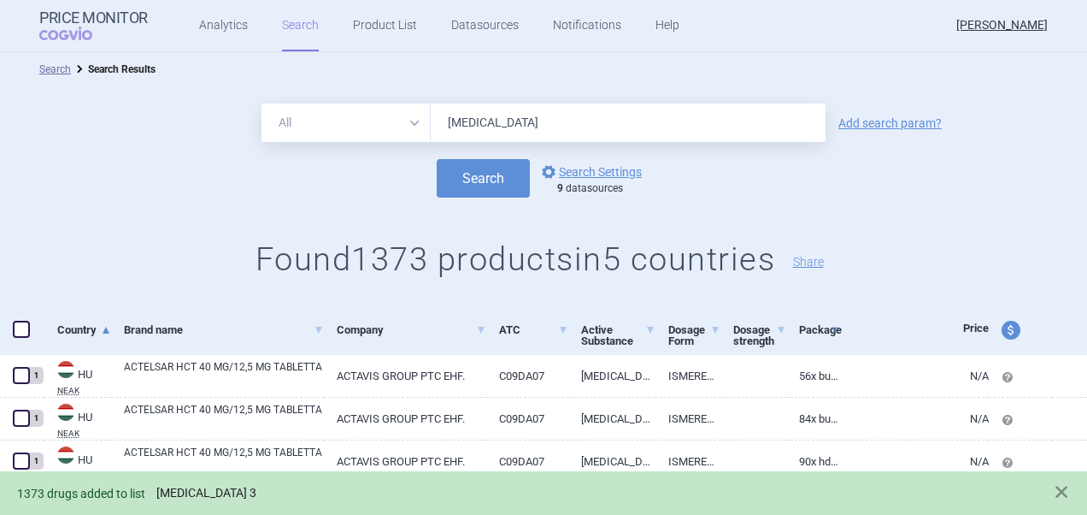
click at [215, 489] on link "Telmisartan 3" at bounding box center [206, 493] width 100 height 15
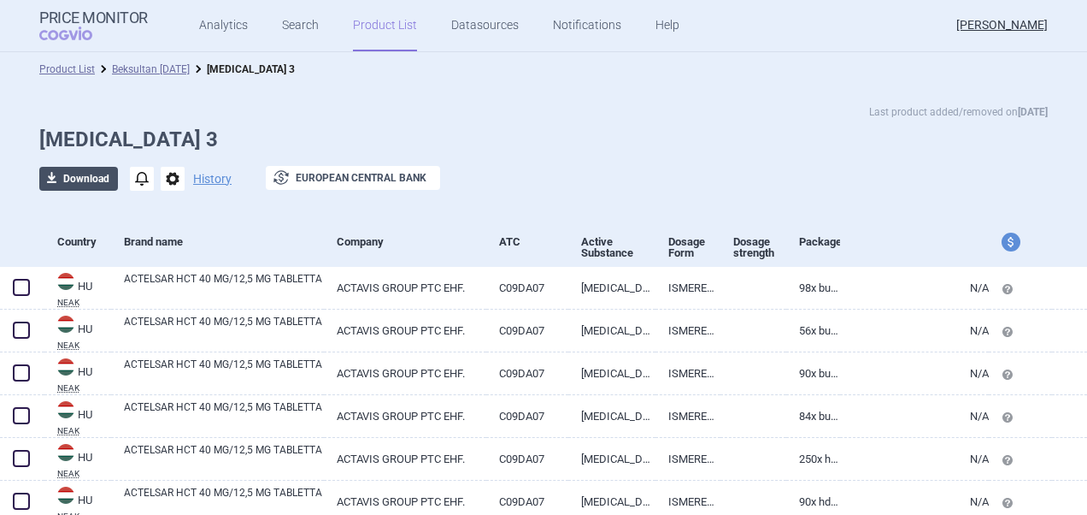
click at [102, 174] on button "download Download" at bounding box center [78, 179] width 79 height 24
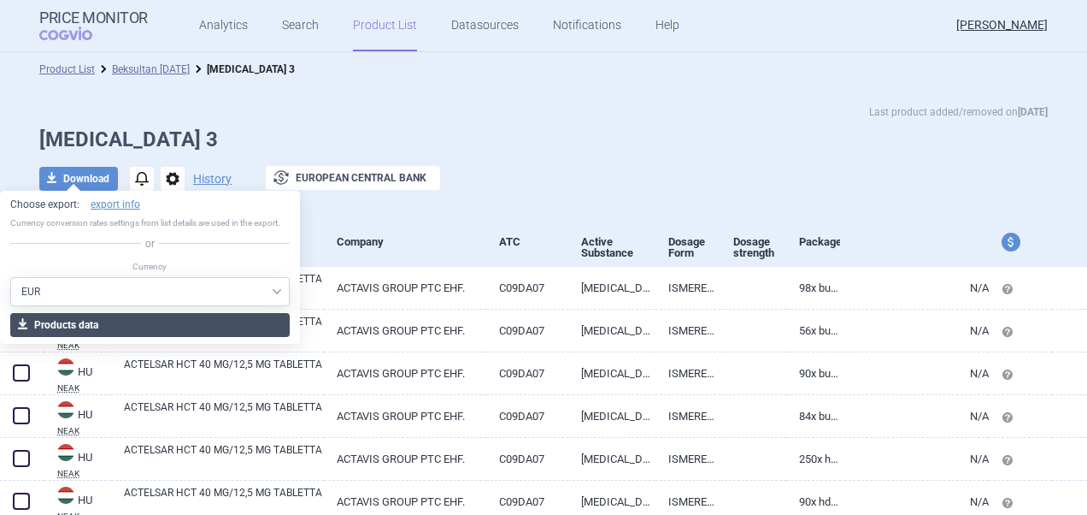
click at [101, 319] on button "download Products data" at bounding box center [150, 325] width 280 height 24
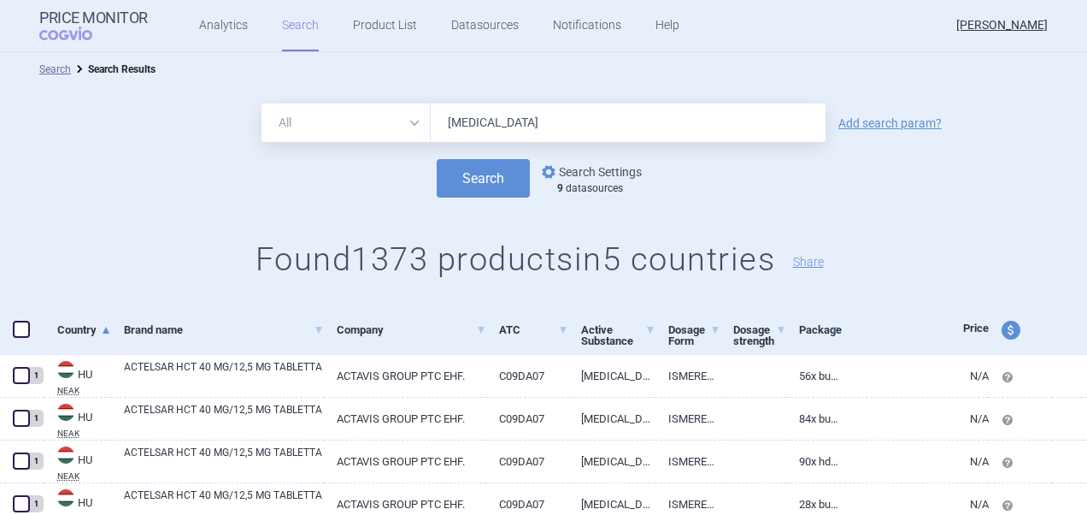
click at [583, 177] on link "options Search Settings" at bounding box center [590, 172] width 103 height 21
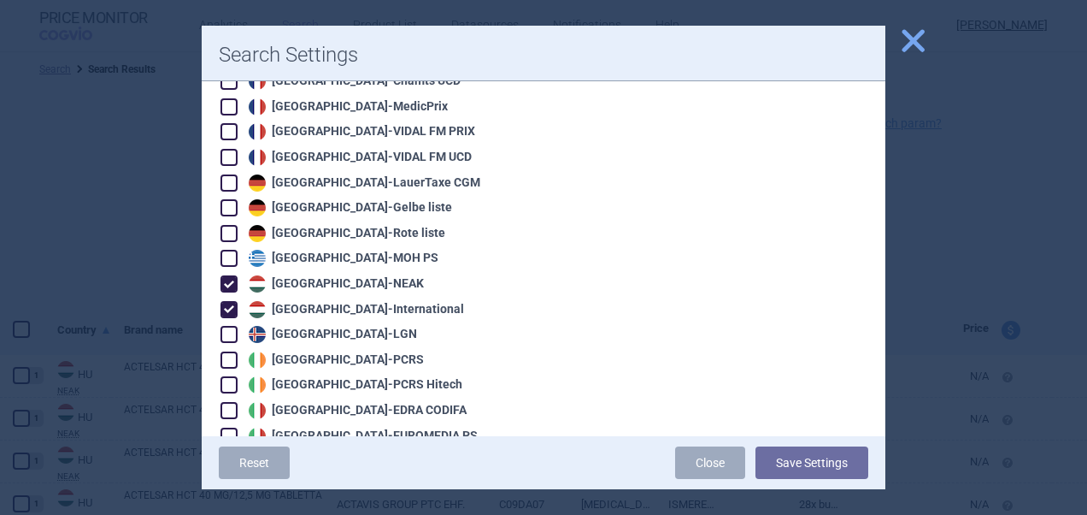
scroll to position [1067, 0]
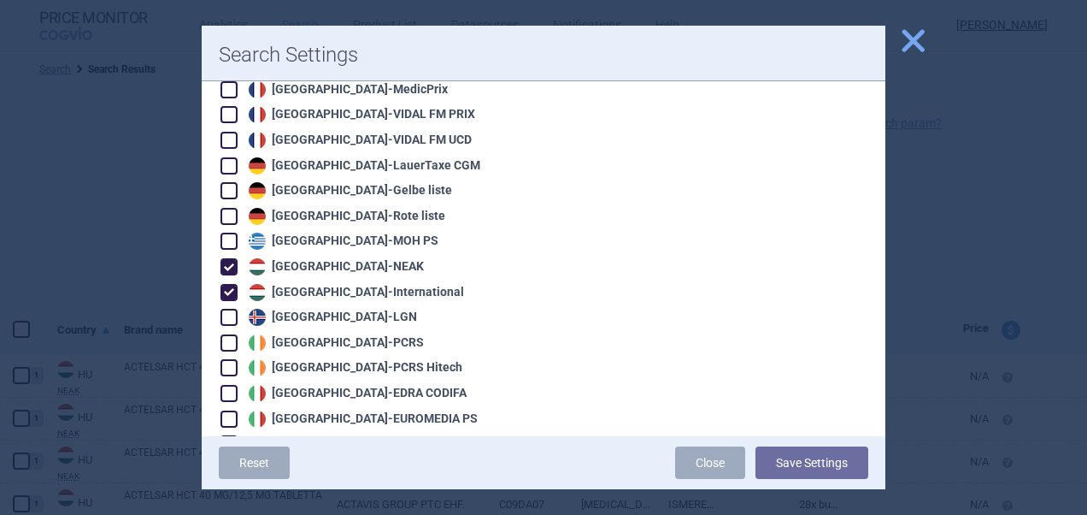
click at [327, 258] on div "Hungary - NEAK" at bounding box center [334, 266] width 180 height 17
click at [326, 284] on div "Hungary - International" at bounding box center [354, 292] width 220 height 17
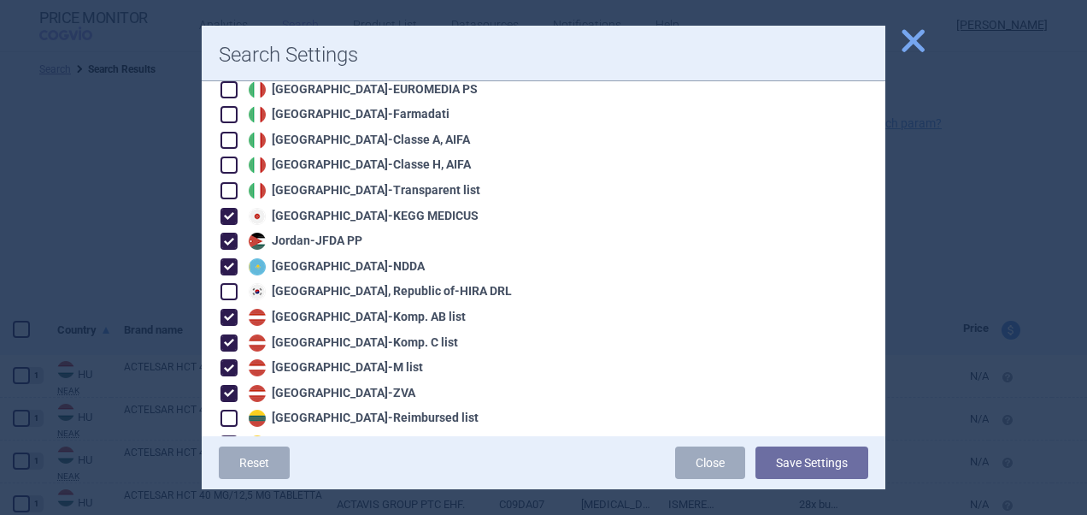
scroll to position [1424, 0]
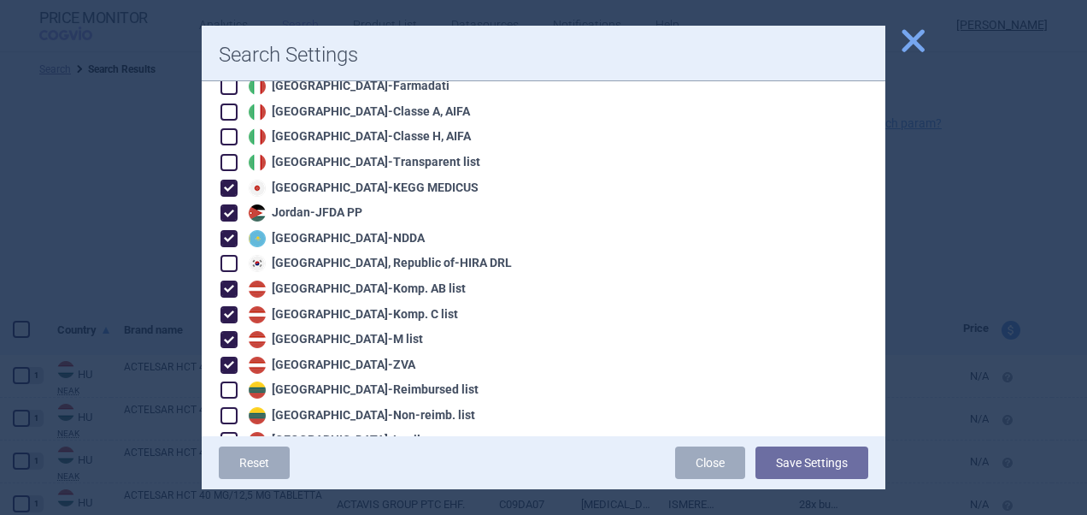
click at [368, 255] on div "Korea, Republic of - HIRA DRL" at bounding box center [378, 263] width 268 height 17
click at [326, 209] on div "Algeria - Pharm'Net Australia - PBS Australia - PBS EFC Austria - Apo-Warenv.I …" at bounding box center [373, 363] width 308 height 3086
click at [315, 185] on div "Algeria - Pharm'Net Australia - PBS Australia - PBS EFC Austria - Apo-Warenv.I …" at bounding box center [373, 363] width 308 height 3086
click at [231, 180] on span at bounding box center [229, 188] width 17 height 17
click at [230, 200] on span at bounding box center [229, 213] width 26 height 26
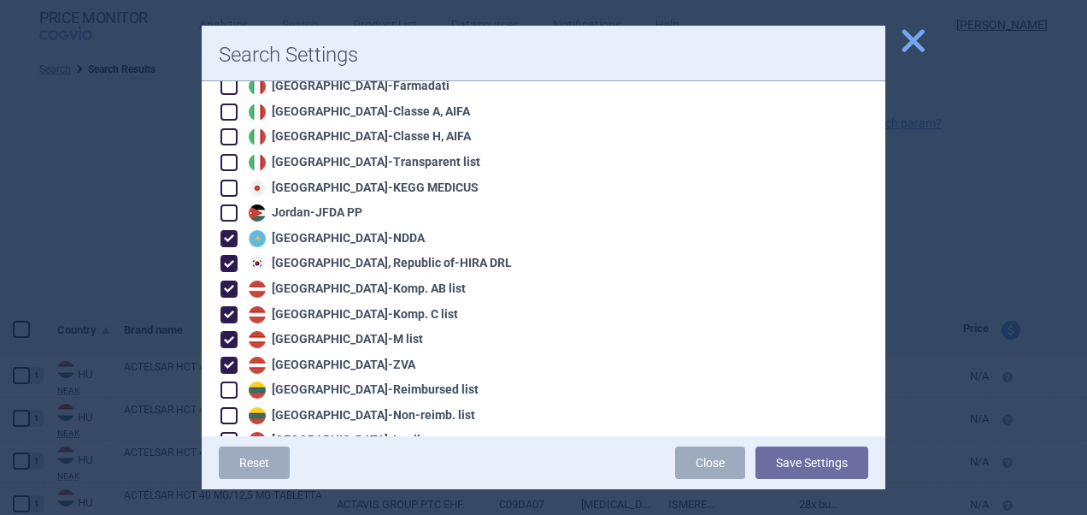
click at [230, 208] on span at bounding box center [229, 213] width 26 height 26
click at [231, 204] on span at bounding box center [229, 212] width 17 height 17
click at [229, 230] on span at bounding box center [229, 238] width 17 height 17
click at [230, 280] on span at bounding box center [229, 288] width 17 height 17
click at [229, 306] on span at bounding box center [229, 314] width 17 height 17
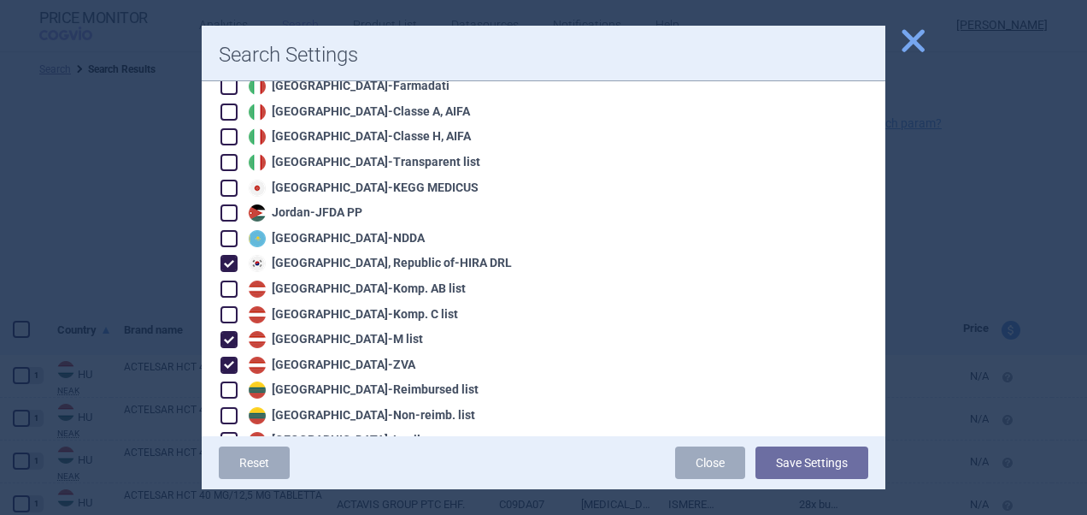
click at [229, 331] on span at bounding box center [229, 339] width 17 height 17
click at [229, 356] on span at bounding box center [229, 364] width 17 height 17
click at [229, 381] on span at bounding box center [229, 389] width 17 height 17
click at [230, 407] on span at bounding box center [229, 415] width 17 height 17
click at [230, 432] on span at bounding box center [229, 440] width 17 height 17
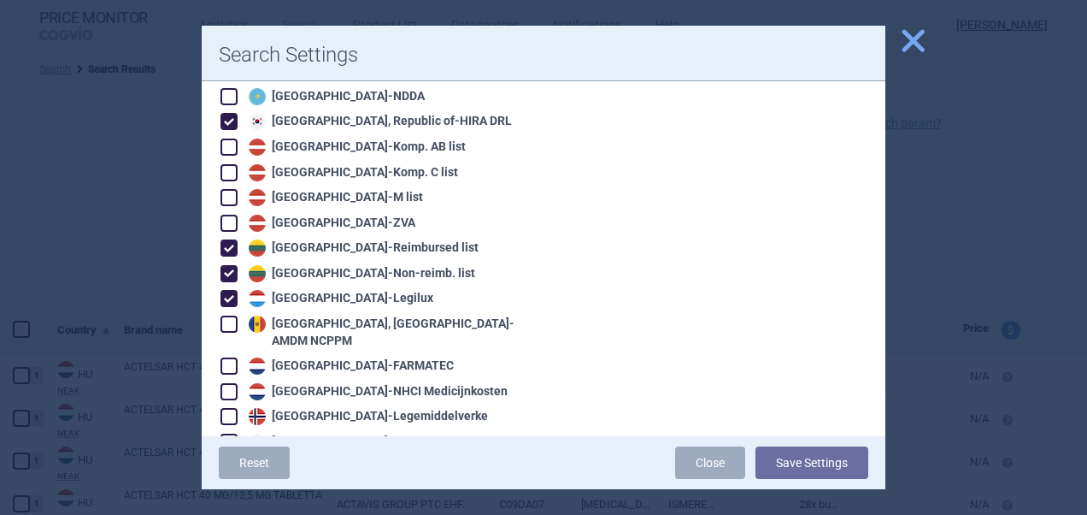
scroll to position [1595, 0]
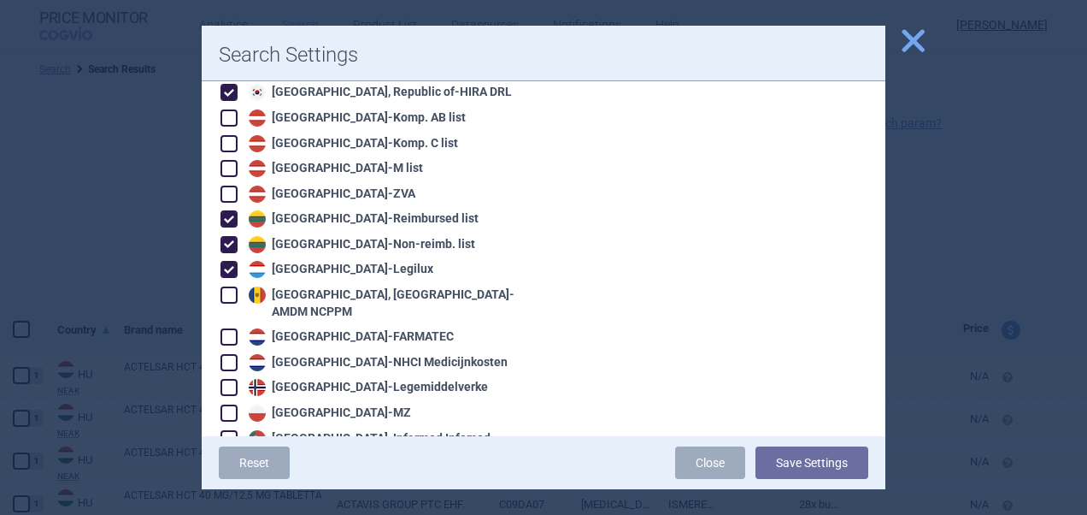
click at [227, 404] on span at bounding box center [229, 412] width 17 height 17
click at [233, 379] on span at bounding box center [229, 387] width 17 height 17
click at [236, 354] on span at bounding box center [229, 362] width 17 height 17
click at [228, 324] on span at bounding box center [229, 337] width 26 height 26
click at [228, 286] on span at bounding box center [229, 294] width 17 height 17
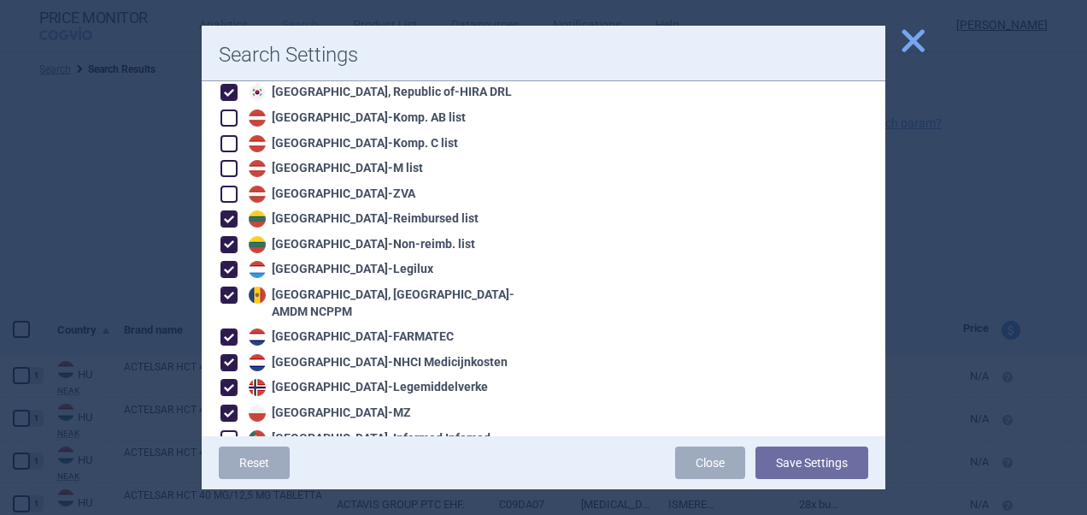
click at [236, 430] on span at bounding box center [229, 438] width 17 height 17
click at [889, 453] on div at bounding box center [543, 257] width 1087 height 515
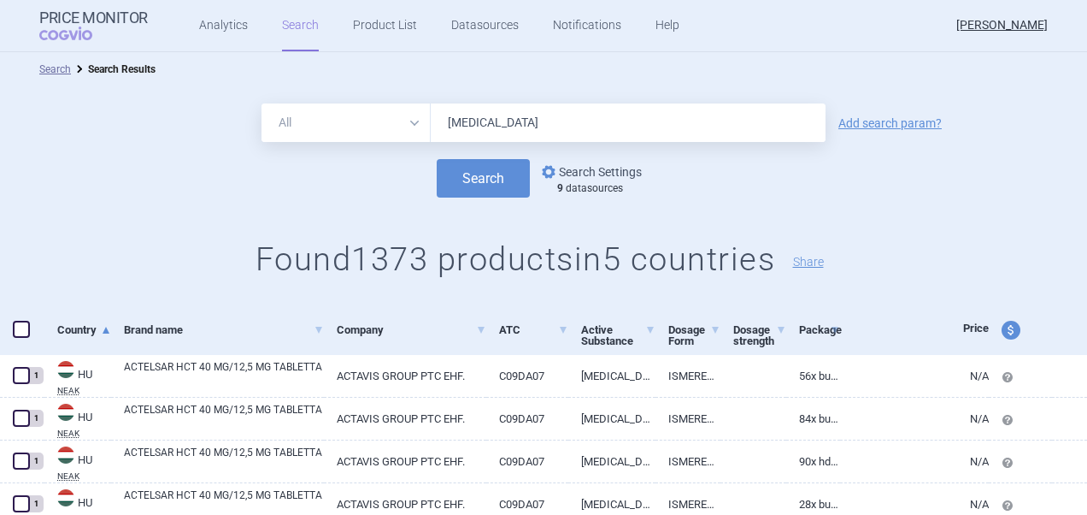
click at [612, 171] on link "options Search Settings" at bounding box center [590, 172] width 103 height 21
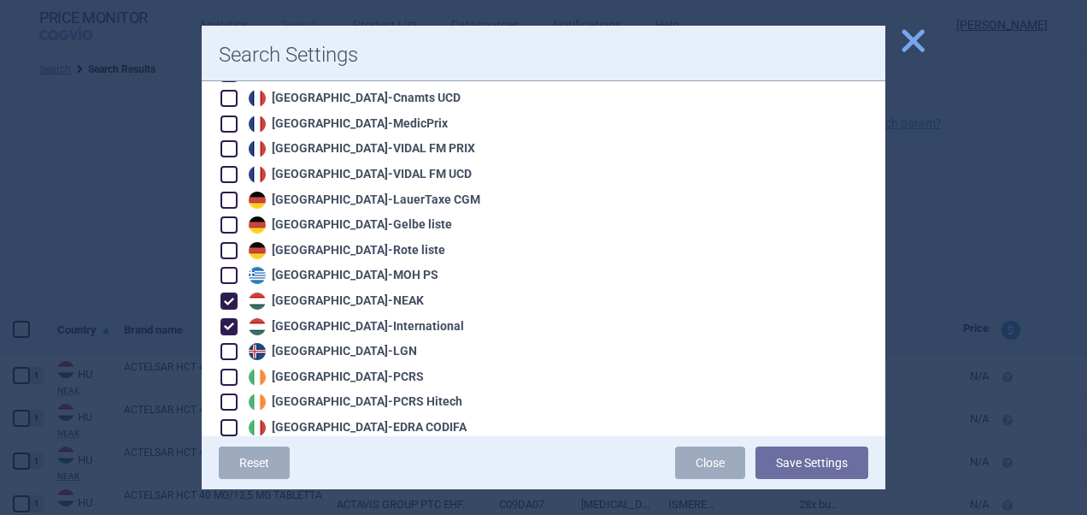
scroll to position [1084, 0]
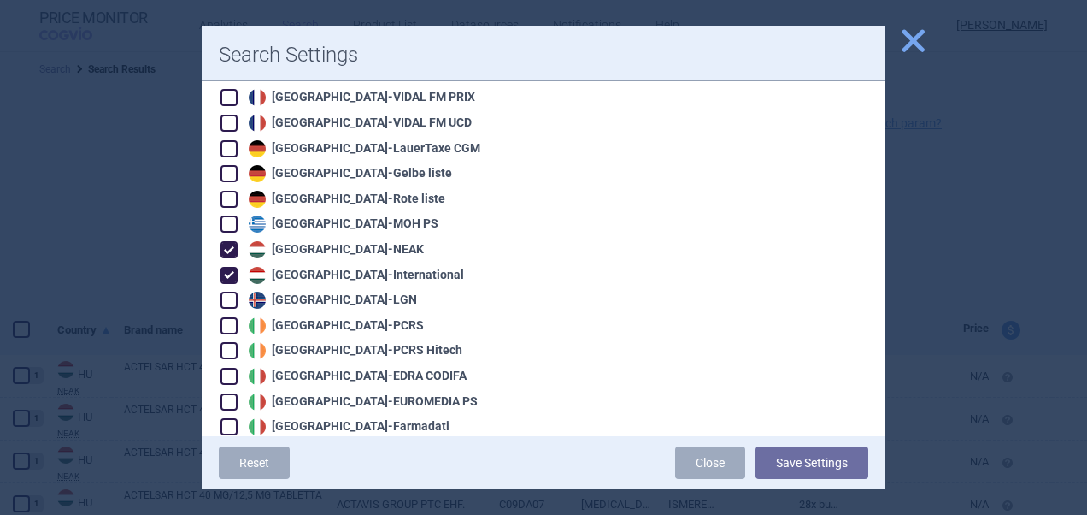
click at [236, 241] on span at bounding box center [229, 249] width 17 height 17
click at [236, 267] on span at bounding box center [229, 275] width 17 height 17
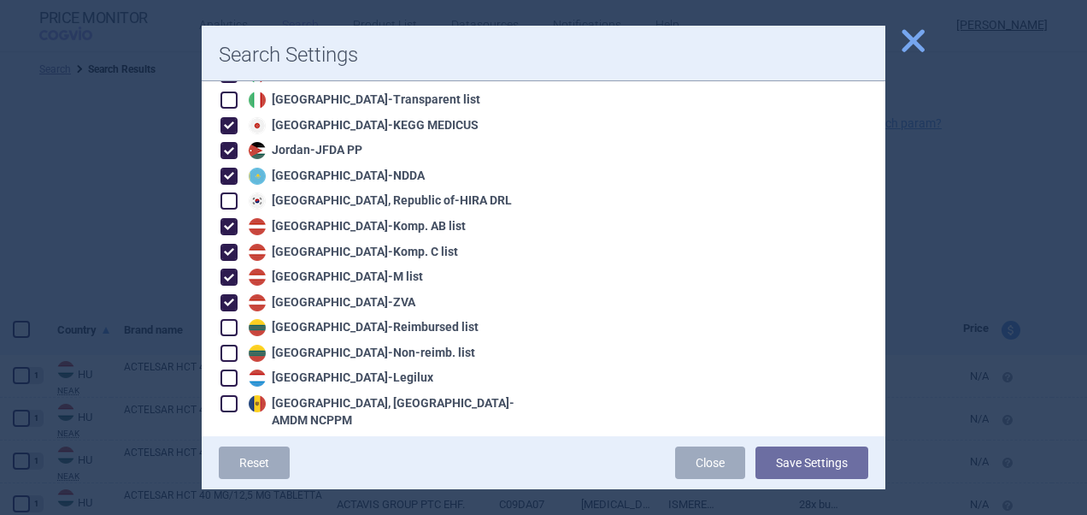
scroll to position [1481, 0]
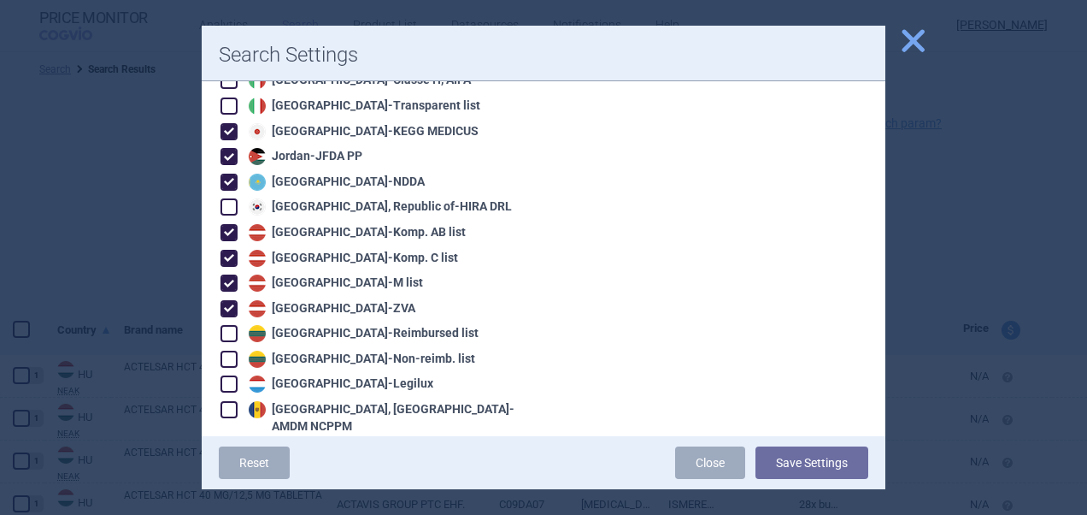
click at [227, 174] on span at bounding box center [229, 182] width 17 height 17
click at [229, 148] on span at bounding box center [229, 156] width 17 height 17
click at [228, 123] on span at bounding box center [229, 131] width 17 height 17
click at [229, 198] on span at bounding box center [229, 206] width 17 height 17
click at [229, 224] on span at bounding box center [229, 232] width 17 height 17
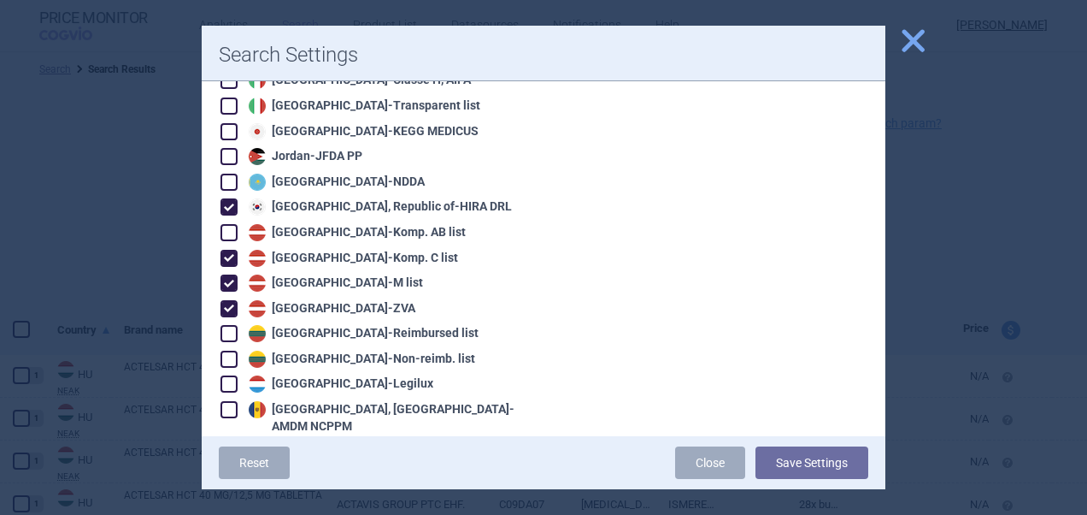
click at [229, 250] on span at bounding box center [229, 258] width 17 height 17
click at [229, 274] on span at bounding box center [229, 282] width 17 height 17
click at [230, 300] on span at bounding box center [229, 308] width 17 height 17
click at [230, 325] on span at bounding box center [229, 333] width 17 height 17
click at [230, 350] on span at bounding box center [229, 358] width 17 height 17
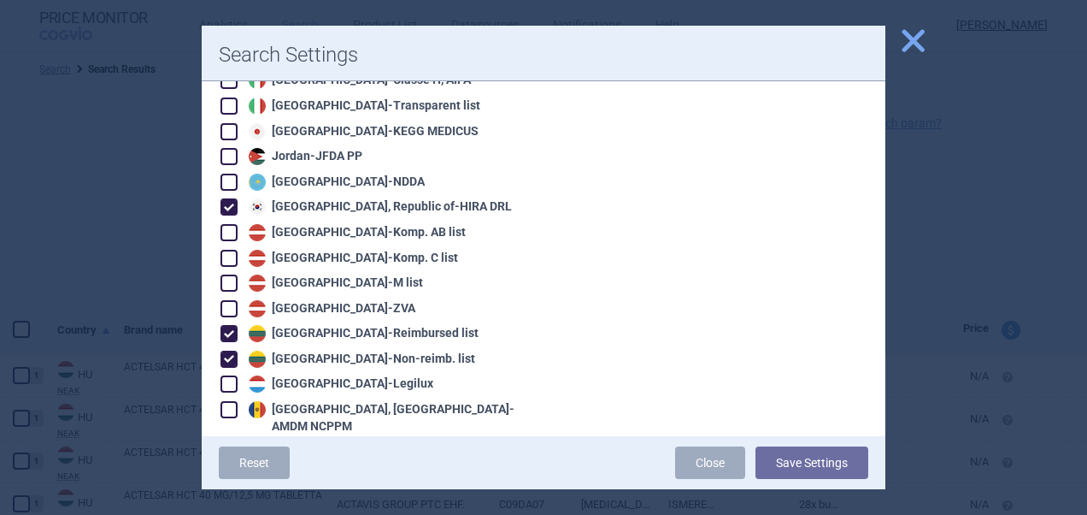
click at [230, 375] on span at bounding box center [229, 383] width 17 height 17
click at [230, 401] on span at bounding box center [229, 409] width 17 height 17
click at [230, 443] on span at bounding box center [229, 451] width 17 height 17
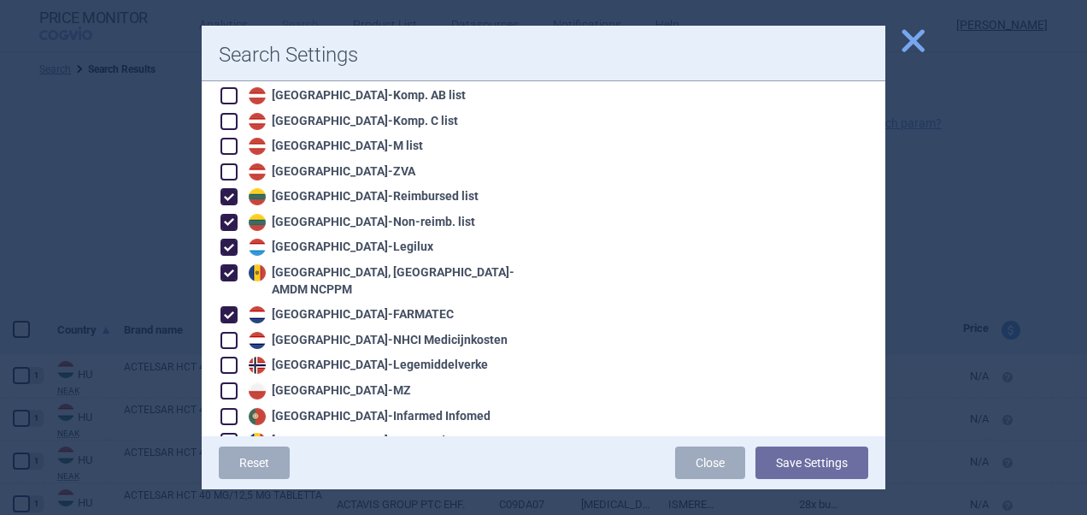
scroll to position [1629, 0]
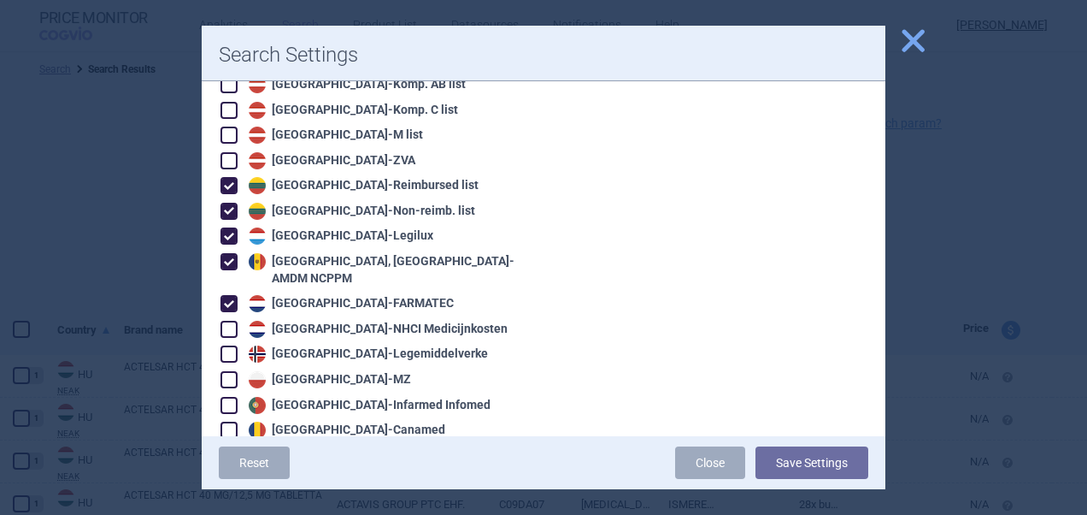
click at [231, 321] on span at bounding box center [229, 329] width 17 height 17
click at [226, 345] on span at bounding box center [229, 353] width 17 height 17
click at [804, 467] on button "Save Settings" at bounding box center [812, 462] width 113 height 32
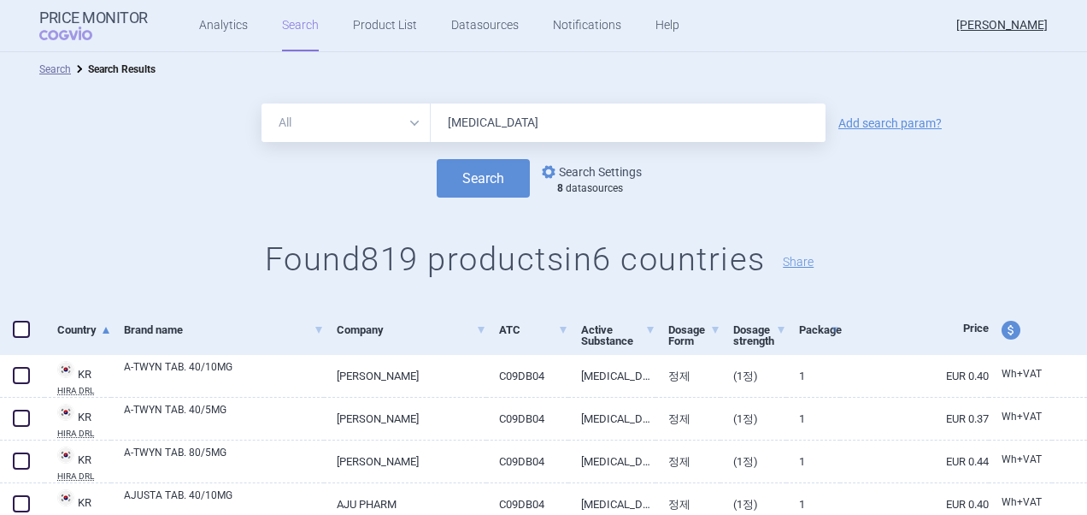
click at [615, 162] on link "options Search Settings" at bounding box center [590, 172] width 103 height 21
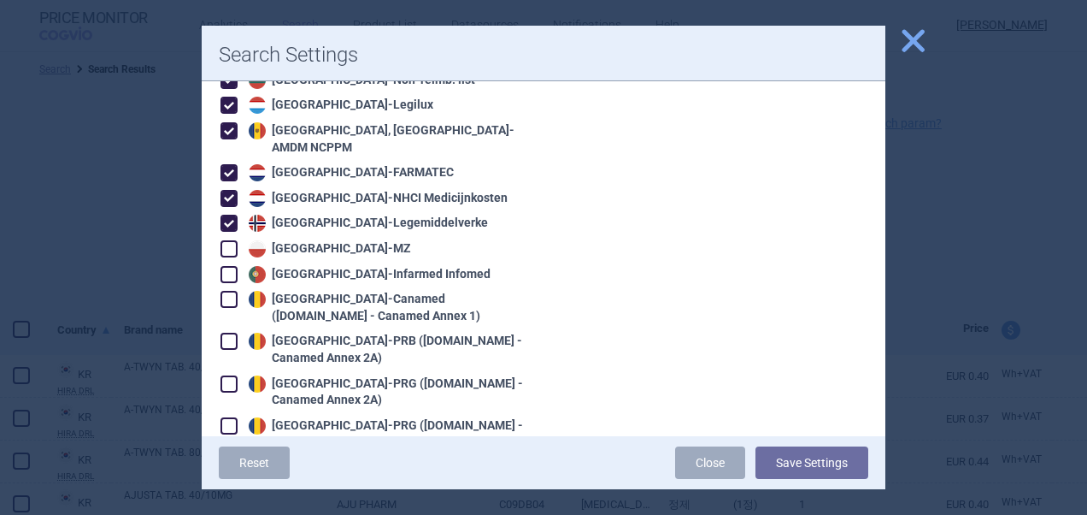
scroll to position [1764, 0]
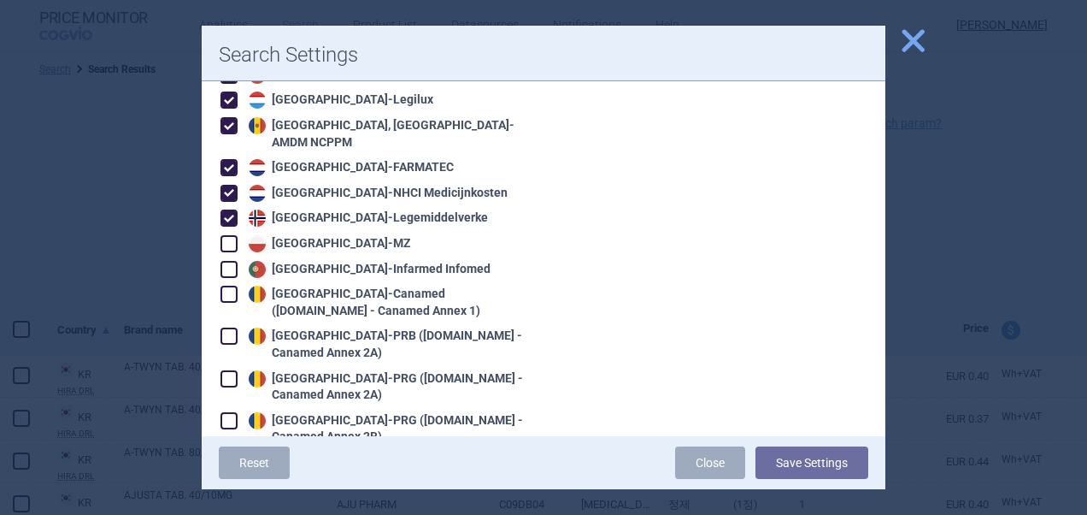
click at [221, 261] on span at bounding box center [229, 269] width 17 height 17
click at [221, 235] on span at bounding box center [229, 243] width 17 height 17
click at [227, 286] on span at bounding box center [229, 294] width 17 height 17
click at [227, 327] on span at bounding box center [229, 335] width 17 height 17
click at [227, 370] on span at bounding box center [229, 378] width 17 height 17
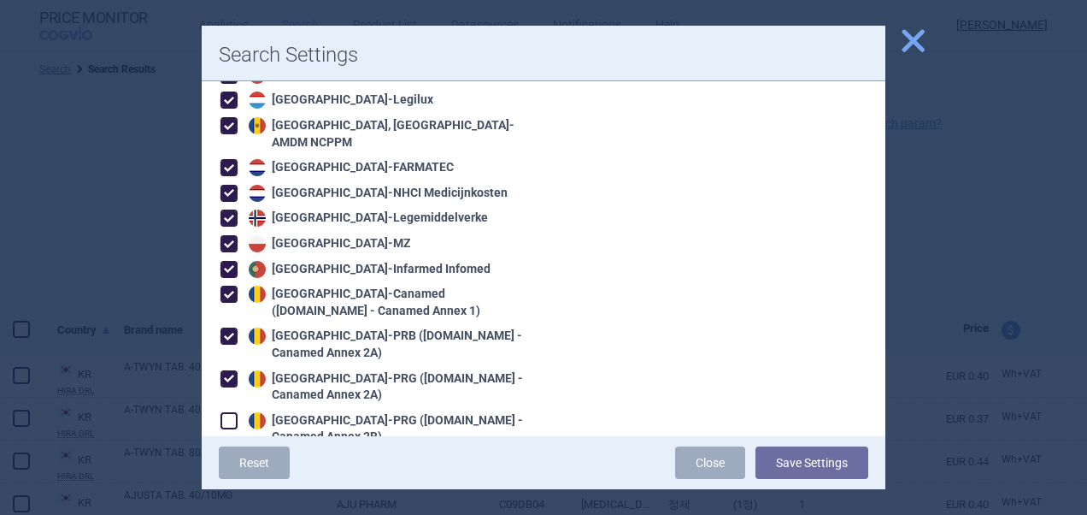
click at [229, 412] on span at bounding box center [229, 420] width 17 height 17
click at [234, 454] on span at bounding box center [229, 462] width 17 height 17
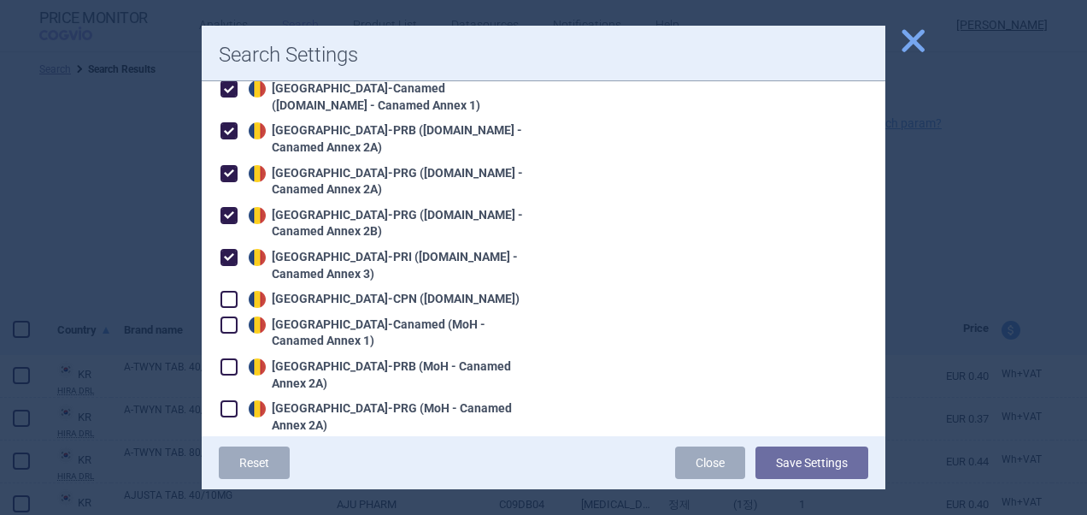
scroll to position [2004, 0]
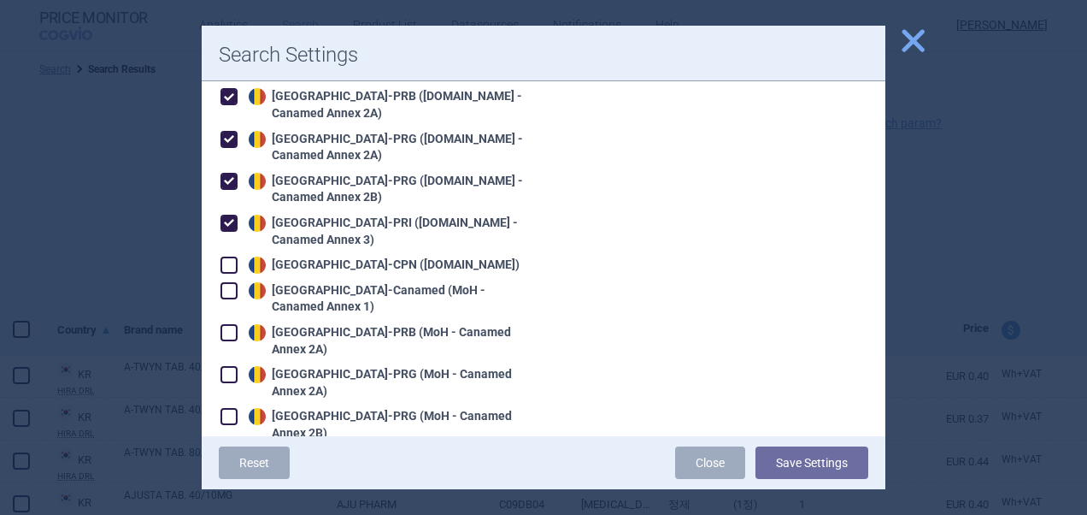
click at [233, 256] on span at bounding box center [229, 264] width 17 height 17
click at [233, 282] on span at bounding box center [229, 290] width 17 height 17
click at [226, 324] on span at bounding box center [229, 332] width 17 height 17
click at [226, 366] on span at bounding box center [229, 374] width 17 height 17
click at [227, 408] on span at bounding box center [229, 416] width 17 height 17
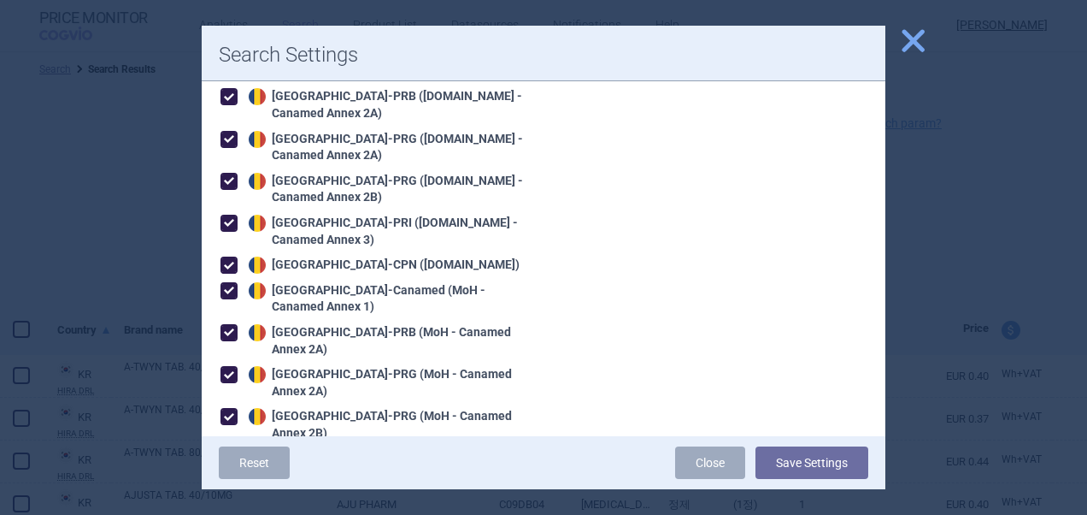
click at [231, 451] on span at bounding box center [229, 459] width 17 height 17
click at [230, 492] on span at bounding box center [229, 500] width 17 height 17
click at [828, 459] on button "Save Settings" at bounding box center [812, 462] width 113 height 32
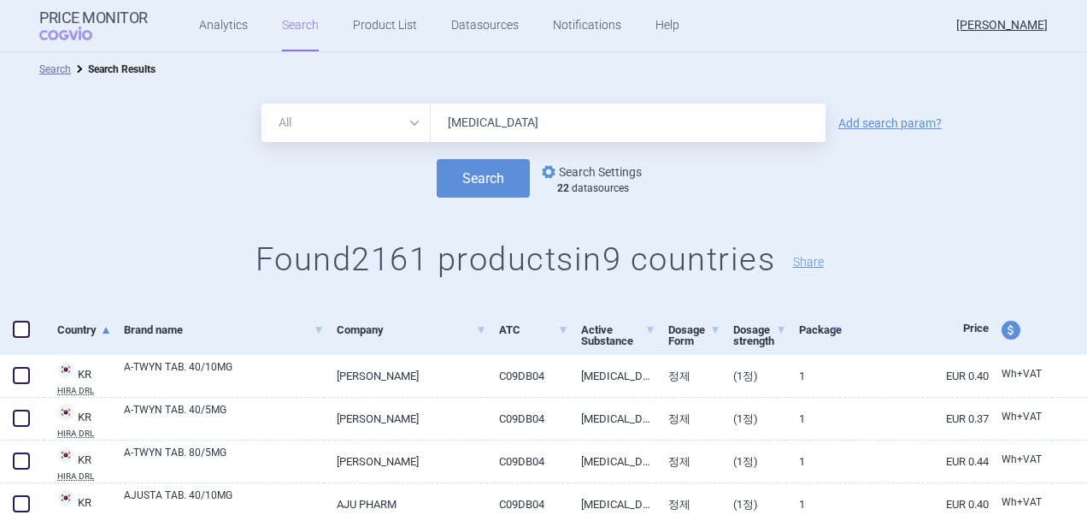
click at [574, 168] on link "options Search Settings" at bounding box center [590, 172] width 103 height 21
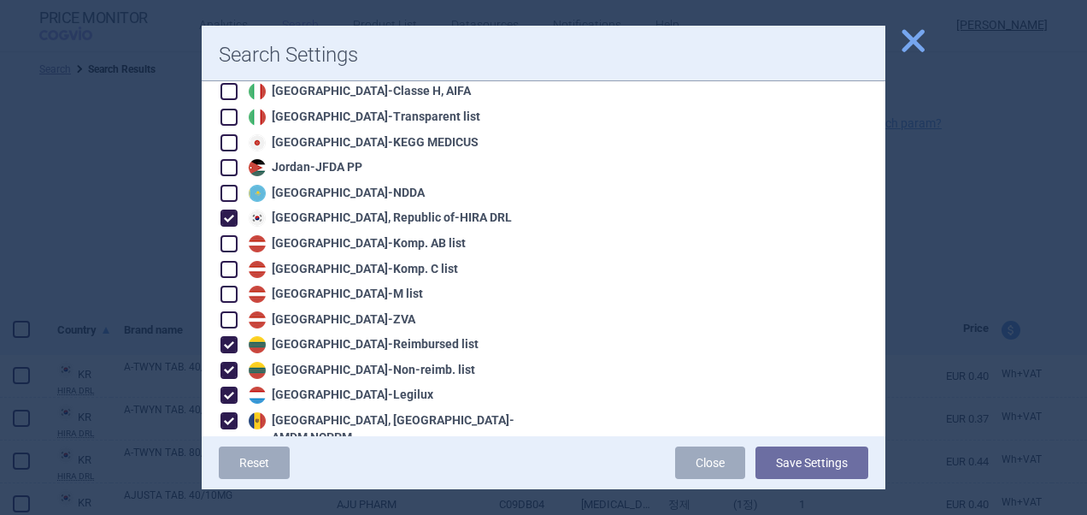
scroll to position [1510, 0]
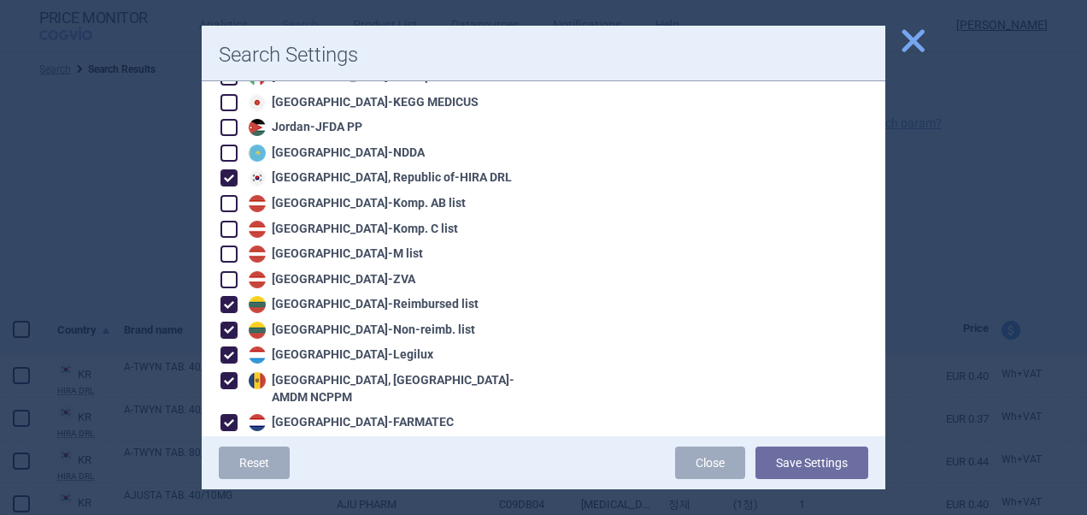
click at [233, 321] on span at bounding box center [229, 329] width 17 height 17
click at [233, 325] on span at bounding box center [229, 330] width 26 height 26
click at [235, 317] on span at bounding box center [229, 330] width 26 height 26
click at [232, 346] on span at bounding box center [229, 354] width 17 height 17
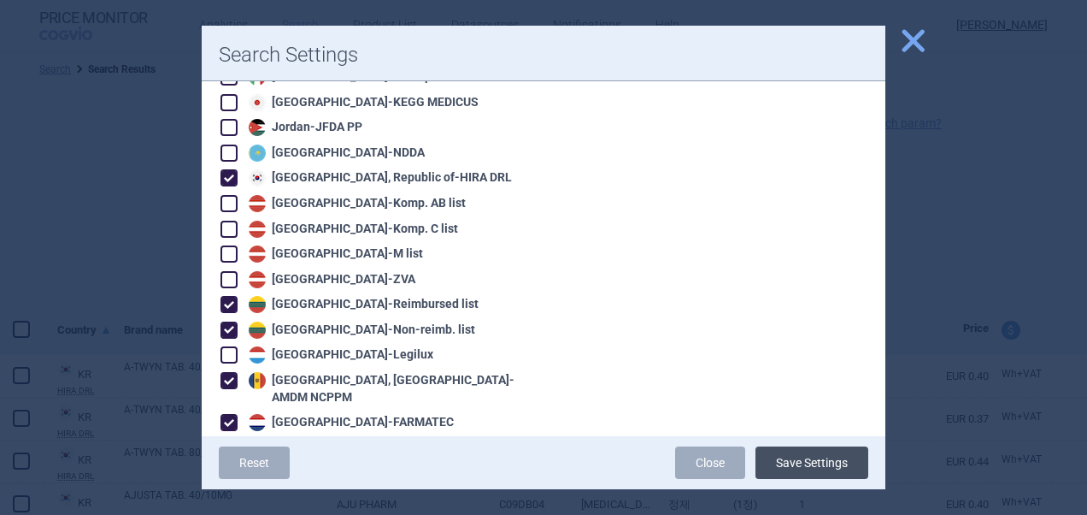
click at [800, 467] on button "Save Settings" at bounding box center [812, 462] width 113 height 32
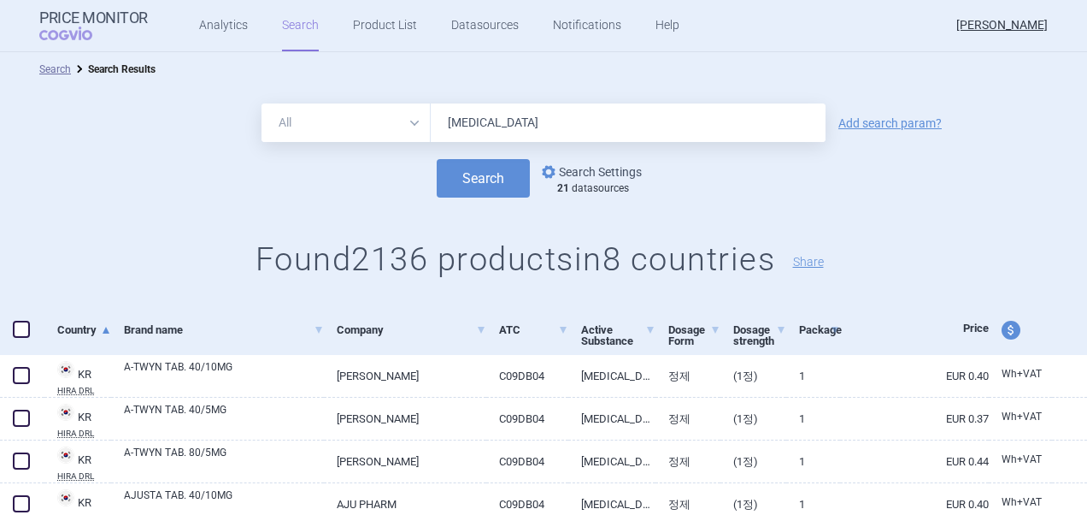
click at [590, 177] on link "options Search Settings" at bounding box center [590, 172] width 103 height 21
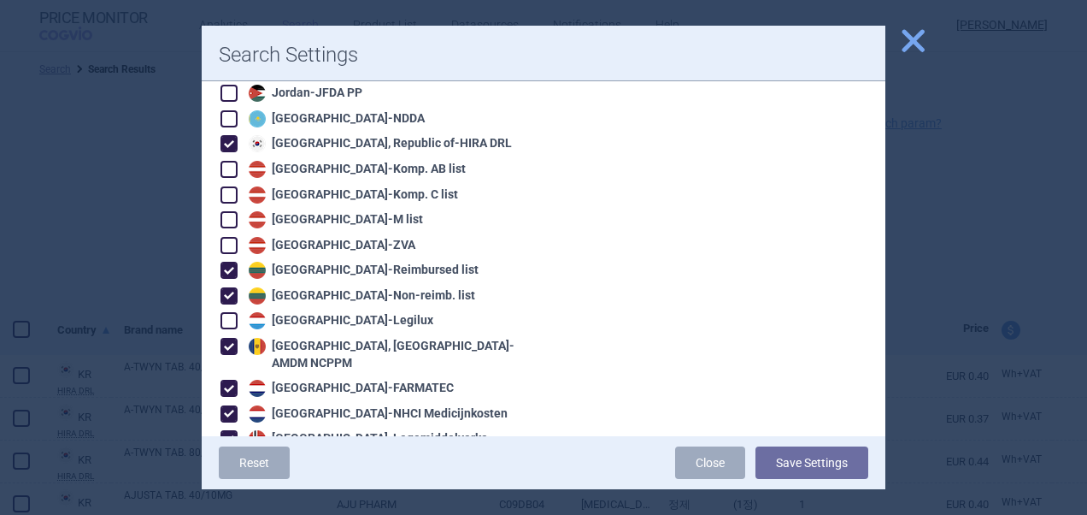
scroll to position [1572, 0]
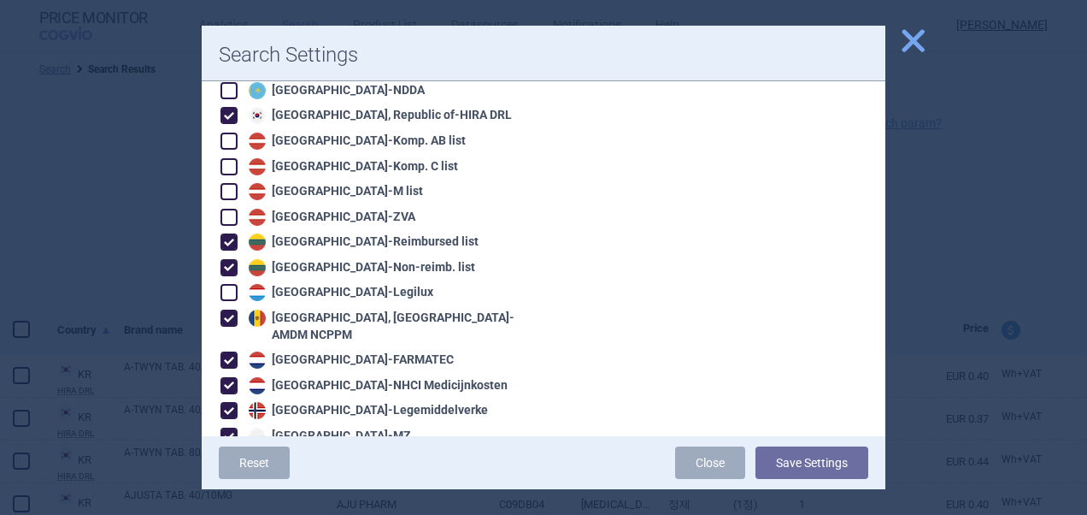
click at [235, 284] on span at bounding box center [229, 292] width 17 height 17
click at [229, 351] on span at bounding box center [229, 359] width 17 height 17
click at [230, 377] on span at bounding box center [229, 385] width 17 height 17
click at [838, 465] on button "Save Settings" at bounding box center [812, 462] width 113 height 32
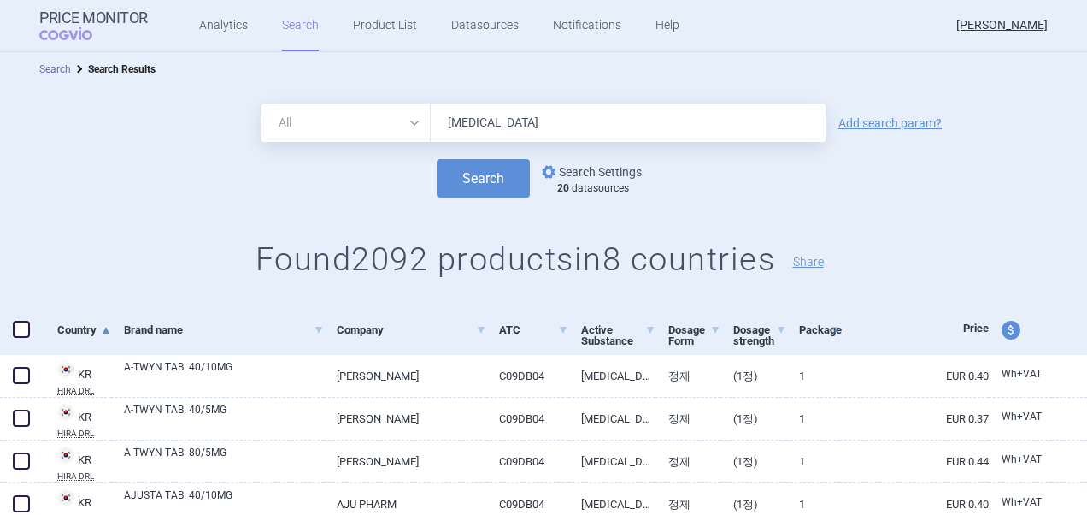
click at [623, 173] on link "options Search Settings" at bounding box center [590, 172] width 103 height 21
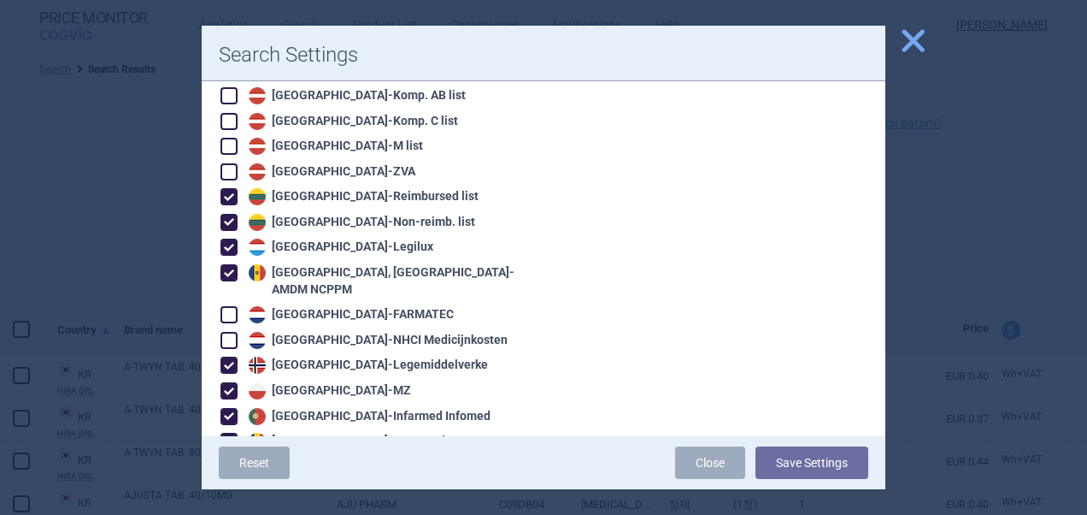
scroll to position [1623, 0]
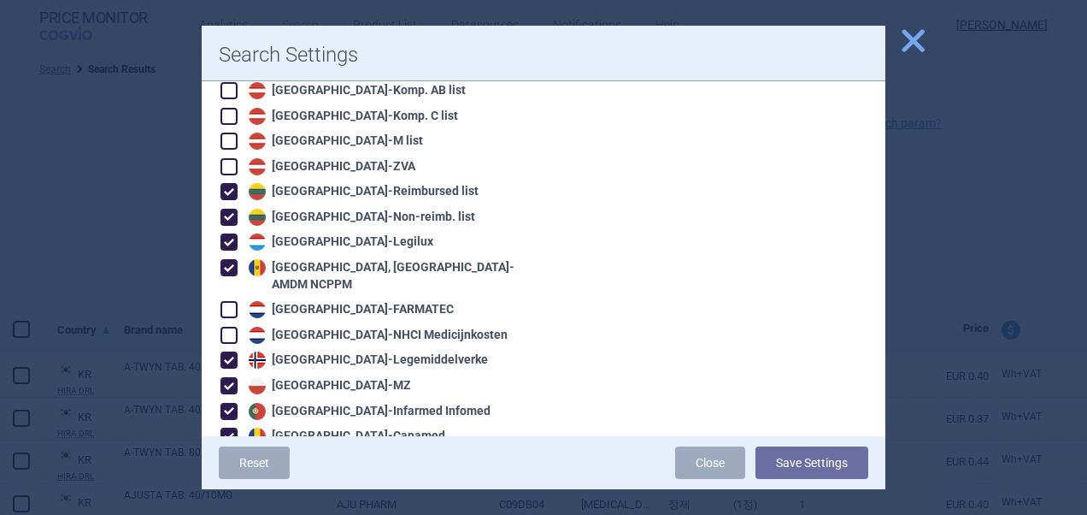
click at [228, 259] on span at bounding box center [229, 267] width 17 height 17
click at [227, 233] on span at bounding box center [229, 241] width 17 height 17
click at [782, 463] on button "Save Settings" at bounding box center [812, 462] width 113 height 32
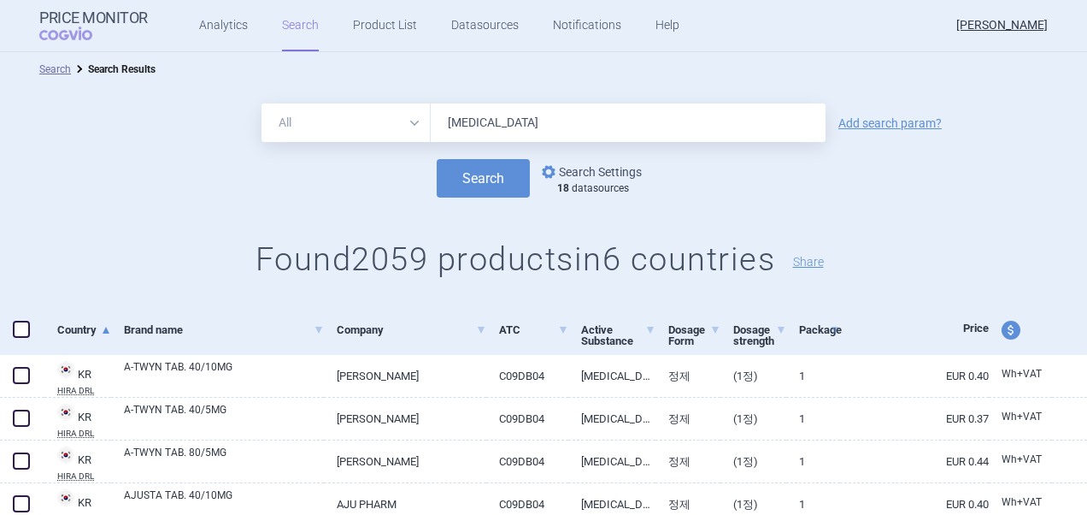
click at [617, 172] on link "options Search Settings" at bounding box center [590, 172] width 103 height 21
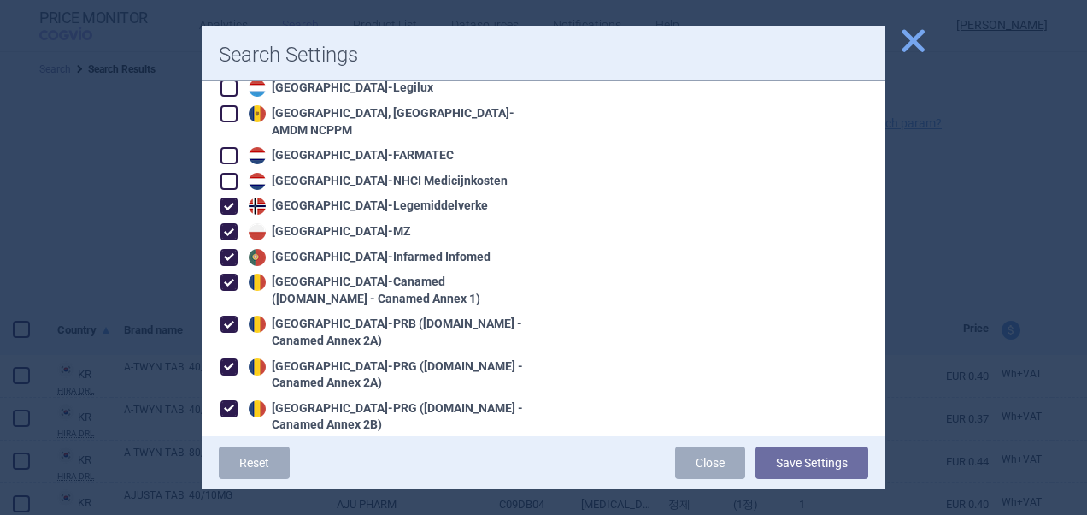
scroll to position [1782, 0]
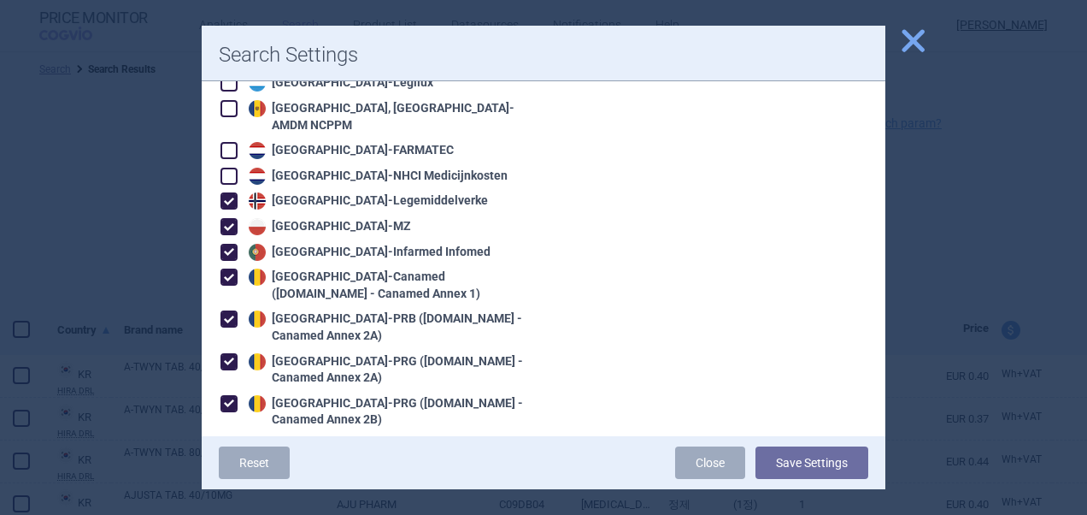
click at [232, 192] on span at bounding box center [229, 200] width 17 height 17
click at [232, 218] on span at bounding box center [229, 226] width 17 height 17
click at [784, 462] on button "Save Settings" at bounding box center [812, 462] width 113 height 32
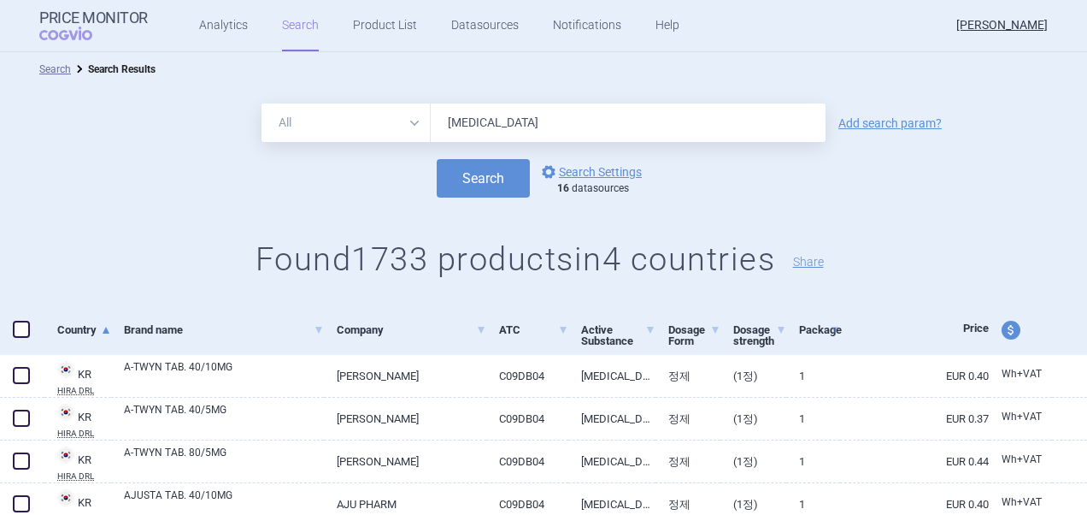
click at [32, 327] on span at bounding box center [22, 329] width 26 height 26
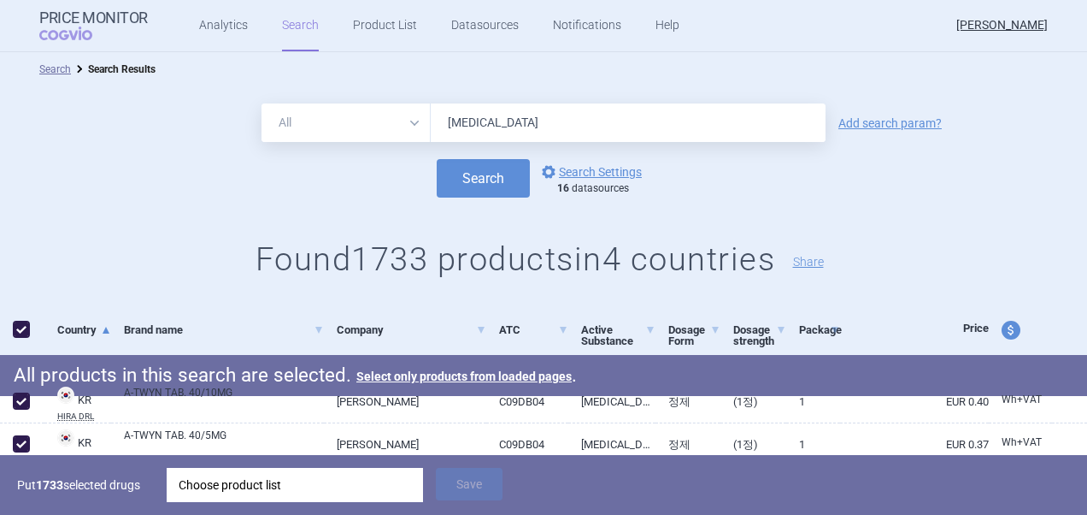
click at [356, 473] on div "Choose product list" at bounding box center [295, 485] width 233 height 34
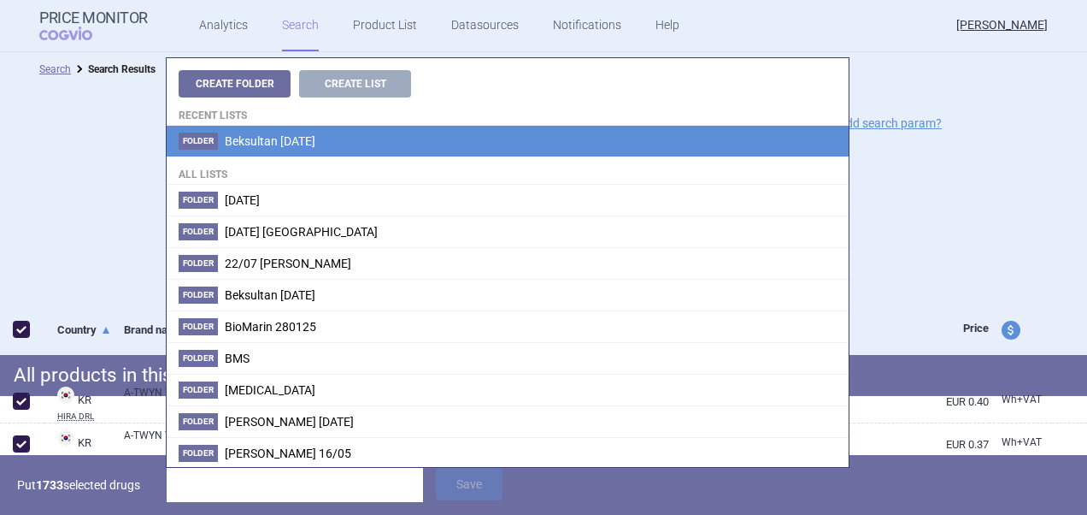
click at [395, 152] on li "Folder Beksultan [DATE]" at bounding box center [508, 141] width 682 height 31
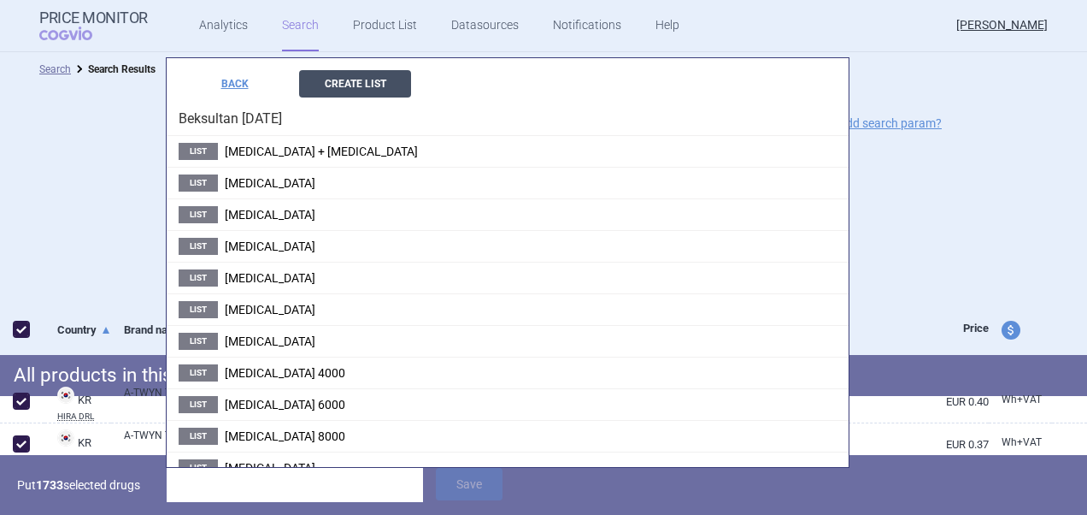
click at [381, 91] on button "Create List" at bounding box center [355, 83] width 112 height 27
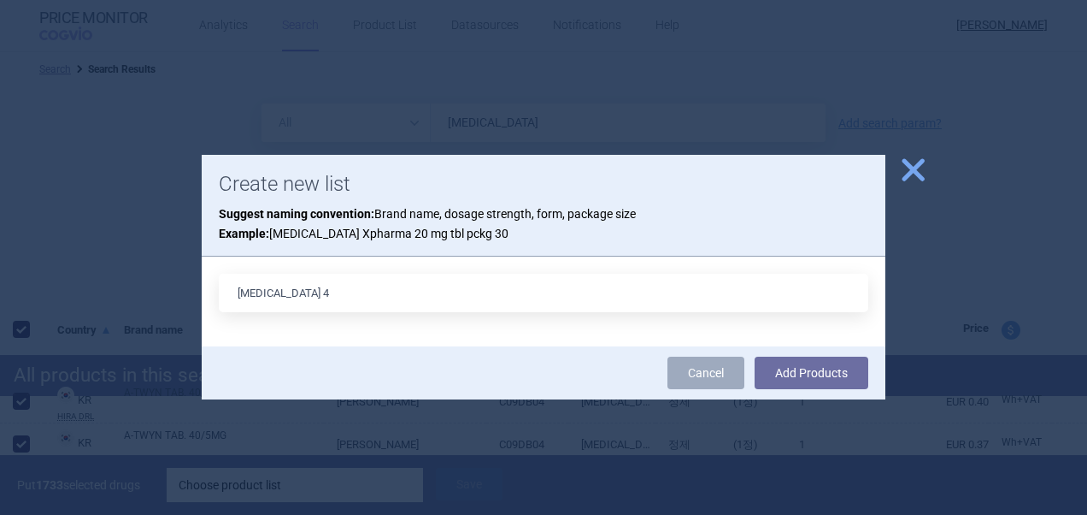
click at [755, 356] on button "Add Products" at bounding box center [812, 372] width 114 height 32
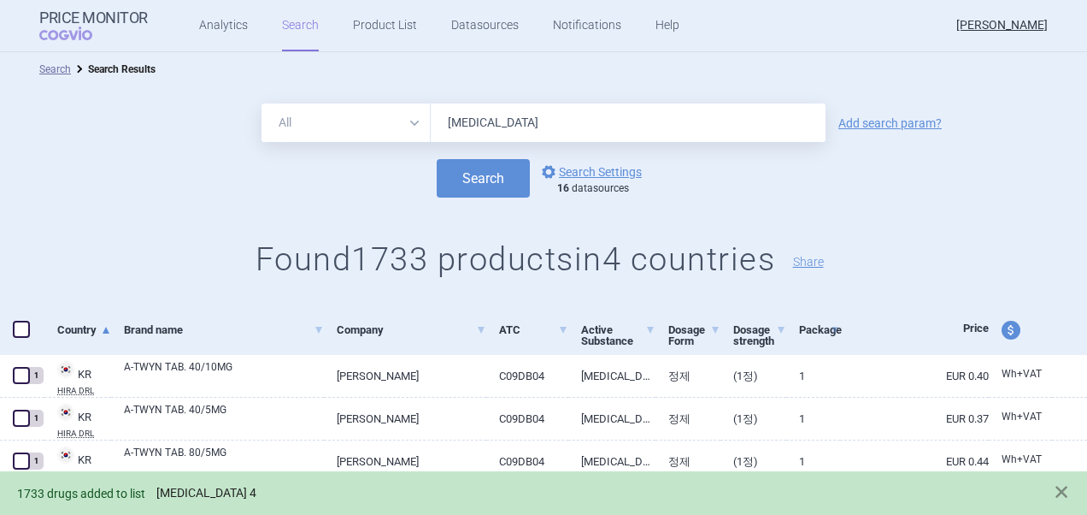
click at [218, 493] on link "Telmisartan 4" at bounding box center [206, 493] width 100 height 15
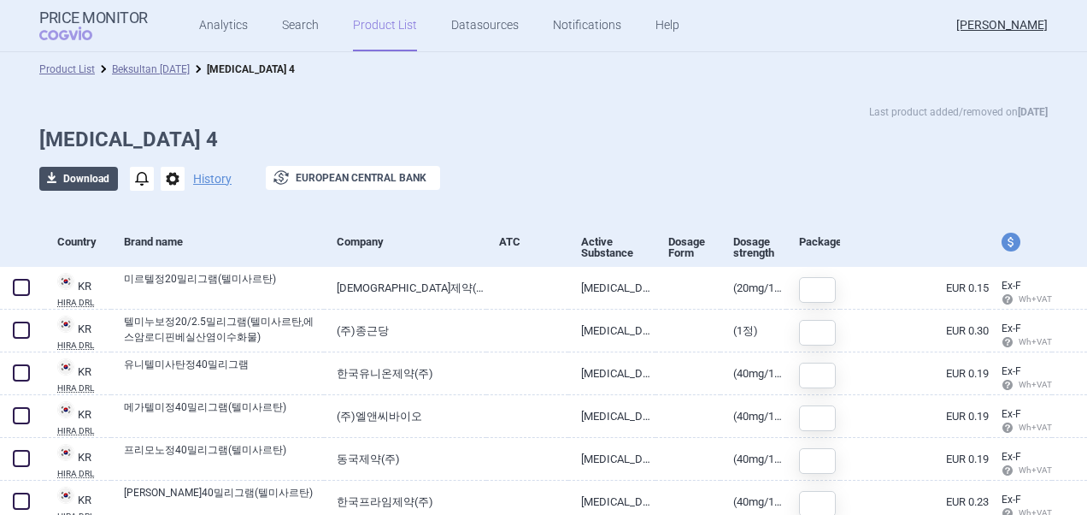
click at [89, 176] on button "download Download" at bounding box center [78, 179] width 79 height 24
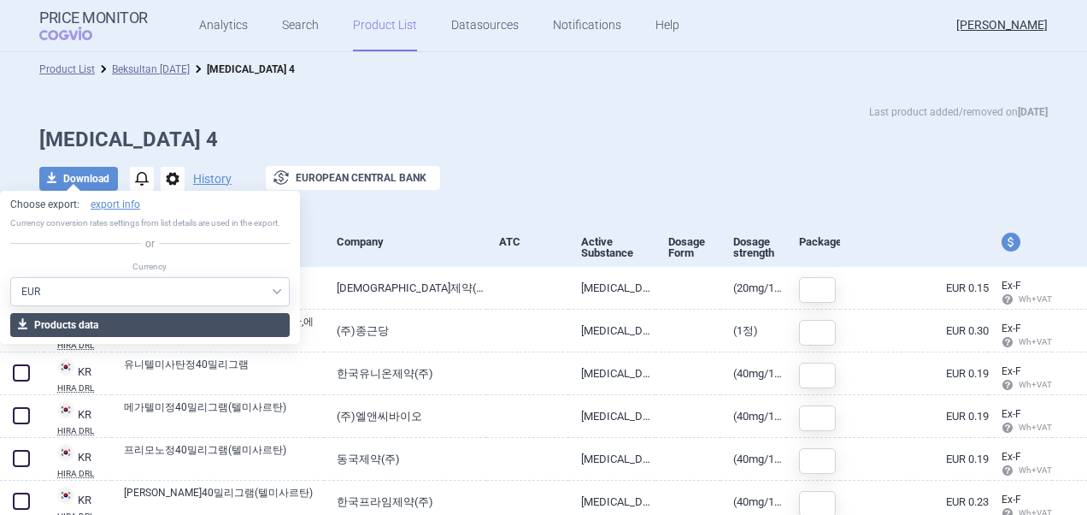
click at [101, 317] on button "download Products data" at bounding box center [150, 325] width 280 height 24
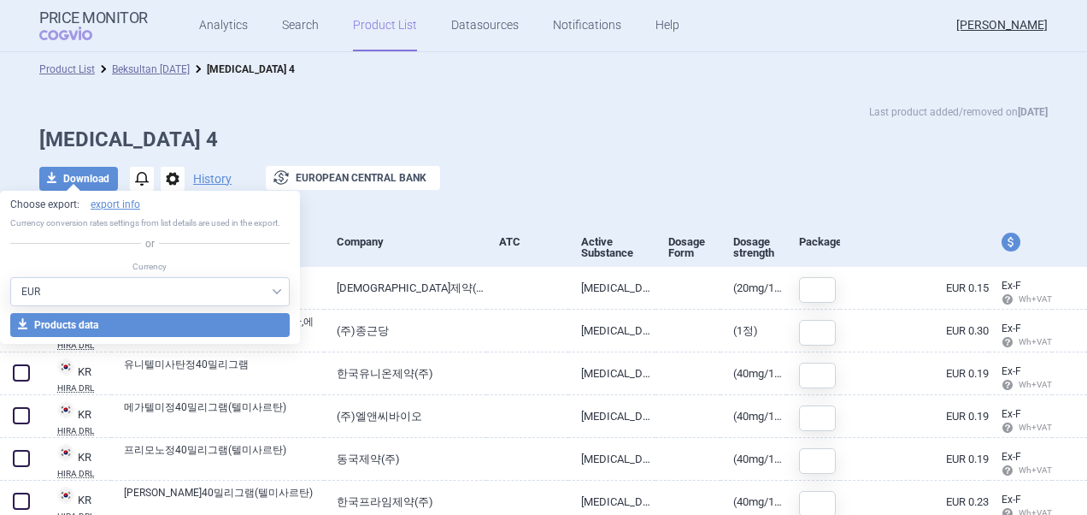
drag, startPoint x: 524, startPoint y: 286, endPoint x: 888, endPoint y: 234, distance: 367.8
click at [888, 234] on body "Price Monitor COGVIO Analytics Search Product List Datasources Notifications He…" at bounding box center [543, 257] width 1087 height 515
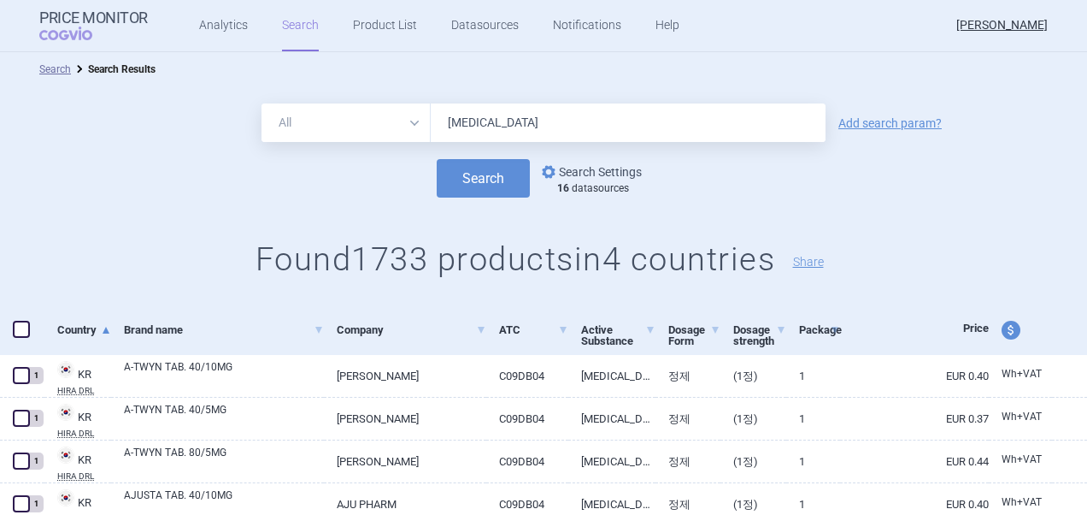
click at [609, 177] on link "options Search Settings" at bounding box center [590, 172] width 103 height 21
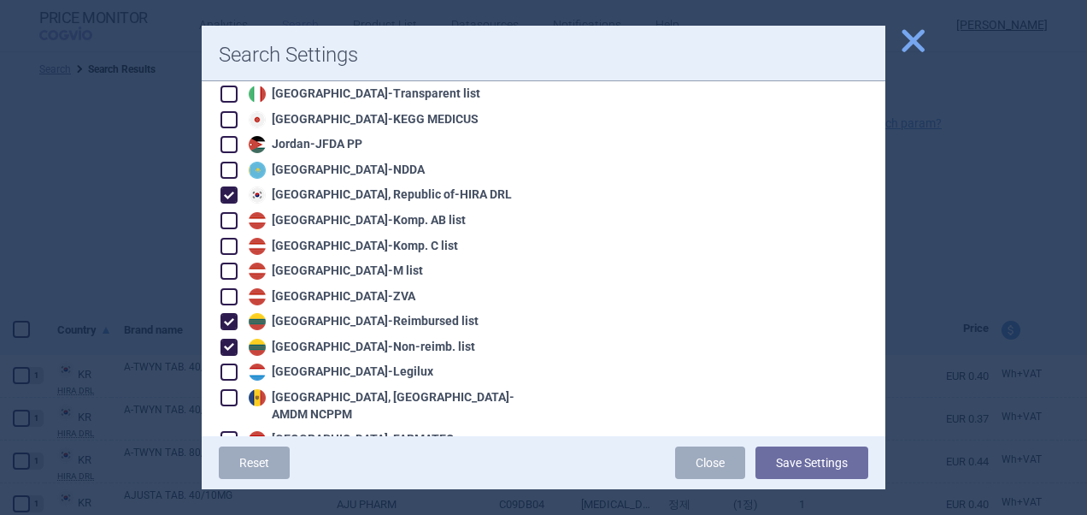
scroll to position [1498, 0]
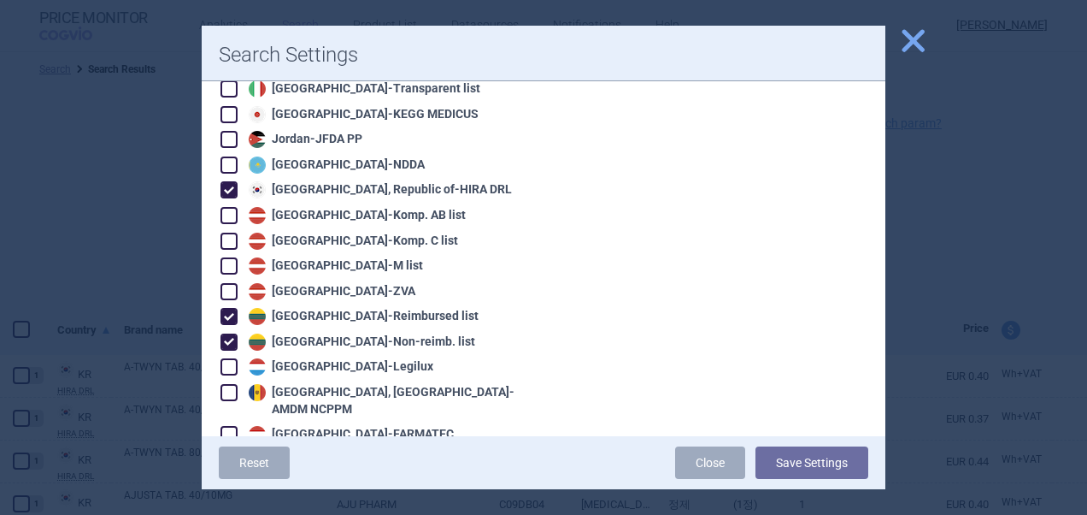
click at [226, 181] on span at bounding box center [229, 189] width 17 height 17
click at [235, 358] on span at bounding box center [229, 366] width 17 height 17
click at [233, 333] on span at bounding box center [229, 341] width 17 height 17
click at [229, 308] on span at bounding box center [229, 316] width 17 height 17
click at [236, 384] on span at bounding box center [229, 392] width 17 height 17
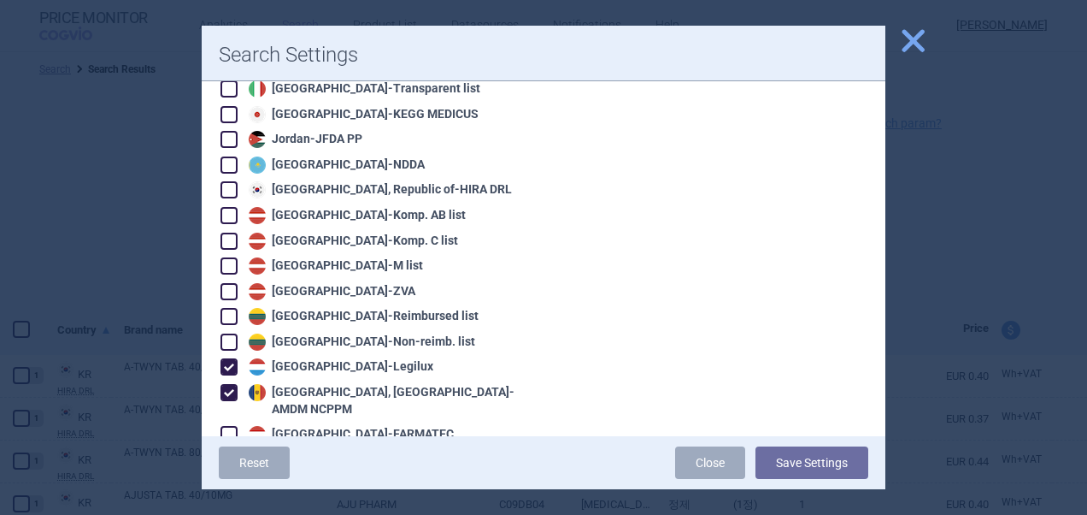
click at [233, 426] on span at bounding box center [229, 434] width 17 height 17
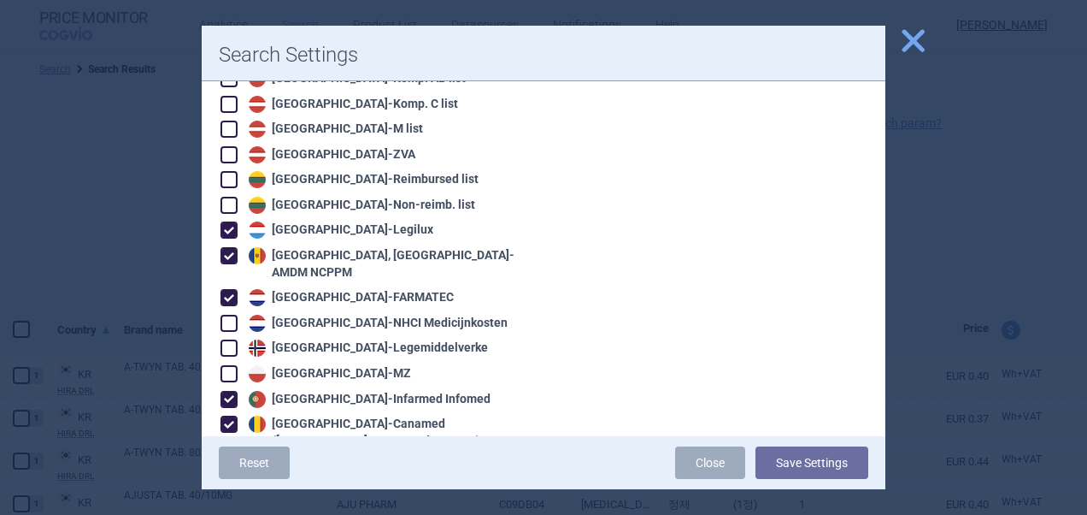
scroll to position [1669, 0]
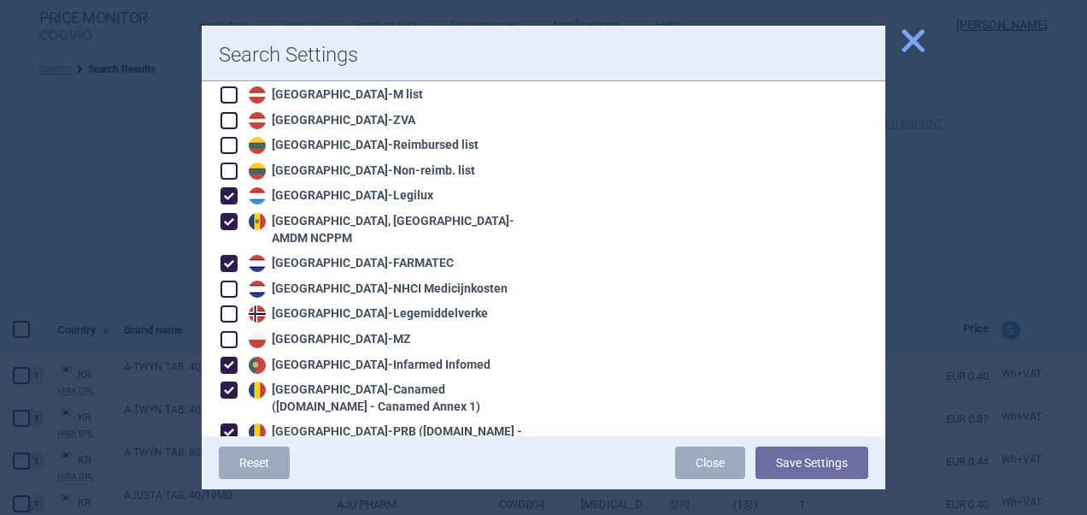
click at [223, 356] on span at bounding box center [229, 364] width 17 height 17
click at [225, 301] on span at bounding box center [229, 314] width 26 height 26
click at [228, 331] on span at bounding box center [229, 339] width 17 height 17
click at [227, 280] on span at bounding box center [229, 288] width 17 height 17
click at [227, 381] on span at bounding box center [229, 389] width 17 height 17
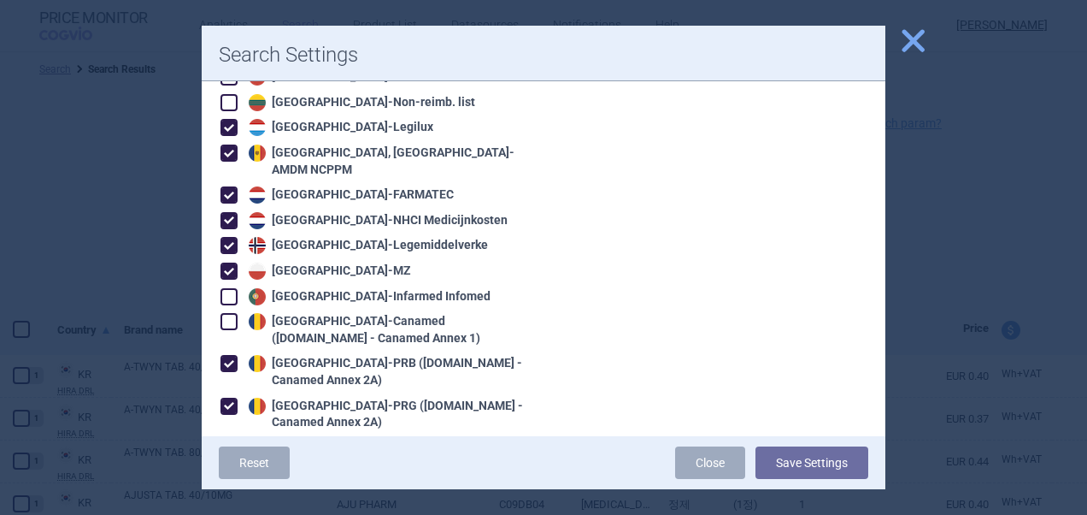
scroll to position [1771, 0]
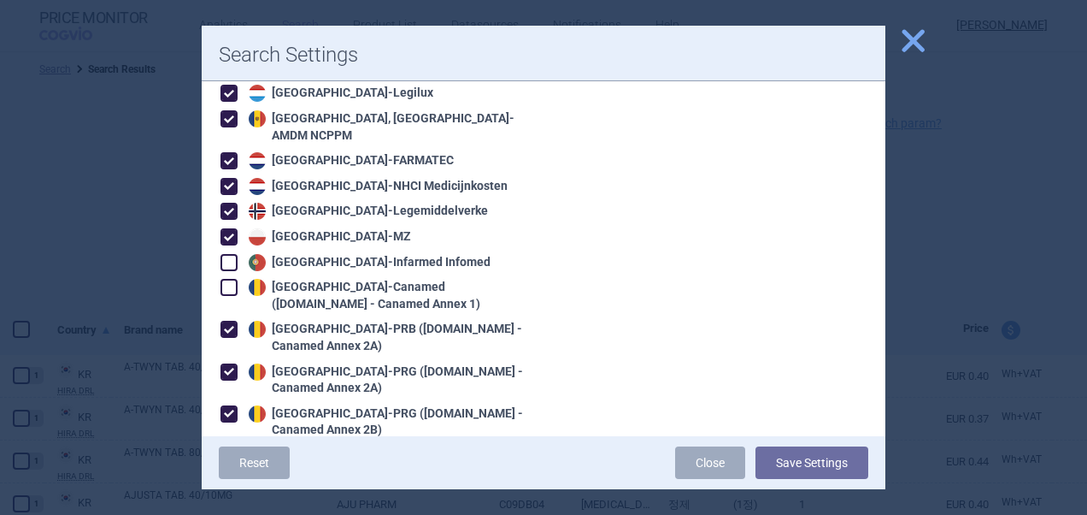
click at [225, 363] on span at bounding box center [229, 371] width 17 height 17
click at [227, 321] on span at bounding box center [229, 329] width 17 height 17
click at [233, 405] on span at bounding box center [229, 413] width 17 height 17
click at [232, 447] on span at bounding box center [229, 455] width 17 height 17
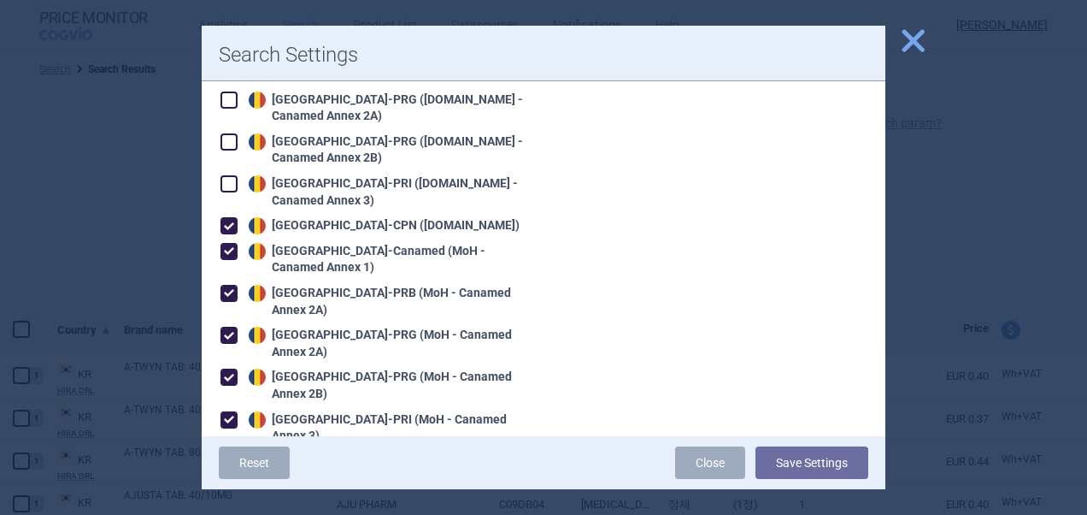
scroll to position [2045, 0]
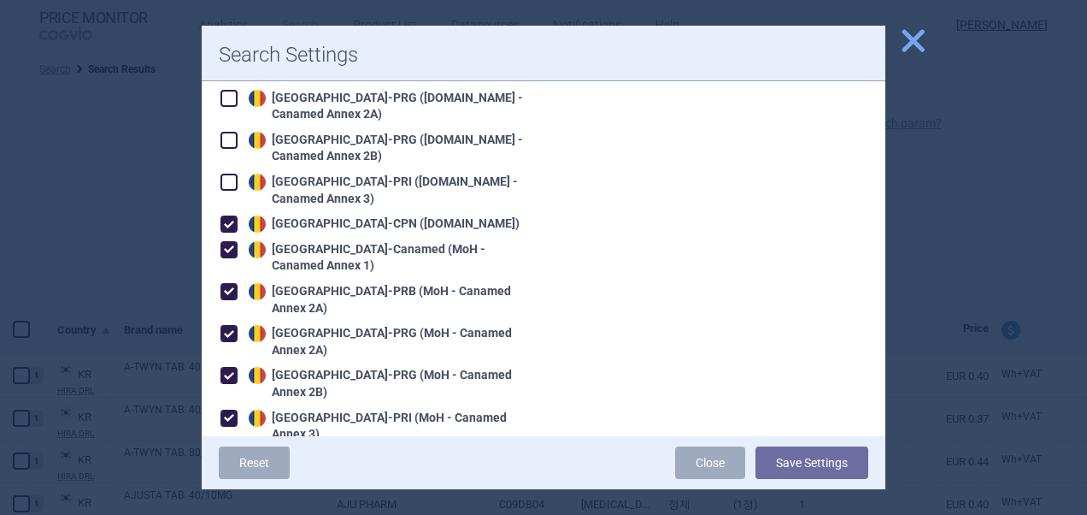
click at [232, 211] on span at bounding box center [229, 224] width 26 height 26
click at [232, 237] on span at bounding box center [229, 250] width 26 height 26
click at [227, 283] on span at bounding box center [229, 291] width 17 height 17
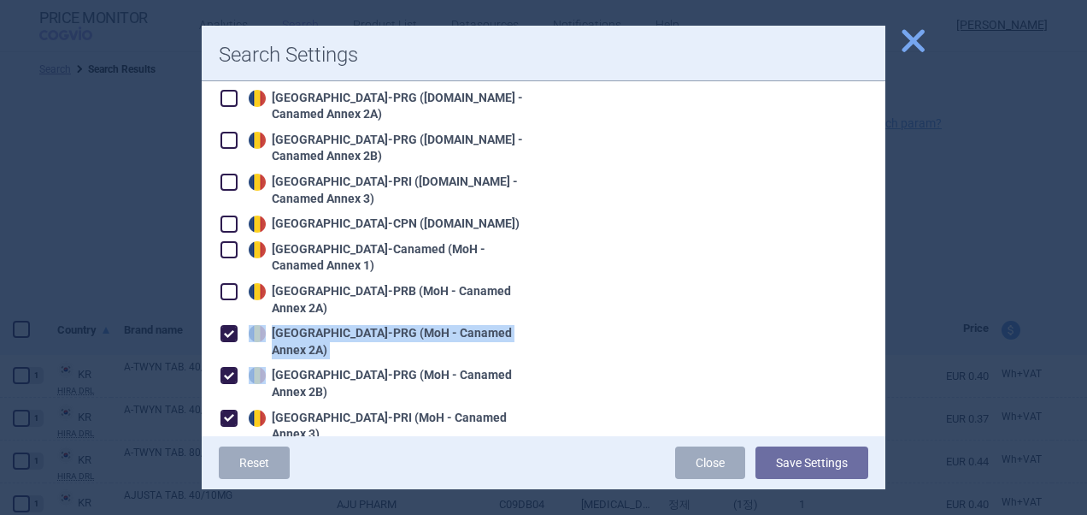
drag, startPoint x: 227, startPoint y: 274, endPoint x: 227, endPoint y: 303, distance: 29.1
click at [227, 367] on span at bounding box center [229, 375] width 17 height 17
click at [227, 325] on span at bounding box center [229, 333] width 17 height 17
click at [224, 451] on span at bounding box center [229, 459] width 17 height 17
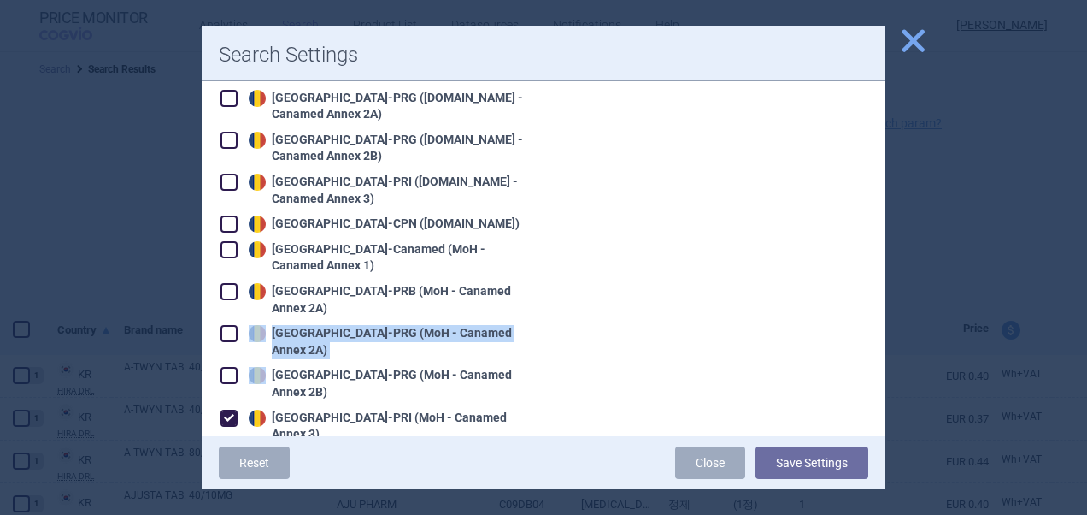
click at [227, 409] on span at bounding box center [229, 417] width 17 height 17
click at [226, 476] on span at bounding box center [229, 484] width 17 height 17
click at [226, 502] on span at bounding box center [229, 510] width 17 height 17
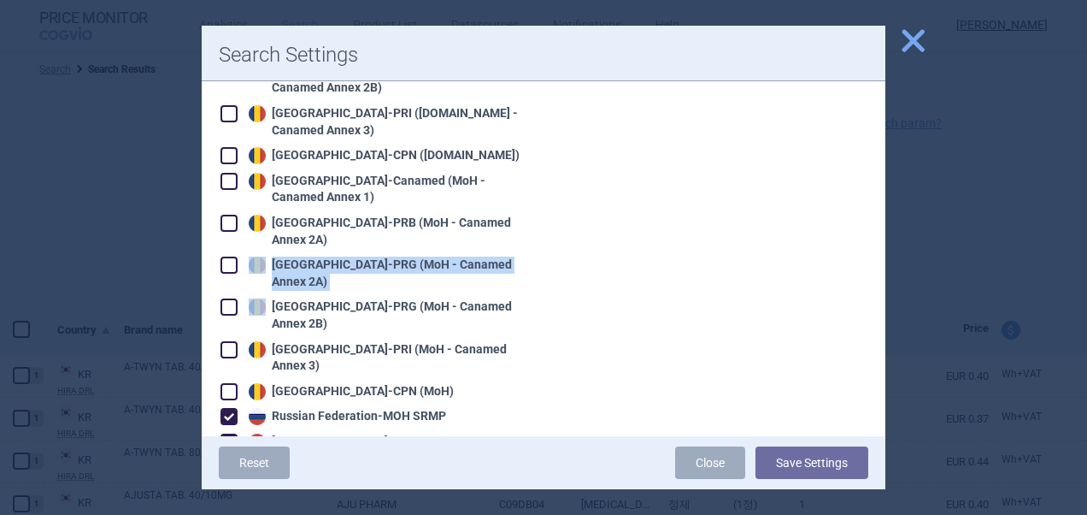
scroll to position [2147, 0]
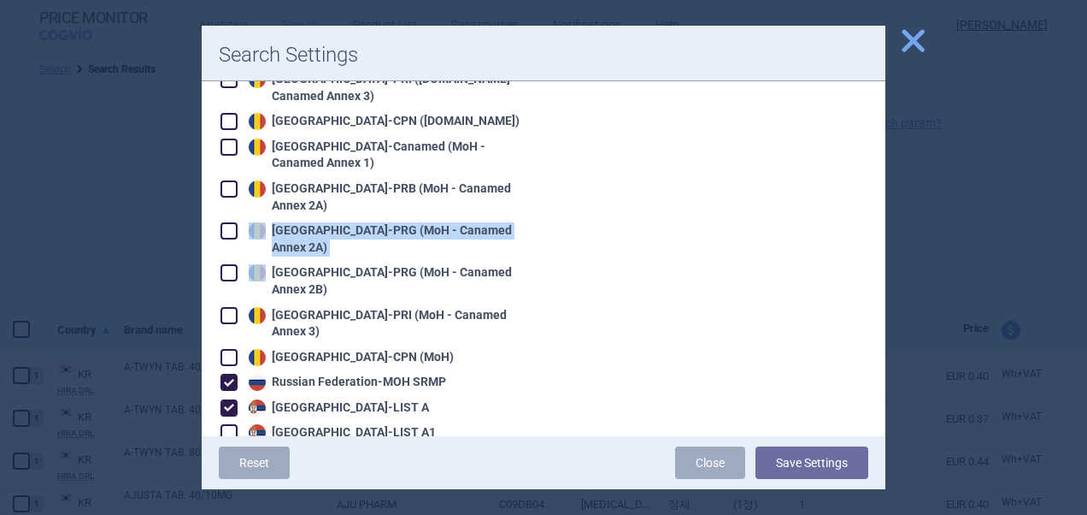
click at [226, 475] on span at bounding box center [229, 483] width 17 height 17
click at [226, 450] on span at bounding box center [229, 458] width 17 height 17
click at [229, 424] on span at bounding box center [229, 432] width 17 height 17
click at [786, 460] on button "Save Settings" at bounding box center [812, 462] width 113 height 32
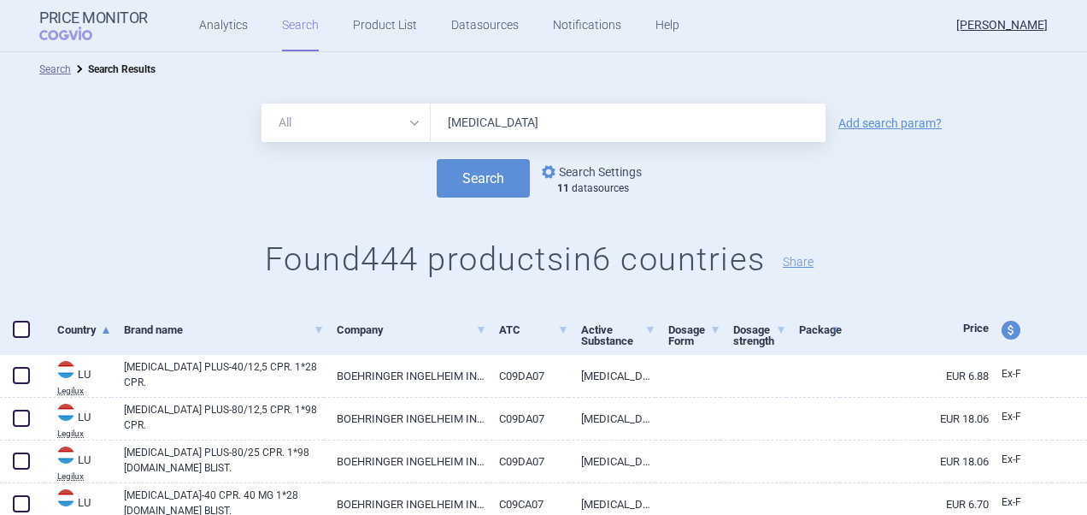
click at [578, 164] on link "options Search Settings" at bounding box center [590, 172] width 103 height 21
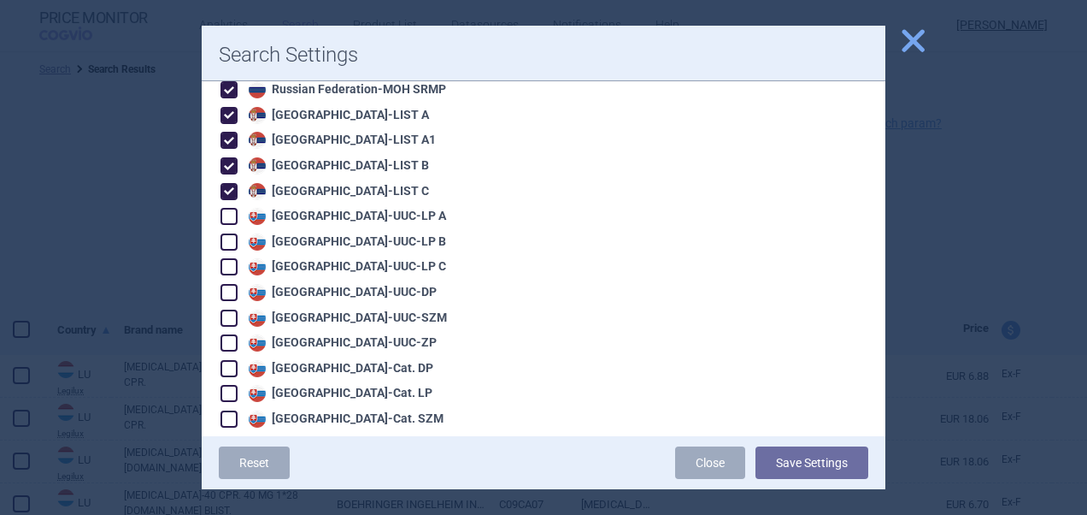
scroll to position [2406, 0]
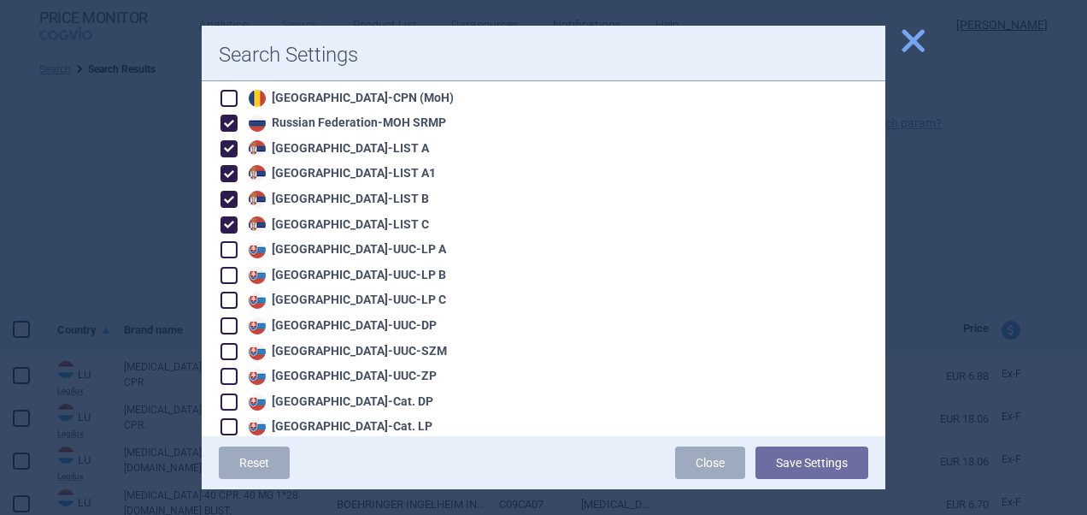
click at [226, 393] on span at bounding box center [229, 401] width 17 height 17
click at [227, 418] on span at bounding box center [229, 426] width 17 height 17
click at [233, 368] on span at bounding box center [229, 376] width 17 height 17
click at [233, 343] on span at bounding box center [229, 351] width 17 height 17
click at [233, 292] on span at bounding box center [229, 300] width 17 height 17
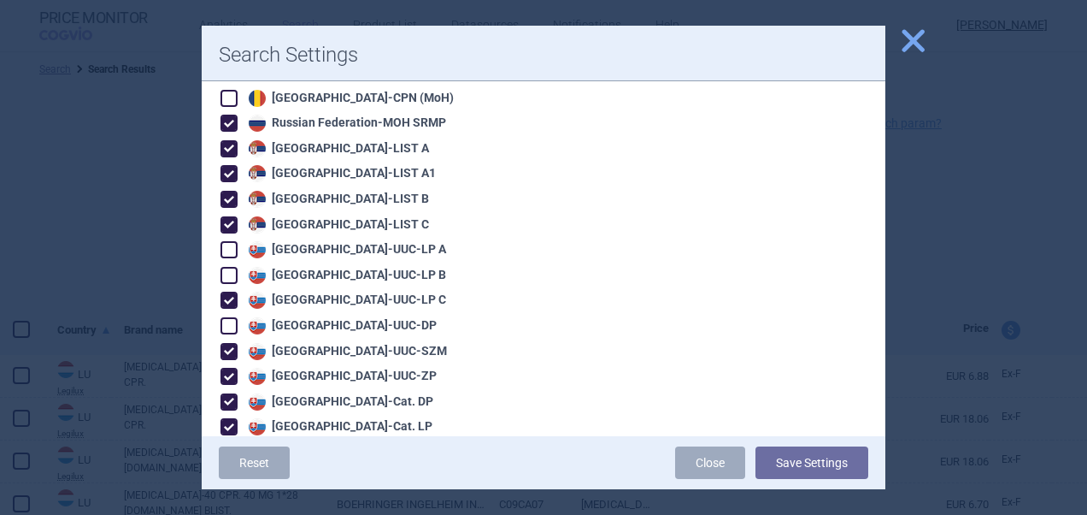
click at [232, 317] on span at bounding box center [229, 325] width 17 height 17
click at [233, 267] on span at bounding box center [229, 275] width 17 height 17
click at [232, 241] on span at bounding box center [229, 249] width 17 height 17
click at [233, 494] on span at bounding box center [229, 502] width 17 height 17
click at [231, 469] on span at bounding box center [229, 477] width 17 height 17
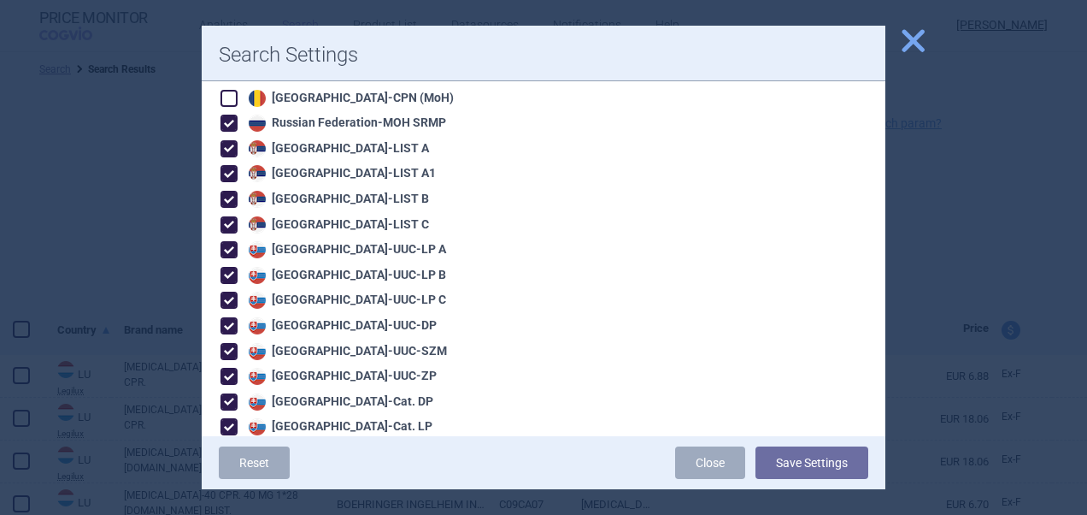
click at [233, 444] on span at bounding box center [229, 452] width 17 height 17
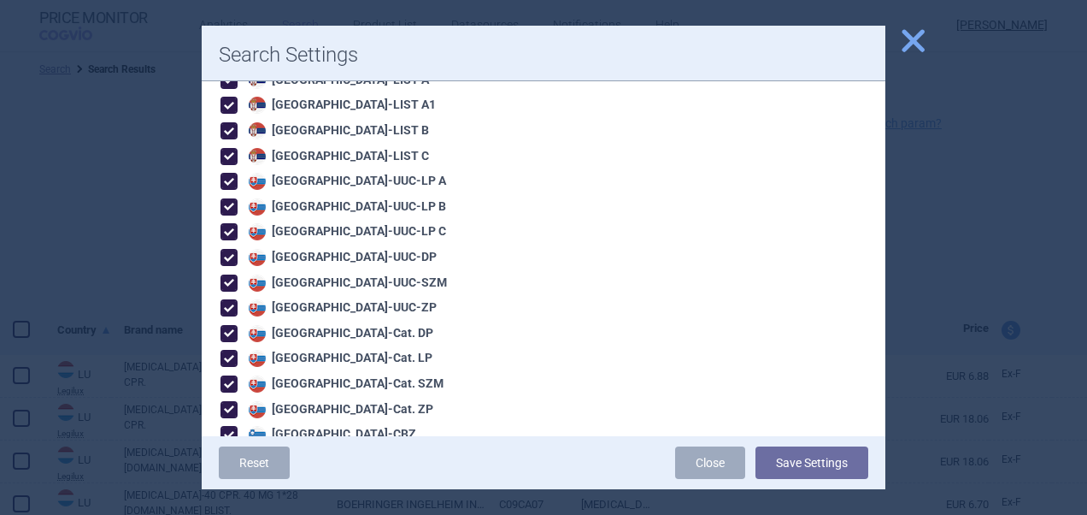
scroll to position [2509, 0]
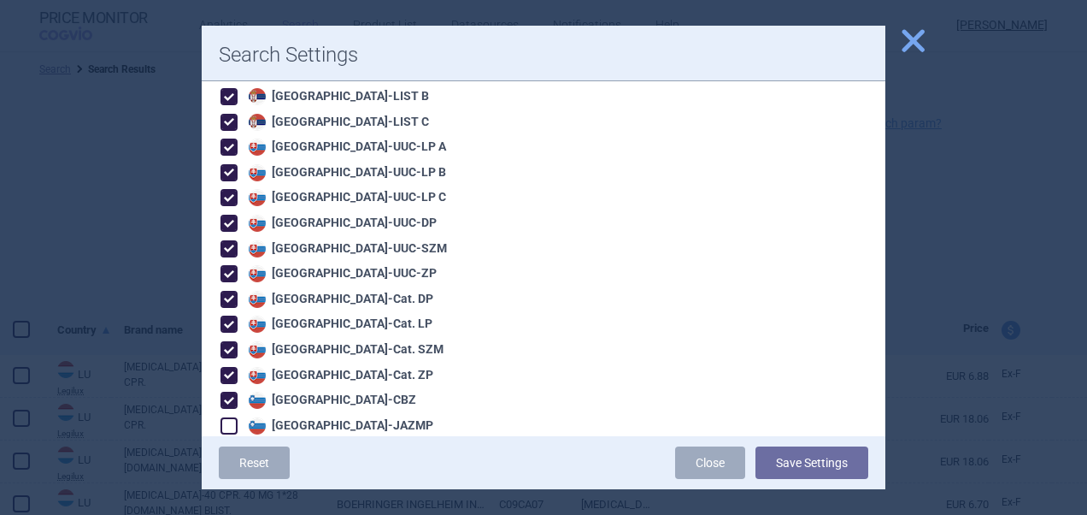
click at [231, 417] on span at bounding box center [229, 425] width 17 height 17
click at [786, 458] on button "Save Settings" at bounding box center [812, 462] width 113 height 32
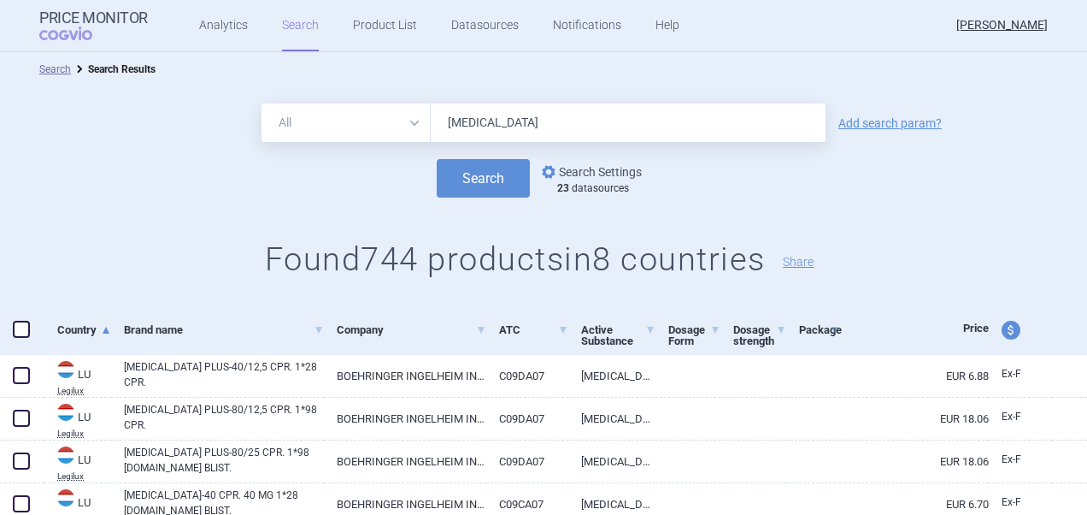
click at [600, 174] on link "options Search Settings" at bounding box center [590, 172] width 103 height 21
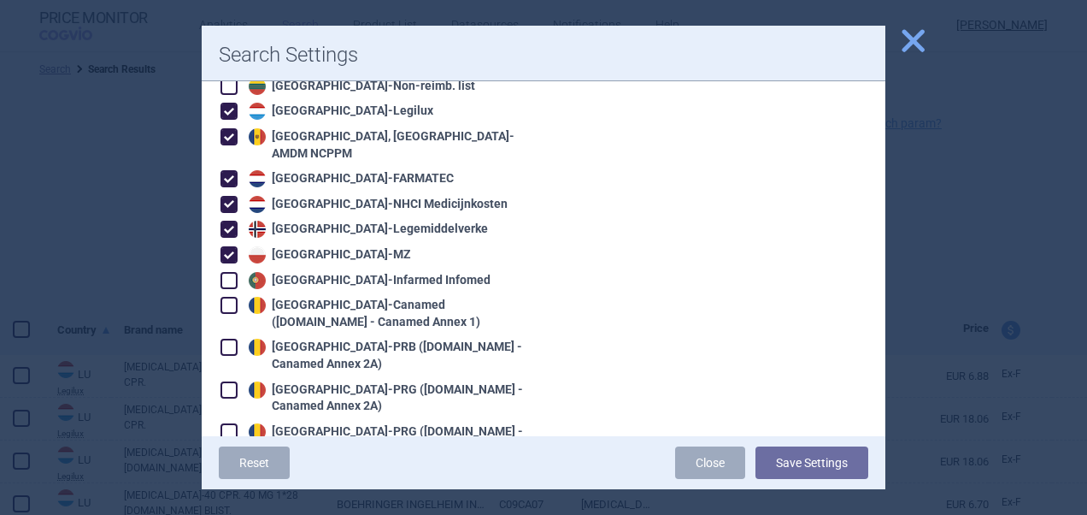
scroll to position [1759, 0]
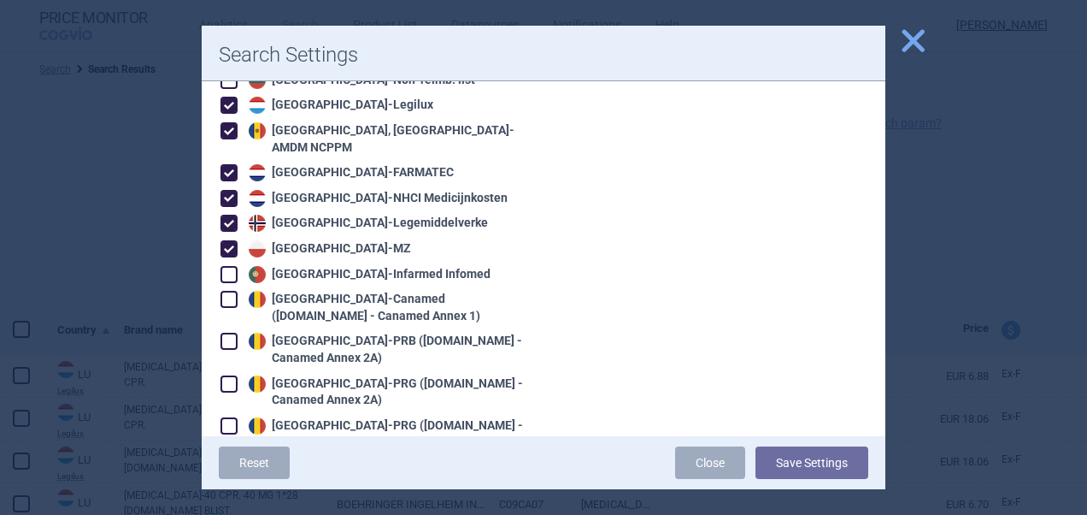
click at [233, 266] on span at bounding box center [229, 274] width 17 height 17
click at [232, 291] on span at bounding box center [229, 299] width 17 height 17
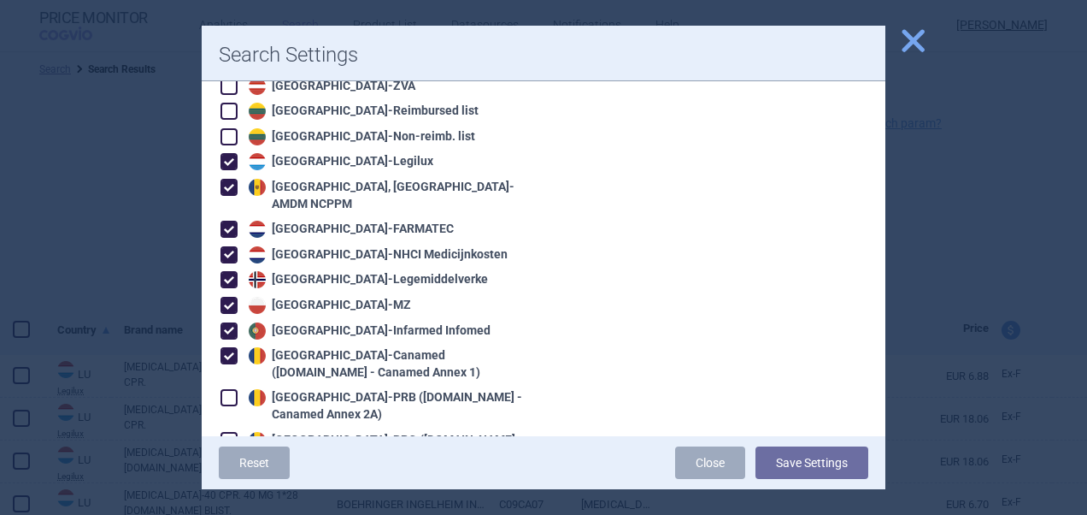
scroll to position [1663, 0]
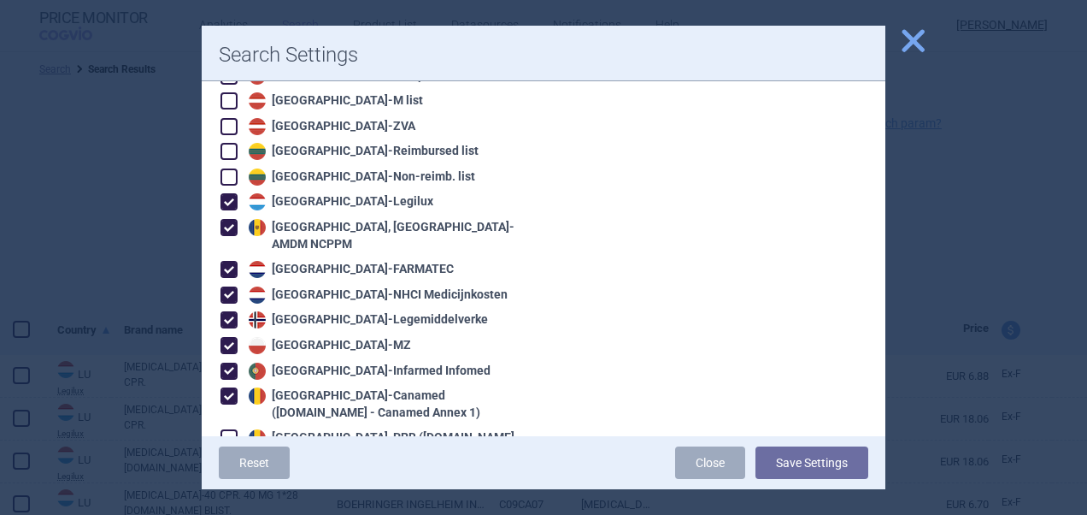
click at [227, 193] on span at bounding box center [229, 201] width 17 height 17
click at [229, 219] on span at bounding box center [229, 227] width 17 height 17
click at [233, 261] on span at bounding box center [229, 269] width 17 height 17
drag, startPoint x: 233, startPoint y: 258, endPoint x: 233, endPoint y: 288, distance: 29.9
click at [233, 288] on div "Algeria - Pharm'Net Australia - PBS Australia - PBS EFC Austria - Apo-Warenv.I …" at bounding box center [373, 125] width 308 height 3086
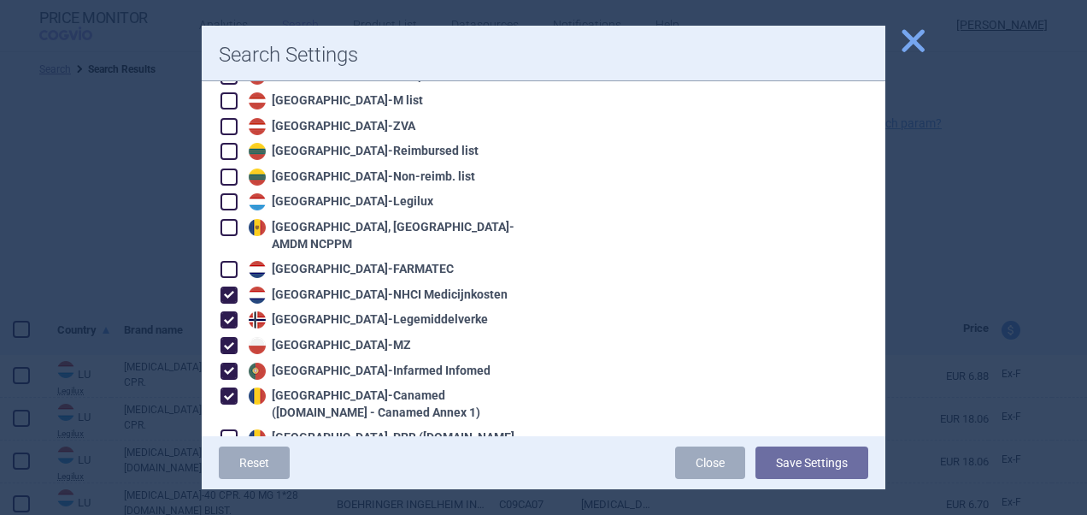
click at [233, 311] on span at bounding box center [229, 319] width 17 height 17
click at [233, 286] on span at bounding box center [229, 294] width 17 height 17
click at [229, 358] on span at bounding box center [229, 371] width 26 height 26
click at [231, 337] on span at bounding box center [229, 345] width 17 height 17
click at [231, 387] on span at bounding box center [229, 395] width 17 height 17
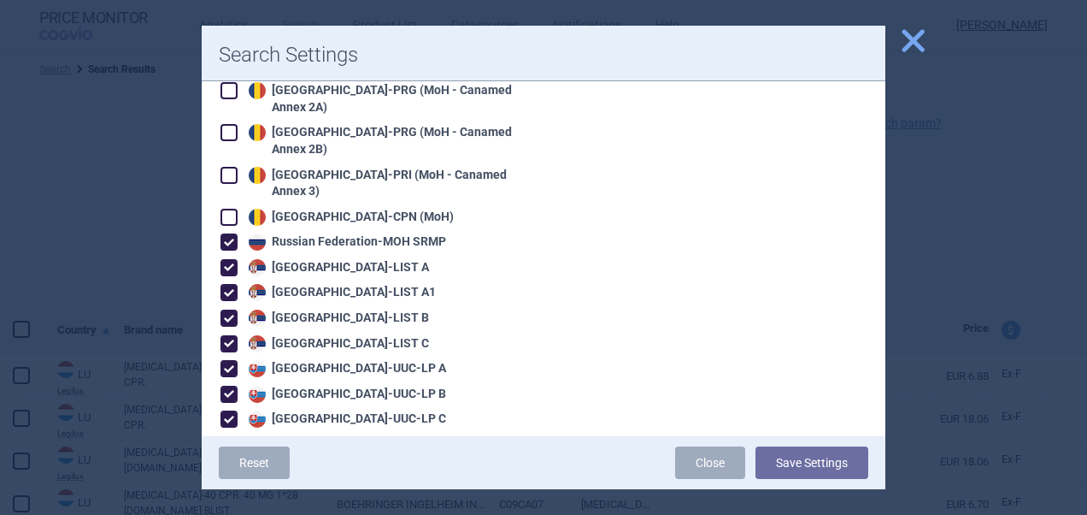
scroll to position [2383, 0]
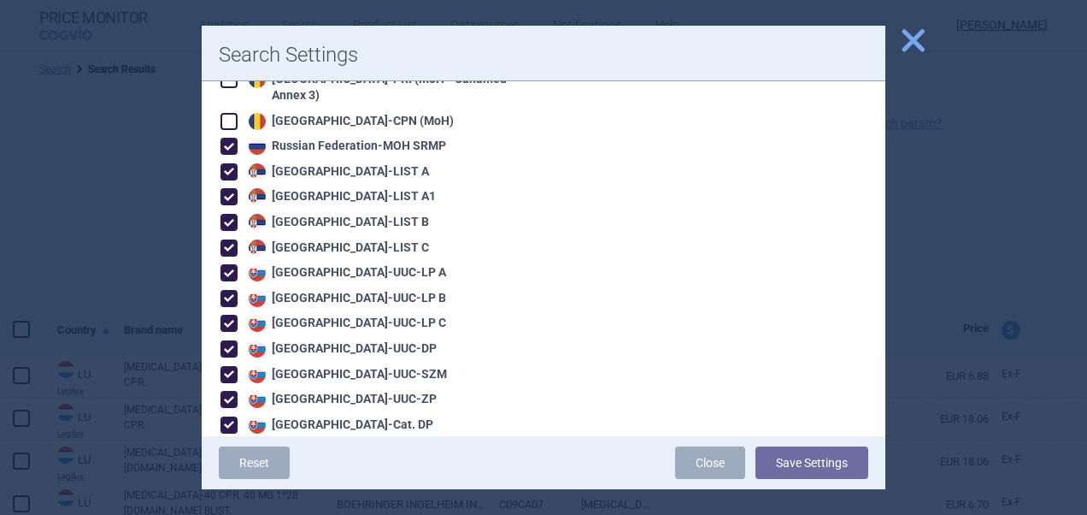
click at [910, 47] on span "close" at bounding box center [913, 41] width 30 height 30
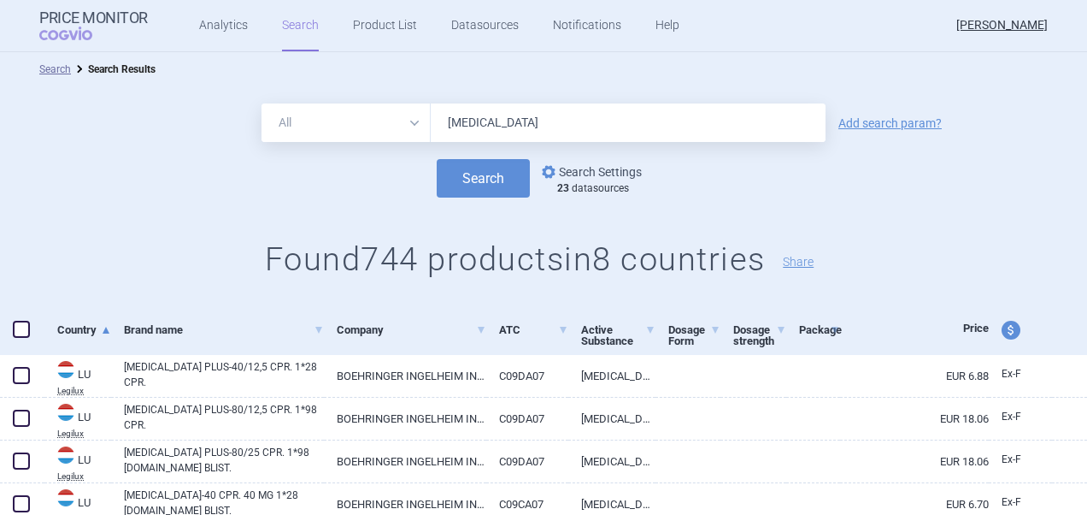
click at [593, 169] on link "options Search Settings" at bounding box center [590, 172] width 103 height 21
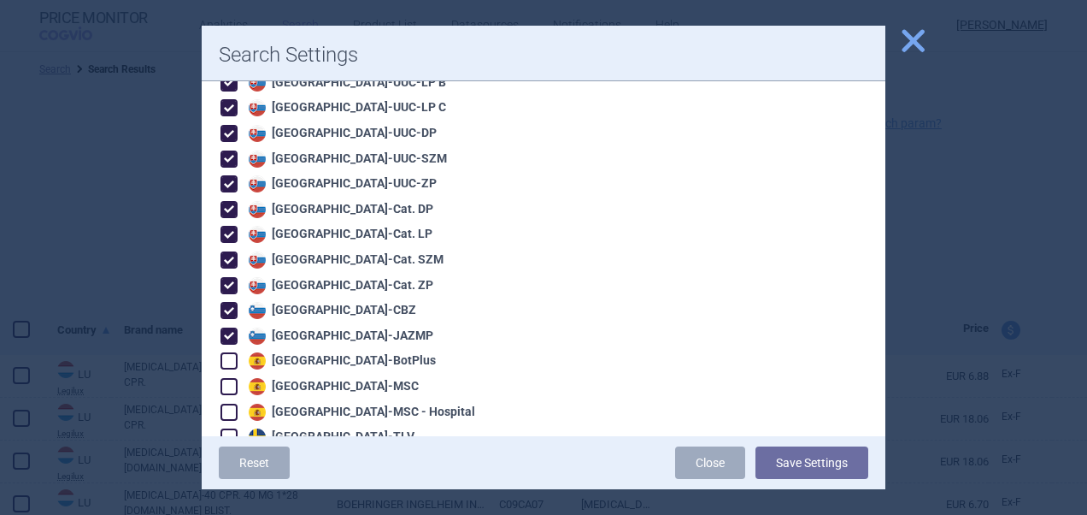
scroll to position [2594, 0]
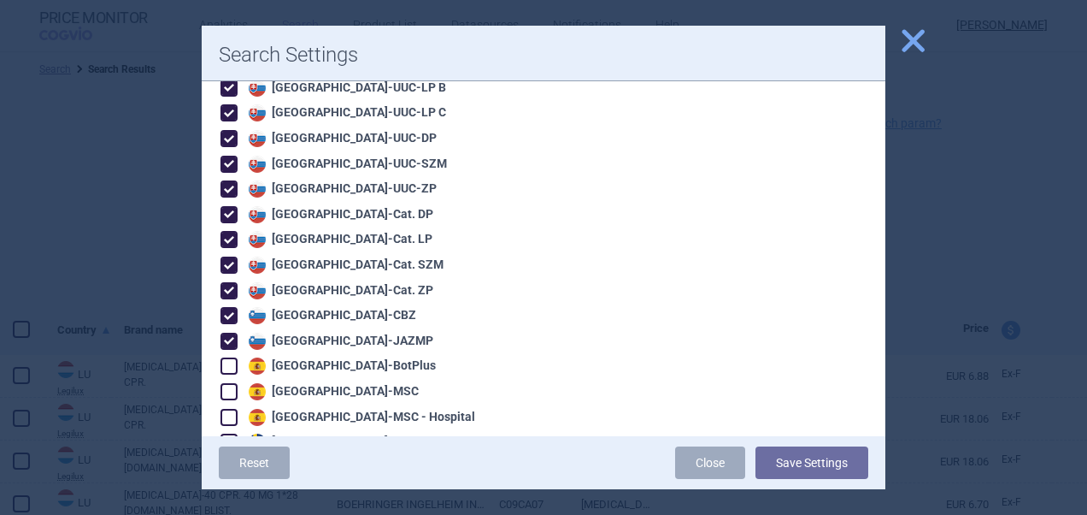
click at [230, 509] on span at bounding box center [229, 517] width 17 height 17
click at [233, 484] on span at bounding box center [229, 492] width 17 height 17
click at [231, 459] on span at bounding box center [229, 467] width 17 height 17
click at [233, 433] on span at bounding box center [229, 441] width 17 height 17
click at [233, 409] on span at bounding box center [229, 417] width 17 height 17
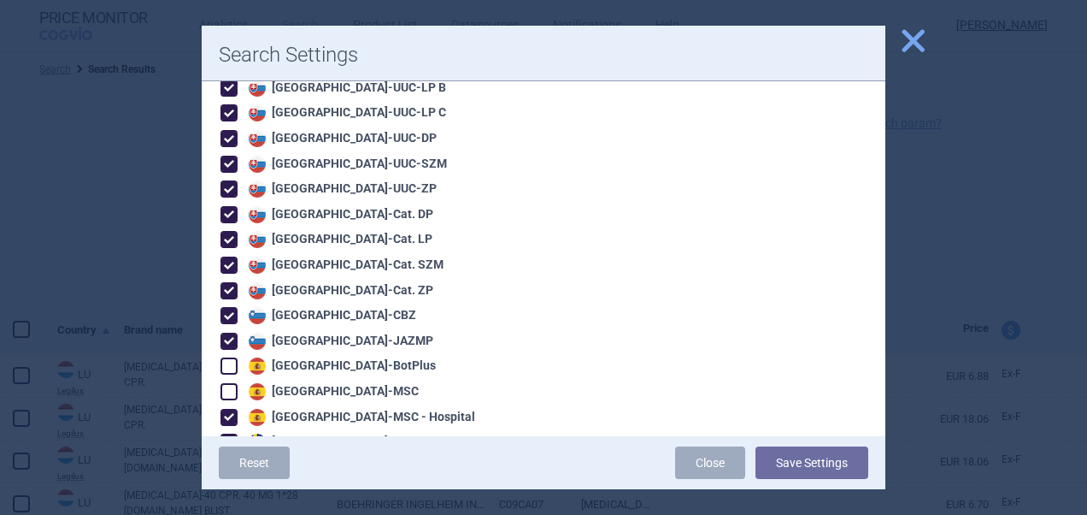
click at [233, 383] on span at bounding box center [229, 391] width 17 height 17
click at [231, 357] on span at bounding box center [229, 365] width 17 height 17
click at [781, 453] on button "Save Settings" at bounding box center [812, 462] width 113 height 32
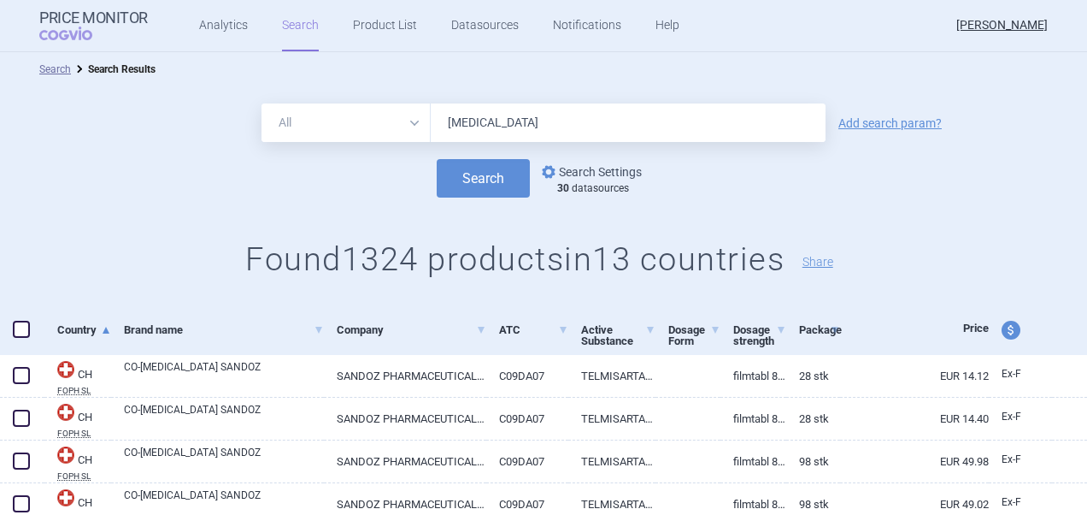
click at [608, 174] on link "options Search Settings" at bounding box center [590, 172] width 103 height 21
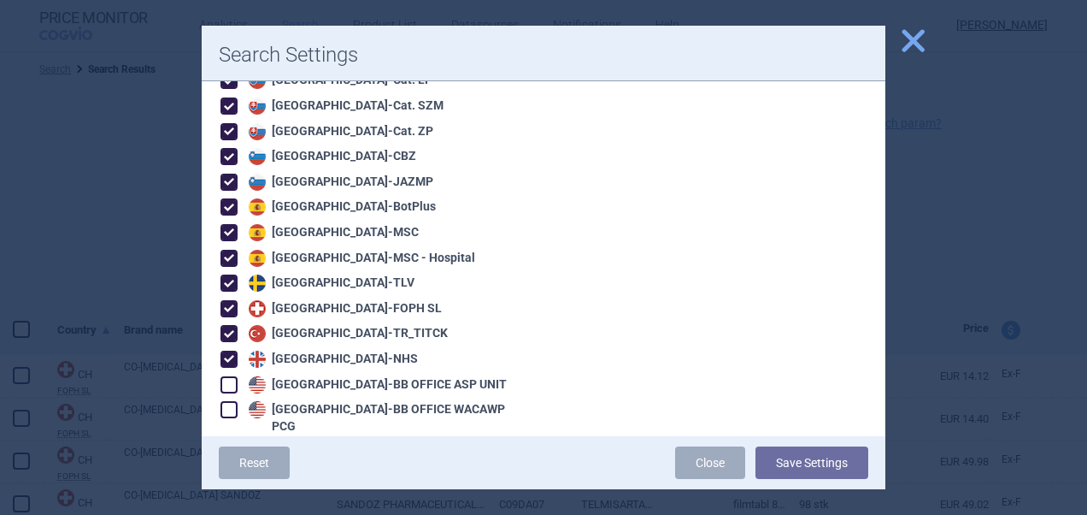
scroll to position [2787, 0]
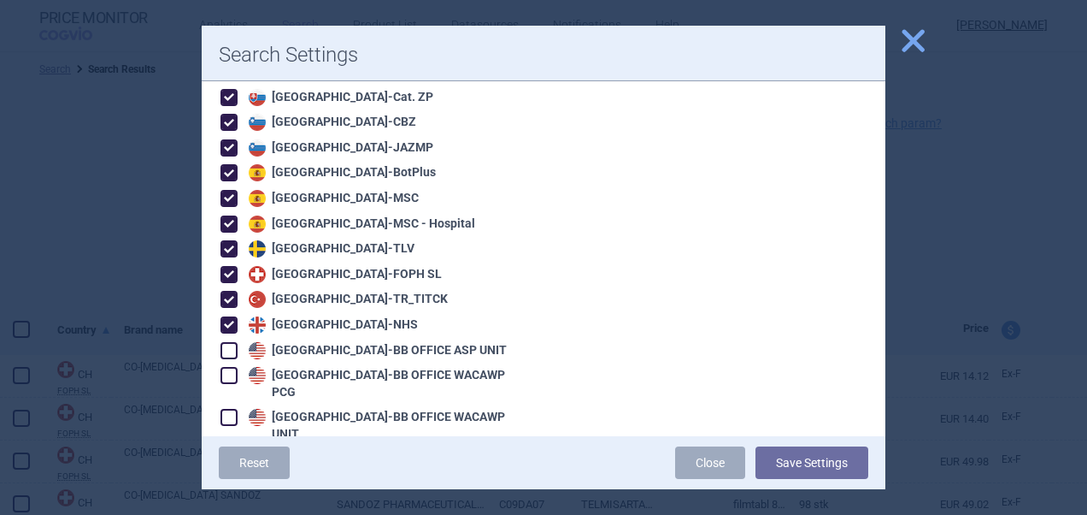
click at [227, 342] on span at bounding box center [229, 350] width 17 height 17
click at [233, 367] on span at bounding box center [229, 375] width 17 height 17
click at [238, 404] on span at bounding box center [229, 417] width 26 height 26
click at [237, 447] on span at bounding box center [229, 460] width 26 height 26
click at [233, 476] on span at bounding box center [229, 484] width 17 height 17
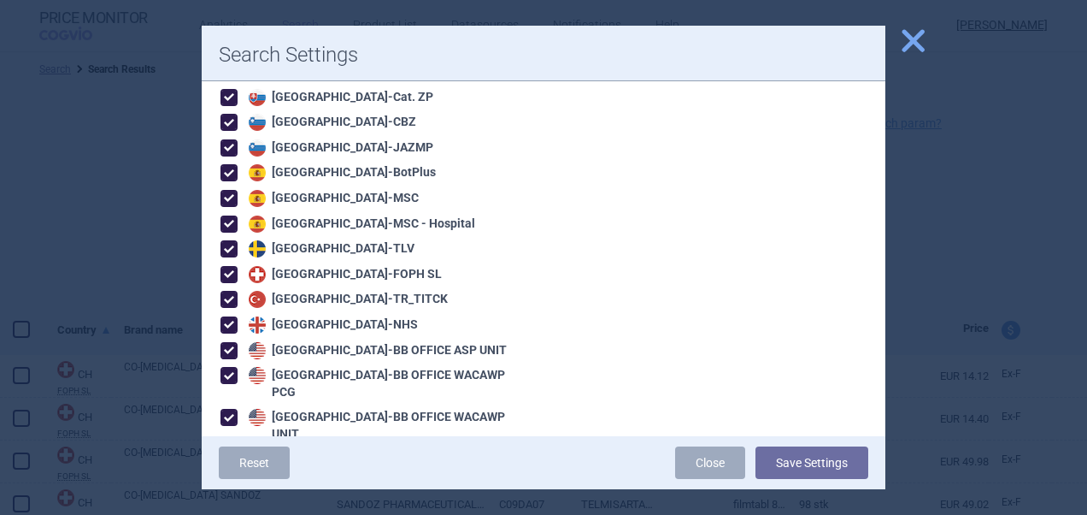
click at [233, 502] on span at bounding box center [229, 510] width 17 height 17
click at [800, 446] on button "Save Settings" at bounding box center [812, 462] width 113 height 32
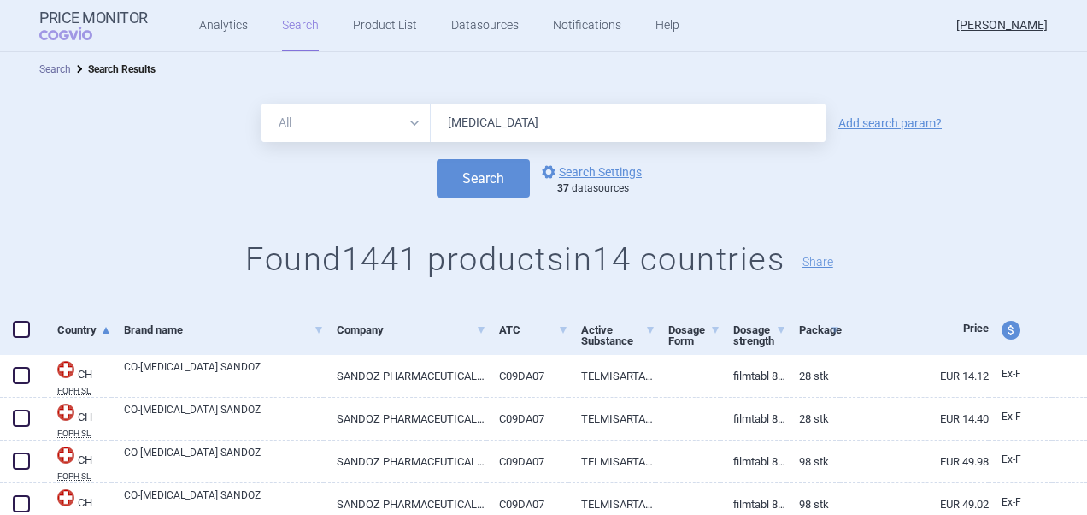
click at [17, 331] on span at bounding box center [21, 329] width 17 height 17
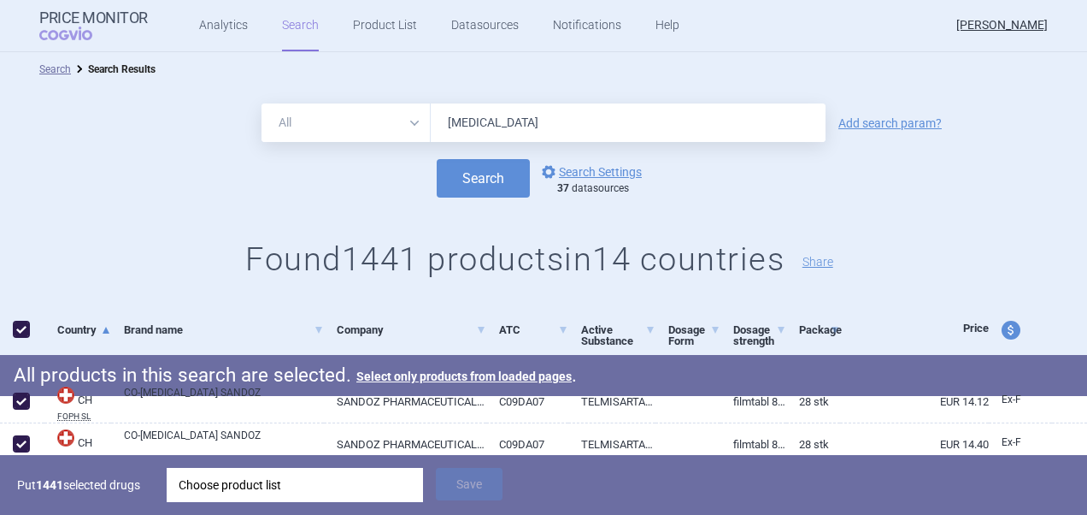
click at [300, 492] on div "Choose product list" at bounding box center [295, 485] width 233 height 34
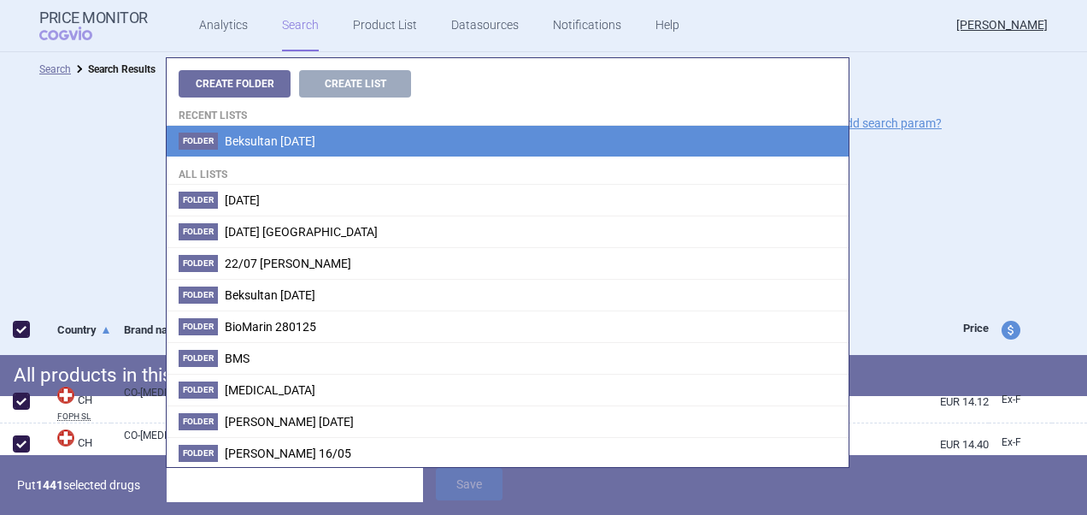
click at [344, 146] on li "Folder Beksultan [DATE]" at bounding box center [508, 141] width 682 height 31
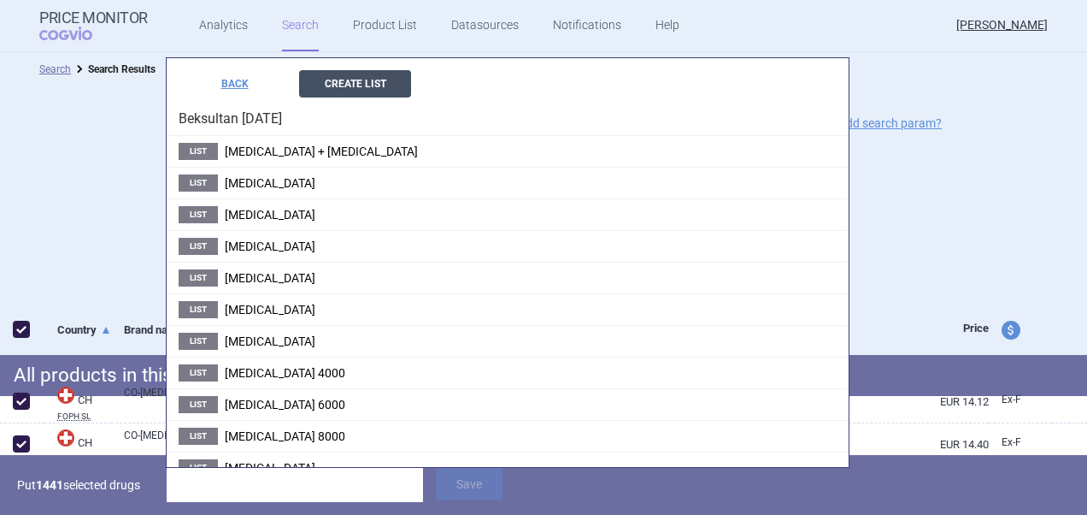
click at [380, 91] on button "Create List" at bounding box center [355, 83] width 112 height 27
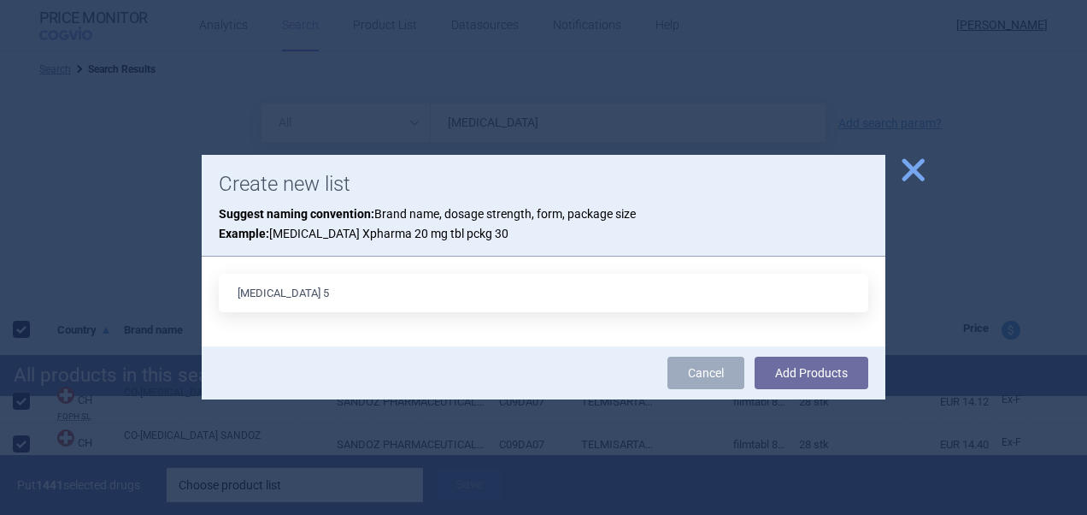
click at [755, 356] on button "Add Products" at bounding box center [812, 372] width 114 height 32
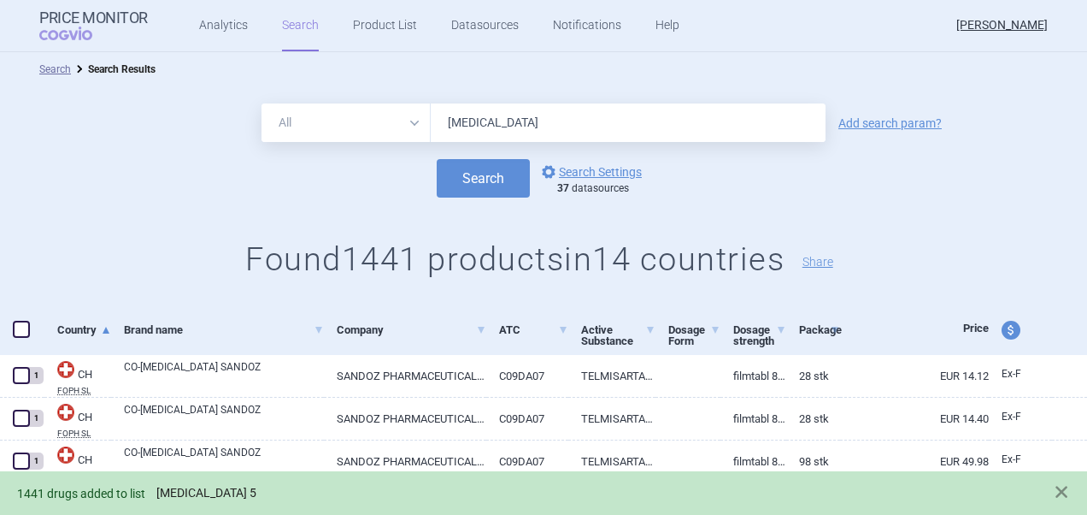
click at [227, 491] on link "Telmisartan 5" at bounding box center [206, 493] width 100 height 15
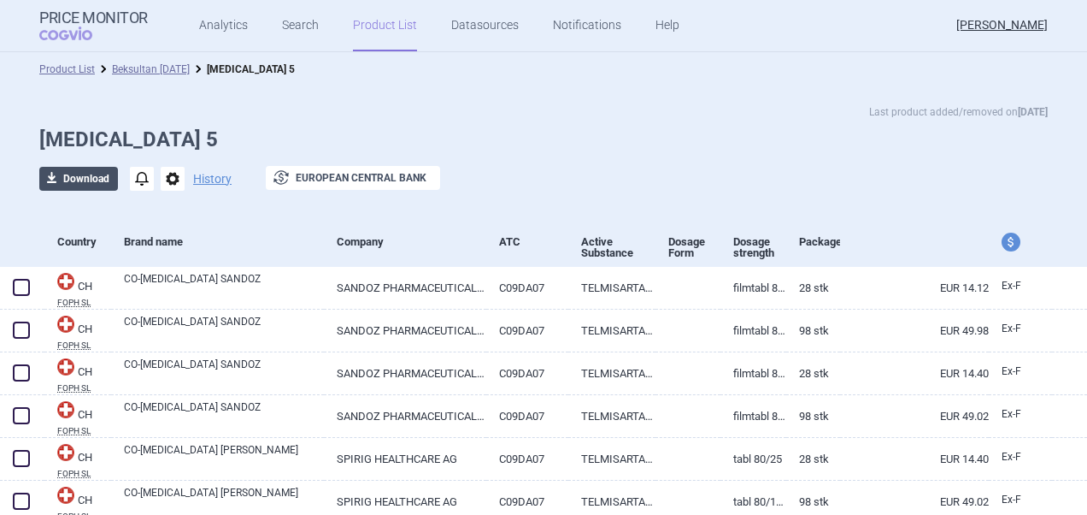
click at [96, 185] on button "download Download" at bounding box center [78, 179] width 79 height 24
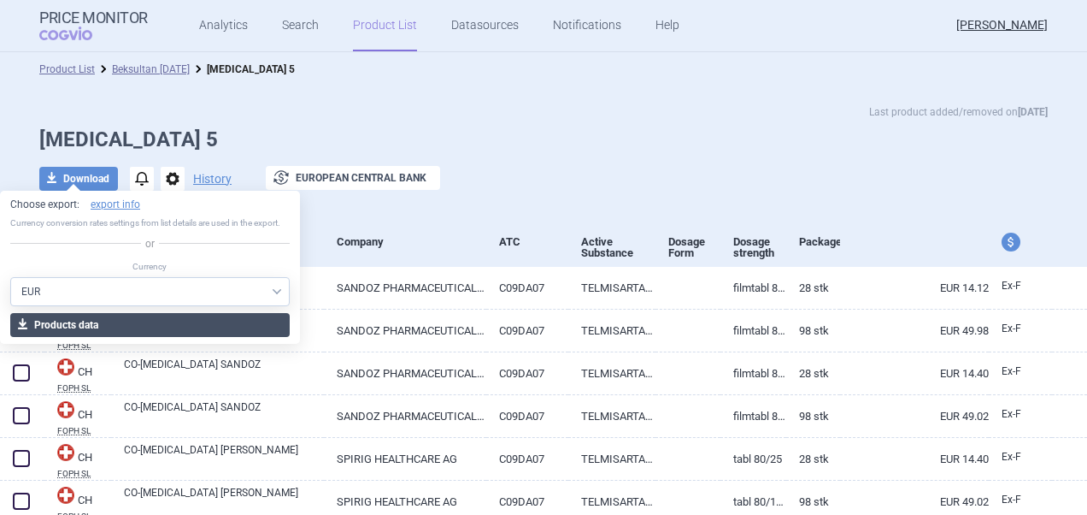
click at [88, 321] on button "download Products data" at bounding box center [150, 325] width 280 height 24
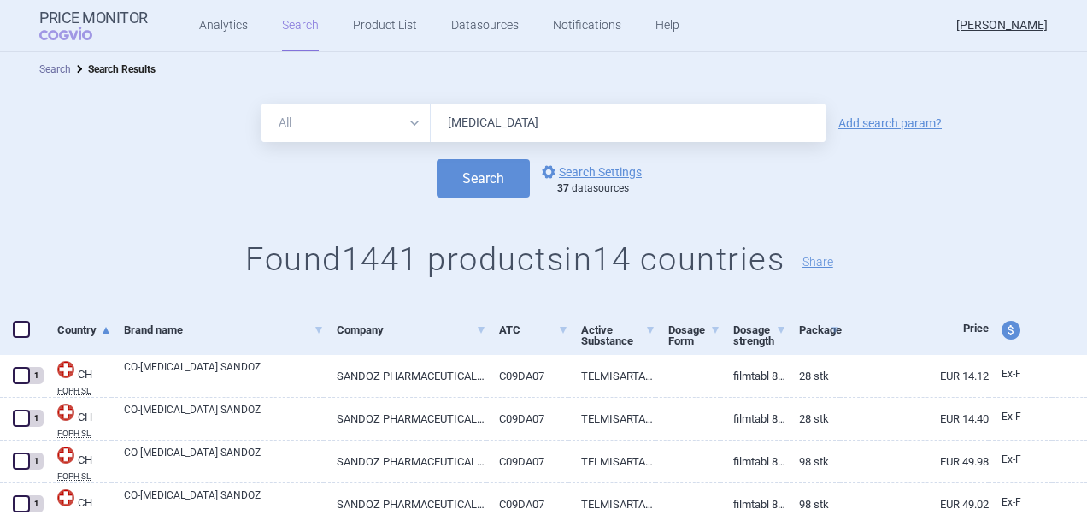
click at [573, 121] on input "Telmisartan" at bounding box center [628, 122] width 395 height 38
drag, startPoint x: 573, startPoint y: 121, endPoint x: 375, endPoint y: 126, distance: 197.5
click at [375, 126] on div "All Brand Name ATC Company Active Substance Country Newer than Telmisartan" at bounding box center [544, 122] width 564 height 38
paste input "+Hydrochlorothiazide"
click at [437, 159] on button "Search" at bounding box center [483, 178] width 93 height 38
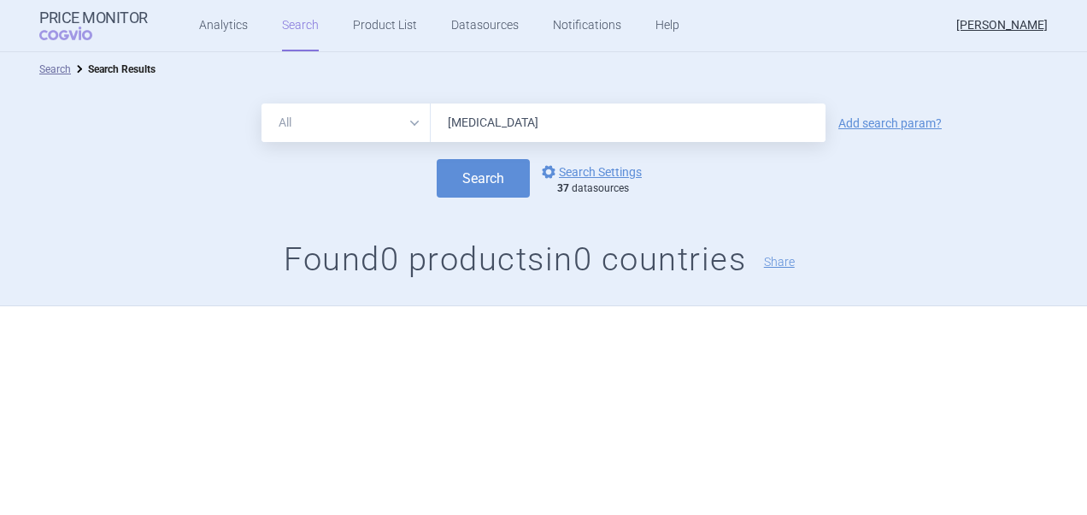
click at [437, 159] on button "Search" at bounding box center [483, 178] width 93 height 38
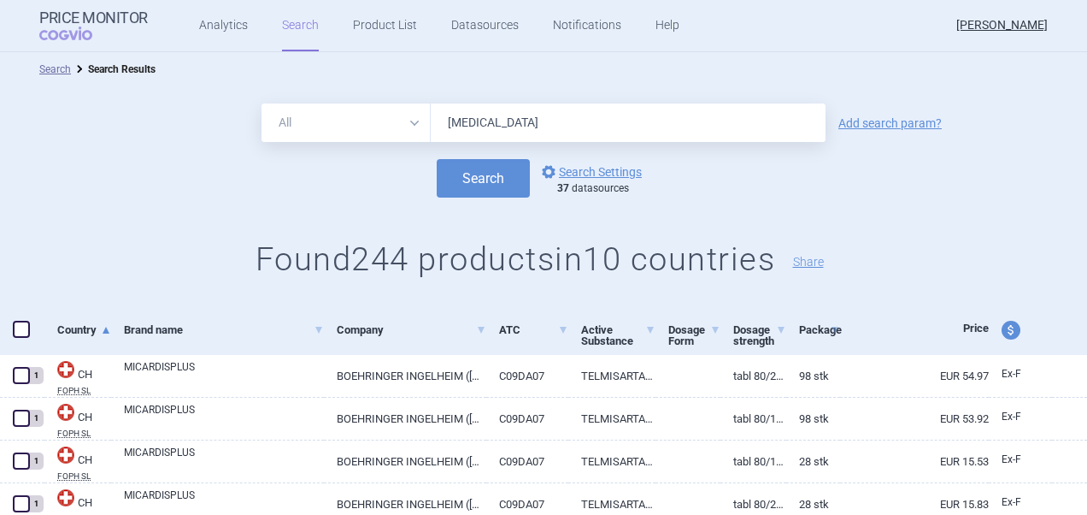
click at [27, 327] on span at bounding box center [21, 329] width 17 height 17
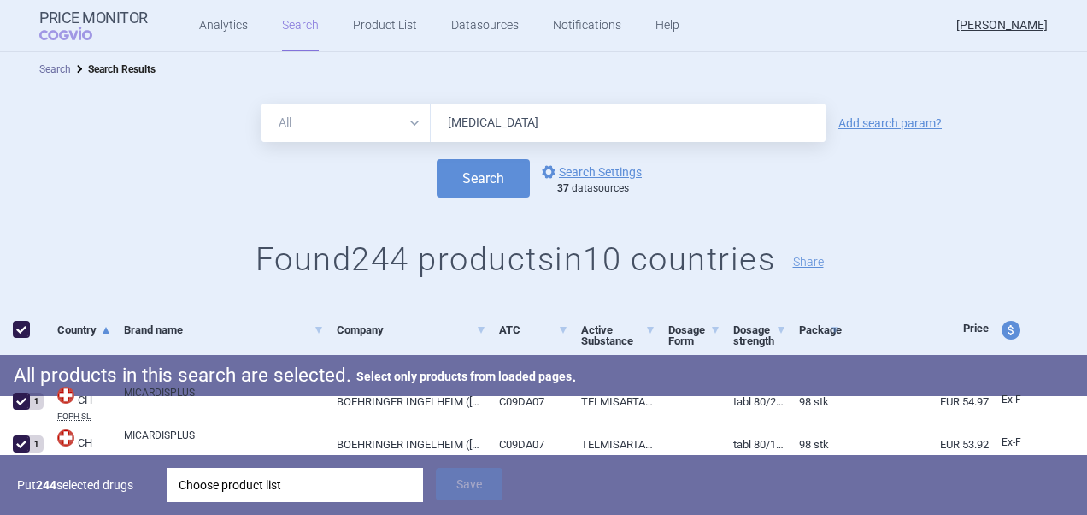
click at [274, 496] on div "Choose product list" at bounding box center [295, 485] width 233 height 34
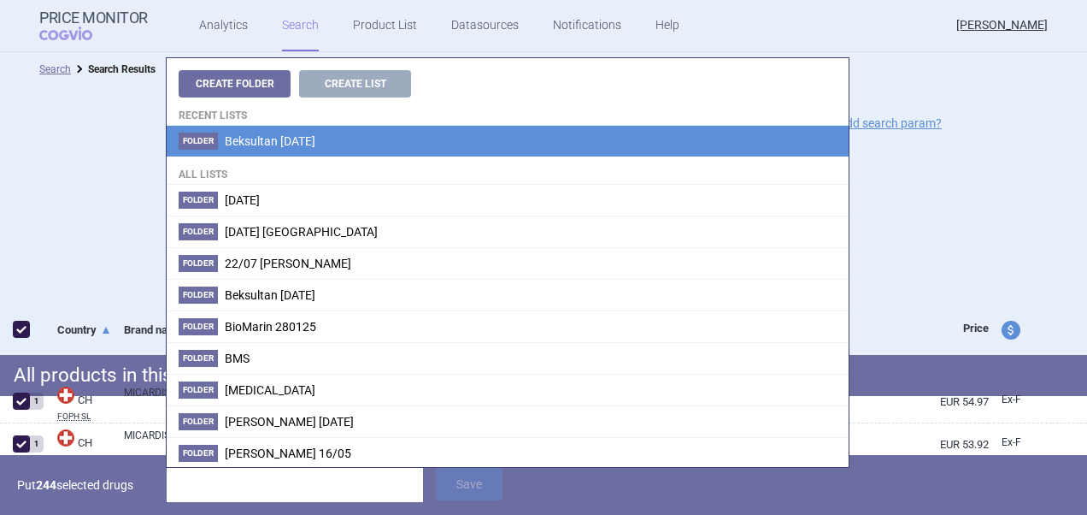
click at [315, 146] on span "Beksultan [DATE]" at bounding box center [270, 141] width 91 height 14
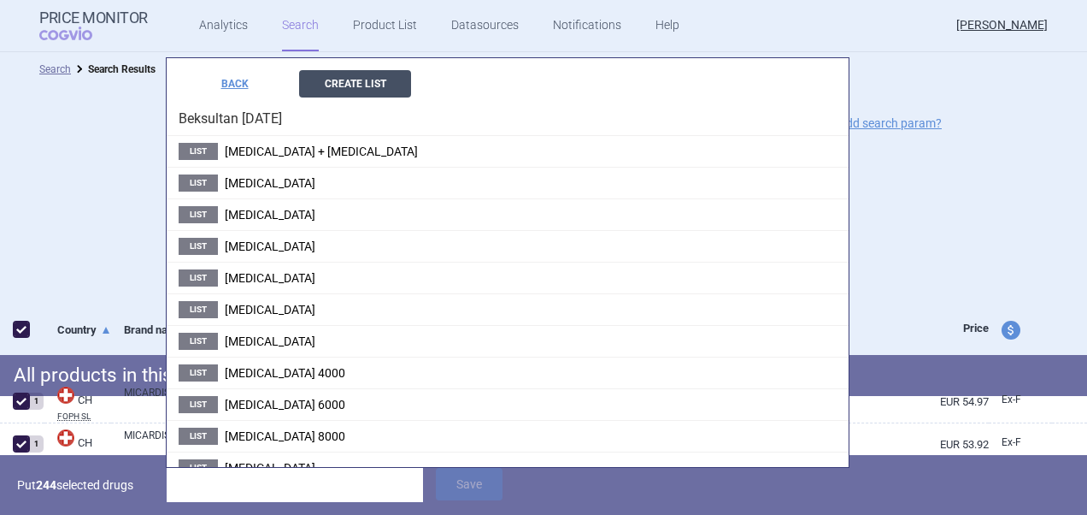
click at [366, 71] on button "Create List" at bounding box center [355, 83] width 112 height 27
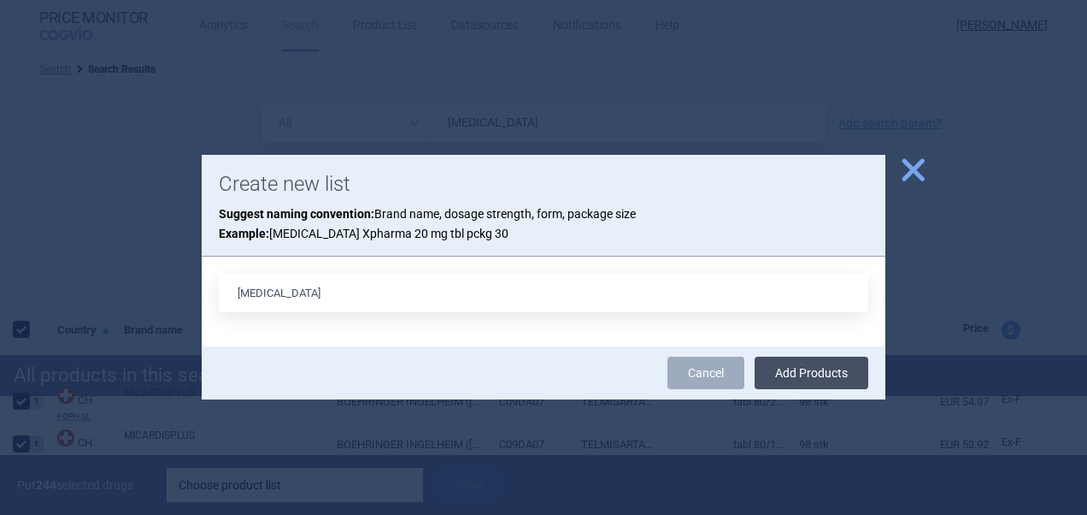
click at [804, 368] on button "Add Products" at bounding box center [812, 372] width 114 height 32
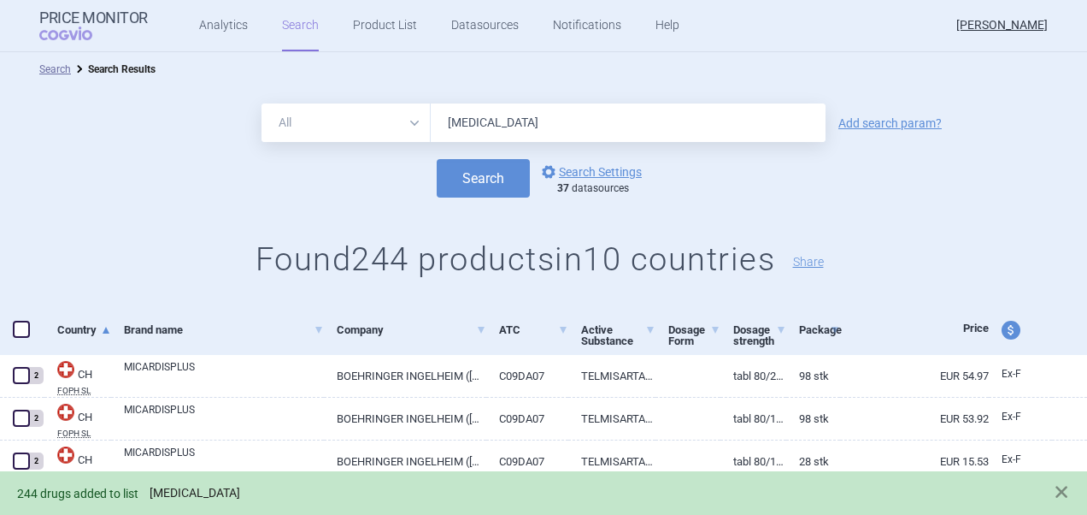
click at [240, 488] on link "Telmisartan+Hydrochlorothiazide" at bounding box center [195, 493] width 91 height 15
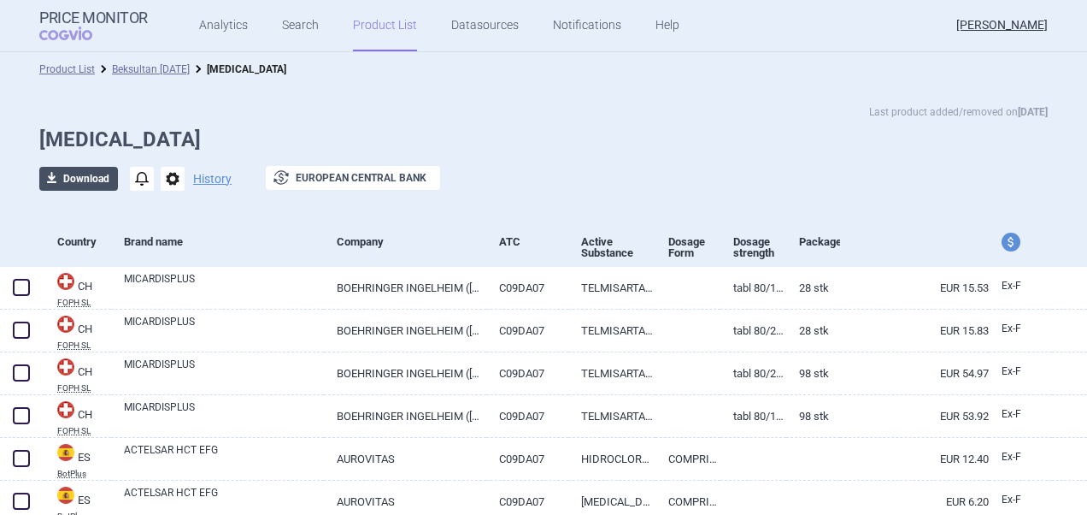
click at [77, 176] on button "download Download" at bounding box center [78, 179] width 79 height 24
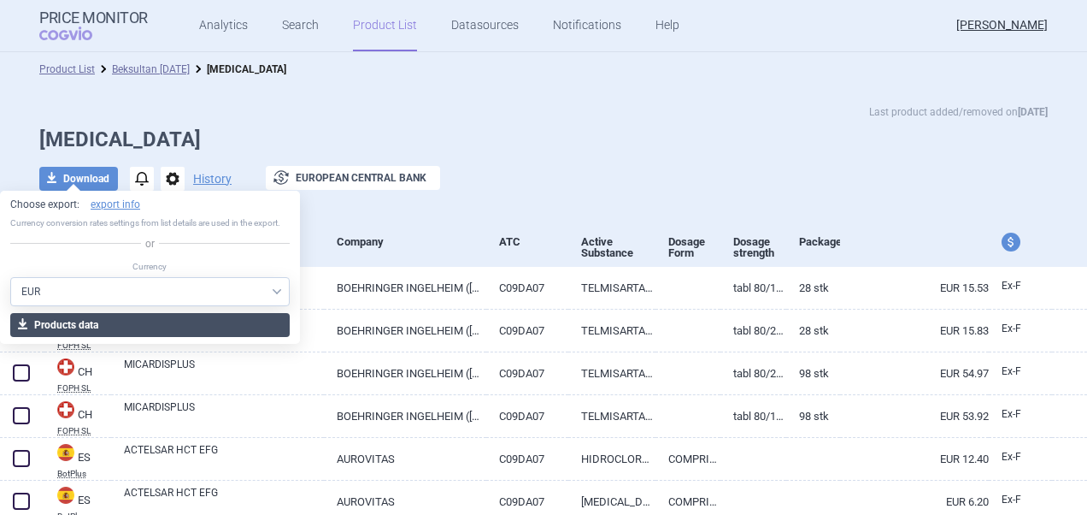
click at [101, 327] on button "download Products data" at bounding box center [150, 325] width 280 height 24
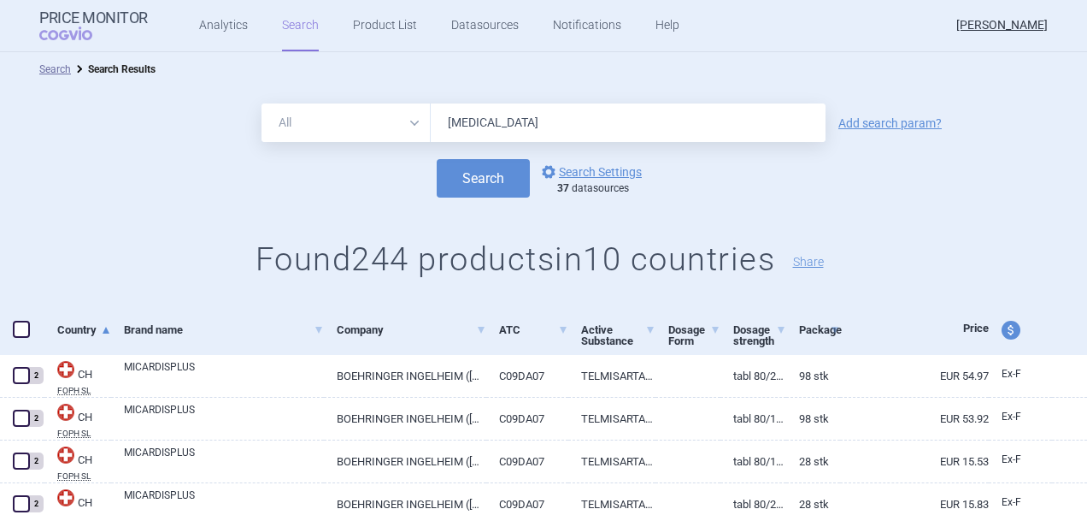
drag, startPoint x: 653, startPoint y: 126, endPoint x: 398, endPoint y: 121, distance: 255.6
click at [398, 121] on div "All Brand Name ATC Company Active Substance Country Newer than Telmisartan + Hy…" at bounding box center [544, 122] width 564 height 38
paste input "Spiramycin"
click at [437, 159] on button "Search" at bounding box center [483, 178] width 93 height 38
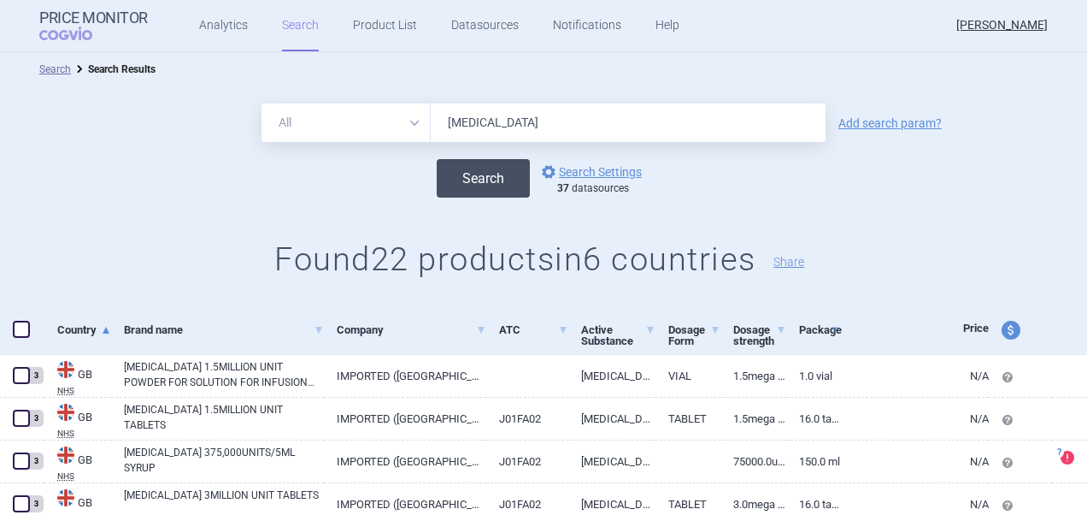
click at [484, 180] on button "Search" at bounding box center [483, 178] width 93 height 38
click at [22, 332] on span at bounding box center [21, 329] width 17 height 17
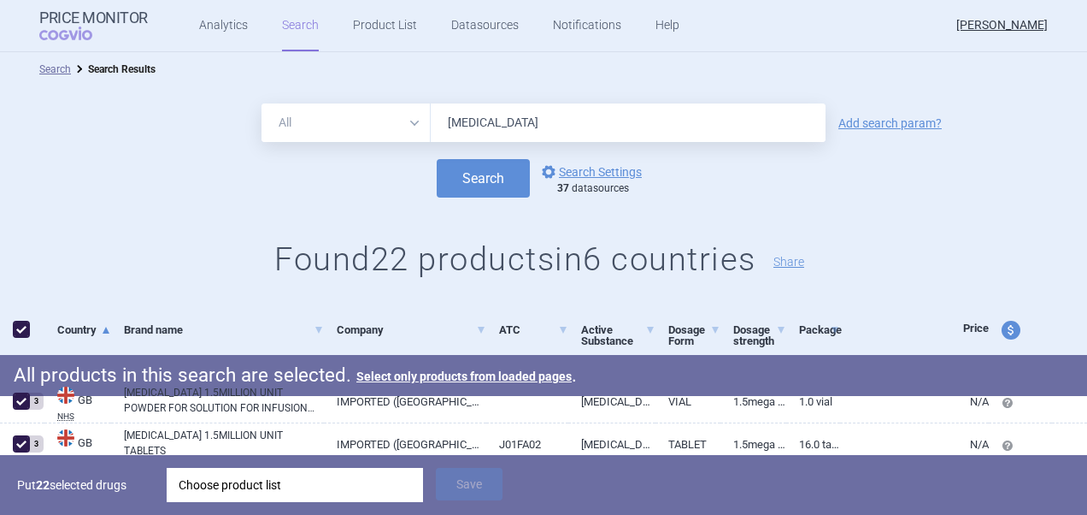
click at [233, 487] on div "Choose product list" at bounding box center [295, 485] width 233 height 34
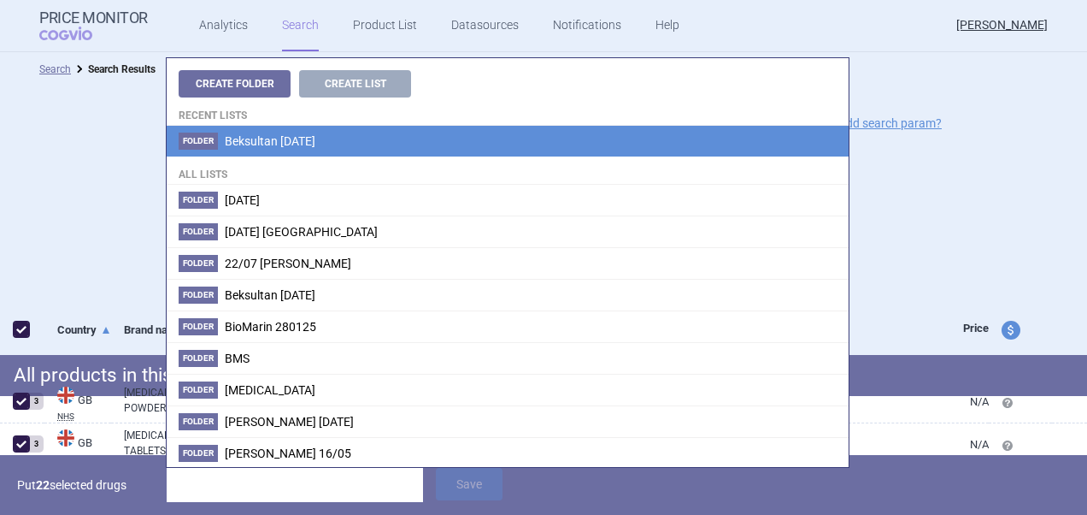
click at [362, 140] on li "Folder Beksultan [DATE]" at bounding box center [508, 141] width 682 height 31
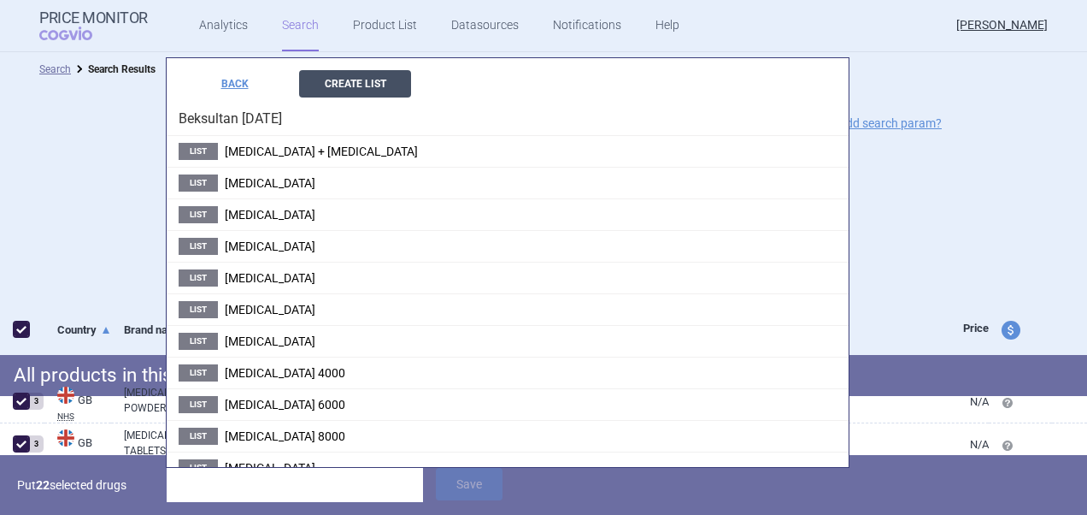
click at [373, 91] on button "Create List" at bounding box center [355, 83] width 112 height 27
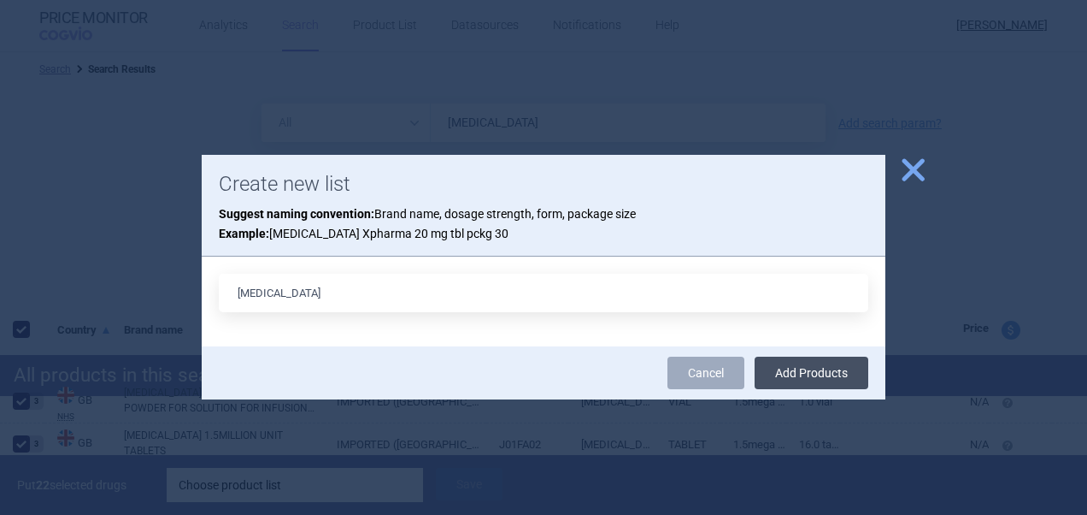
click at [819, 373] on button "Add Products" at bounding box center [812, 372] width 114 height 32
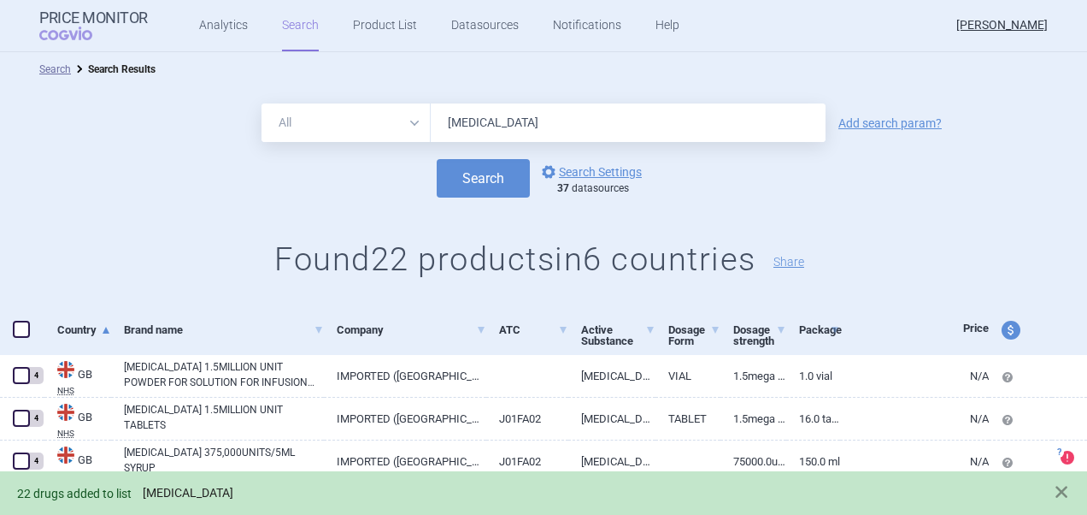
click at [180, 498] on link "Spiramycin" at bounding box center [188, 493] width 91 height 15
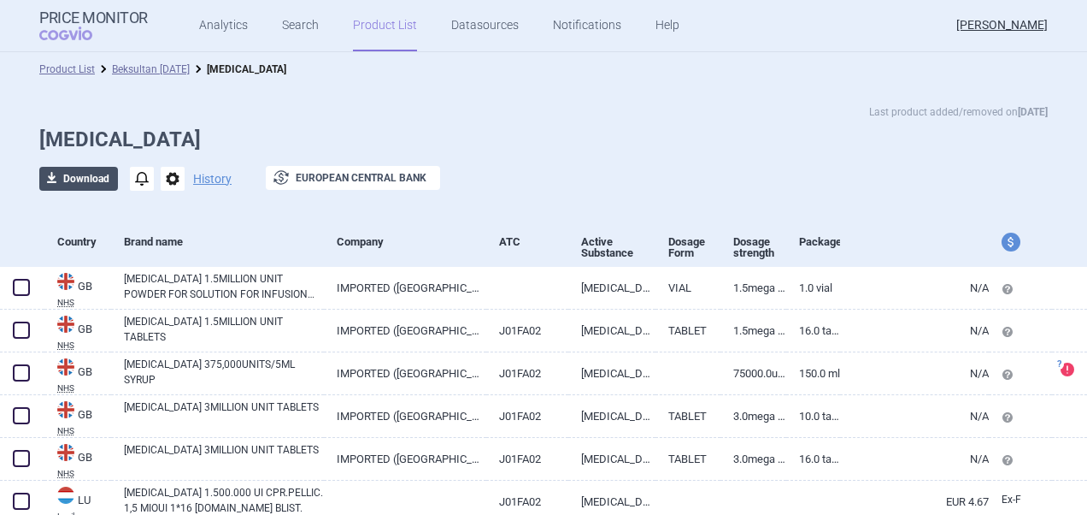
click at [75, 180] on button "download Download" at bounding box center [78, 179] width 79 height 24
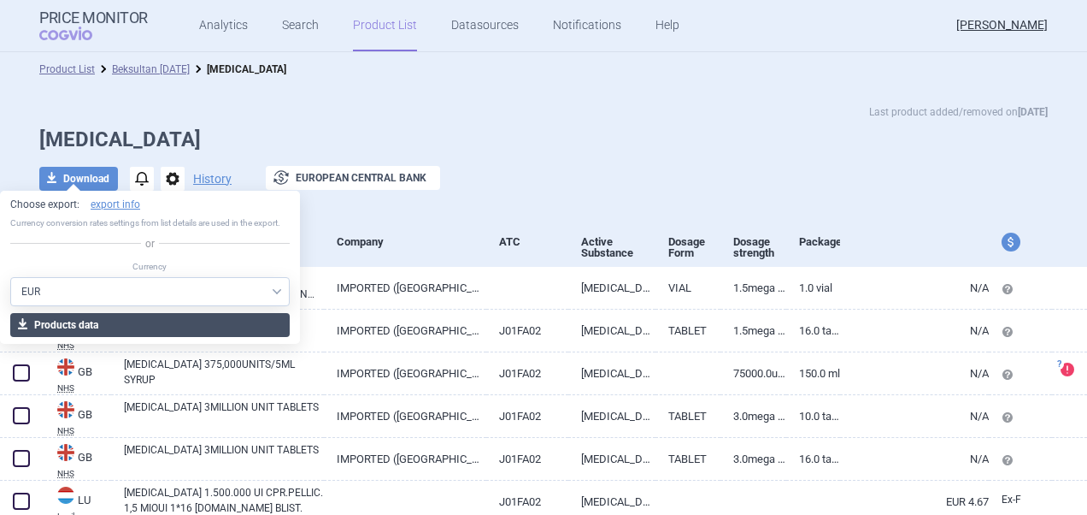
click at [97, 315] on button "download Products data" at bounding box center [150, 325] width 280 height 24
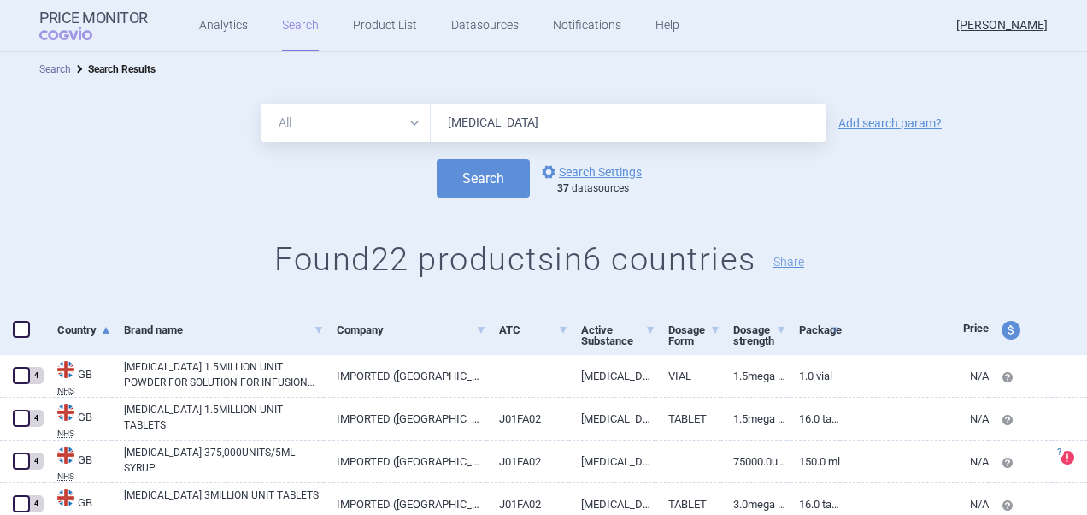
drag, startPoint x: 540, startPoint y: 122, endPoint x: 405, endPoint y: 131, distance: 135.3
click at [405, 131] on div "All Brand Name ATC Company Active Substance Country Newer than Spiramycin" at bounding box center [544, 122] width 564 height 38
paste input "Lenograstim"
click at [437, 159] on button "Search" at bounding box center [483, 178] width 93 height 38
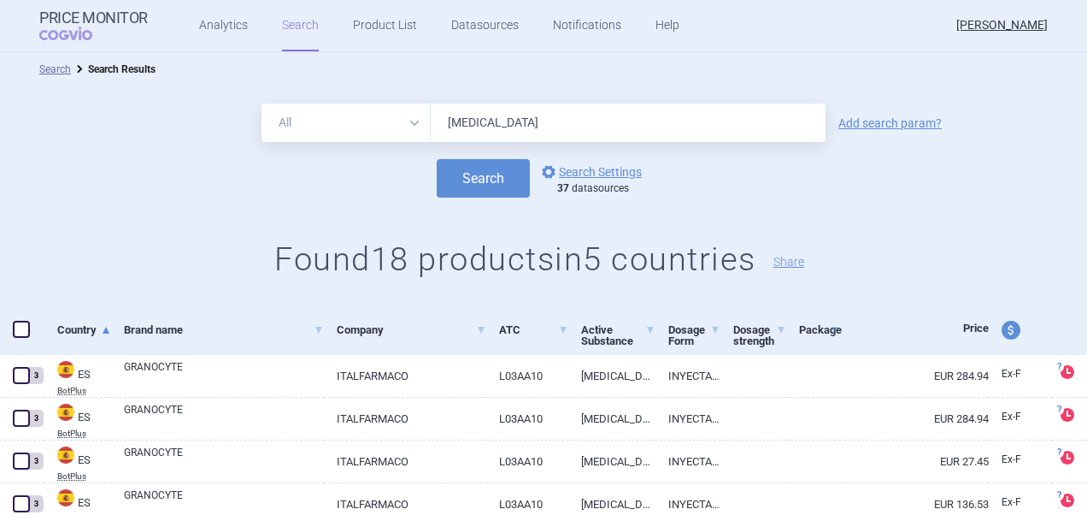
click at [22, 325] on span at bounding box center [21, 329] width 17 height 17
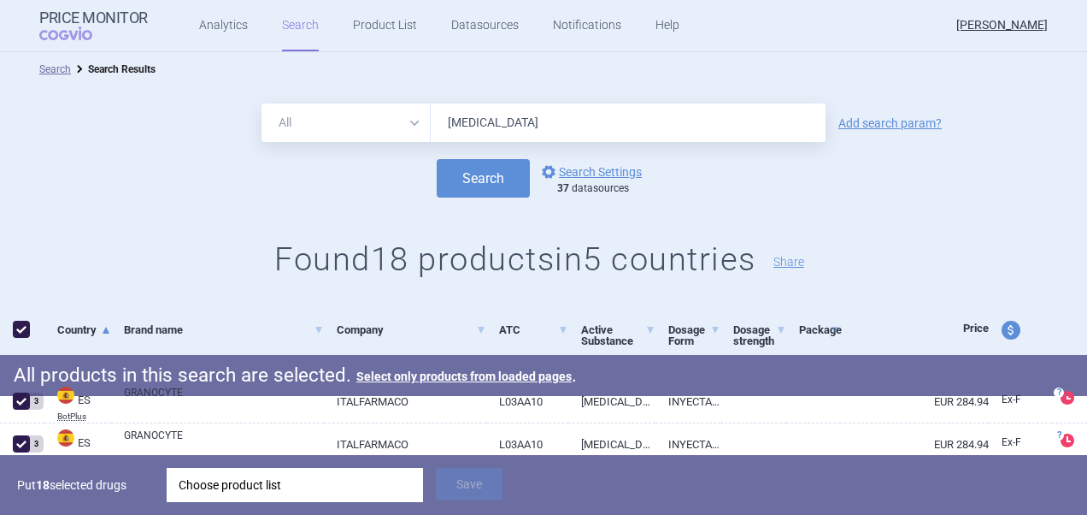
click at [294, 491] on div "Choose product list" at bounding box center [295, 485] width 233 height 34
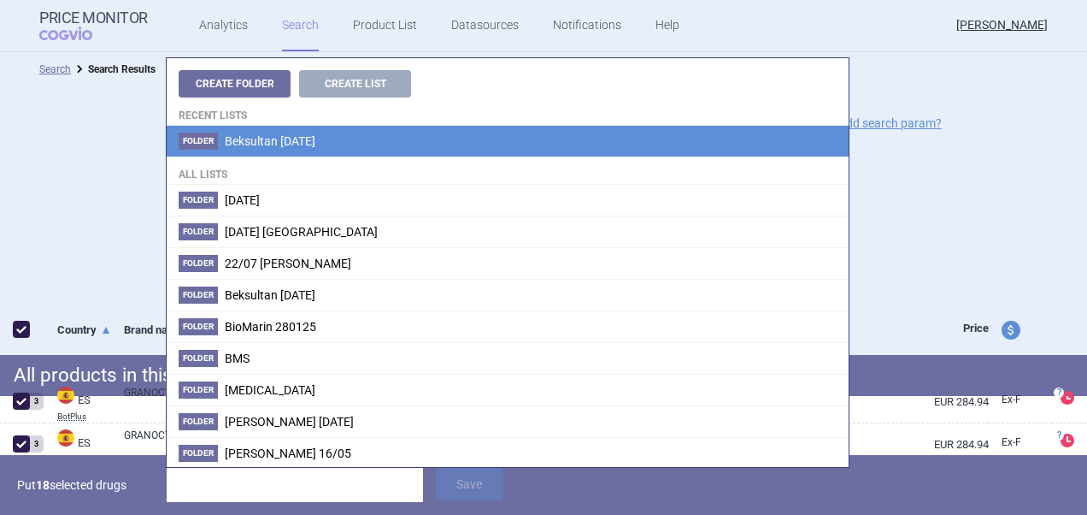
click at [373, 152] on li "Folder Beksultan [DATE]" at bounding box center [508, 141] width 682 height 31
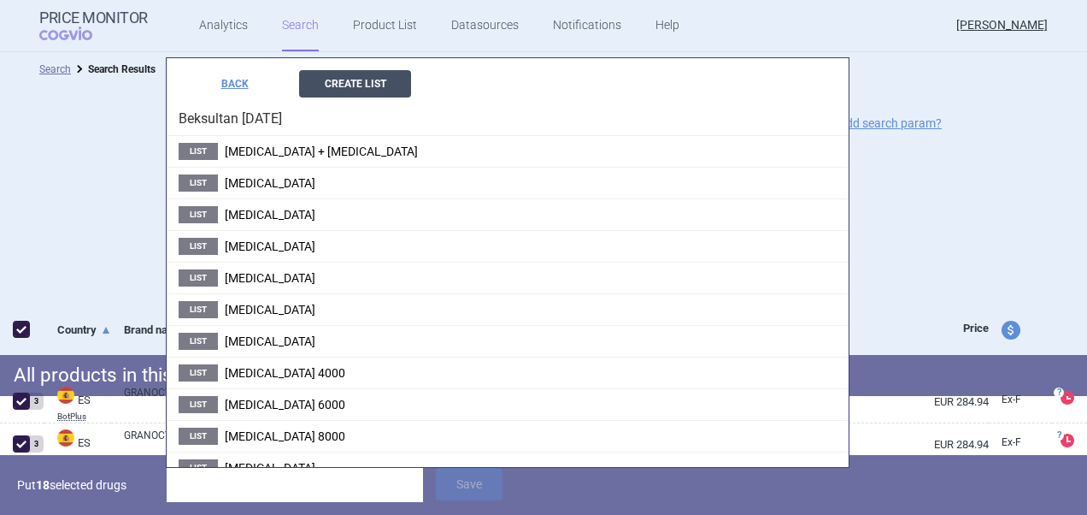
click at [381, 83] on button "Create List" at bounding box center [355, 83] width 112 height 27
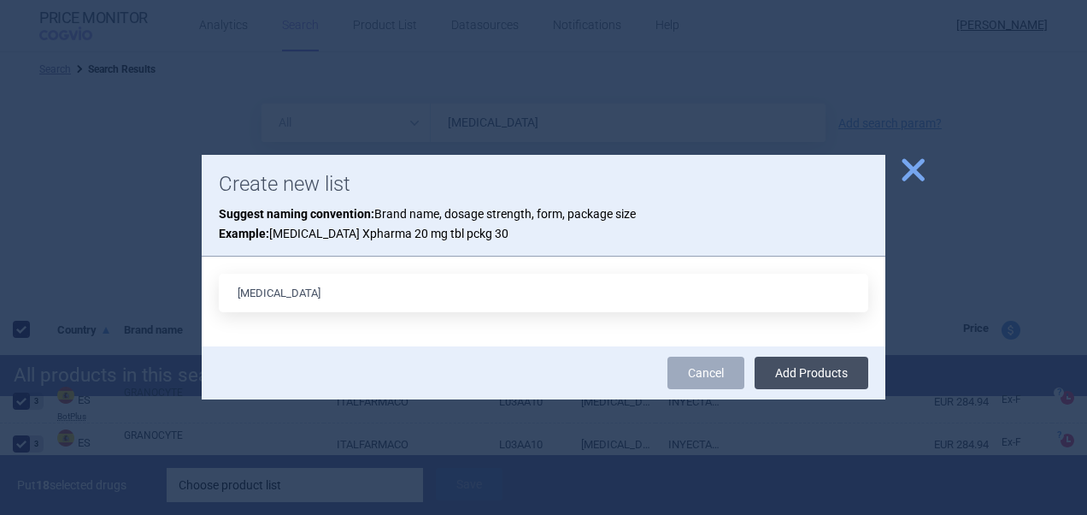
click at [822, 368] on button "Add Products" at bounding box center [812, 372] width 114 height 32
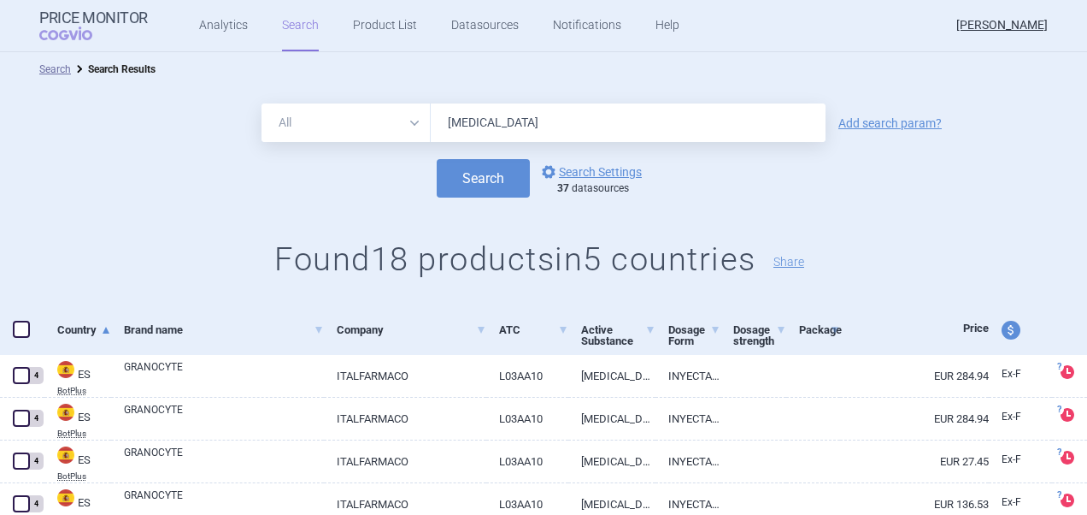
click at [26, 337] on span at bounding box center [21, 329] width 17 height 17
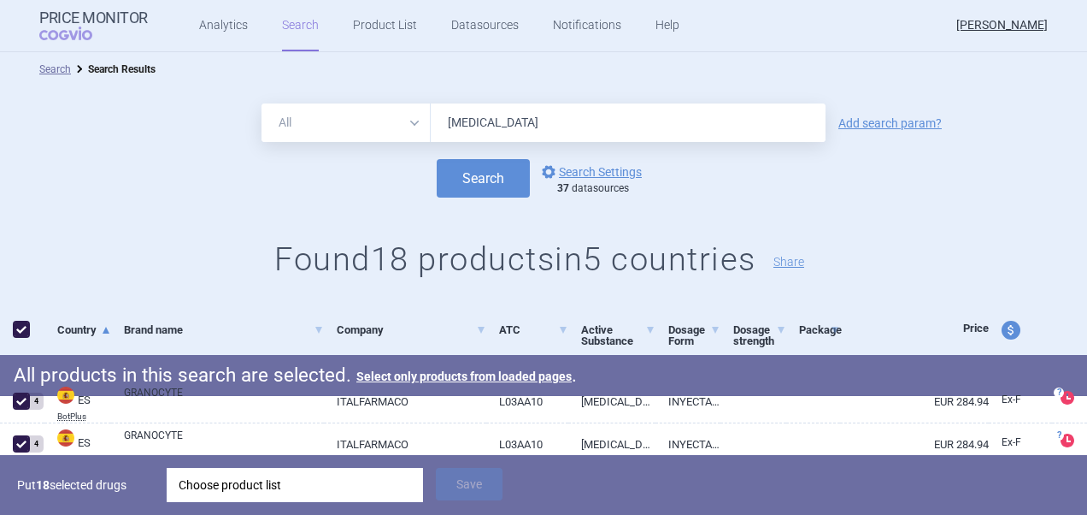
click at [250, 488] on div "Choose product list" at bounding box center [295, 485] width 233 height 34
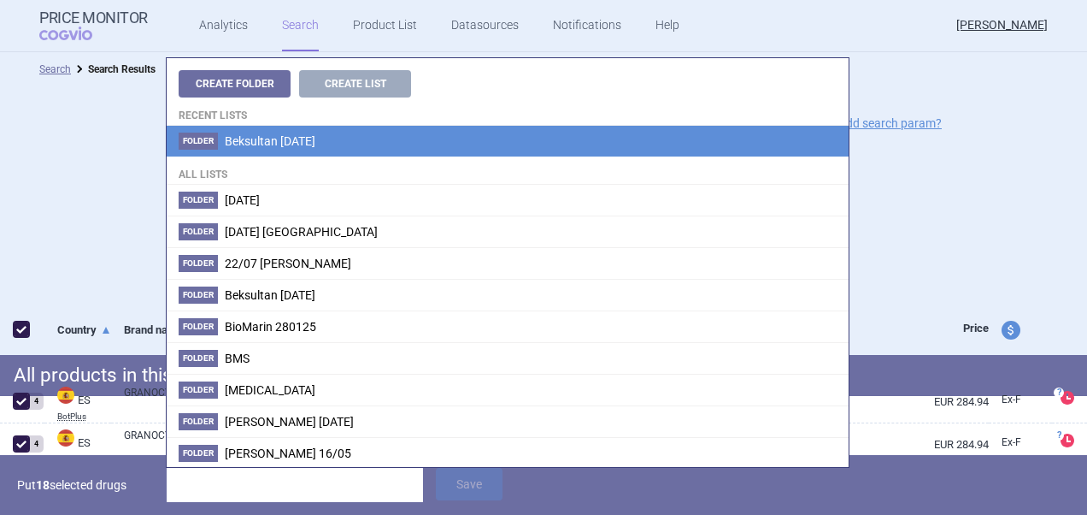
click at [441, 127] on li "Folder Beksultan [DATE]" at bounding box center [508, 141] width 682 height 31
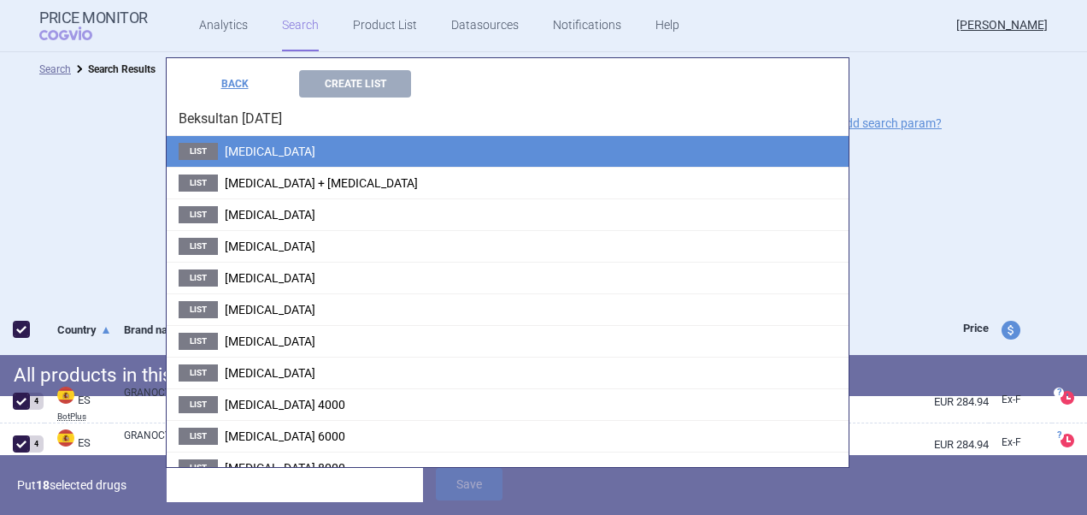
click at [339, 149] on li "List Lenograstim" at bounding box center [508, 151] width 682 height 31
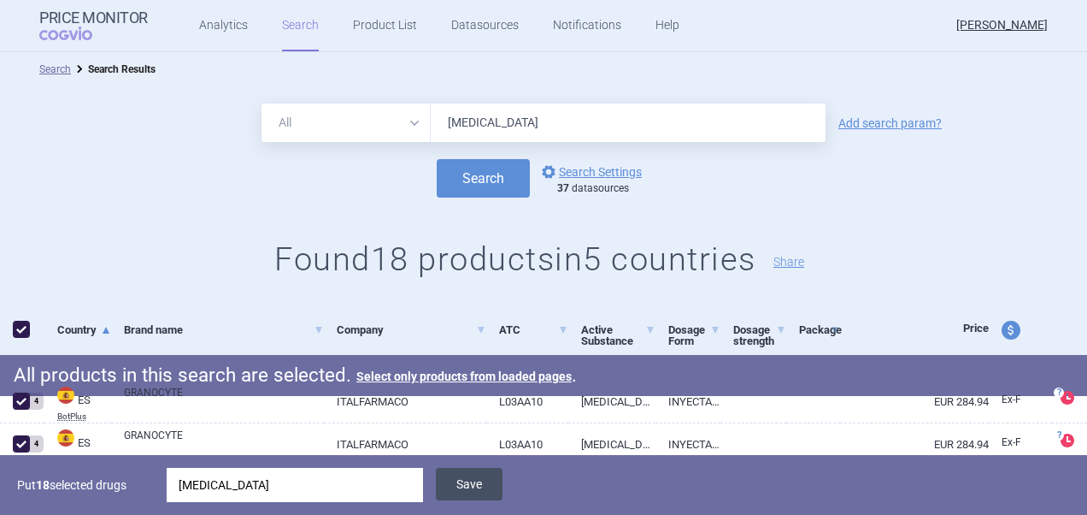
click at [448, 482] on button "Save" at bounding box center [469, 484] width 67 height 32
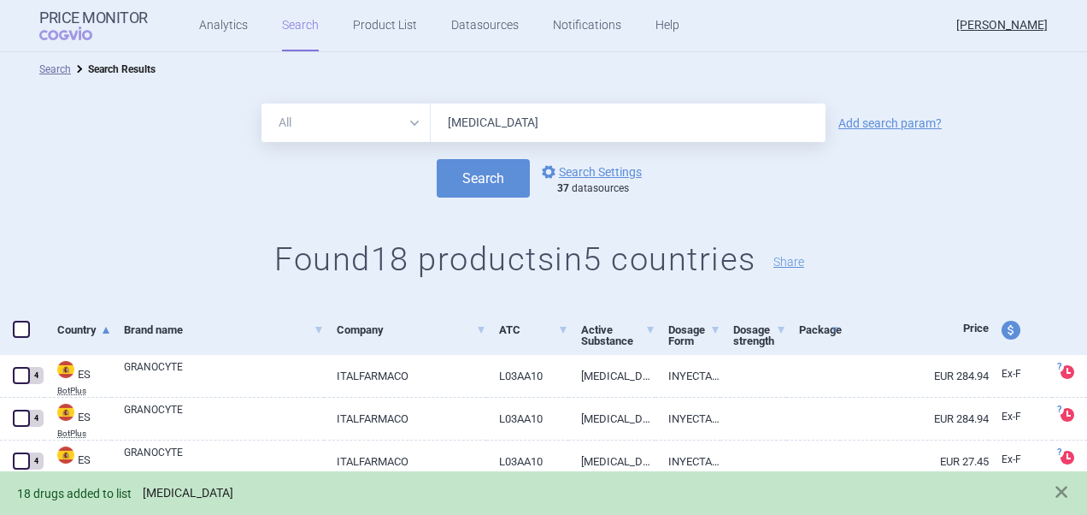
click at [173, 498] on link "Lenograstim" at bounding box center [188, 493] width 91 height 15
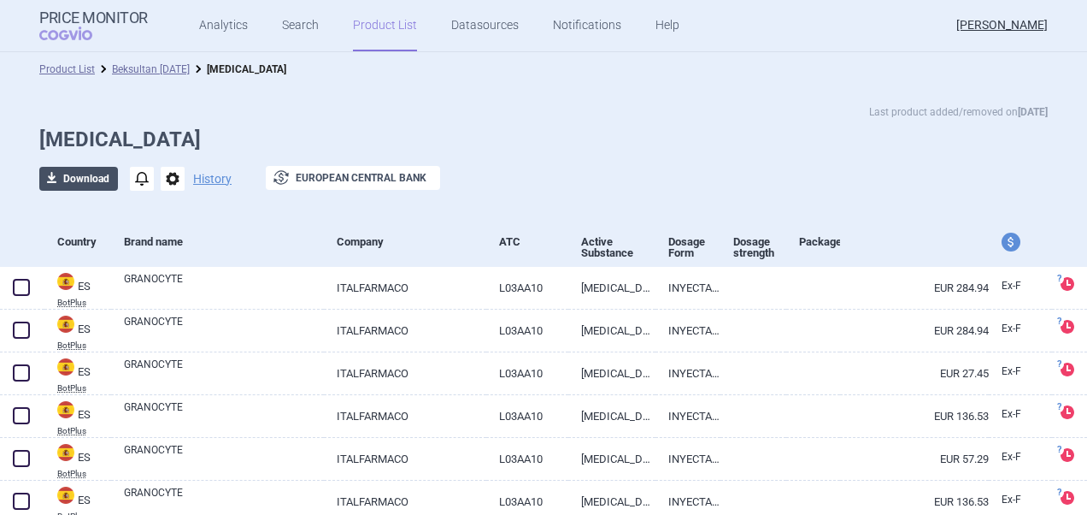
click at [96, 181] on button "download Download" at bounding box center [78, 179] width 79 height 24
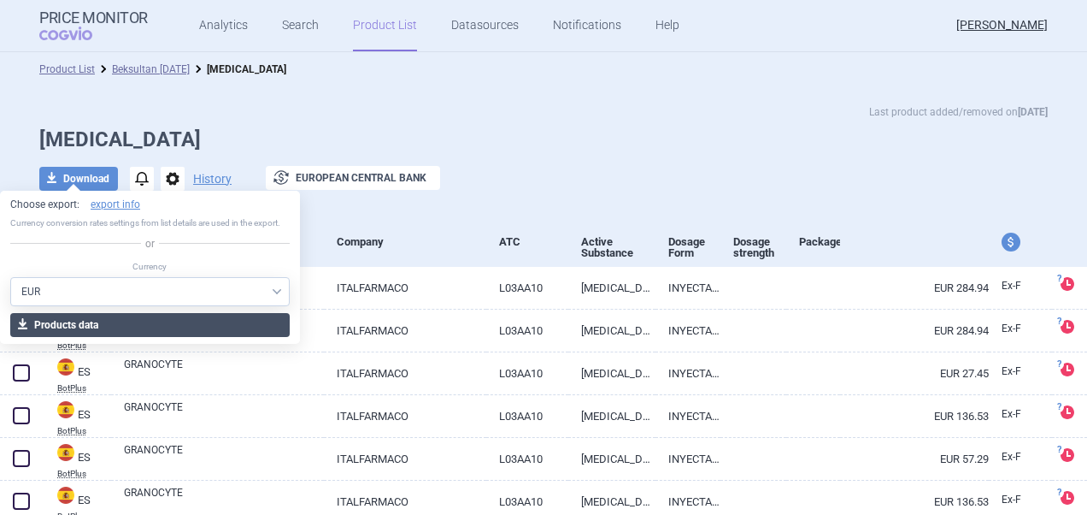
click at [115, 323] on button "download Products data" at bounding box center [150, 325] width 280 height 24
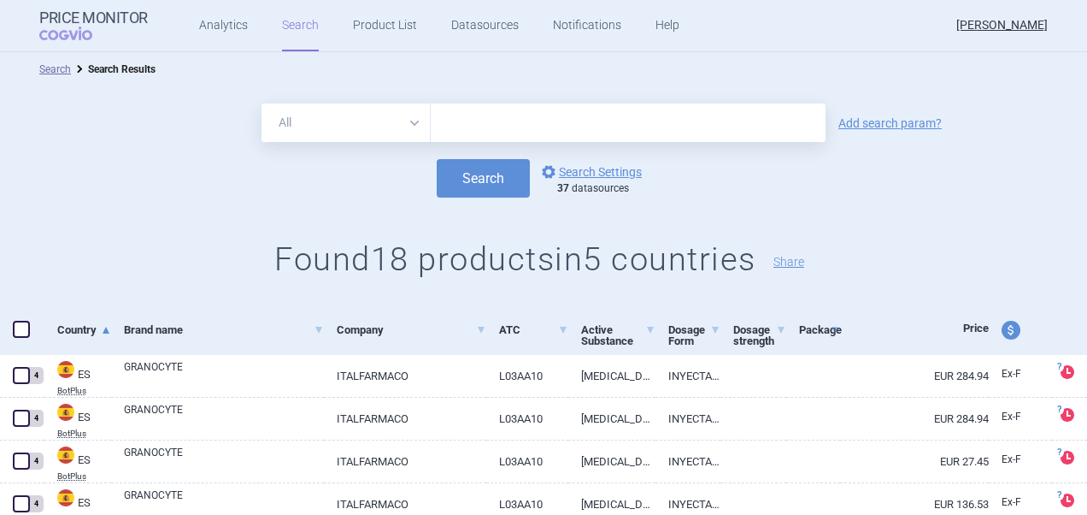
paste input "hydrochlorothiazide + losartan"
click at [437, 159] on button "Search" at bounding box center [483, 178] width 93 height 38
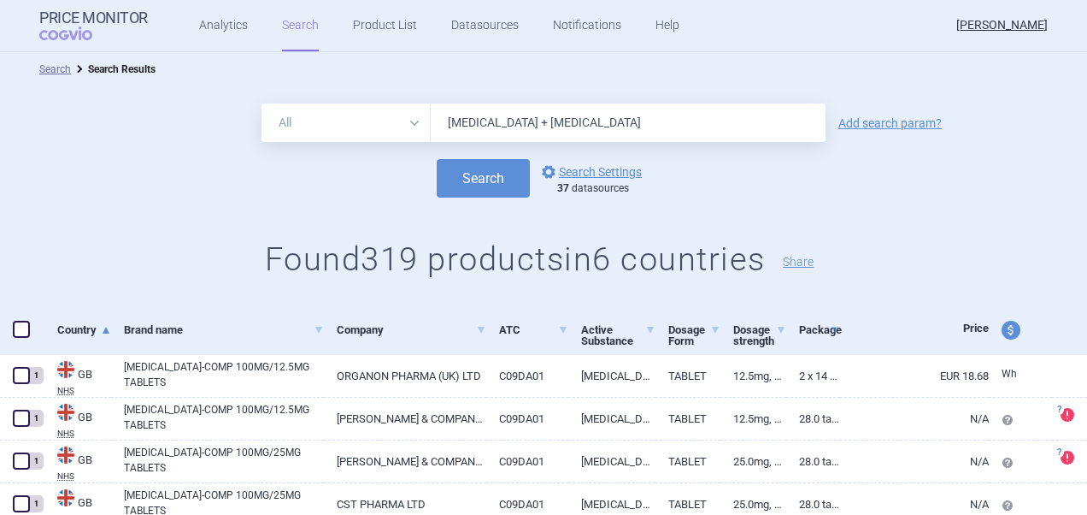
click at [23, 327] on span at bounding box center [21, 329] width 17 height 17
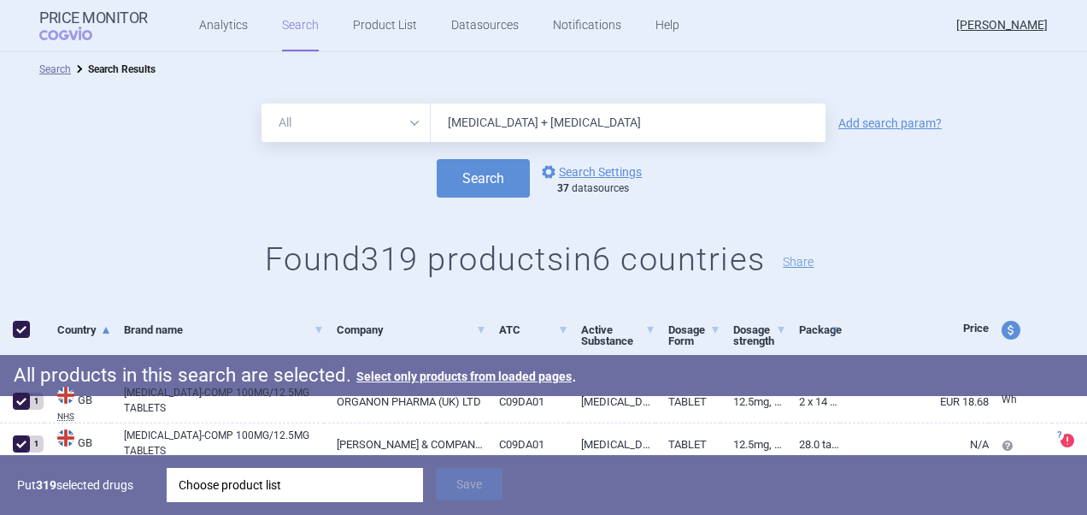
click at [346, 488] on div "Choose product list" at bounding box center [295, 485] width 233 height 34
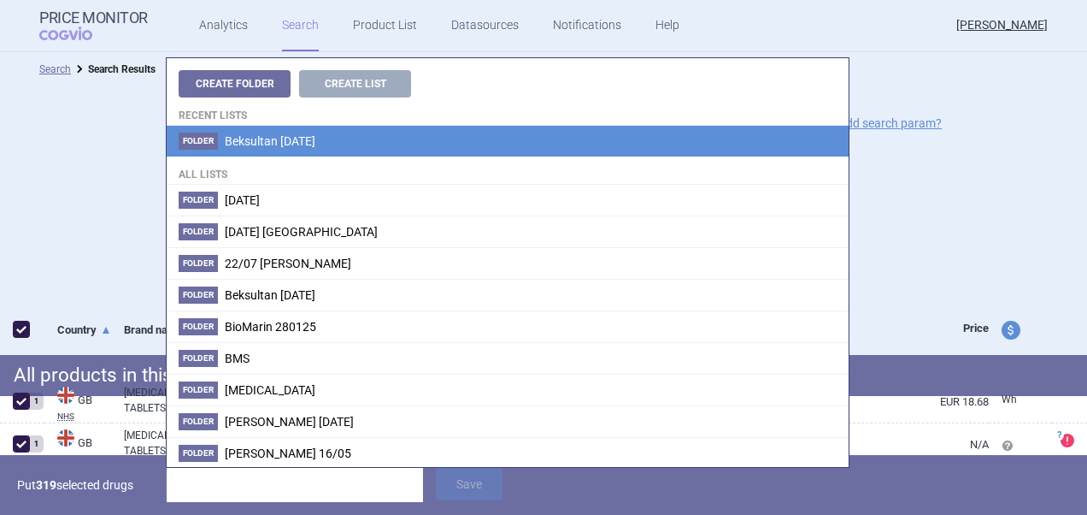
click at [354, 141] on li "Folder Beksultan [DATE]" at bounding box center [508, 141] width 682 height 31
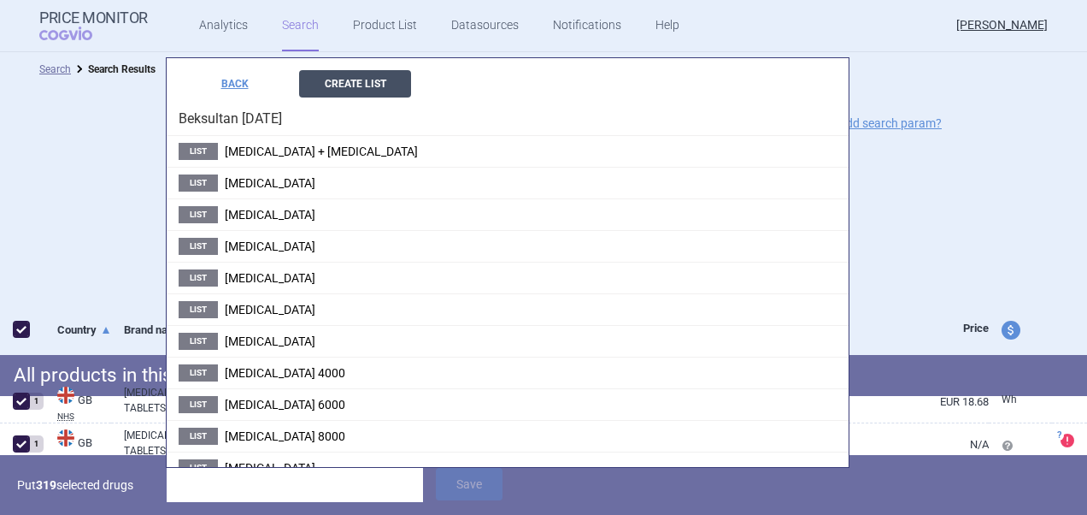
click at [368, 91] on button "Create List" at bounding box center [355, 83] width 112 height 27
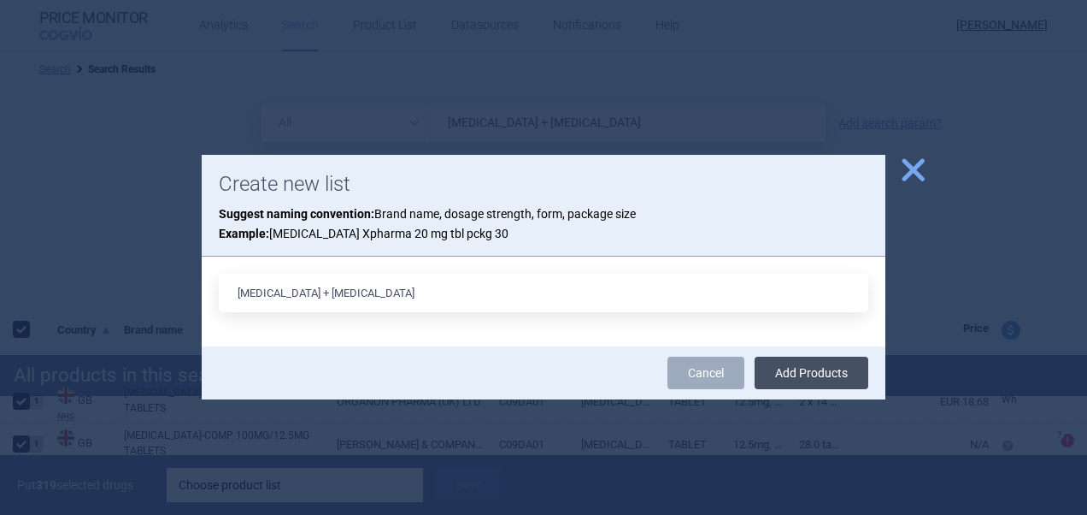
click at [826, 380] on button "Add Products" at bounding box center [812, 372] width 114 height 32
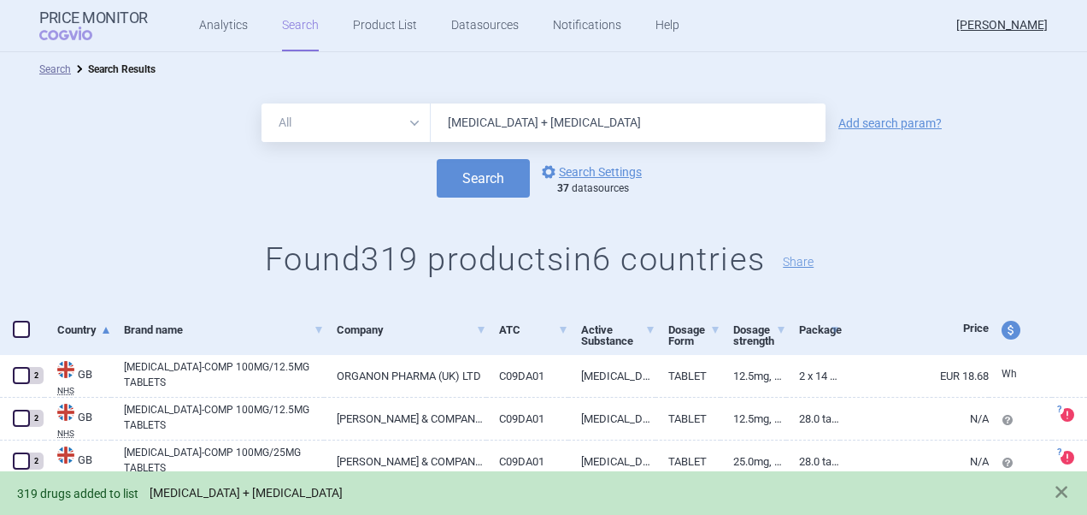
click at [281, 493] on link "hydrochlorothiazide + losartan" at bounding box center [246, 493] width 193 height 15
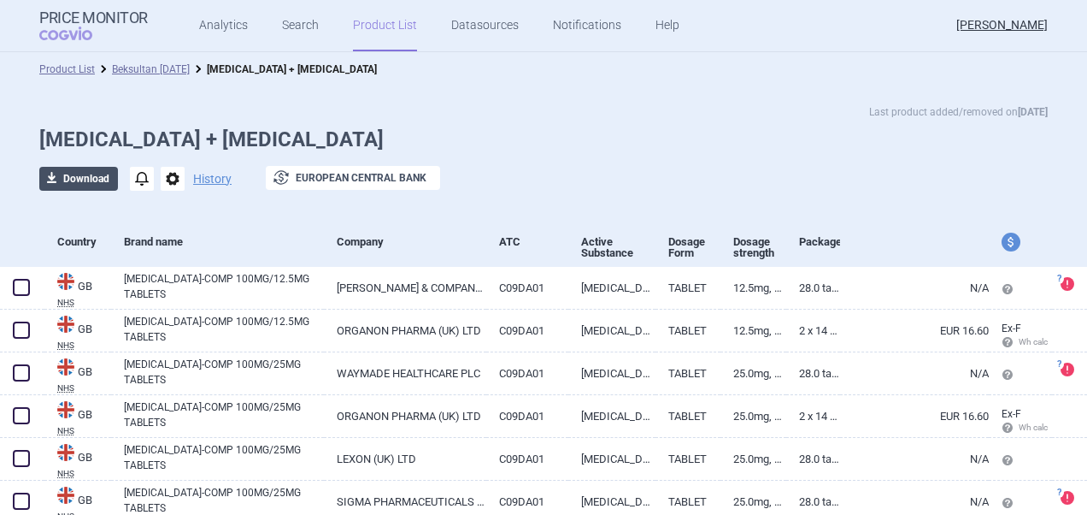
click at [84, 173] on button "download Download" at bounding box center [78, 179] width 79 height 24
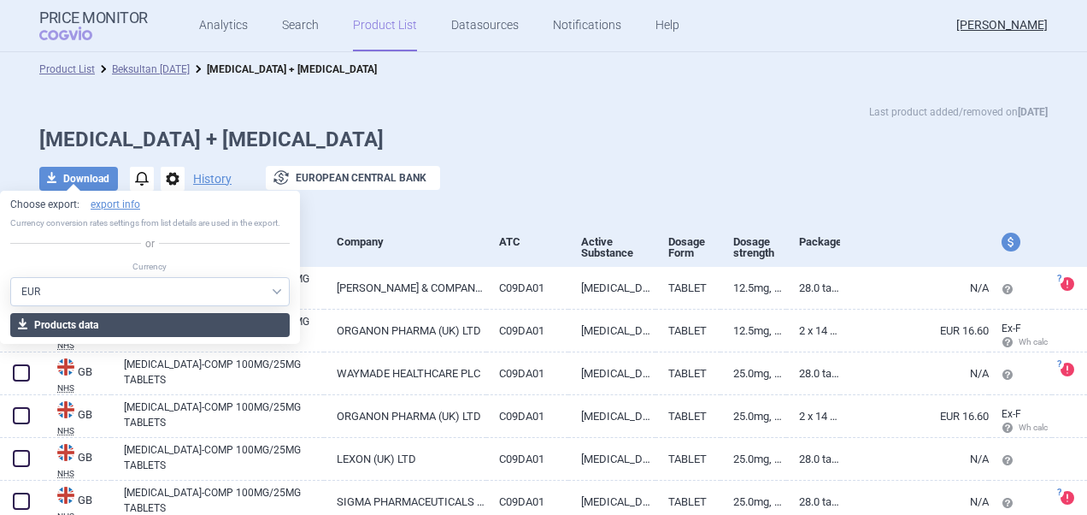
click at [107, 322] on button "download Products data" at bounding box center [150, 325] width 280 height 24
